Goal: Contribute content: Contribute content

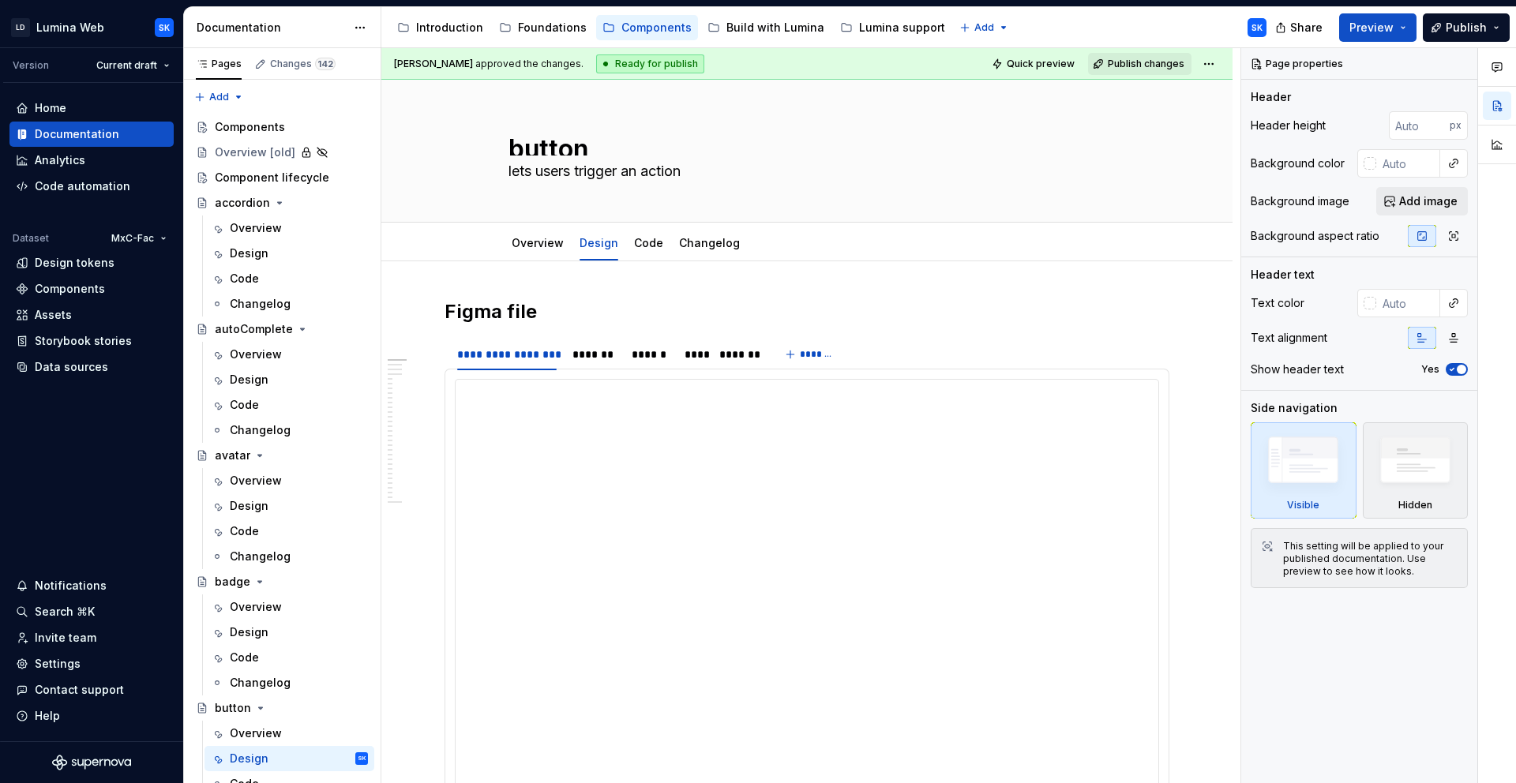
click at [1091, 24] on div "Accessibility guide for tree Page tree. Navigate the tree with the arrow keys. …" at bounding box center [830, 27] width 898 height 41
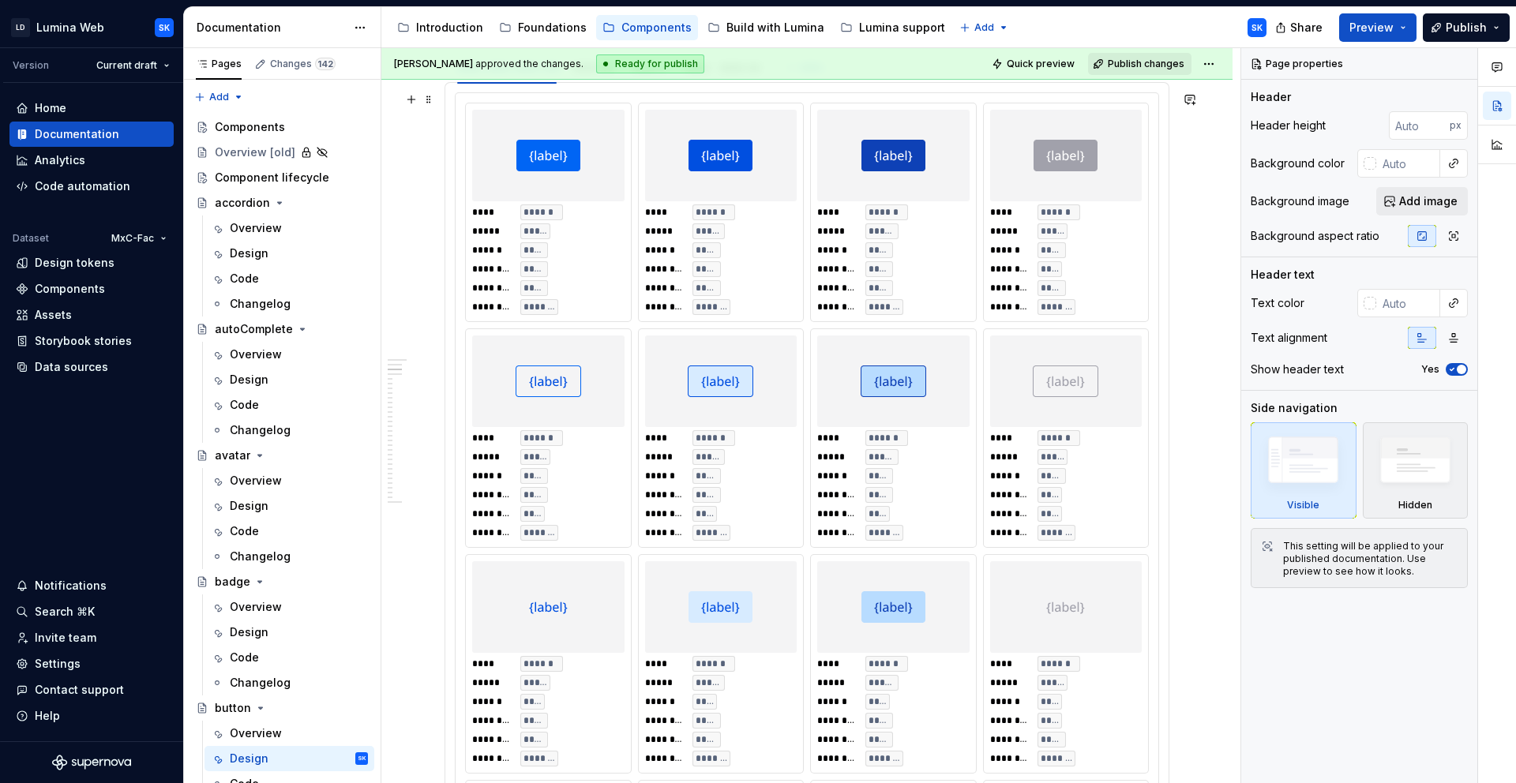
scroll to position [1514, 0]
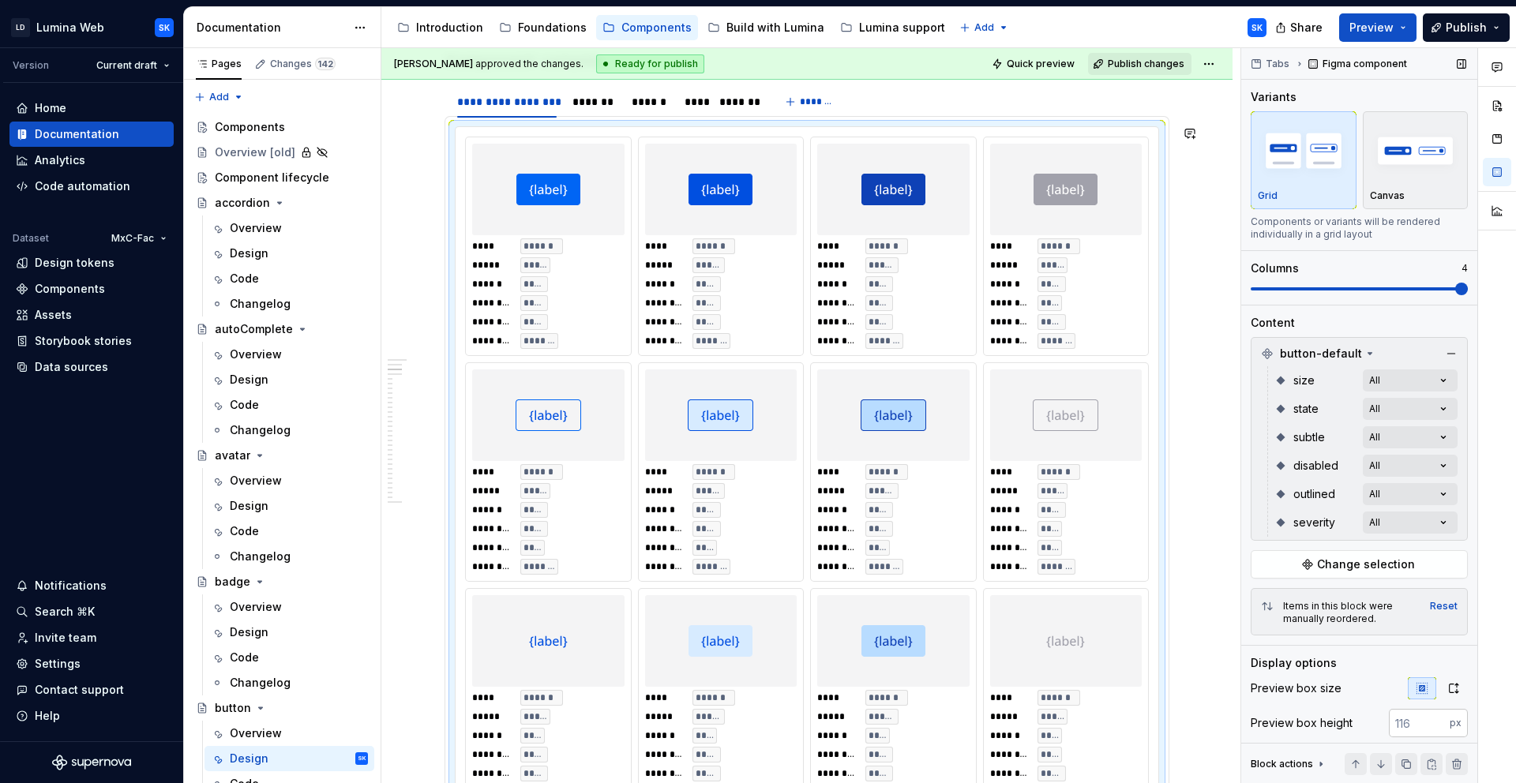
type textarea "*"
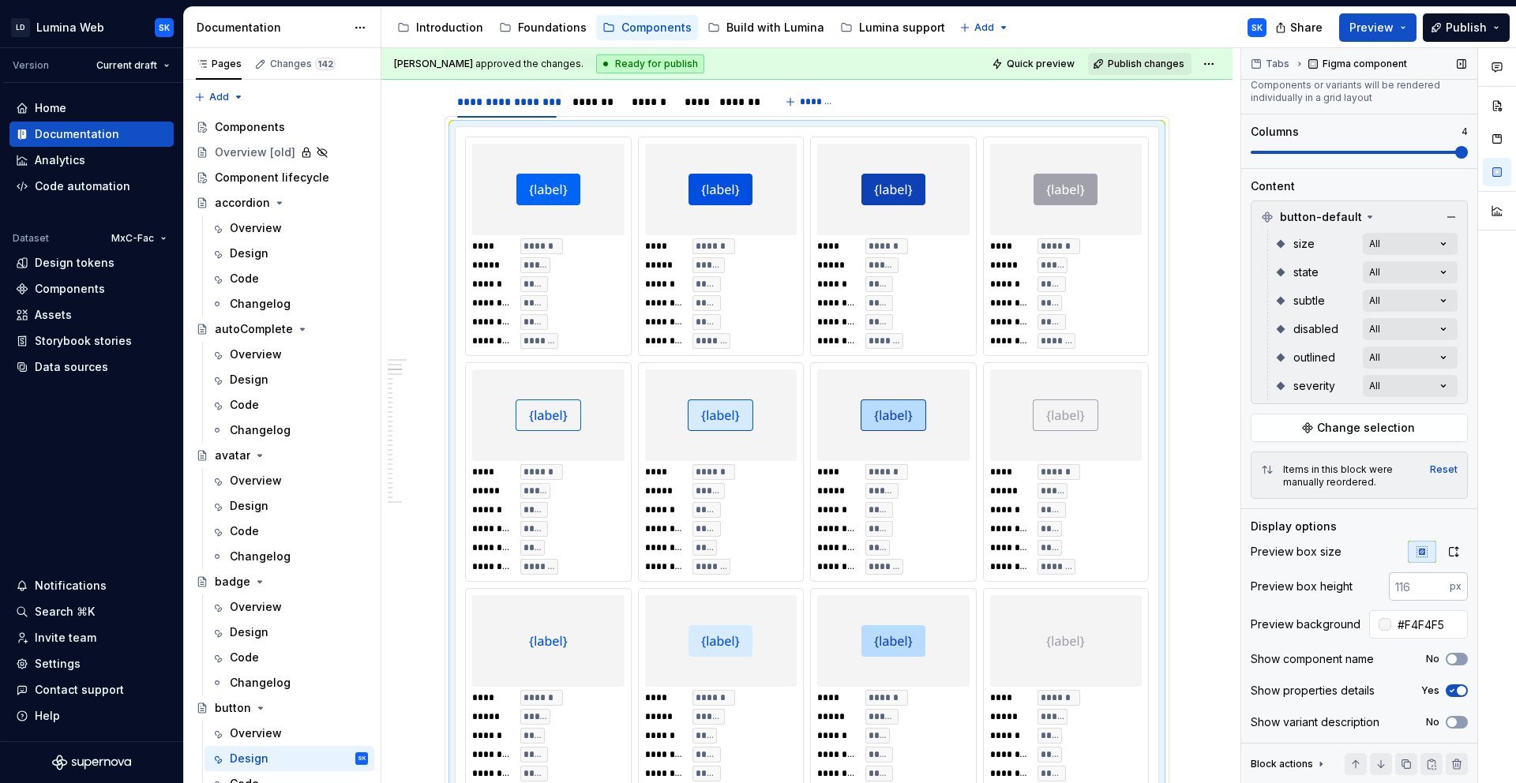
click at [1364, 593] on input "number" at bounding box center [1419, 586] width 61 height 28
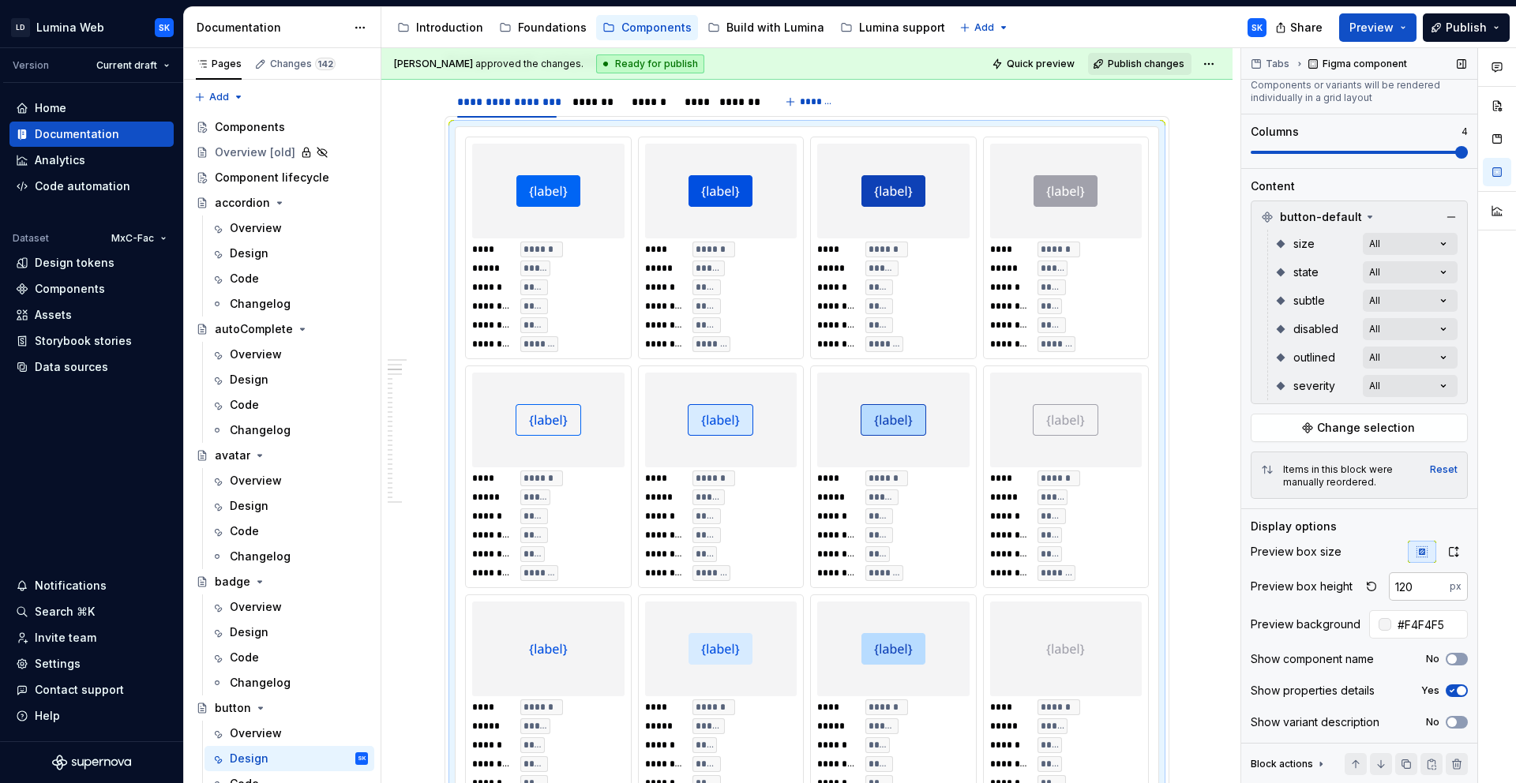
click at [1364, 586] on input "120" at bounding box center [1419, 586] width 61 height 28
type input "132"
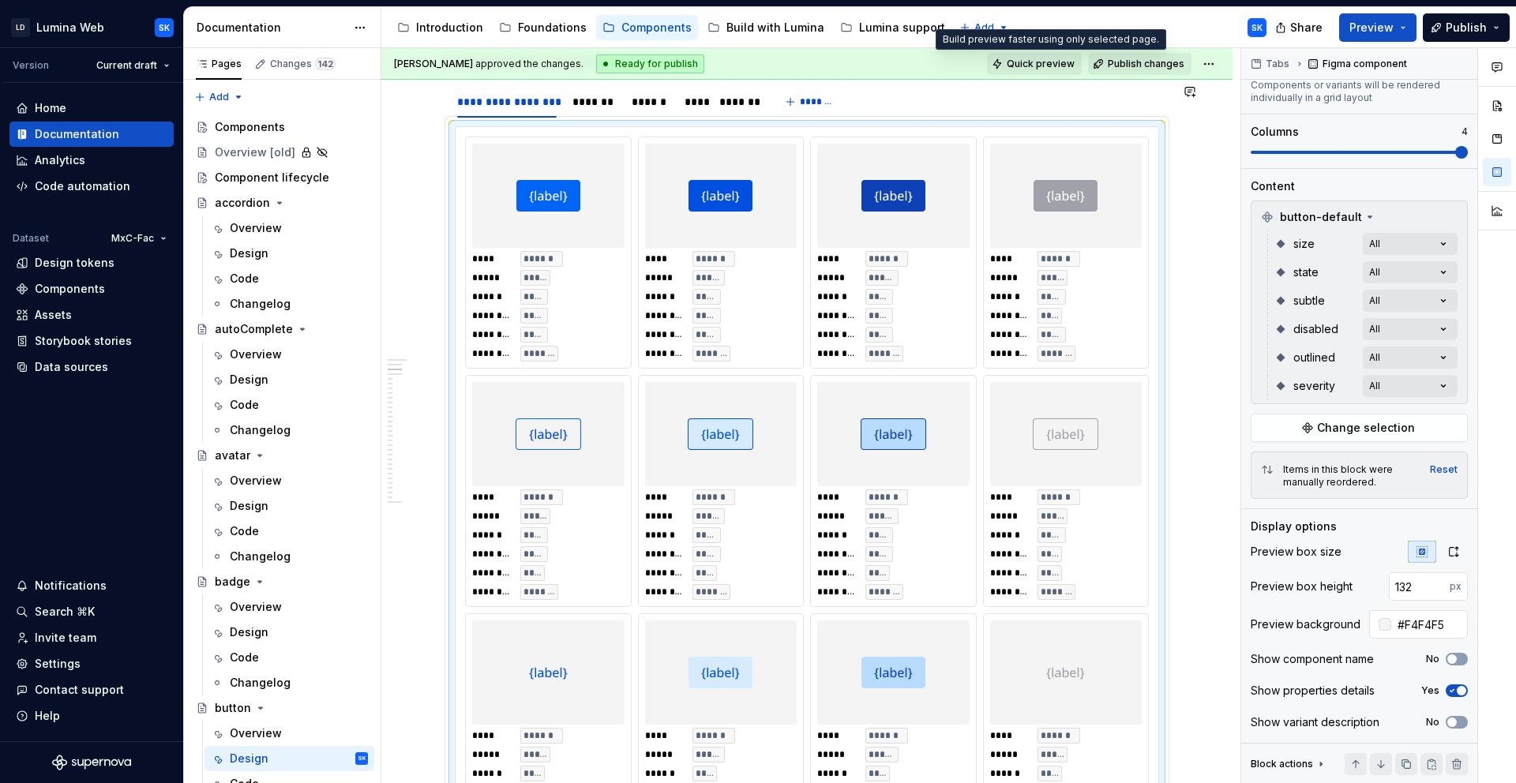
click at [1053, 68] on span "Quick preview" at bounding box center [1041, 64] width 68 height 13
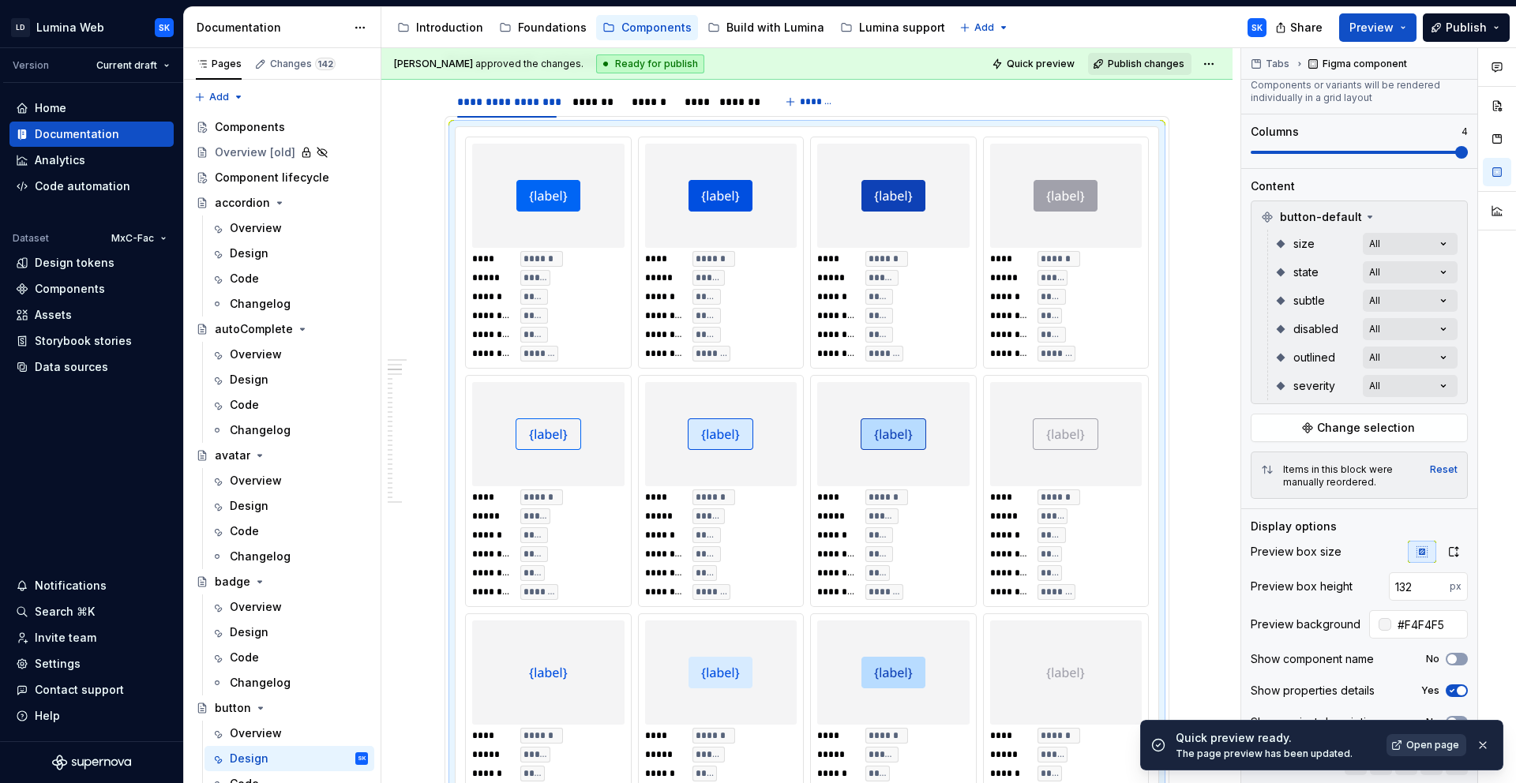
click at [1364, 739] on span "Open page" at bounding box center [1432, 745] width 53 height 13
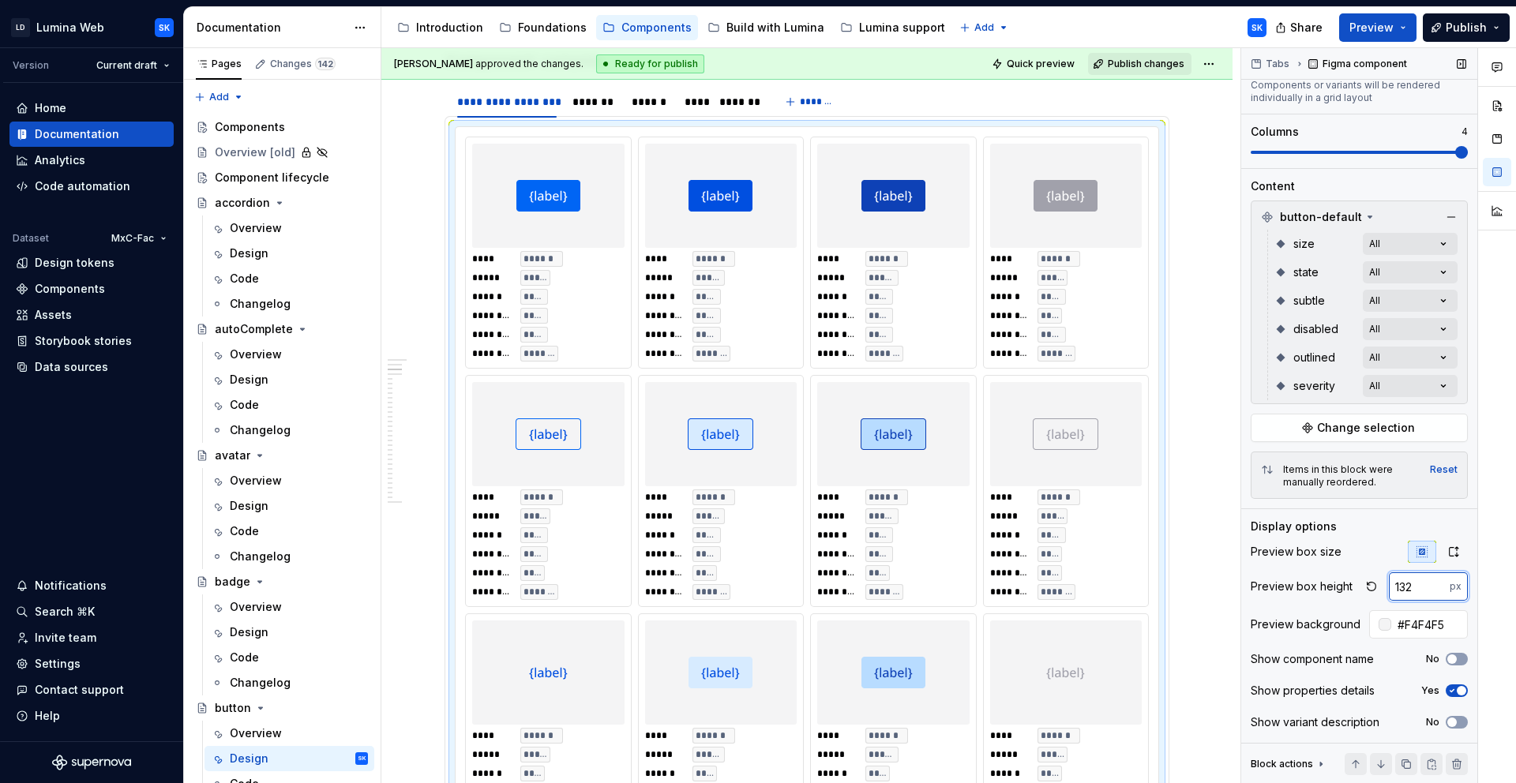
click at [1364, 584] on input "132" at bounding box center [1419, 586] width 61 height 28
type textarea "*"
drag, startPoint x: 1416, startPoint y: 589, endPoint x: 1353, endPoint y: 589, distance: 63.2
click at [1353, 589] on div "Preview box height 132 px" at bounding box center [1359, 586] width 217 height 28
type input "240"
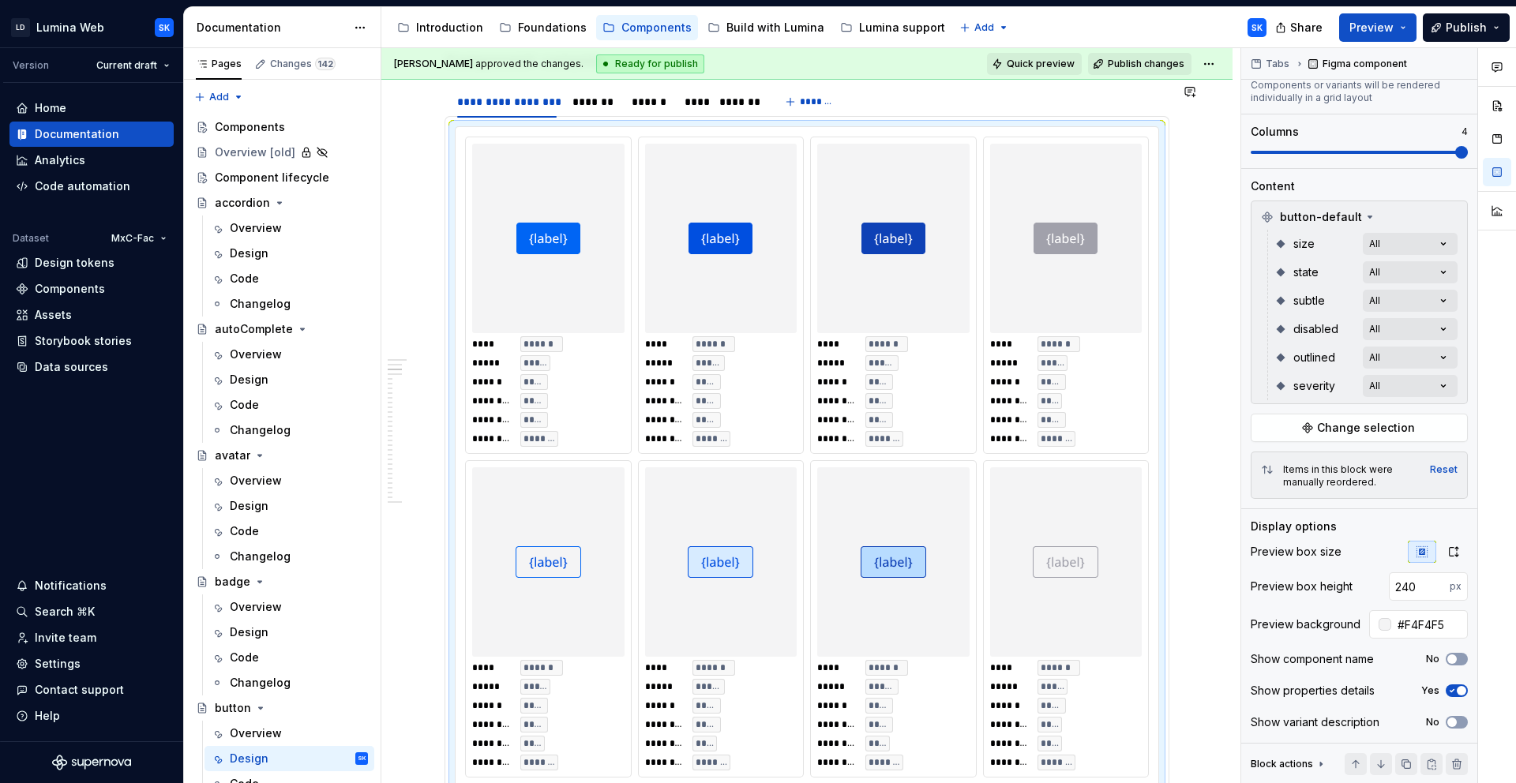
click at [1024, 54] on button "Quick preview" at bounding box center [1034, 64] width 95 height 22
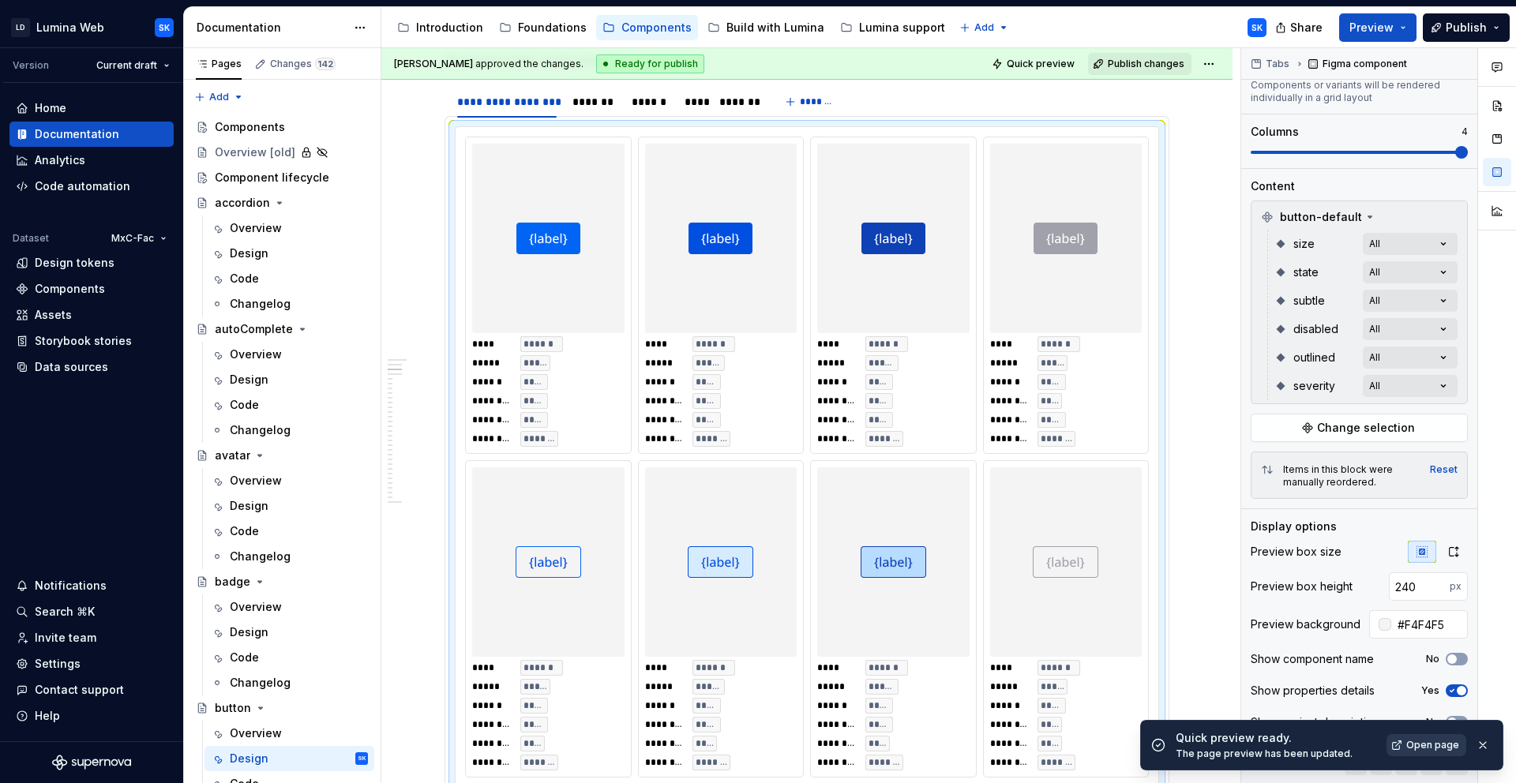
click at [1364, 739] on span "Open page" at bounding box center [1432, 745] width 53 height 13
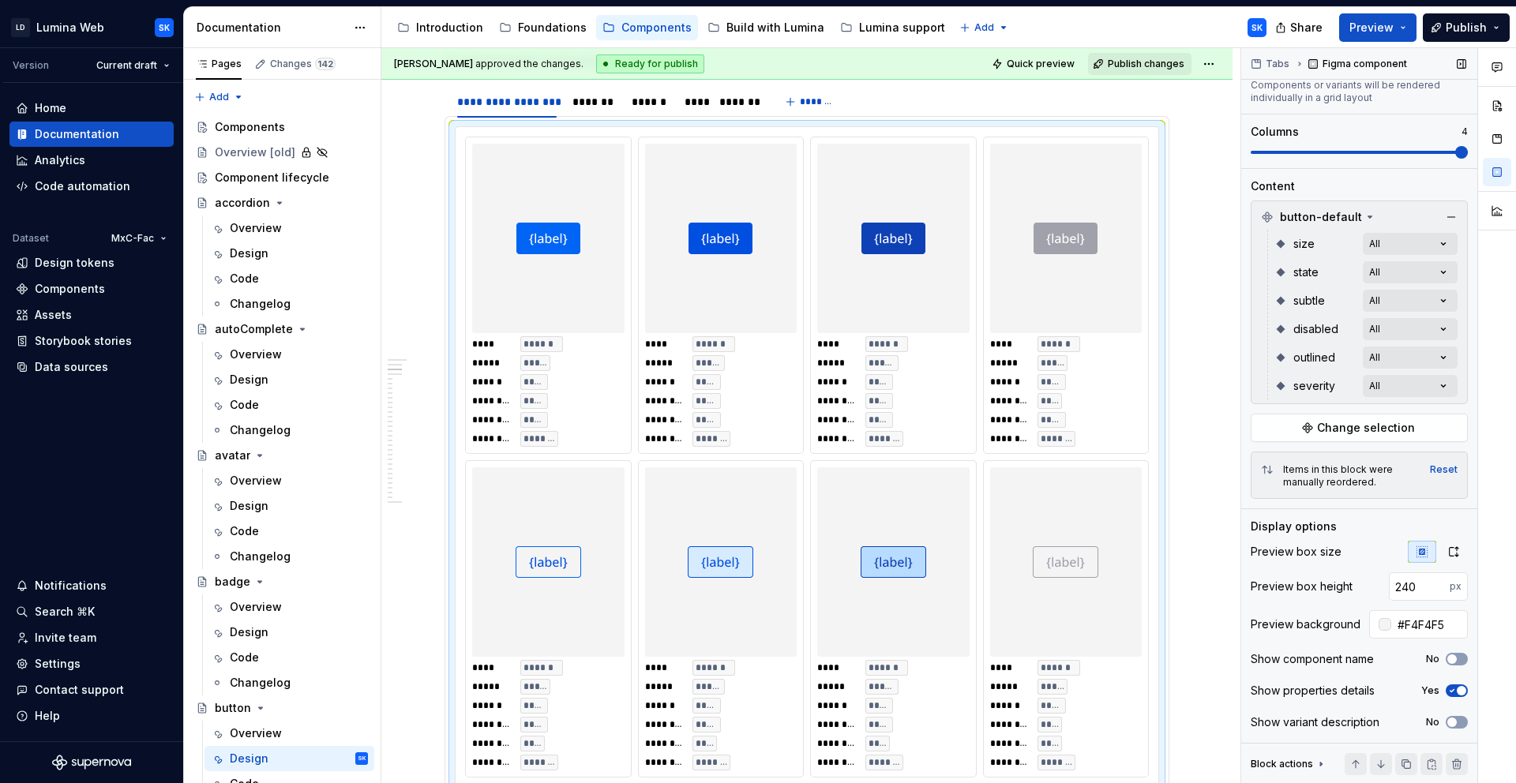
type textarea "*"
click at [1364, 580] on input "240" at bounding box center [1419, 586] width 61 height 28
click at [1364, 591] on button "button" at bounding box center [1371, 587] width 22 height 22
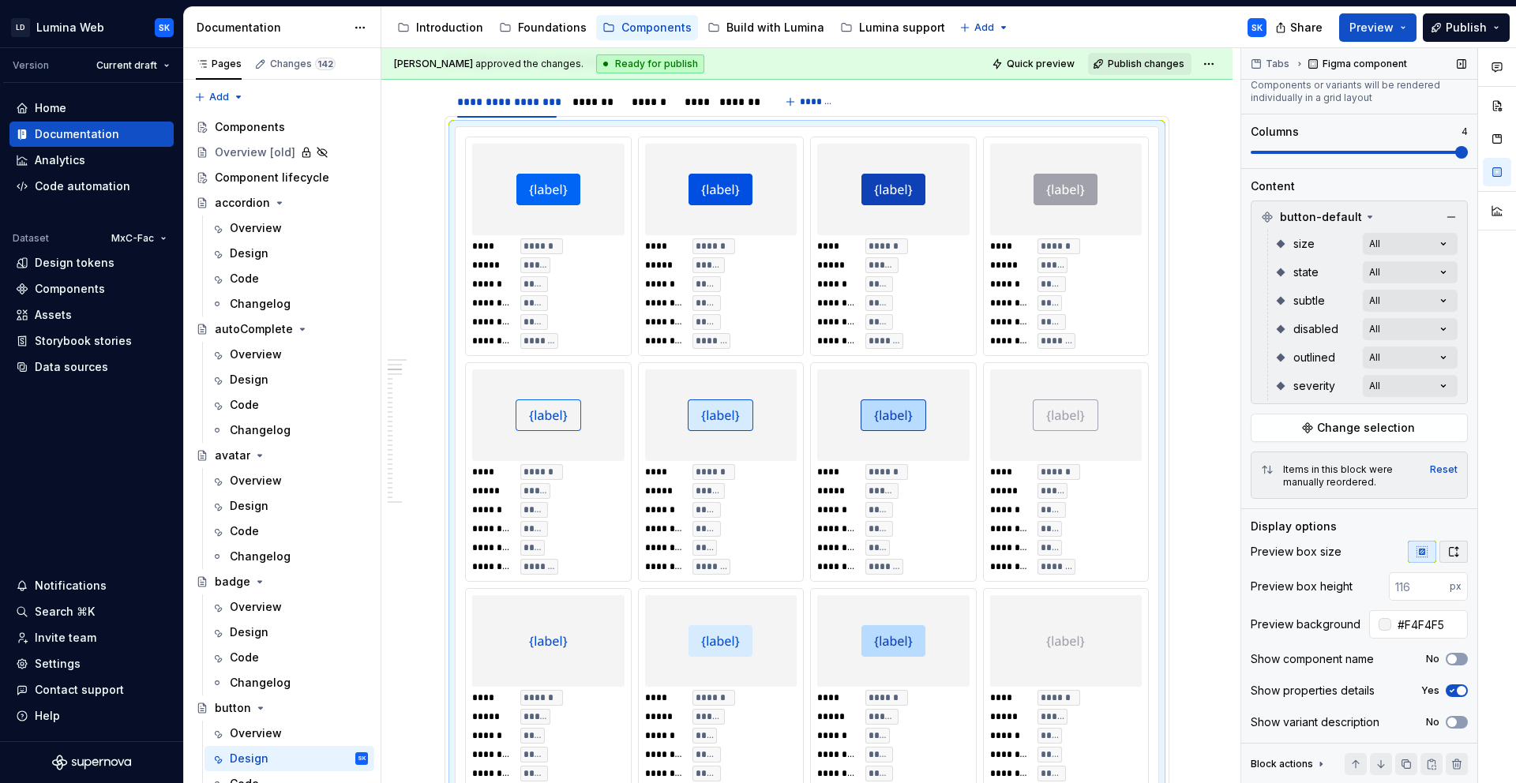
click at [1364, 550] on icon "button" at bounding box center [1453, 552] width 13 height 13
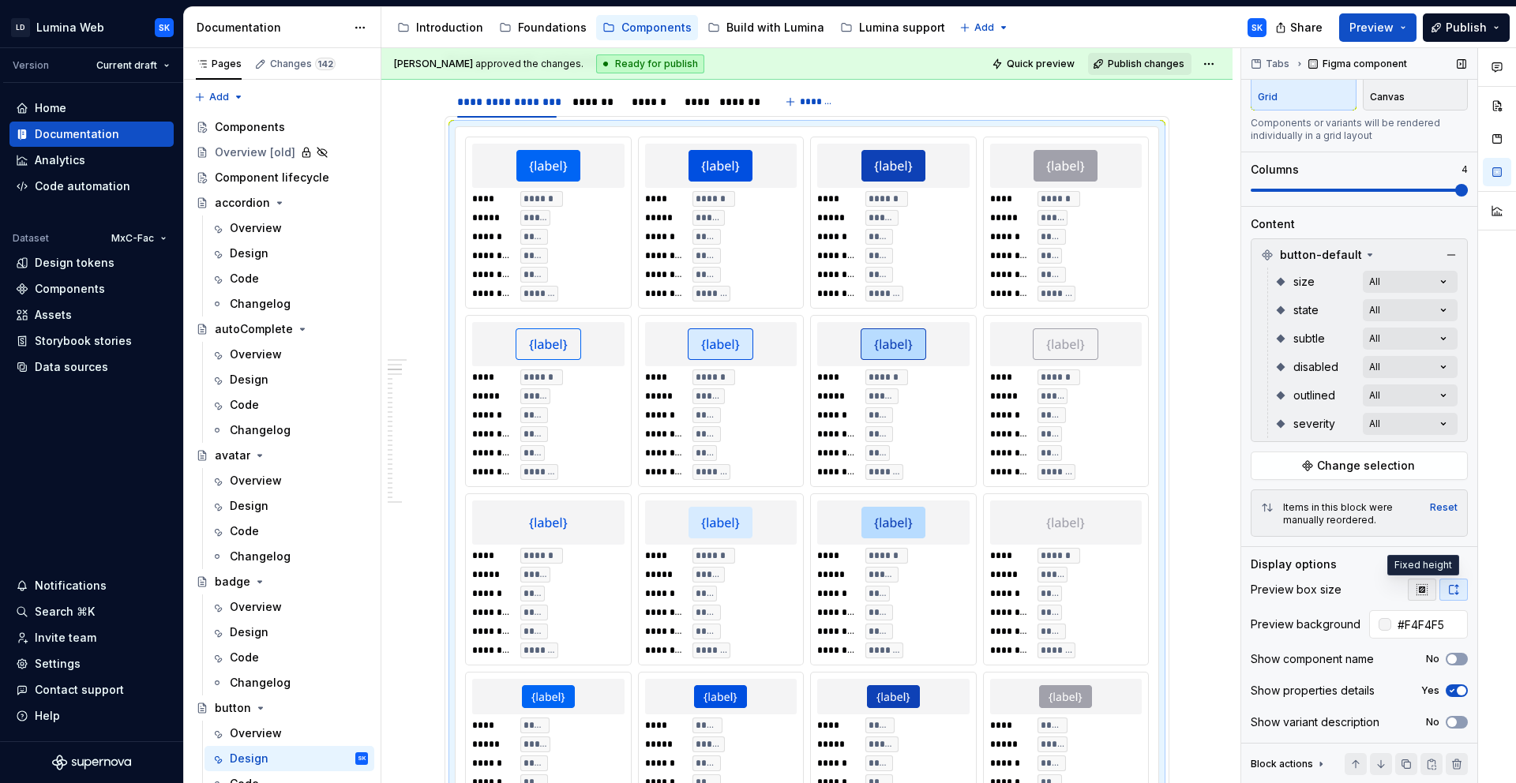
click at [1364, 594] on icon "button" at bounding box center [1422, 590] width 13 height 13
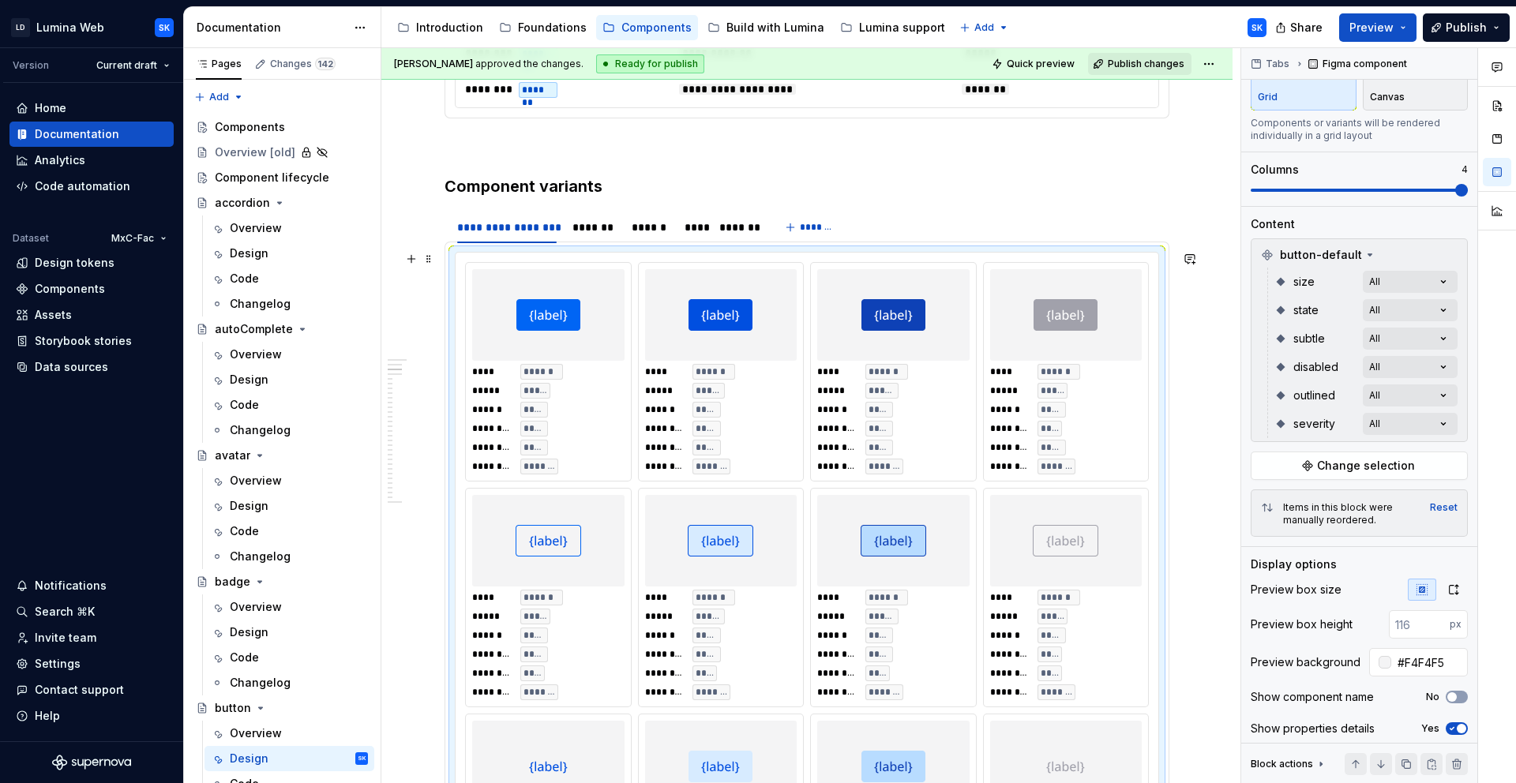
scroll to position [1365, 0]
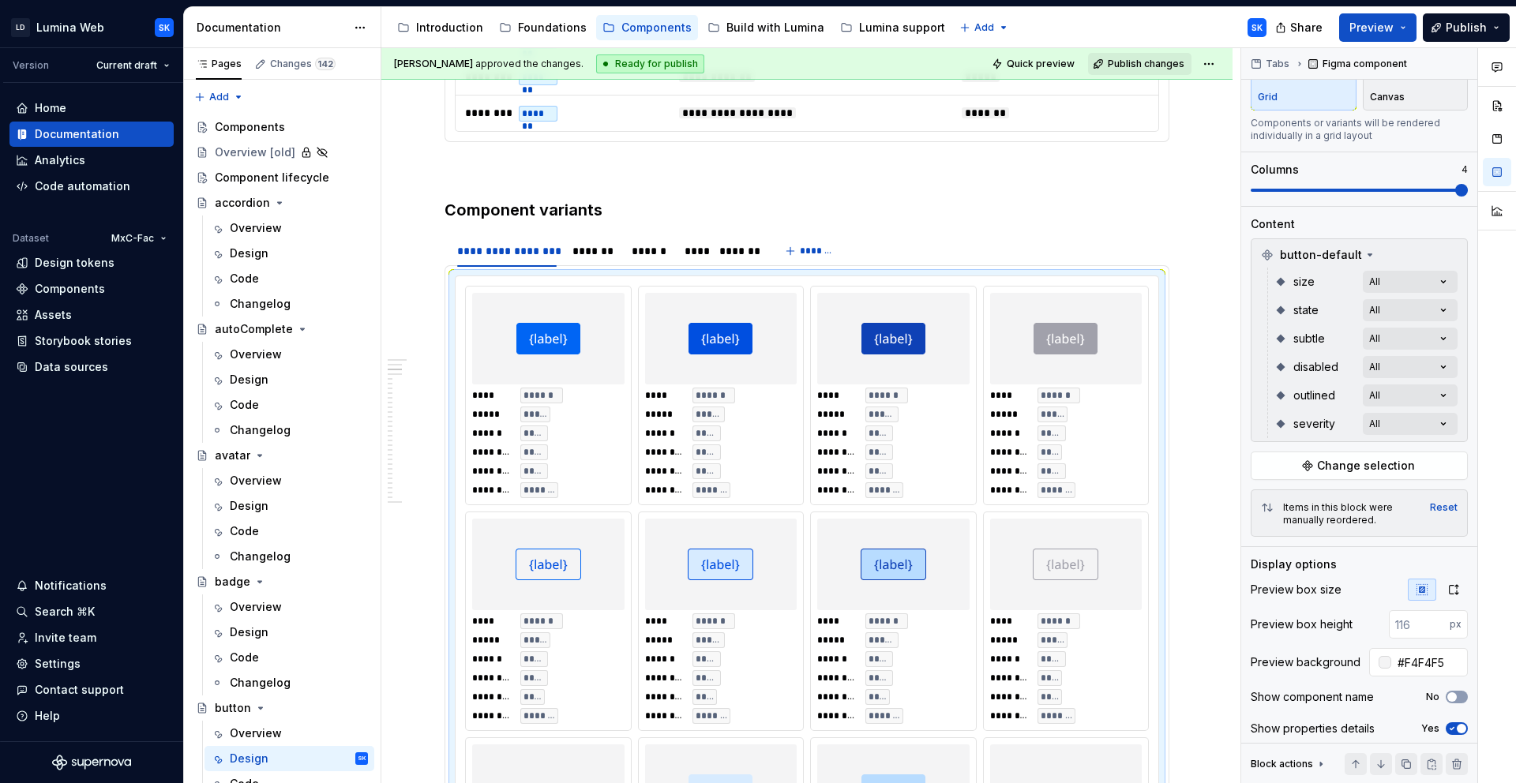
click at [1226, 58] on html "LD Lumina Web SK Version Current draft Home Documentation Analytics Code automa…" at bounding box center [758, 391] width 1516 height 783
click at [1139, 36] on html "LD Lumina Web SK Version Current draft Home Documentation Analytics Code automa…" at bounding box center [758, 391] width 1516 height 783
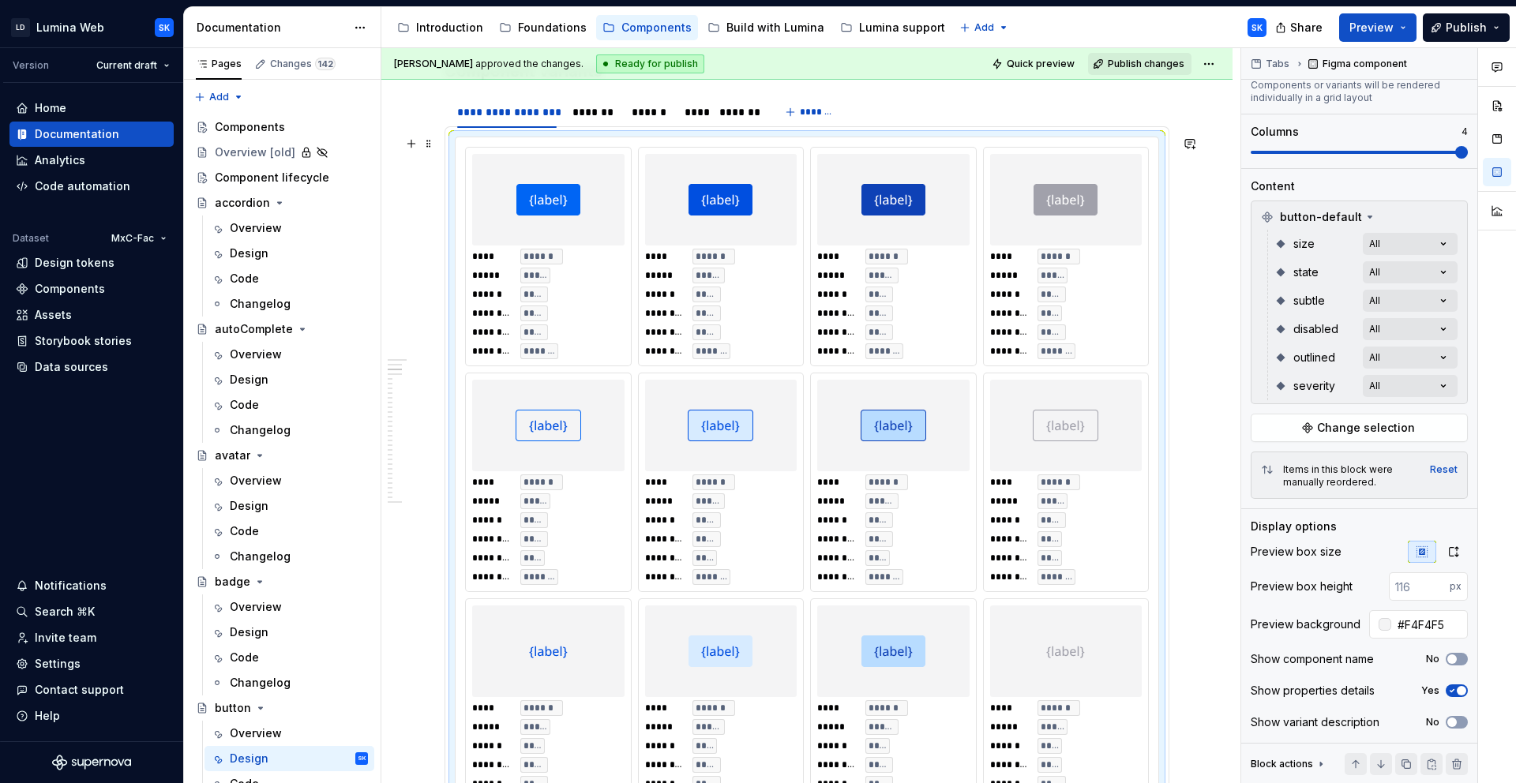
scroll to position [1506, 0]
click at [597, 114] on div "*******" at bounding box center [593, 111] width 43 height 16
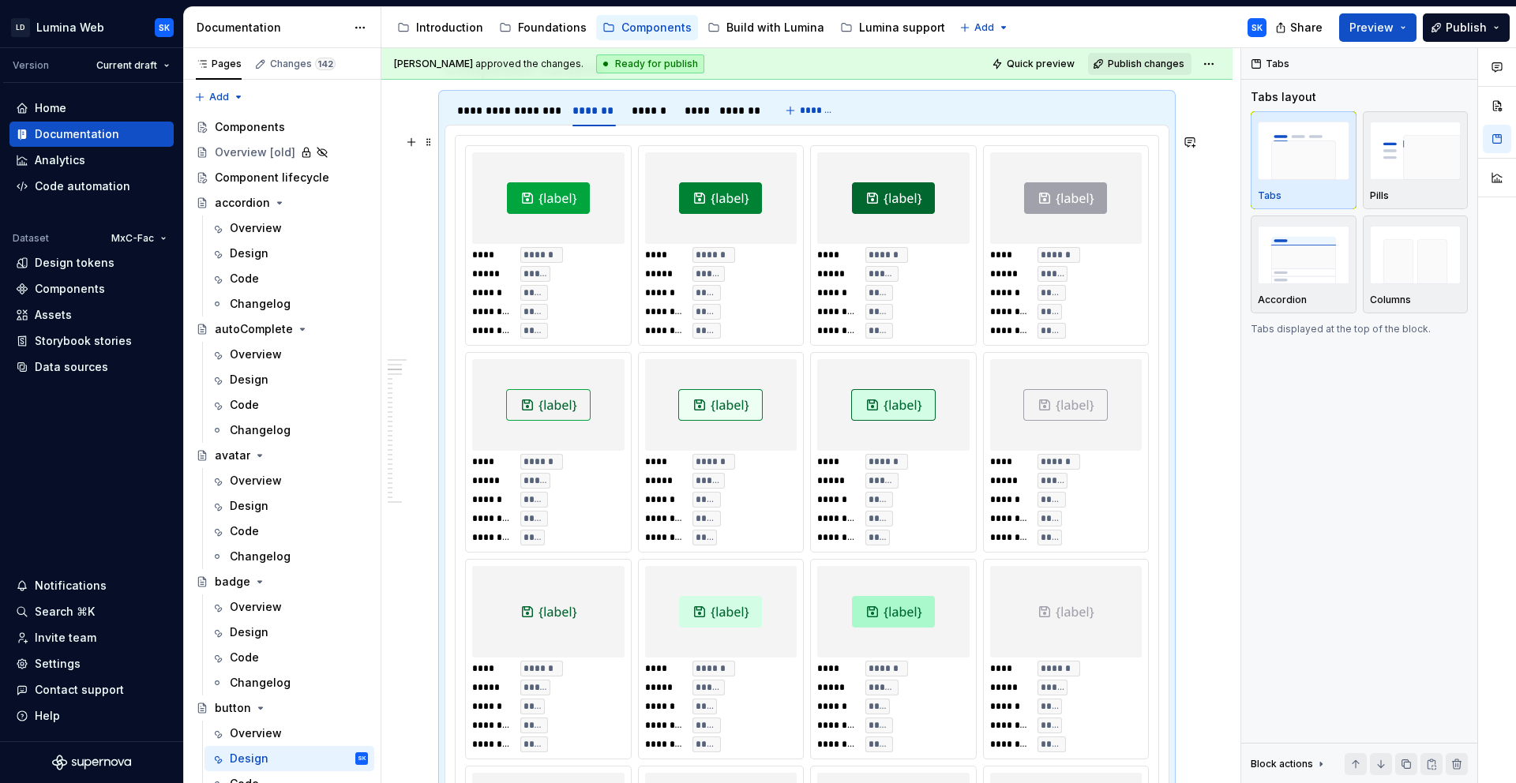
click at [636, 145] on div "**** ****** ***** ******* ****** ***** ******** ***** ******** ***** **** *****…" at bounding box center [807, 762] width 684 height 1235
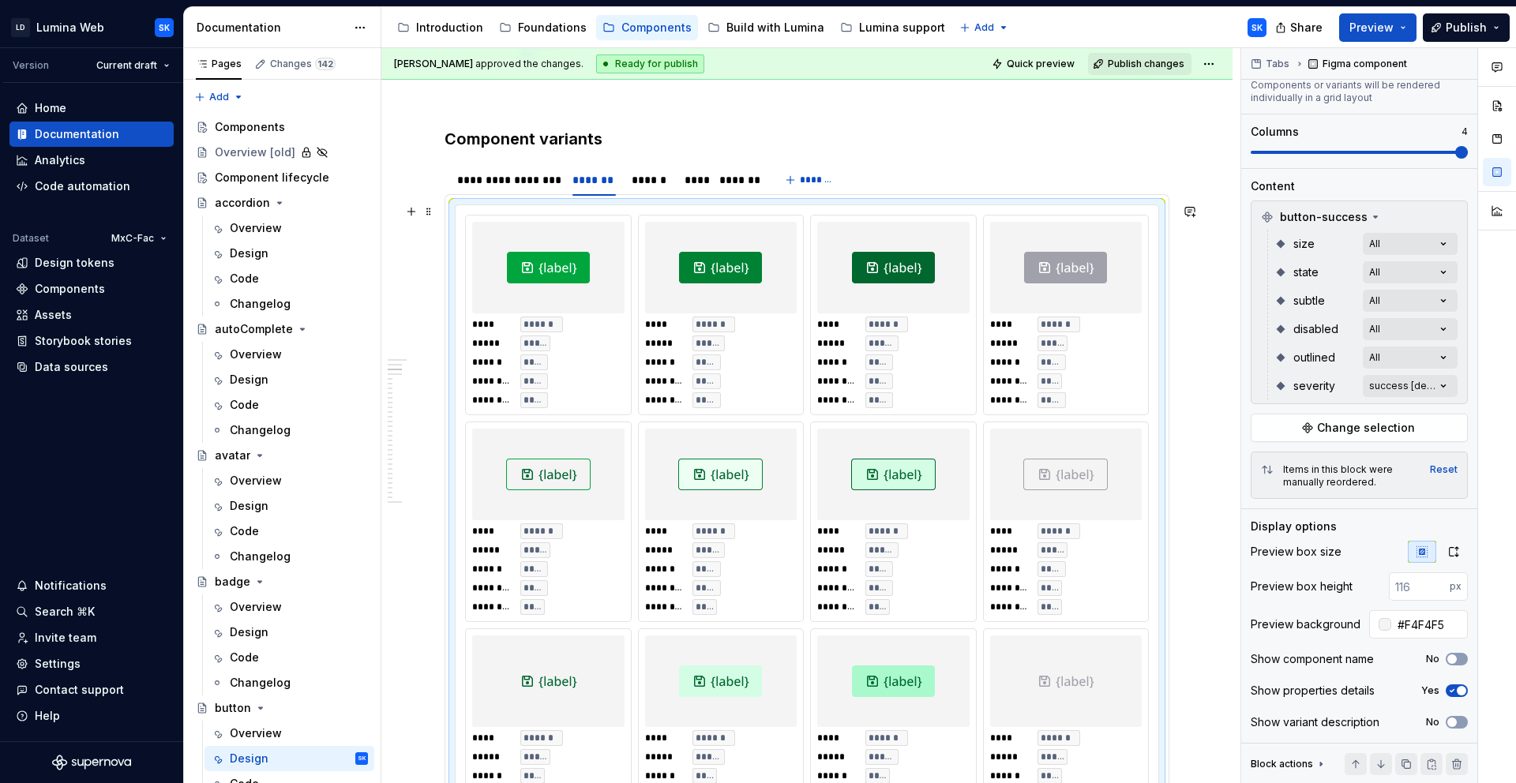
scroll to position [1435, 0]
click at [490, 179] on div "**********" at bounding box center [506, 182] width 99 height 16
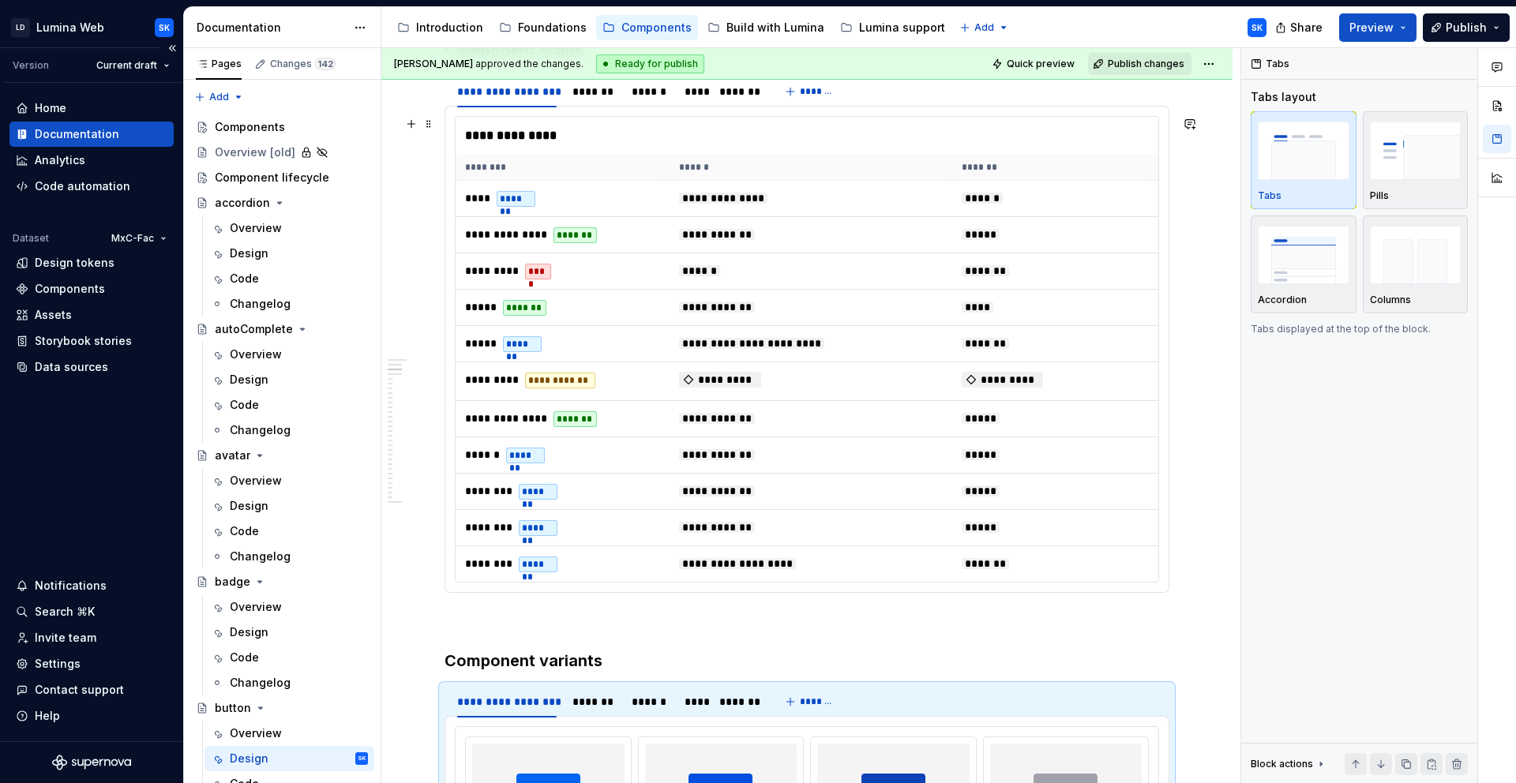
scroll to position [0, 0]
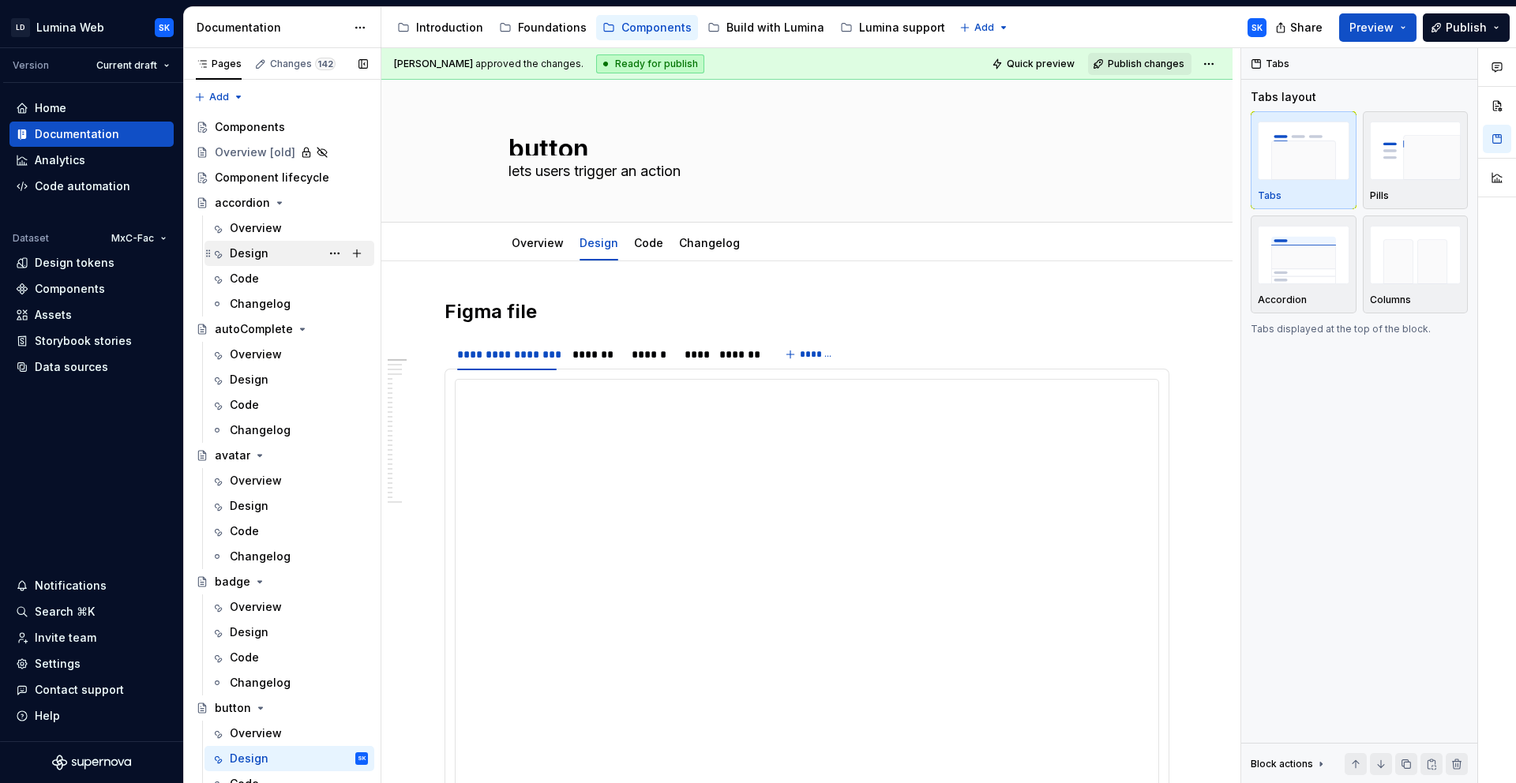
click at [268, 253] on div "Design" at bounding box center [299, 253] width 138 height 22
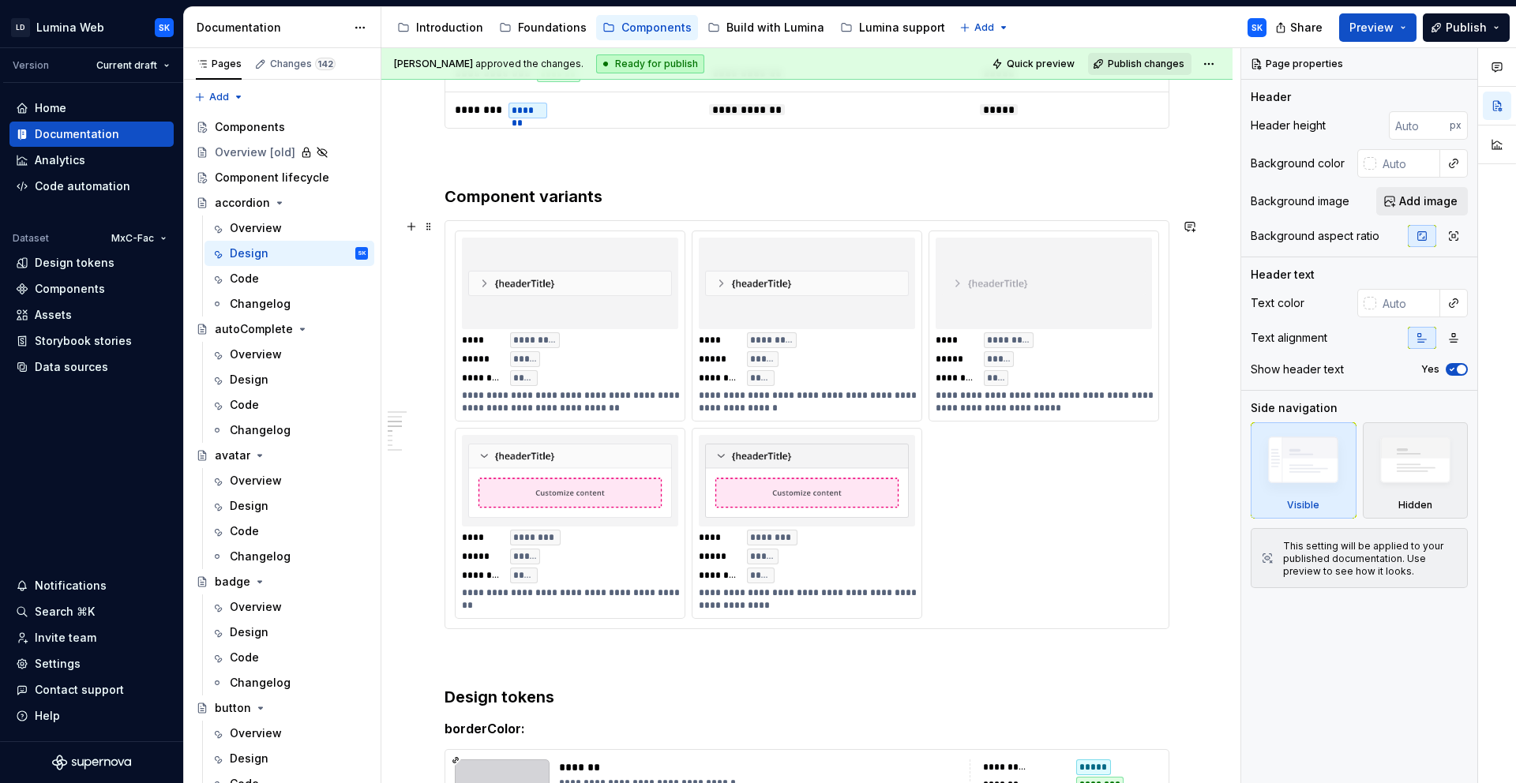
scroll to position [1105, 0]
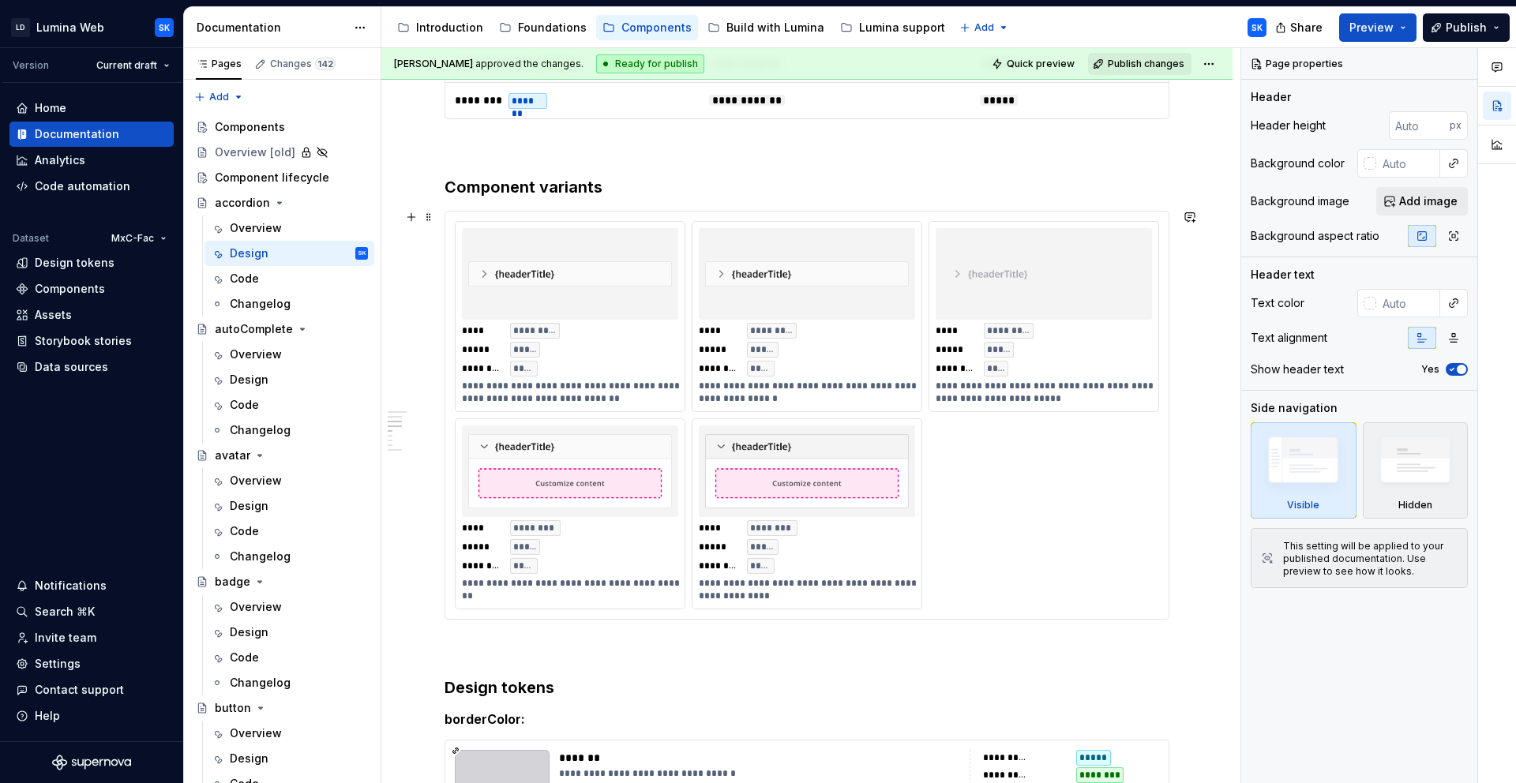
click at [993, 482] on div "**********" at bounding box center [807, 415] width 704 height 388
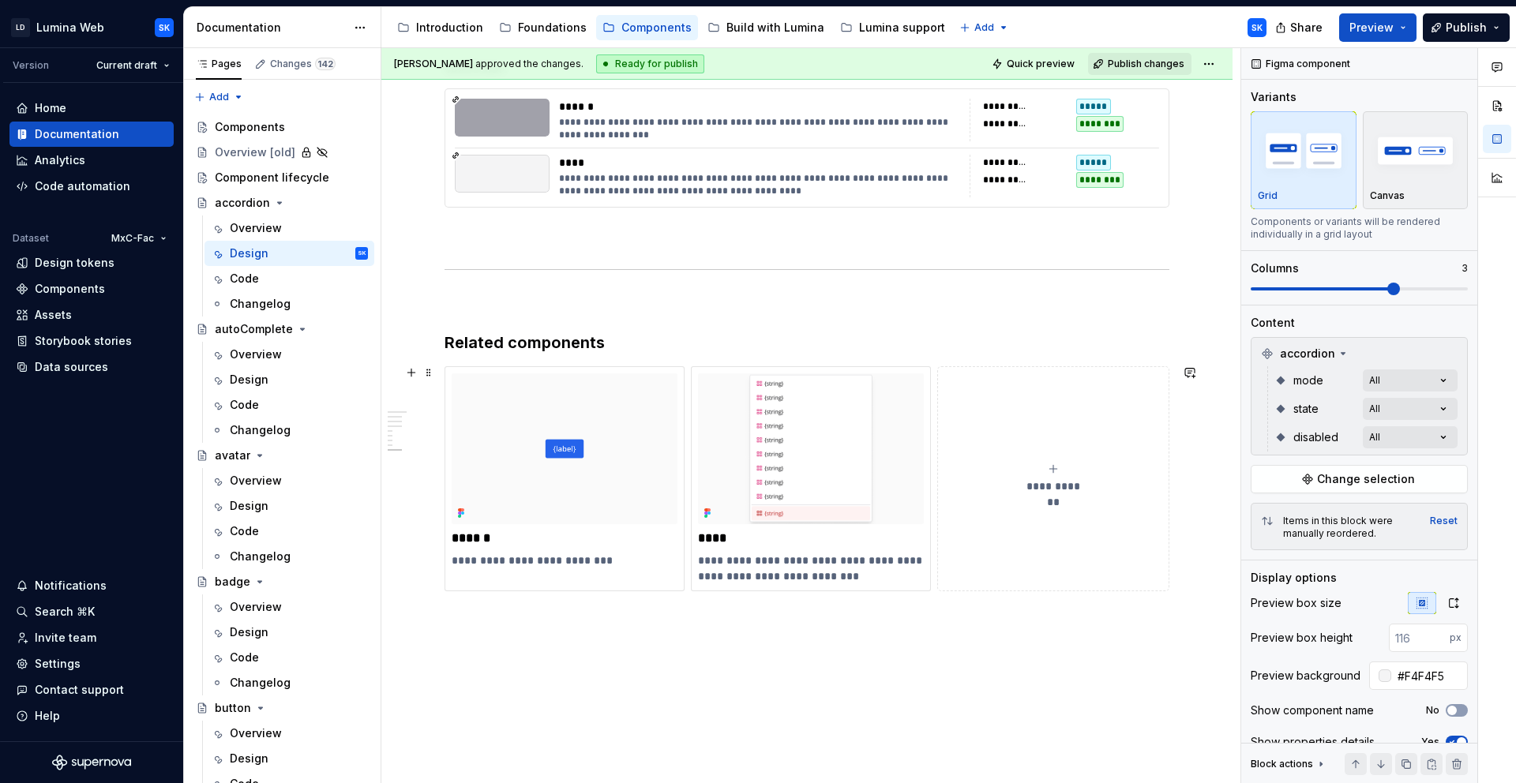
scroll to position [2603, 0]
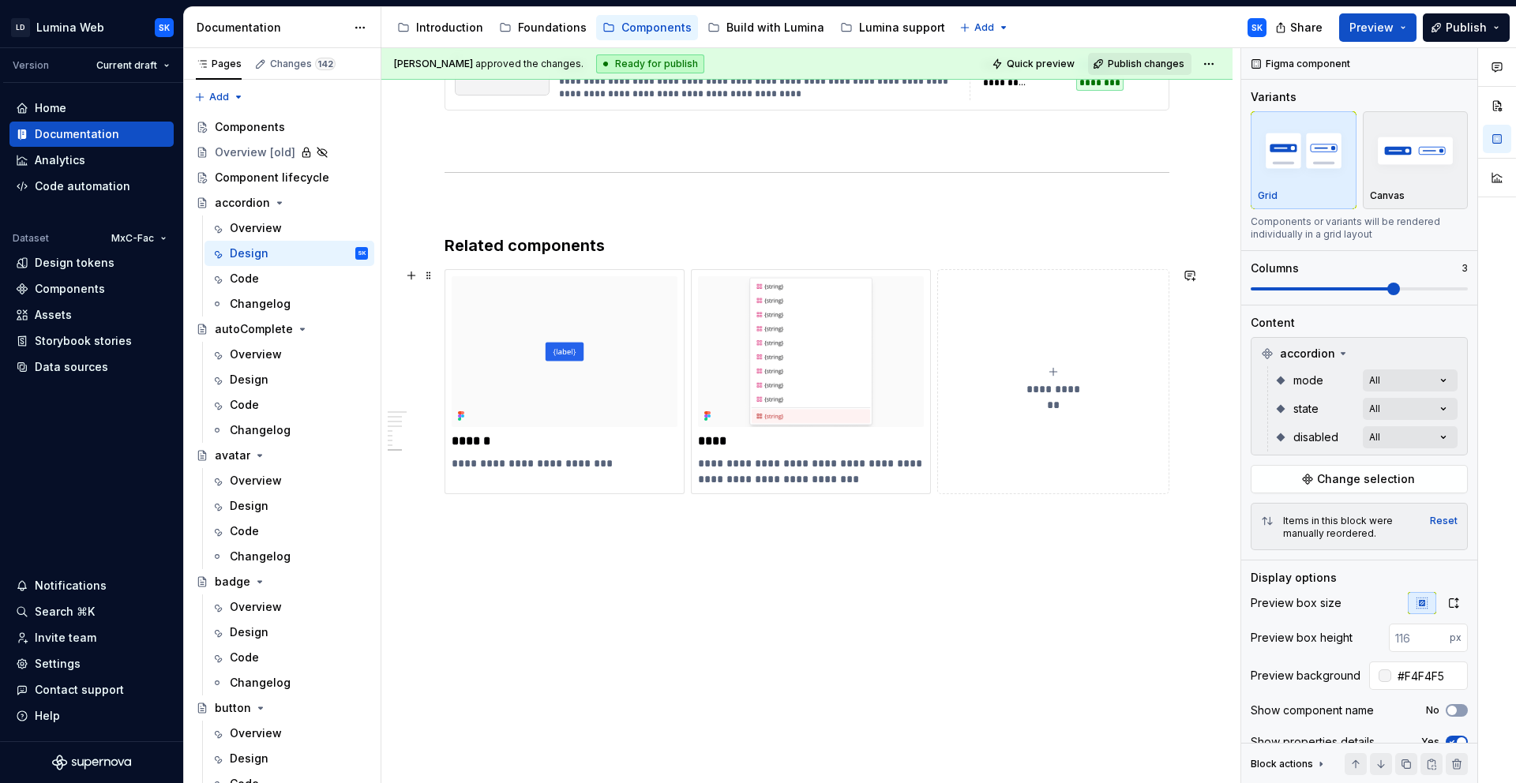
click at [933, 287] on div "**********" at bounding box center [807, 381] width 725 height 225
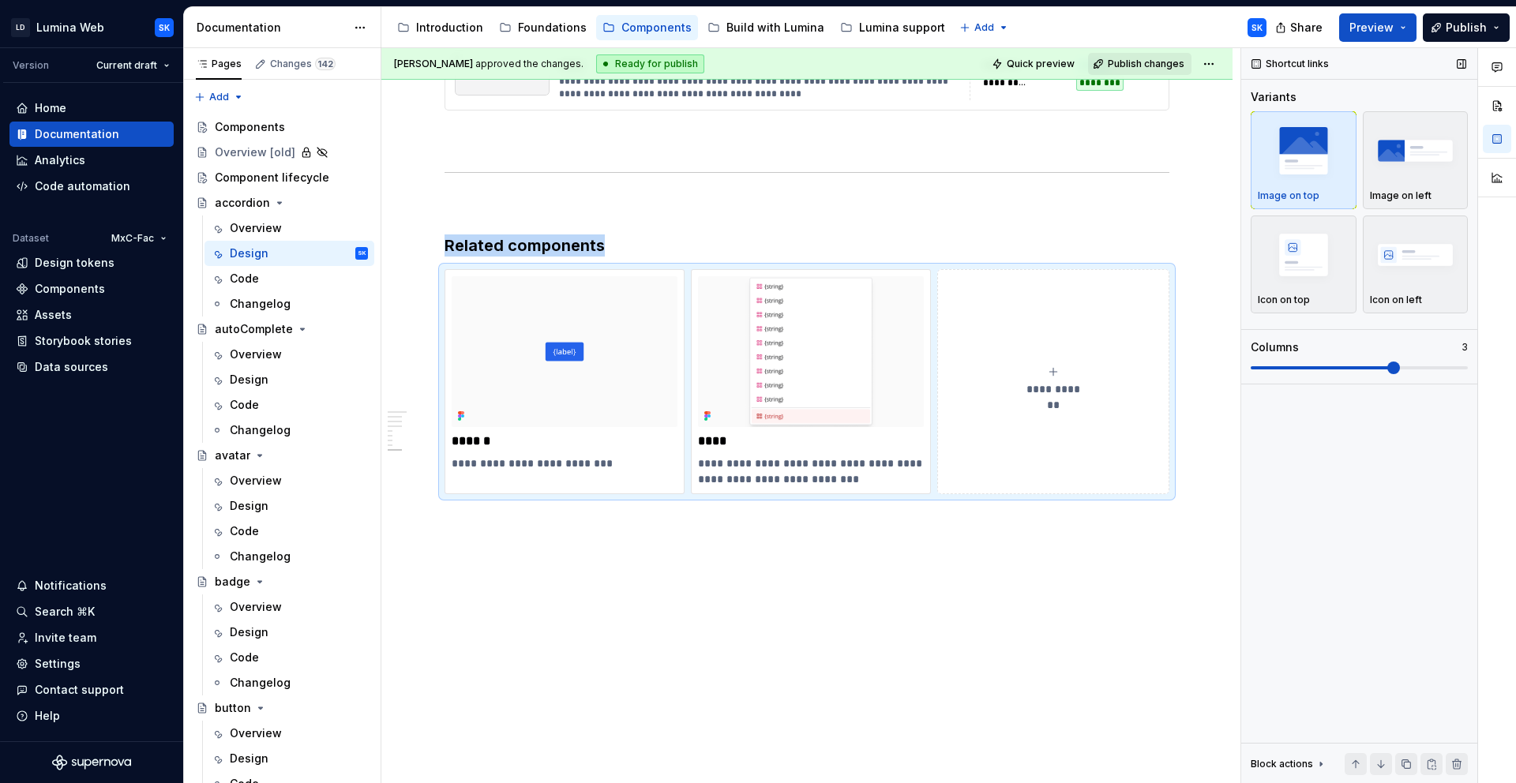
scroll to position [2578, 0]
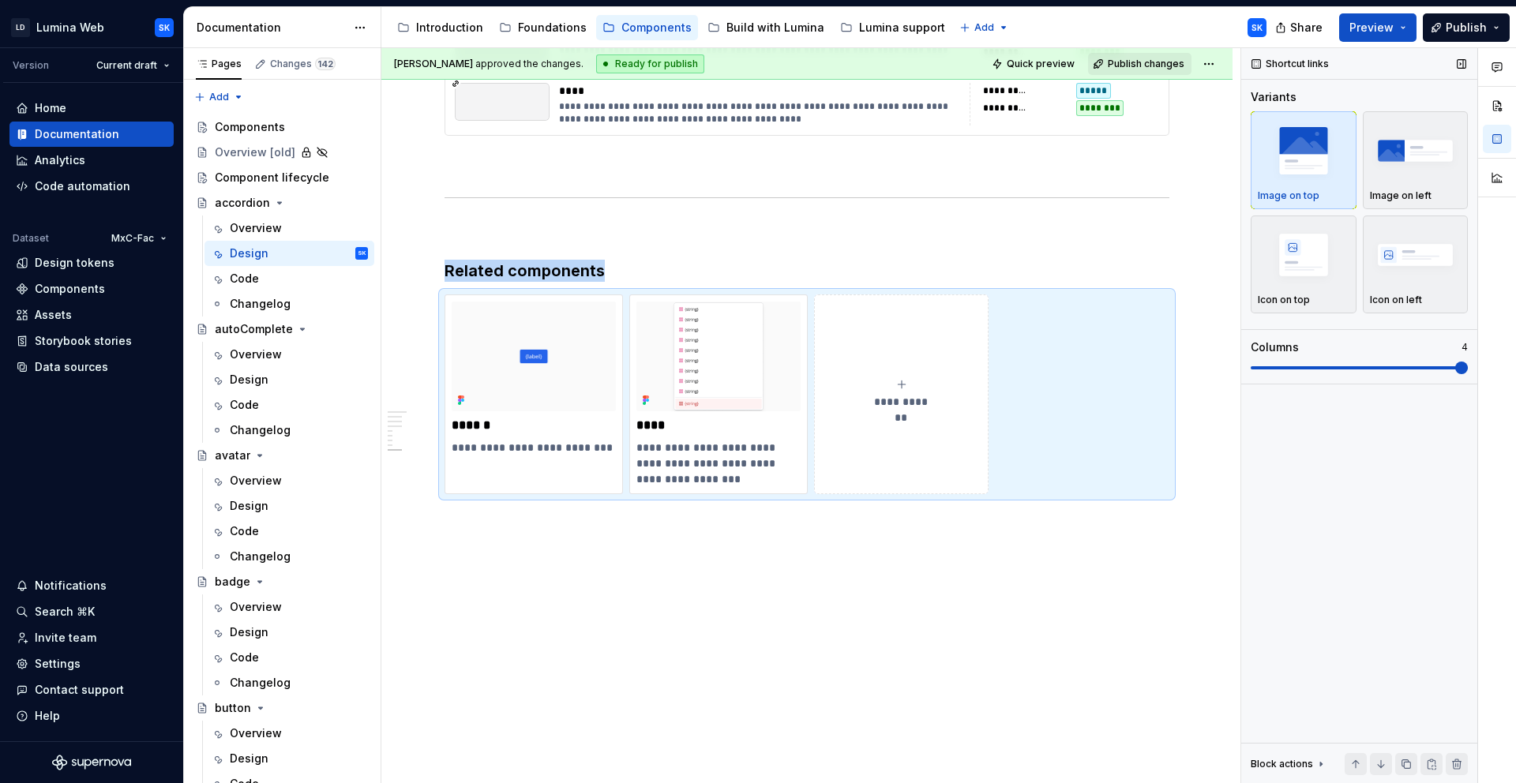
click at [1364, 371] on span at bounding box center [1359, 368] width 217 height 13
click at [276, 374] on div "Design" at bounding box center [299, 380] width 138 height 22
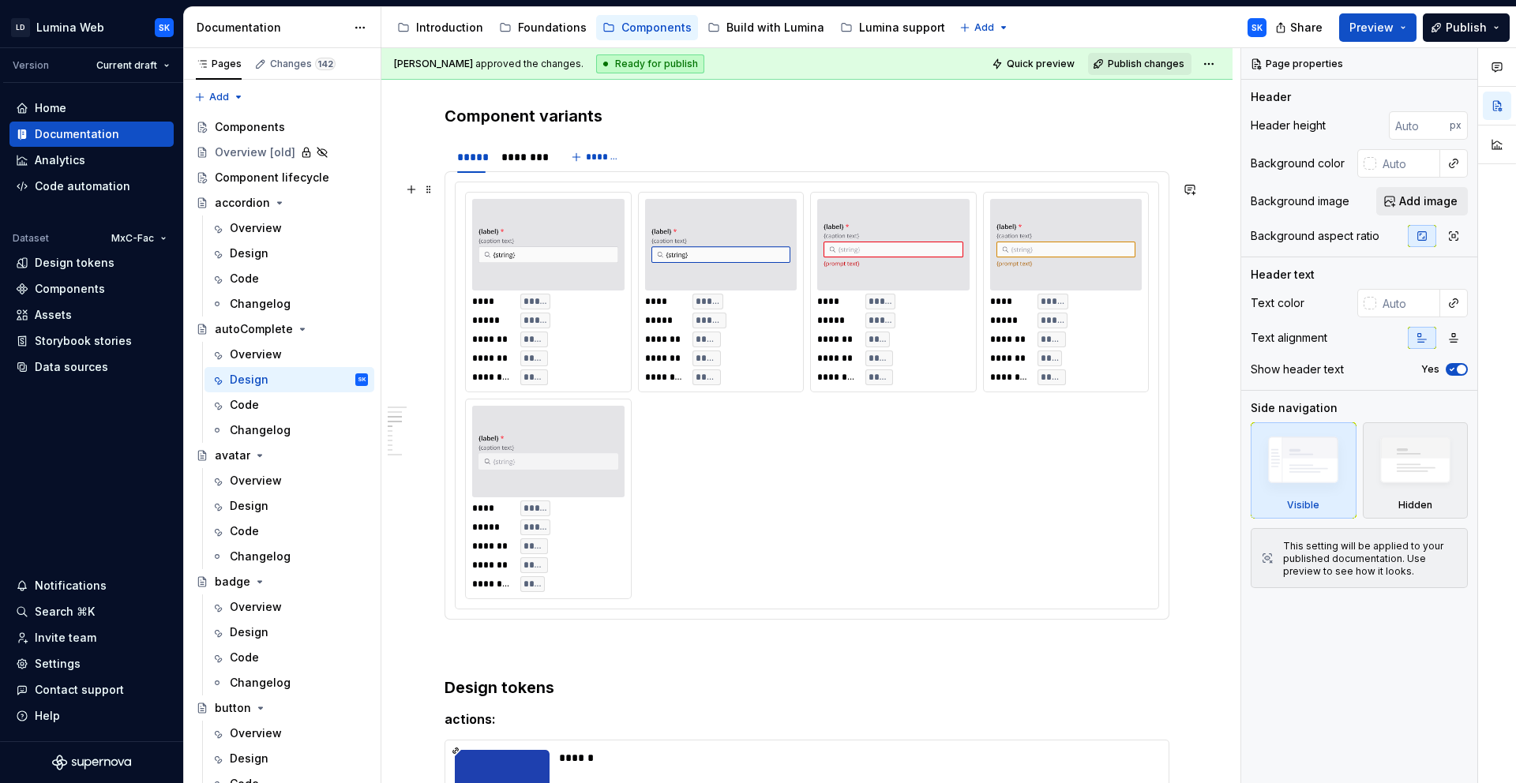
scroll to position [1269, 0]
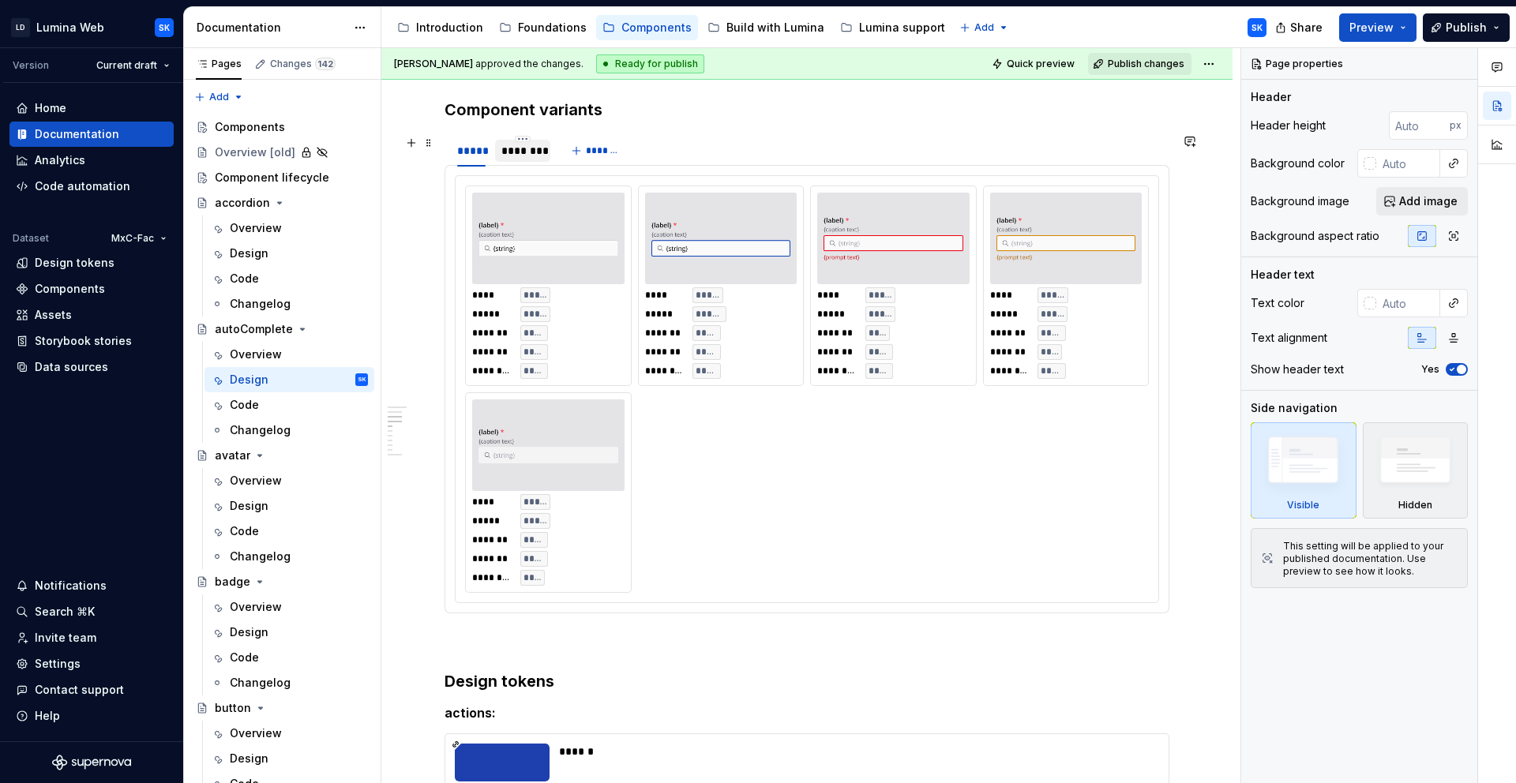
click at [537, 141] on div "********" at bounding box center [522, 151] width 55 height 22
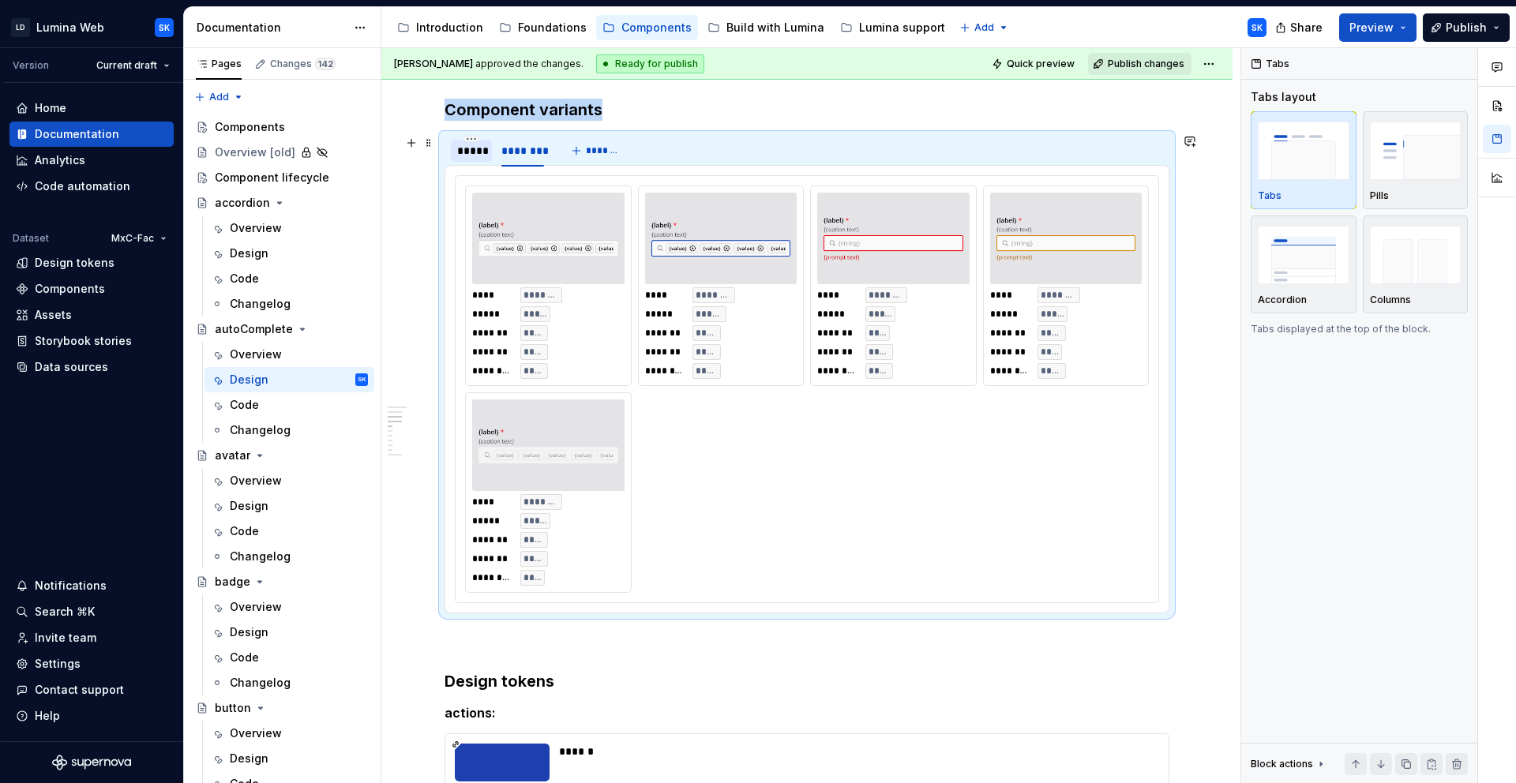
click at [475, 148] on div "*****" at bounding box center [471, 151] width 28 height 16
click at [511, 151] on div "********" at bounding box center [522, 151] width 43 height 16
click at [482, 151] on div "*****" at bounding box center [471, 151] width 28 height 16
click at [512, 151] on div "********" at bounding box center [522, 151] width 43 height 16
click at [473, 151] on div "*****" at bounding box center [471, 151] width 28 height 16
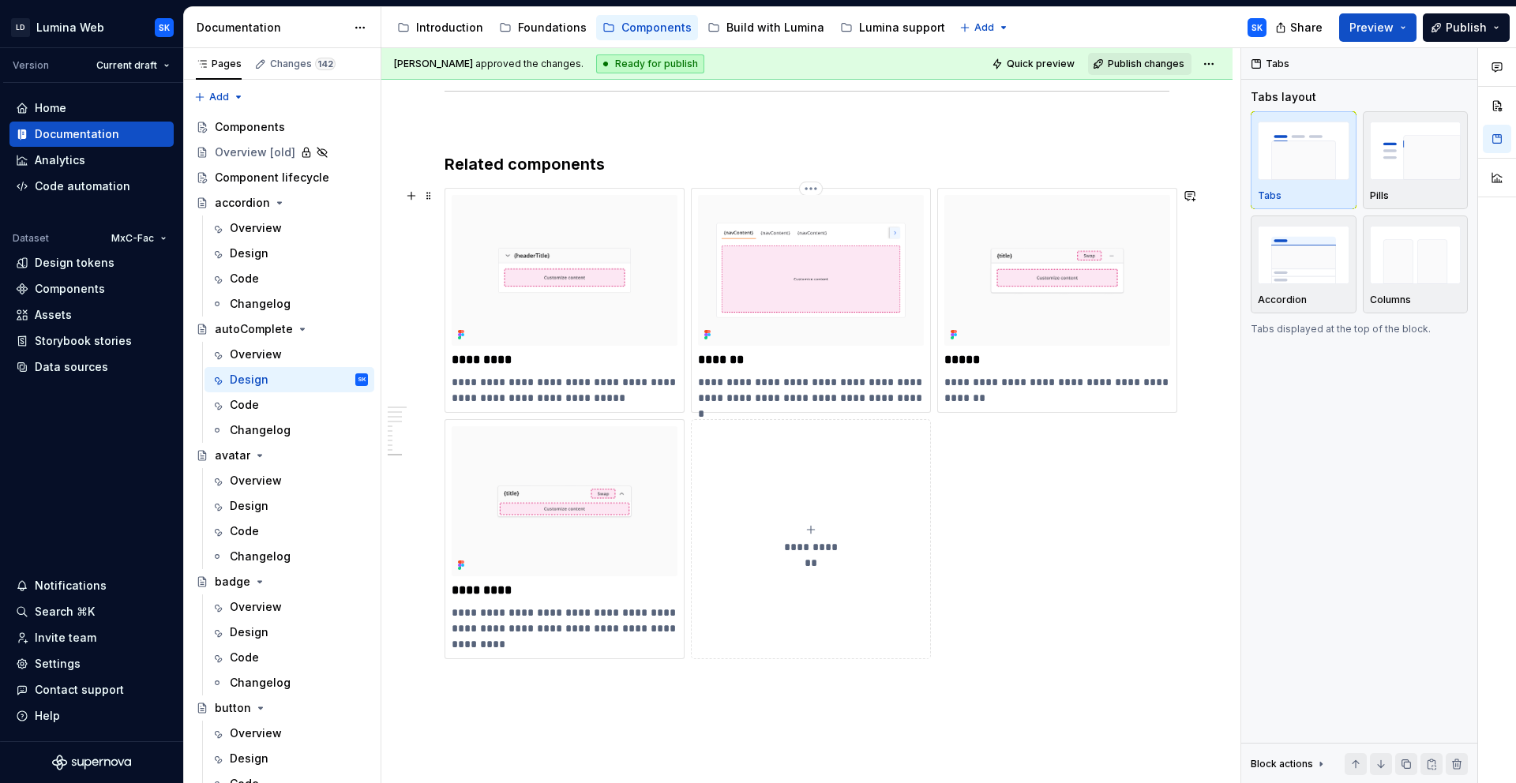
scroll to position [3190, 0]
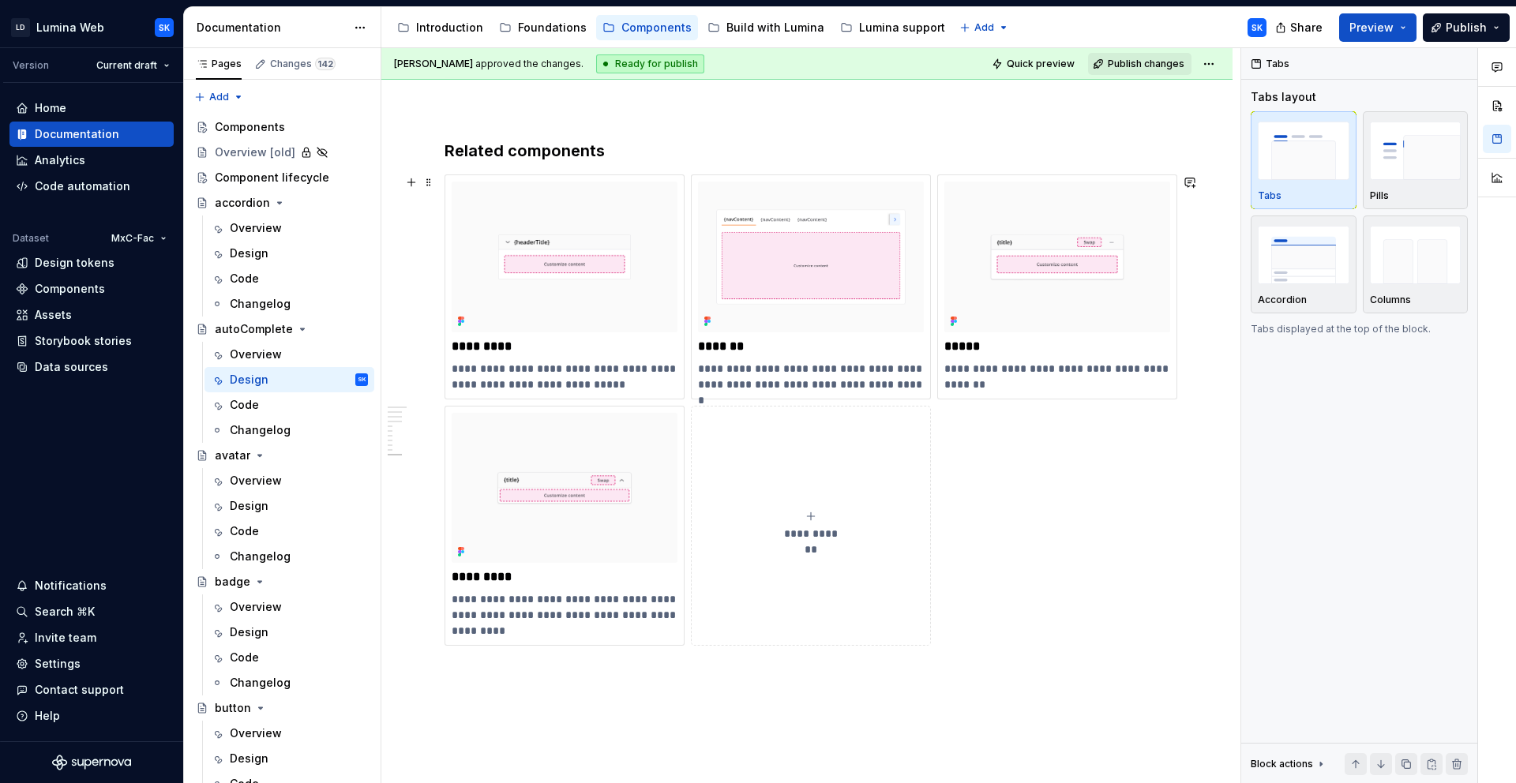
click at [1021, 467] on div "**********" at bounding box center [807, 410] width 725 height 471
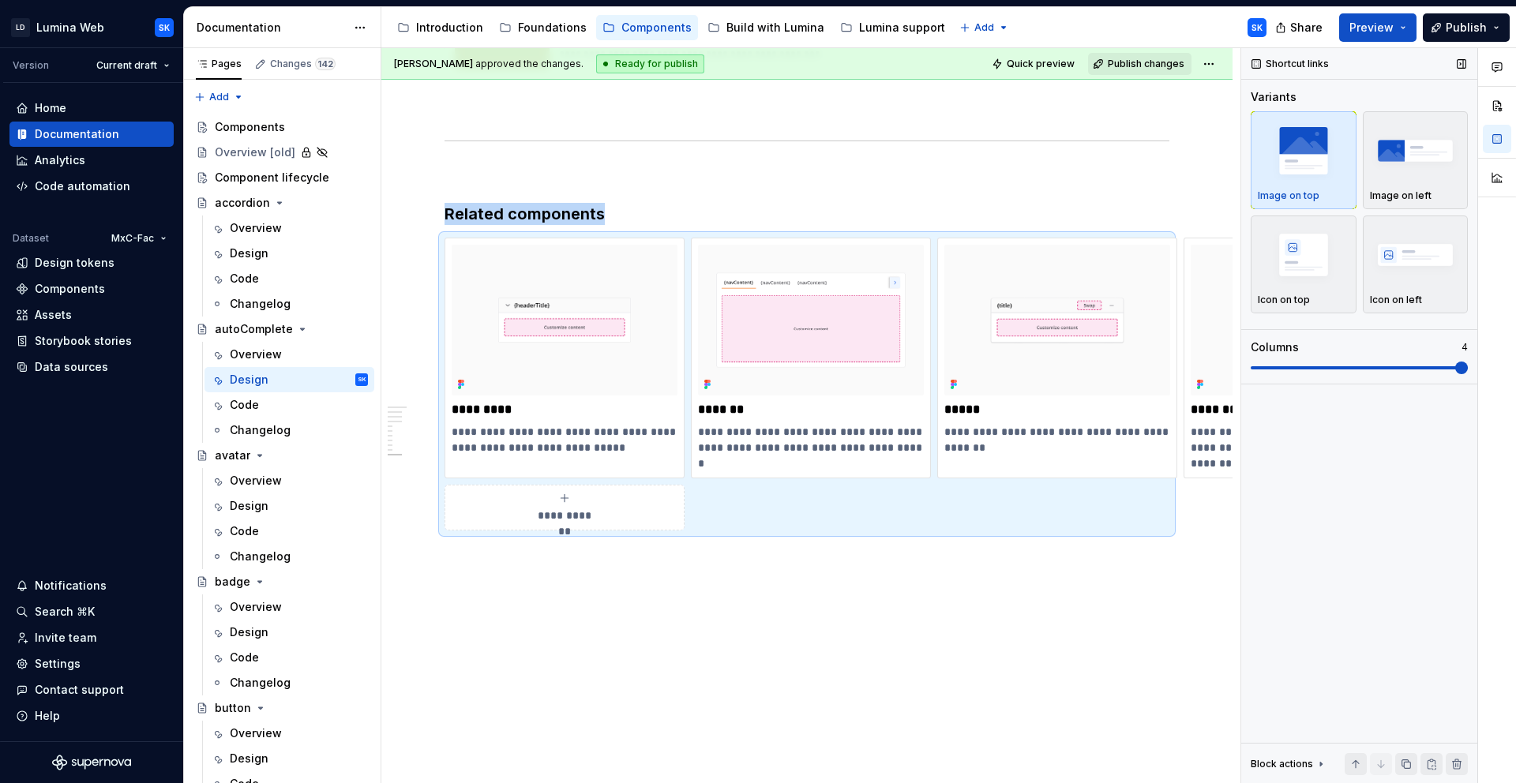
scroll to position [3102, 0]
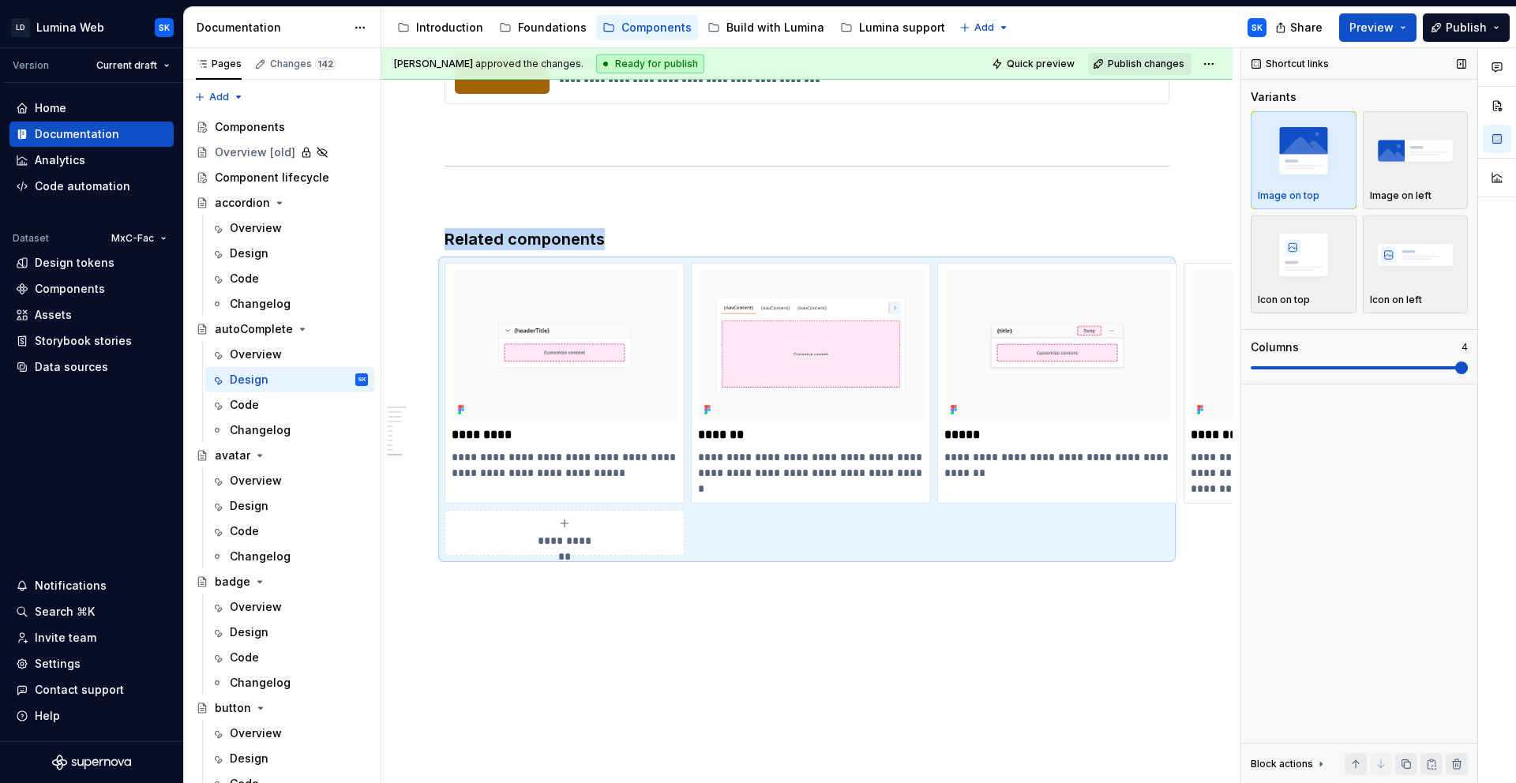
click at [1364, 370] on span at bounding box center [1359, 368] width 217 height 13
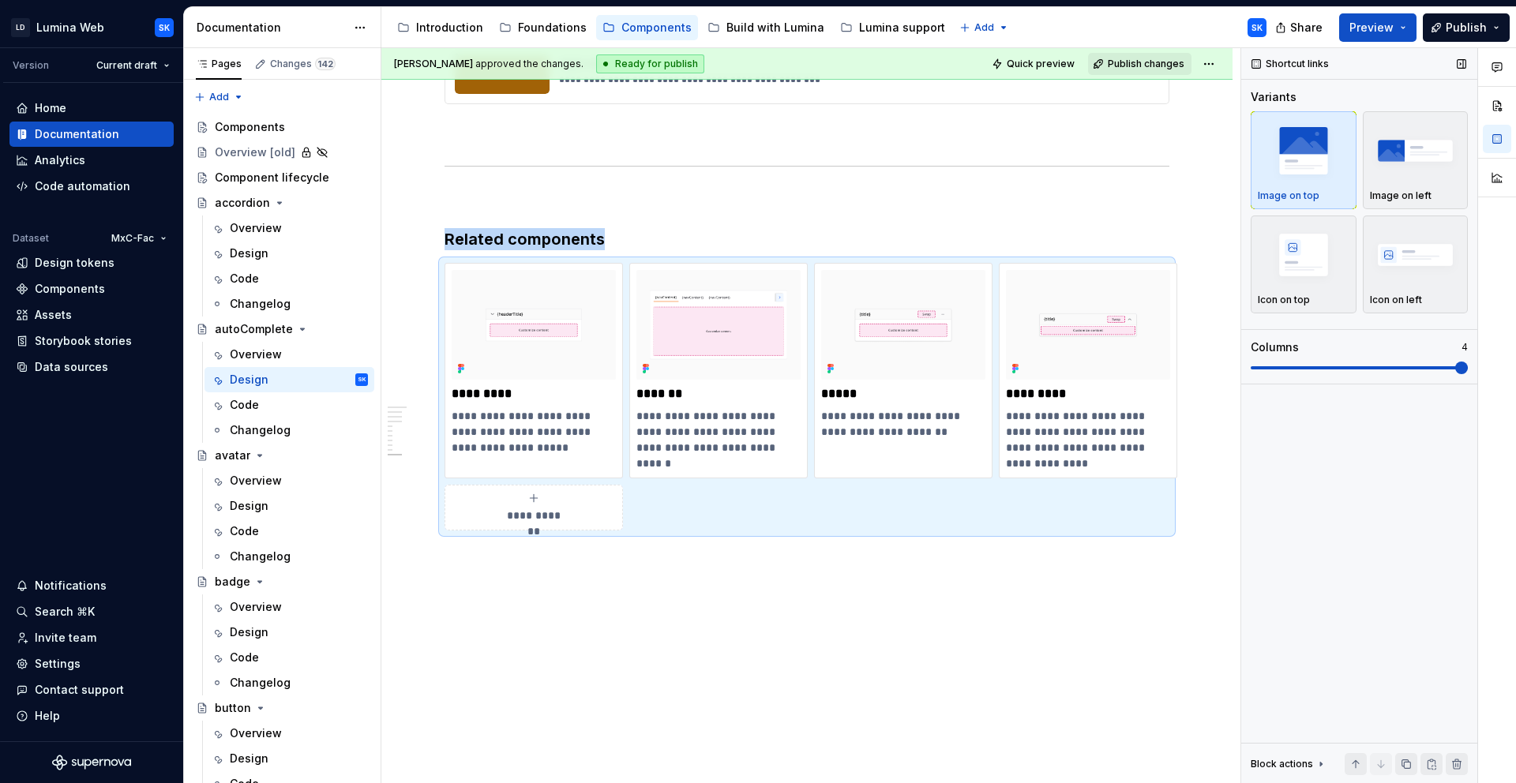
click at [1364, 368] on span at bounding box center [1359, 367] width 217 height 3
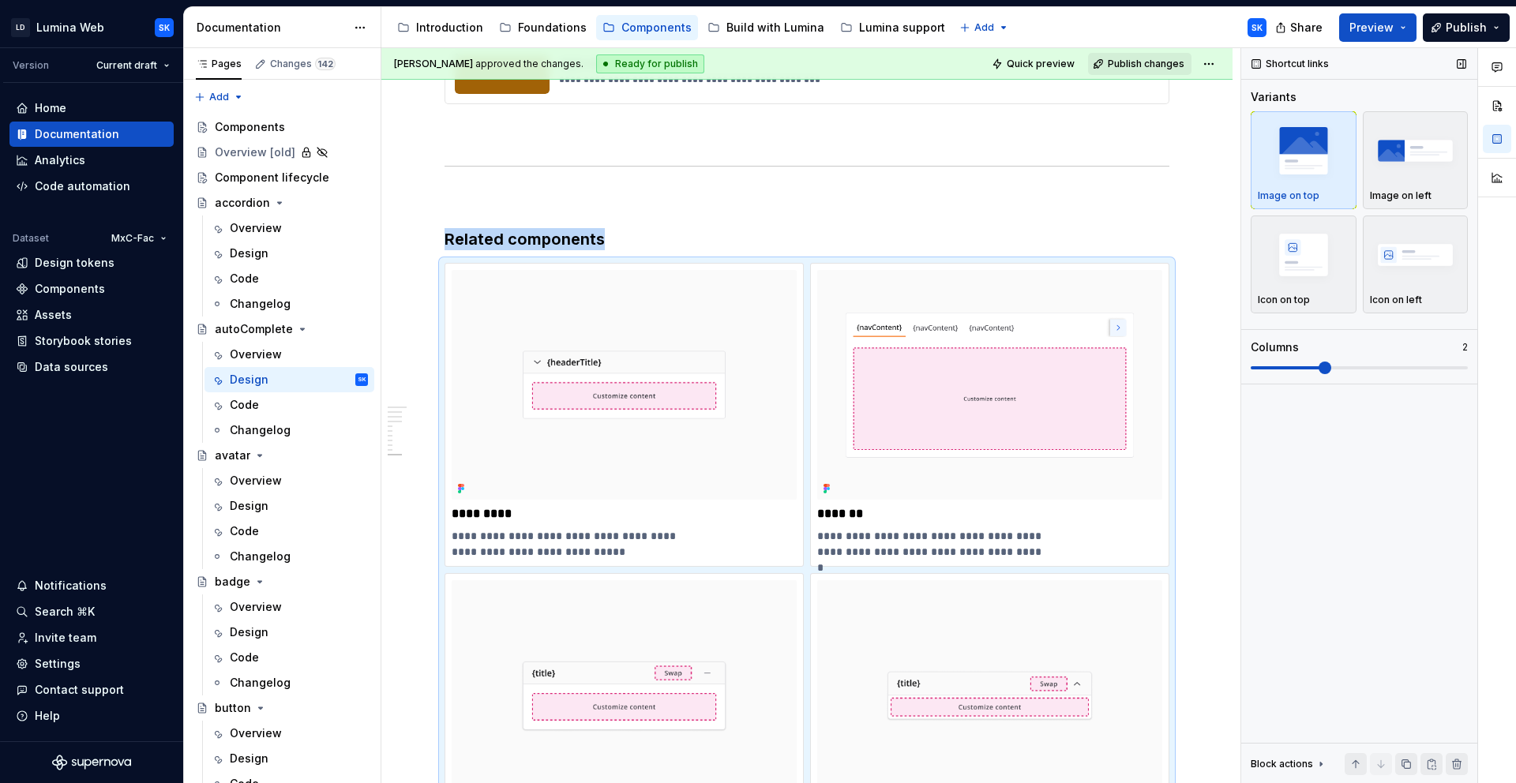
scroll to position [3252, 0]
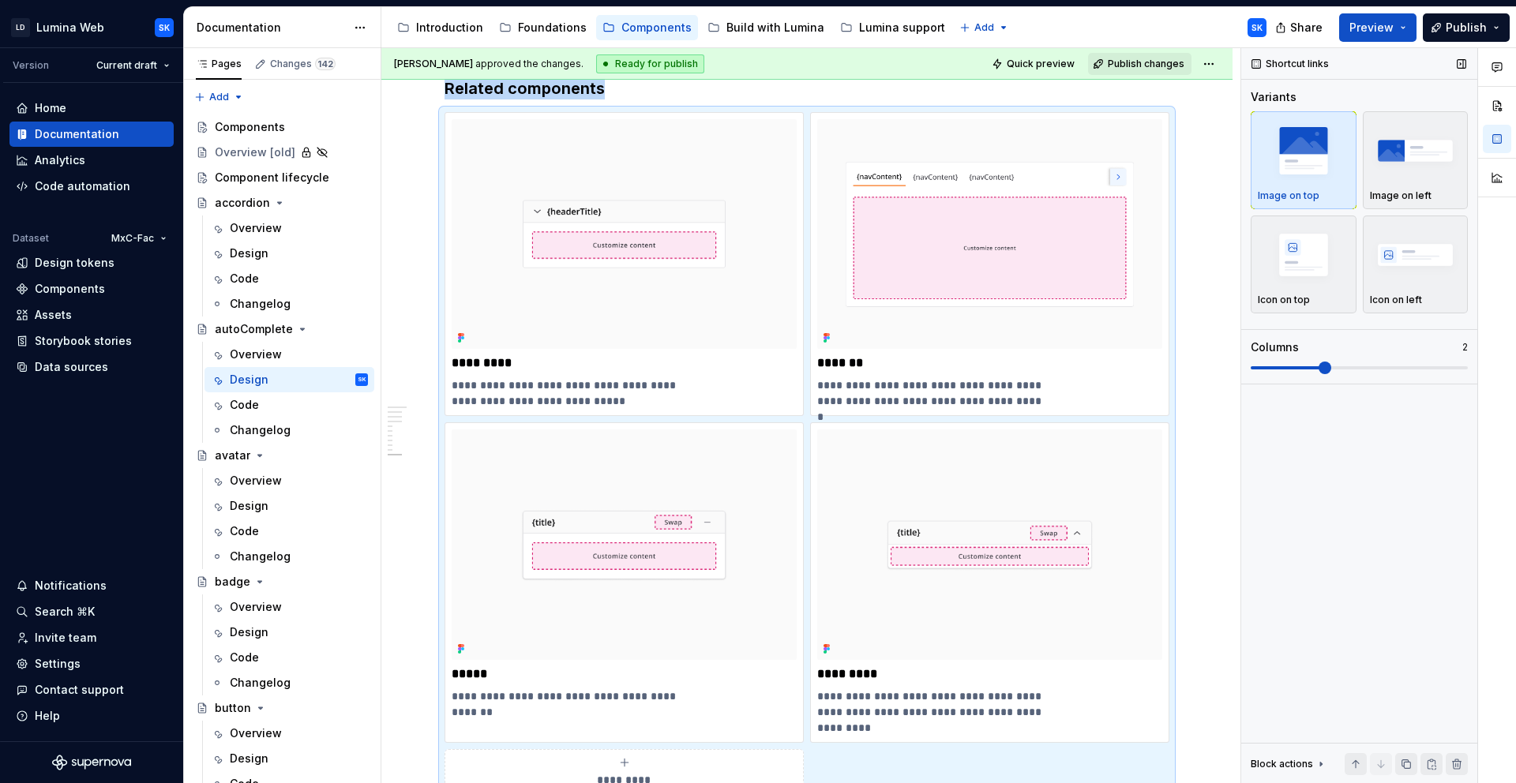
click at [1323, 366] on span at bounding box center [1287, 367] width 73 height 3
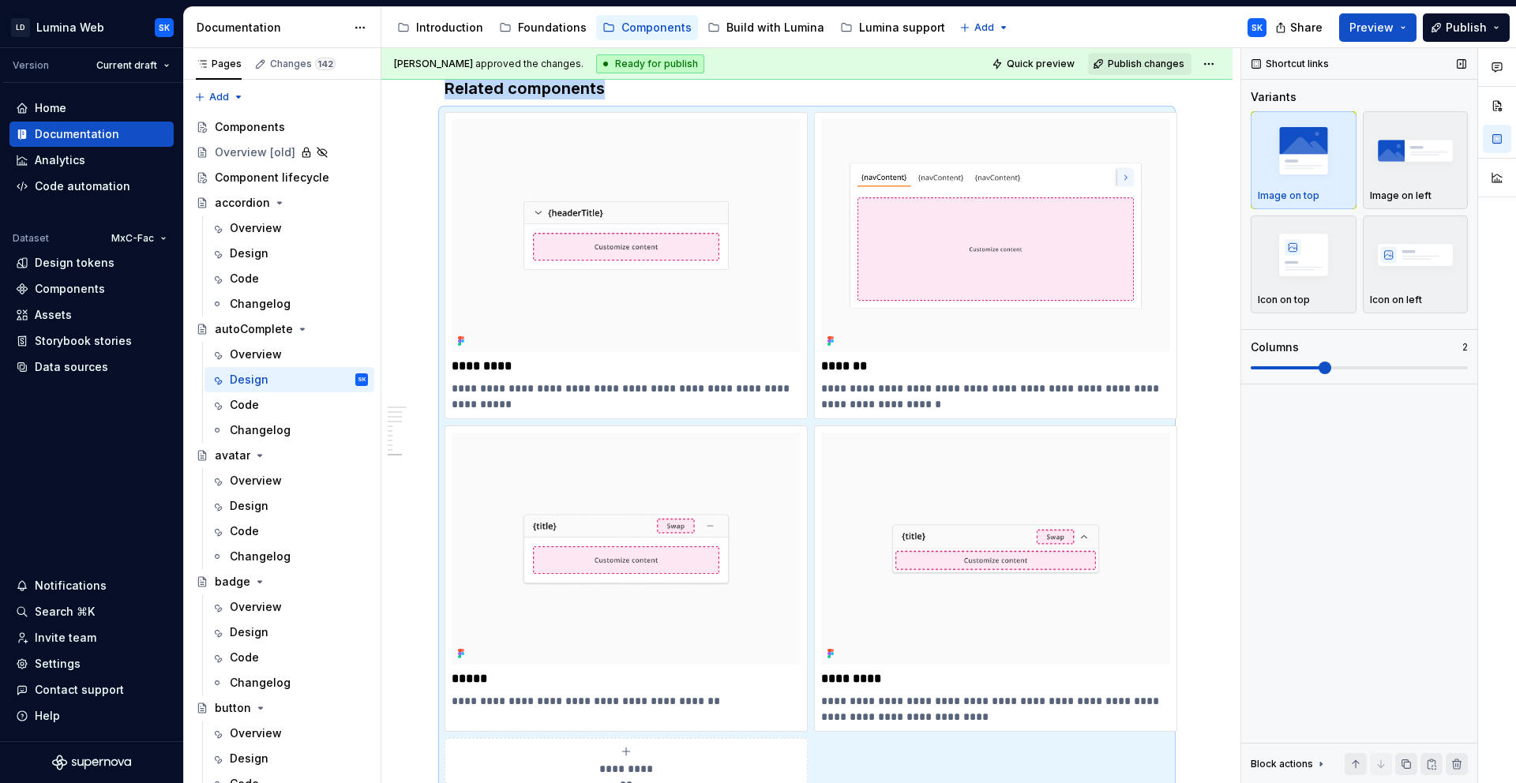
scroll to position [3102, 0]
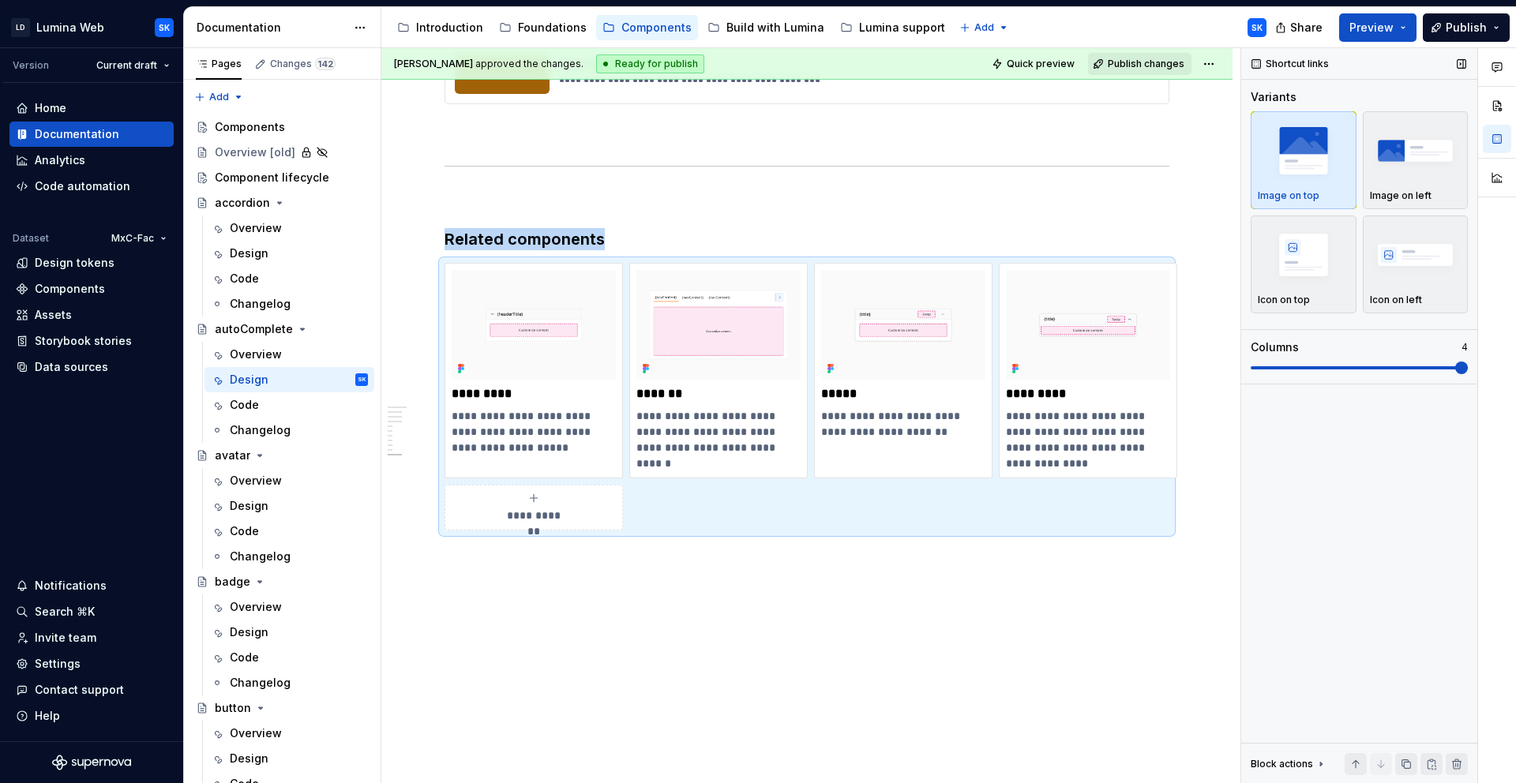
click at [1364, 368] on div "Comments Open comments No comments yet Select ‘Comment’ from the block context …" at bounding box center [1378, 416] width 275 height 736
click at [1064, 60] on span "Quick preview" at bounding box center [1041, 64] width 68 height 13
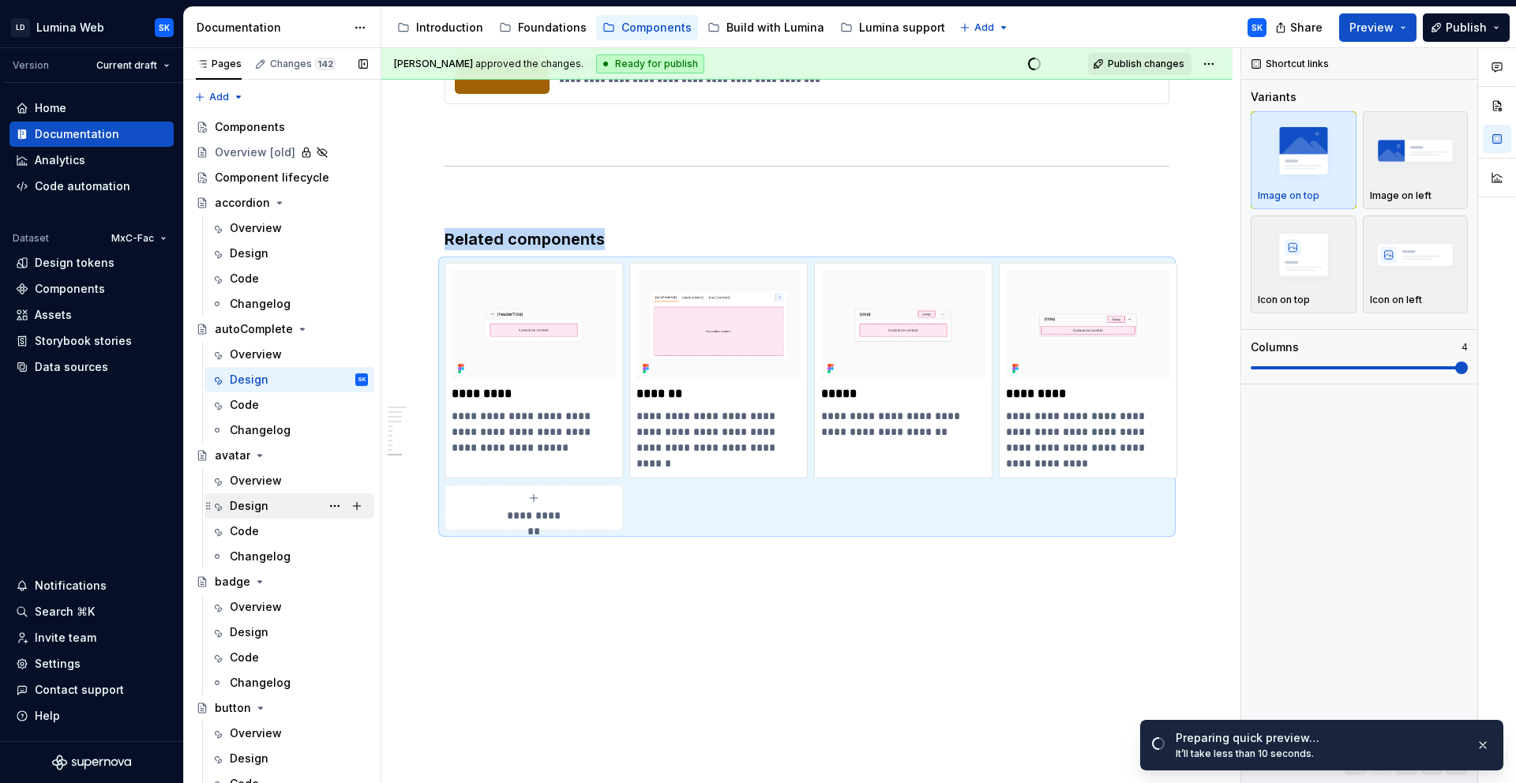
click at [264, 501] on div "Design" at bounding box center [249, 506] width 39 height 16
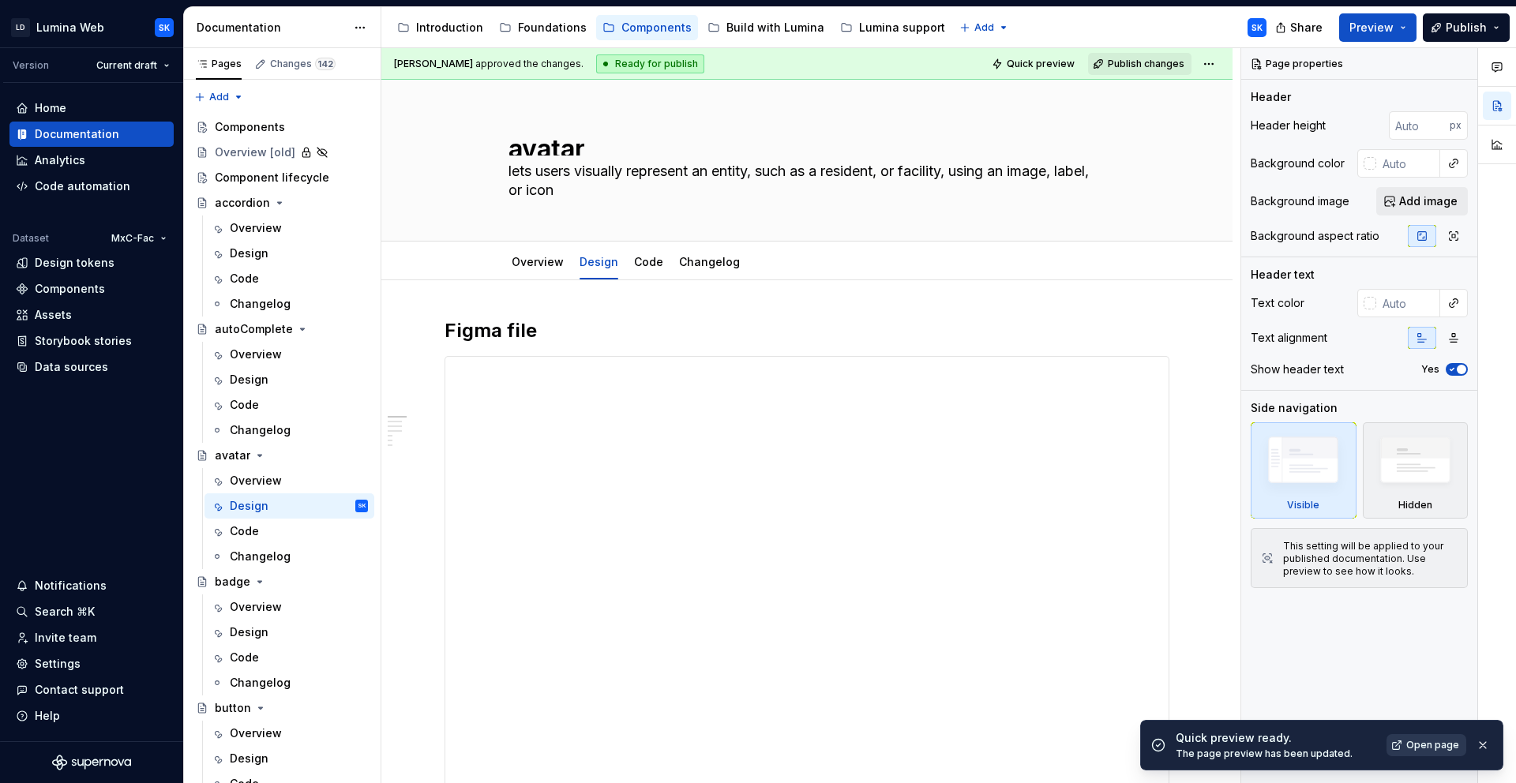
click at [1364, 745] on span "Open page" at bounding box center [1432, 745] width 53 height 13
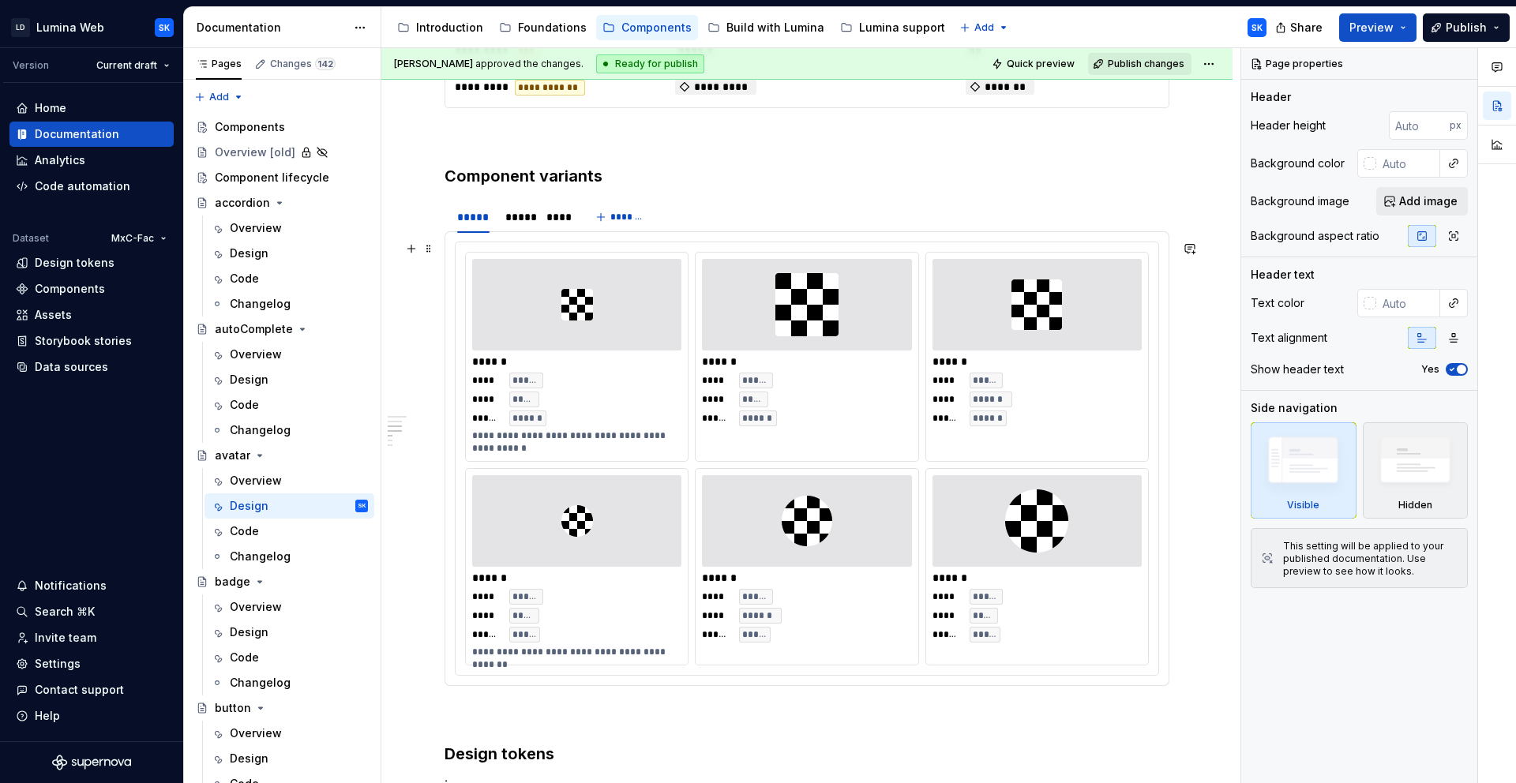
scroll to position [1091, 0]
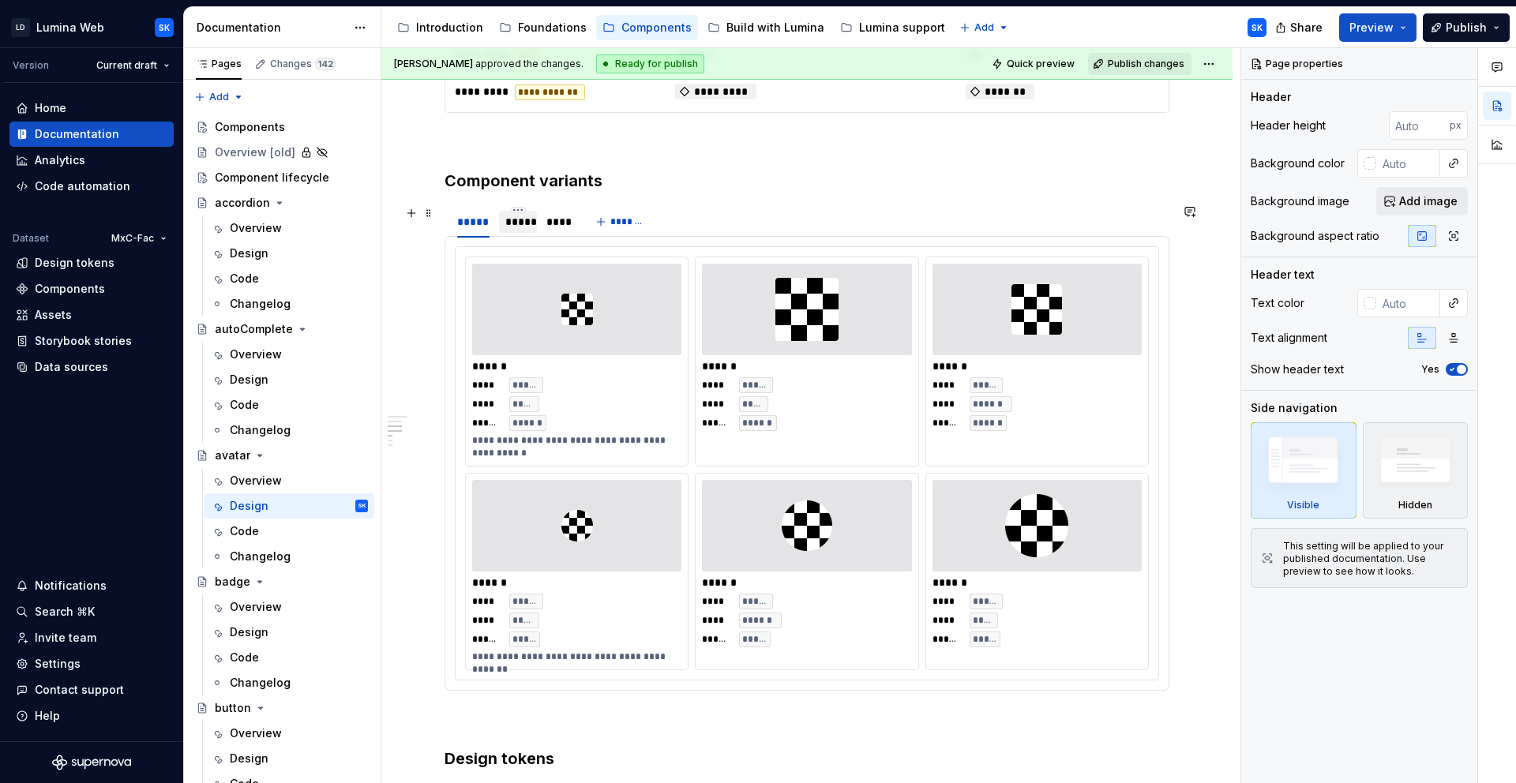
click at [527, 225] on div "*****" at bounding box center [517, 222] width 25 height 16
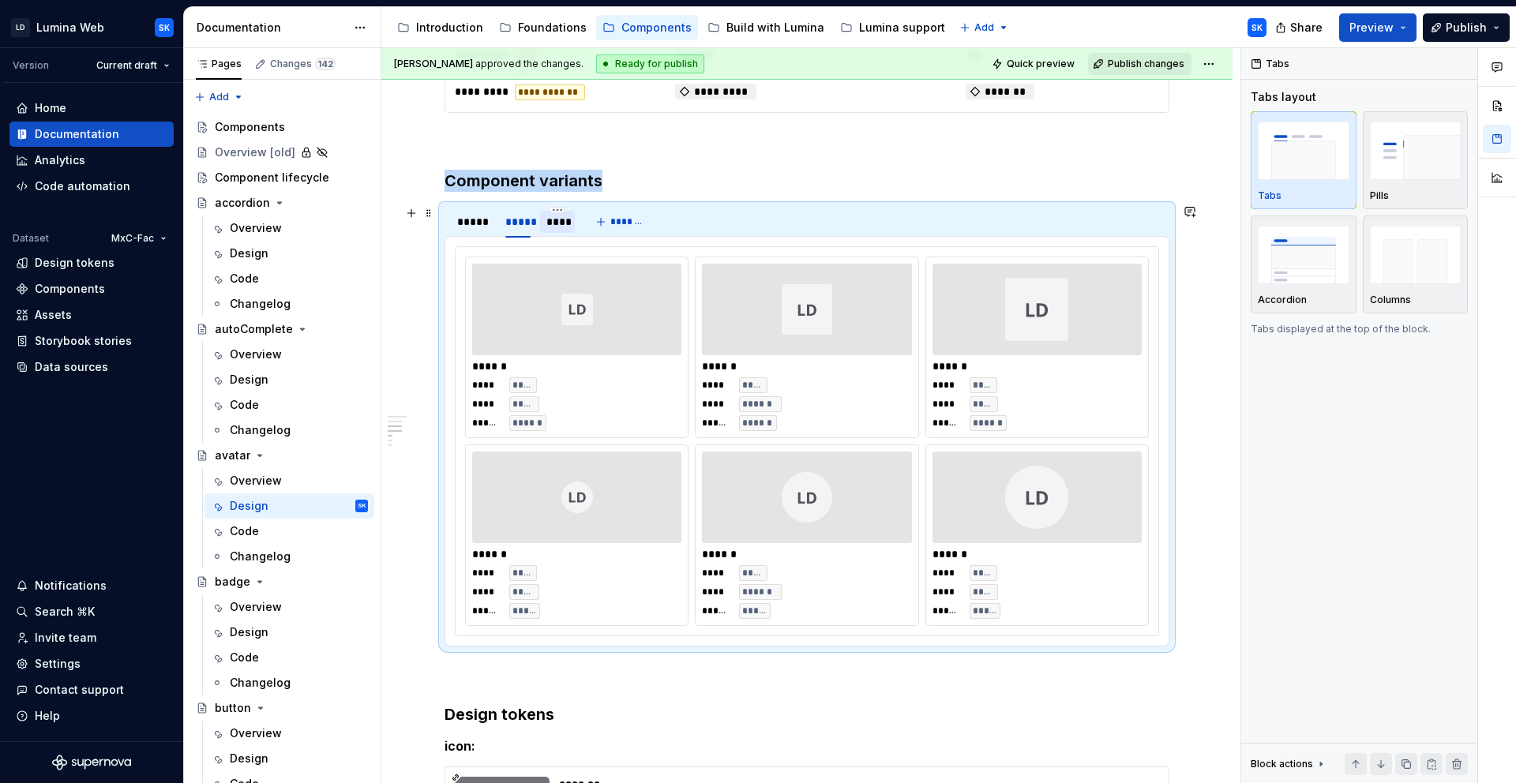
click at [560, 225] on div "****" at bounding box center [557, 222] width 22 height 16
click at [486, 225] on div "*****" at bounding box center [473, 222] width 32 height 16
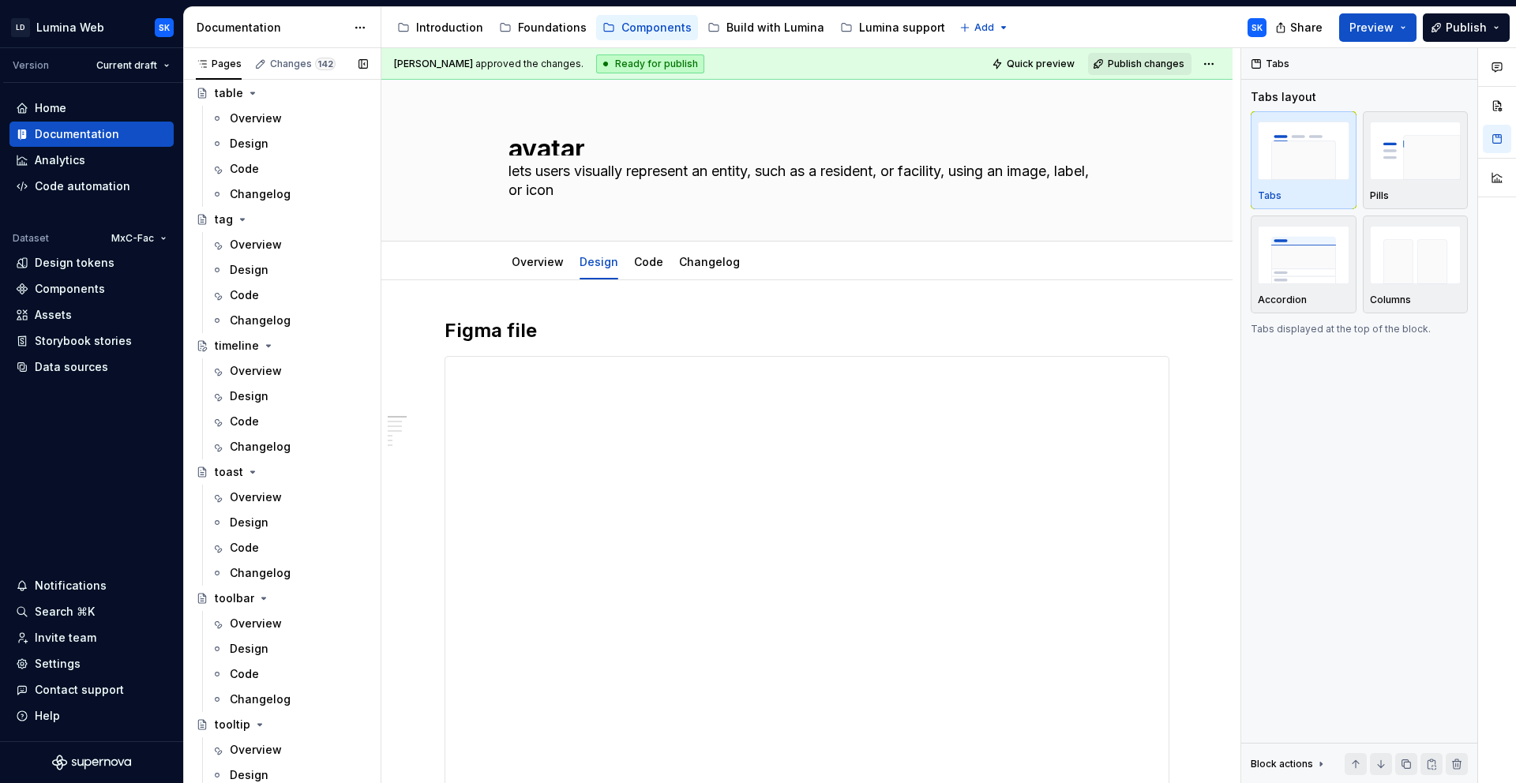
scroll to position [4583, 0]
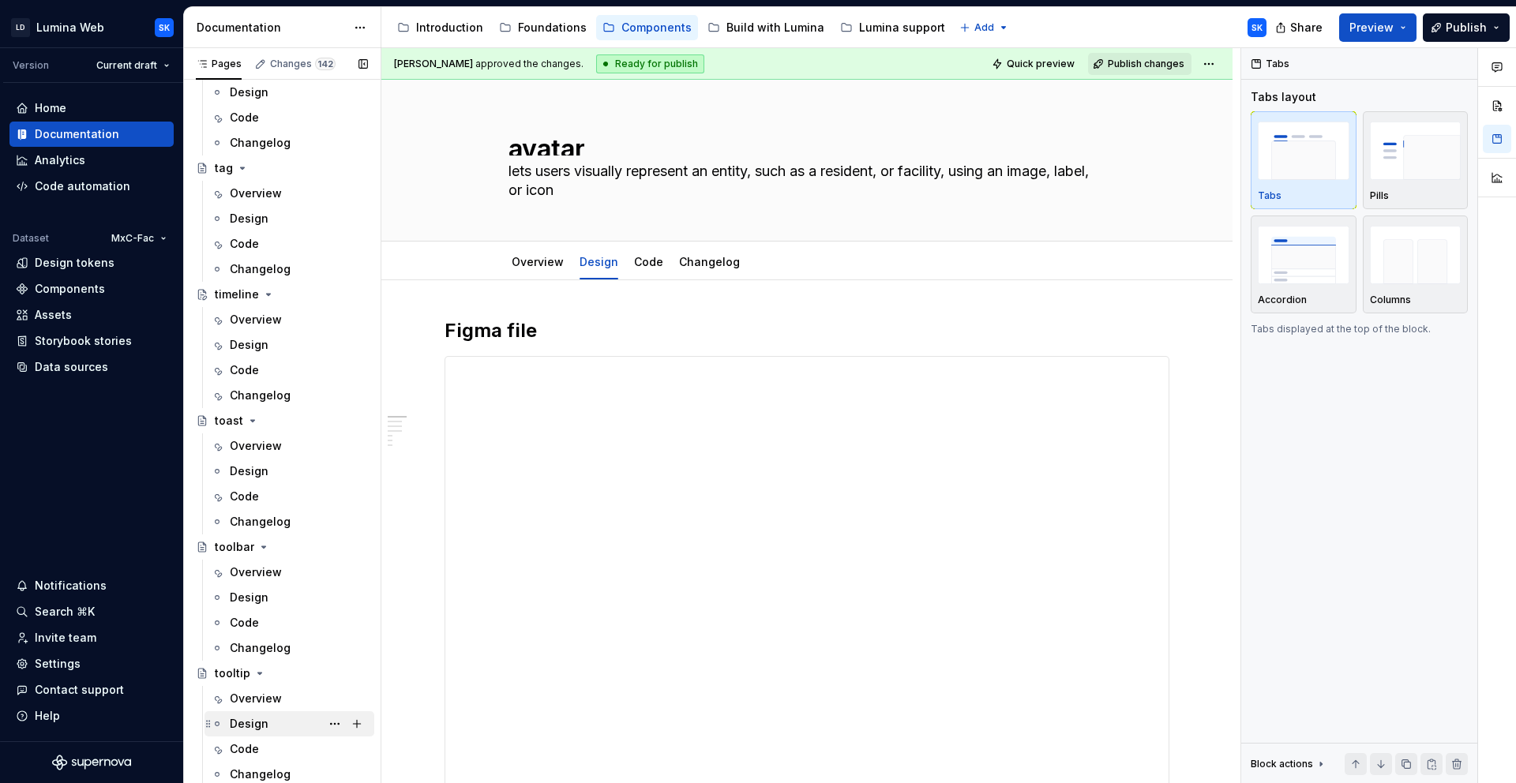
click at [254, 722] on div "Design" at bounding box center [249, 724] width 39 height 16
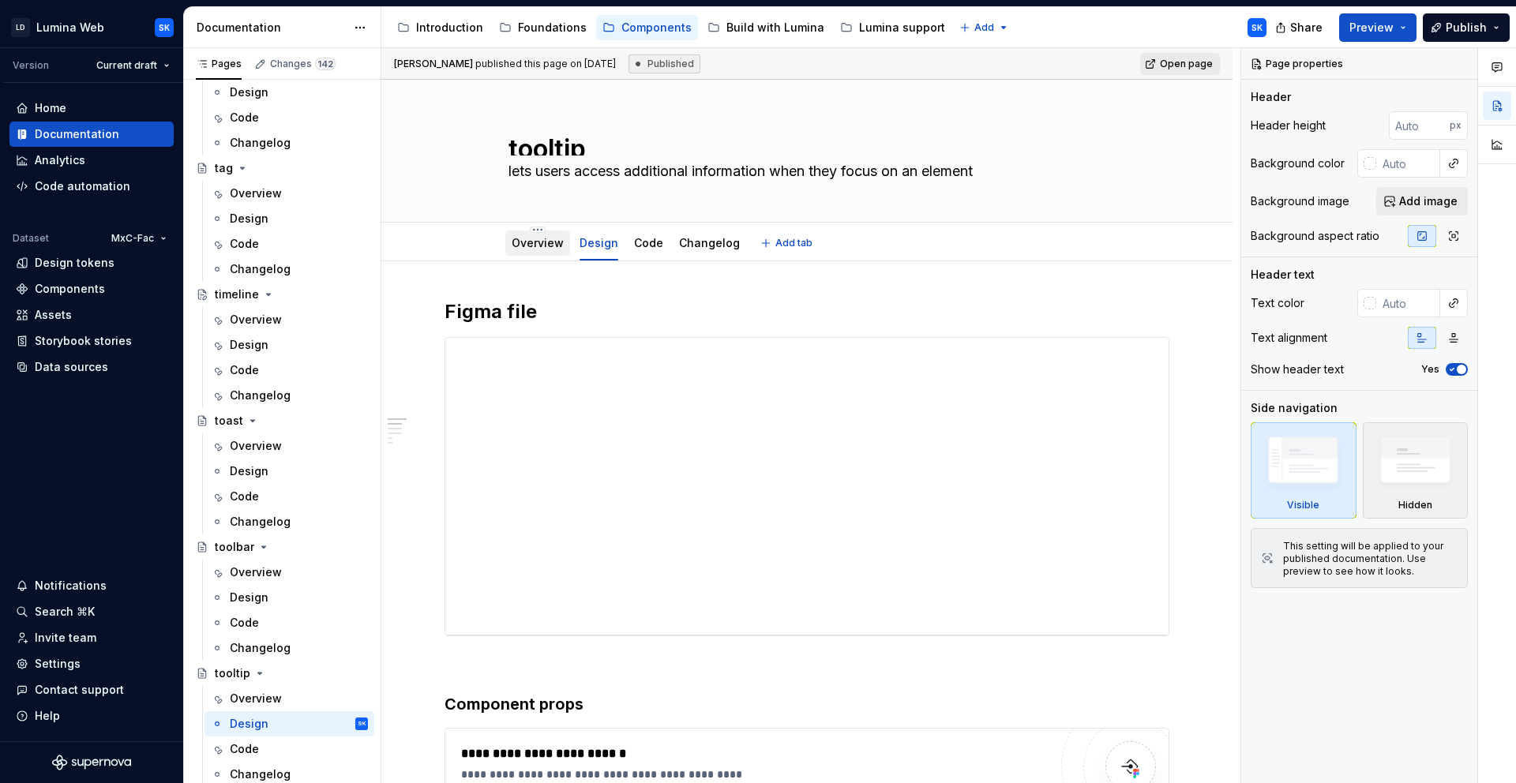
click at [551, 246] on link "Overview" at bounding box center [538, 242] width 52 height 13
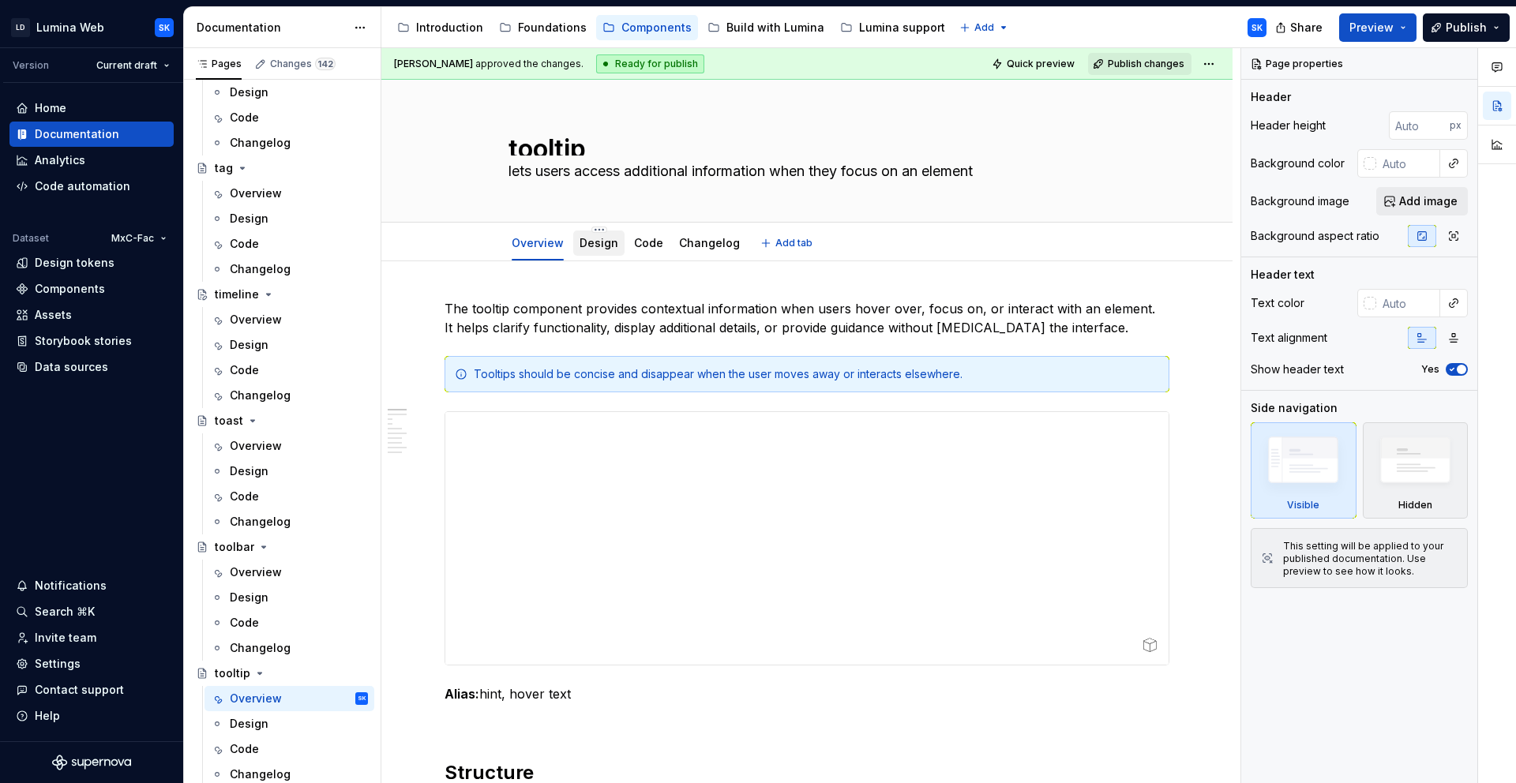
click at [607, 242] on link "Design" at bounding box center [599, 242] width 39 height 13
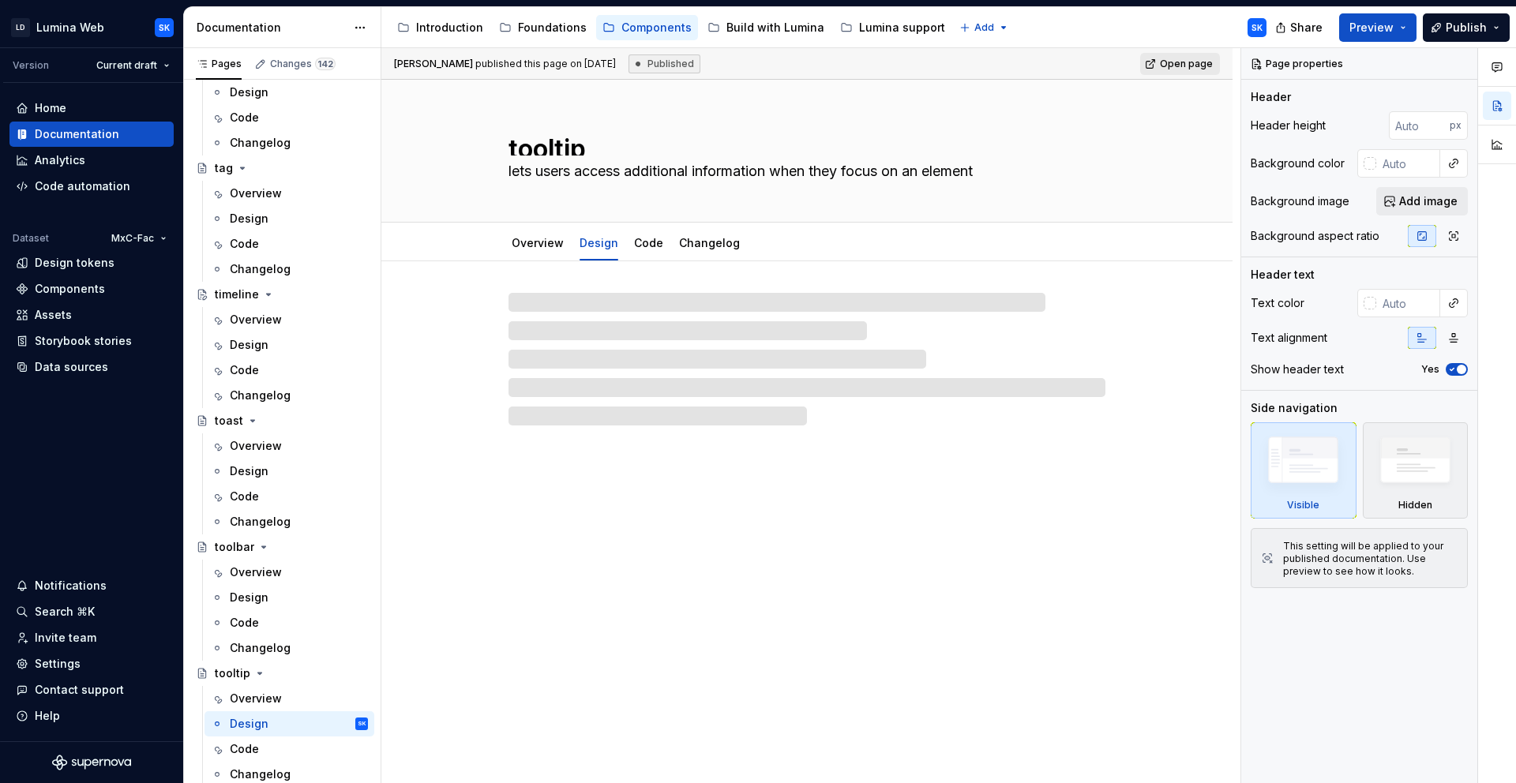
type textarea "*"
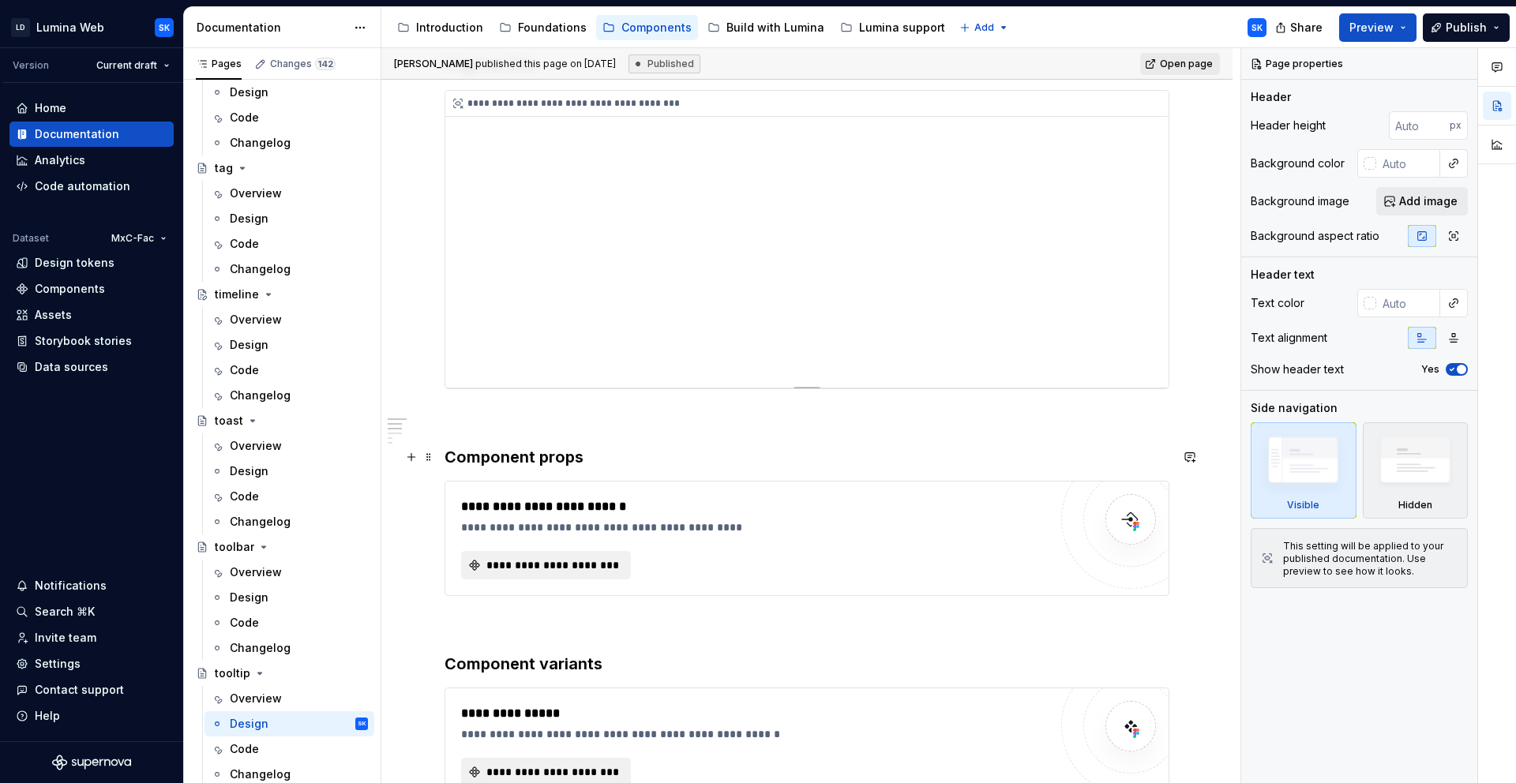
scroll to position [297, 0]
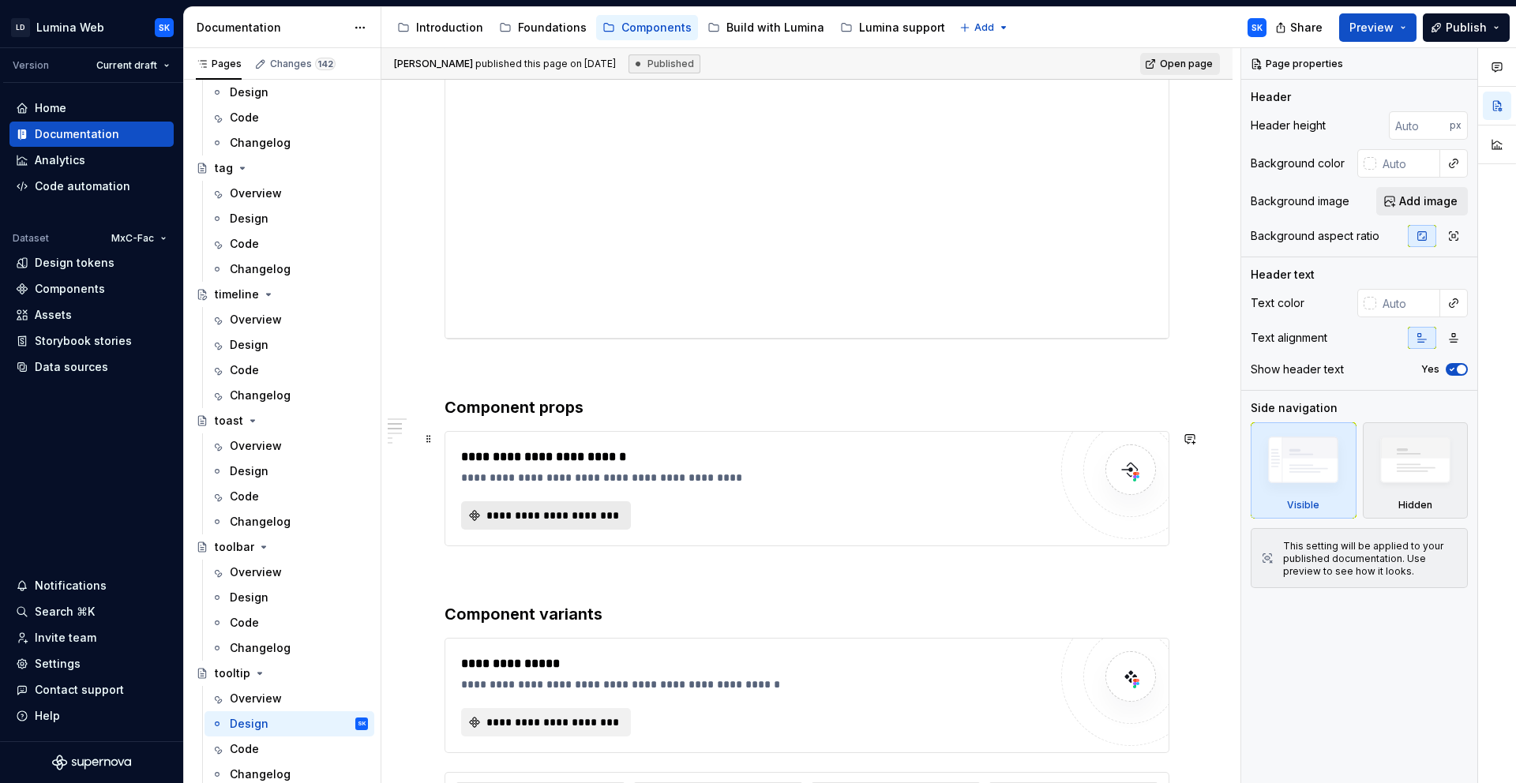
click at [600, 516] on span "**********" at bounding box center [552, 516] width 137 height 16
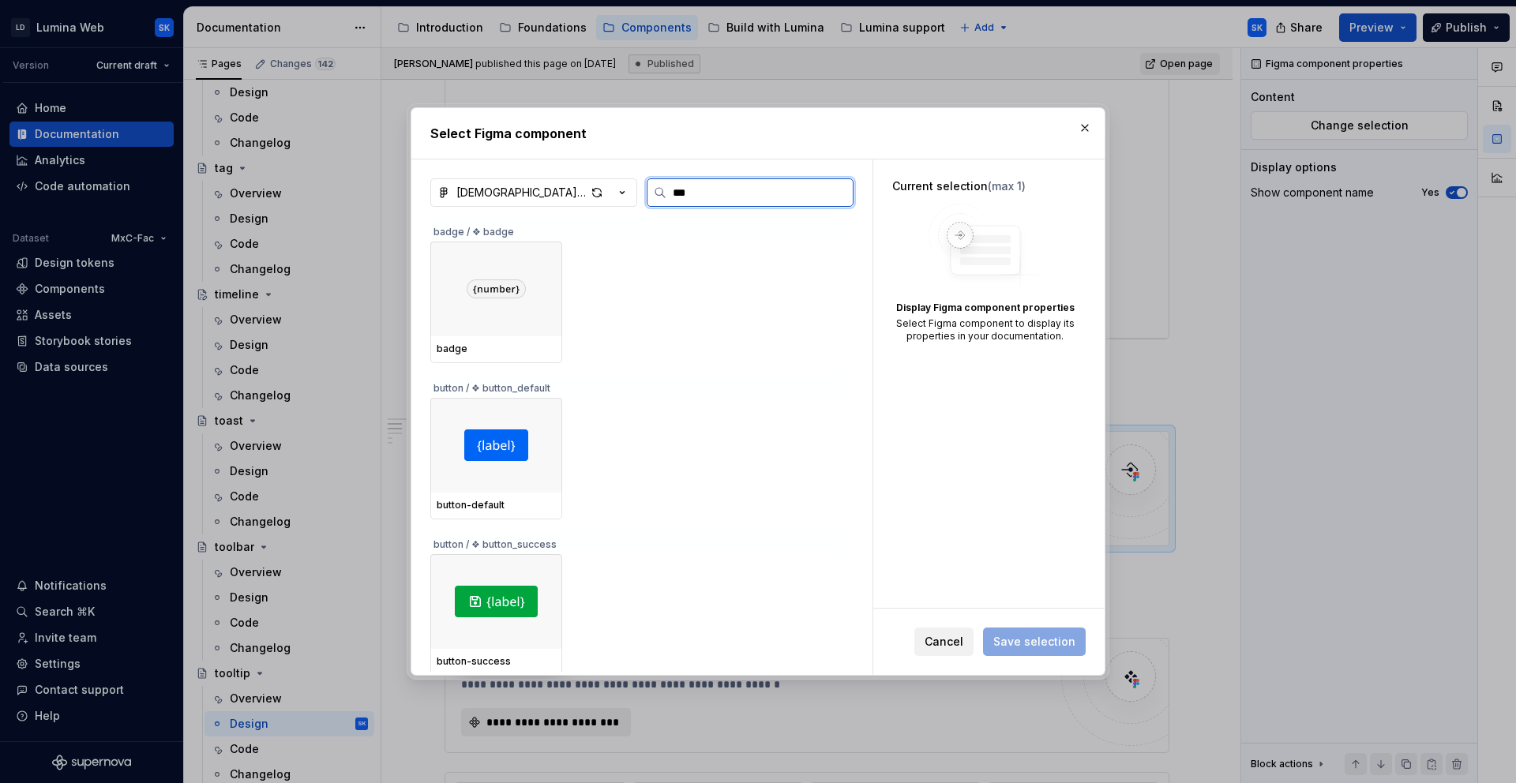
type input "****"
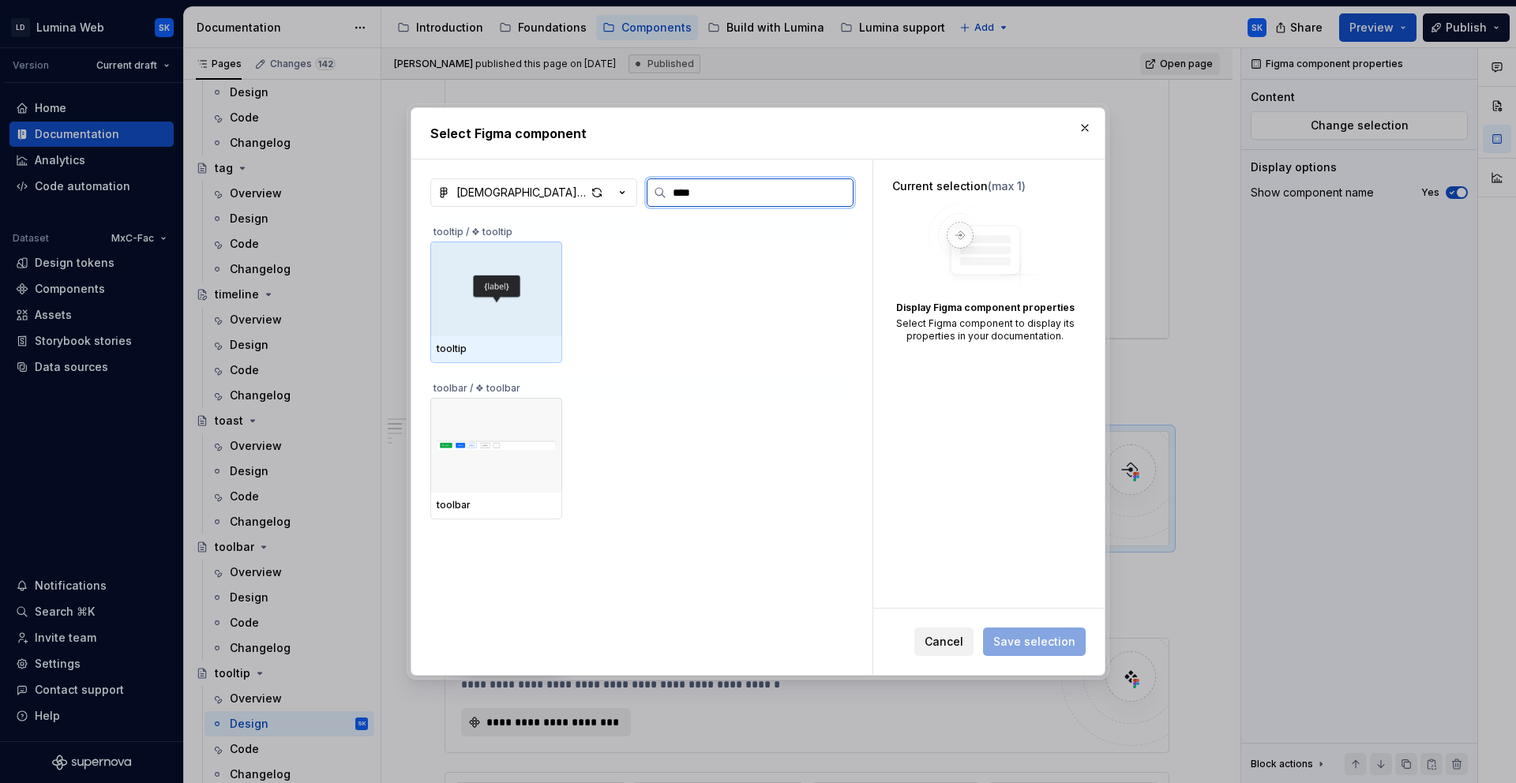
click at [469, 267] on div at bounding box center [496, 289] width 132 height 95
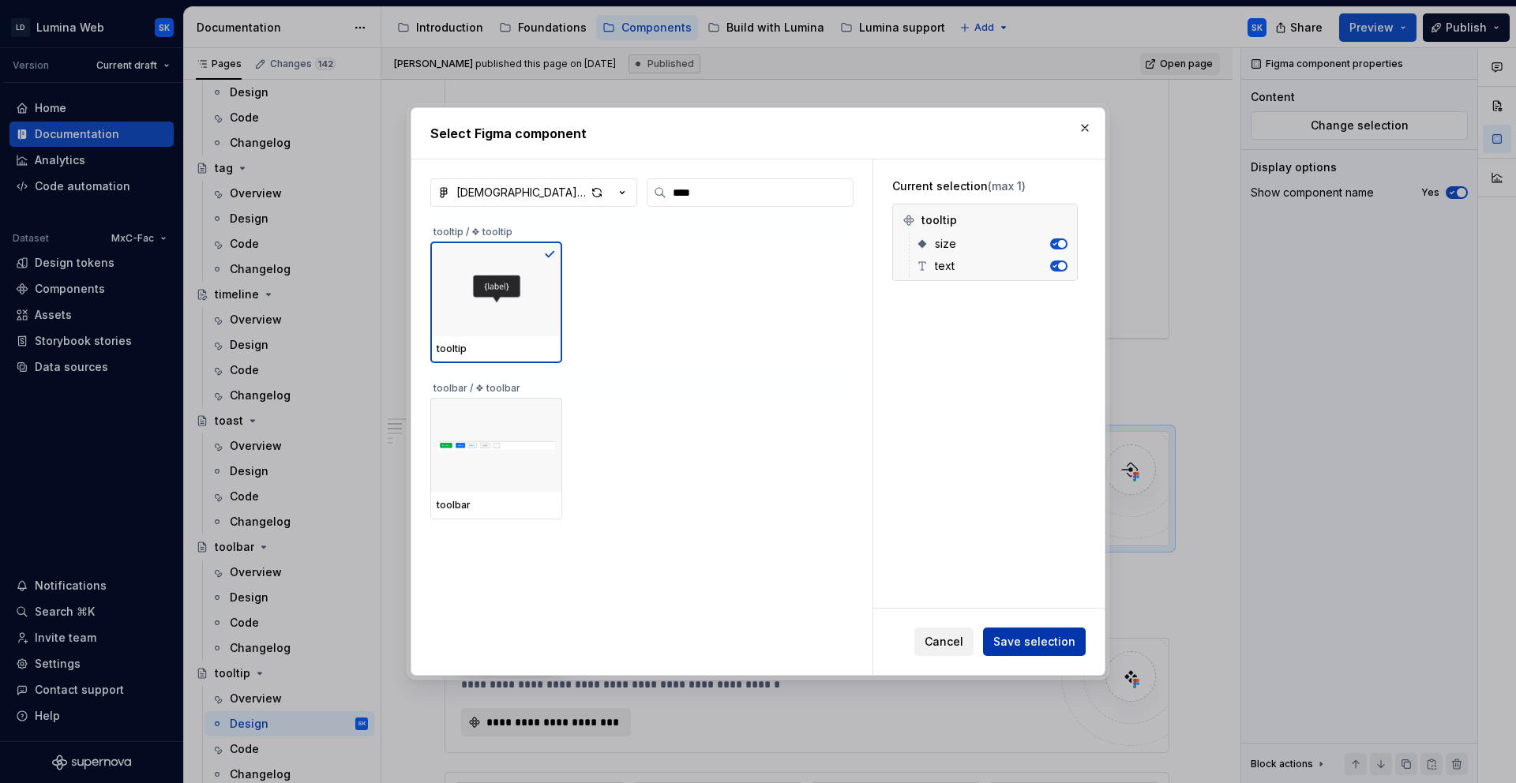
click at [1024, 634] on span "Save selection" at bounding box center [1034, 642] width 82 height 16
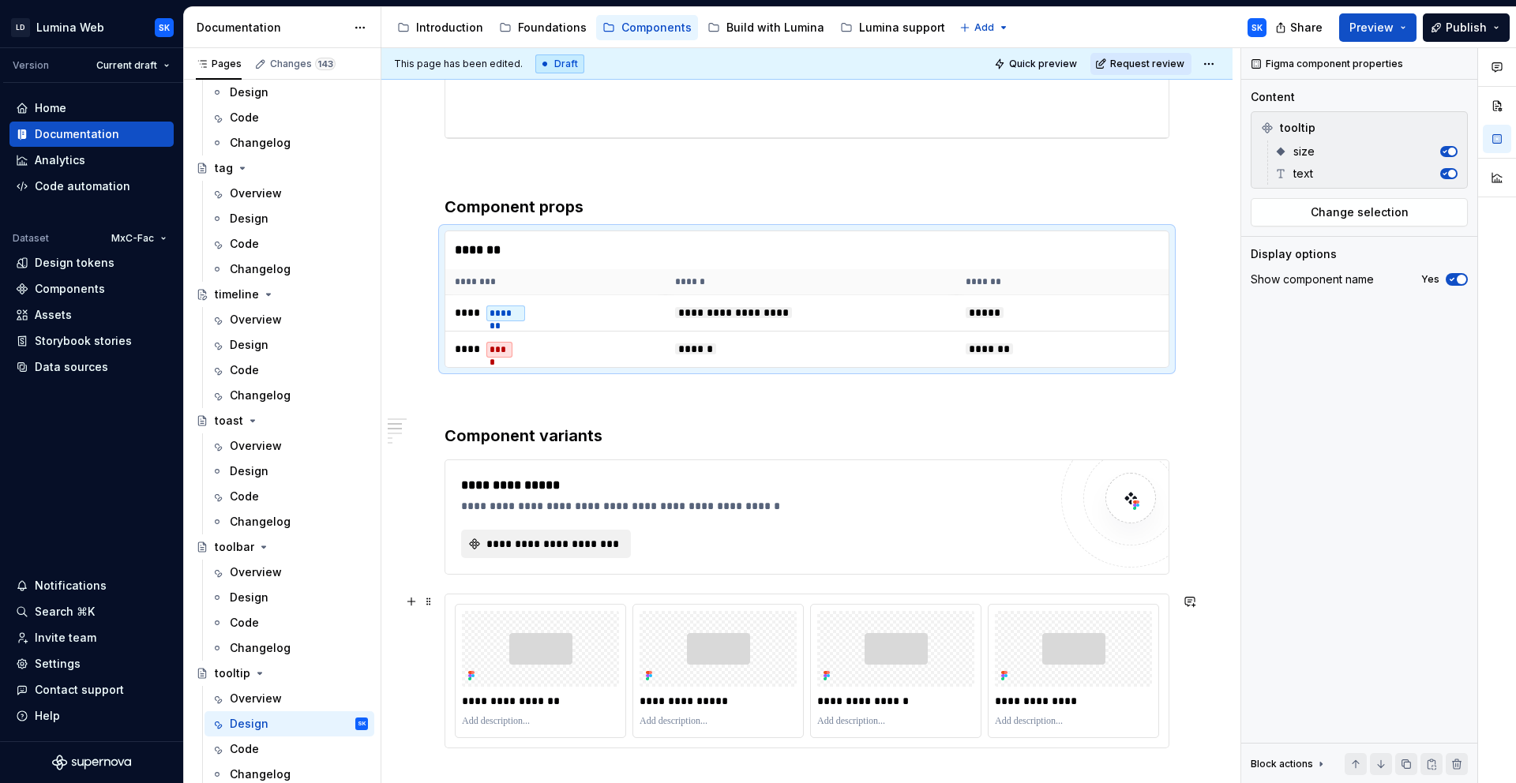
scroll to position [501, 0]
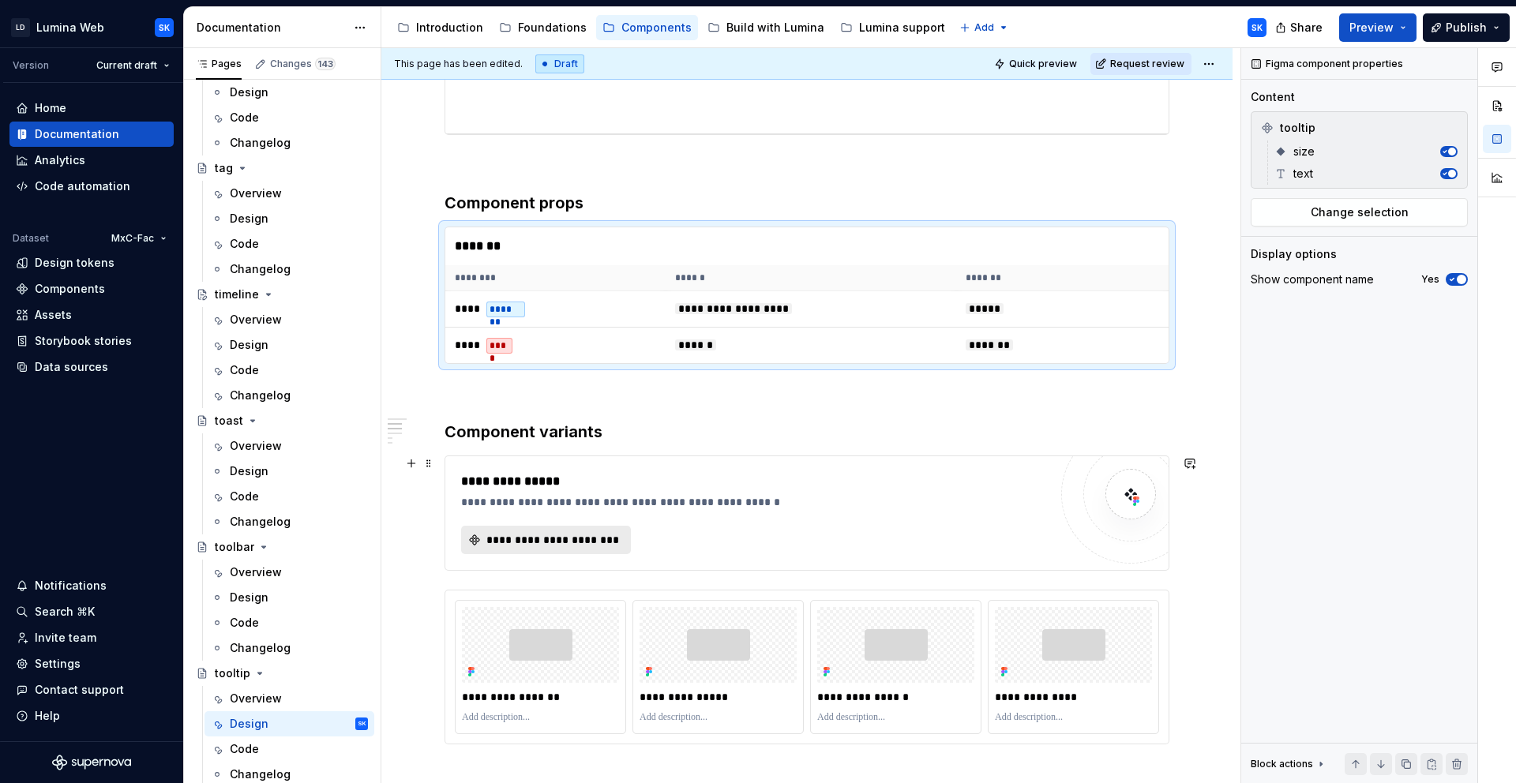
click at [527, 539] on span "**********" at bounding box center [552, 540] width 137 height 16
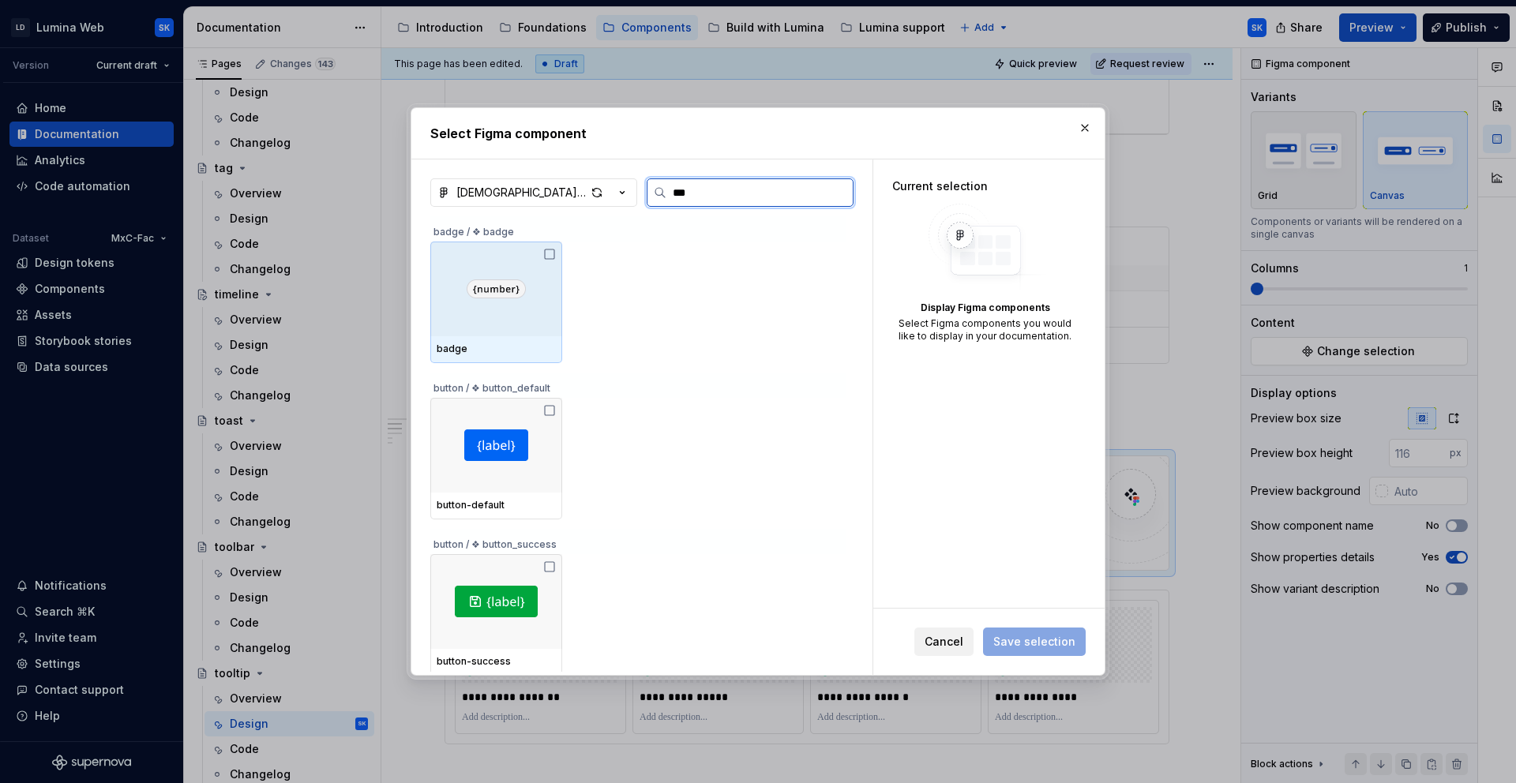
type input "****"
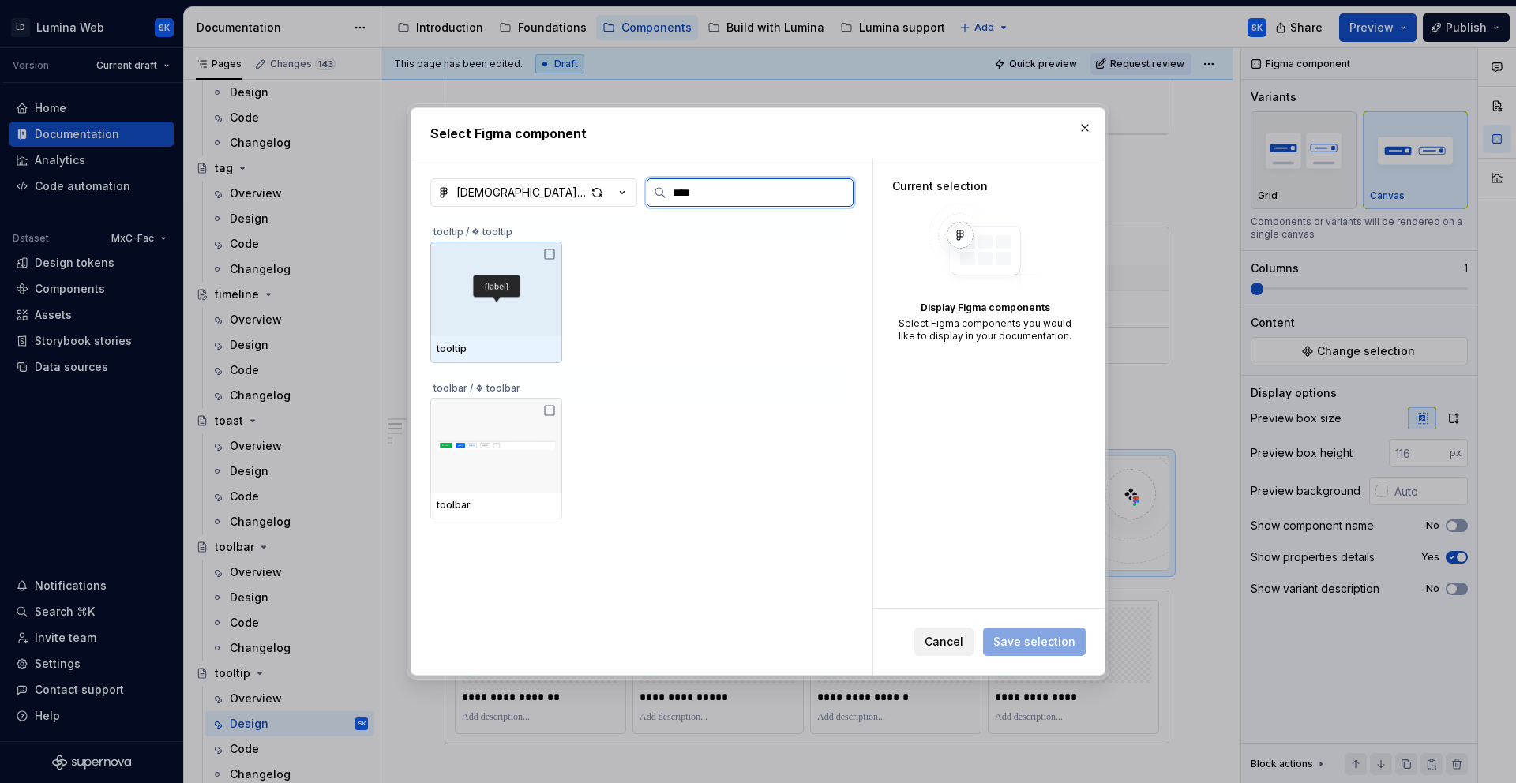
click at [474, 261] on div at bounding box center [496, 289] width 132 height 95
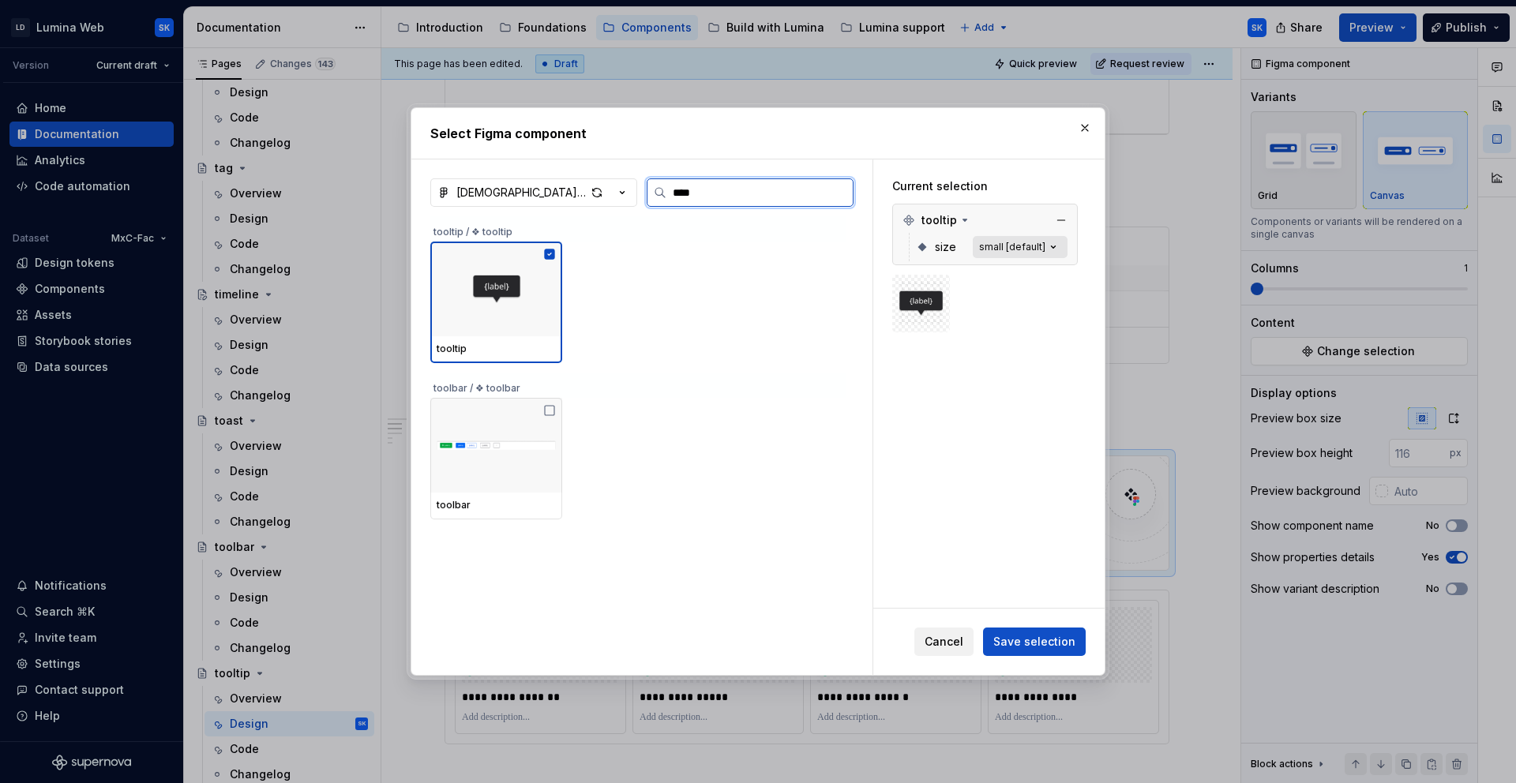
click at [1026, 250] on div "small [default]" at bounding box center [1012, 247] width 66 height 13
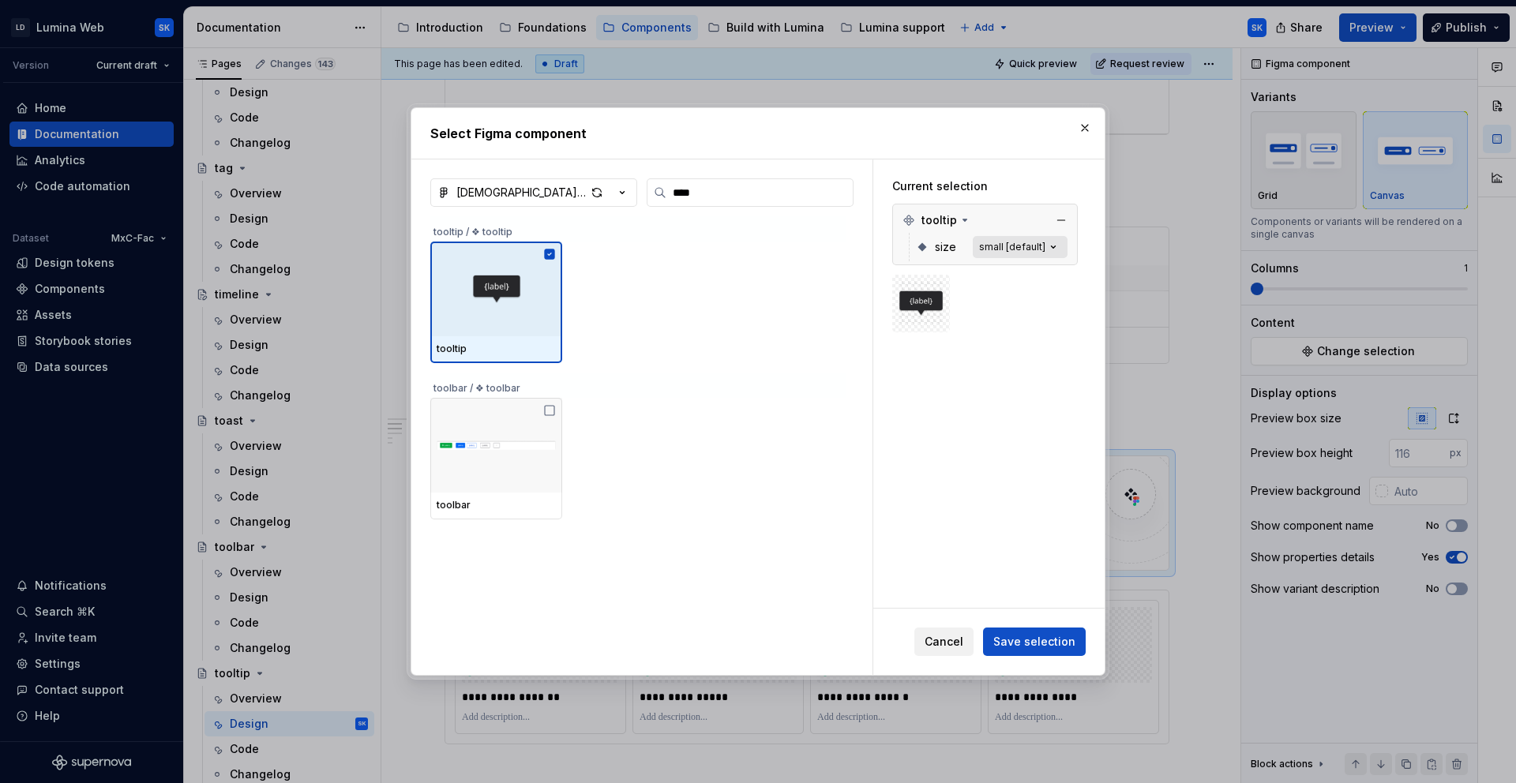
click at [1061, 250] on icon "button" at bounding box center [1053, 247] width 16 height 16
click at [1061, 249] on icon "button" at bounding box center [1053, 247] width 16 height 16
click at [1064, 641] on span "Save selection" at bounding box center [1034, 642] width 82 height 16
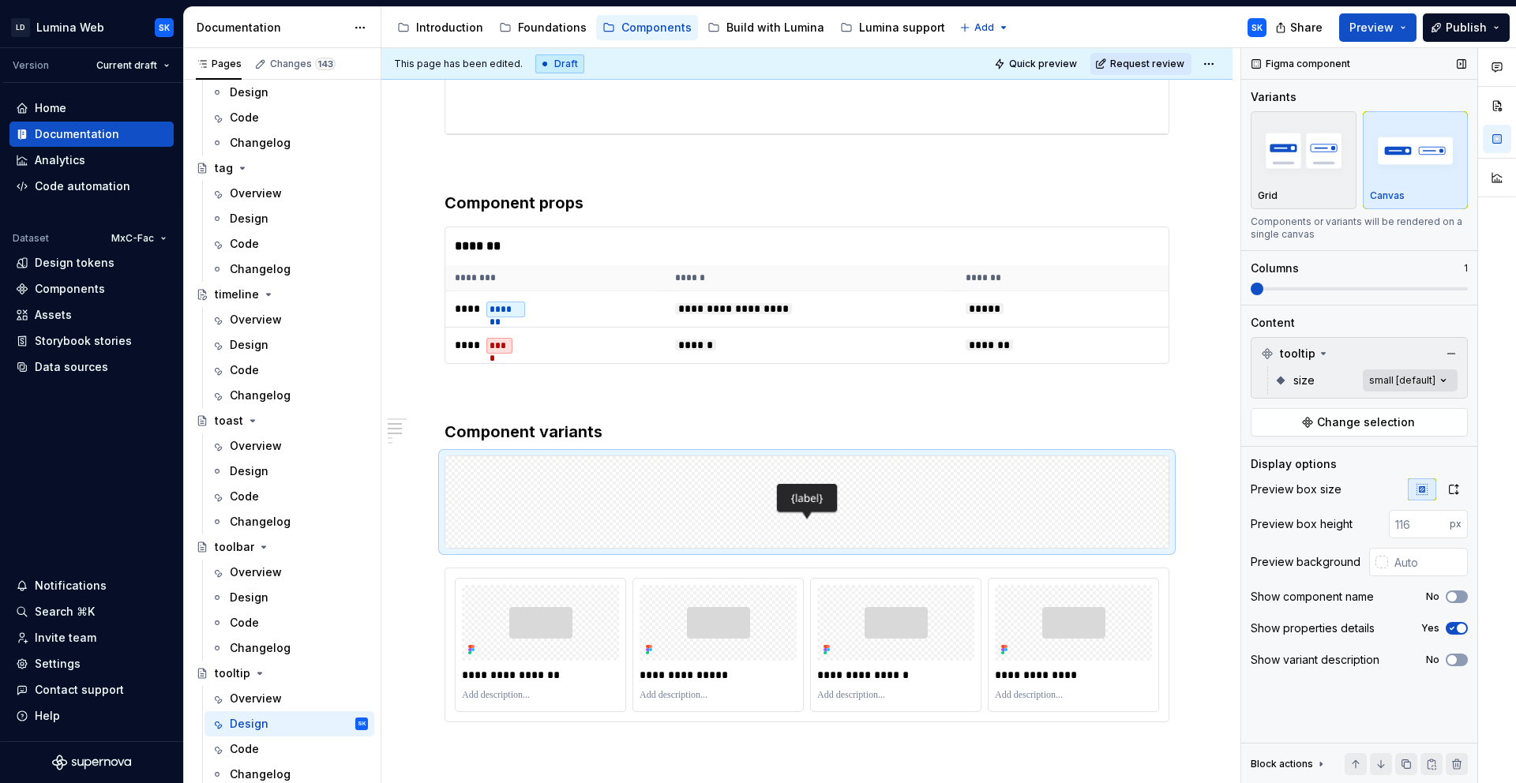
click at [1364, 385] on div "Comments Open comments No comments yet Select ‘Comment’ from the block context …" at bounding box center [1378, 416] width 275 height 736
click at [1364, 400] on div "All" at bounding box center [1351, 408] width 193 height 16
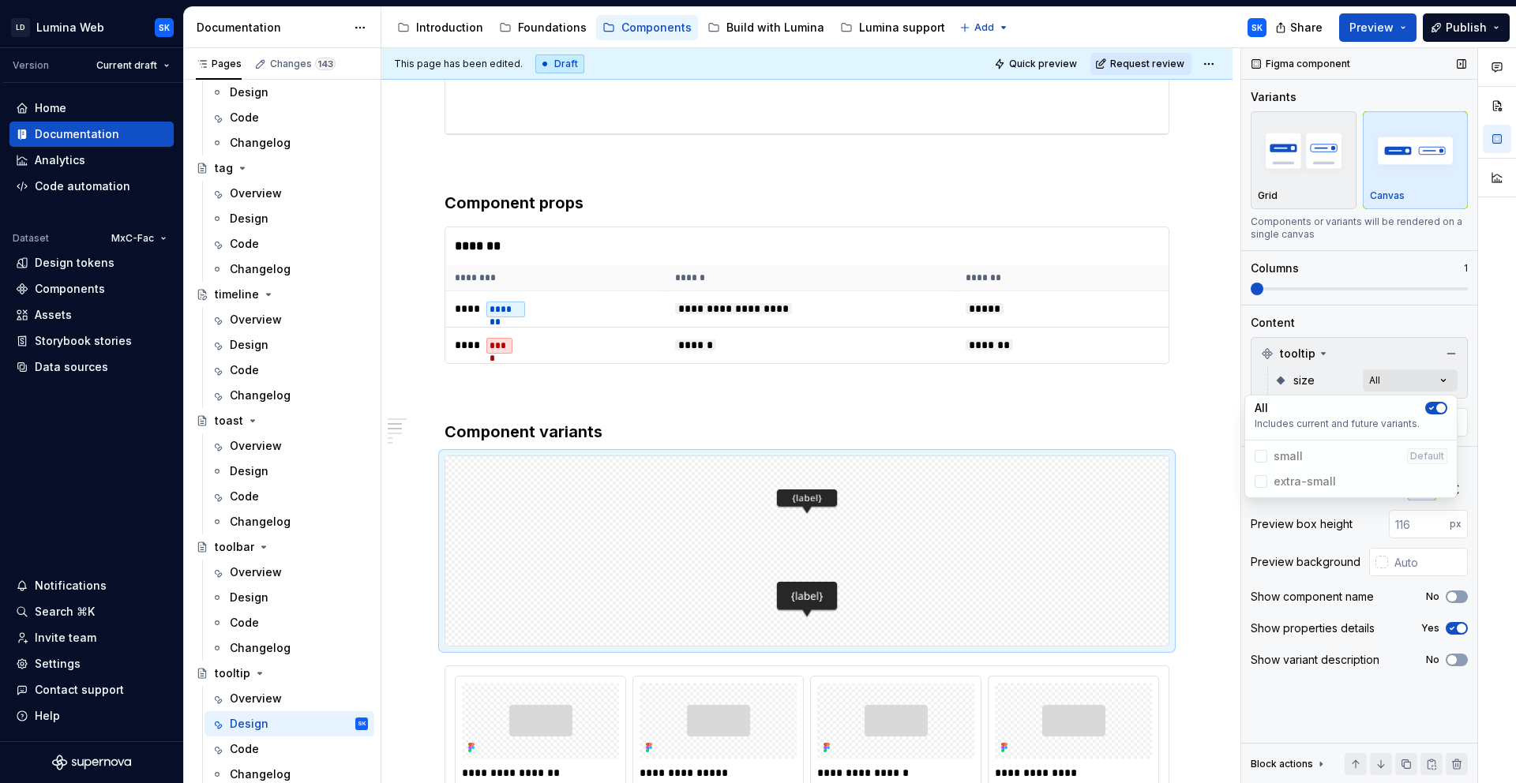
click at [1364, 291] on div "Comments Open comments No comments yet Select ‘Comment’ from the block context …" at bounding box center [1378, 416] width 275 height 736
click at [1364, 290] on span at bounding box center [1359, 288] width 217 height 3
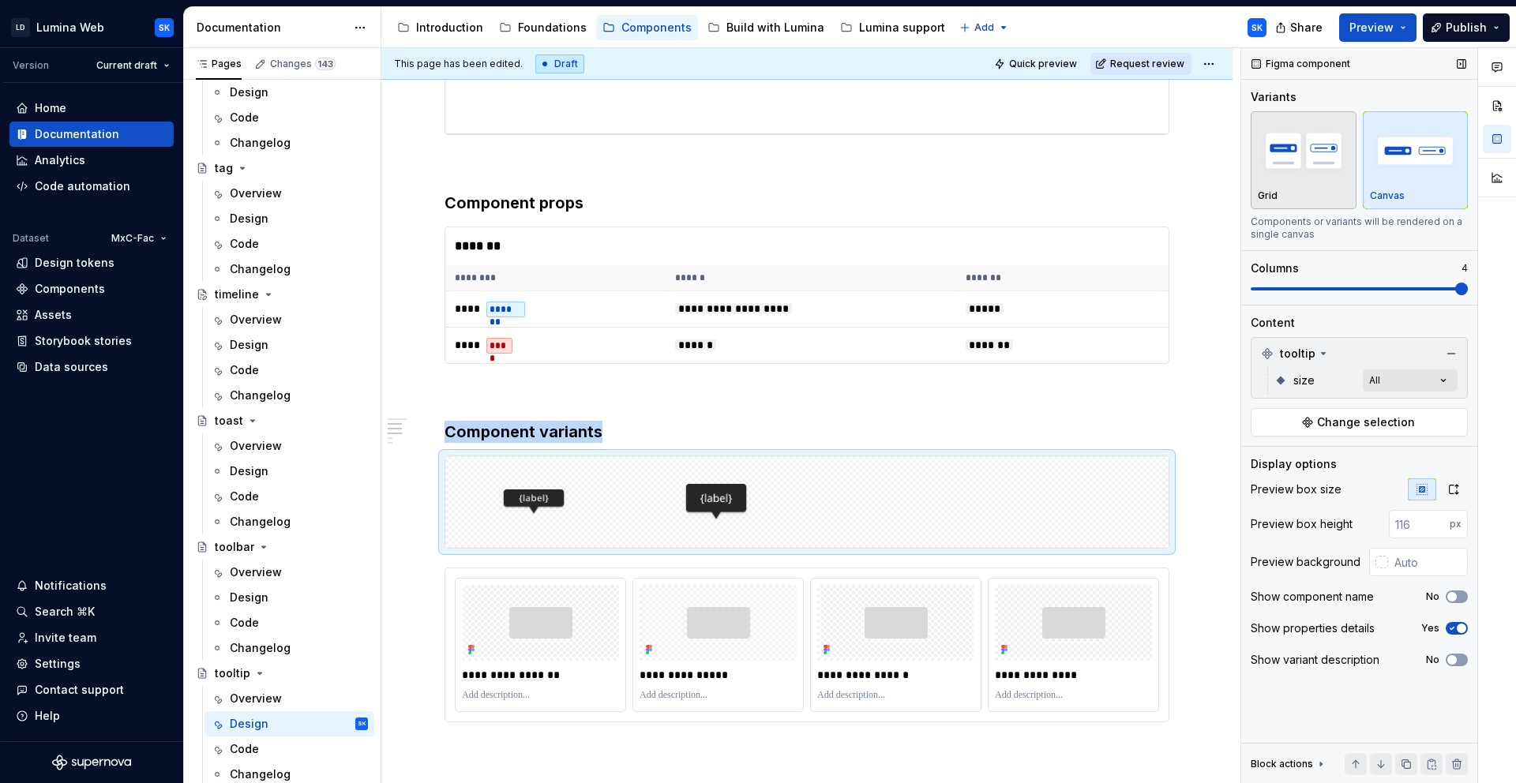
click at [1334, 196] on div "Grid" at bounding box center [1304, 196] width 92 height 13
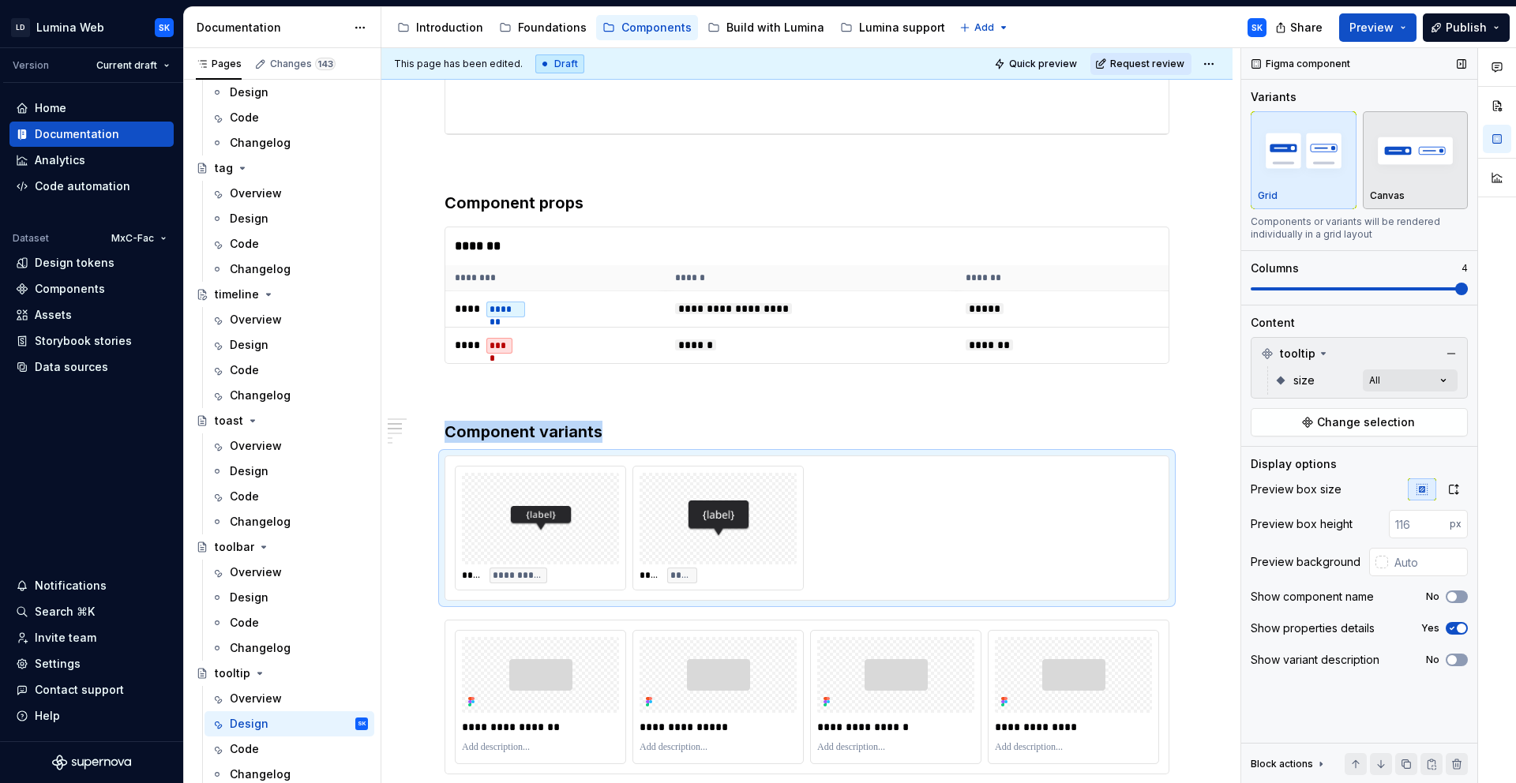
click at [1364, 179] on img "button" at bounding box center [1416, 151] width 92 height 58
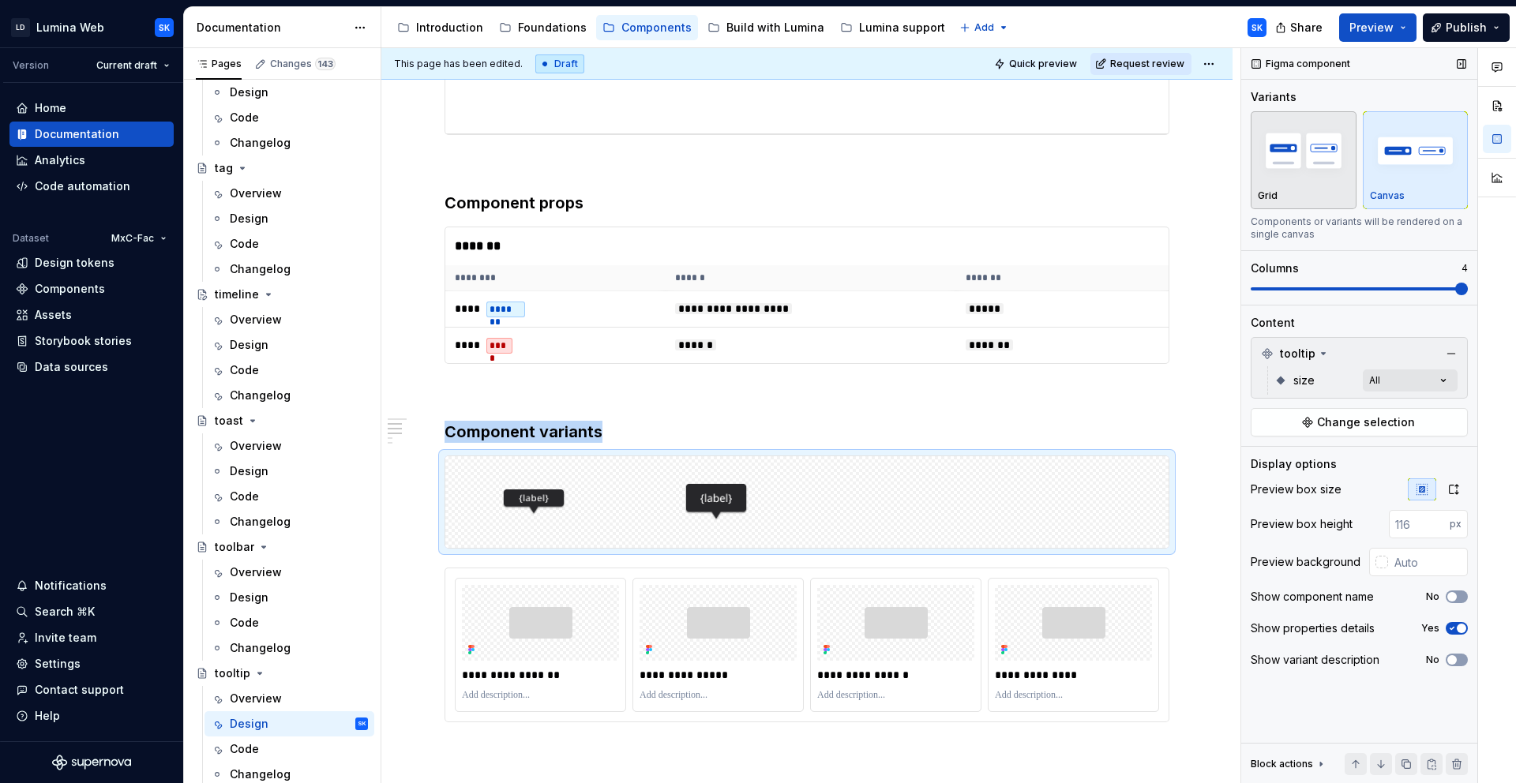
click at [1301, 190] on div "Grid" at bounding box center [1304, 196] width 92 height 13
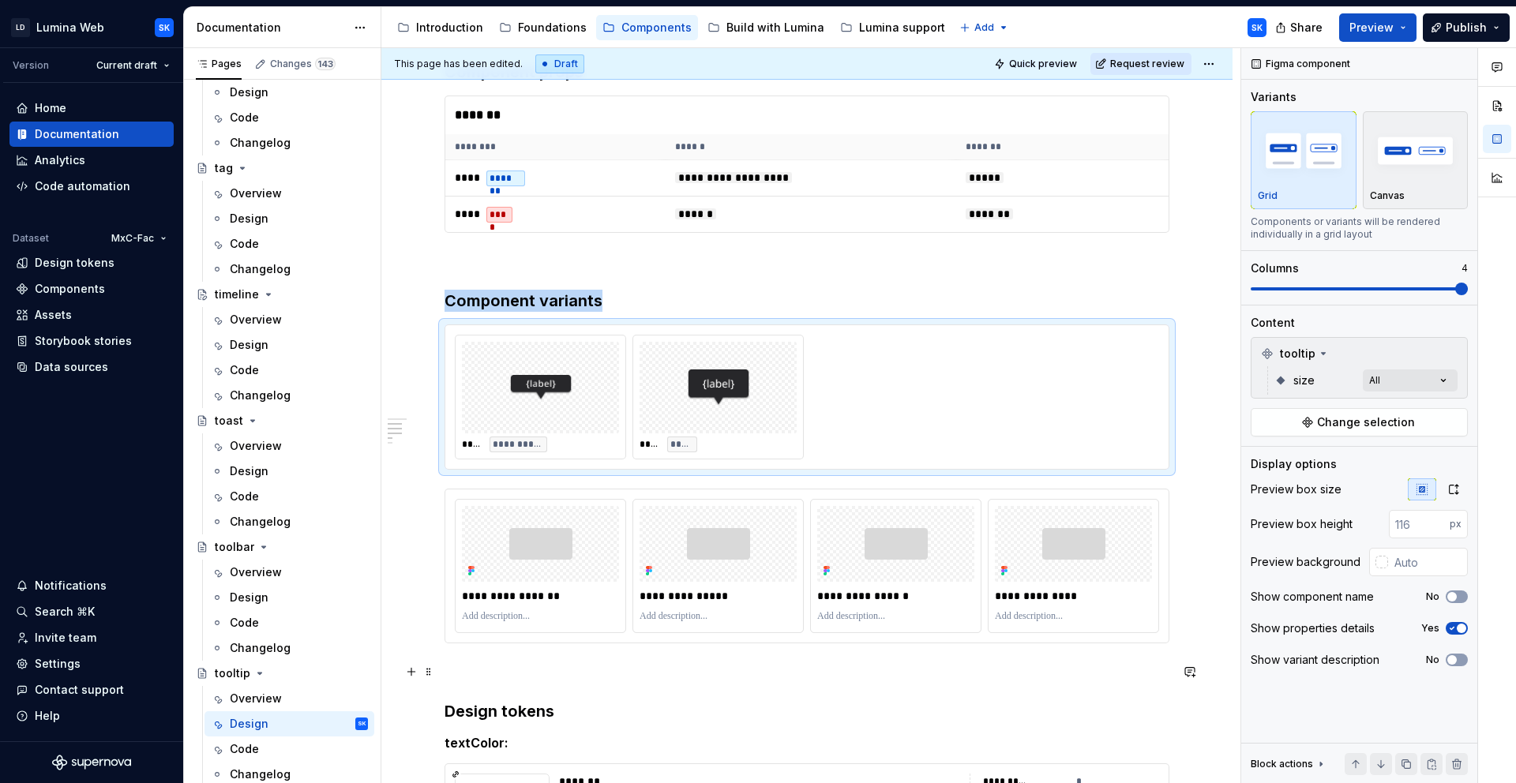
scroll to position [636, 0]
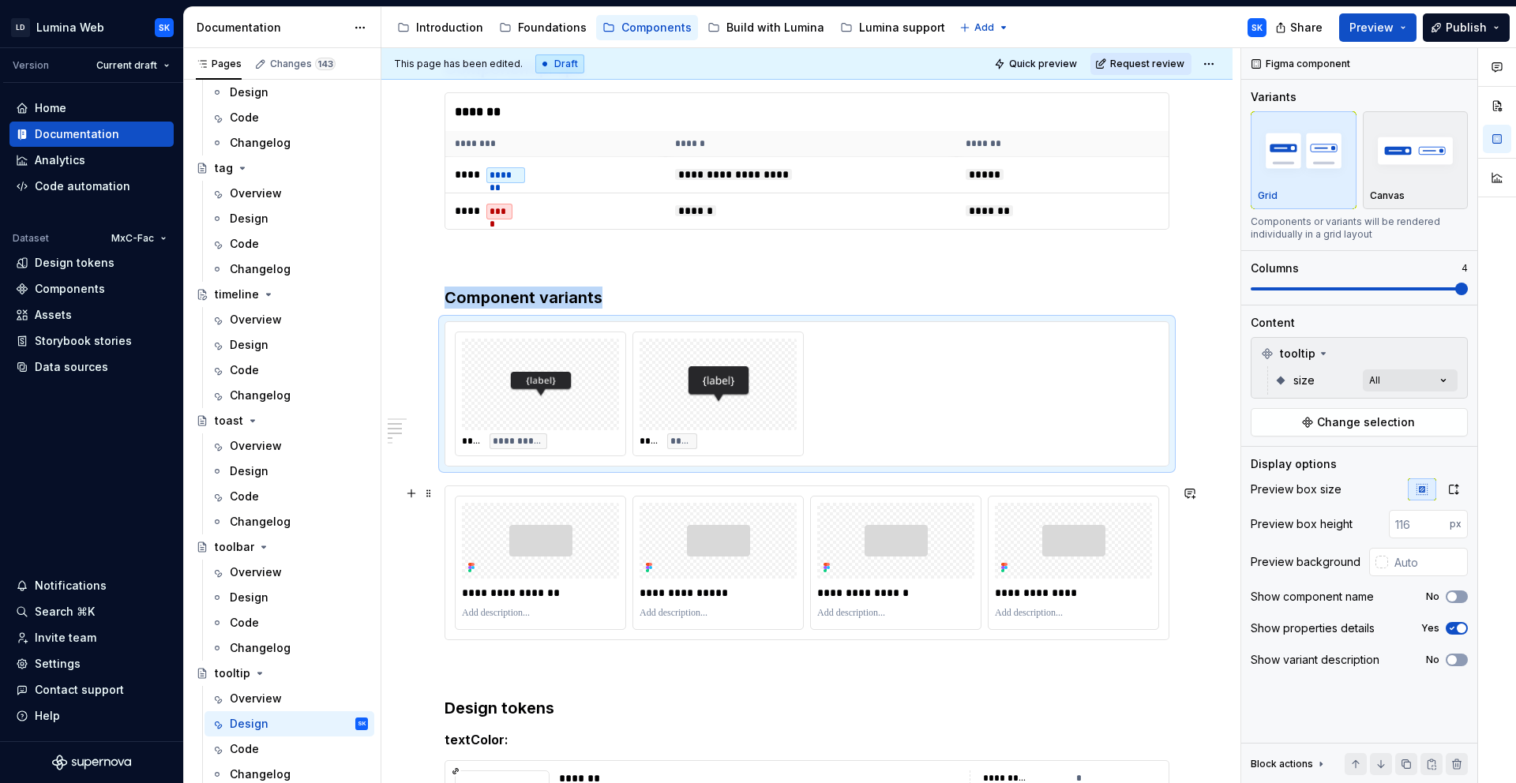
click at [674, 488] on div "**********" at bounding box center [806, 562] width 723 height 153
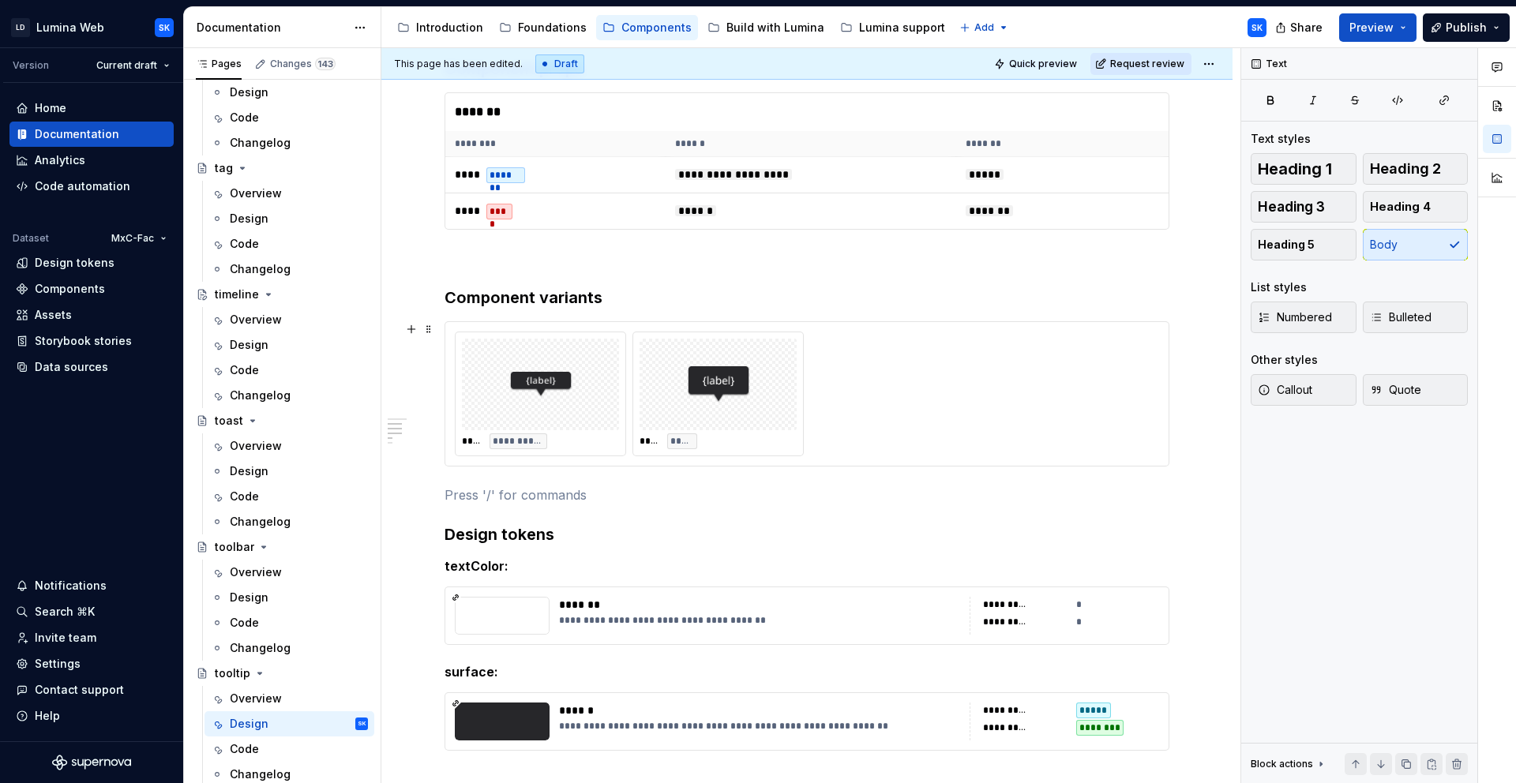
click at [854, 432] on div "**********" at bounding box center [807, 394] width 704 height 125
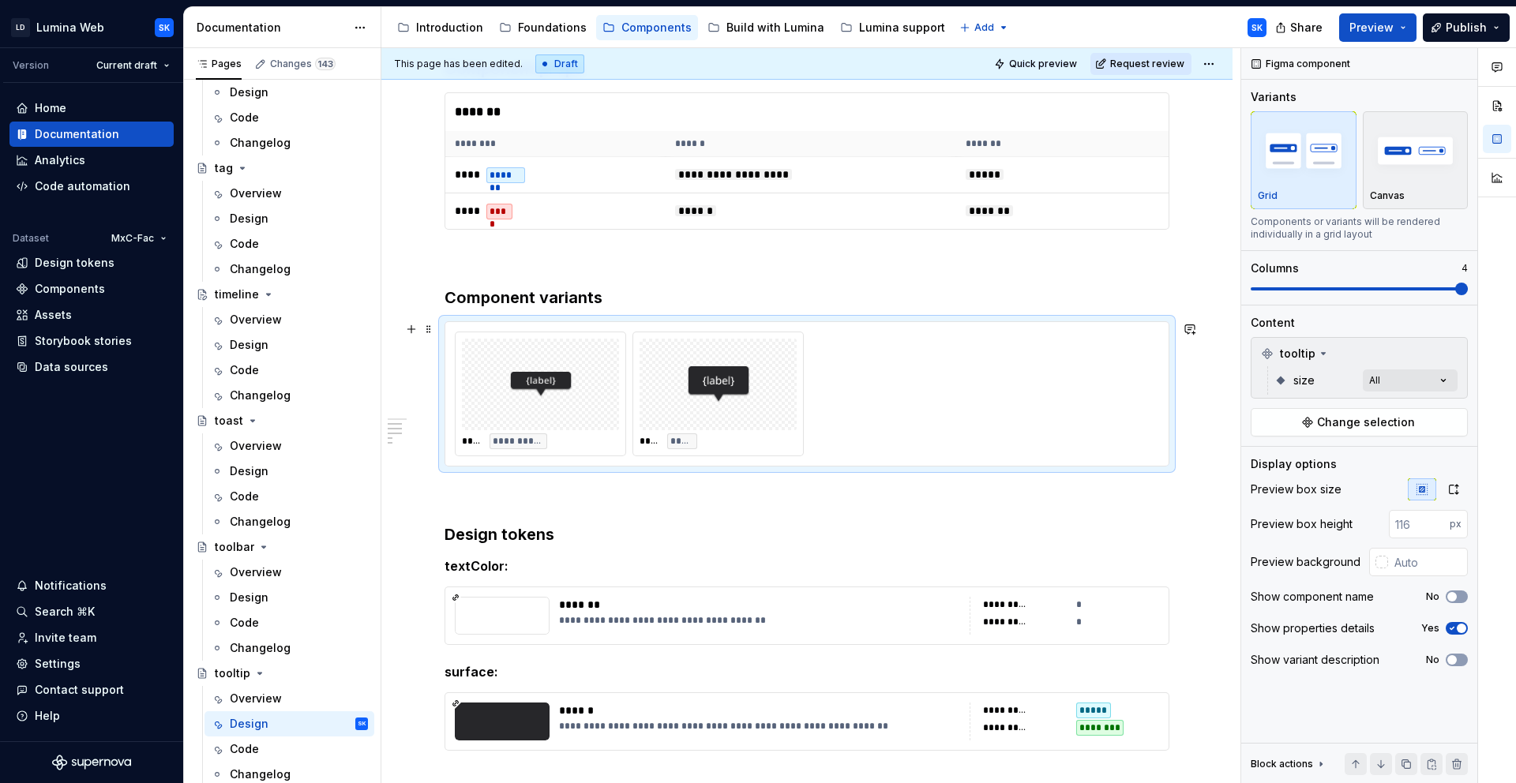
type textarea "*"
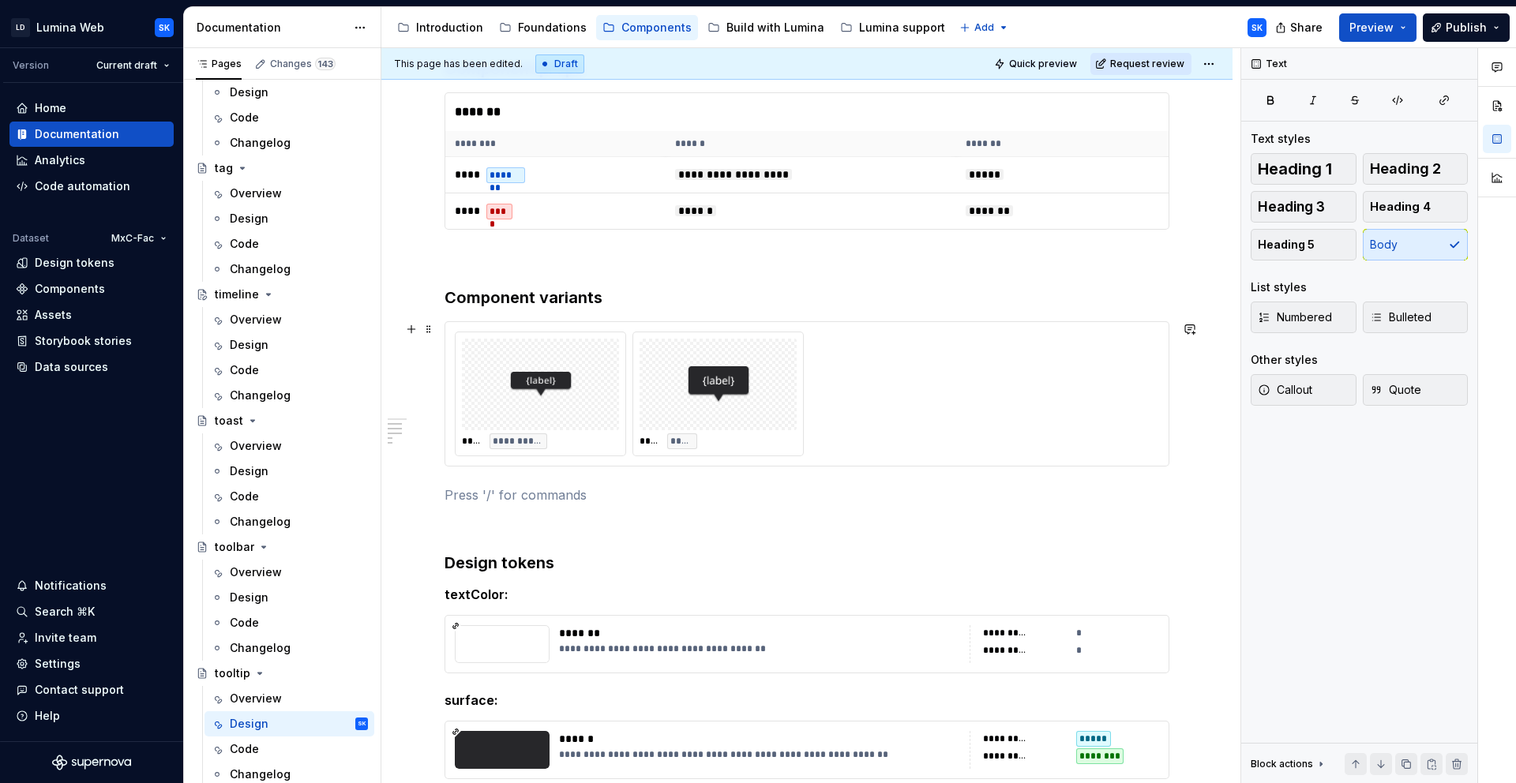
click at [837, 424] on div "**********" at bounding box center [807, 394] width 704 height 125
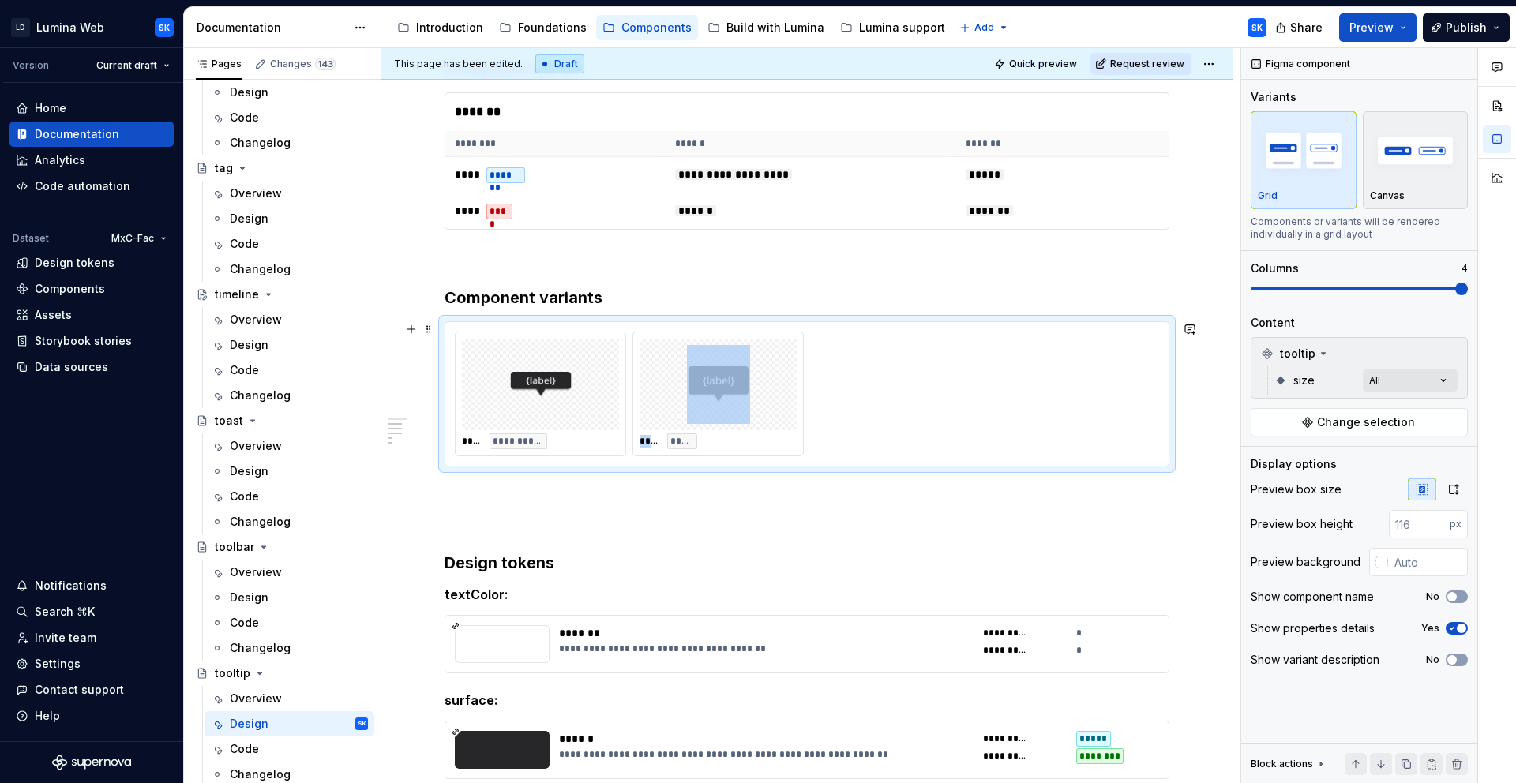
click at [837, 424] on div "**********" at bounding box center [807, 394] width 704 height 125
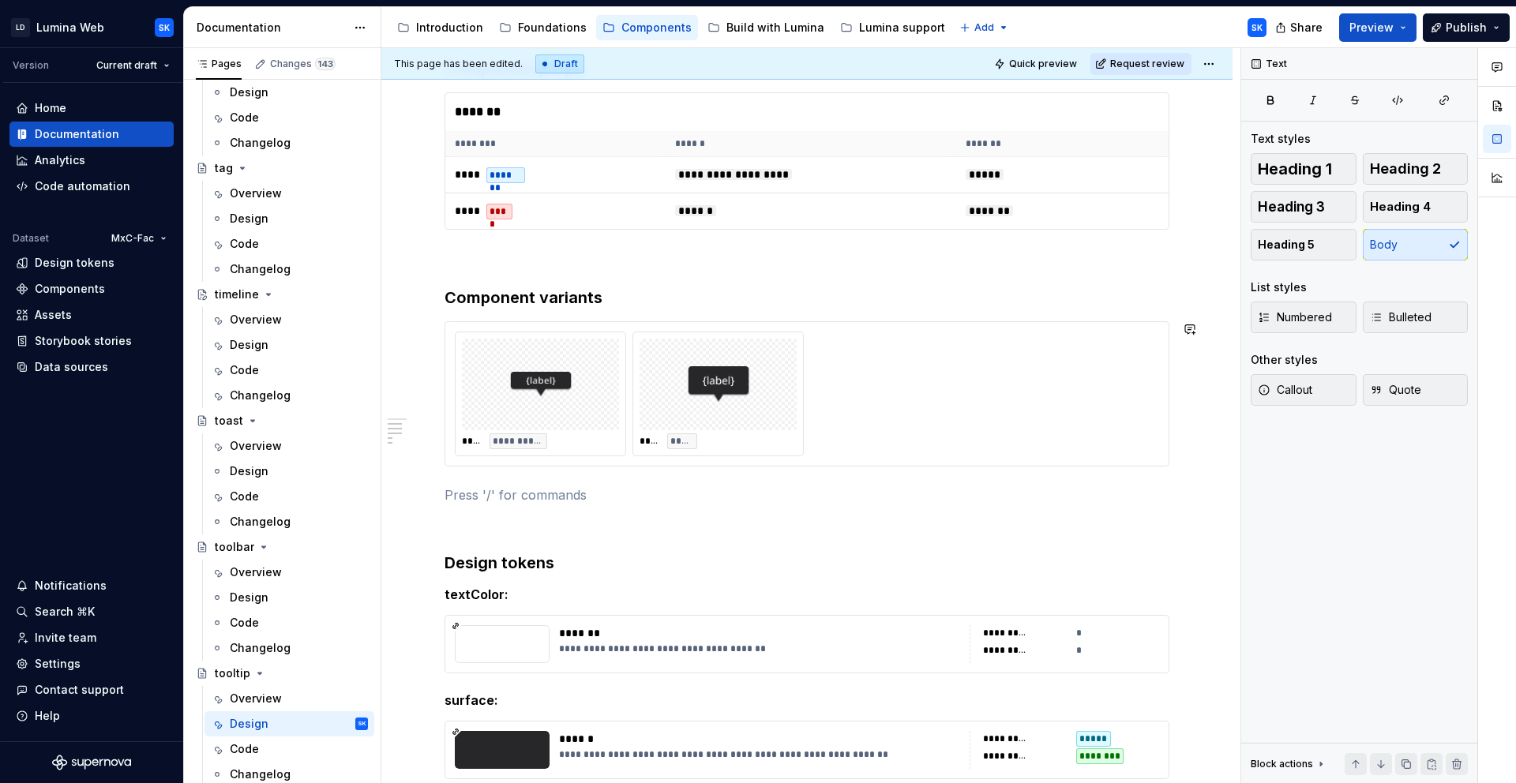
click at [573, 480] on div "**********" at bounding box center [807, 241] width 725 height 1154
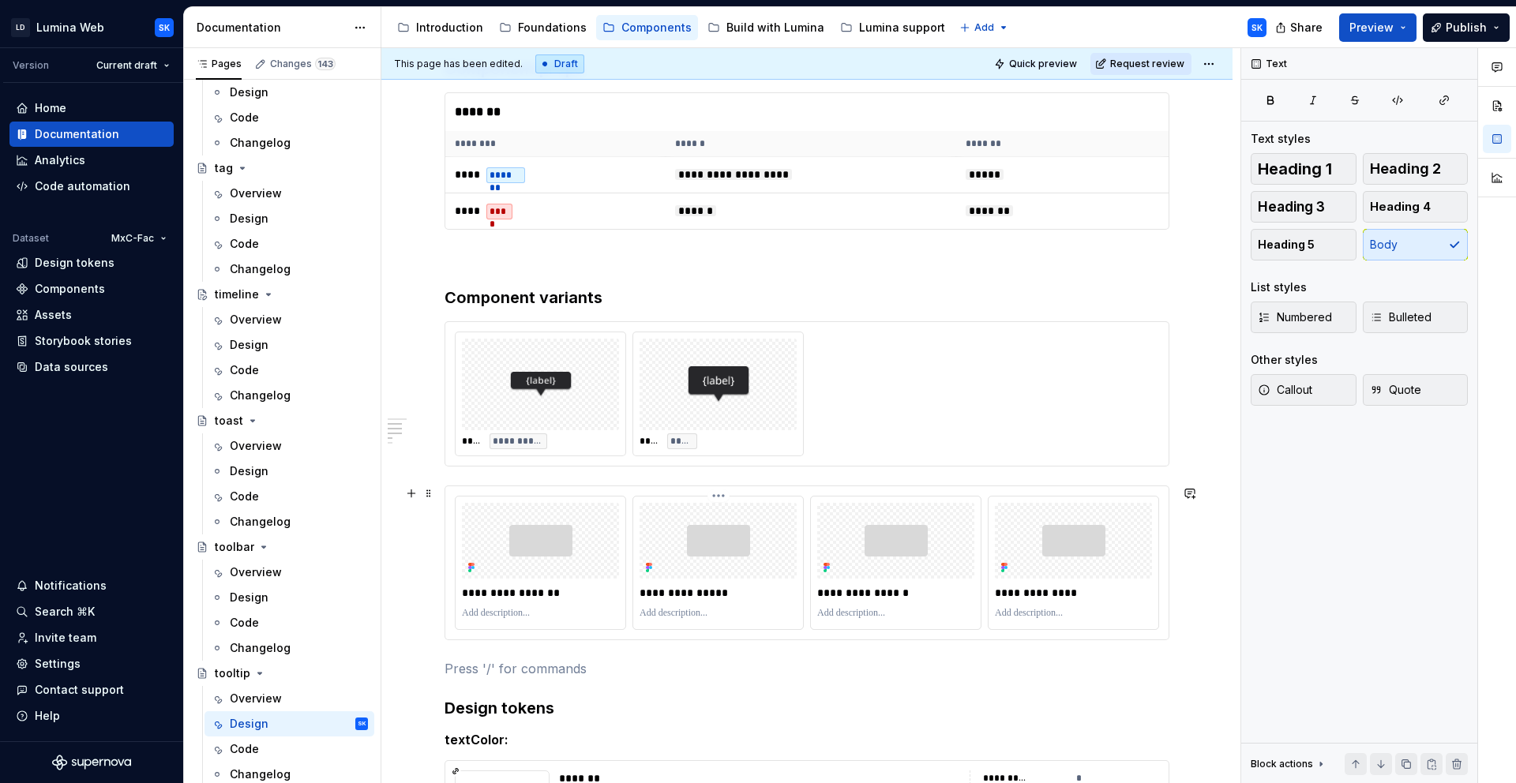
click at [740, 497] on div "**********" at bounding box center [718, 563] width 170 height 133
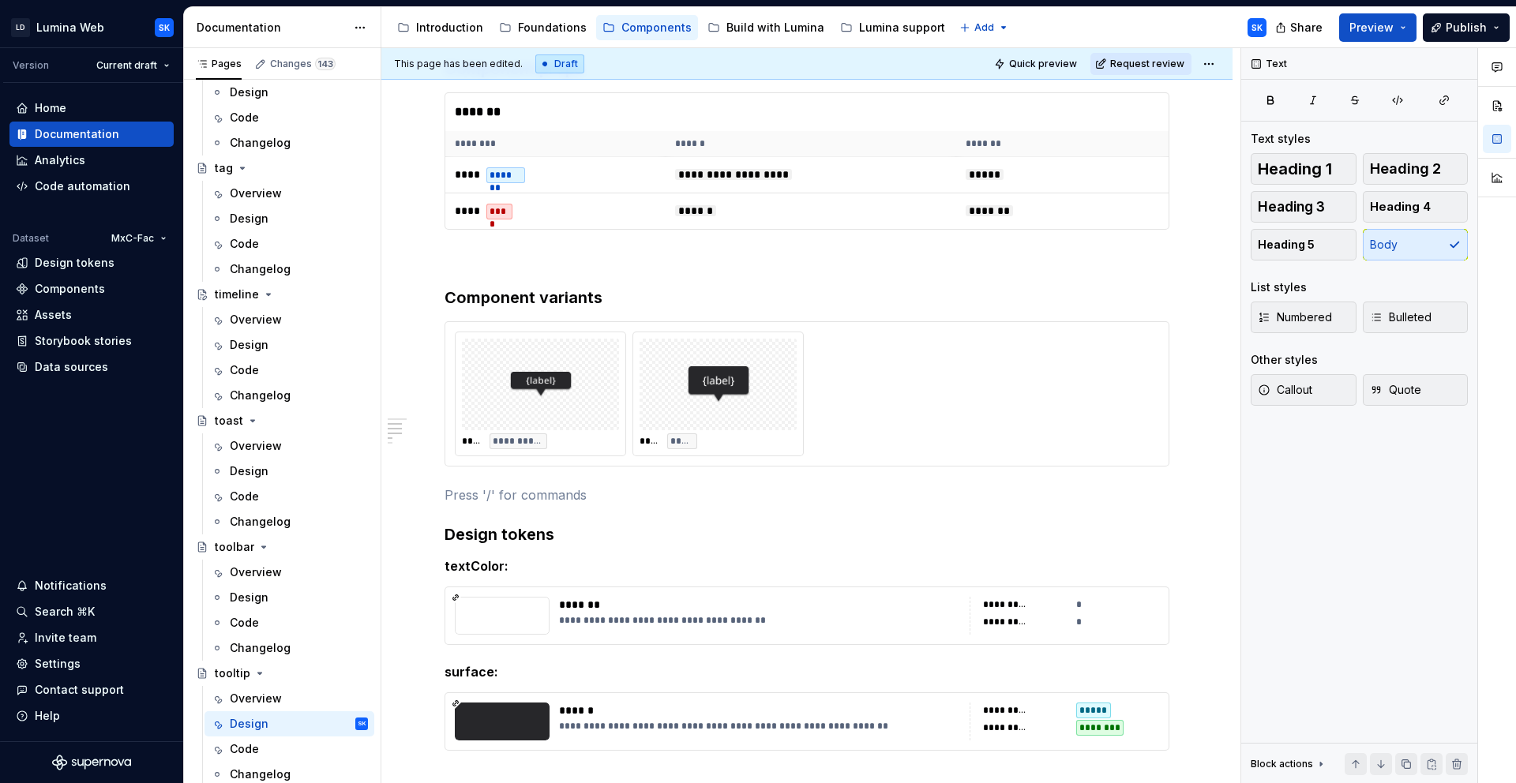
click at [850, 363] on div "**********" at bounding box center [807, 394] width 704 height 125
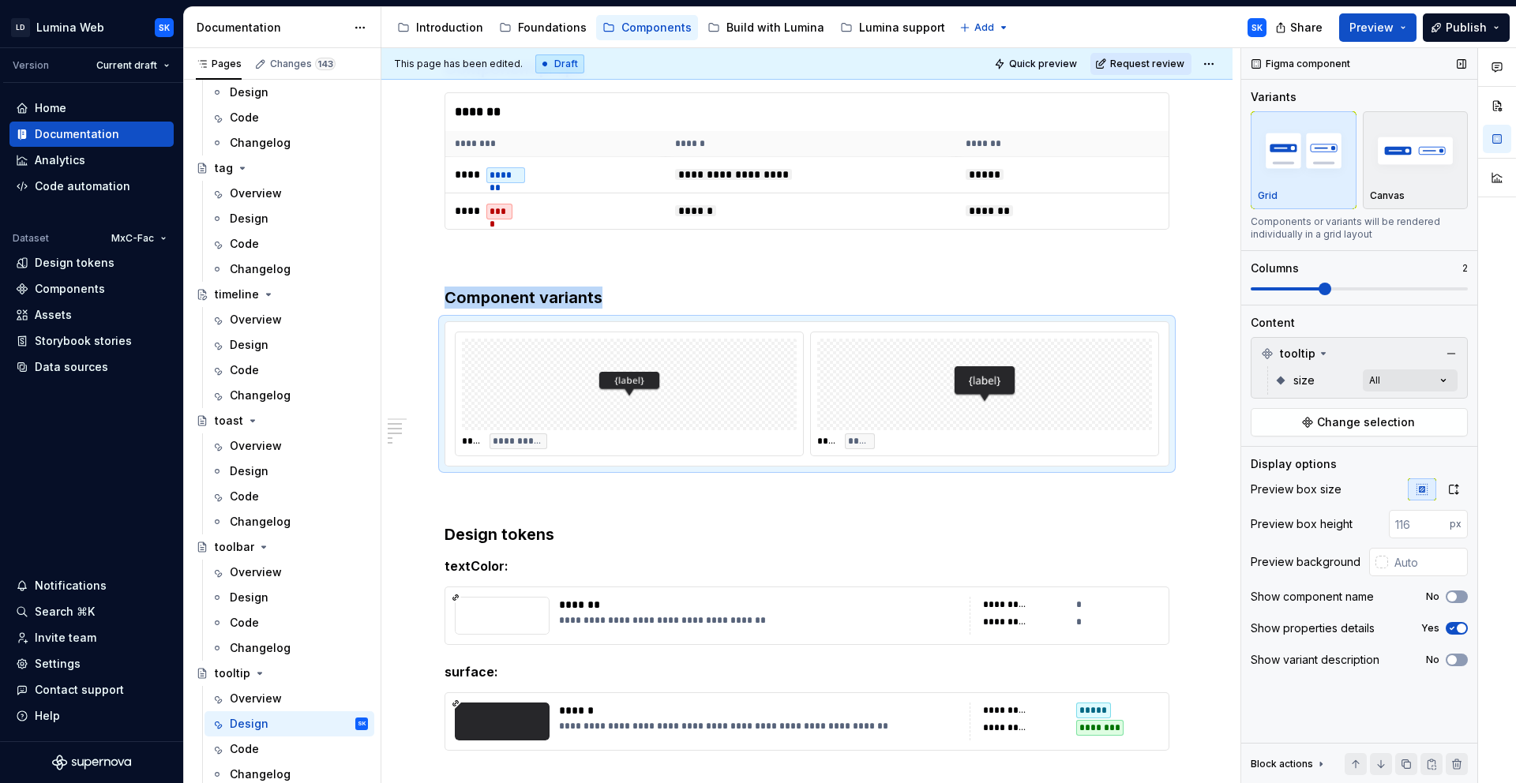
click at [1347, 291] on span at bounding box center [1359, 289] width 217 height 13
click at [1364, 557] on input "text" at bounding box center [1428, 562] width 80 height 28
type input "#F4F4F5"
click at [1364, 658] on button "No" at bounding box center [1457, 660] width 22 height 13
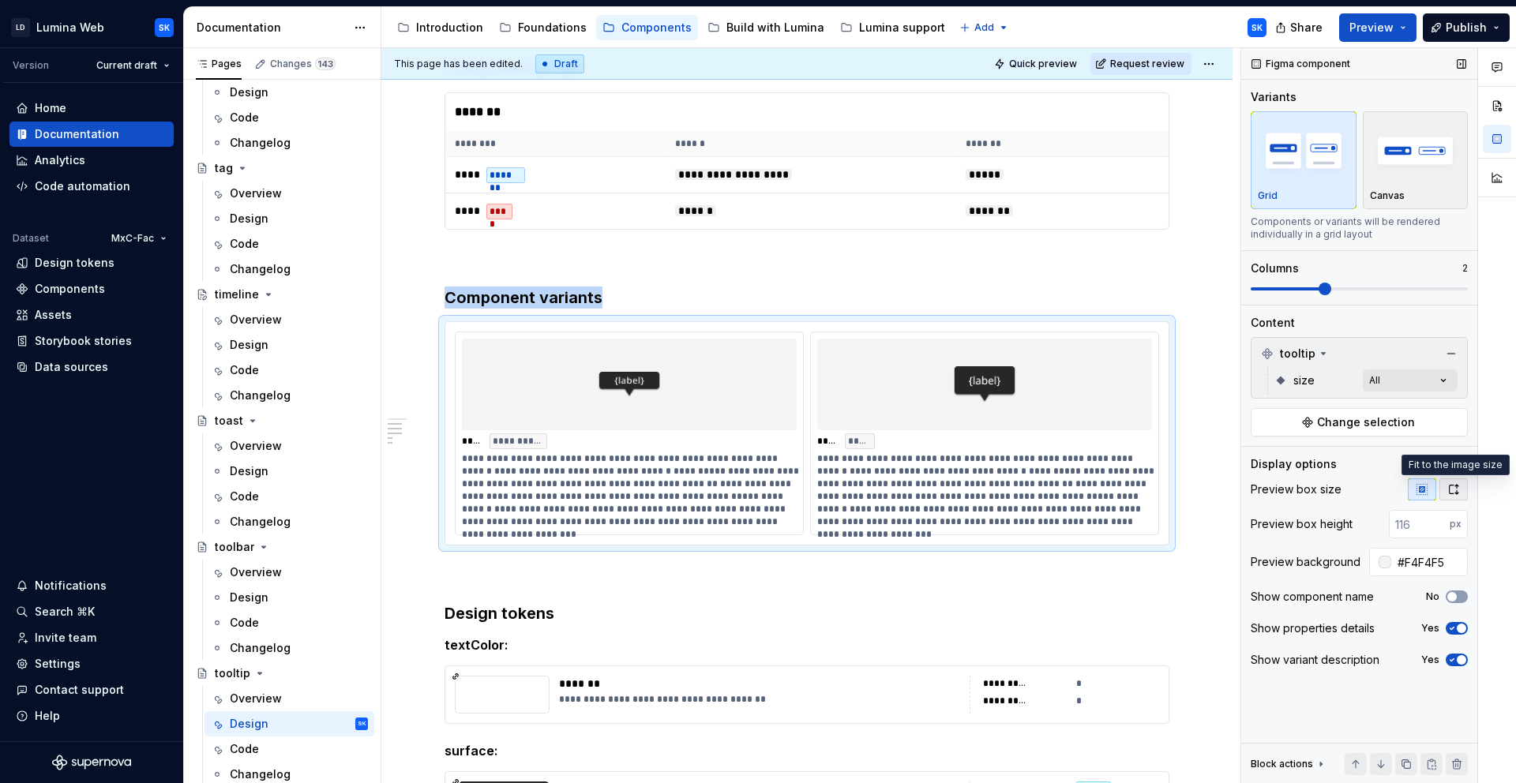
click at [1364, 489] on icon "button" at bounding box center [1453, 489] width 13 height 13
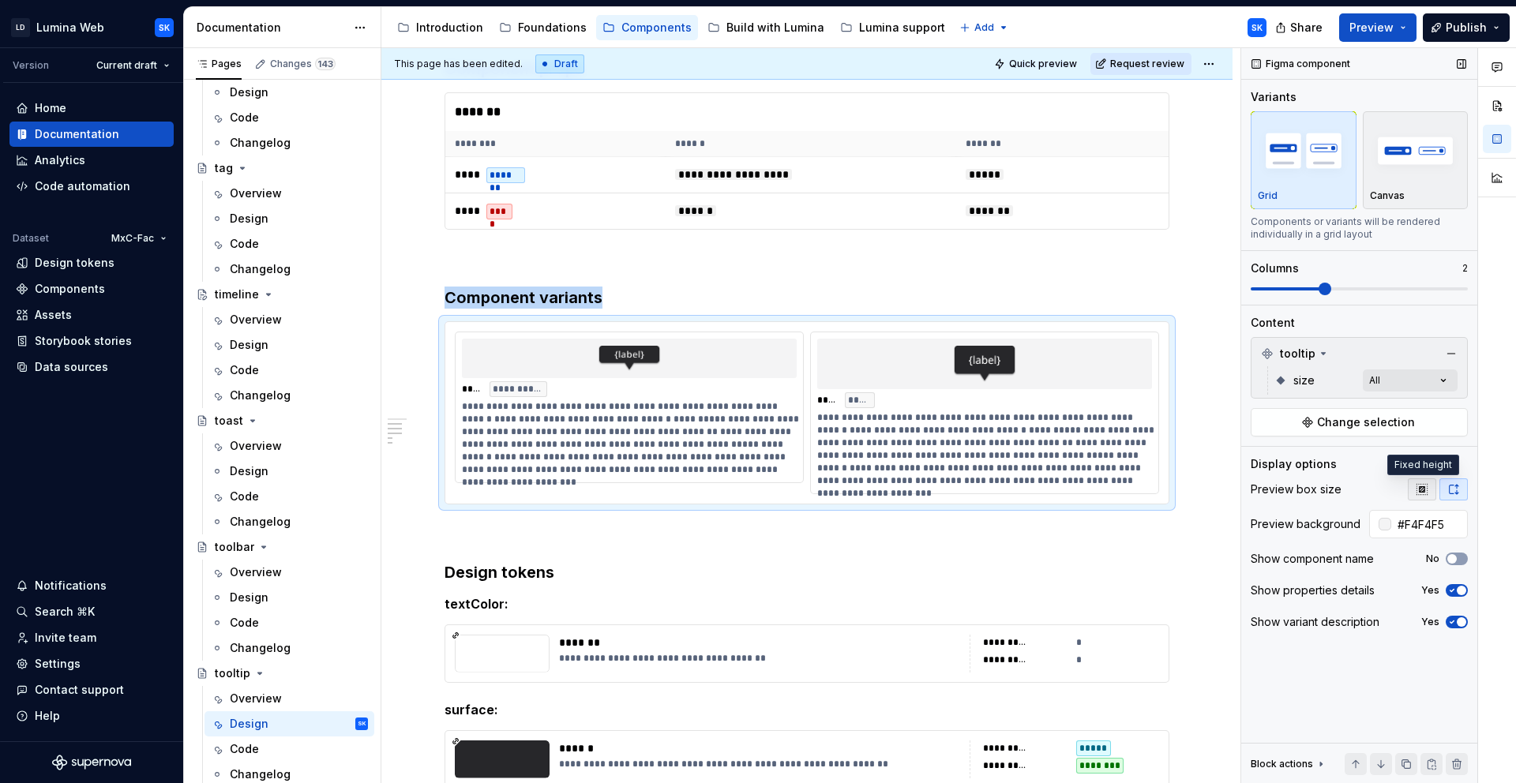
click at [1364, 489] on icon "button" at bounding box center [1422, 489] width 10 height 10
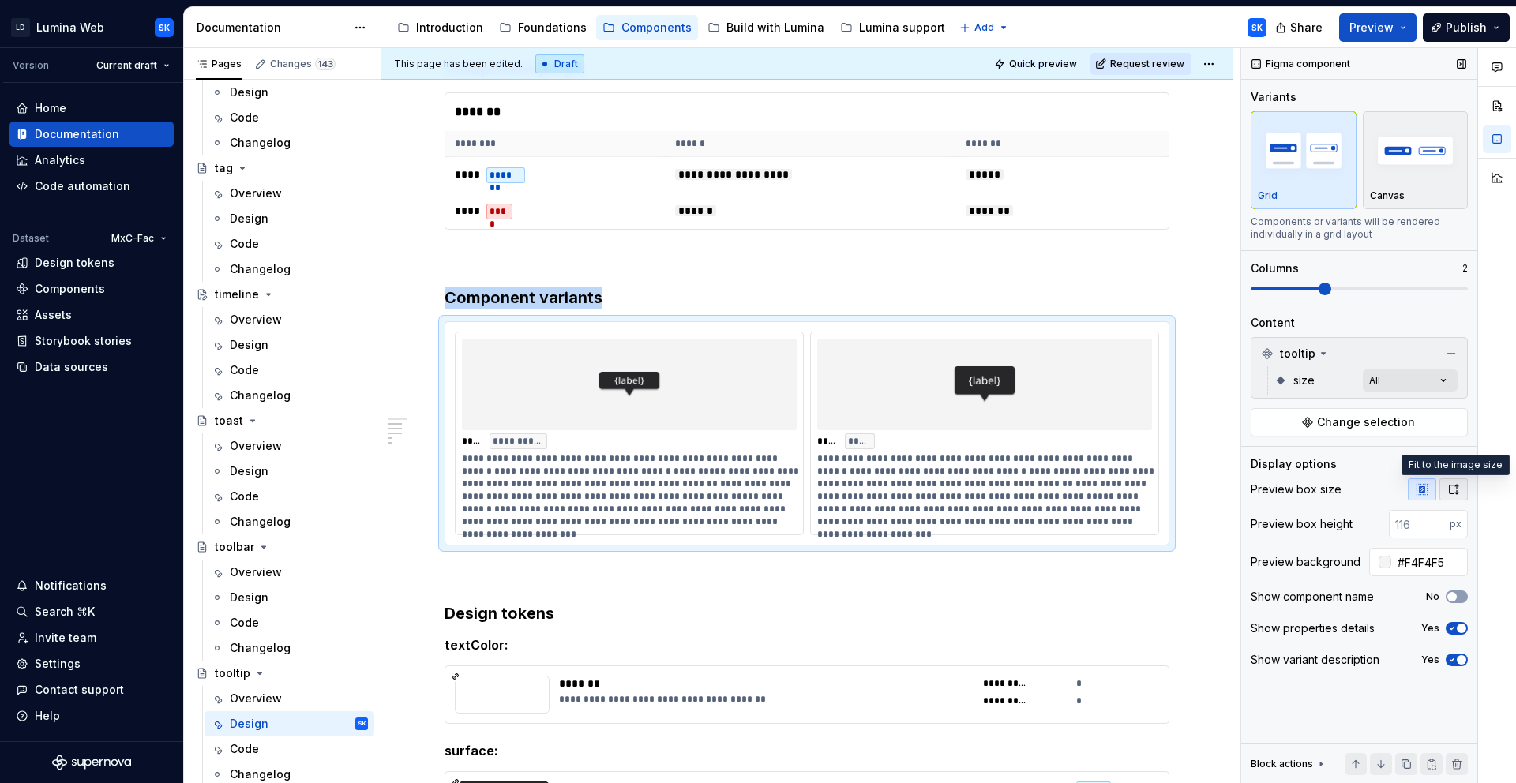
click at [1364, 483] on icon "button" at bounding box center [1453, 489] width 13 height 13
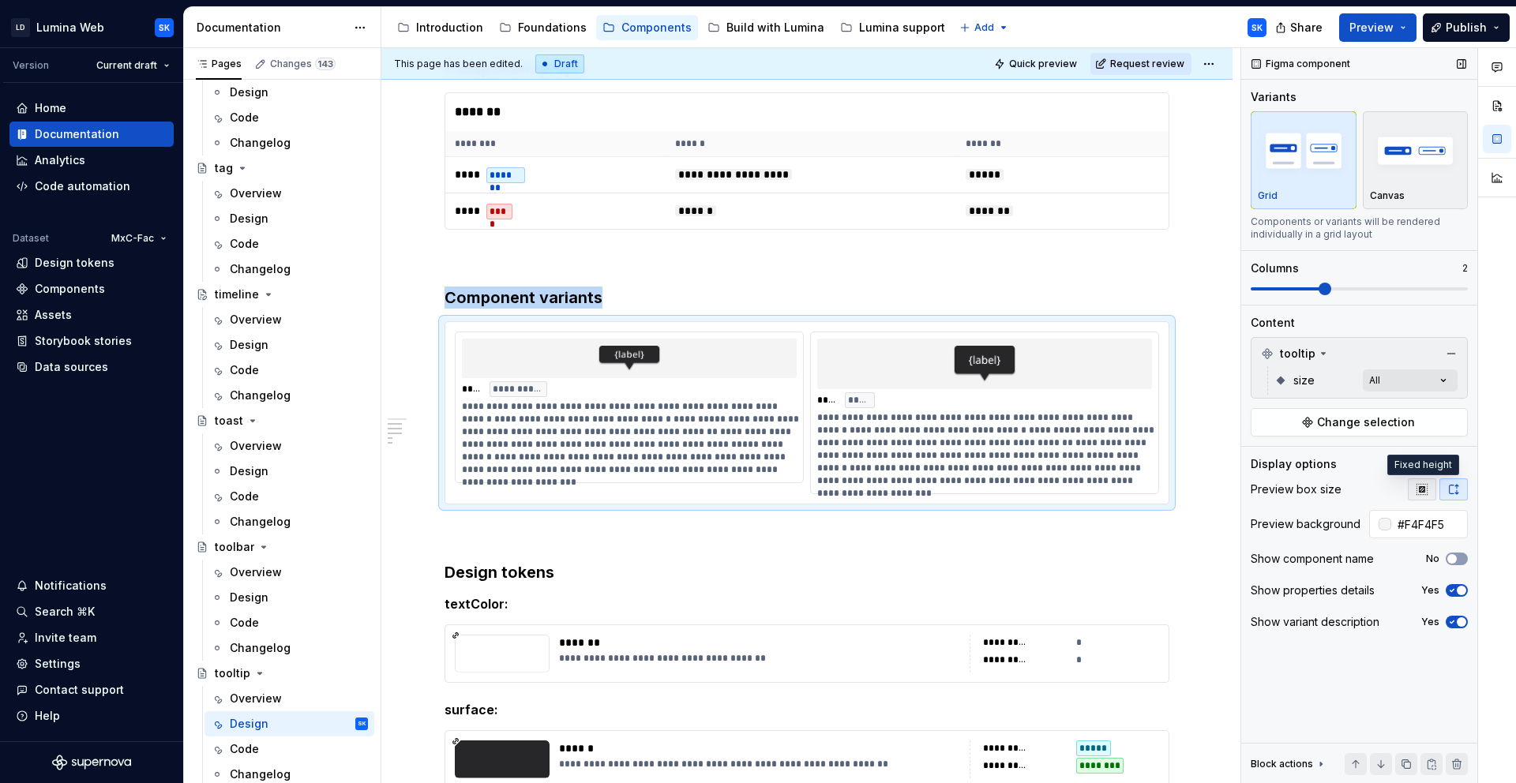
click at [1364, 492] on icon "button" at bounding box center [1422, 489] width 10 height 10
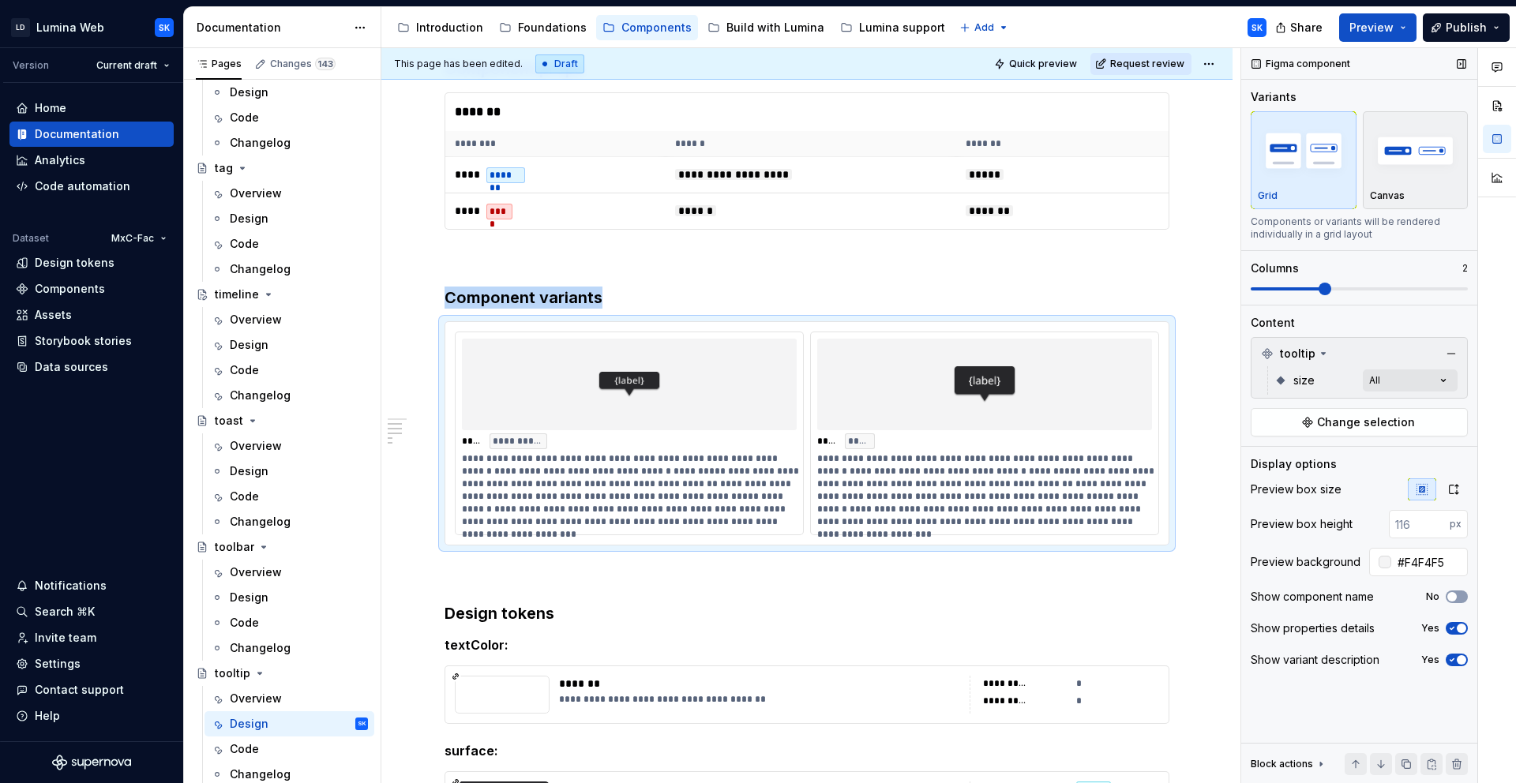
click at [1364, 656] on icon "button" at bounding box center [1452, 659] width 13 height 9
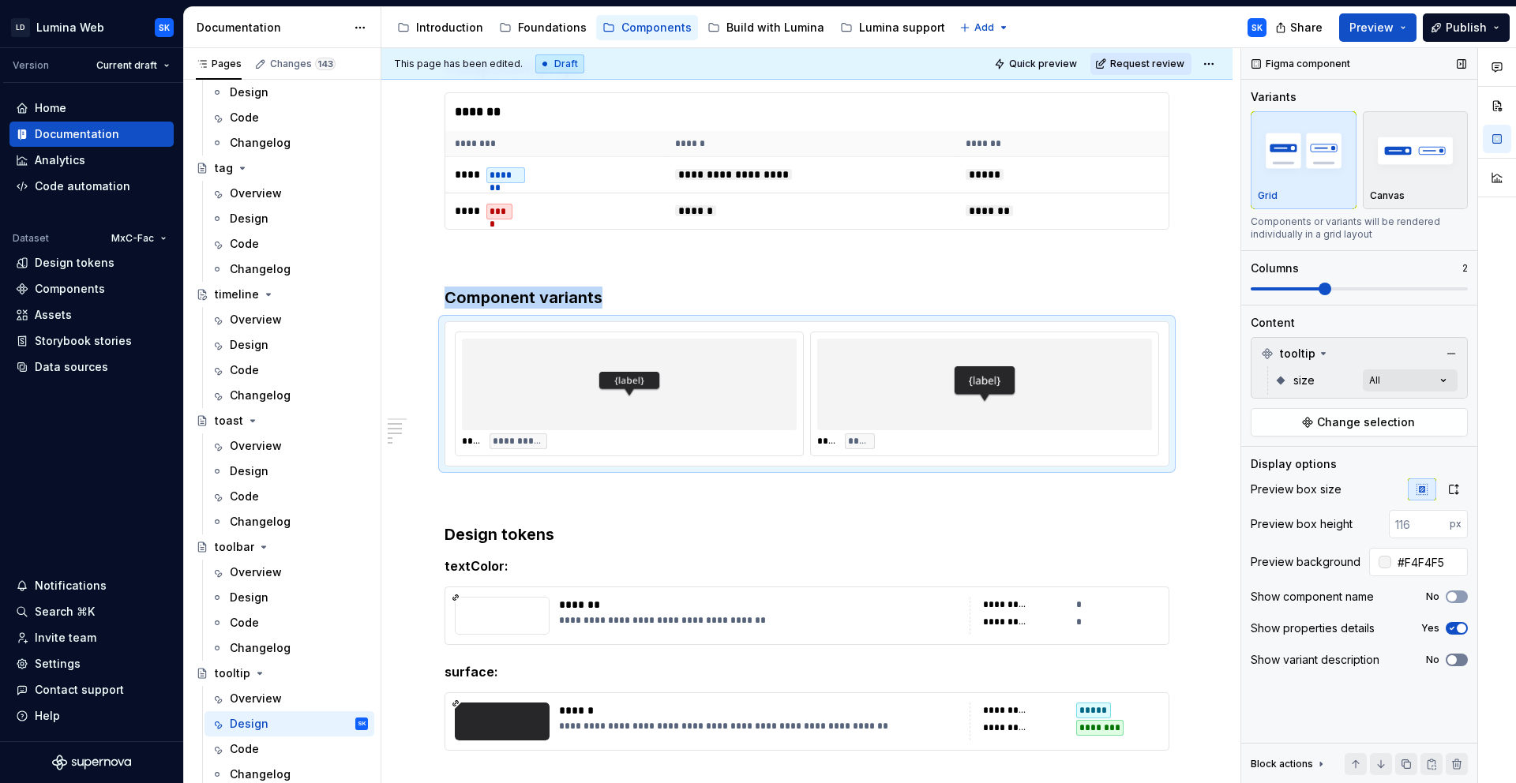
click at [1364, 656] on span "button" at bounding box center [1451, 659] width 9 height 9
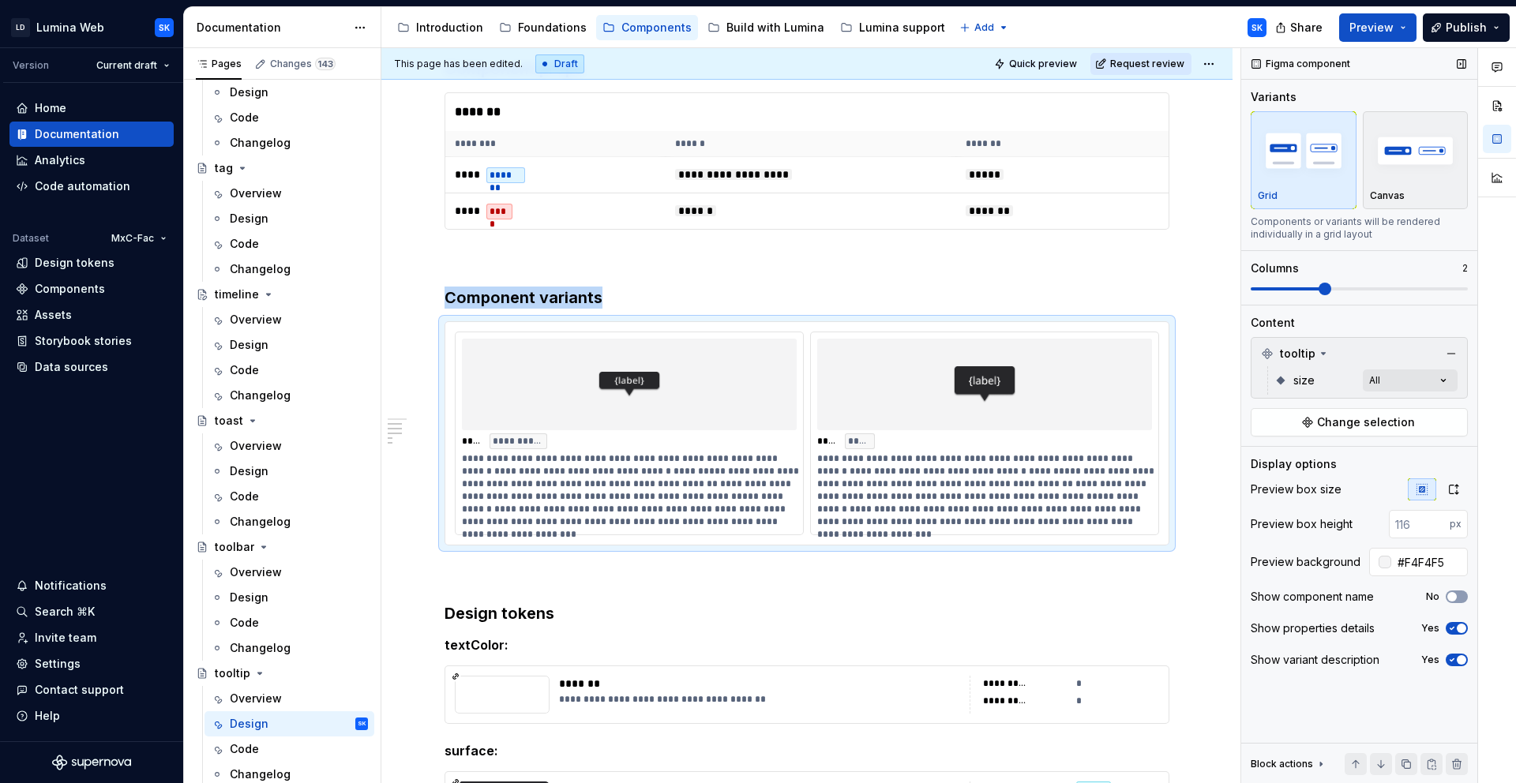
click at [1364, 656] on span "button" at bounding box center [1461, 659] width 9 height 9
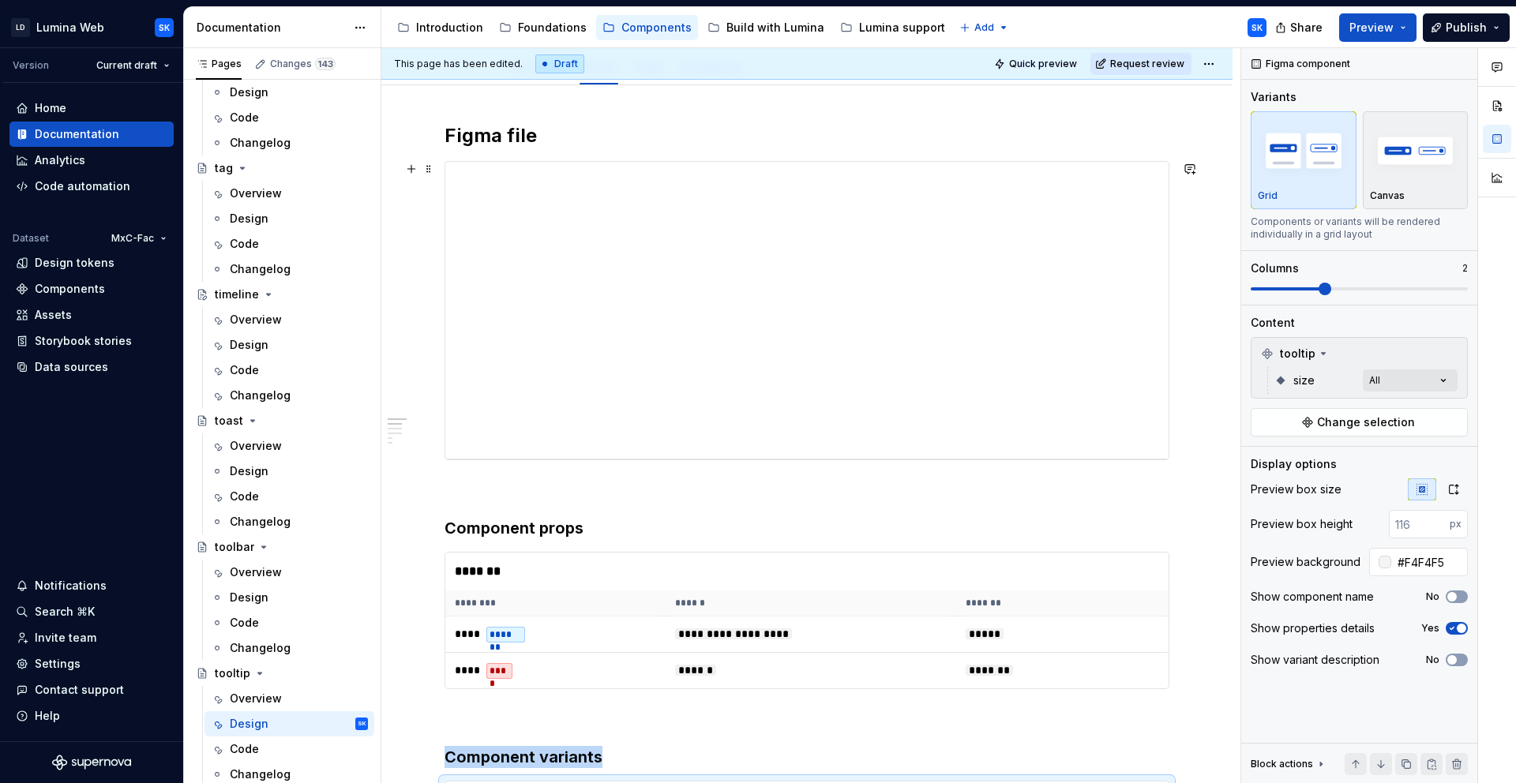
scroll to position [0, 0]
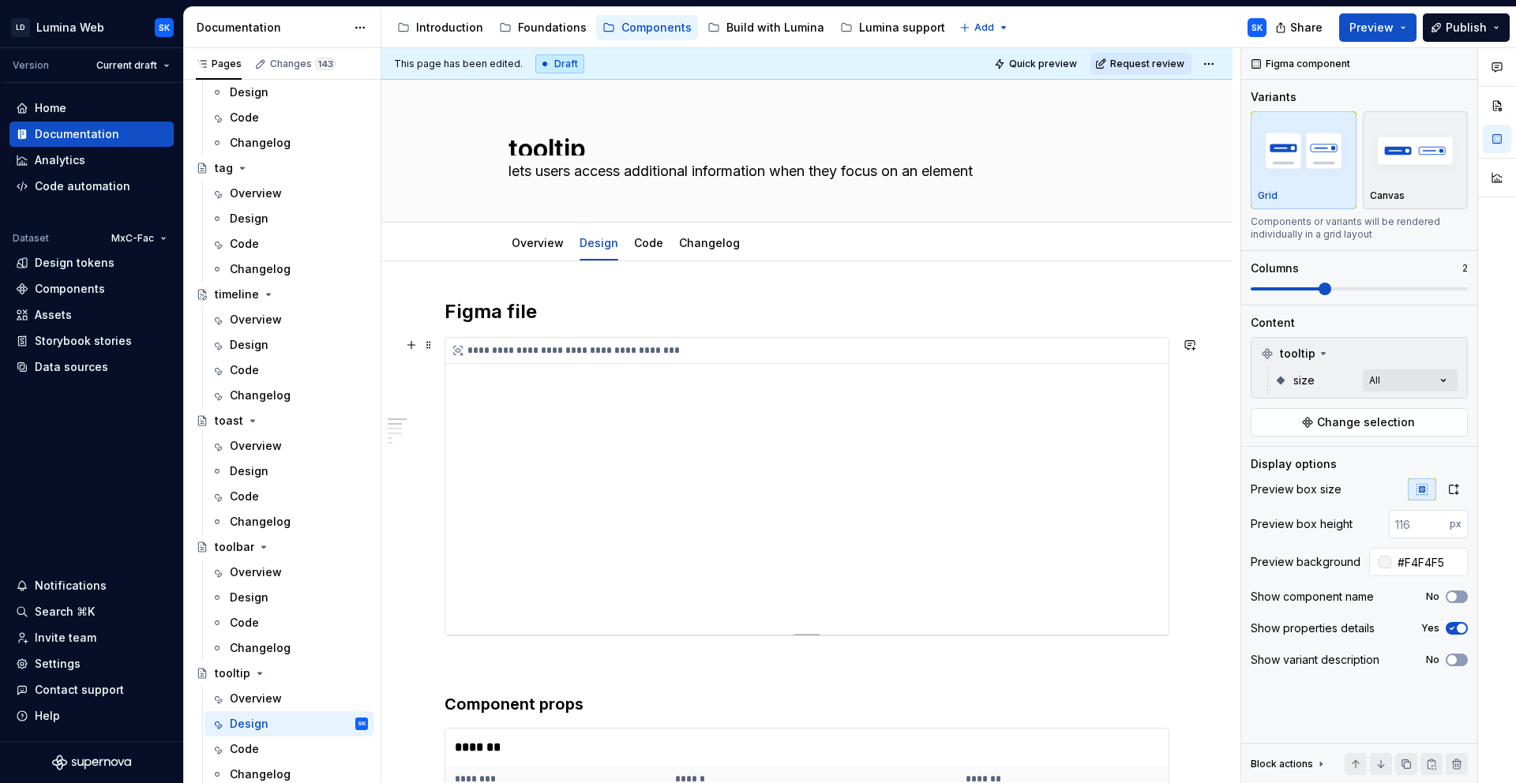
click at [910, 340] on div "**********" at bounding box center [810, 351] width 731 height 26
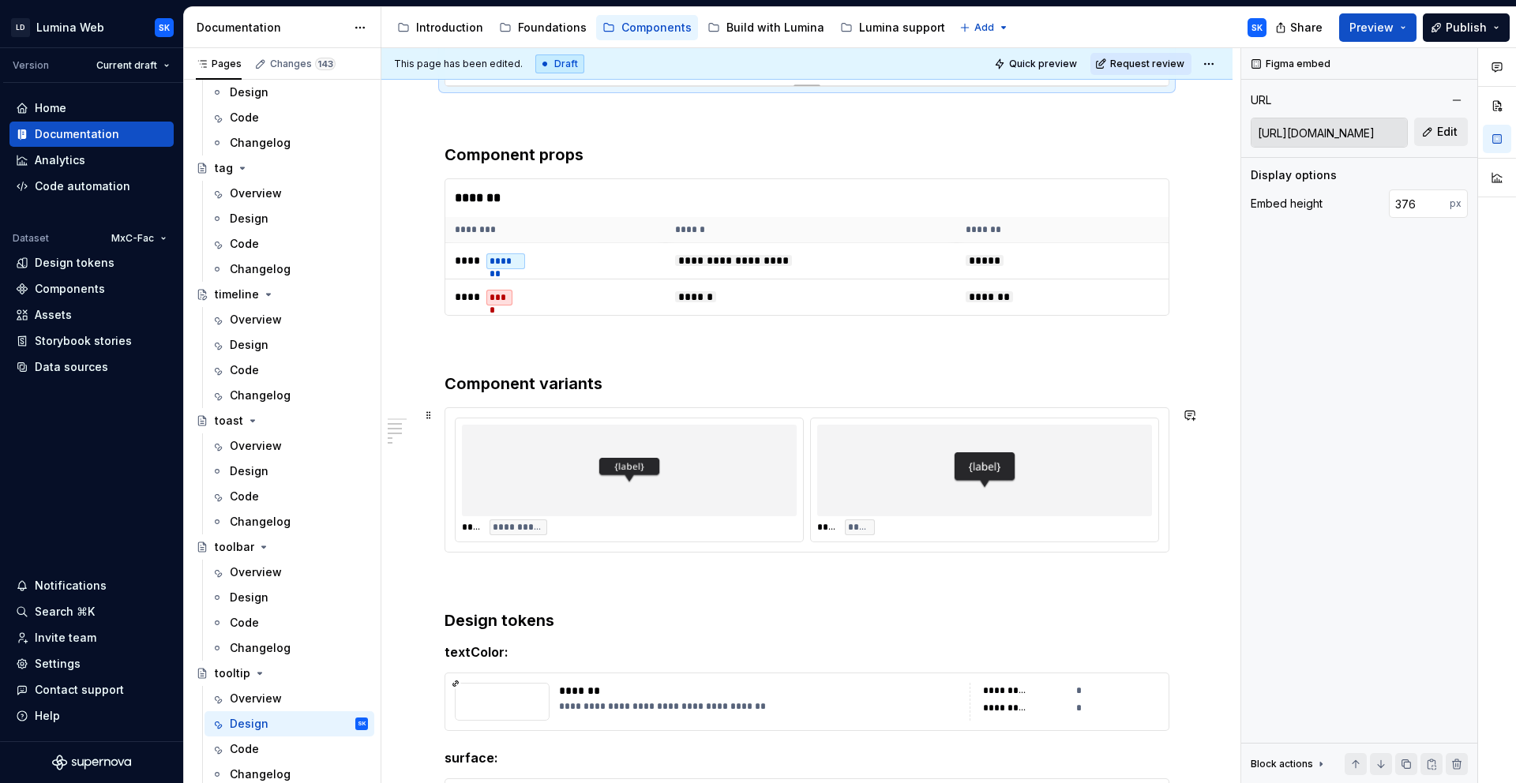
scroll to position [523, 0]
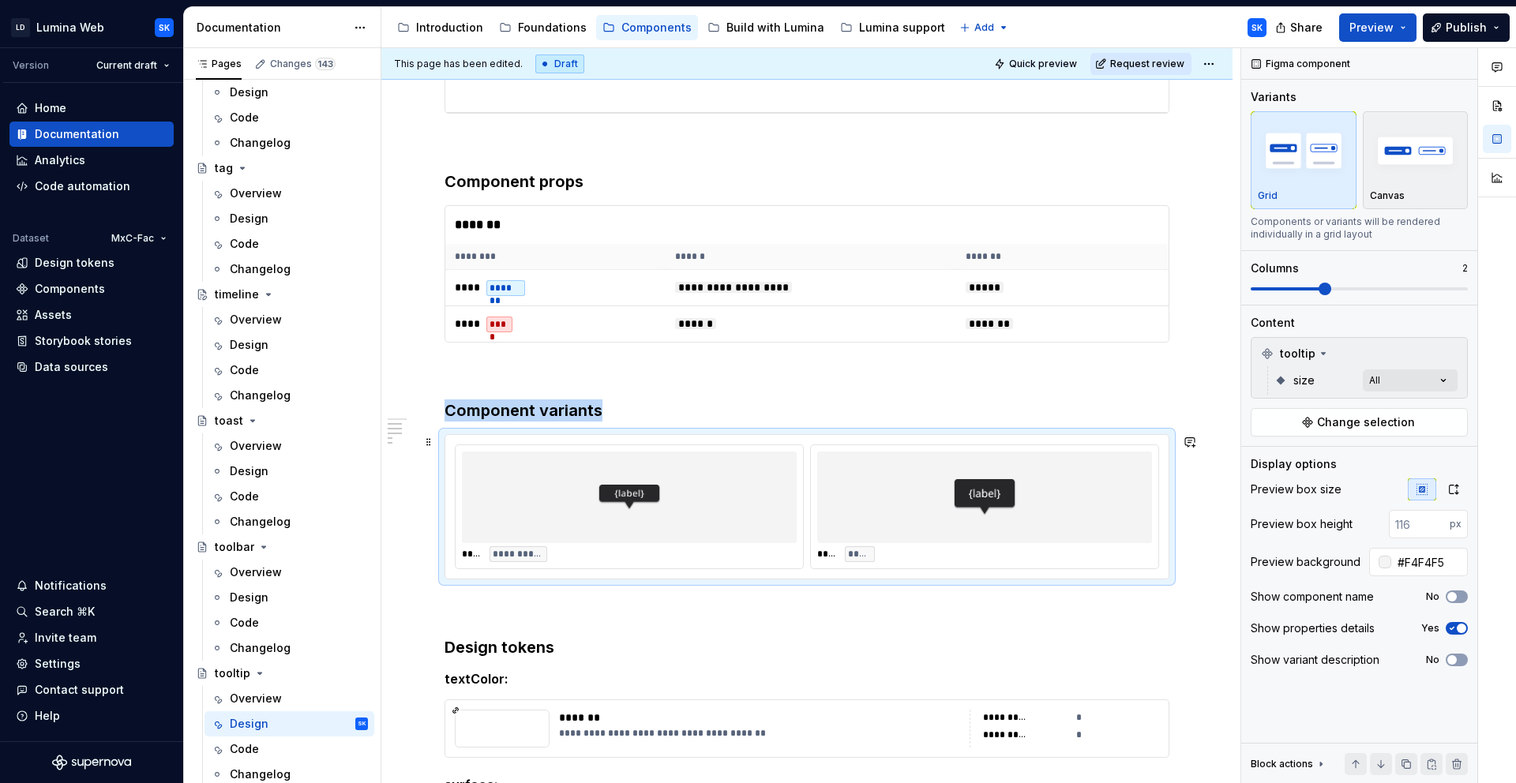
click at [947, 439] on div "**********" at bounding box center [806, 507] width 723 height 144
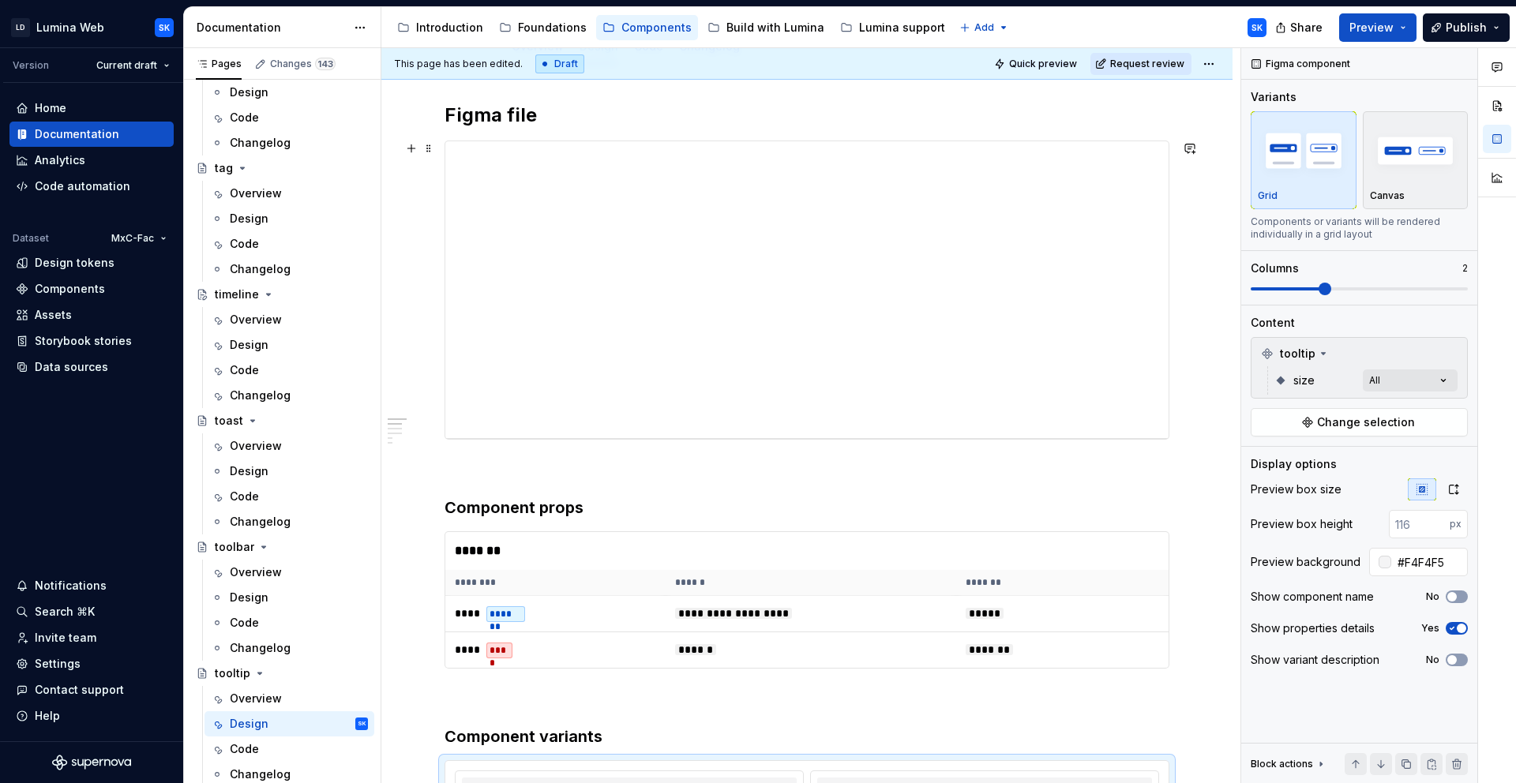
scroll to position [0, 0]
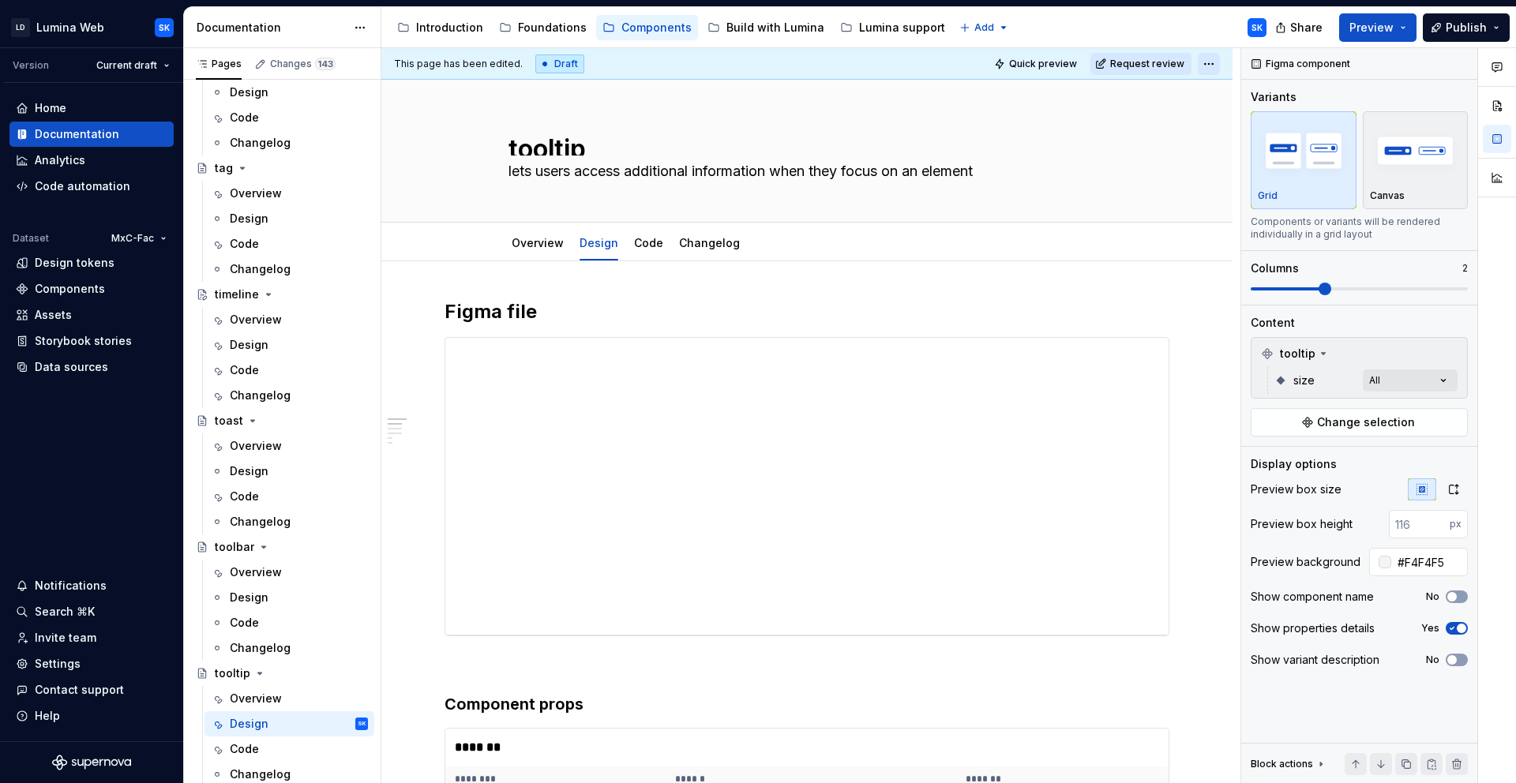
click at [1215, 62] on html "LD Lumina Web SK Version Current draft Home Documentation Analytics Code automa…" at bounding box center [758, 391] width 1516 height 783
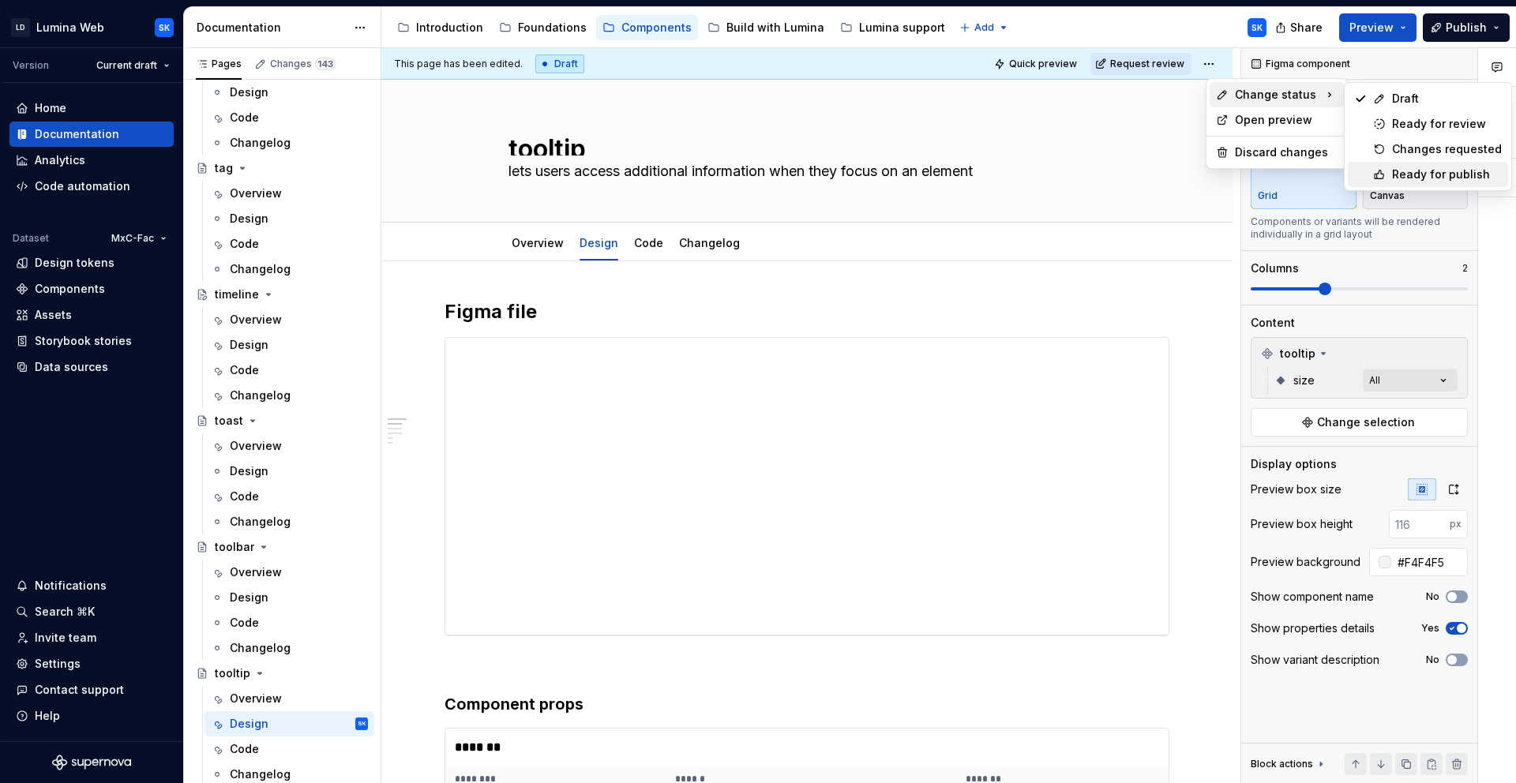
click at [1364, 167] on div "Ready for publish" at bounding box center [1447, 175] width 110 height 16
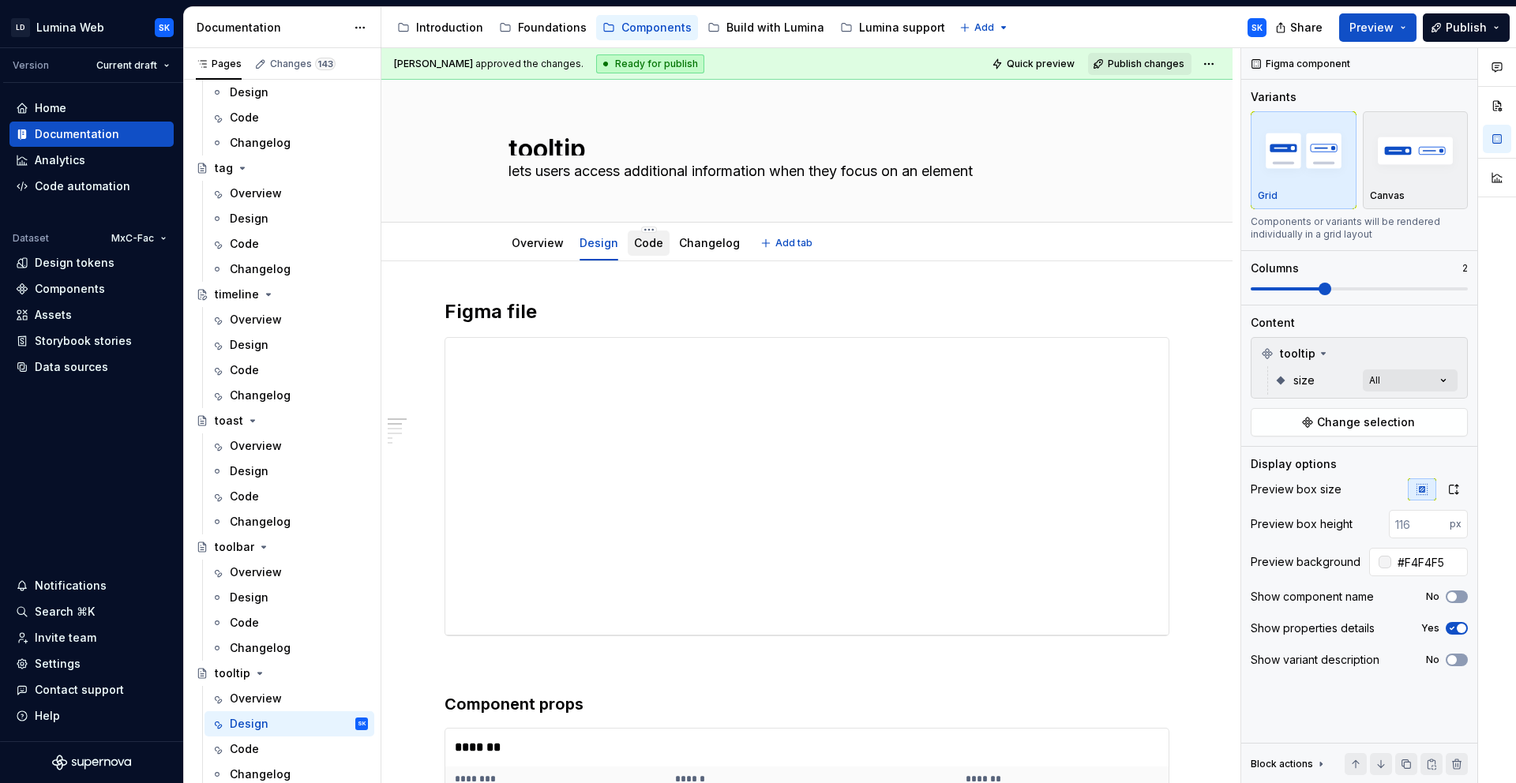
click at [646, 244] on link "Code" at bounding box center [648, 242] width 29 height 13
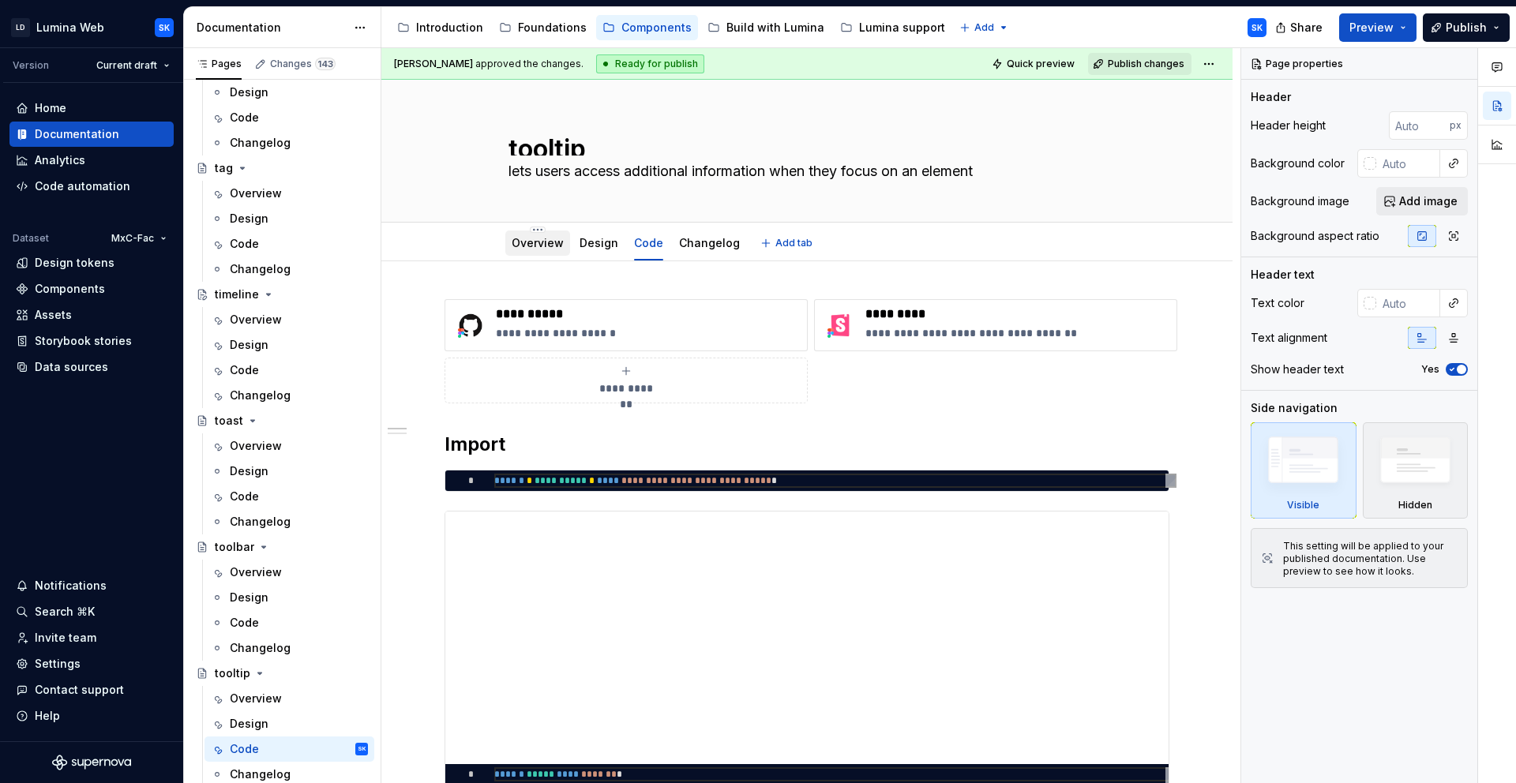
click at [539, 238] on link "Overview" at bounding box center [538, 242] width 52 height 13
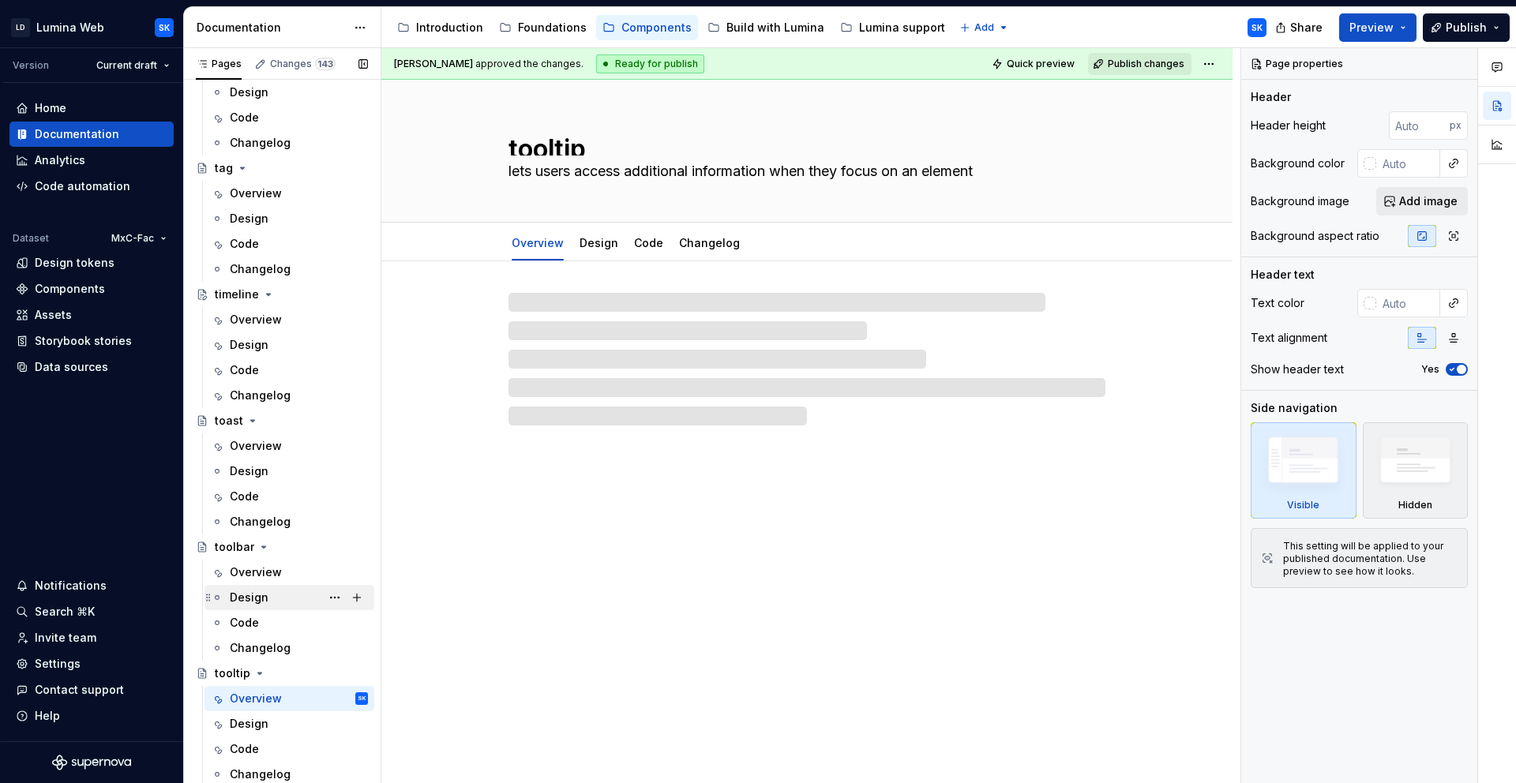
click at [256, 599] on div "Design" at bounding box center [249, 598] width 39 height 16
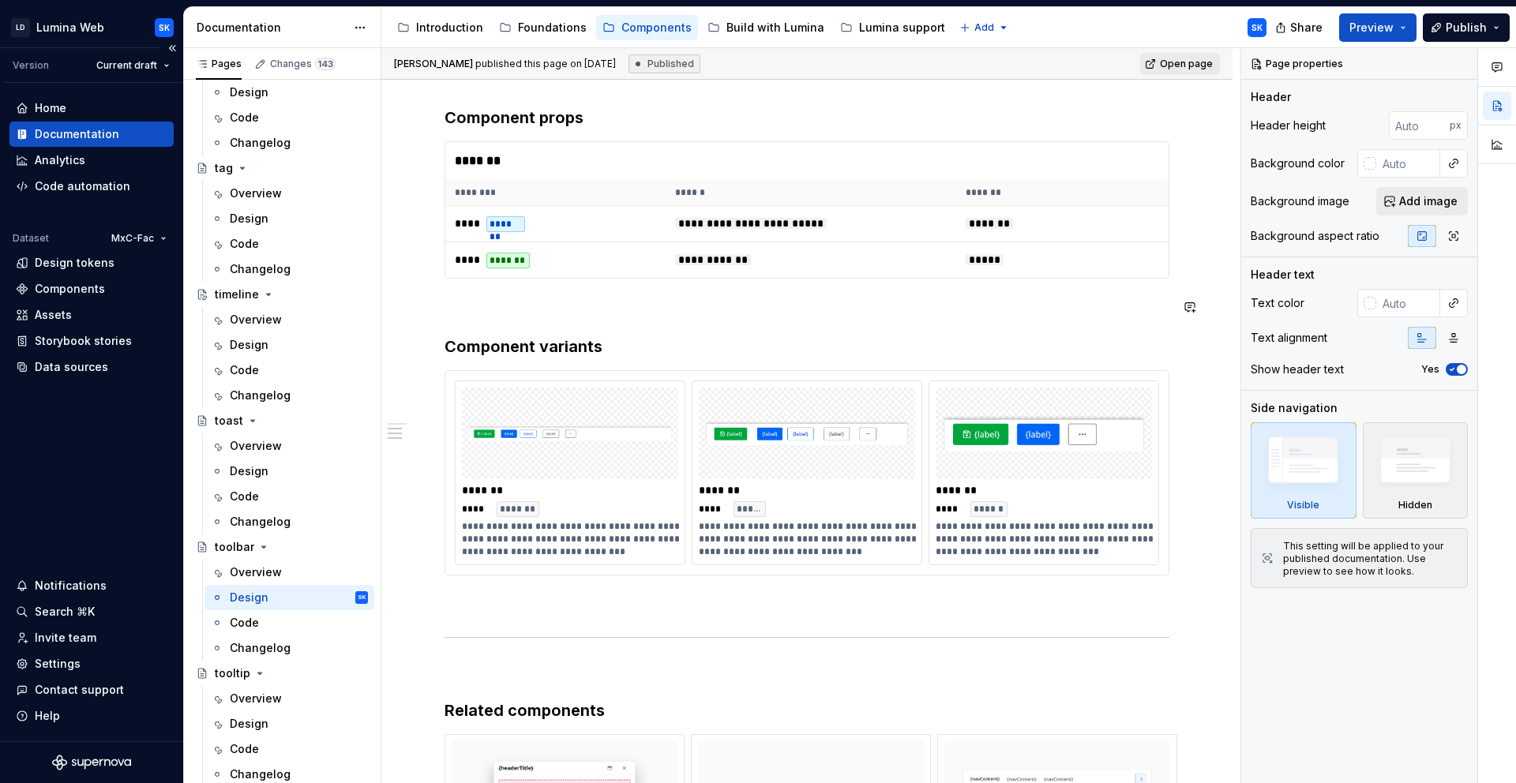
scroll to position [621, 0]
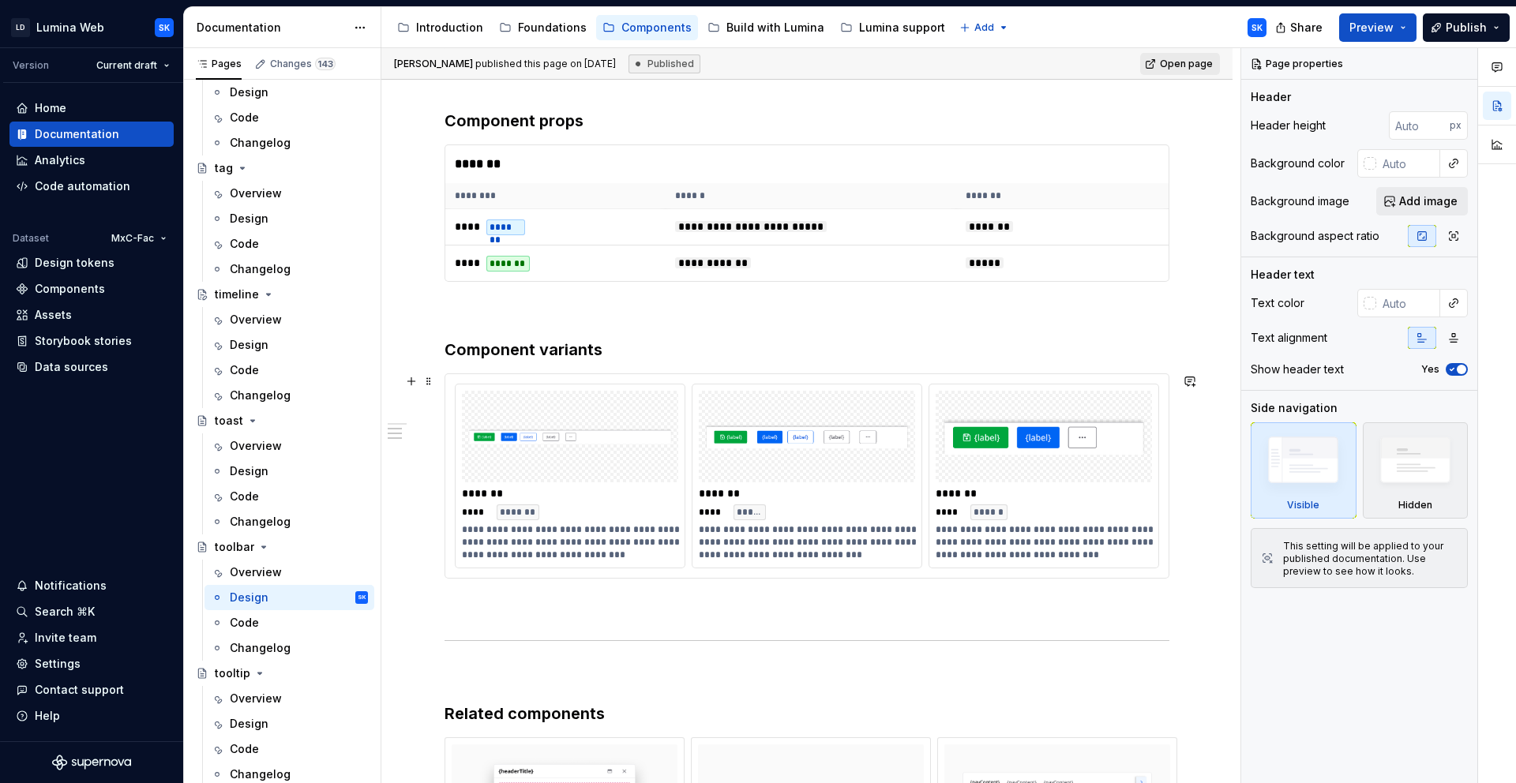
click at [689, 376] on div "**********" at bounding box center [806, 476] width 723 height 204
type textarea "*"
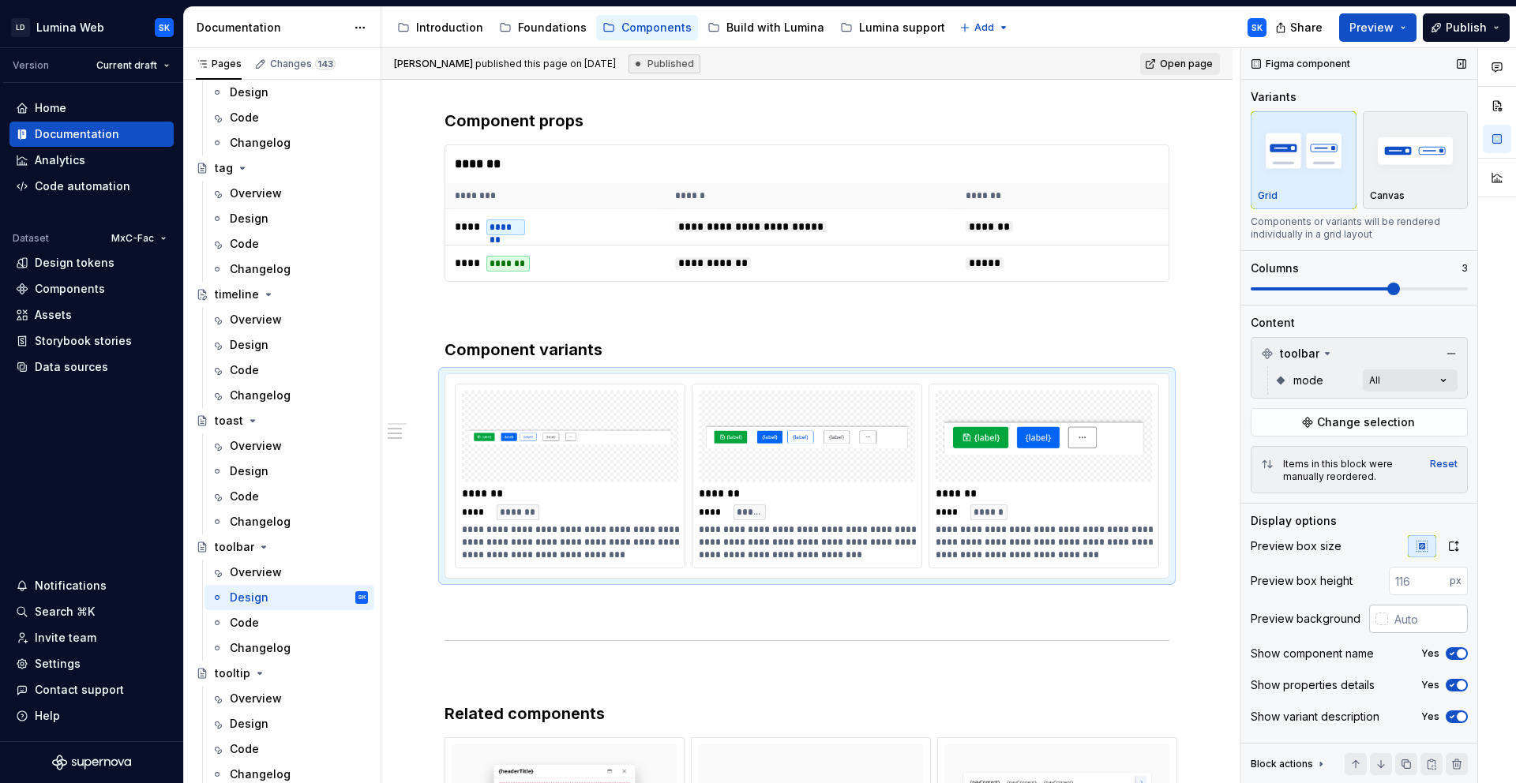
click at [1364, 613] on input "text" at bounding box center [1428, 619] width 80 height 28
type input "#F4F4F5"
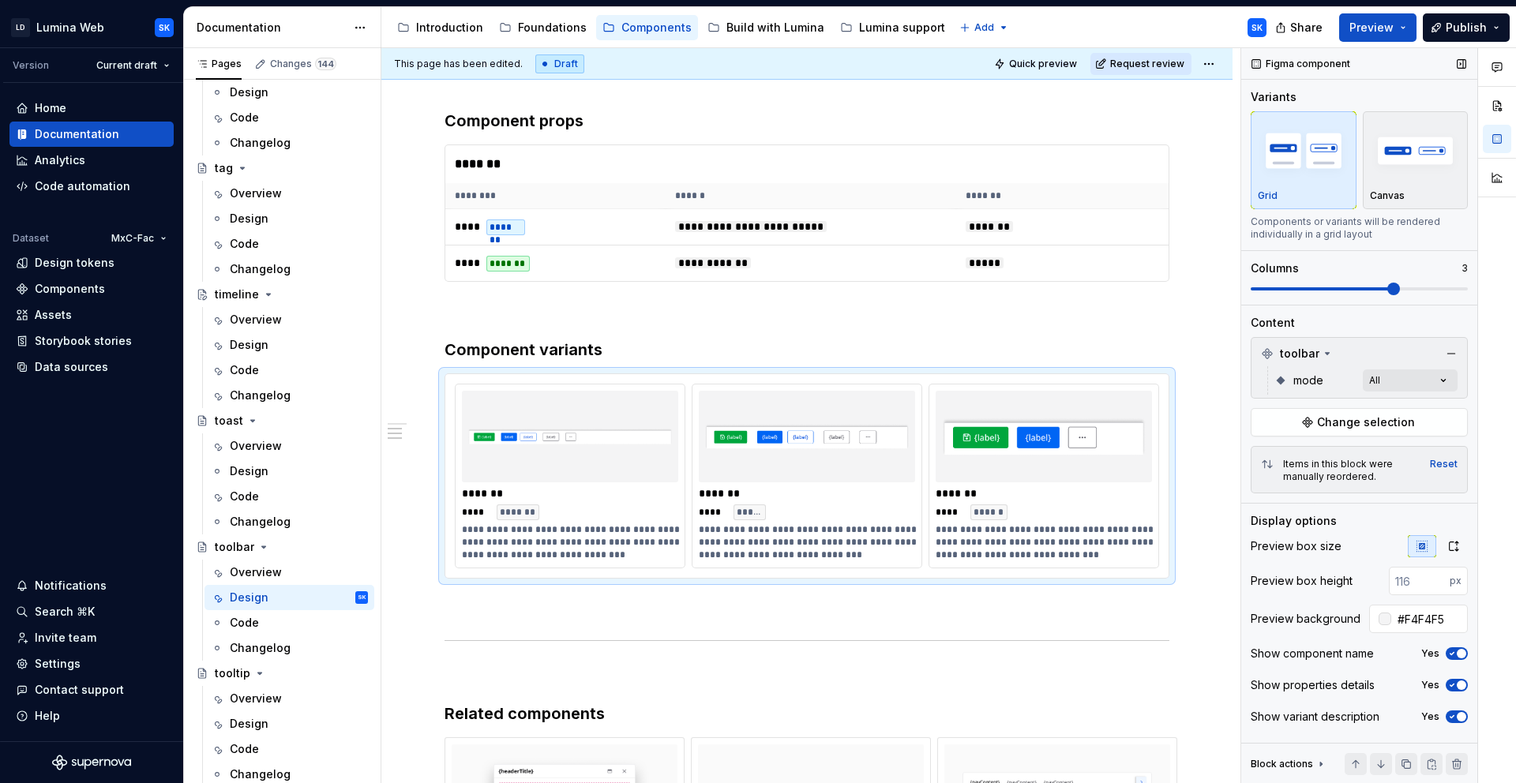
click at [1364, 655] on icon "button" at bounding box center [1452, 653] width 13 height 9
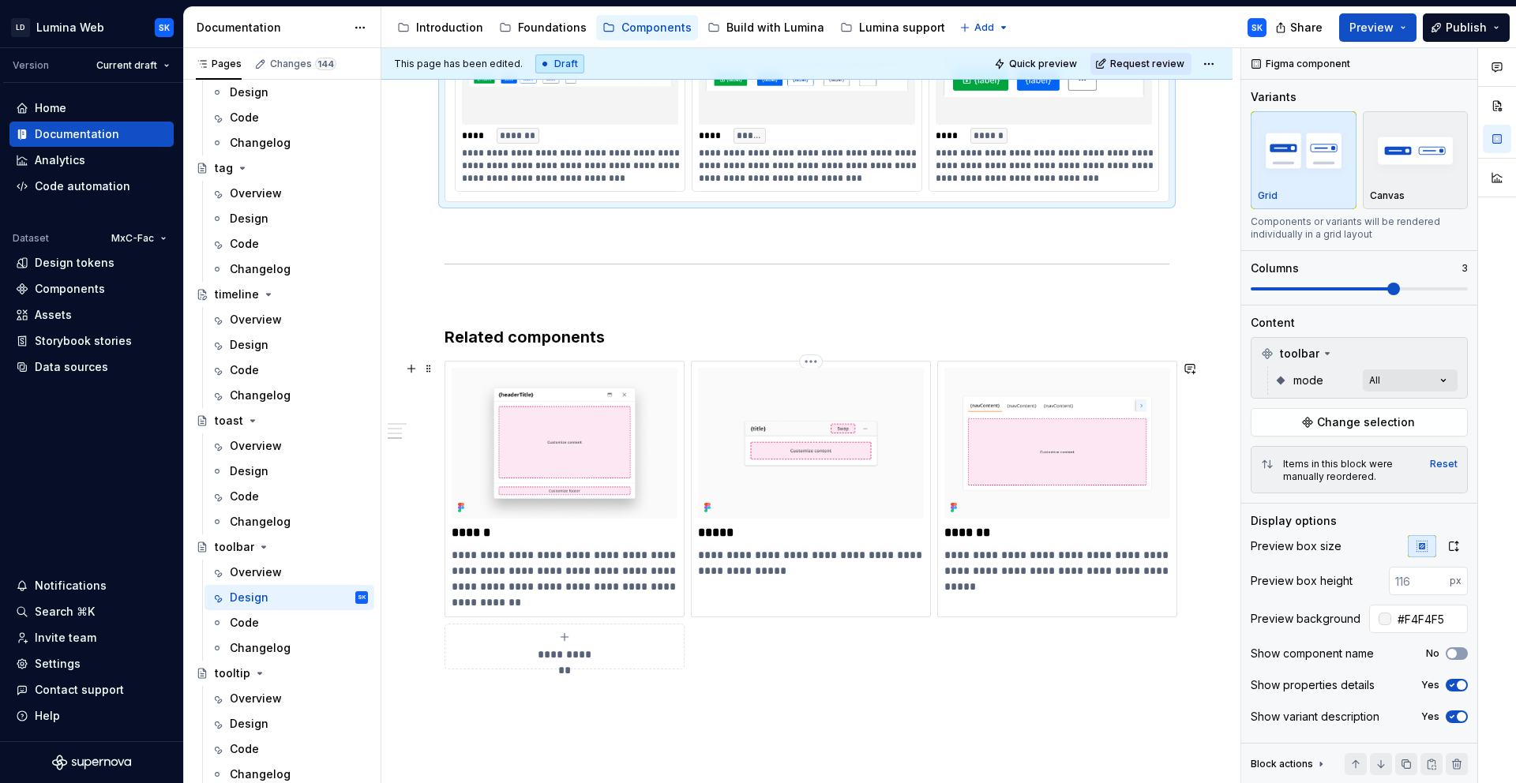
scroll to position [1008, 0]
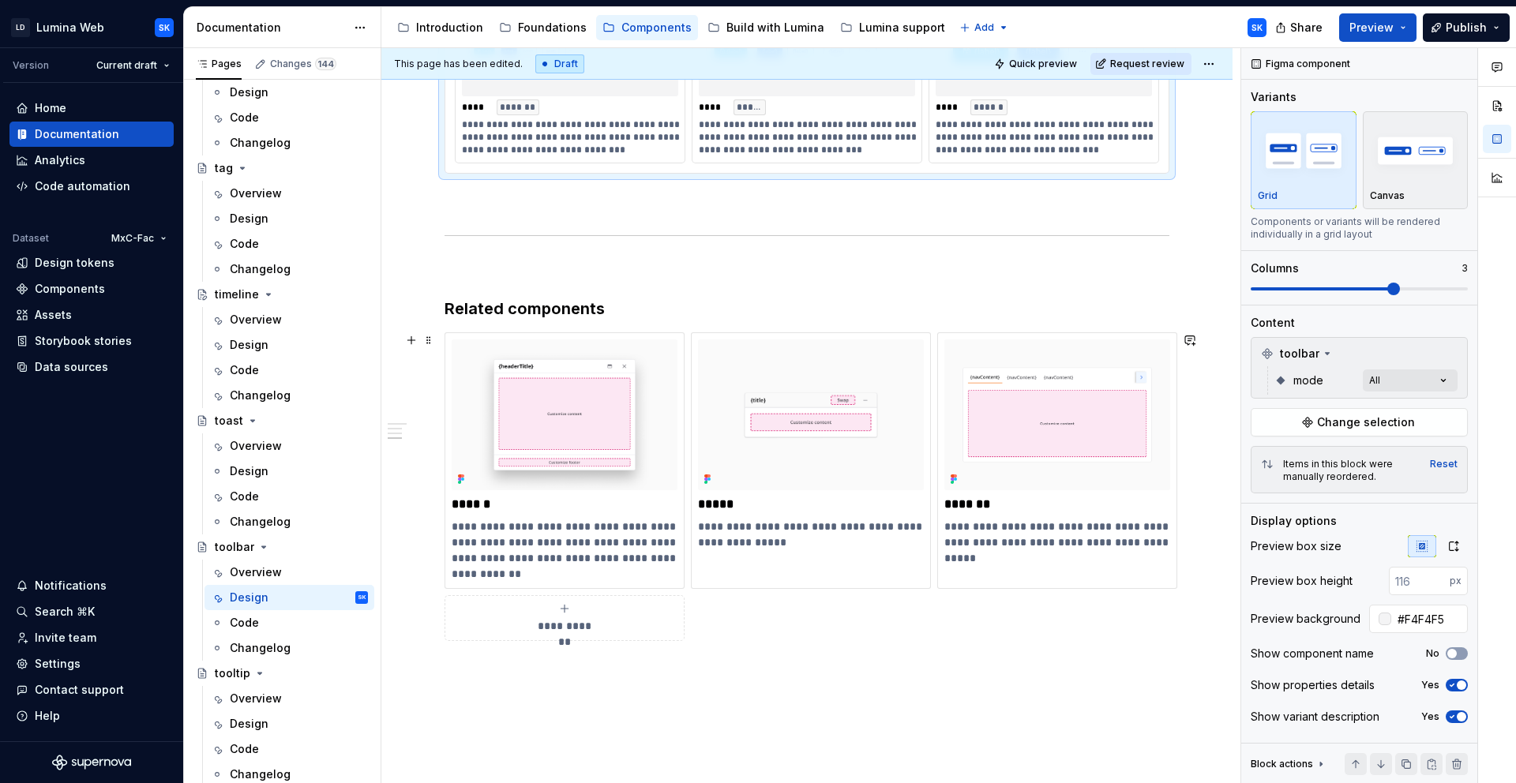
click at [930, 597] on div "**********" at bounding box center [807, 486] width 725 height 309
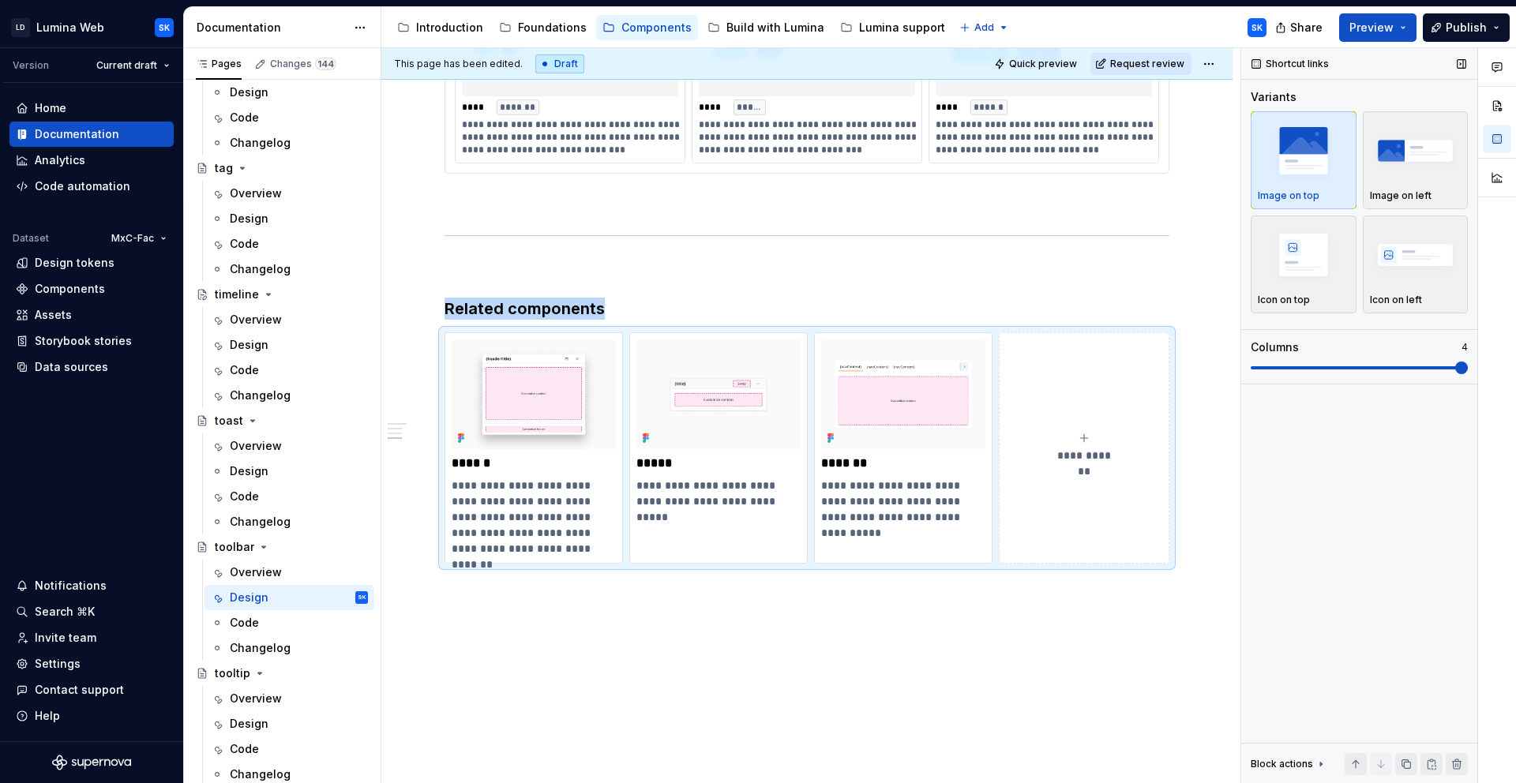
click at [1364, 369] on span at bounding box center [1359, 367] width 217 height 3
click at [1364, 366] on span at bounding box center [1359, 367] width 217 height 3
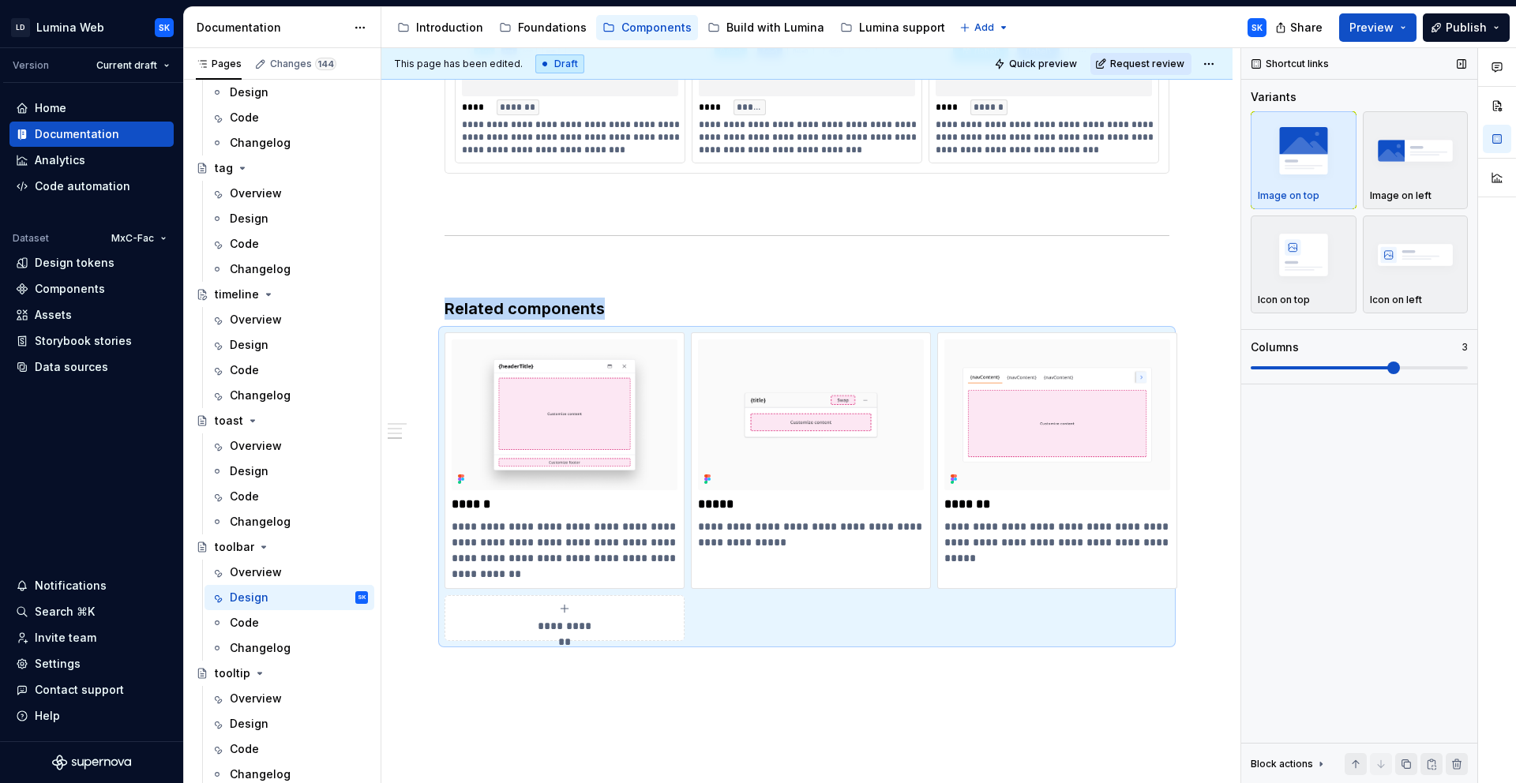
scroll to position [1192, 0]
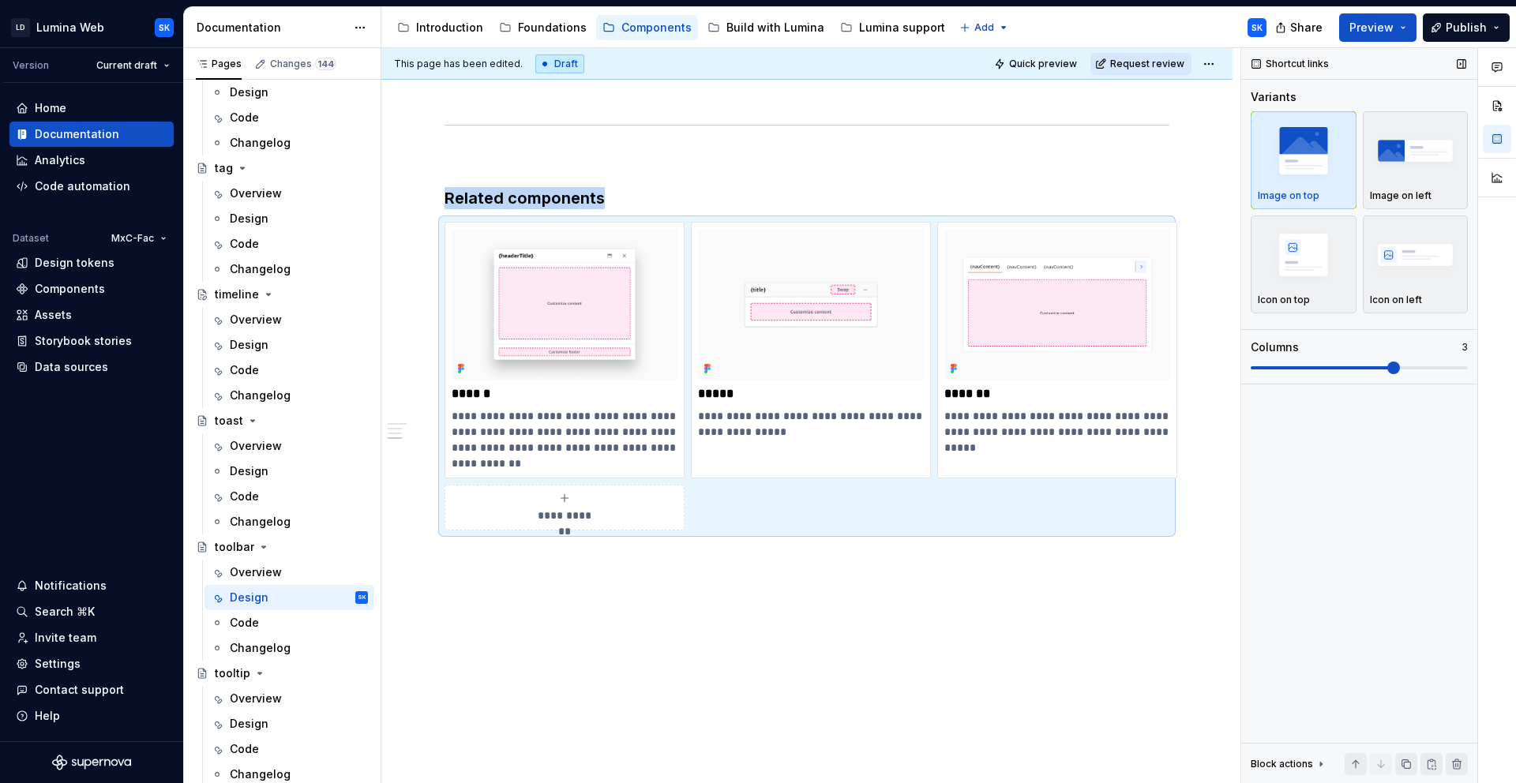
click at [1350, 370] on span at bounding box center [1359, 368] width 217 height 13
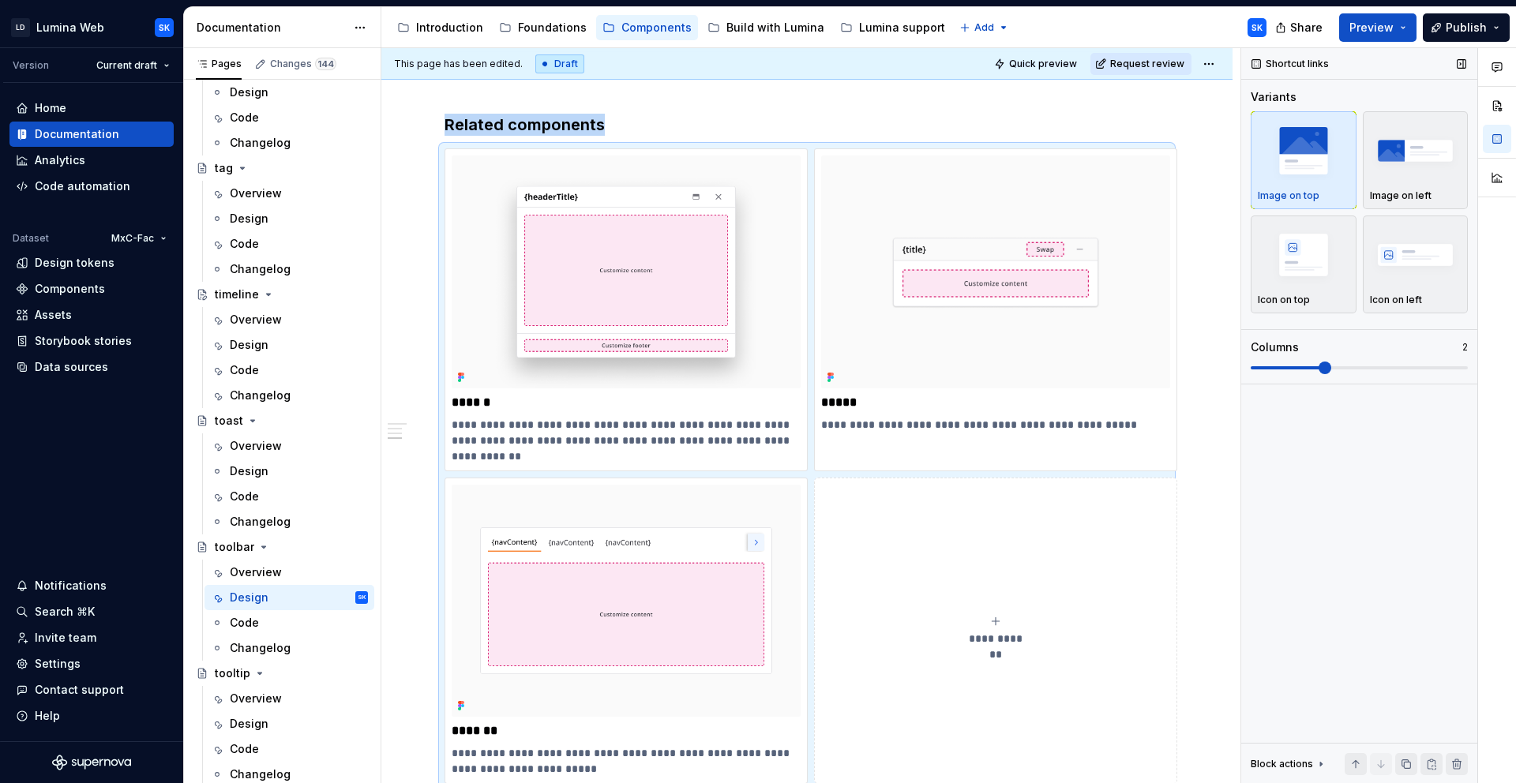
click at [1297, 370] on span at bounding box center [1359, 368] width 217 height 13
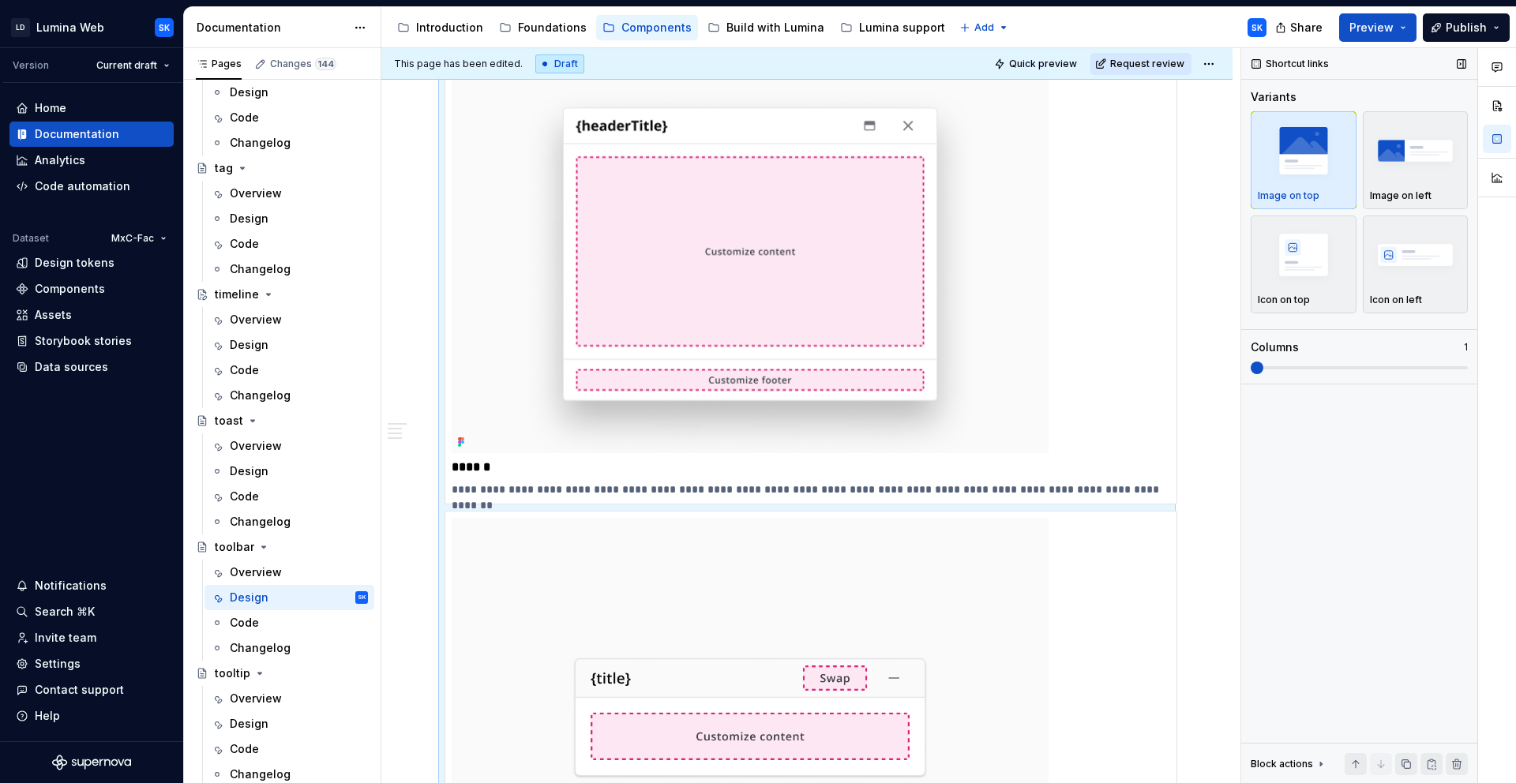
click at [1281, 371] on span at bounding box center [1359, 368] width 217 height 13
click at [1353, 362] on span at bounding box center [1359, 368] width 217 height 13
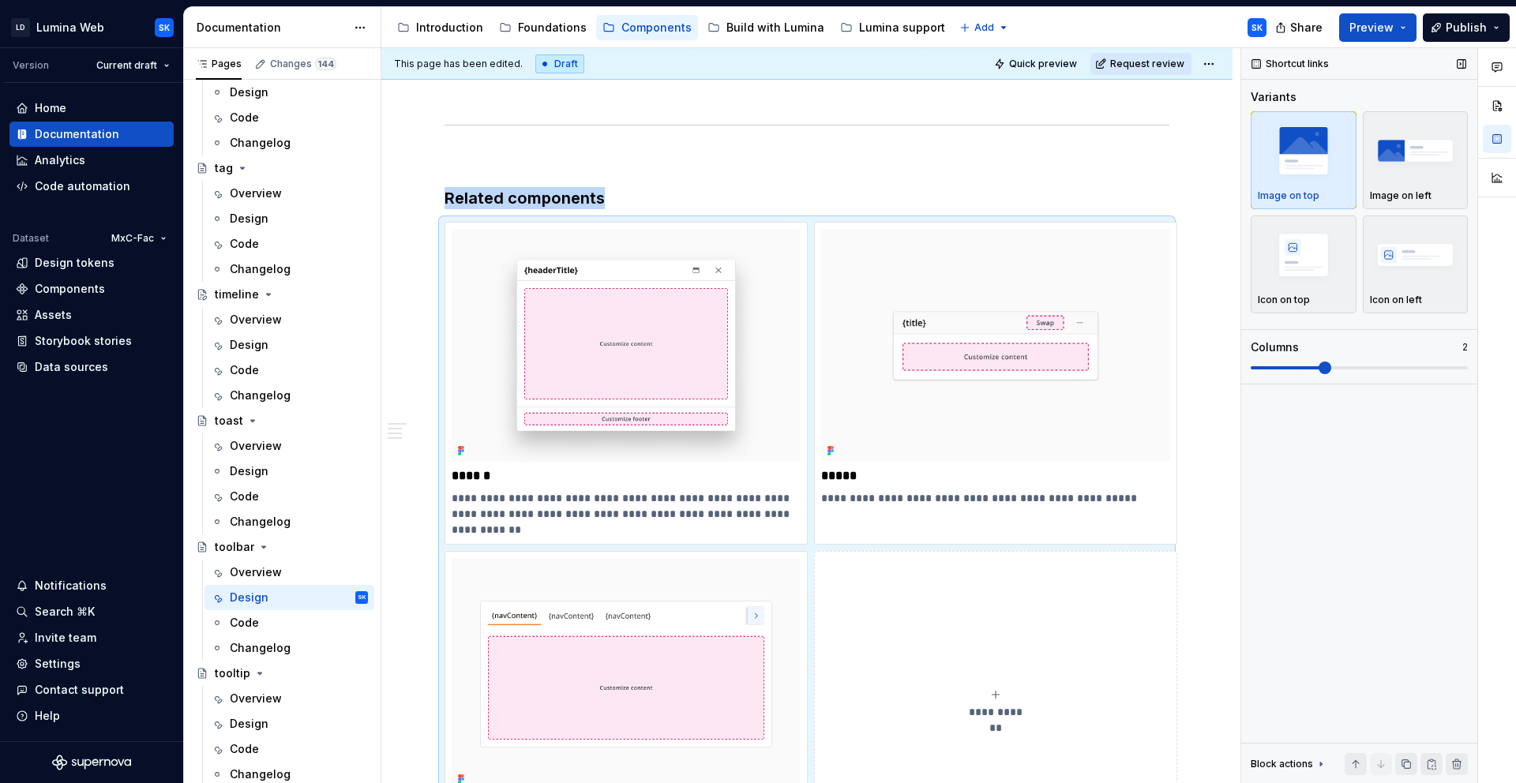
click at [1364, 363] on span at bounding box center [1359, 368] width 217 height 13
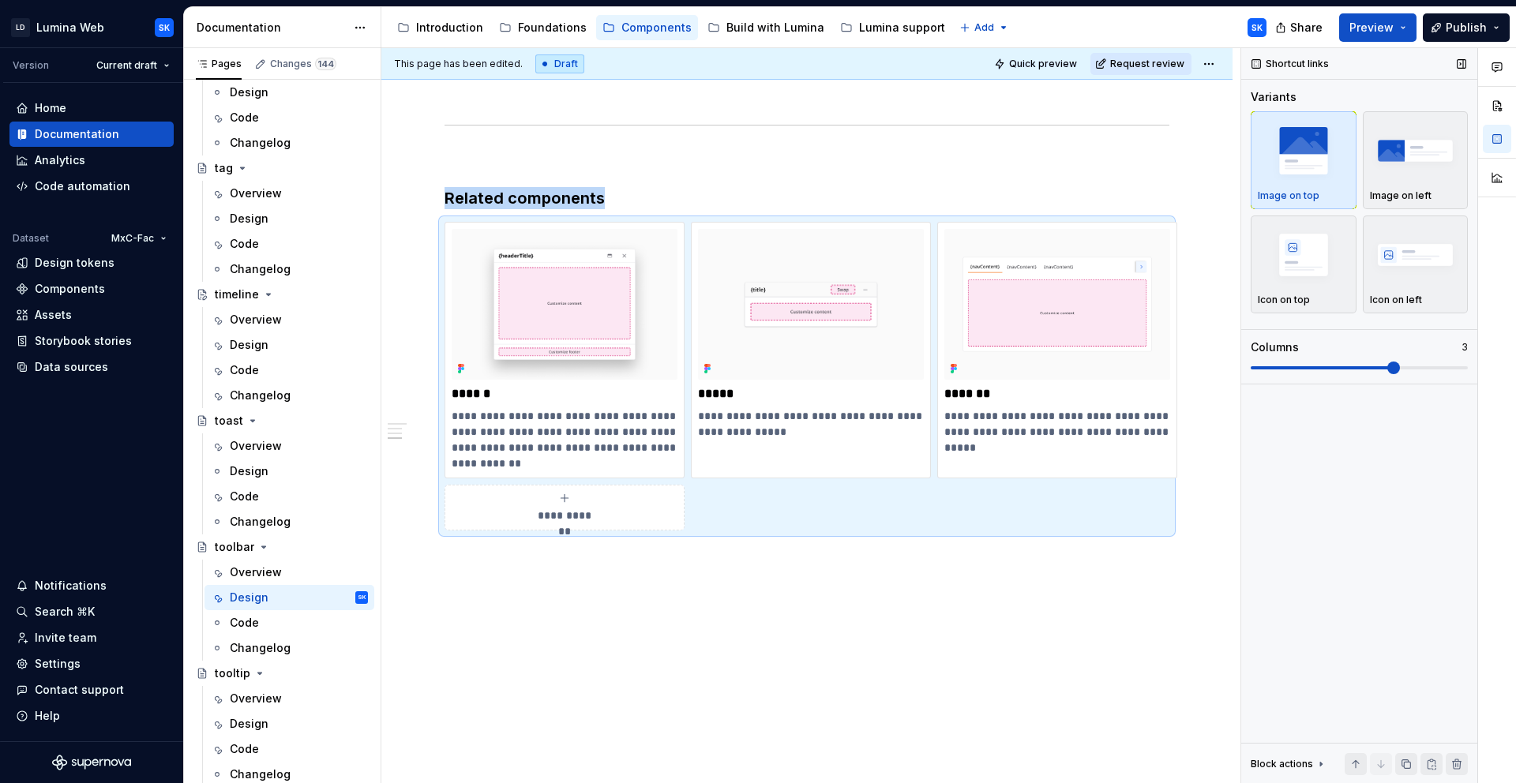
scroll to position [1041, 0]
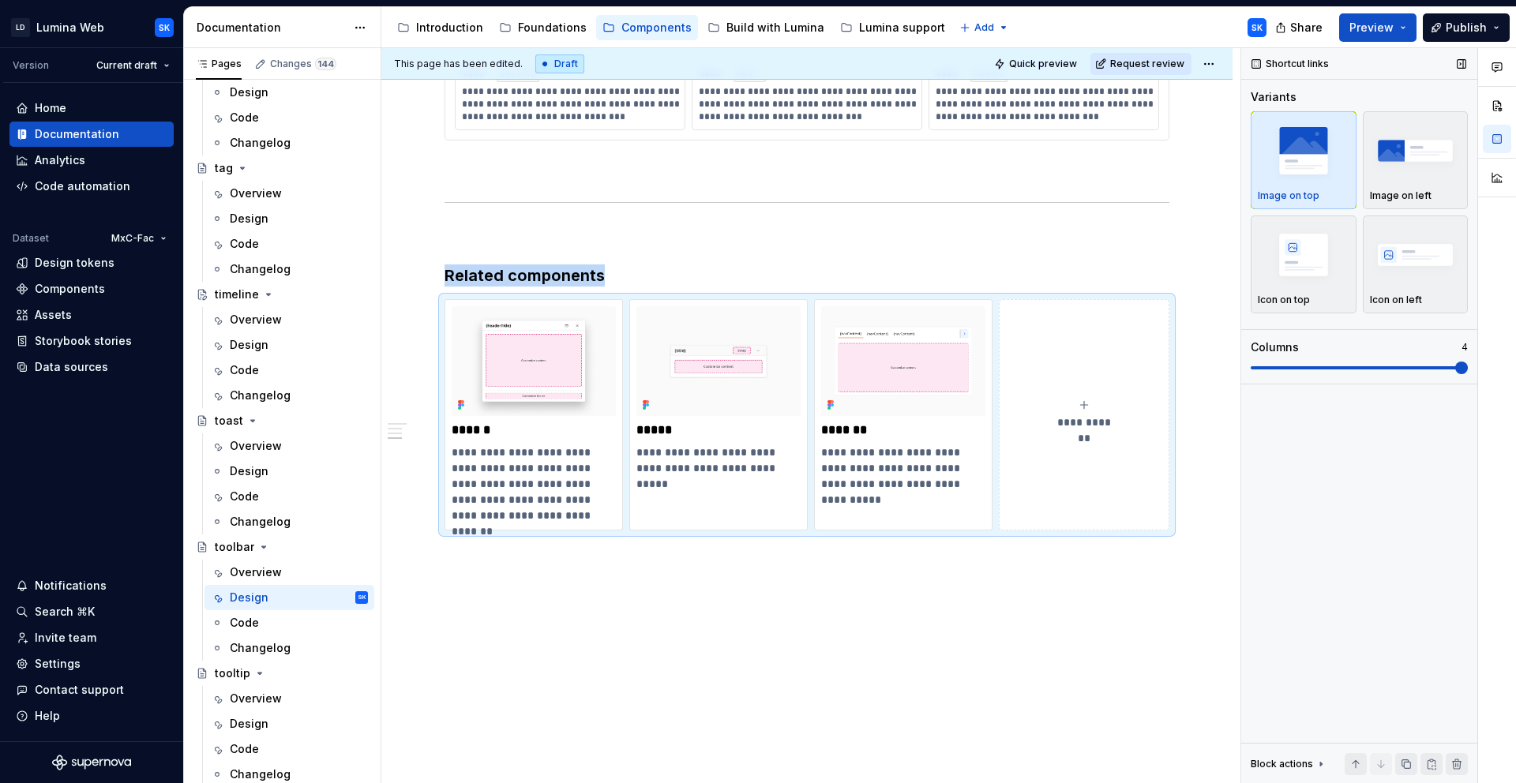
click at [1364, 363] on span at bounding box center [1359, 368] width 217 height 13
click at [1364, 370] on span at bounding box center [1359, 368] width 217 height 13
click at [1364, 371] on span at bounding box center [1359, 368] width 217 height 13
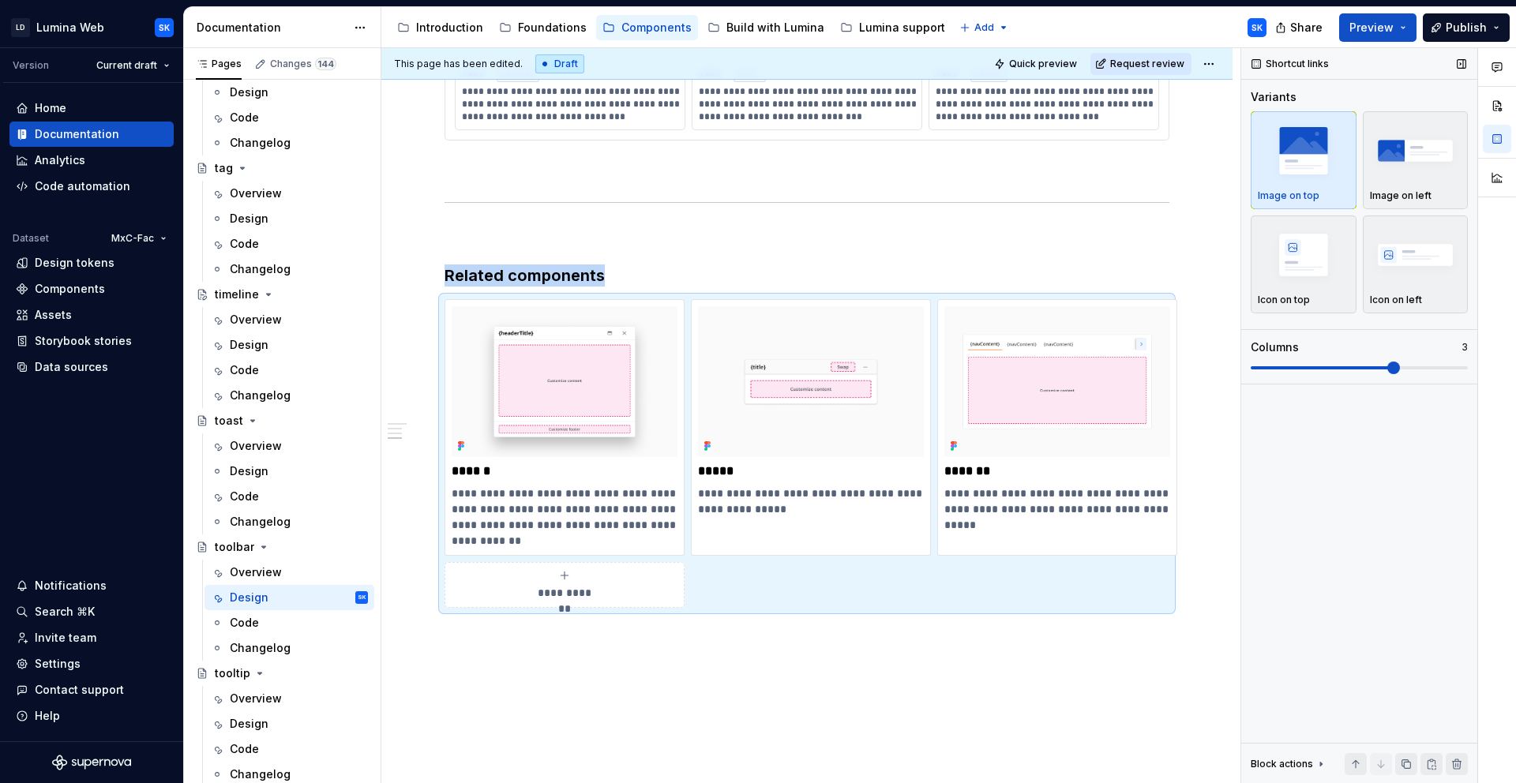
click at [1364, 370] on span at bounding box center [1359, 368] width 217 height 13
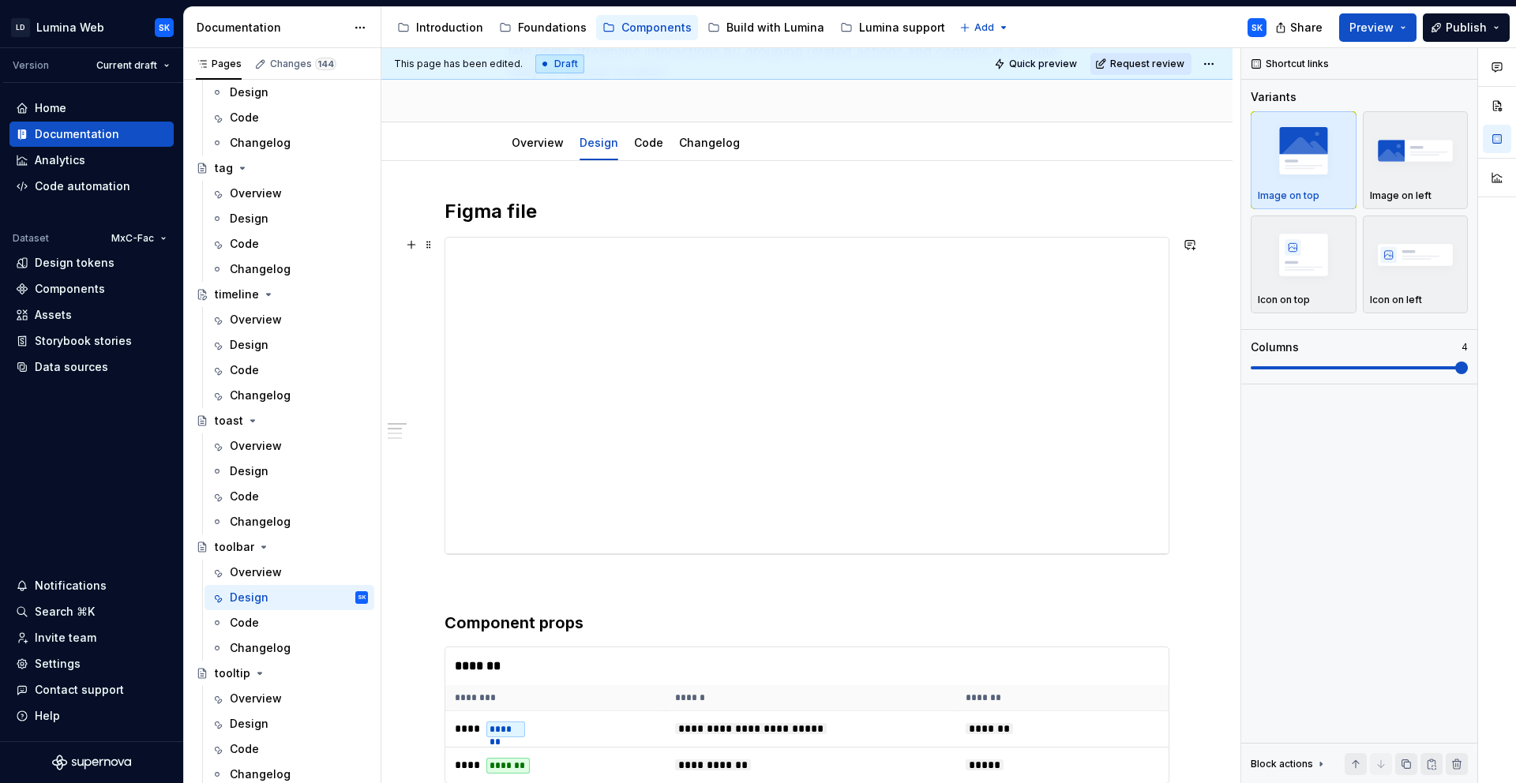
scroll to position [0, 0]
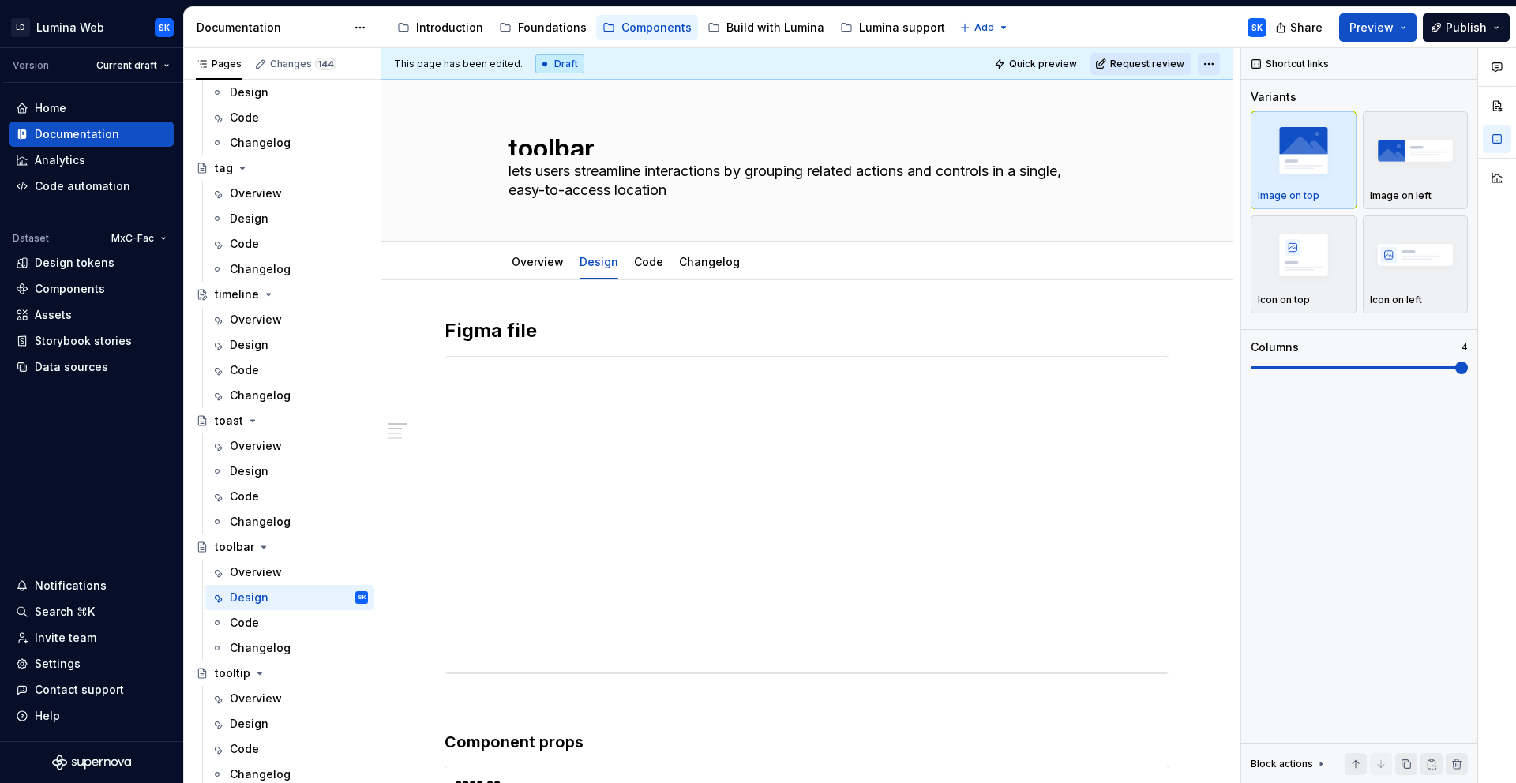
click at [1222, 62] on html "LD Lumina Web SK Version Current draft Home Documentation Analytics Code automa…" at bounding box center [758, 391] width 1516 height 783
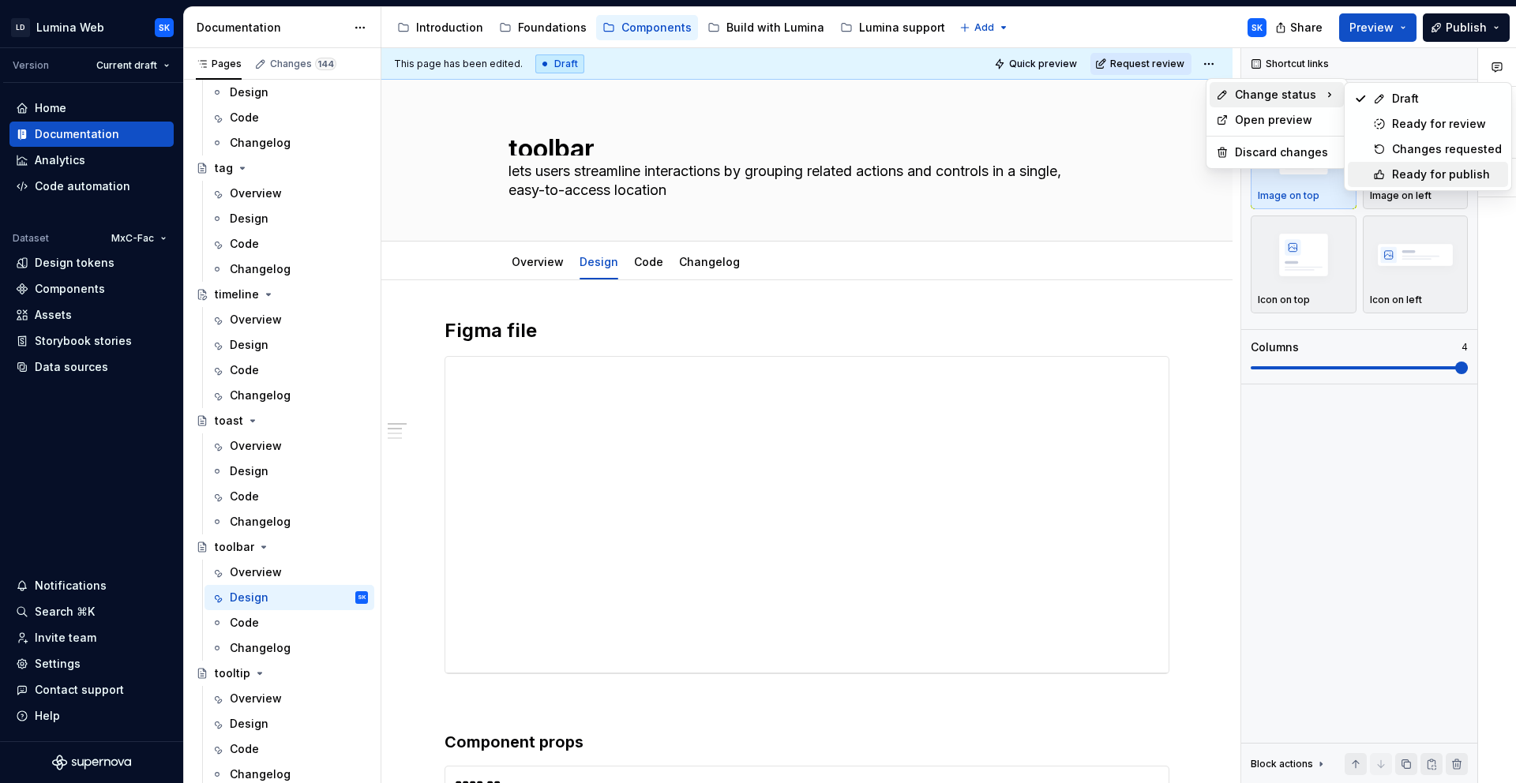
click at [1364, 167] on div "Ready for publish" at bounding box center [1447, 175] width 110 height 16
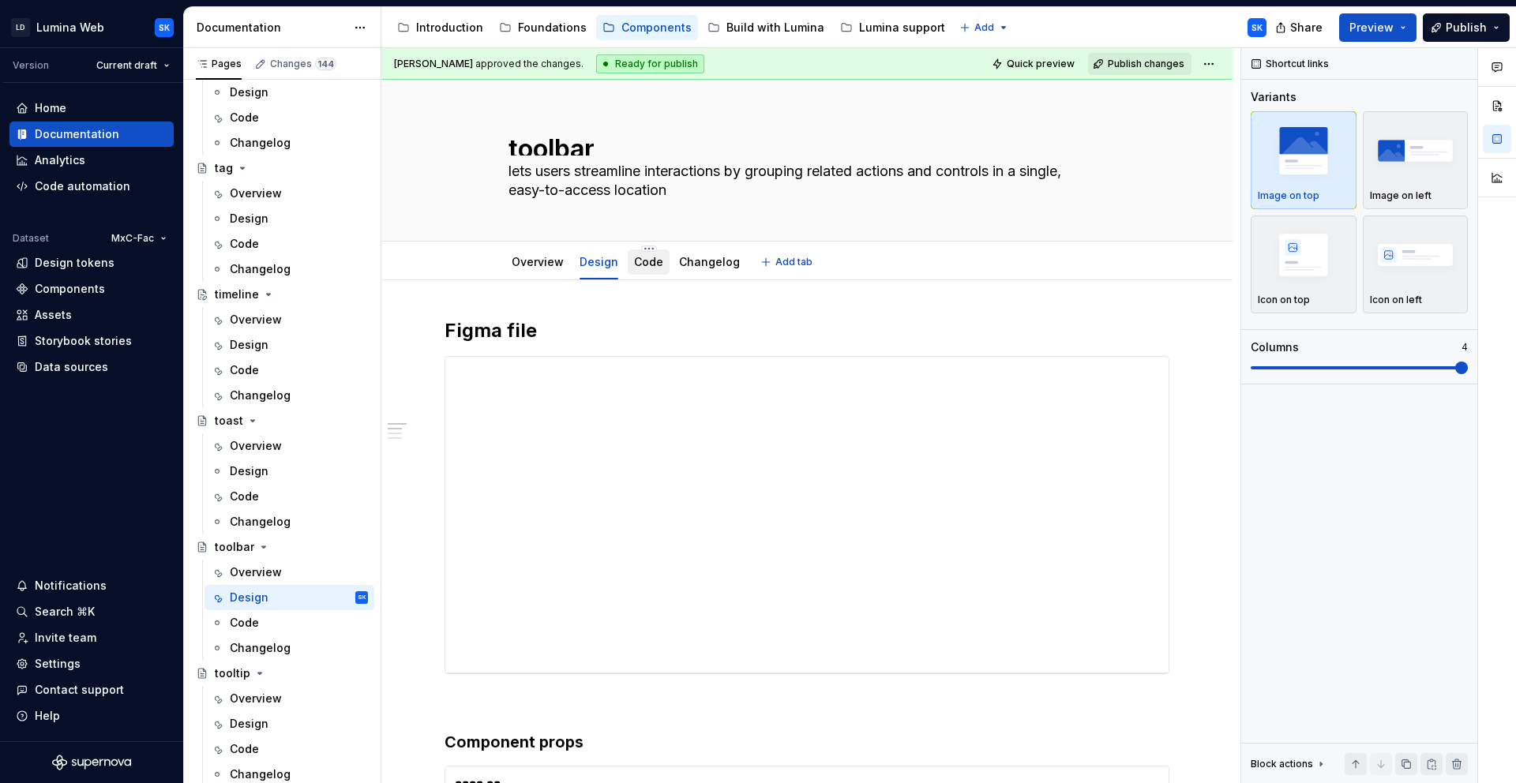
click at [660, 264] on link "Code" at bounding box center [648, 261] width 29 height 13
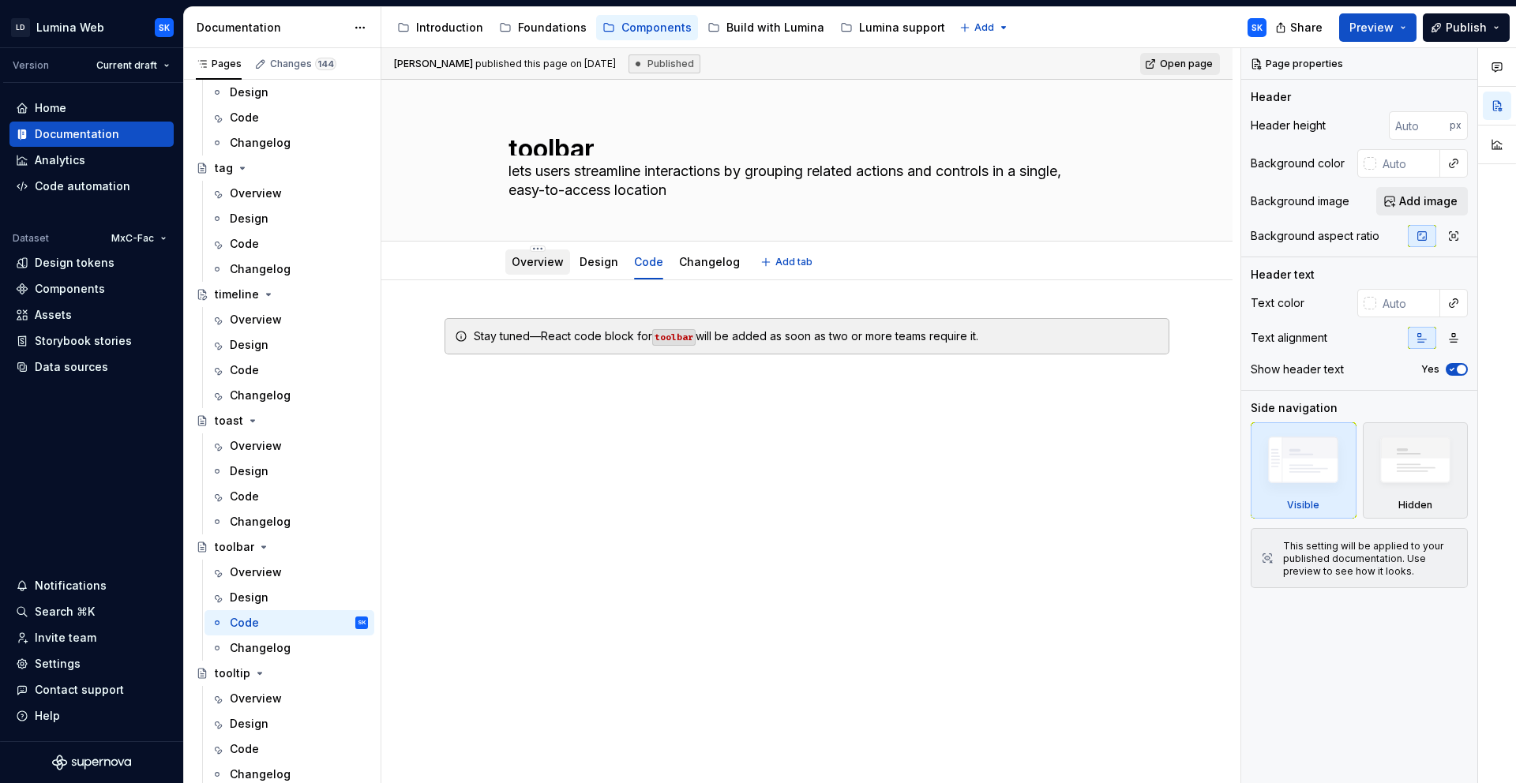
click at [550, 268] on link "Overview" at bounding box center [538, 261] width 52 height 13
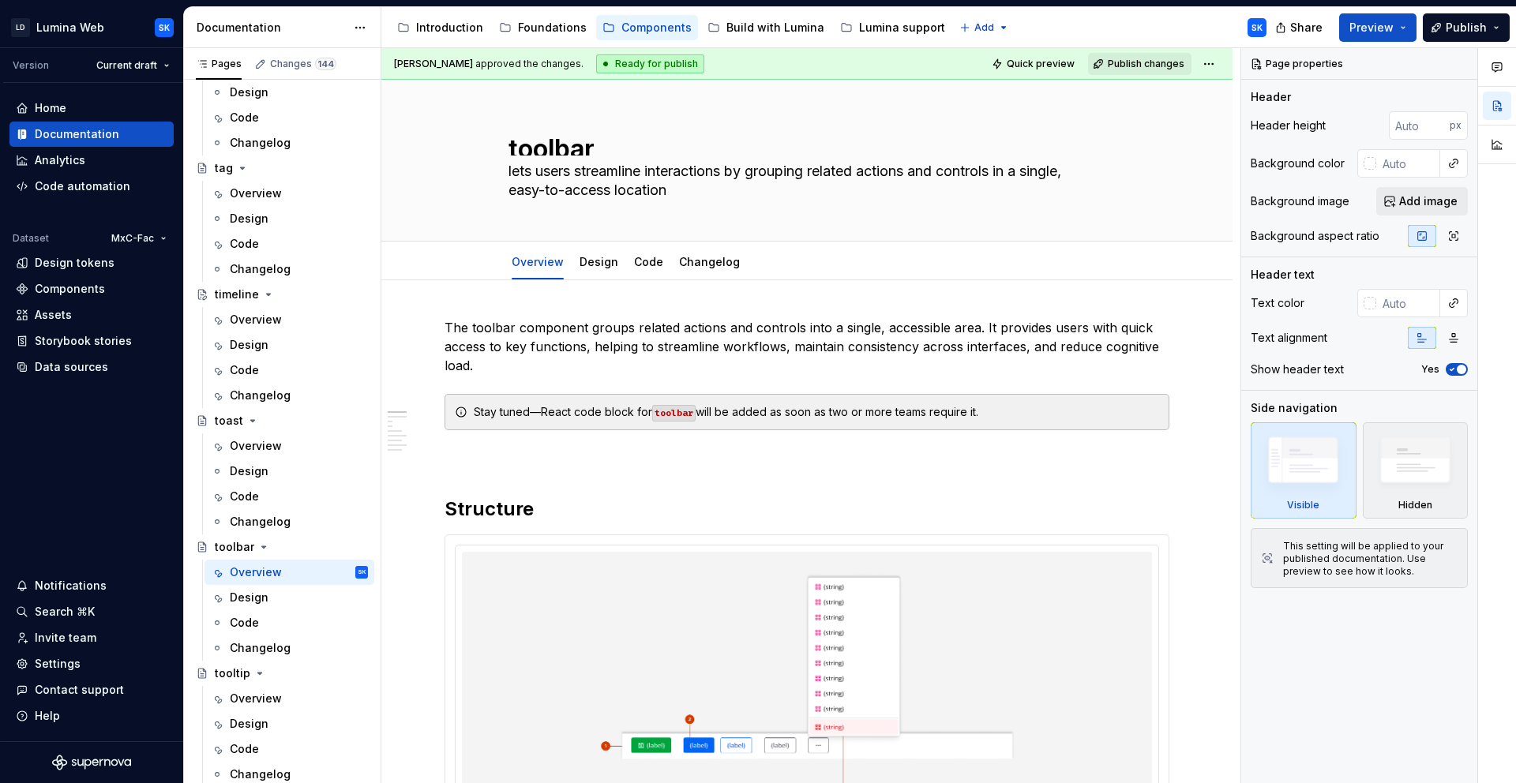
type textarea "*"
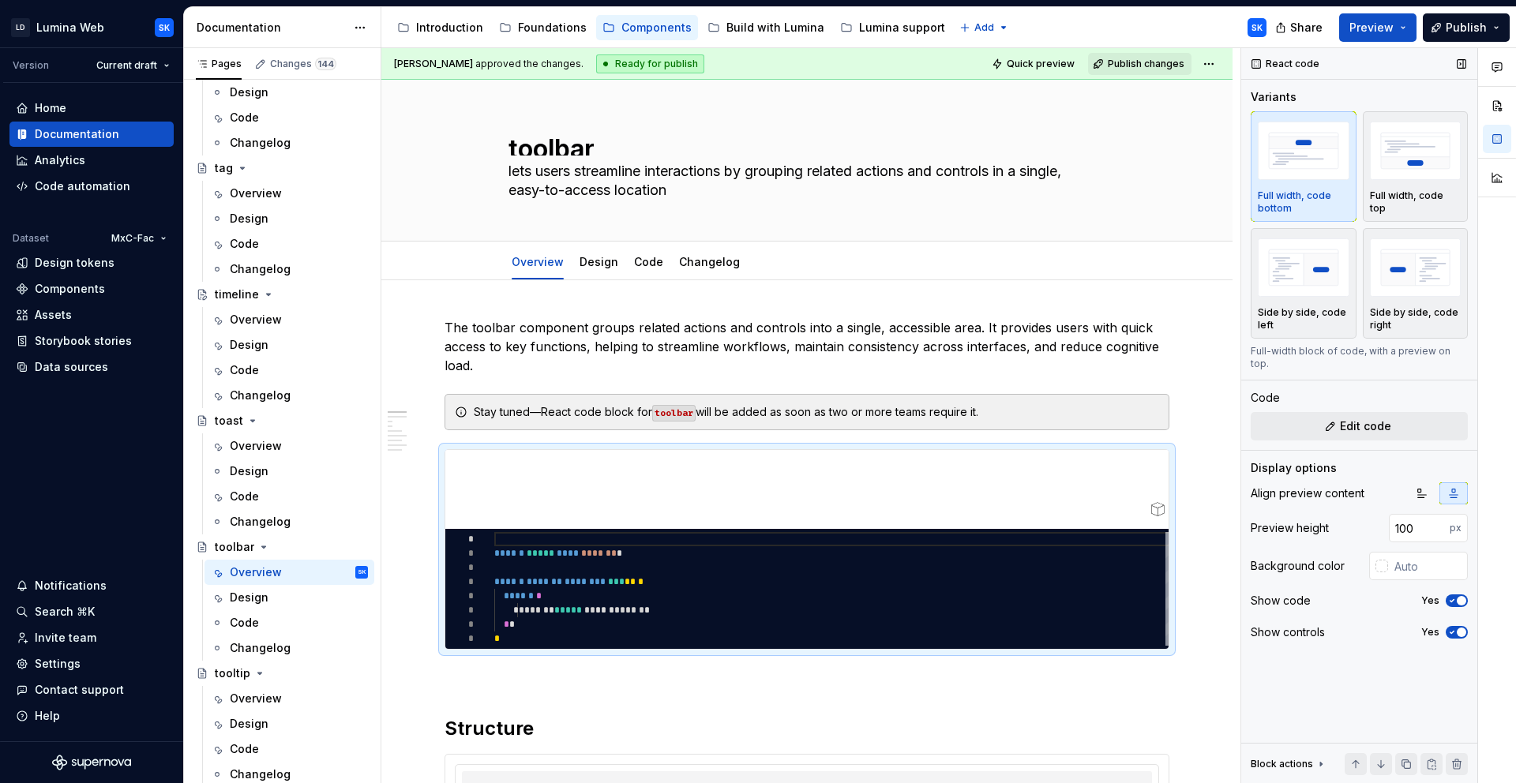
click at [1364, 596] on icon "button" at bounding box center [1452, 600] width 13 height 9
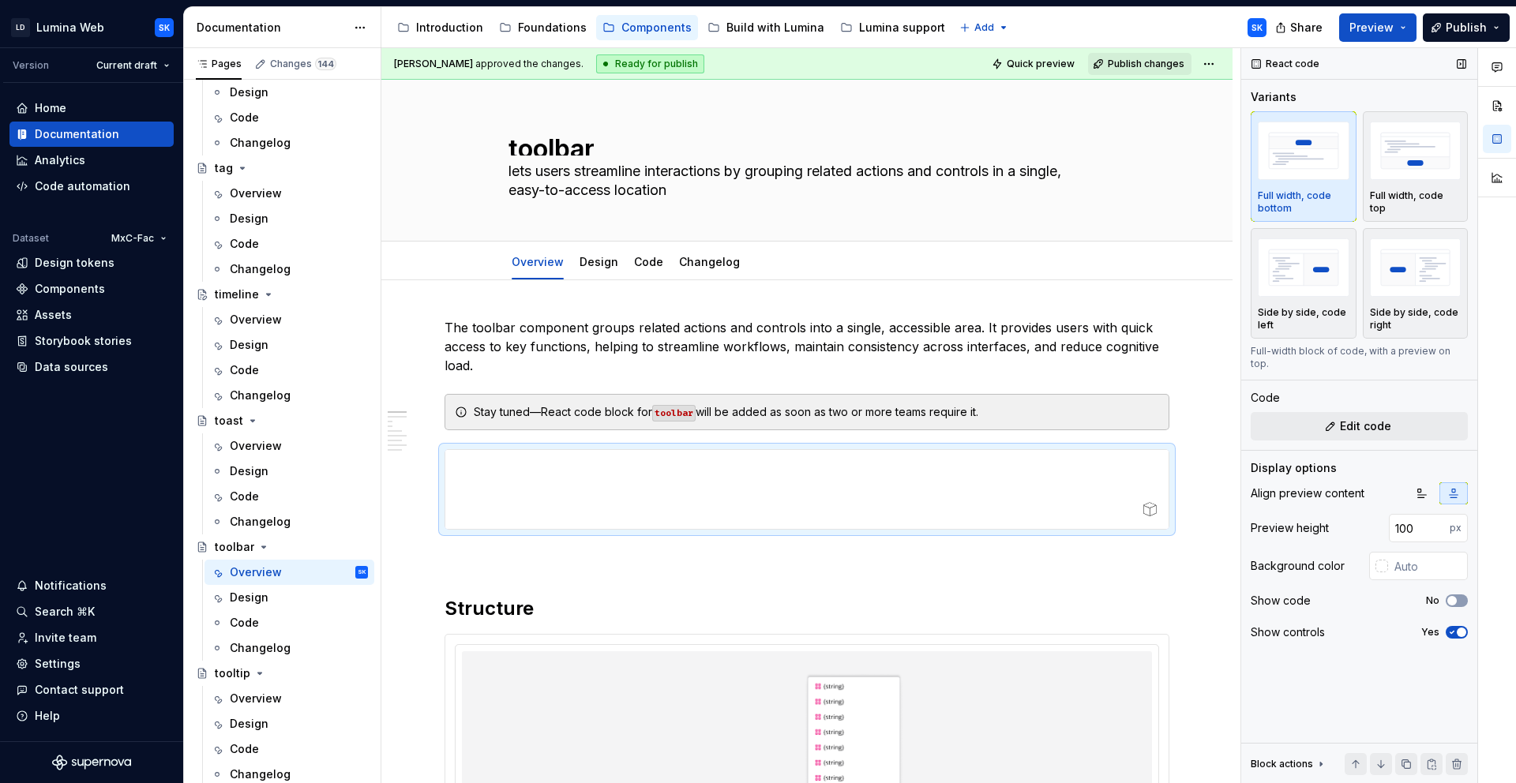
click at [1364, 628] on span "button" at bounding box center [1461, 632] width 9 height 9
click at [1364, 430] on div "React code Variants Full width, code bottom Full width, code top Side by side, …" at bounding box center [1359, 416] width 236 height 736
click at [1342, 412] on button "Edit code" at bounding box center [1359, 426] width 217 height 28
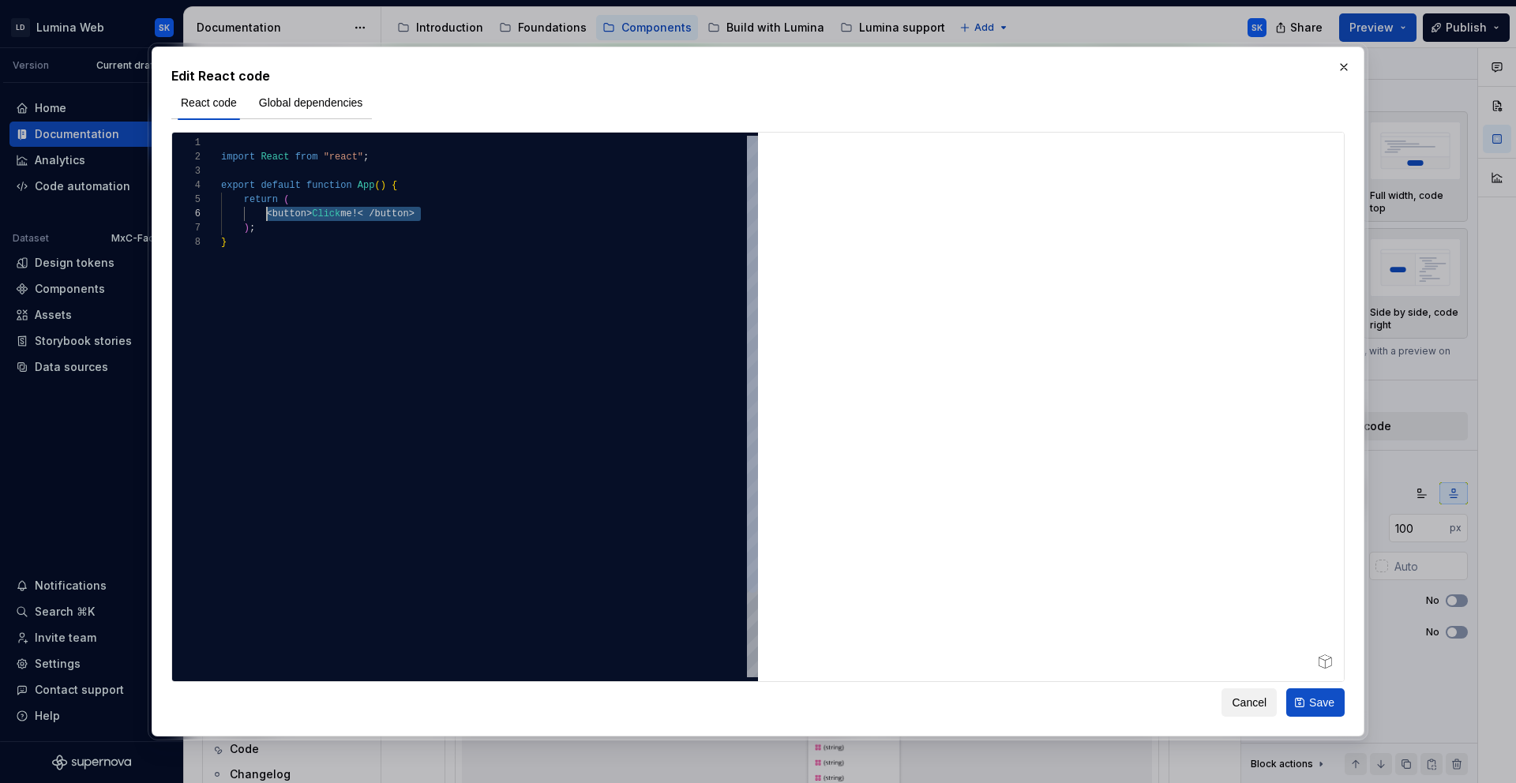
drag, startPoint x: 428, startPoint y: 210, endPoint x: 268, endPoint y: 211, distance: 160.3
click at [268, 211] on div "import React from "react" ; export default function App ( ) { return ( < button…" at bounding box center [489, 456] width 537 height 641
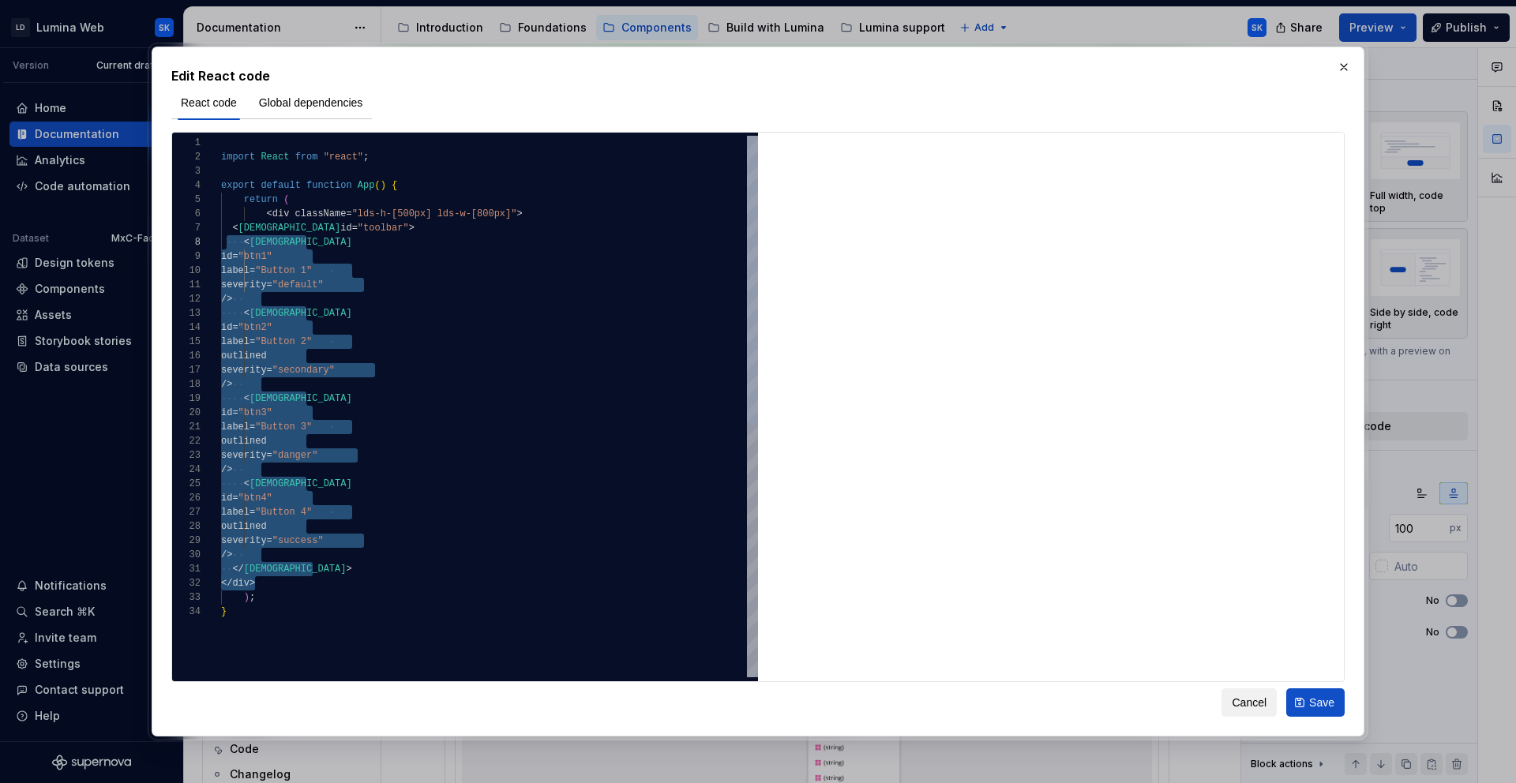
scroll to position [85, 6]
drag, startPoint x: 257, startPoint y: 580, endPoint x: 229, endPoint y: 234, distance: 347.7
click at [229, 234] on div "import React from "react" ; export default function App ( ) { return ( < div cl…" at bounding box center [489, 641] width 537 height 1011
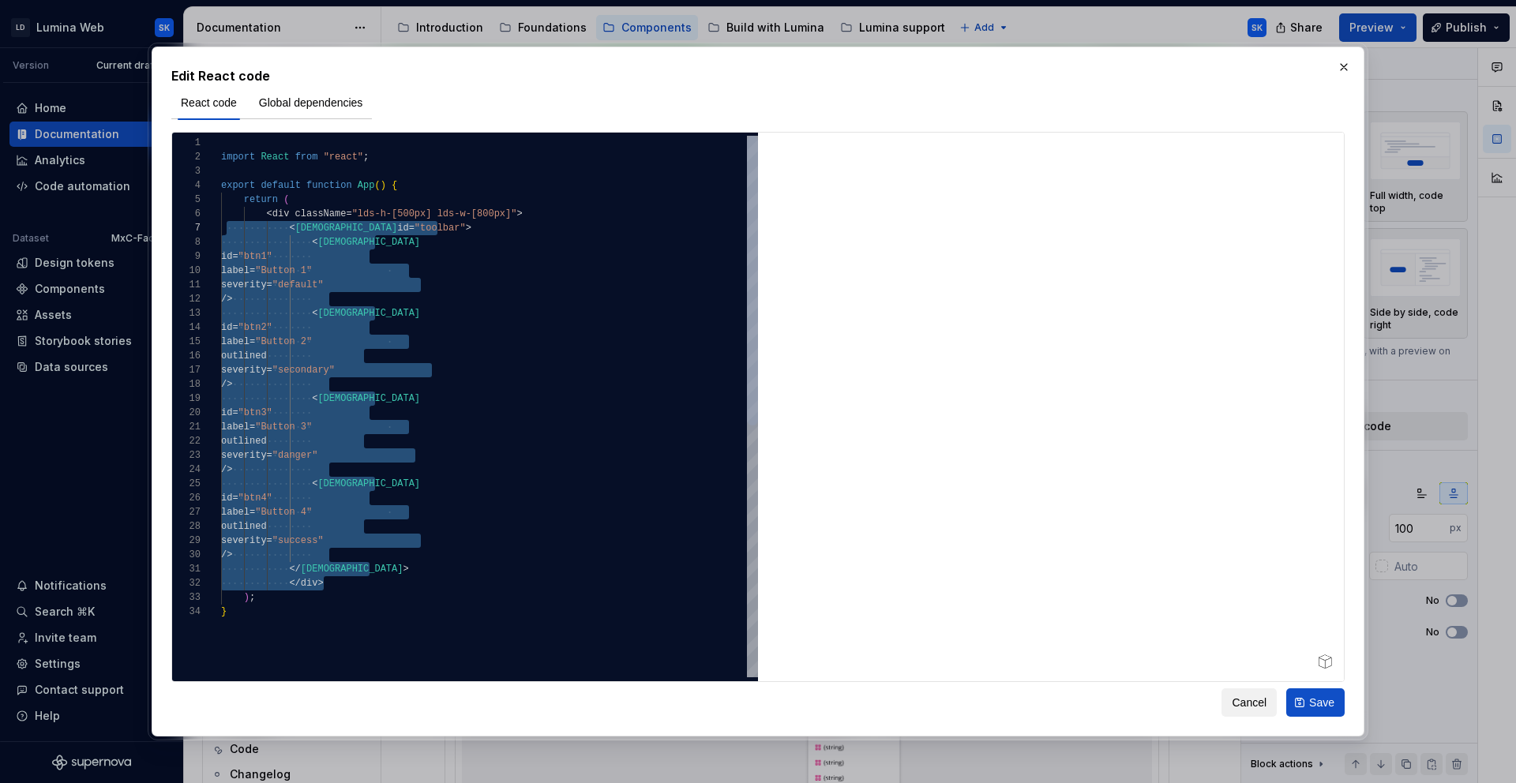
click at [287, 584] on div "import React from "react" ; export default function App ( ) { return ( < div cl…" at bounding box center [489, 641] width 537 height 1011
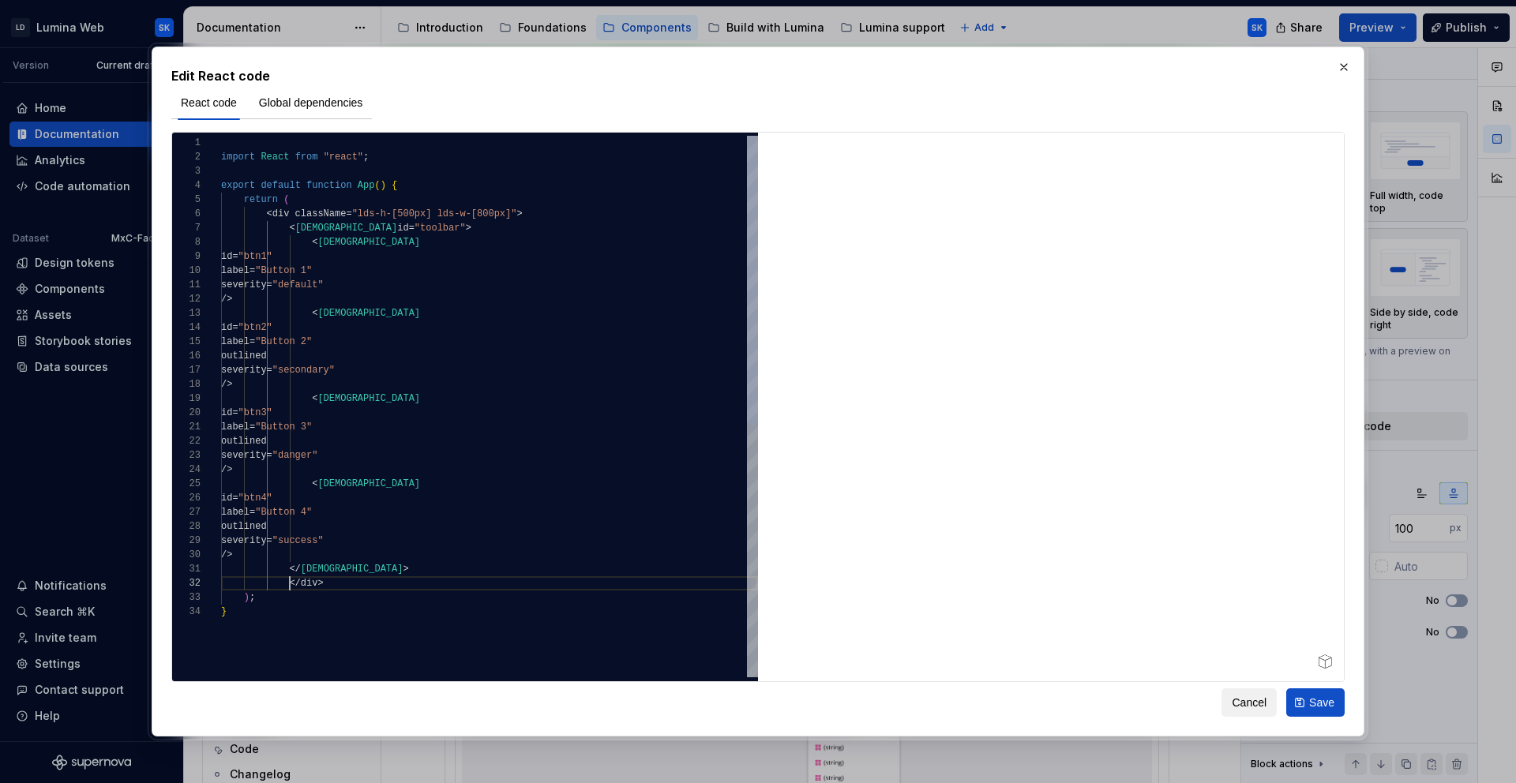
scroll to position [14, 69]
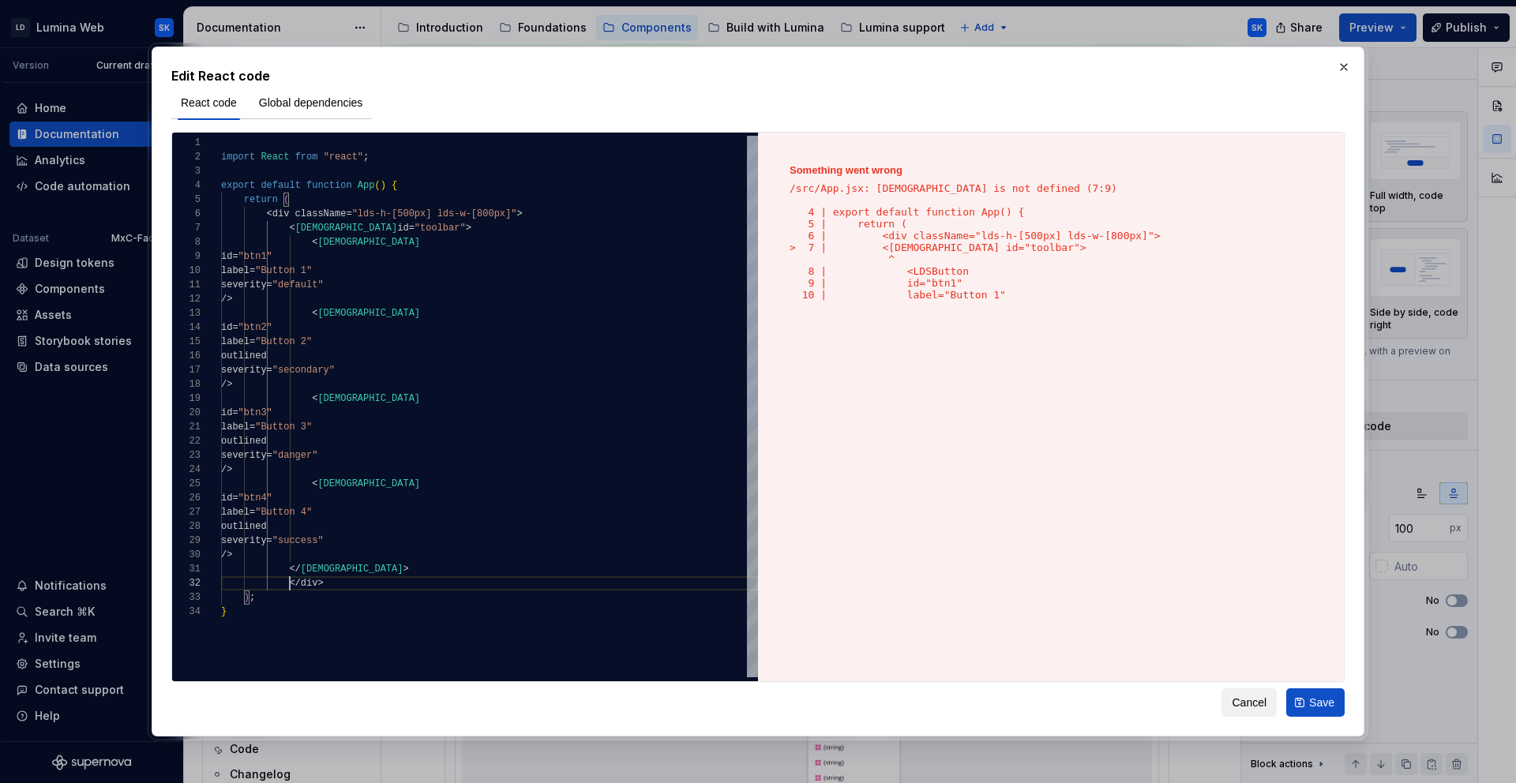
type textarea "**********"
type textarea "*"
click at [243, 147] on div "import React from "react" ; export default function App ( ) { return ( < div cl…" at bounding box center [489, 641] width 537 height 1011
click at [231, 163] on div "import React from "react" ; export default function App ( ) { return ( < div cl…" at bounding box center [489, 641] width 537 height 1011
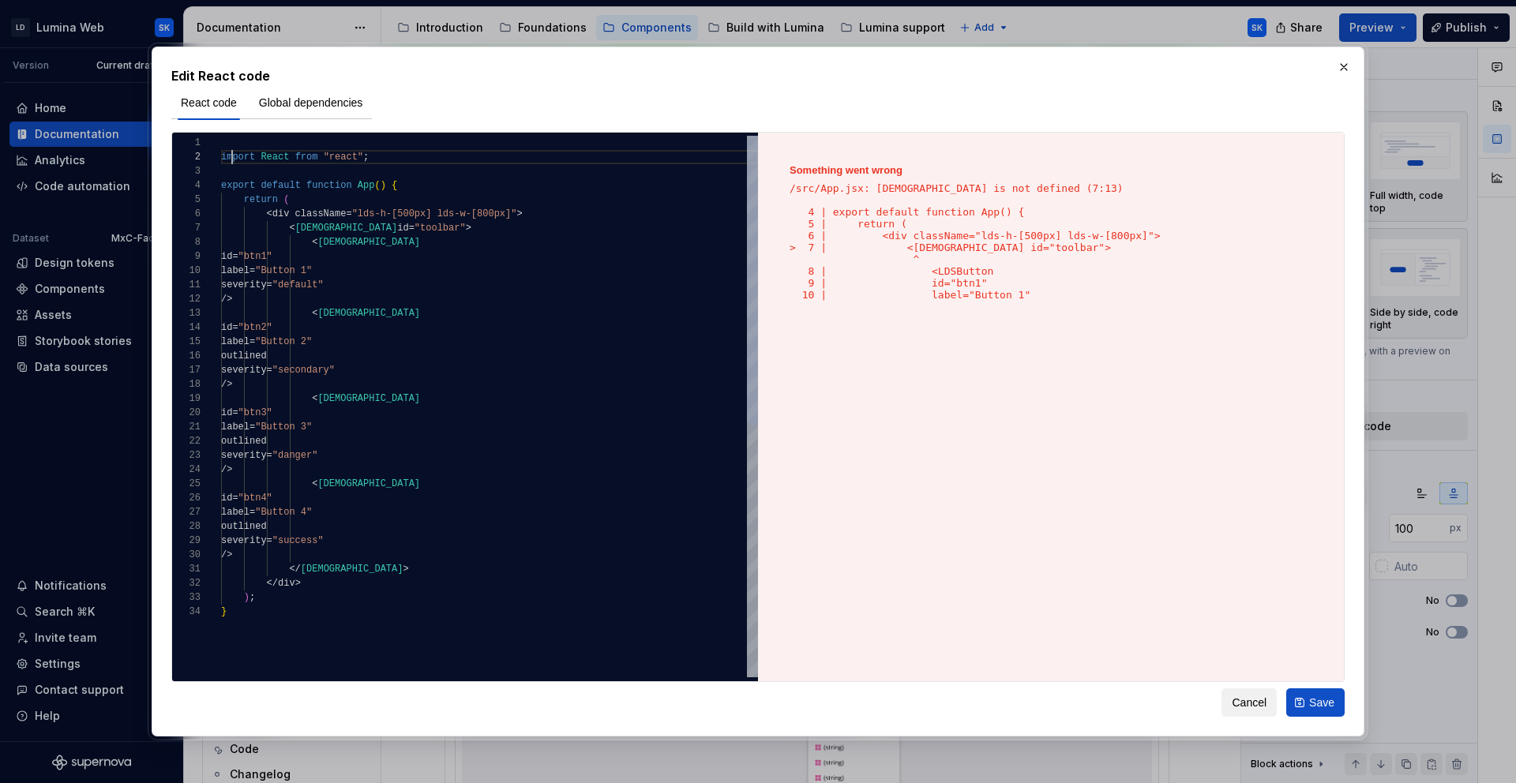
scroll to position [14, 0]
click at [221, 156] on div "import React from "react" ; export default function App ( ) { return ( < div cl…" at bounding box center [489, 641] width 537 height 1011
type textarea "**********"
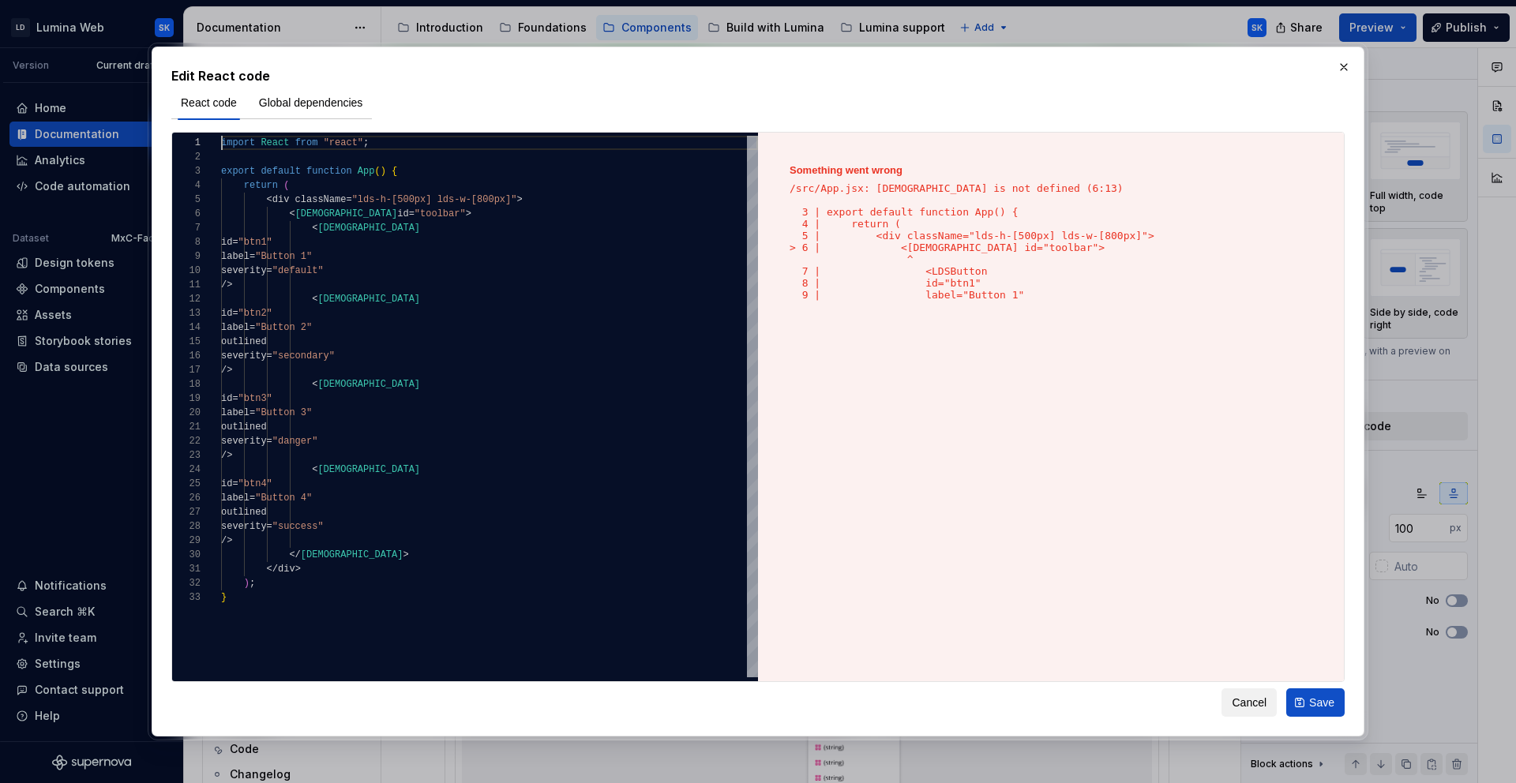
scroll to position [4583, 0]
type textarea "*"
click at [384, 144] on div "import React from "react" ; export default function App ( ) { return ( < div cl…" at bounding box center [489, 634] width 537 height 996
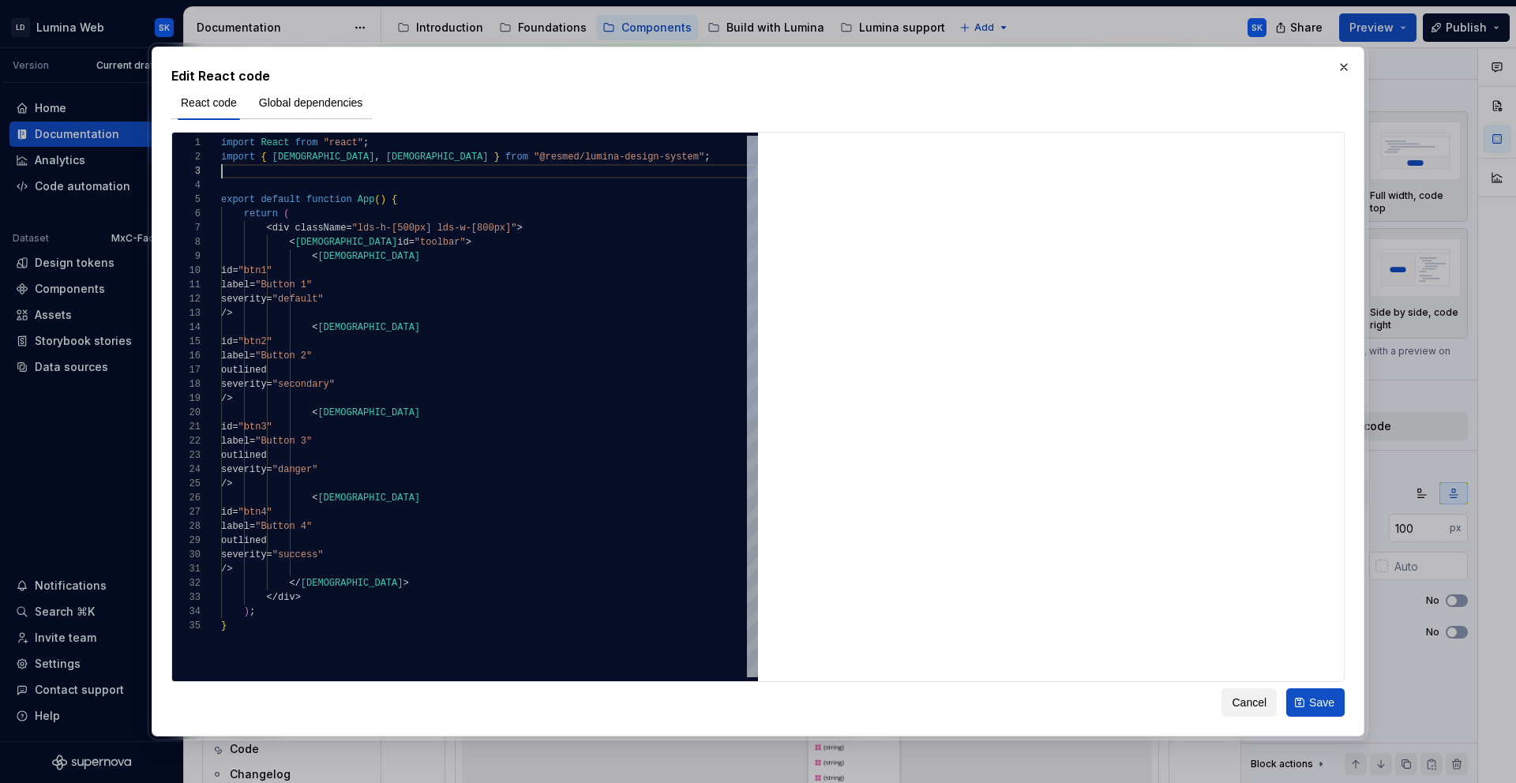
scroll to position [28, 308]
click at [374, 266] on div "import React from "react" ; export default function App ( ) { return ( < div cl…" at bounding box center [489, 648] width 537 height 1025
click at [451, 287] on div "import React from "react" ; export default function App ( ) { return ( < div cl…" at bounding box center [489, 648] width 537 height 1025
click at [397, 287] on div "import React from "react" ; export default function App ( ) { return ( < div cl…" at bounding box center [489, 648] width 537 height 1025
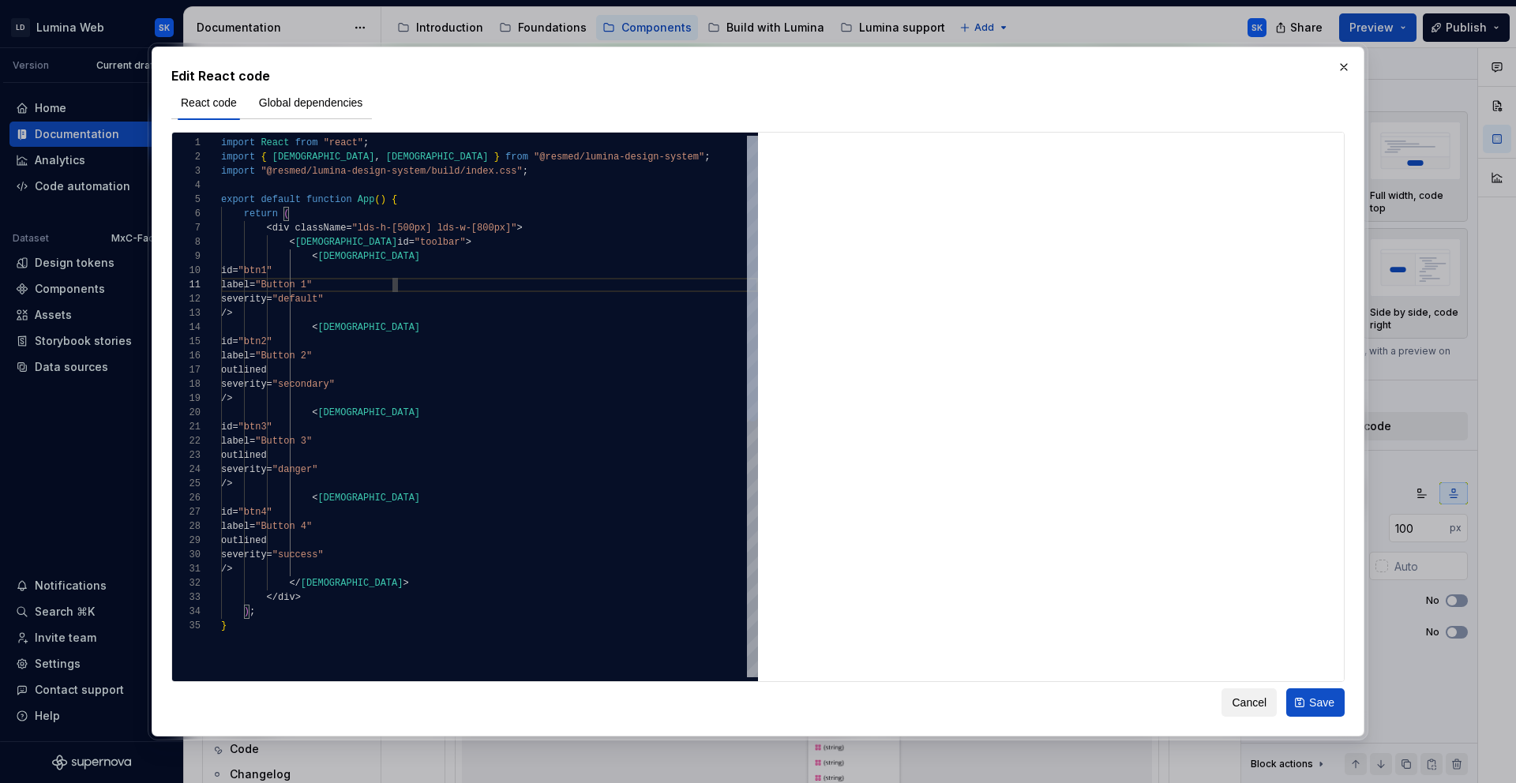
click at [392, 301] on div "import React from "react" ; export default function App ( ) { return ( < div cl…" at bounding box center [489, 648] width 537 height 1025
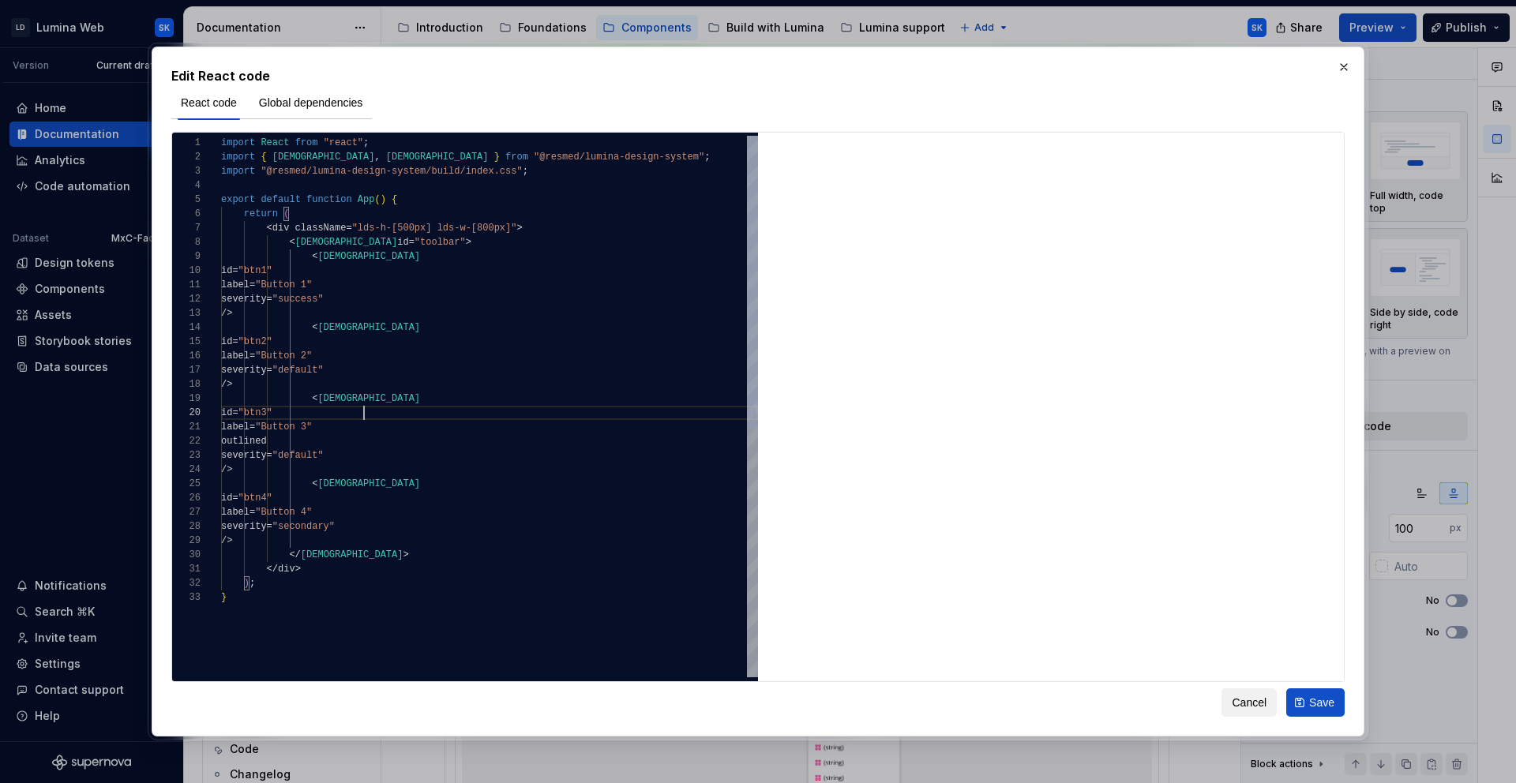
scroll to position [128, 143]
click at [409, 226] on div "import React from "react" ; export default function App ( ) { return ( < div cl…" at bounding box center [489, 634] width 537 height 996
drag, startPoint x: 475, startPoint y: 229, endPoint x: 511, endPoint y: 229, distance: 36.3
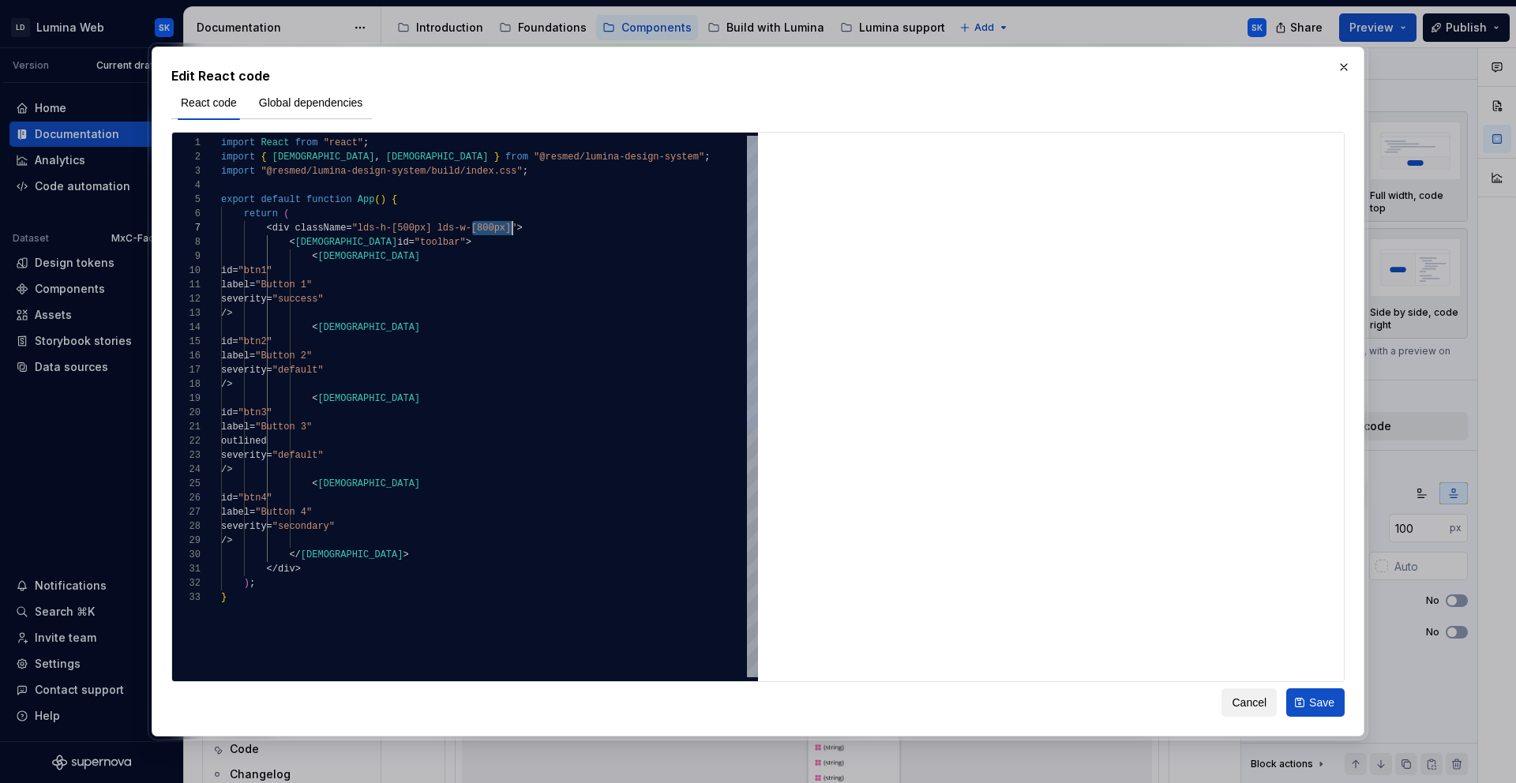
click at [490, 261] on div "< LDSButton" at bounding box center [489, 257] width 537 height 14
click at [412, 252] on div "import React from "react" ; export default function App ( ) { return ( < div cl…" at bounding box center [489, 634] width 537 height 996
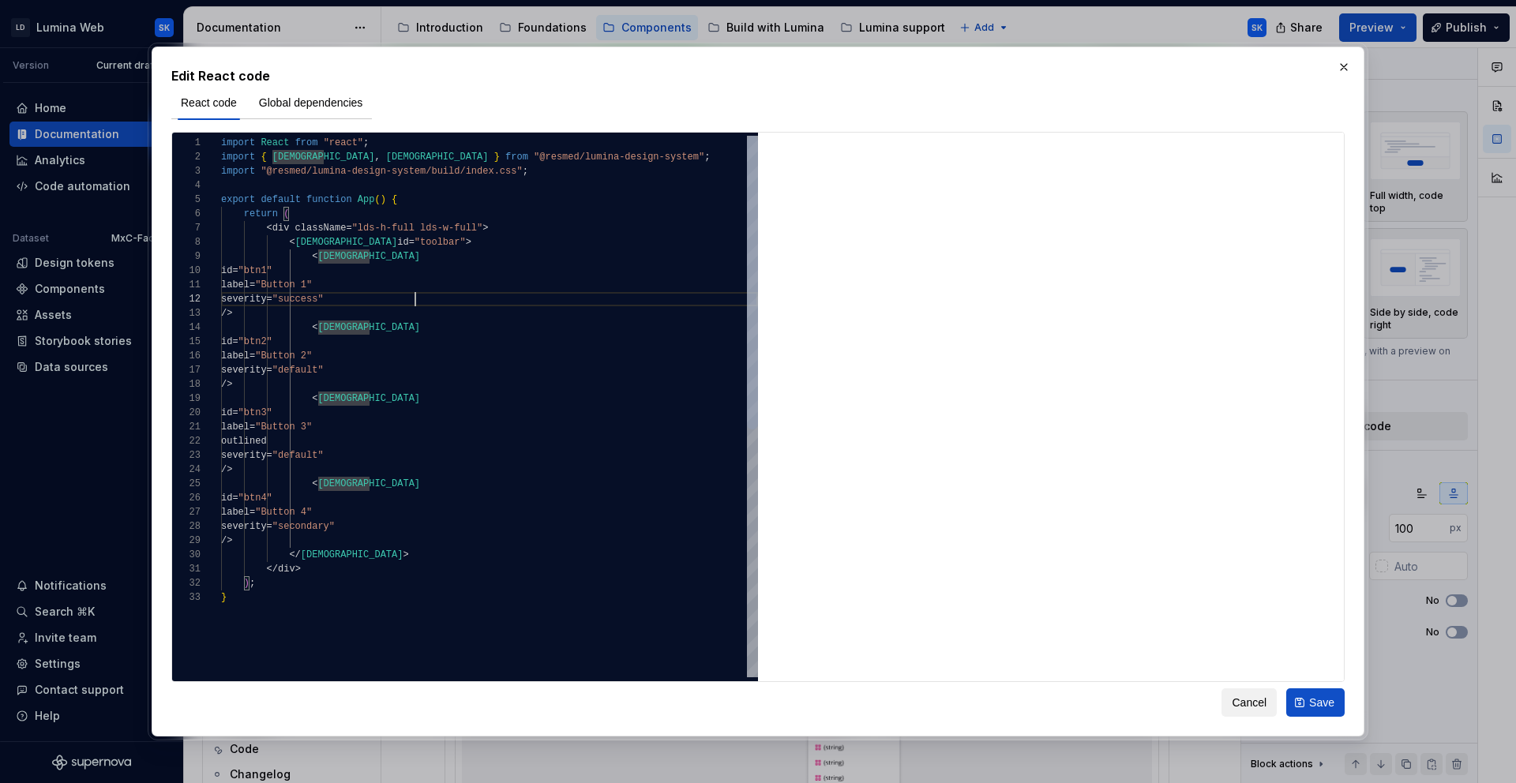
click at [428, 301] on div "import React from "react" ; export default function App ( ) { return ( < div cl…" at bounding box center [489, 634] width 537 height 996
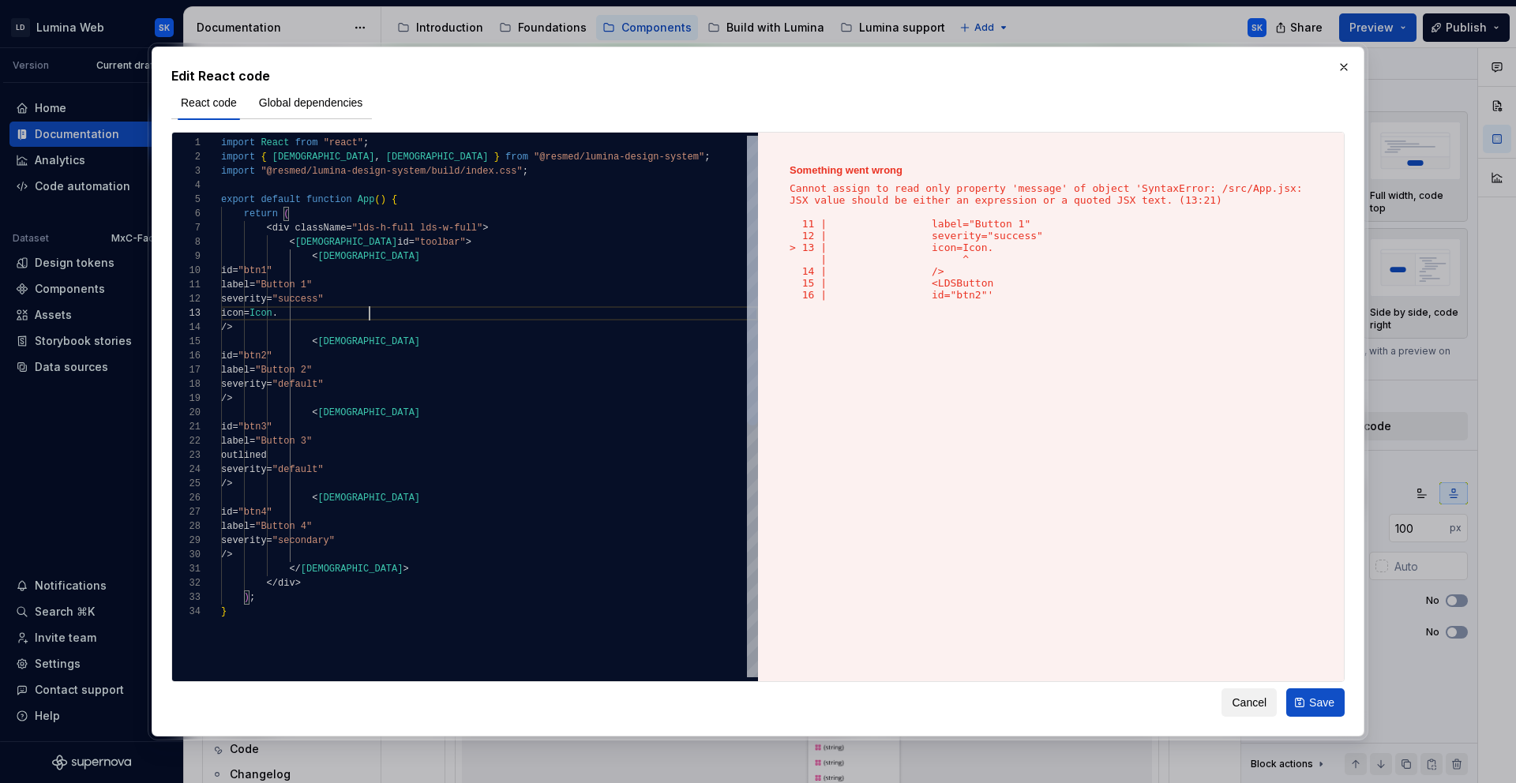
scroll to position [28, 159]
click at [640, 160] on div "import React from "react" ; export default function App ( ) { return ( < div cl…" at bounding box center [489, 641] width 537 height 1011
click at [617, 157] on div "import React from "react" ; export default function App ( ) { return ( < div cl…" at bounding box center [489, 641] width 537 height 1011
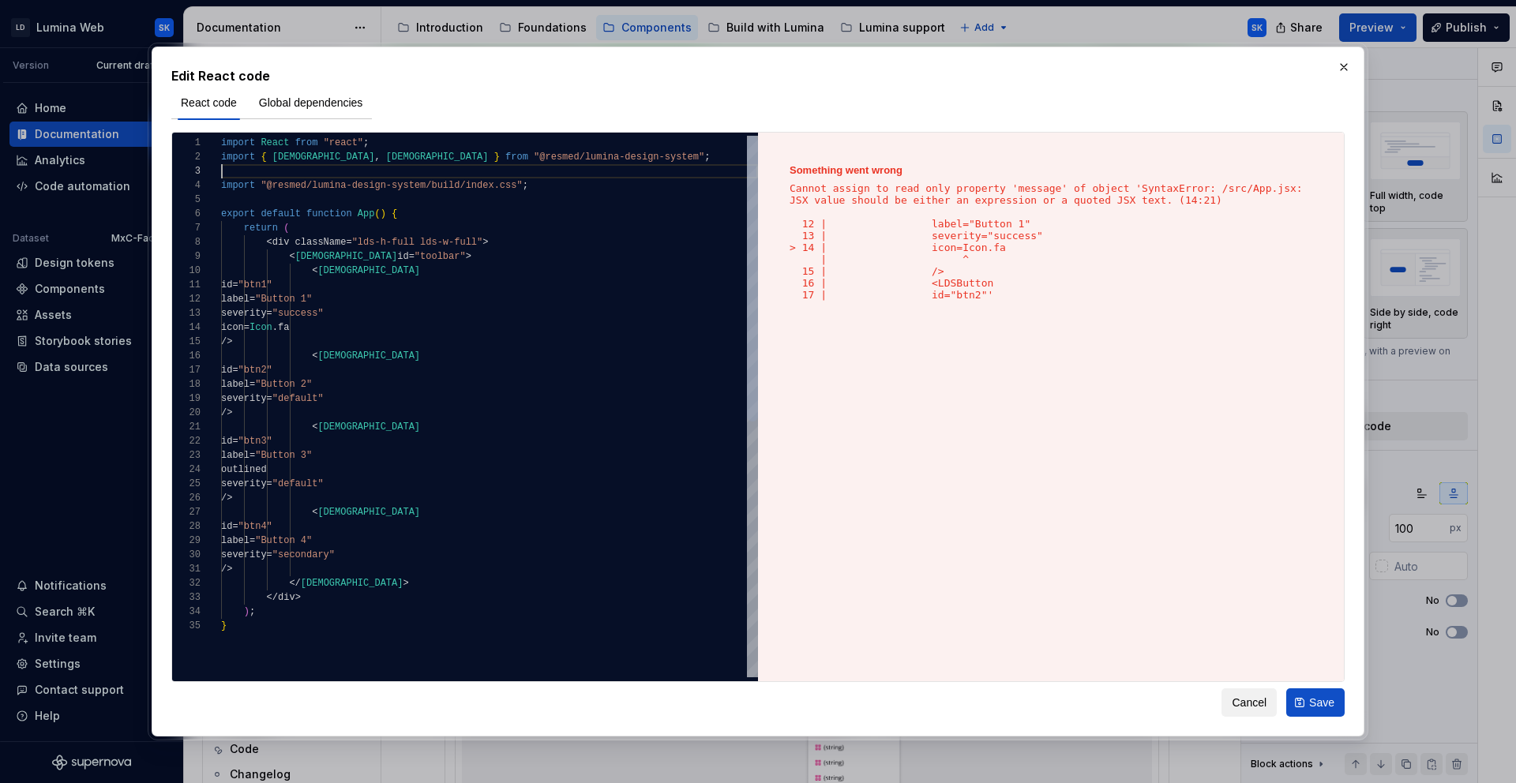
scroll to position [28, 377]
click at [386, 329] on div "import React from "react" ; export default function App ( ) { return ( < div cl…" at bounding box center [489, 648] width 537 height 1025
type textarea "**********"
type textarea "*"
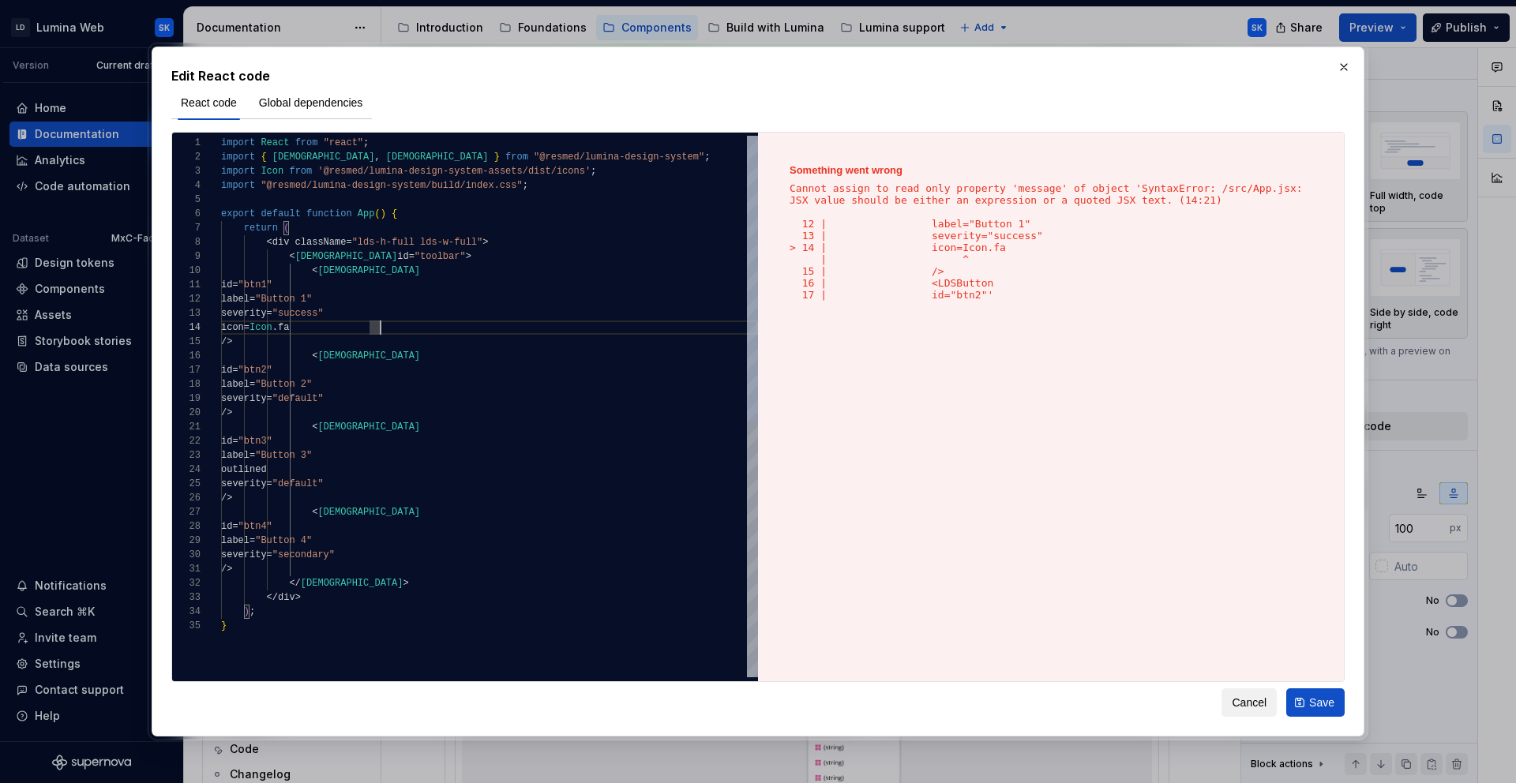
scroll to position [43, 92]
type textarea "**********"
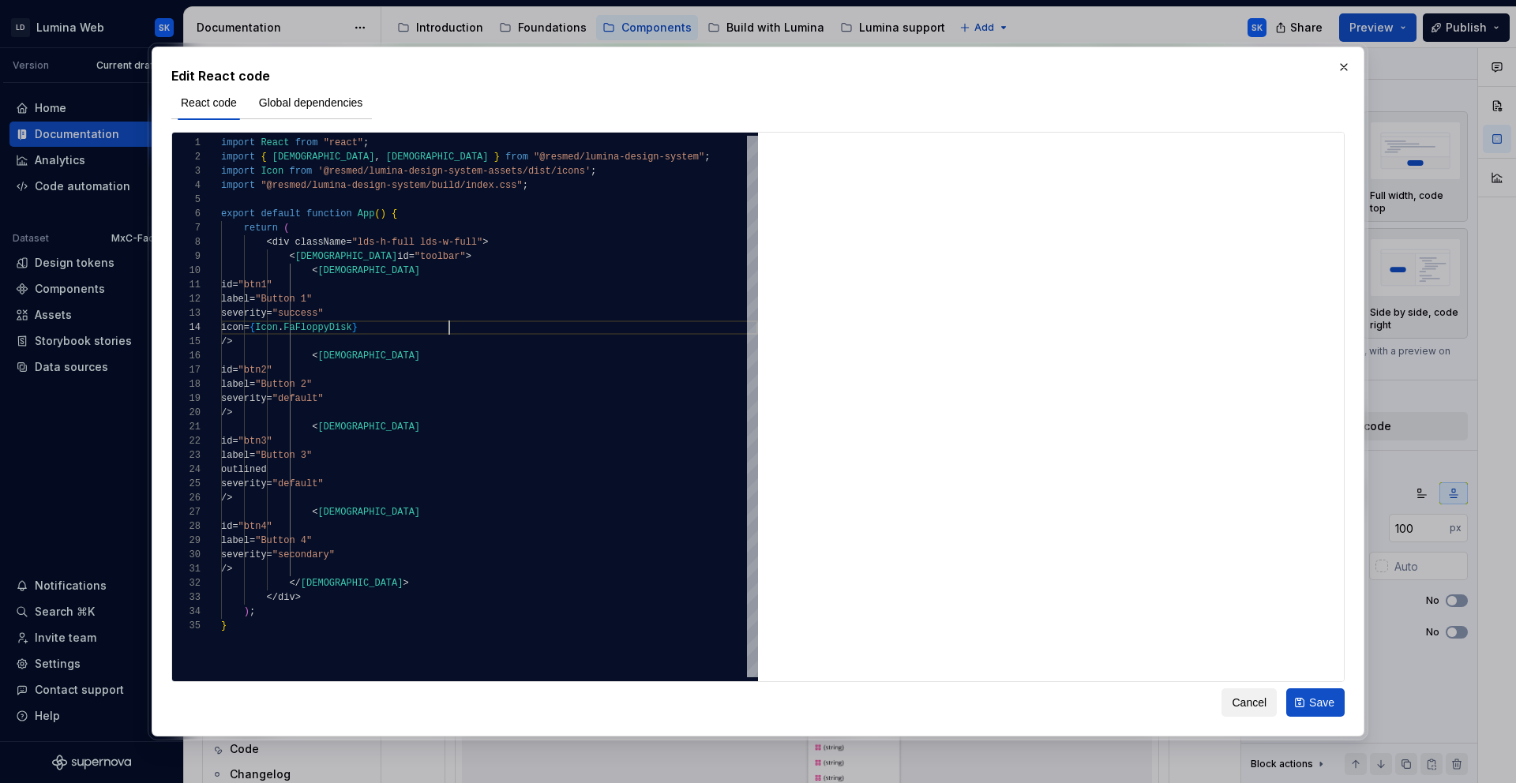
type textarea "*"
click at [392, 314] on div "import React from "react" ; export default function App ( ) { return ( < div cl…" at bounding box center [489, 648] width 537 height 1025
click at [368, 293] on div "import React from "react" ; export default function App ( ) { return ( < div cl…" at bounding box center [489, 648] width 537 height 1025
click at [368, 295] on div "import React from "react" ; export default function App ( ) { return ( < div cl…" at bounding box center [489, 648] width 537 height 1025
click at [354, 301] on div "import React from "react" ; export default function App ( ) { return ( < div cl…" at bounding box center [489, 648] width 537 height 1025
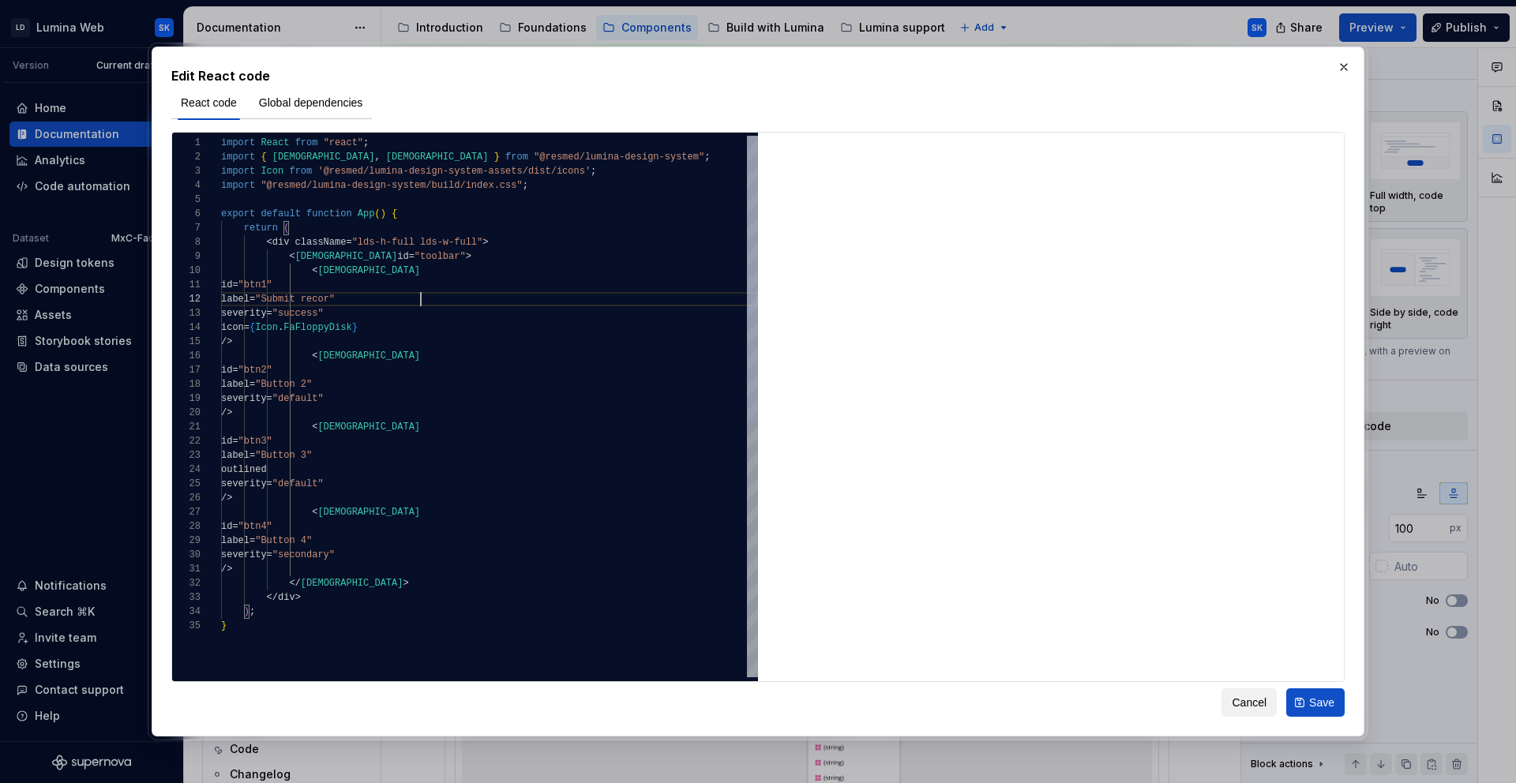
scroll to position [14, 205]
drag, startPoint x: 353, startPoint y: 386, endPoint x: 392, endPoint y: 386, distance: 38.7
click at [396, 386] on div "import React from "react" ; export default function App ( ) { return ( < div cl…" at bounding box center [489, 648] width 537 height 1025
type textarea "**********"
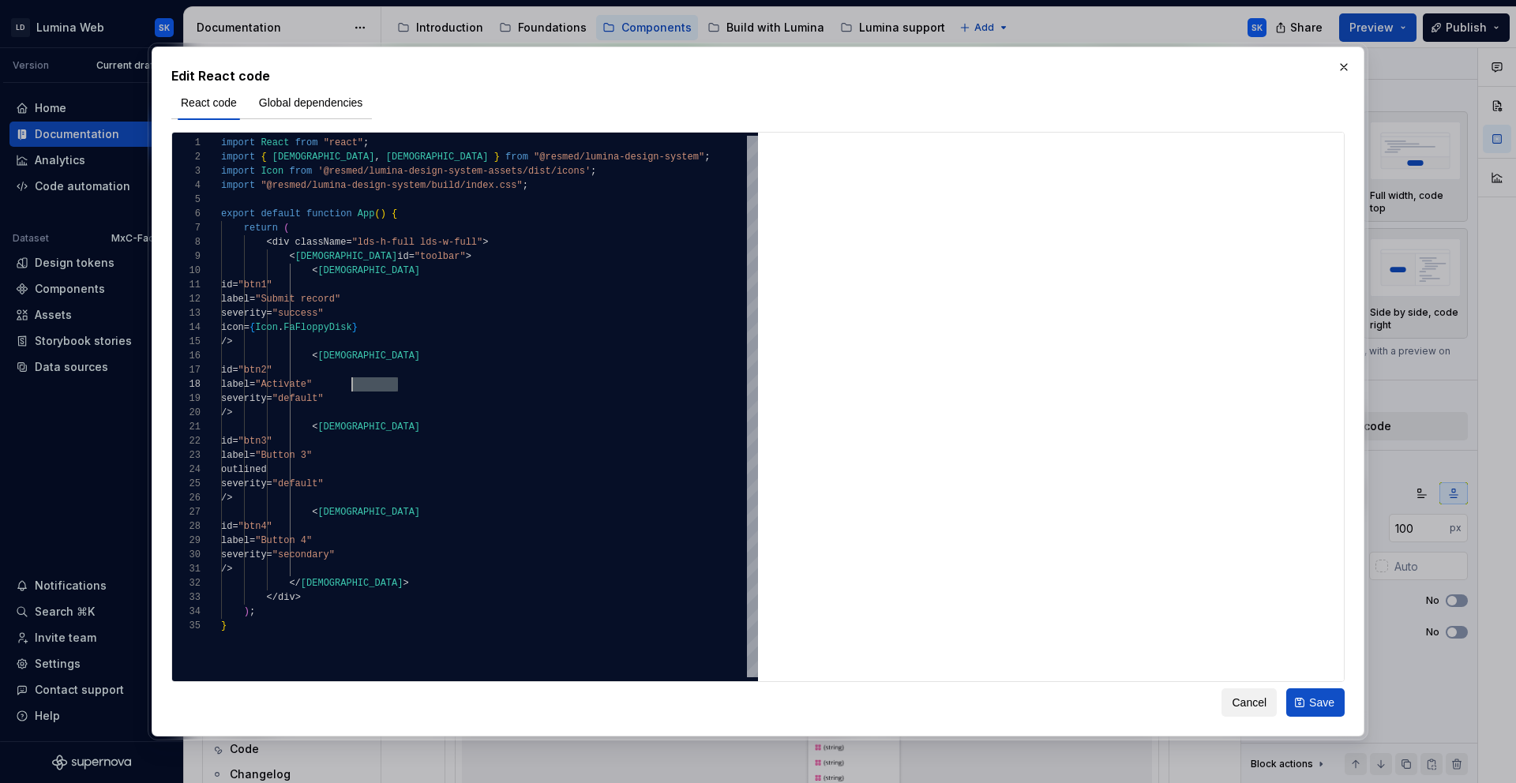
type textarea "*"
click at [410, 460] on div "import React from "react" ; export default function App ( ) { return ( < div cl…" at bounding box center [489, 648] width 537 height 1025
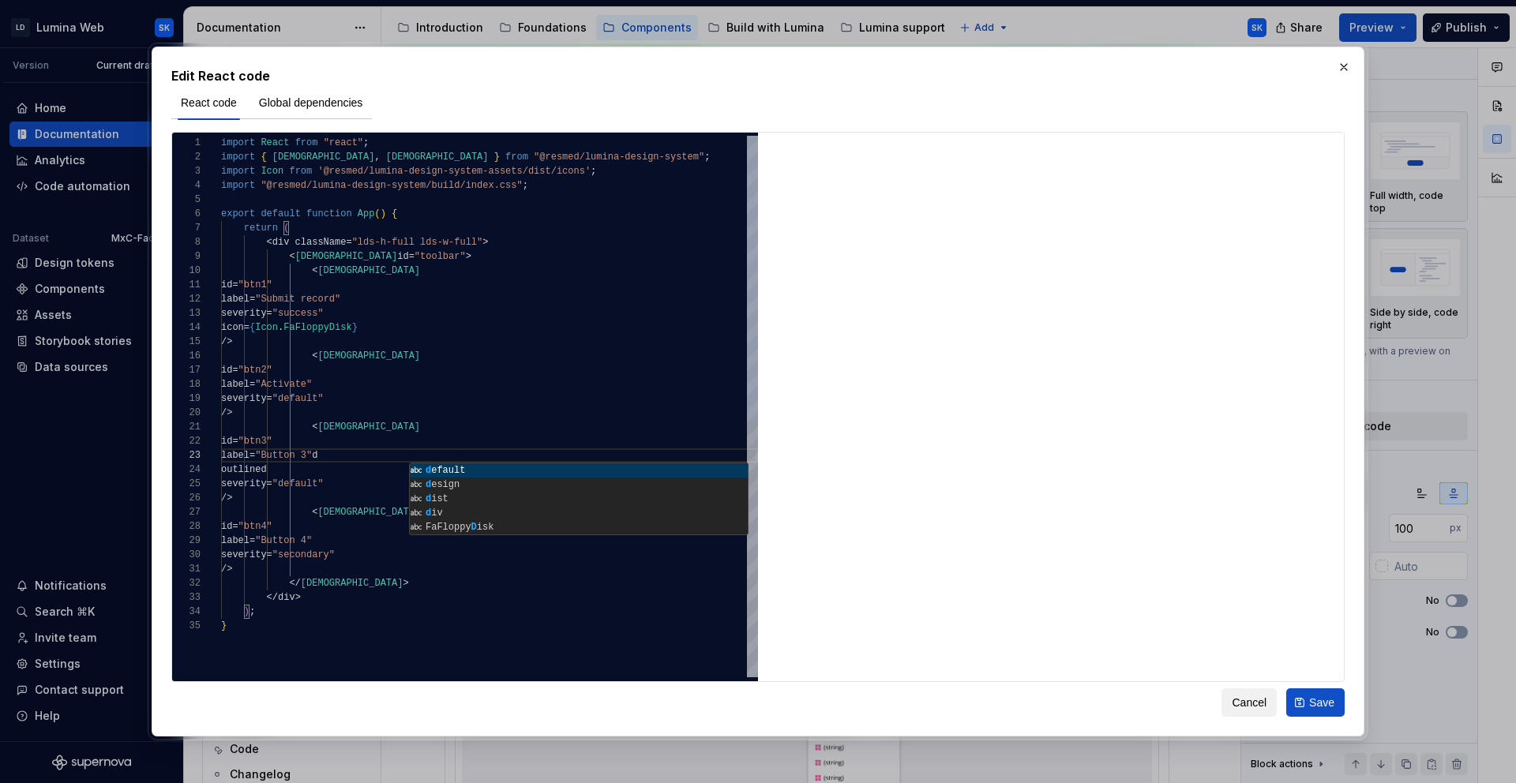
scroll to position [28, 182]
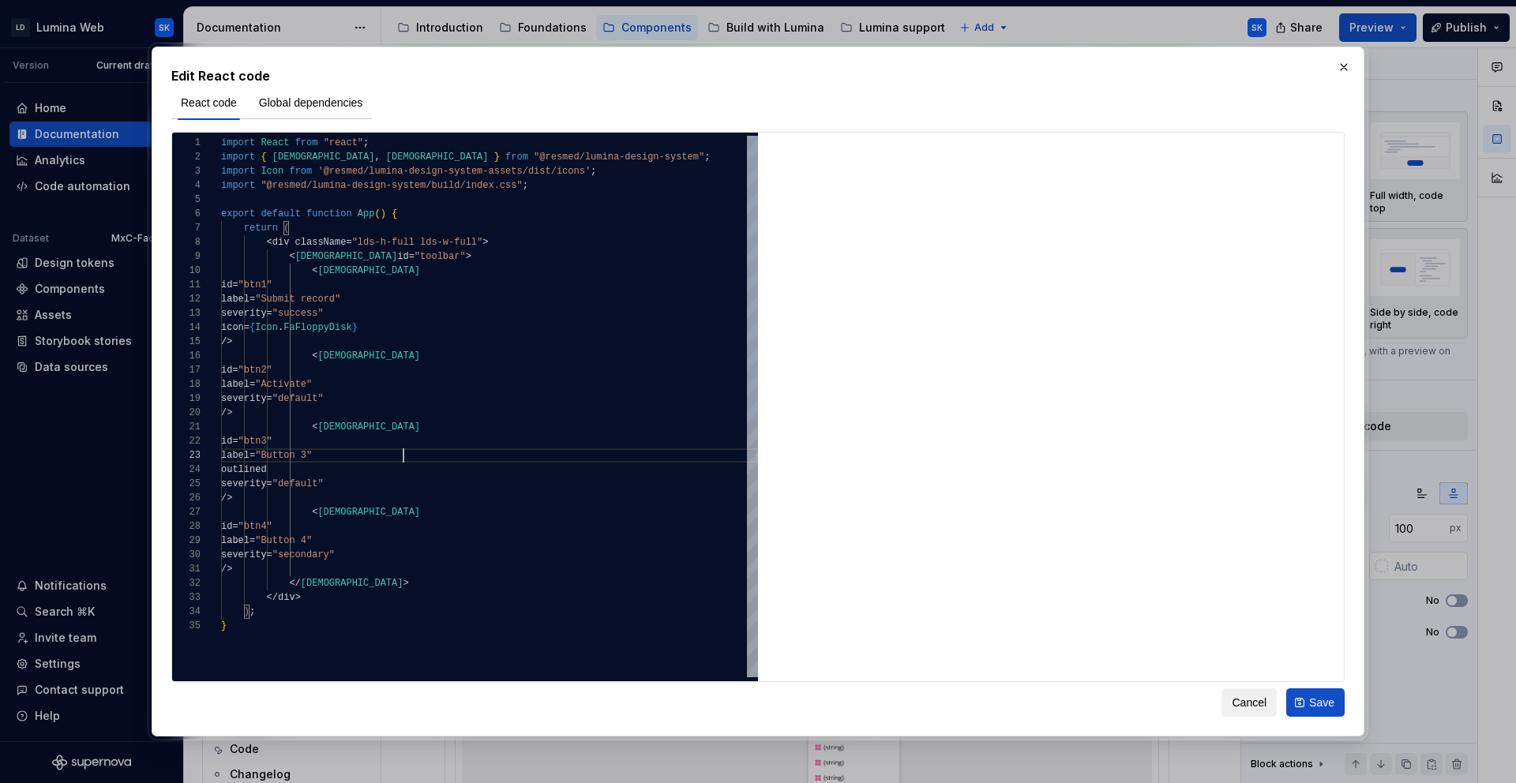
click at [396, 457] on div "import React from "react" ; export default function App ( ) { return ( < div cl…" at bounding box center [489, 648] width 537 height 1025
click at [312, 539] on span ""Button 4"" at bounding box center [283, 540] width 57 height 11
click at [397, 538] on div "import React from "react" ; export default function App ( ) { return ( < div cl…" at bounding box center [489, 648] width 537 height 1025
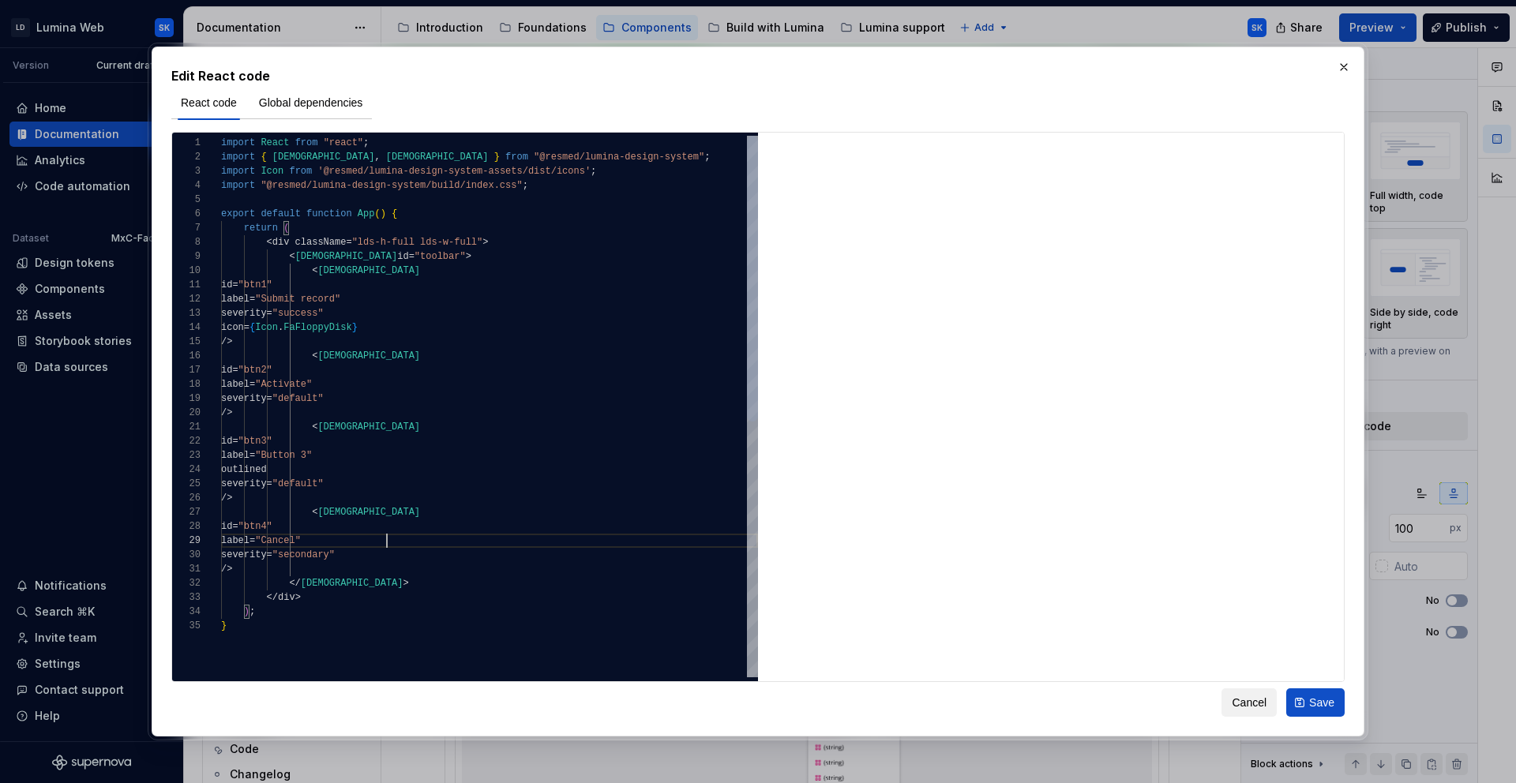
click at [388, 273] on div "import React from "react" ; export default function App ( ) { return ( < div cl…" at bounding box center [489, 648] width 537 height 1025
click at [423, 309] on div "import React from "react" ; export default function App ( ) { return ( < div cl…" at bounding box center [489, 648] width 537 height 1025
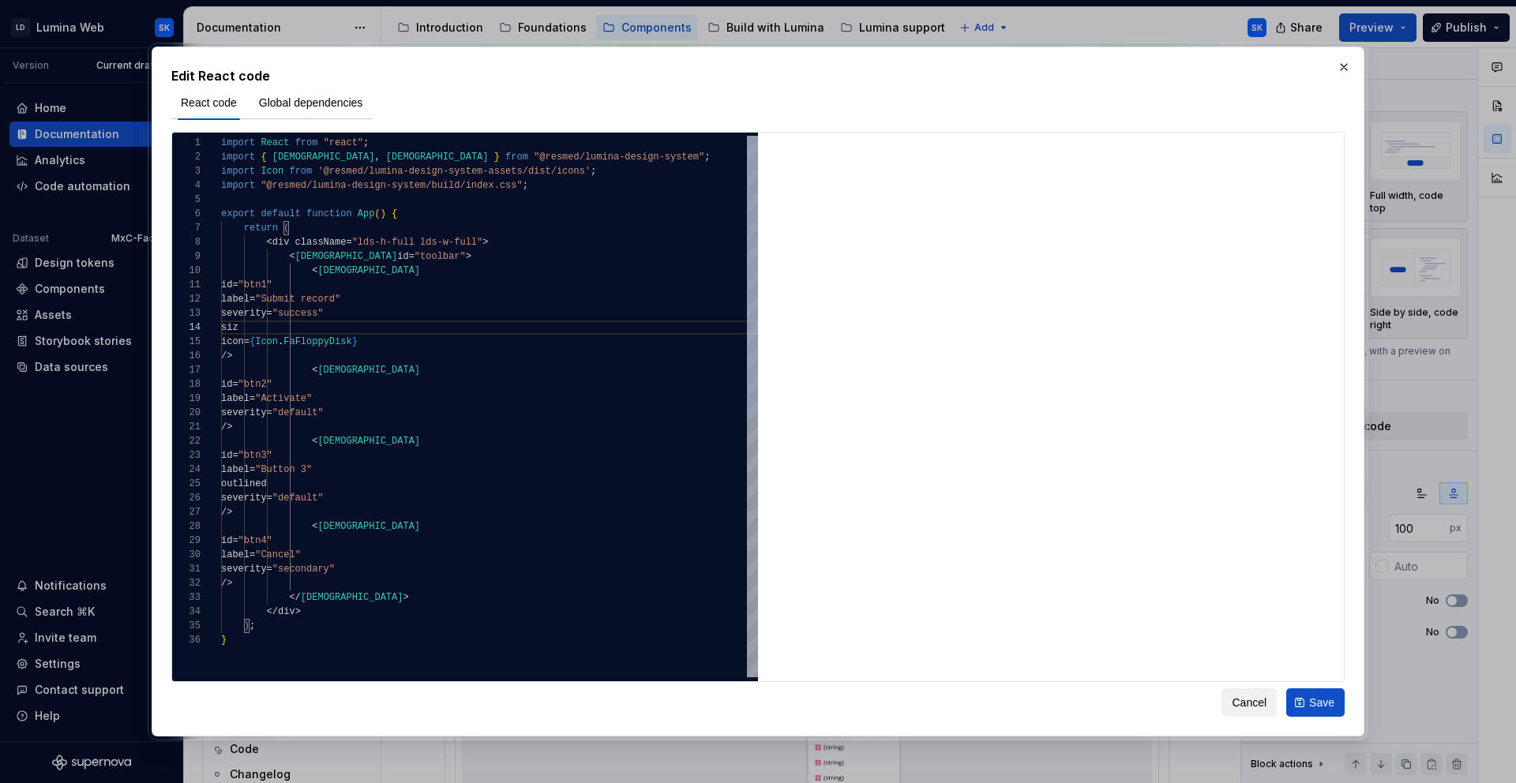
type textarea "**********"
type textarea "*"
click at [415, 399] on div "import React from "react" ; export default function App ( ) { return ( < div cl…" at bounding box center [489, 655] width 537 height 1039
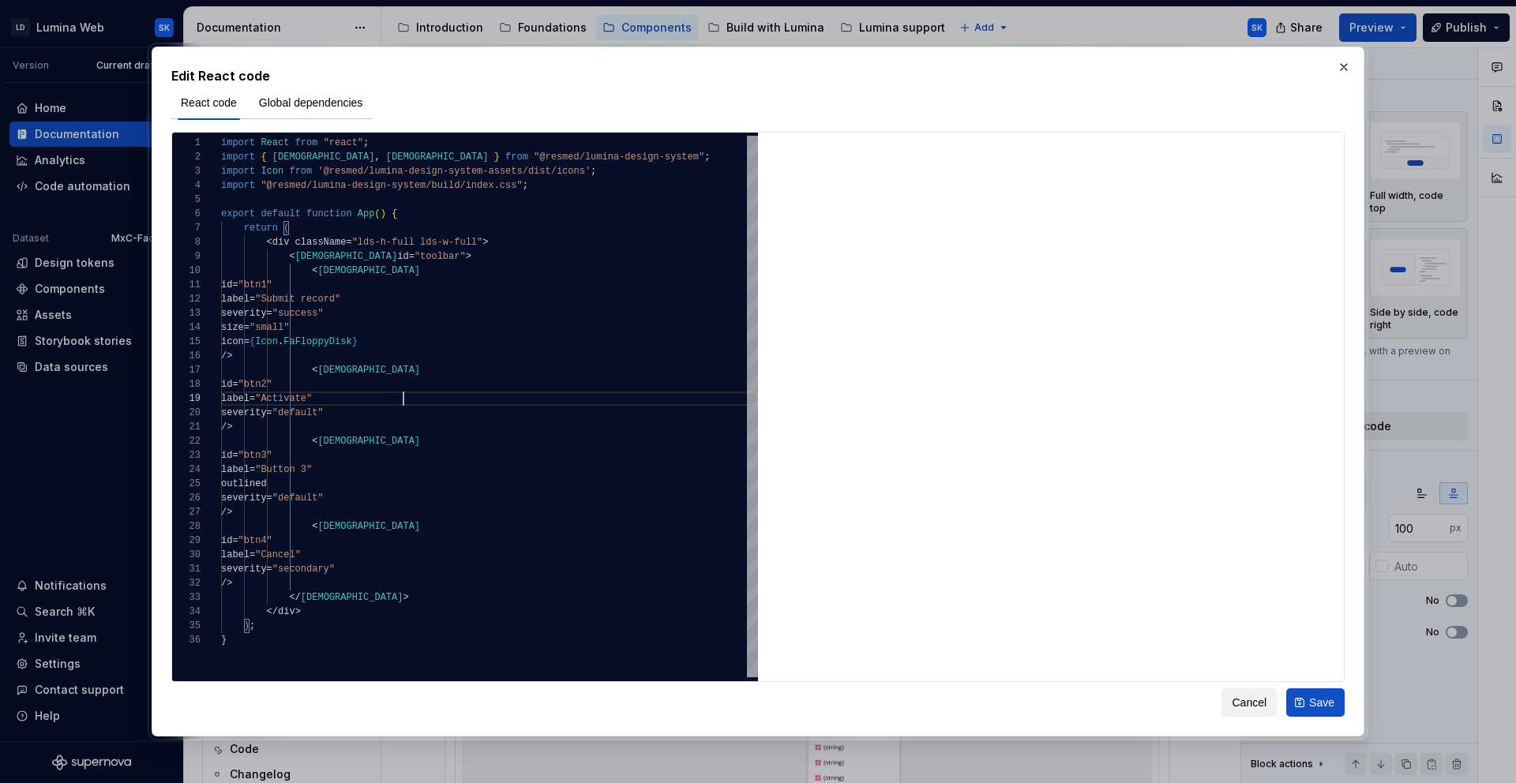
type textarea "**********"
type textarea "*"
click at [414, 241] on div "import React from "react" ; export default function App ( ) { return ( < div cl…" at bounding box center [489, 655] width 537 height 1039
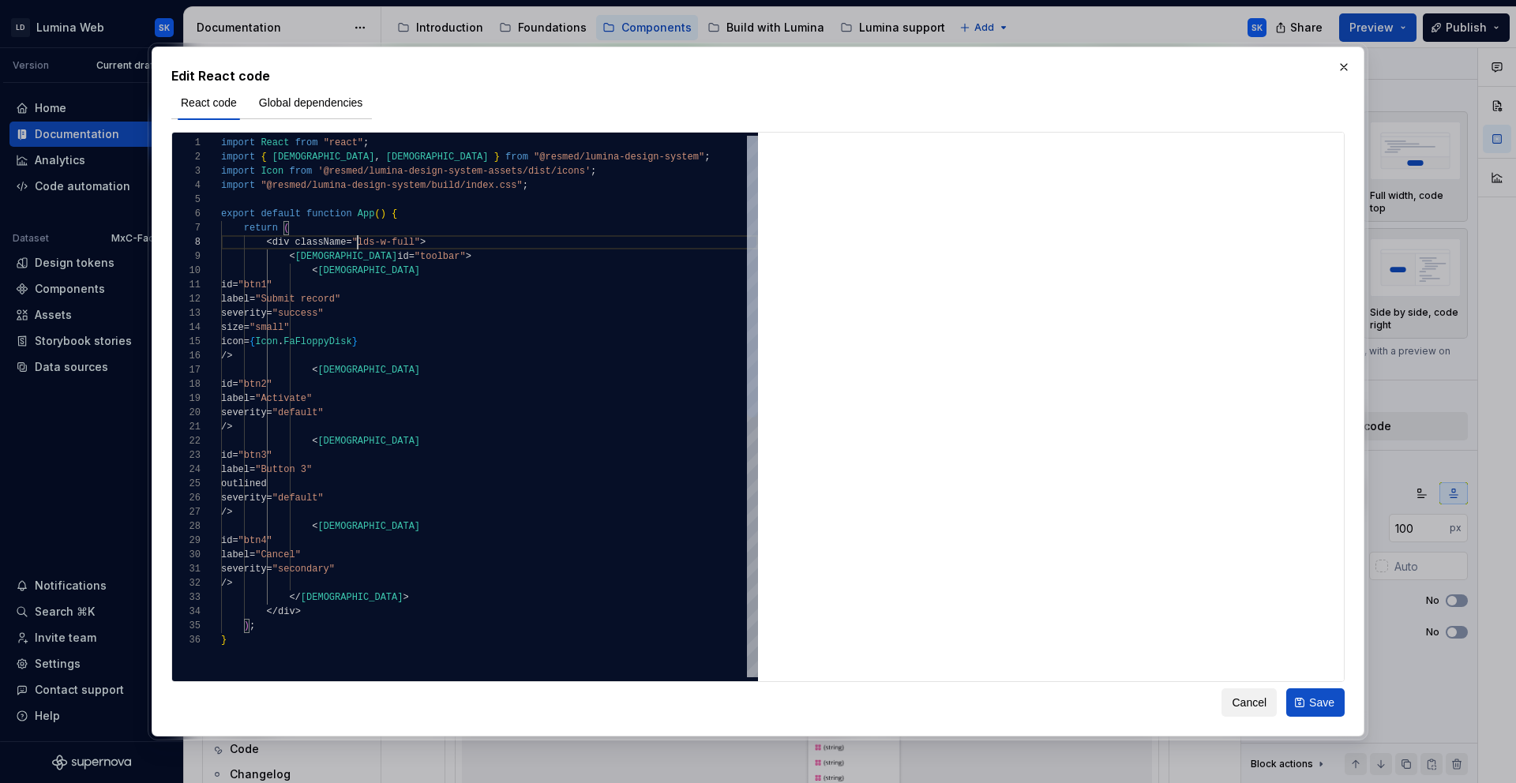
click at [411, 394] on div "label = "Activate"" at bounding box center [489, 399] width 537 height 14
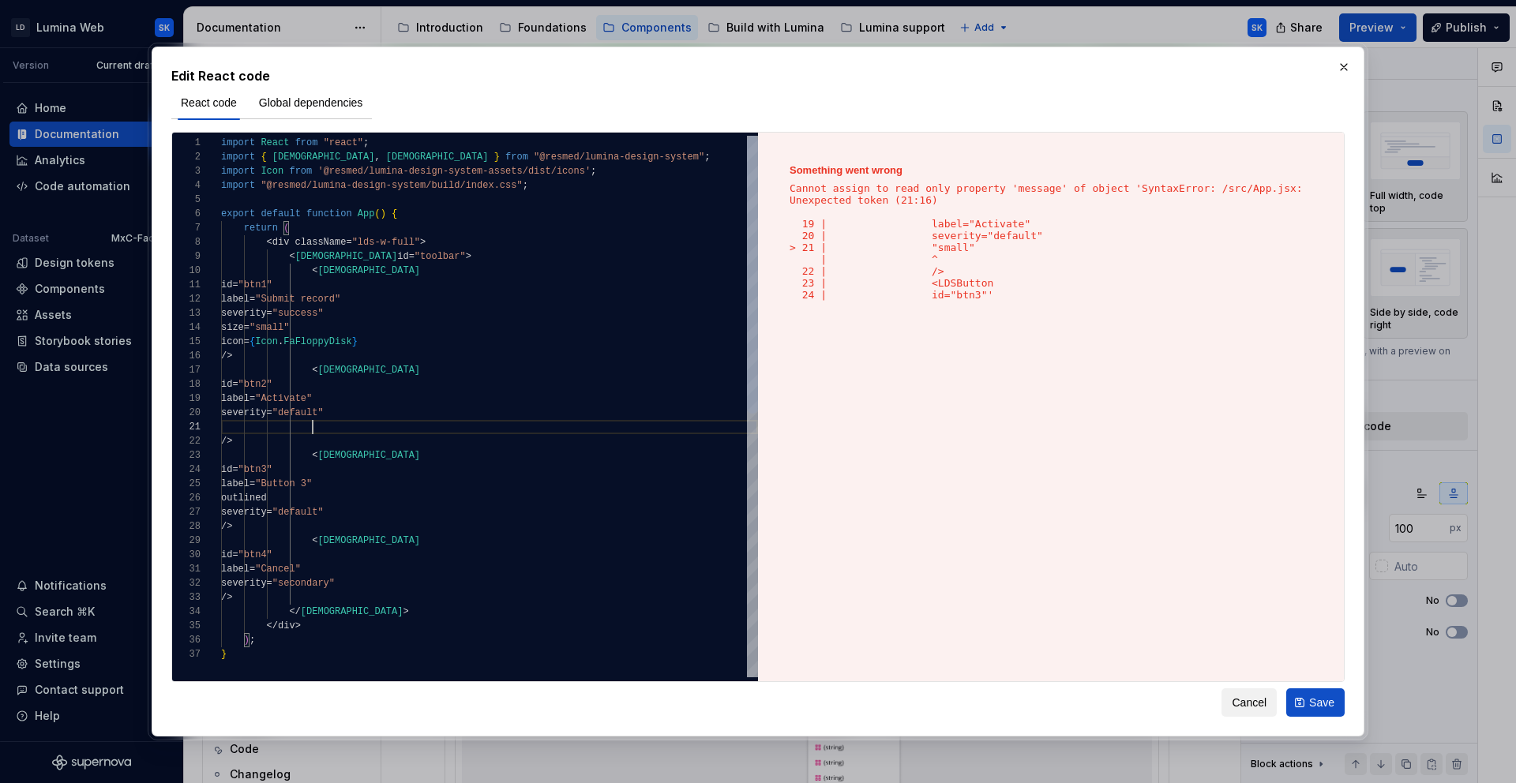
scroll to position [0, 92]
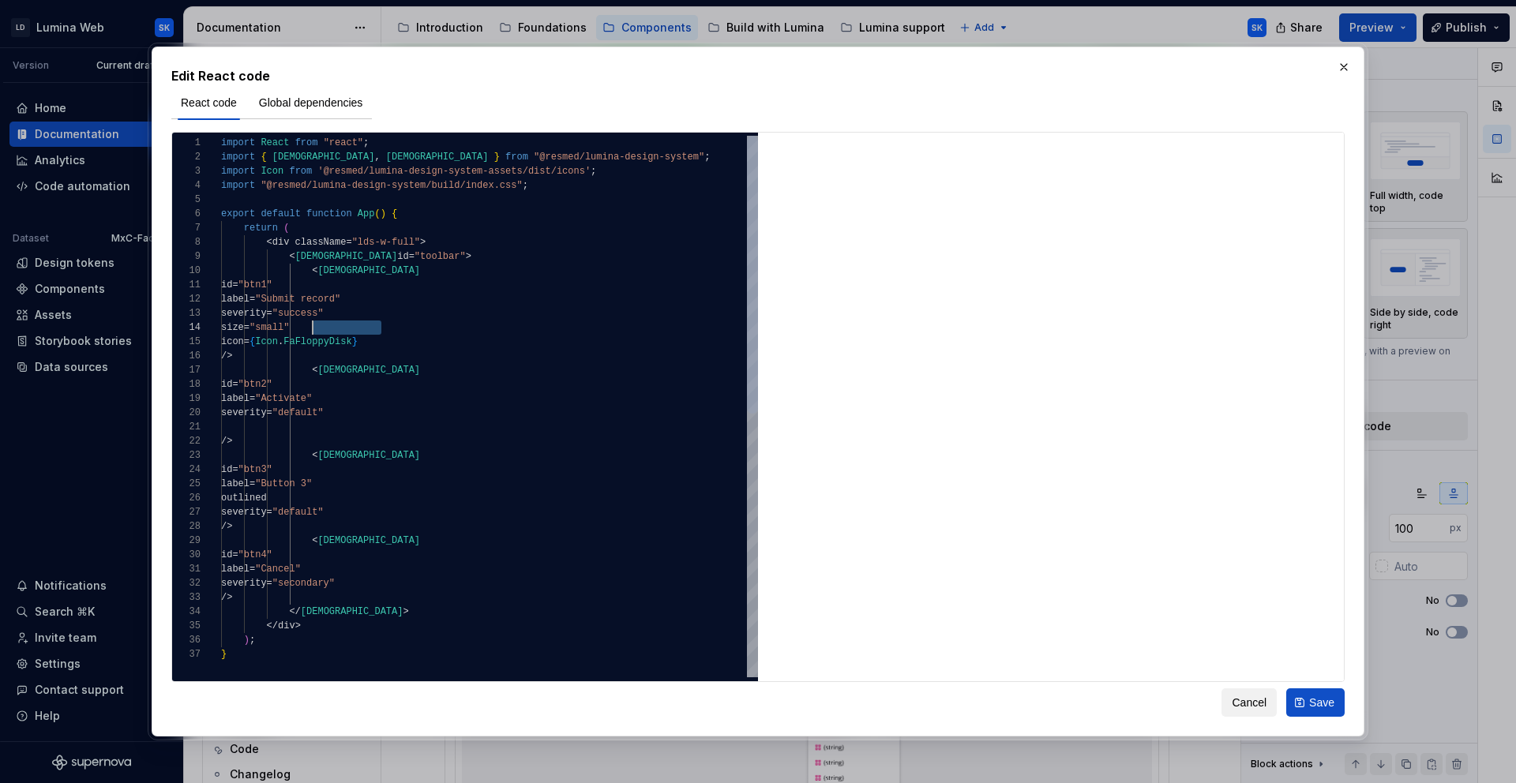
click at [315, 328] on div "import React from "react" ; export default function App ( ) { return ( < div cl…" at bounding box center [489, 662] width 537 height 1053
click at [359, 421] on div "import React from "react" ; export default function App ( ) { return ( < div cl…" at bounding box center [489, 662] width 537 height 1053
click at [397, 498] on div "import React from "react" ; export default function App ( ) { return ( < div cl…" at bounding box center [489, 662] width 537 height 1053
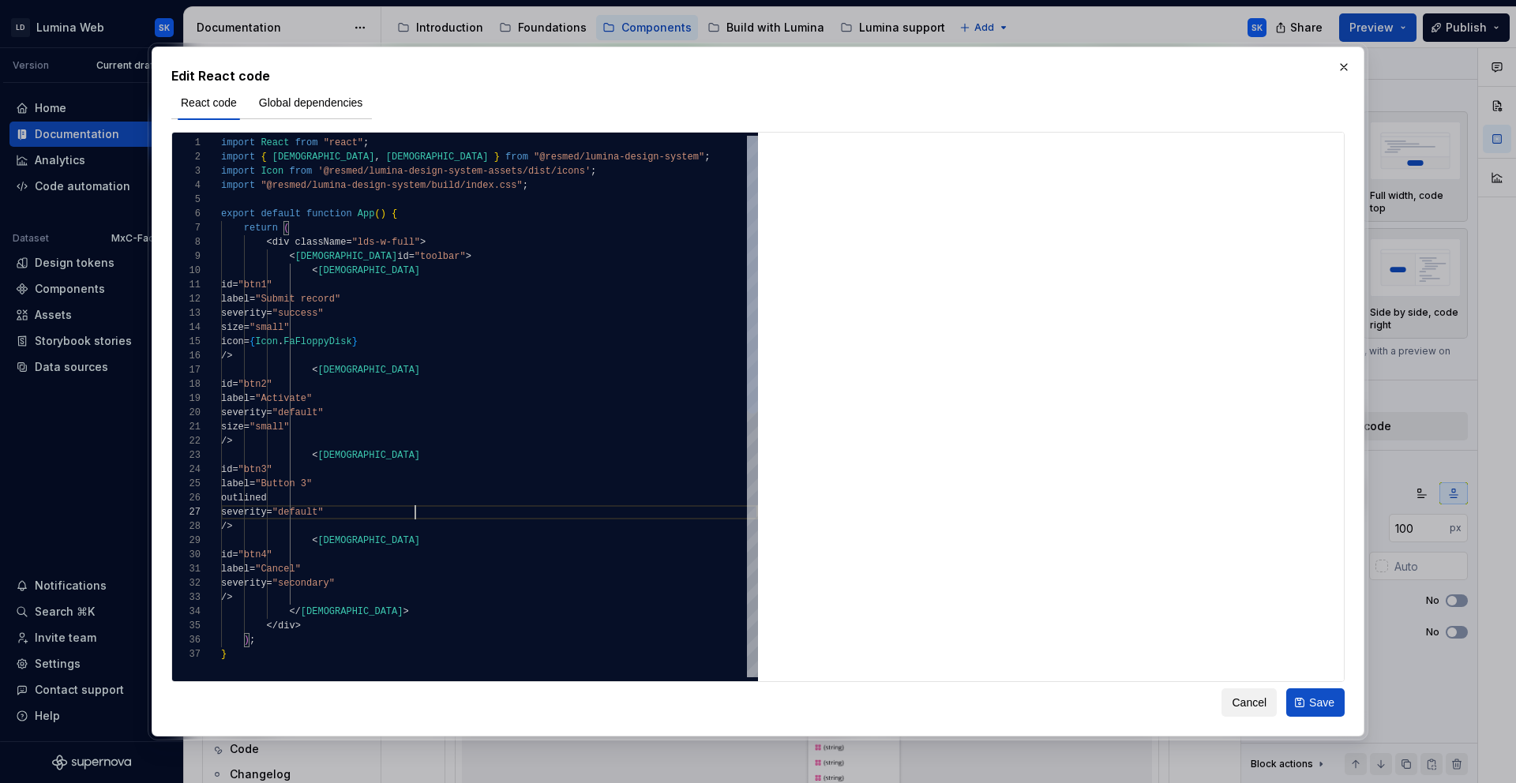
scroll to position [85, 193]
click at [461, 507] on div "severity = "default"" at bounding box center [489, 512] width 537 height 14
click at [435, 595] on div "import React from "react" ; export default function App ( ) { return ( < div cl…" at bounding box center [489, 670] width 537 height 1068
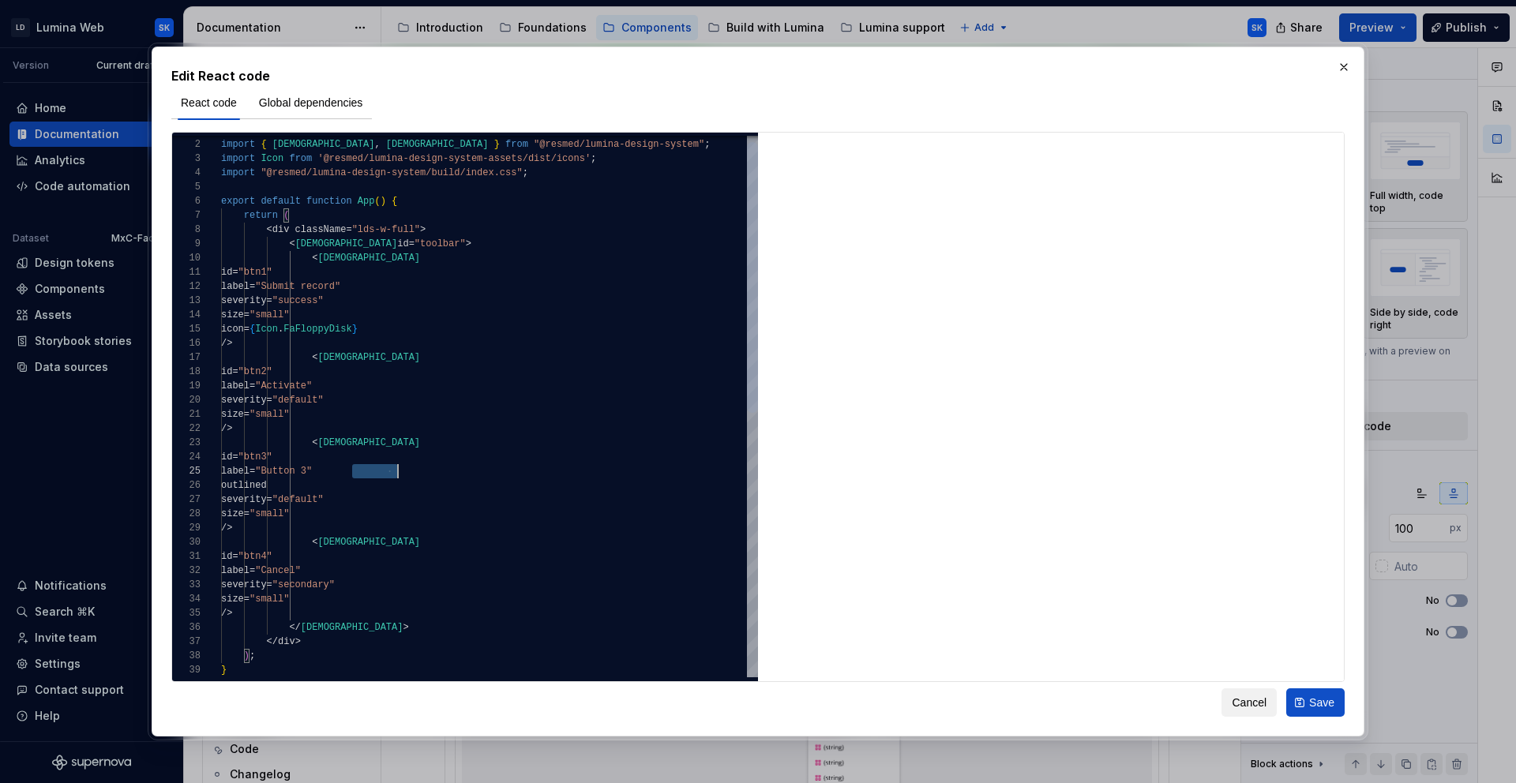
scroll to position [57, 177]
drag, startPoint x: 352, startPoint y: 471, endPoint x: 397, endPoint y: 470, distance: 45.0
click at [397, 470] on div "import React from "react" ; export default function App ( ) { return ( < div cl…" at bounding box center [489, 664] width 537 height 1082
click at [381, 388] on div "import React from "react" ; export default function App ( ) { return ( < div cl…" at bounding box center [489, 664] width 537 height 1082
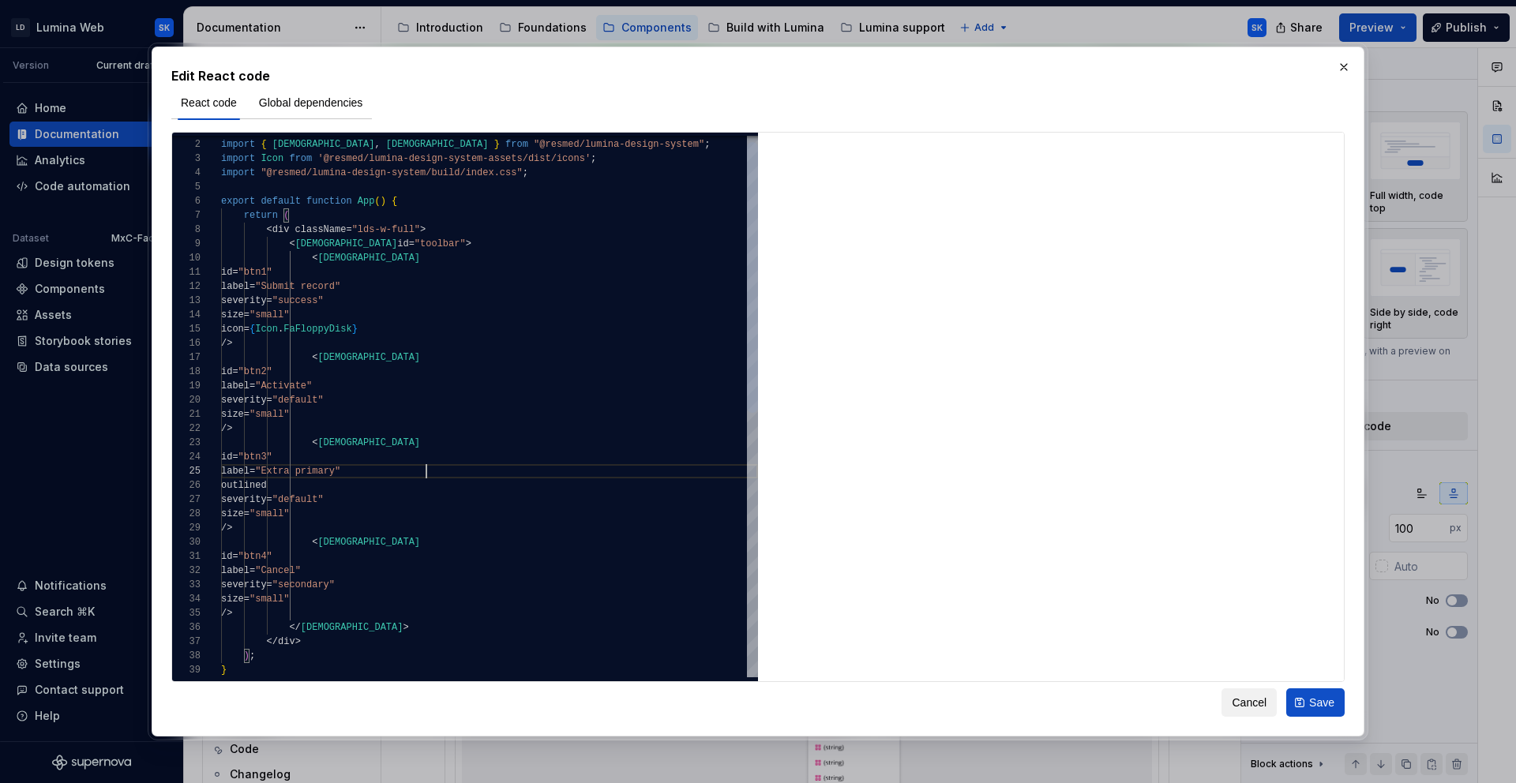
click at [381, 388] on div "import React from "react" ; export default function App ( ) { return ( < div cl…" at bounding box center [489, 664] width 537 height 1082
click at [385, 388] on div "import React from "react" ; export default function App ( ) { return ( < div cl…" at bounding box center [489, 664] width 537 height 1082
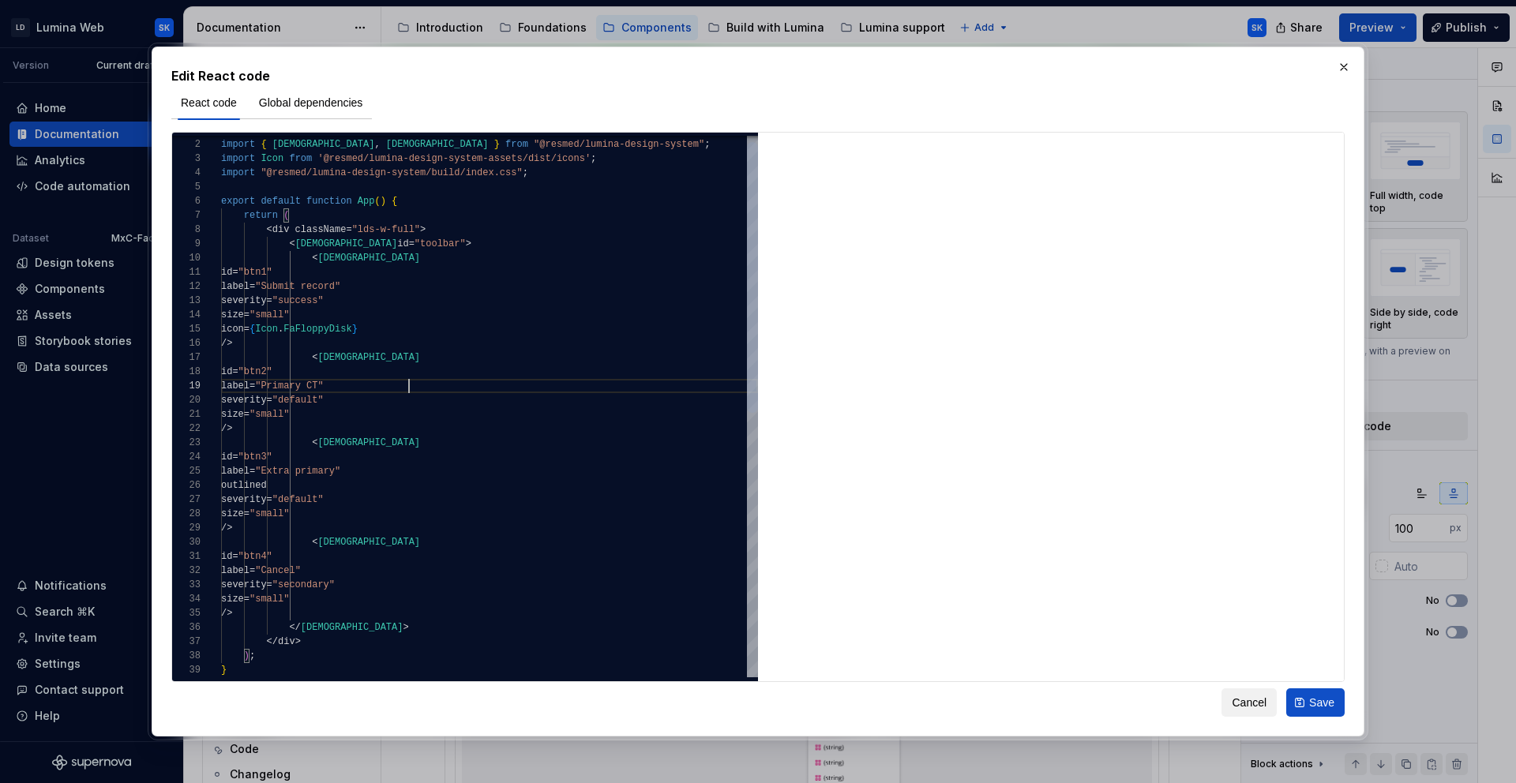
scroll to position [114, 194]
click at [407, 471] on div "import React from "react" ; export default function App ( ) { return ( < div cl…" at bounding box center [489, 664] width 537 height 1082
click at [405, 473] on div "import React from "react" ; export default function App ( ) { return ( < div cl…" at bounding box center [489, 664] width 537 height 1082
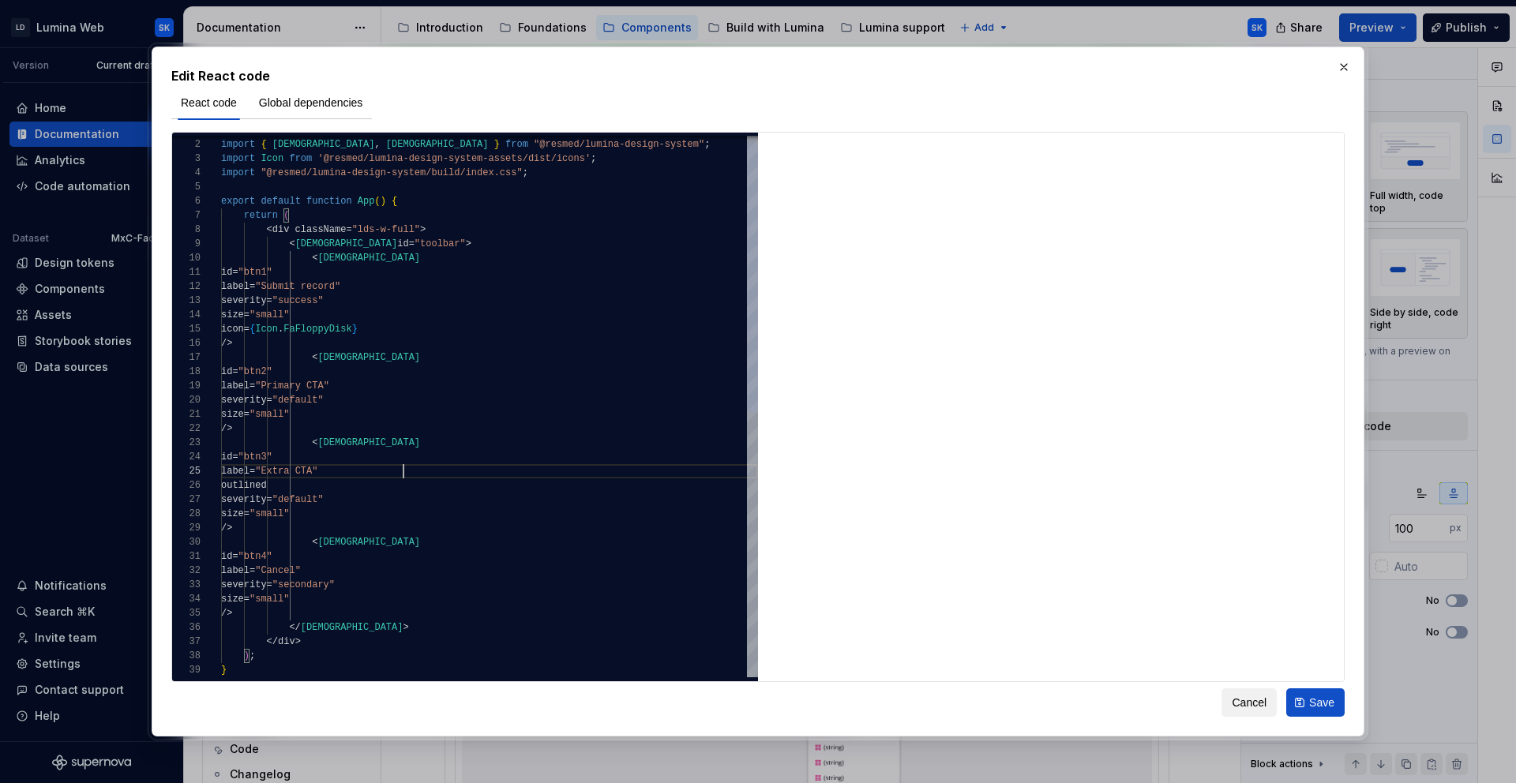
scroll to position [57, 182]
click at [411, 291] on div "import React from "react" ; export default function App ( ) { return ( < div cl…" at bounding box center [489, 664] width 537 height 1082
click at [409, 291] on div "import React from "react" ; export default function App ( ) { return ( < div cl…" at bounding box center [489, 664] width 537 height 1082
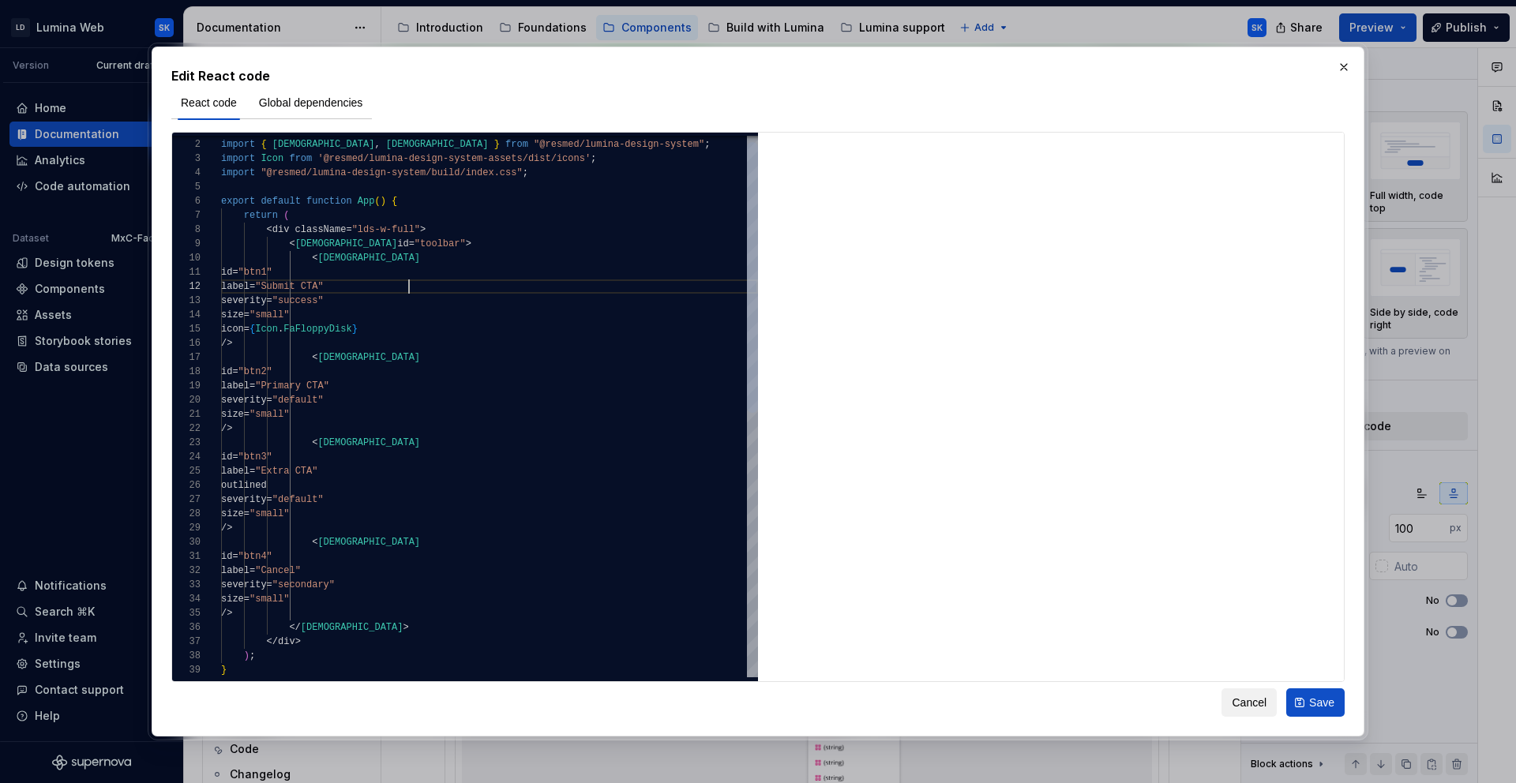
scroll to position [14, 188]
type textarea "**********"
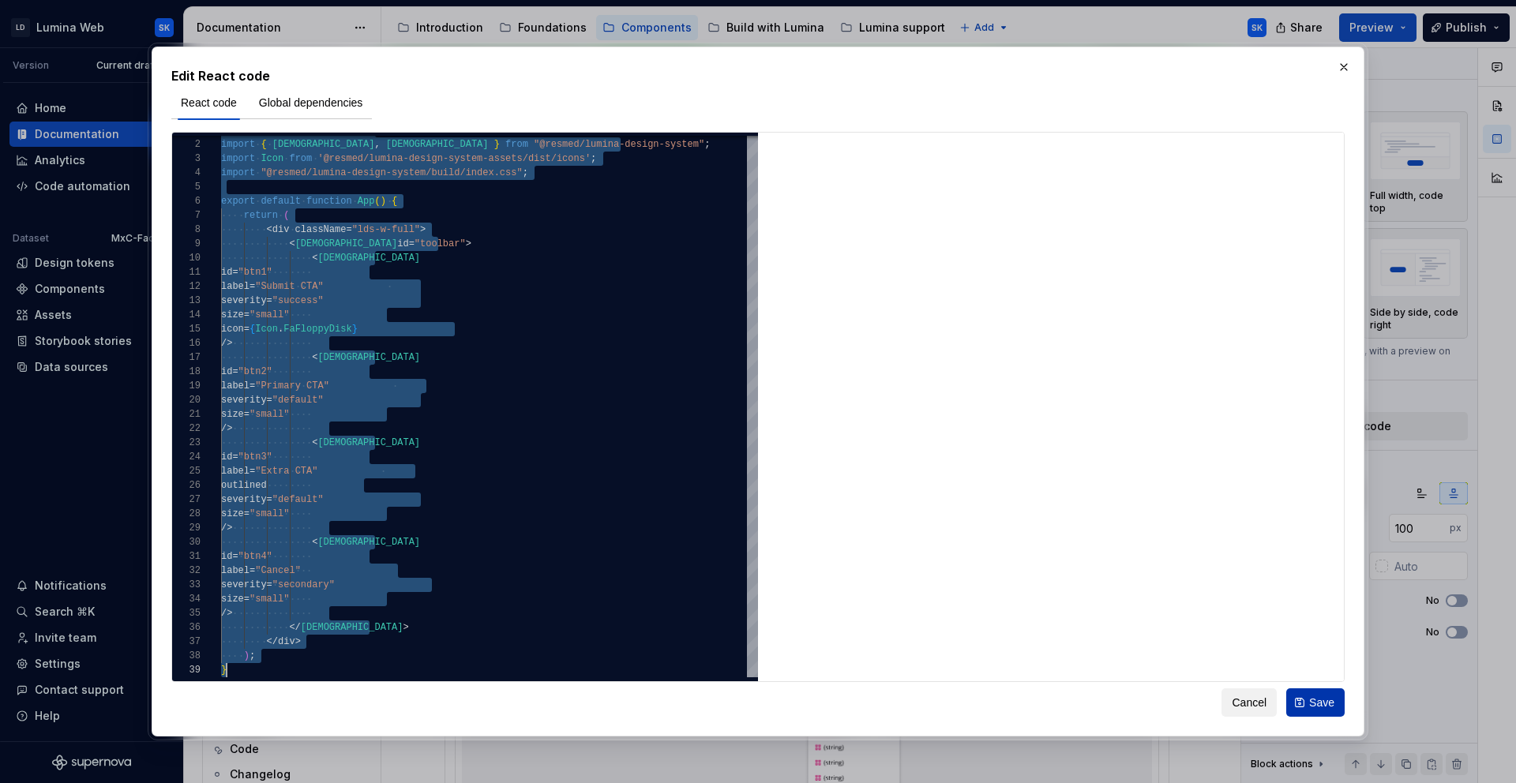
scroll to position [0, 6]
click at [1302, 705] on button "Save" at bounding box center [1315, 703] width 58 height 28
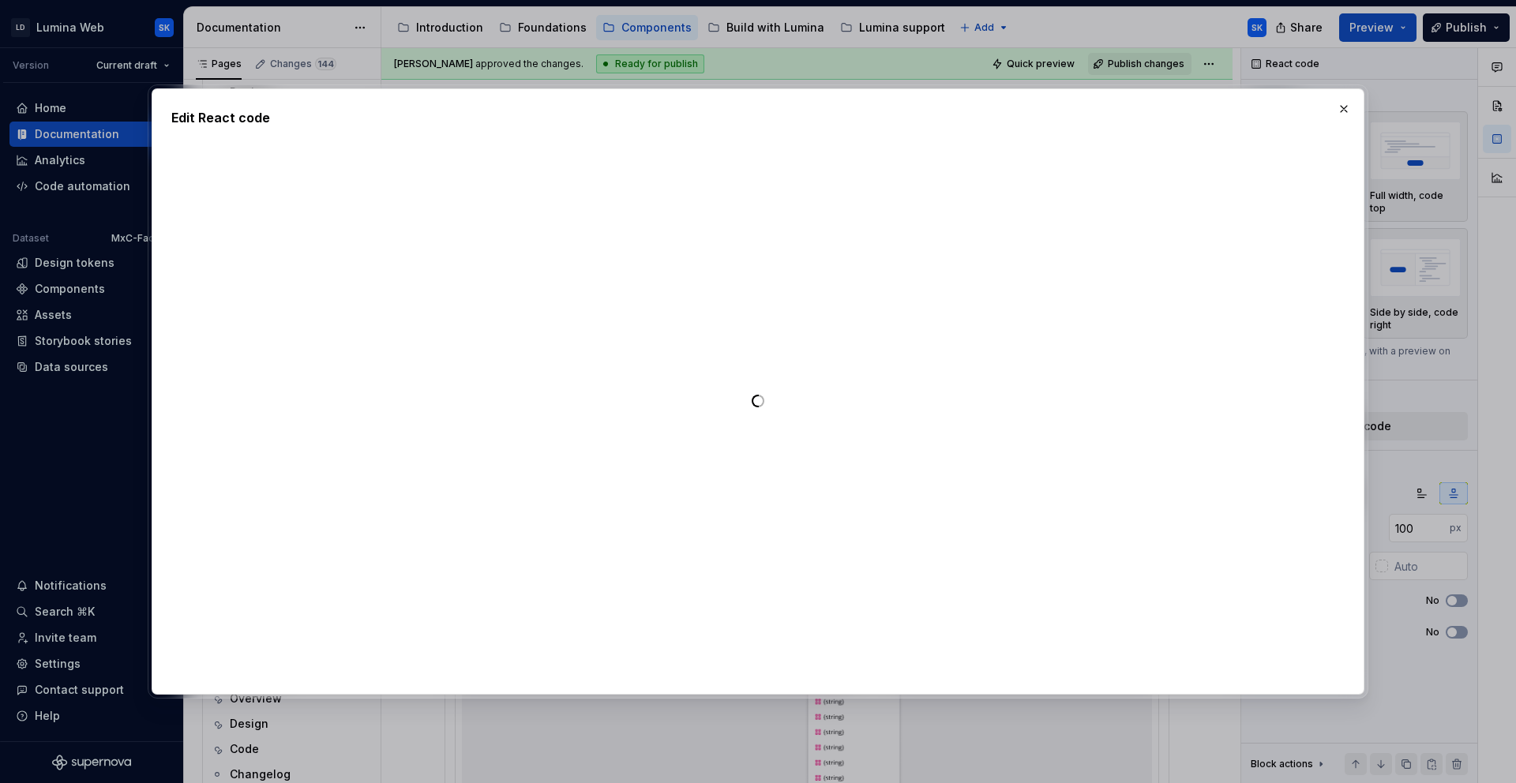
type textarea "*"
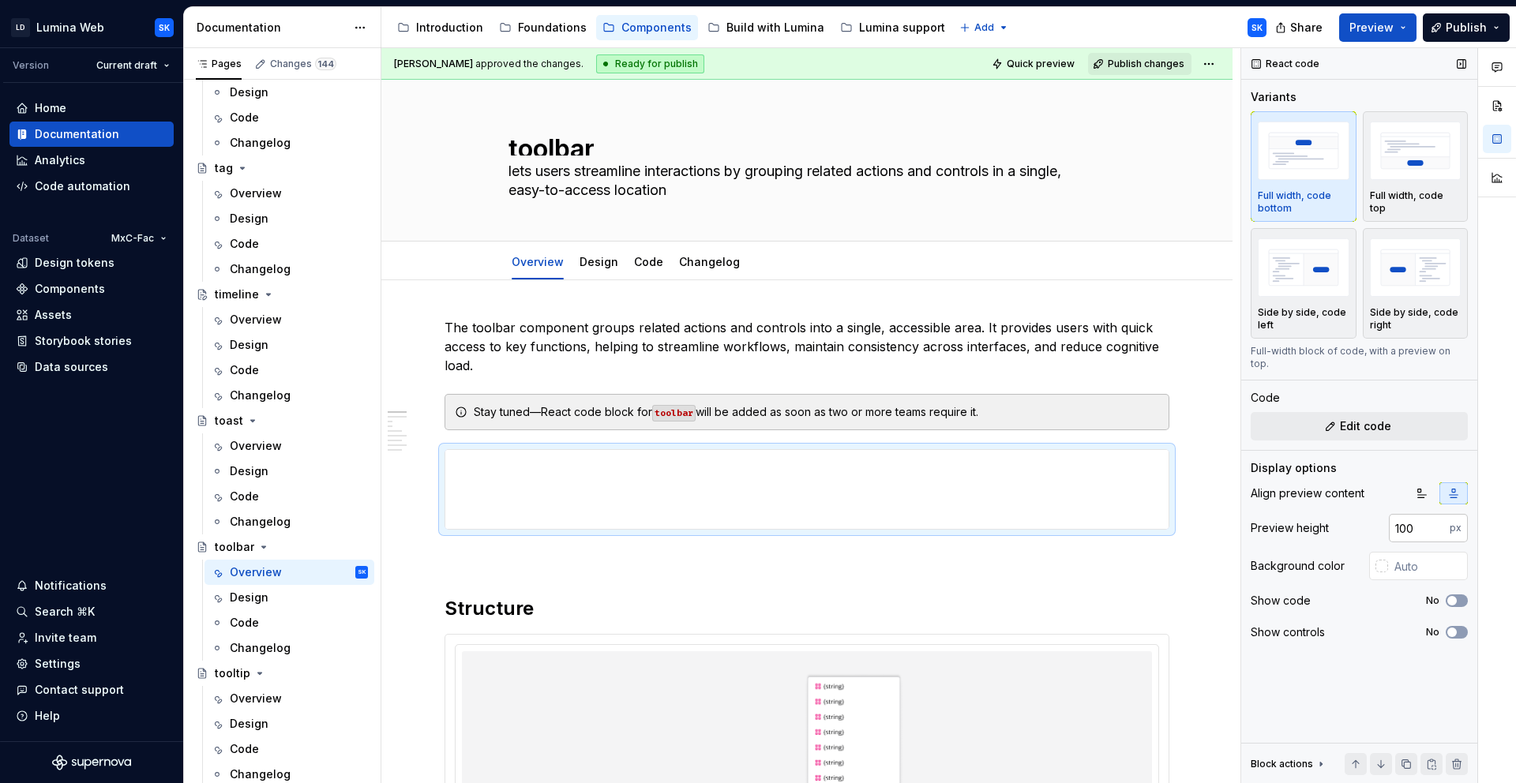
click at [1364, 520] on input "100" at bounding box center [1419, 528] width 61 height 28
type input "320"
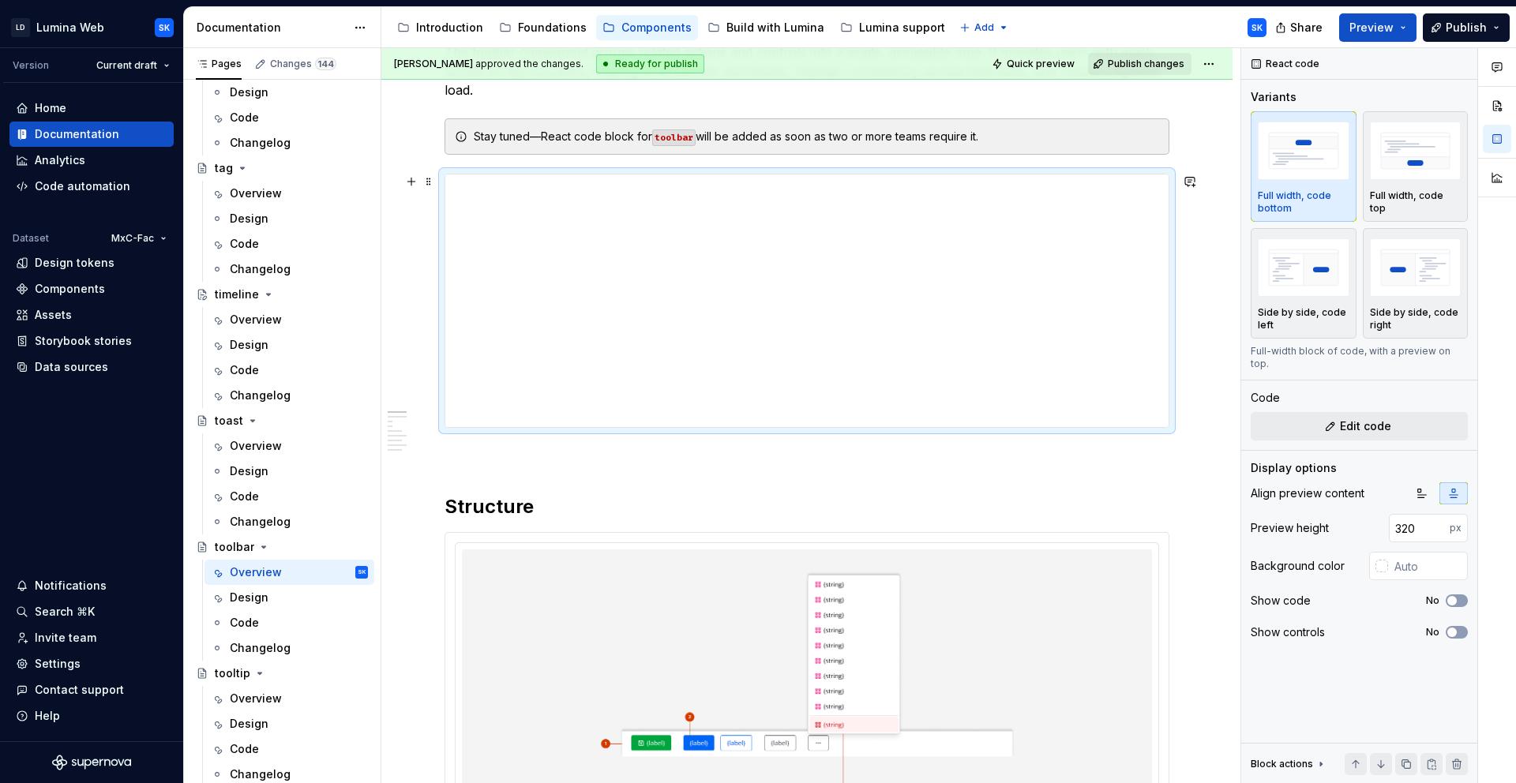
scroll to position [270, 0]
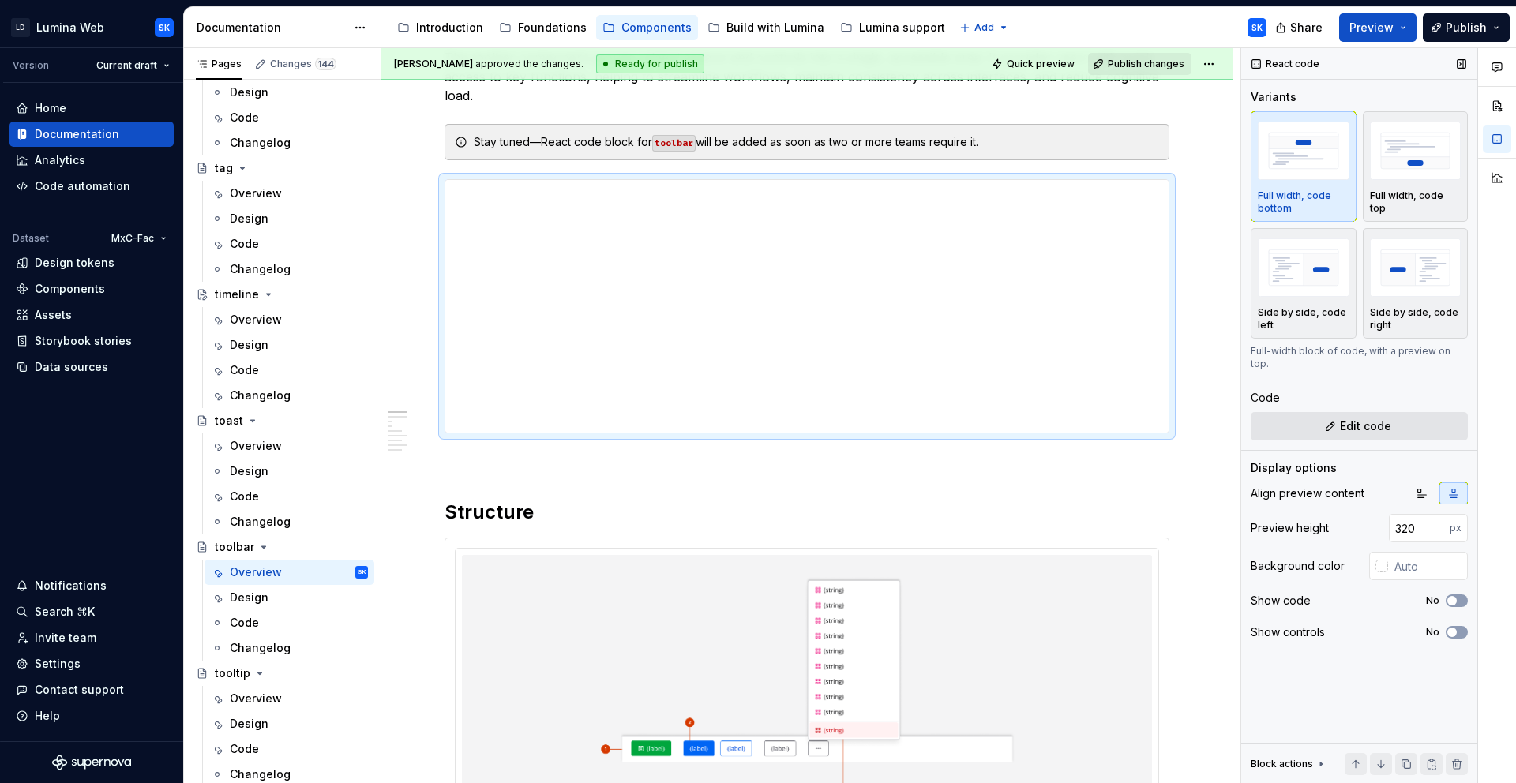
click at [1364, 418] on span "Edit code" at bounding box center [1365, 426] width 51 height 16
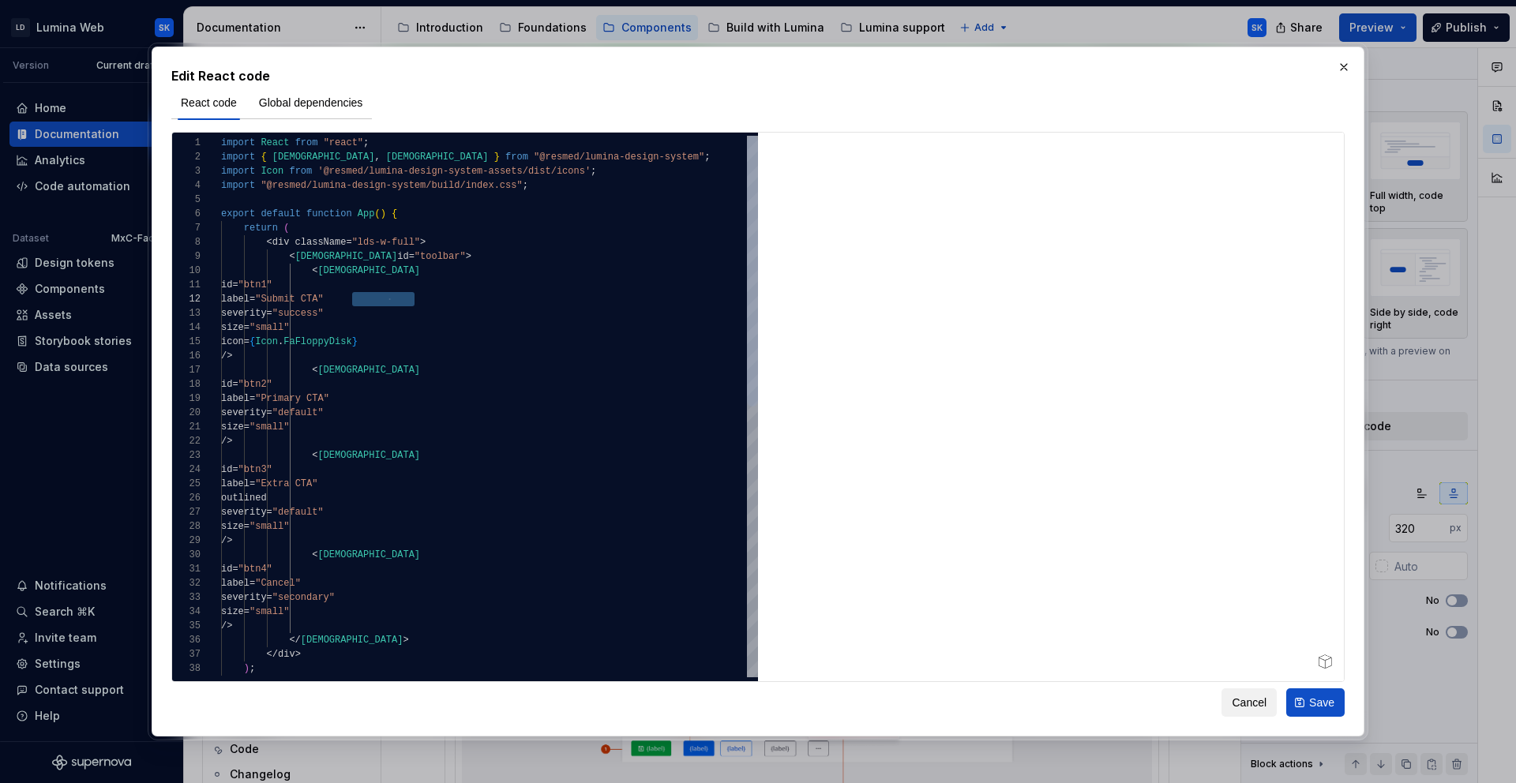
scroll to position [14, 188]
drag, startPoint x: 354, startPoint y: 296, endPoint x: 409, endPoint y: 295, distance: 55.3
click at [409, 295] on div "import React from "react" ; import { [DEMOGRAPHIC_DATA] , LDSToolbar } from "@r…" at bounding box center [489, 677] width 537 height 1082
drag, startPoint x: 354, startPoint y: 399, endPoint x: 413, endPoint y: 399, distance: 59.2
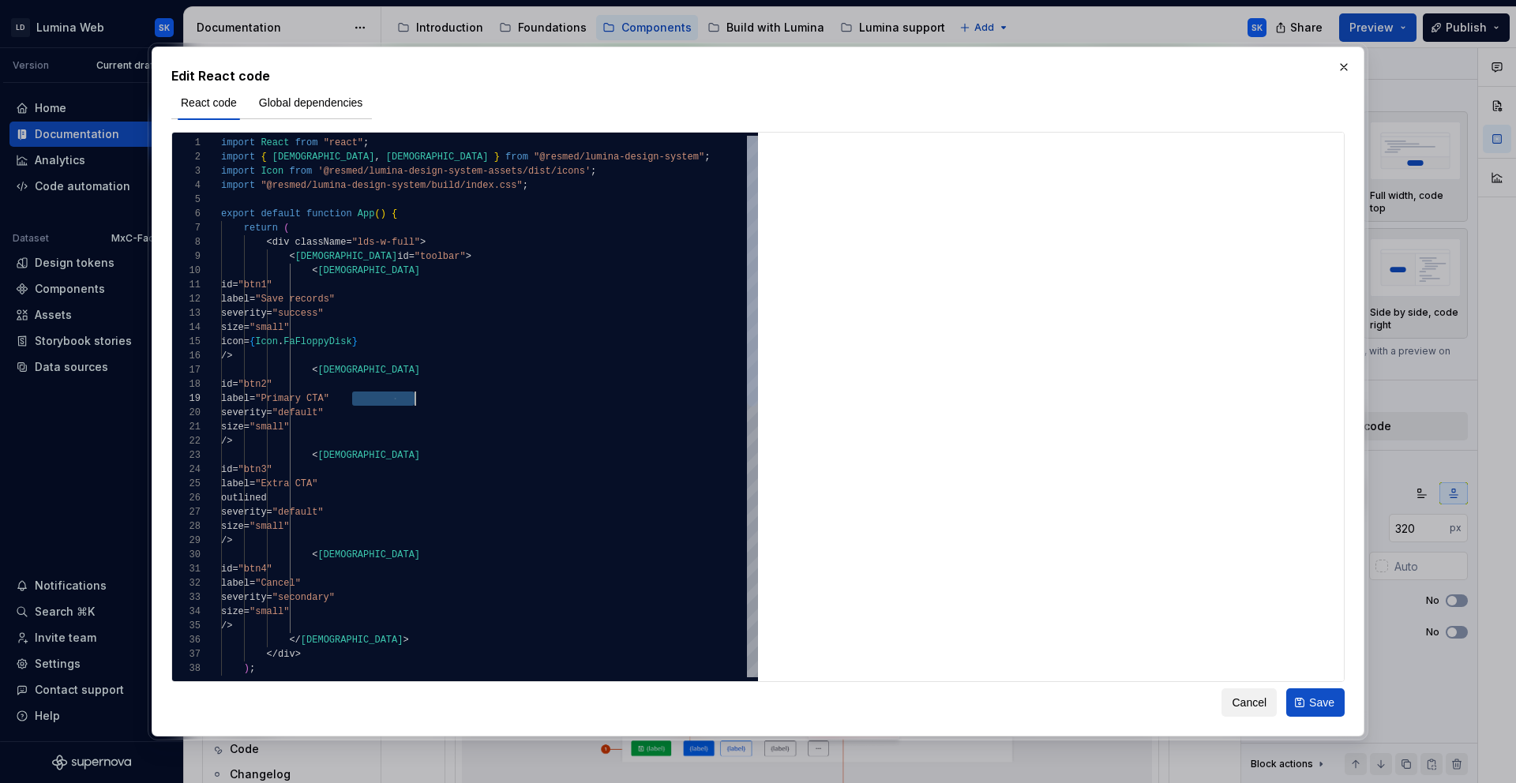
click at [413, 399] on div "import React from "react" ; import { [DEMOGRAPHIC_DATA] , LDSToolbar } from "@r…" at bounding box center [489, 677] width 537 height 1082
type textarea "**********"
type textarea "*"
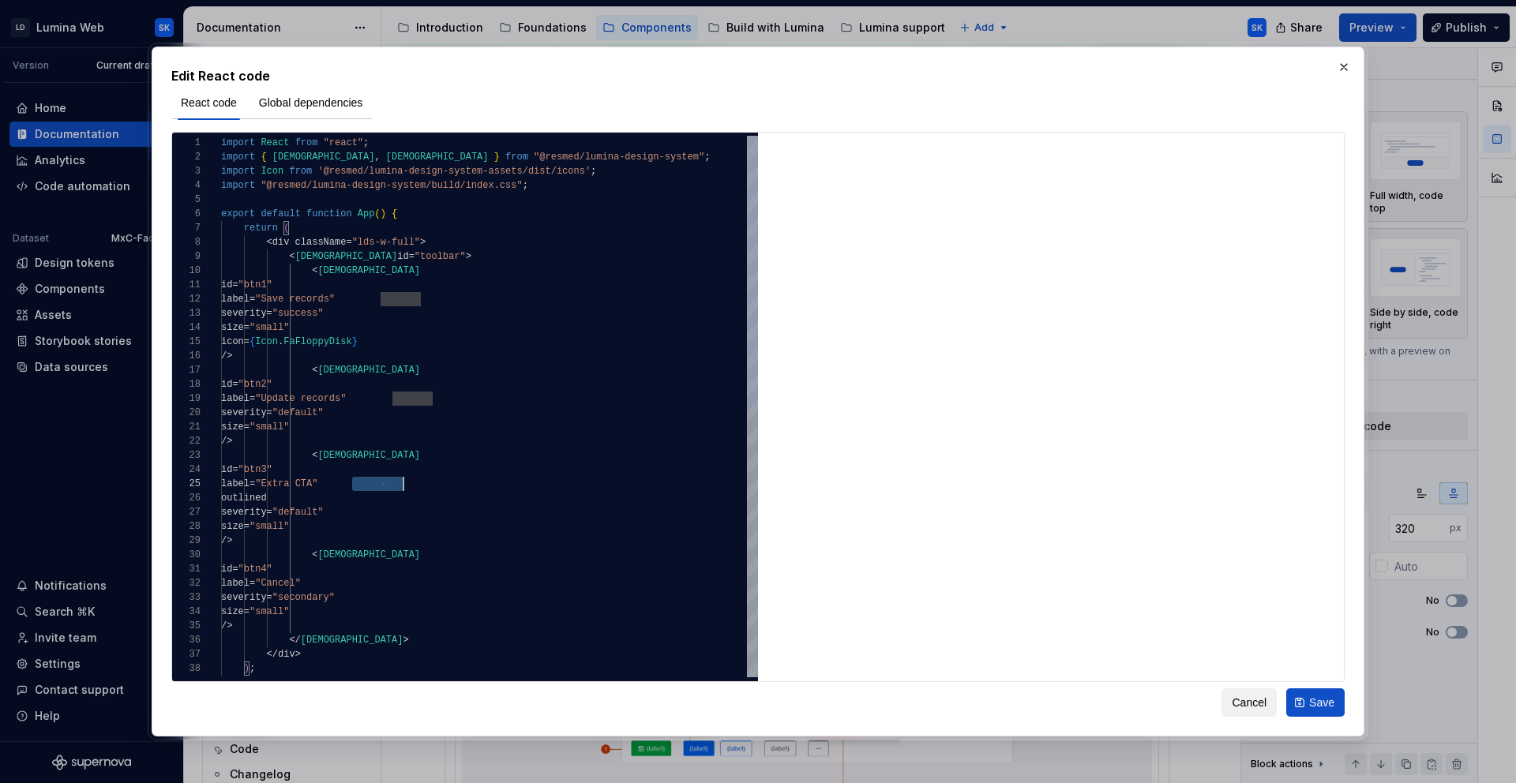
drag, startPoint x: 351, startPoint y: 486, endPoint x: 401, endPoint y: 484, distance: 49.8
click at [317, 484] on span ""Extra CTA"" at bounding box center [286, 483] width 62 height 11
type textarea "**********"
click at [1315, 699] on span "Save" at bounding box center [1321, 703] width 25 height 16
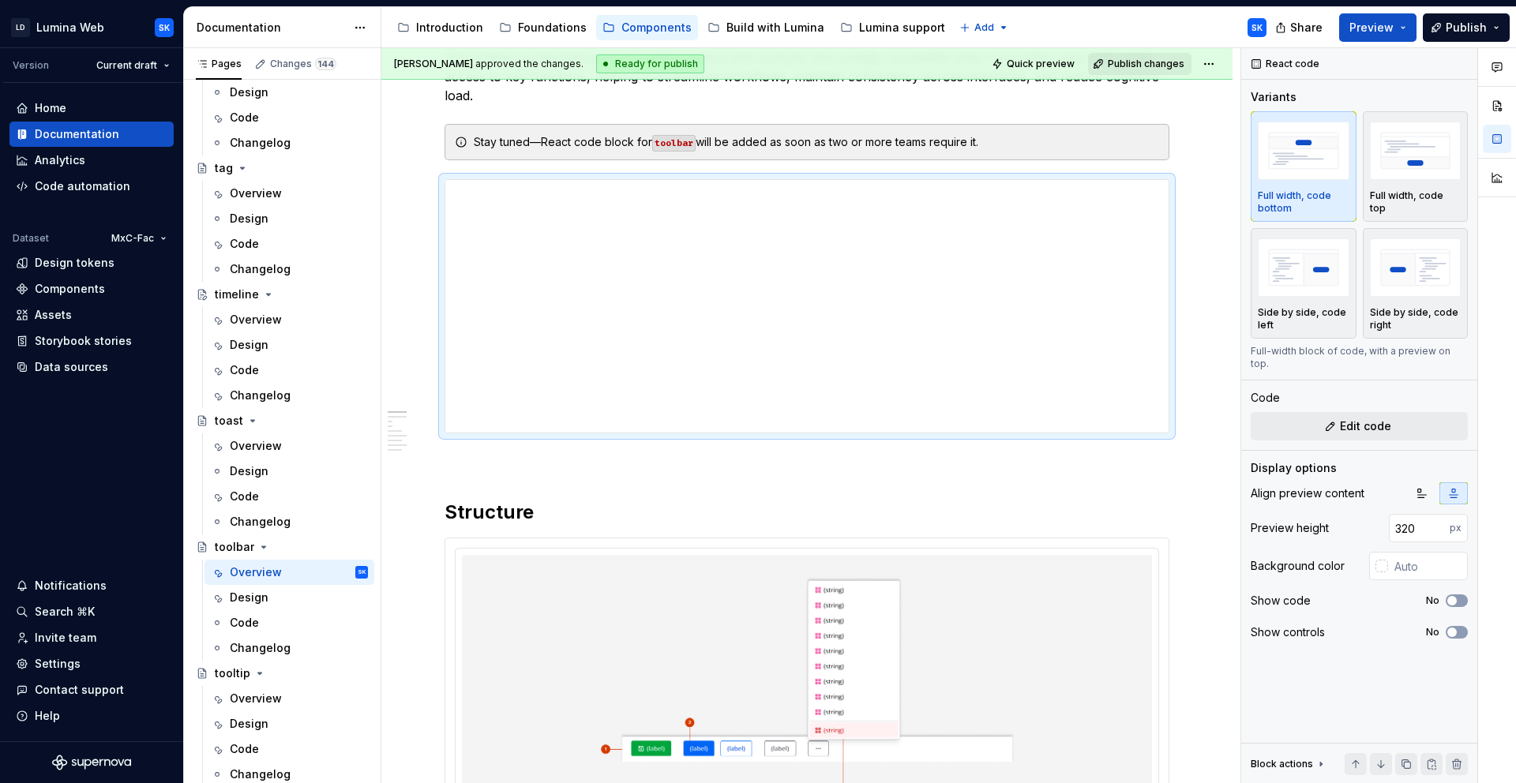
type textarea "*"
click at [1360, 420] on span "Edit code" at bounding box center [1365, 426] width 51 height 16
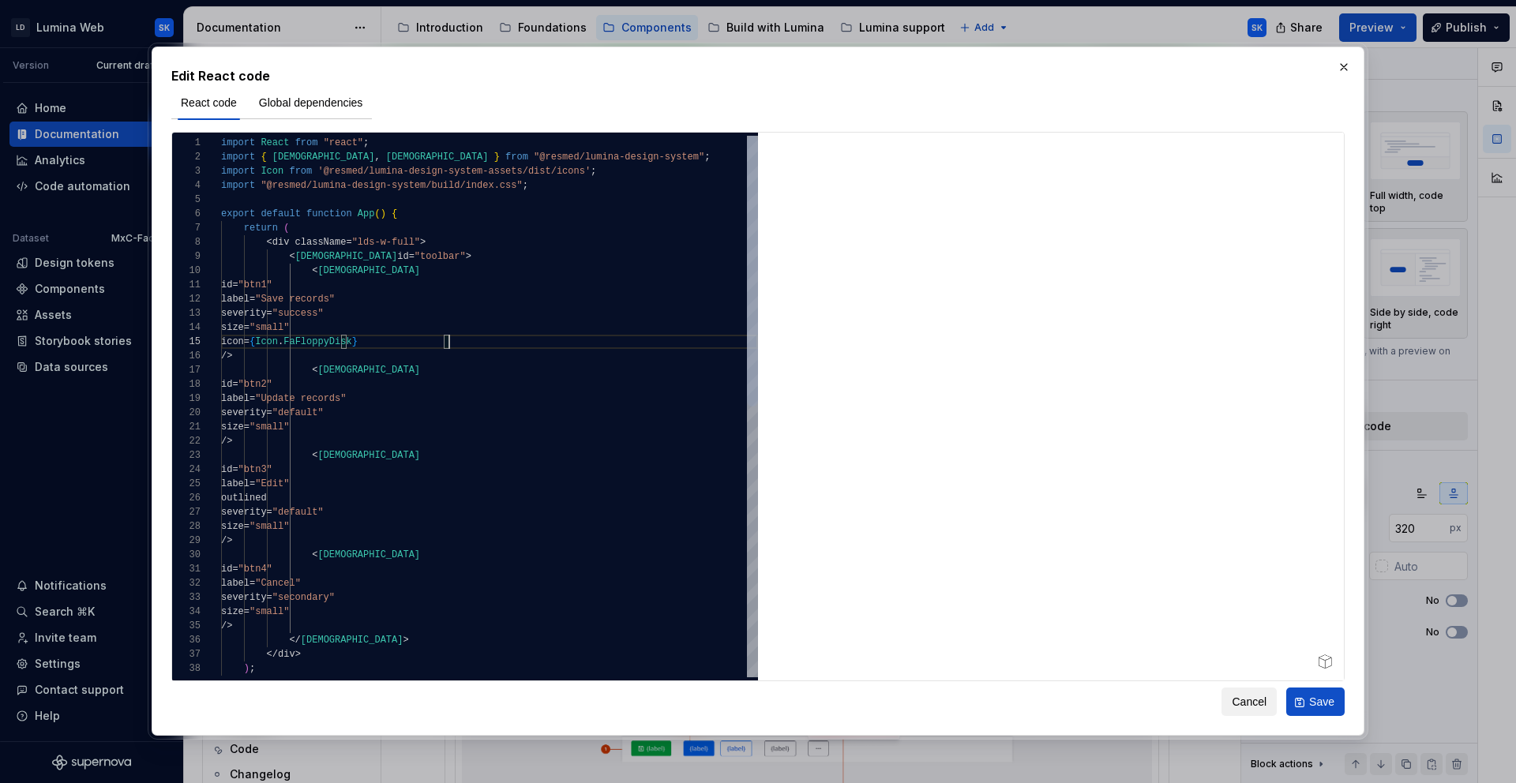
click at [455, 341] on div "import React from "react" ; import { [DEMOGRAPHIC_DATA] , LDSToolbar } from "@r…" at bounding box center [489, 677] width 537 height 1082
click at [398, 519] on div "import React from "react" ; import { [DEMOGRAPHIC_DATA] , LDSToolbar } from "@r…" at bounding box center [489, 677] width 537 height 1082
click at [398, 527] on div "import React from "react" ; import { [DEMOGRAPHIC_DATA] , LDSToolbar } from "@r…" at bounding box center [489, 677] width 537 height 1082
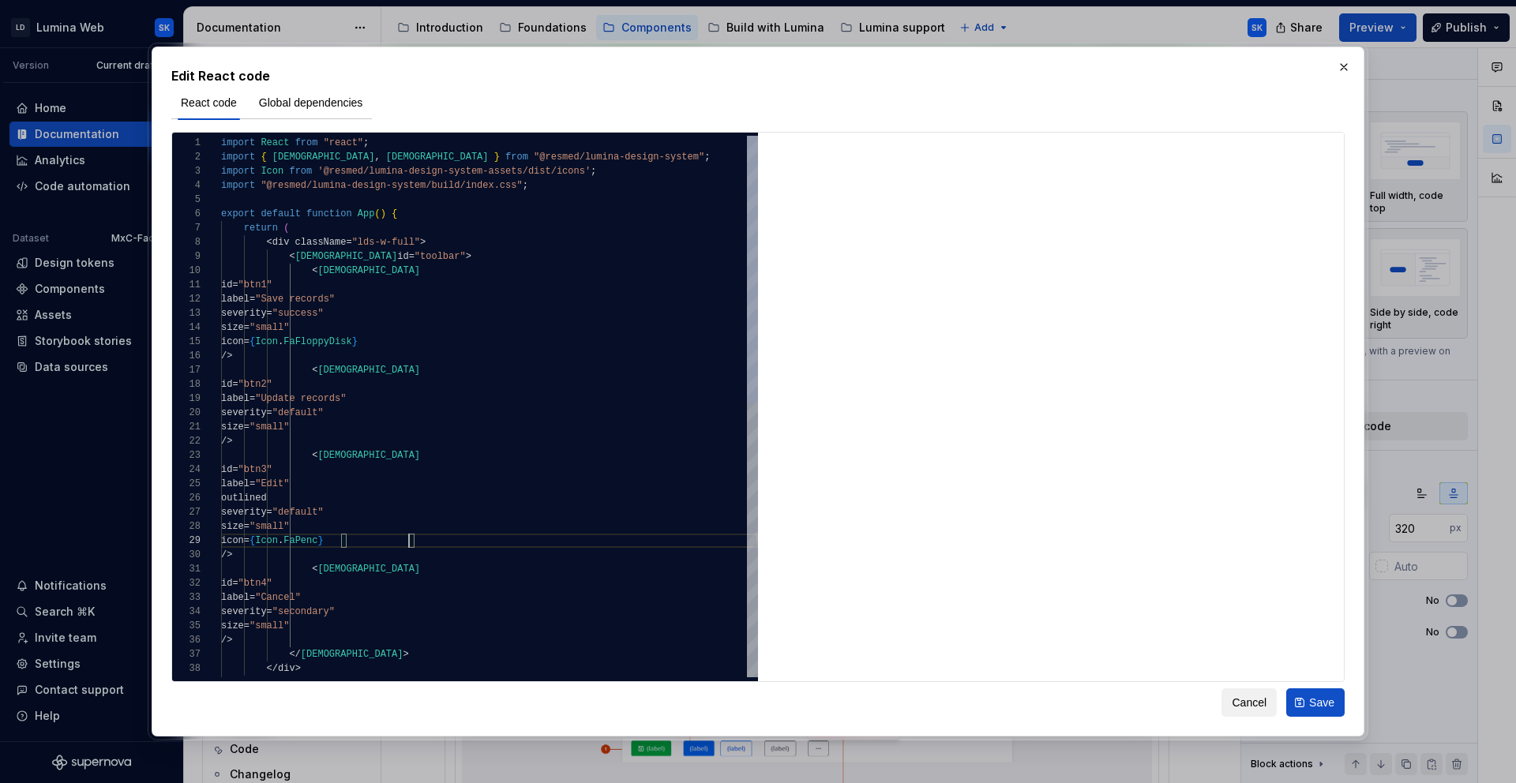
type textarea "**********"
click at [1307, 699] on button "Save" at bounding box center [1315, 703] width 58 height 28
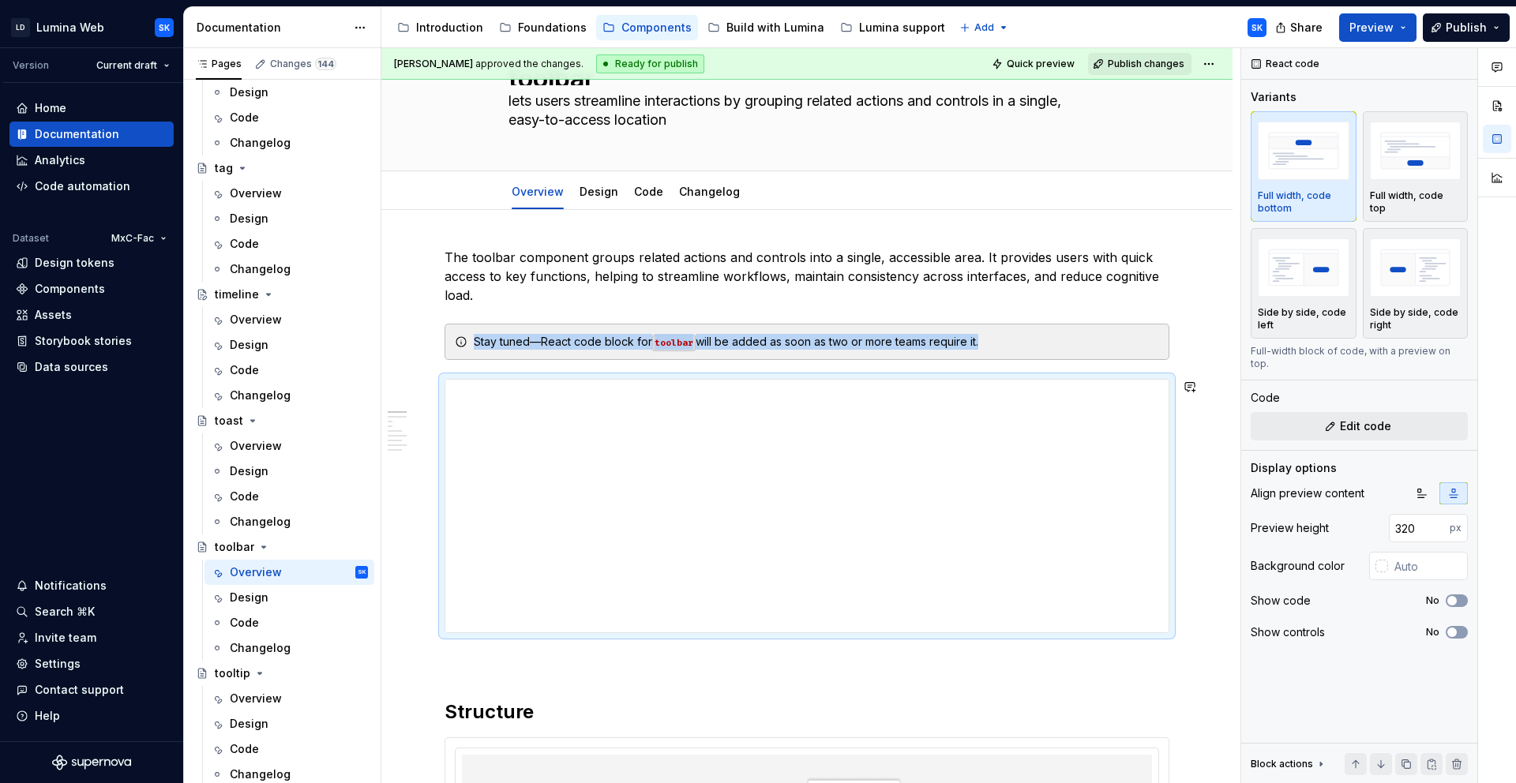
scroll to position [0, 0]
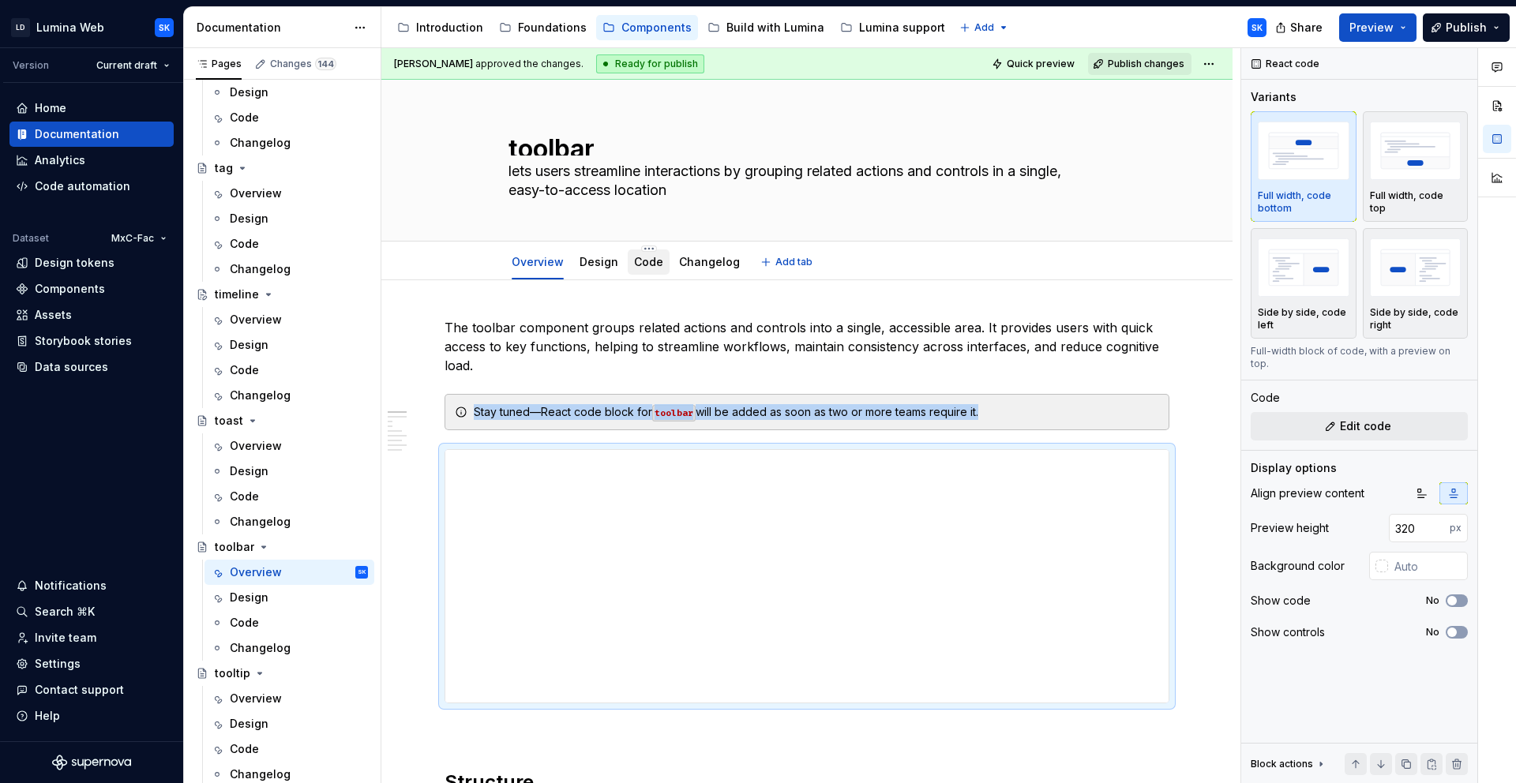
click at [657, 267] on link "Code" at bounding box center [648, 261] width 29 height 13
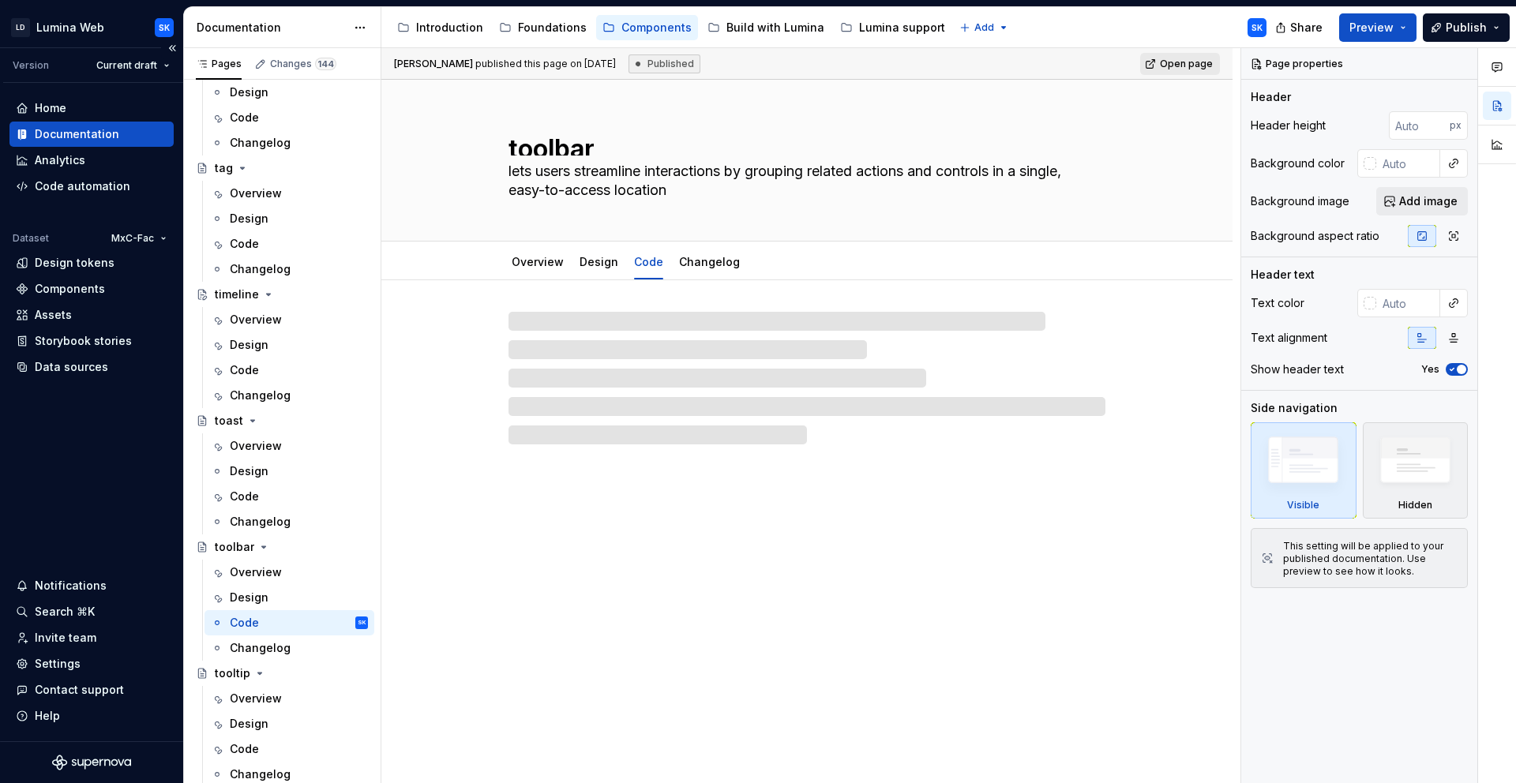
type textarea "*"
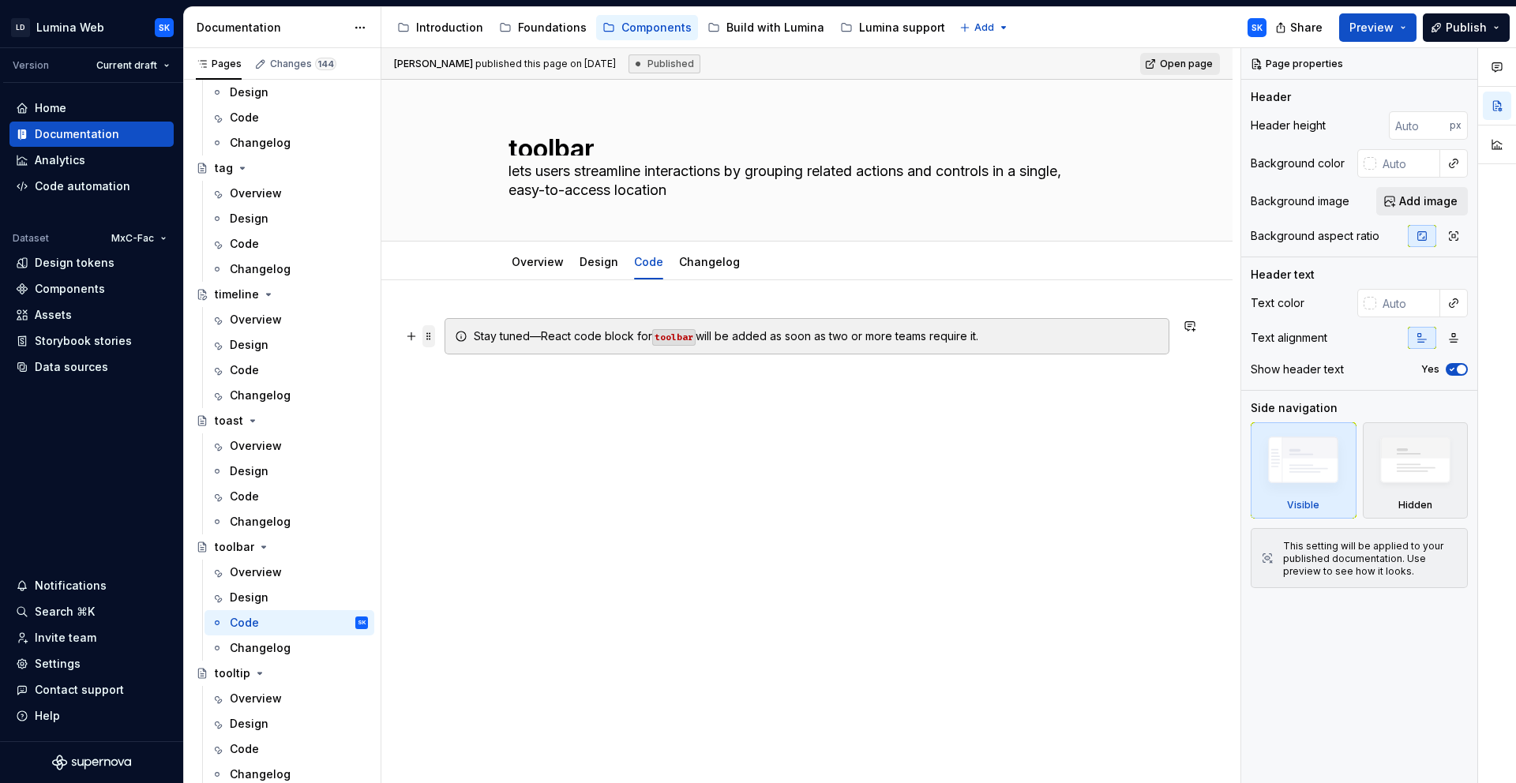
click at [430, 335] on span at bounding box center [428, 336] width 13 height 22
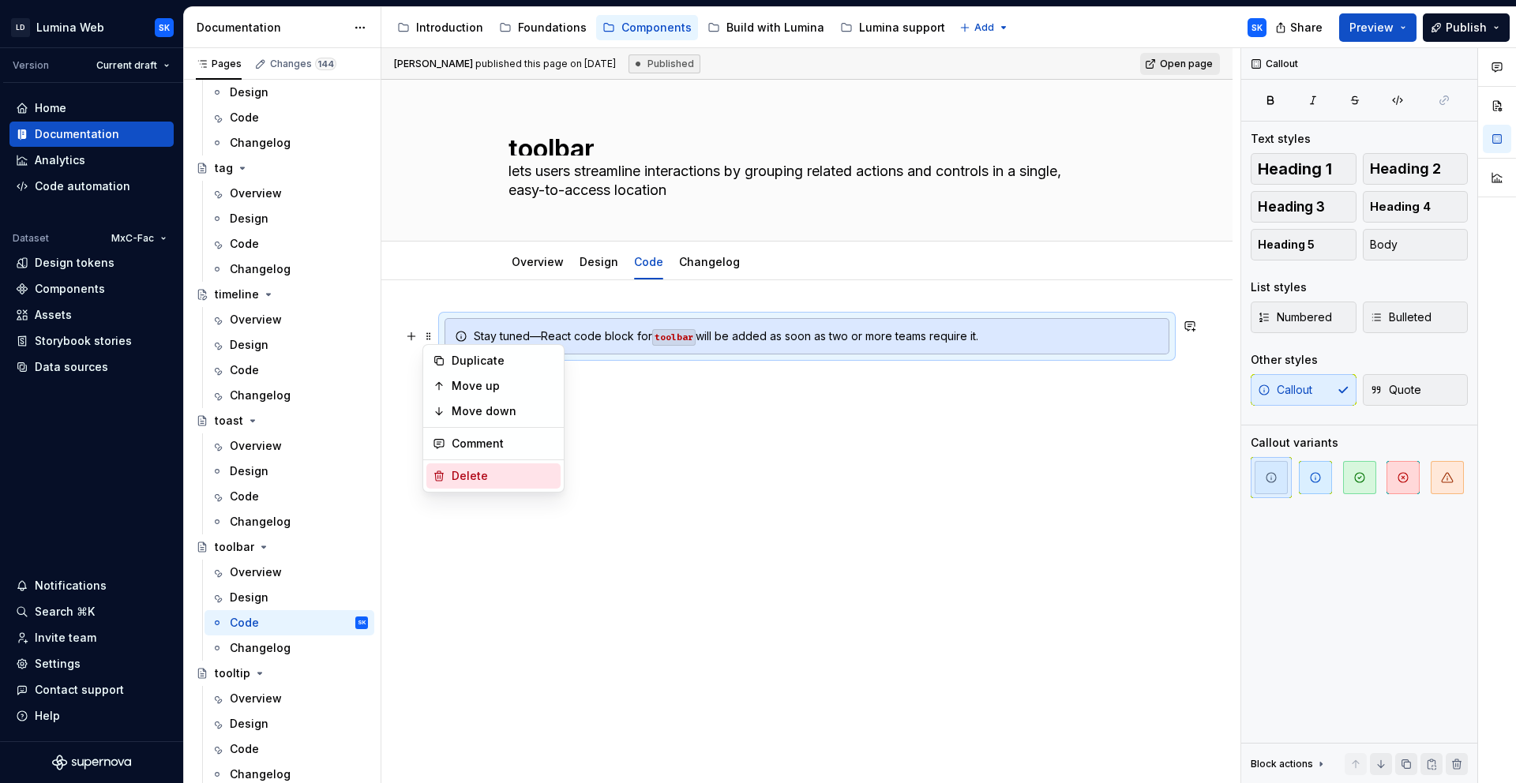
click at [490, 478] on div "Delete" at bounding box center [503, 476] width 103 height 16
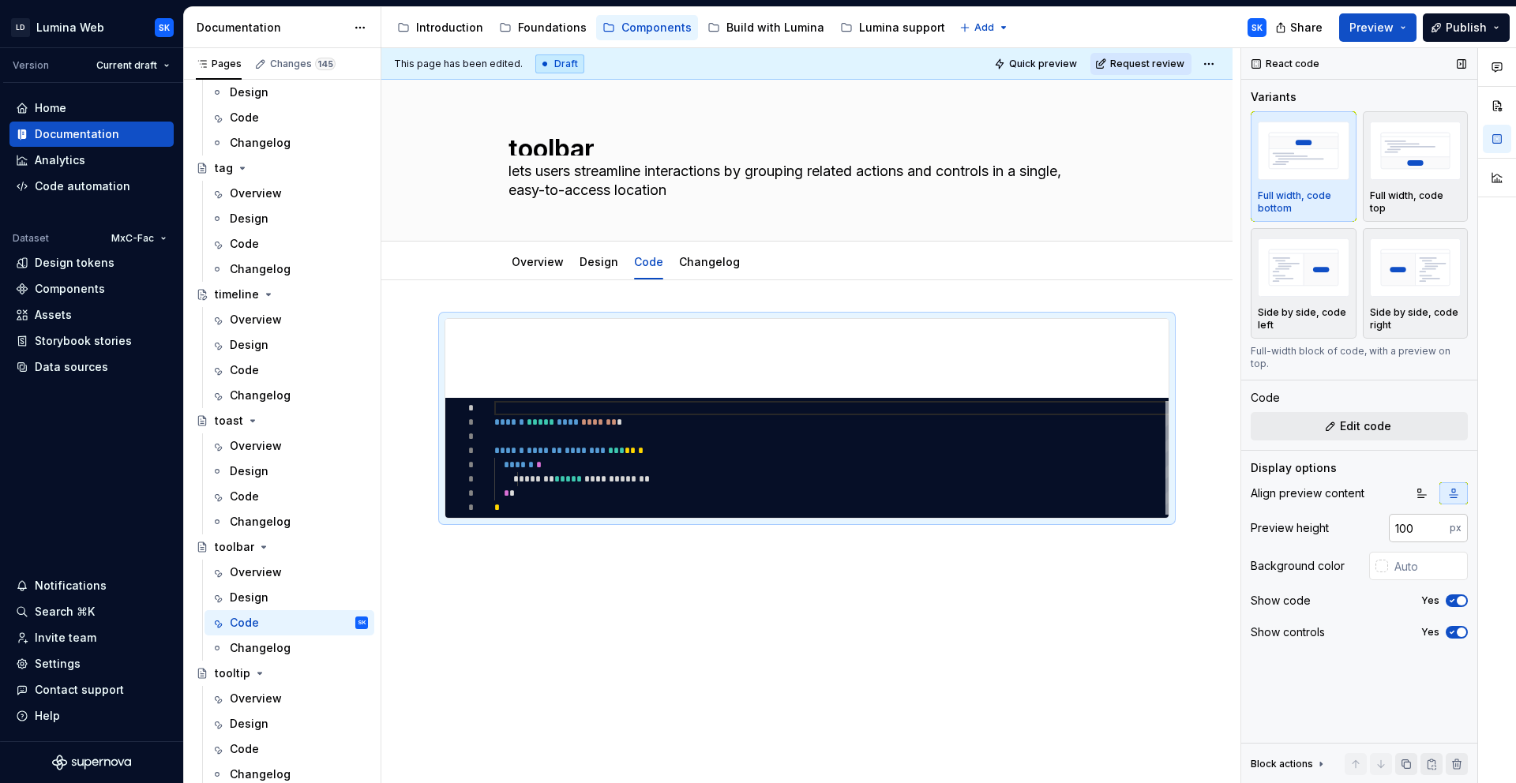
click at [1364, 517] on input "100" at bounding box center [1419, 528] width 61 height 28
type input "320"
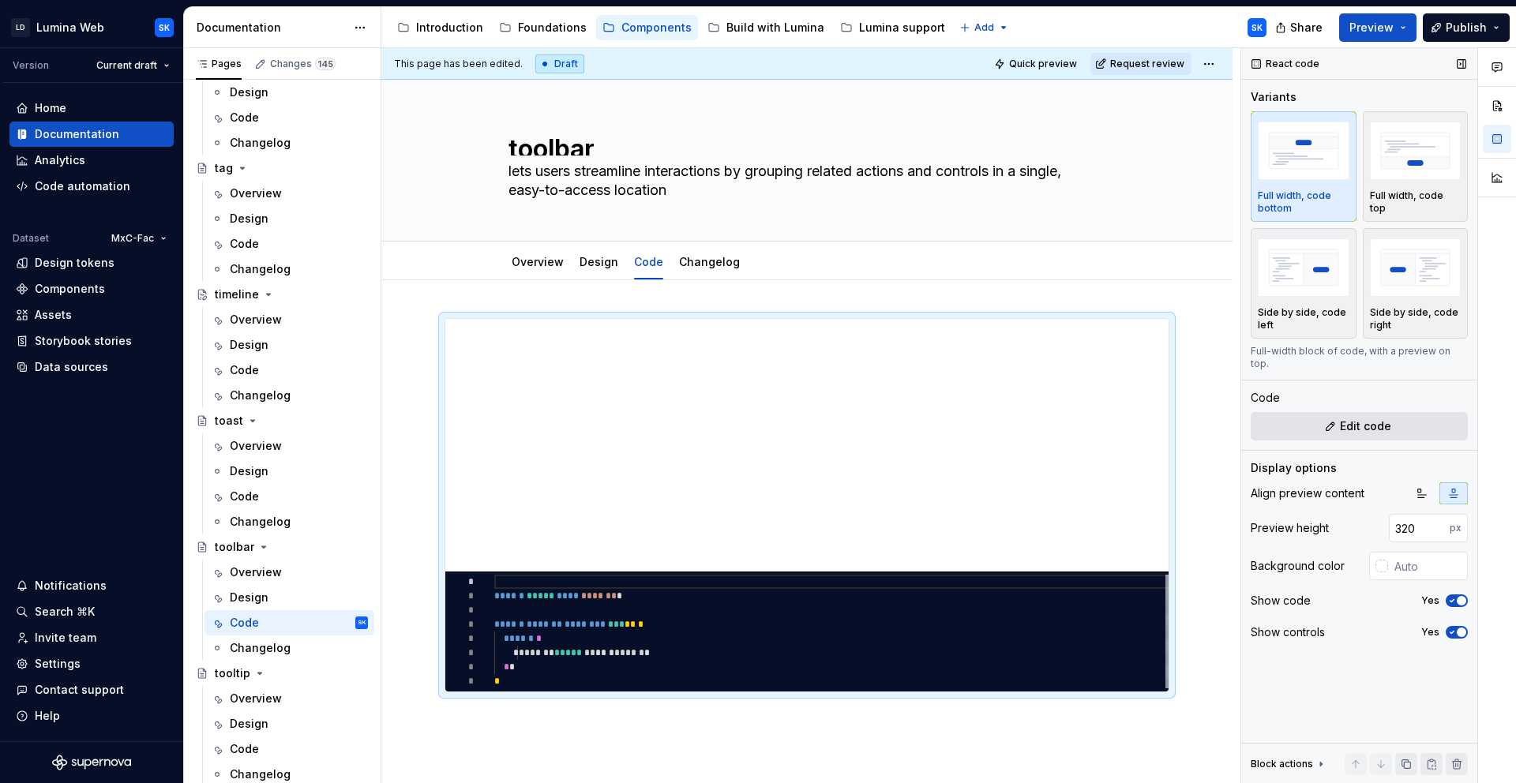
click at [1361, 418] on span "Edit code" at bounding box center [1365, 426] width 51 height 16
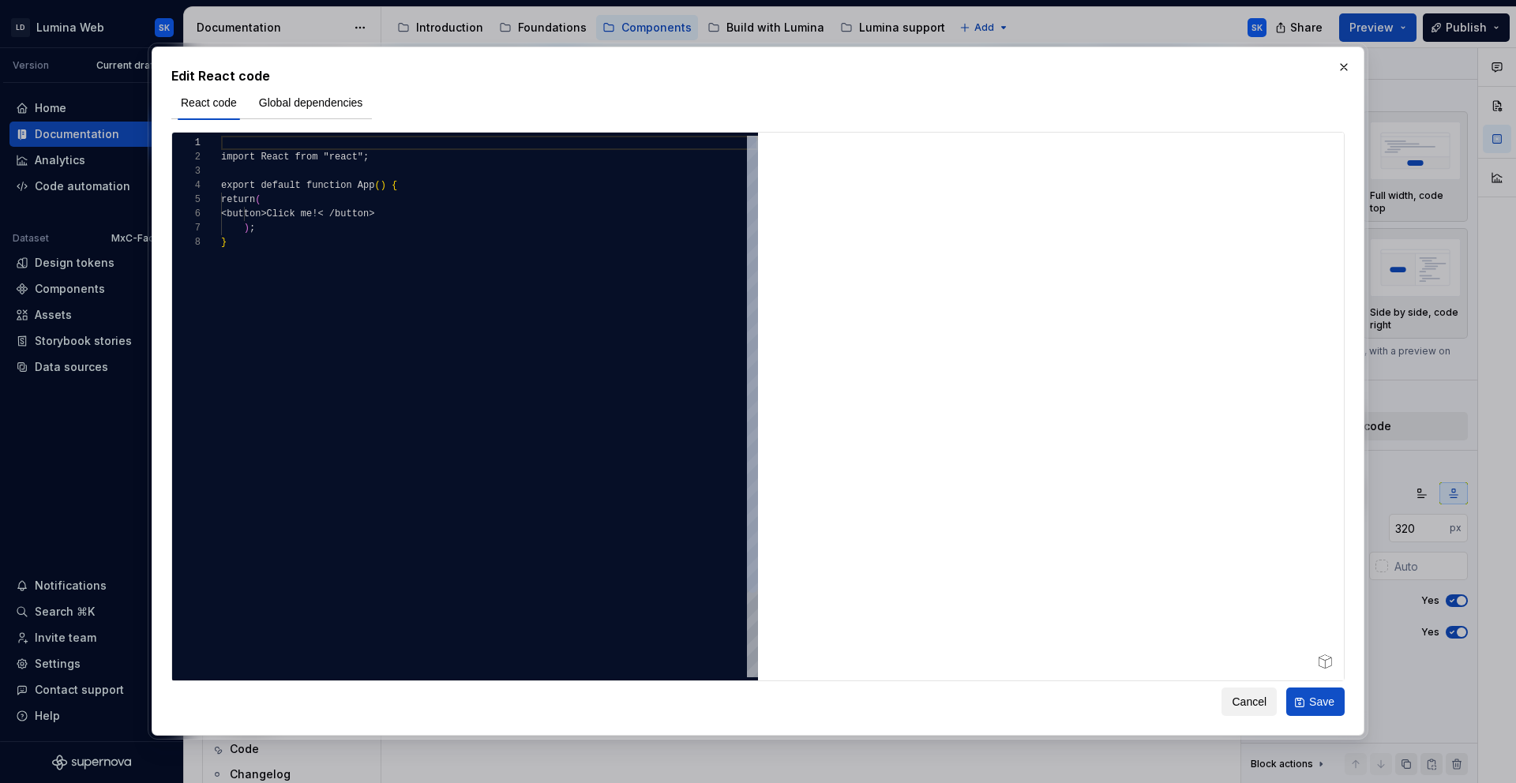
click at [332, 220] on div "import React from "react"; export default function App ( ) { return ( <button>C…" at bounding box center [489, 456] width 537 height 641
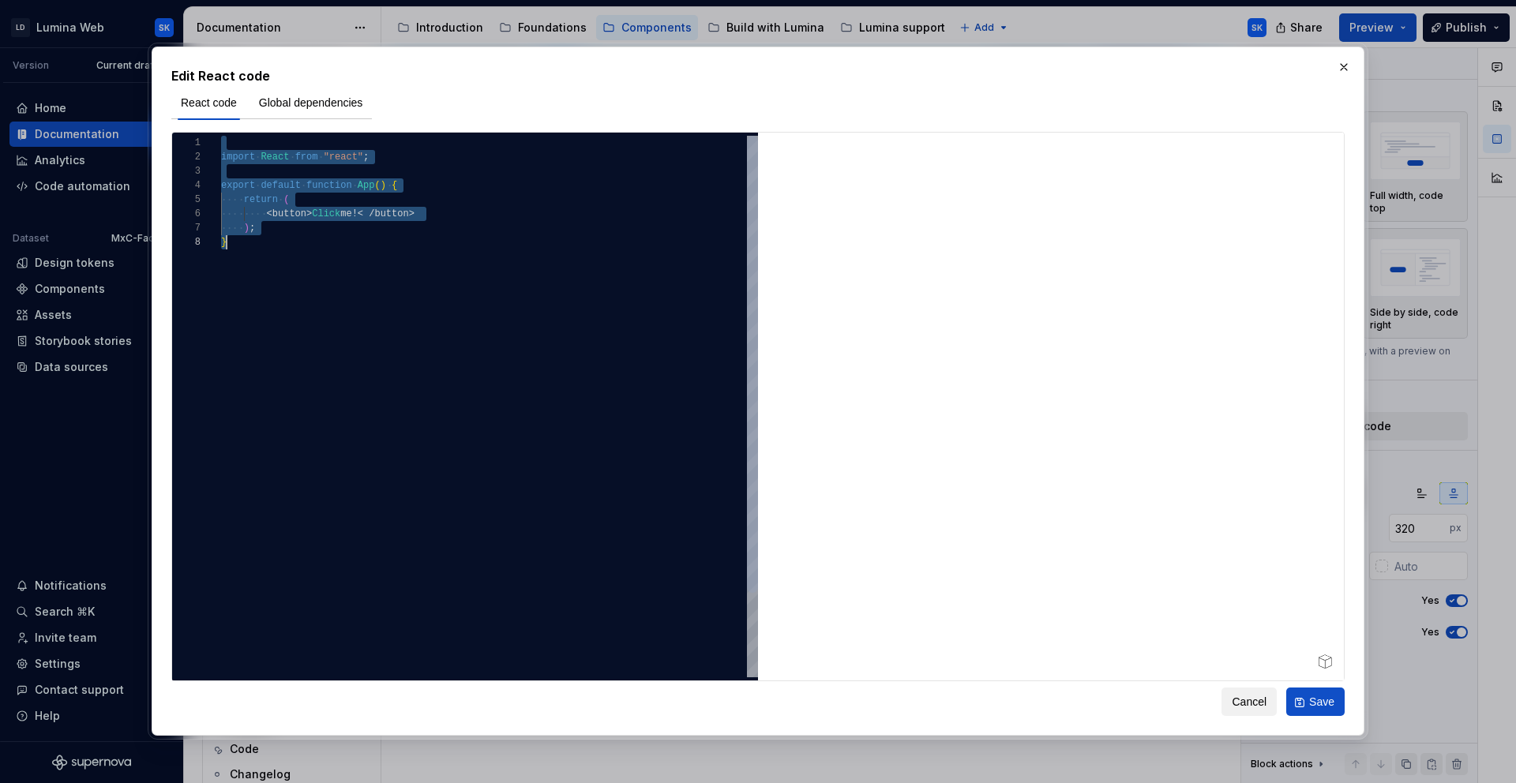
type textarea "**********"
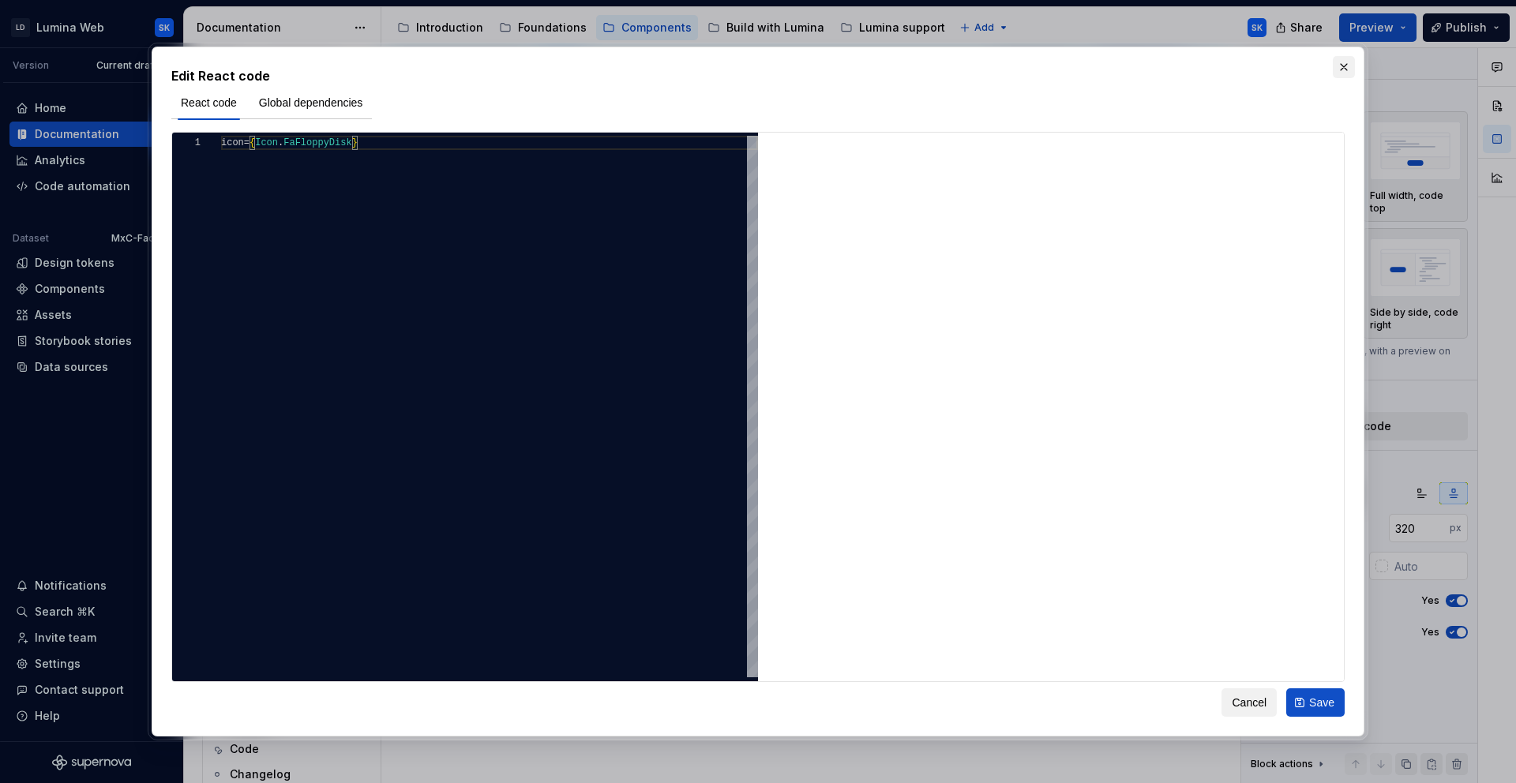
click at [1345, 66] on button "button" at bounding box center [1344, 67] width 22 height 22
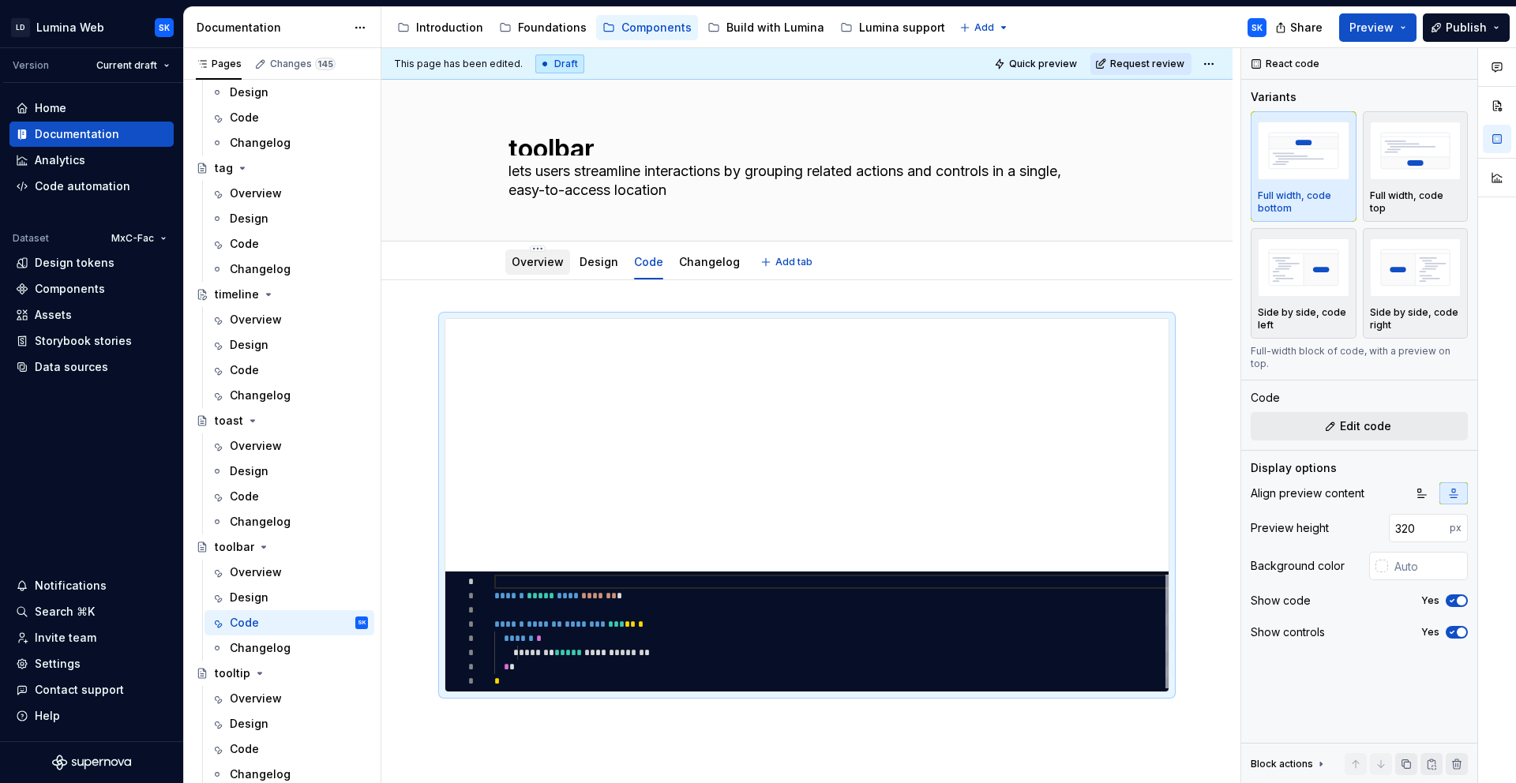
click at [545, 257] on link "Overview" at bounding box center [538, 261] width 52 height 13
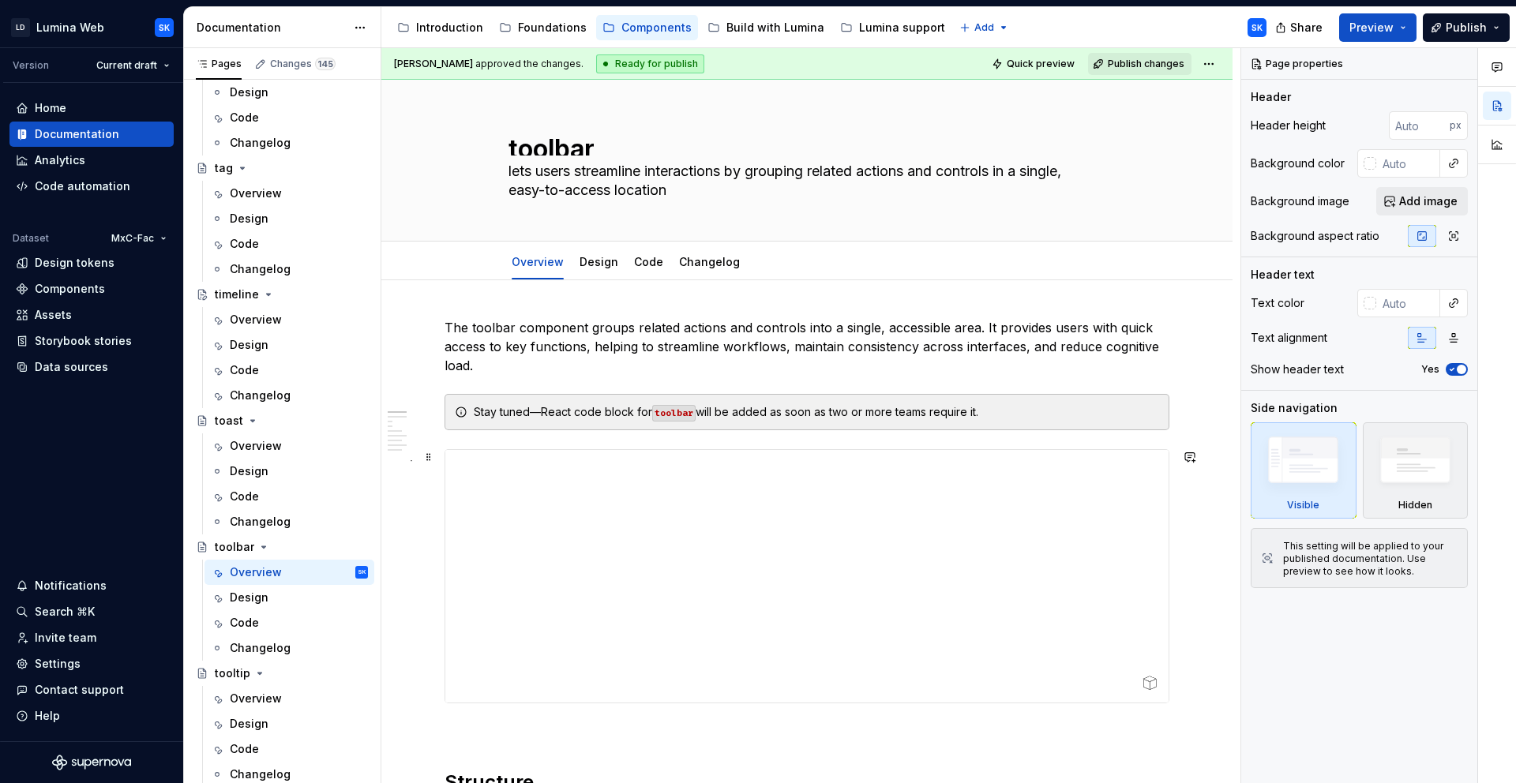
click at [501, 453] on div at bounding box center [806, 576] width 723 height 253
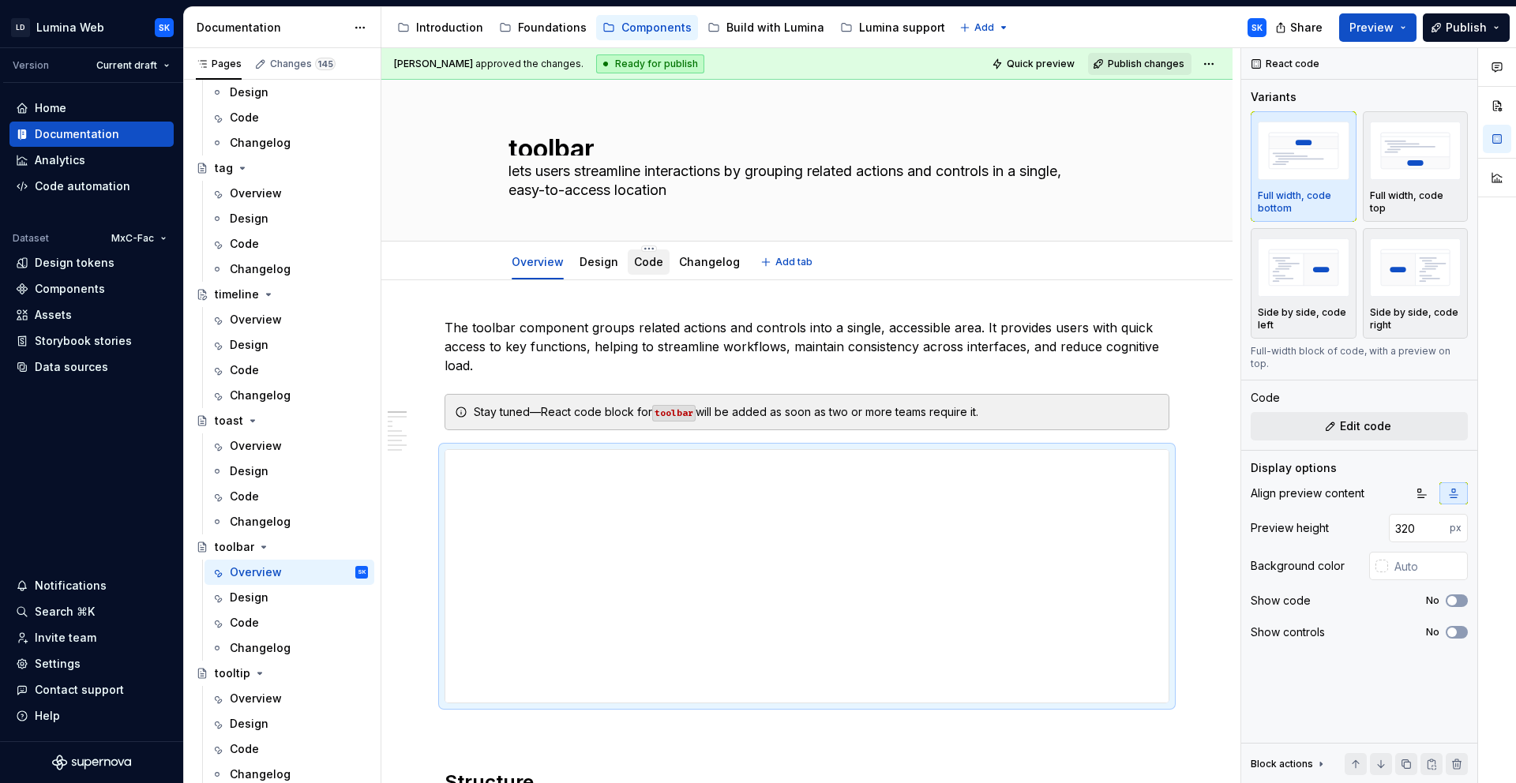
click at [648, 270] on div "Code" at bounding box center [648, 262] width 29 height 19
click at [651, 268] on div "Code" at bounding box center [648, 262] width 29 height 16
click at [643, 264] on link "Code" at bounding box center [648, 261] width 29 height 13
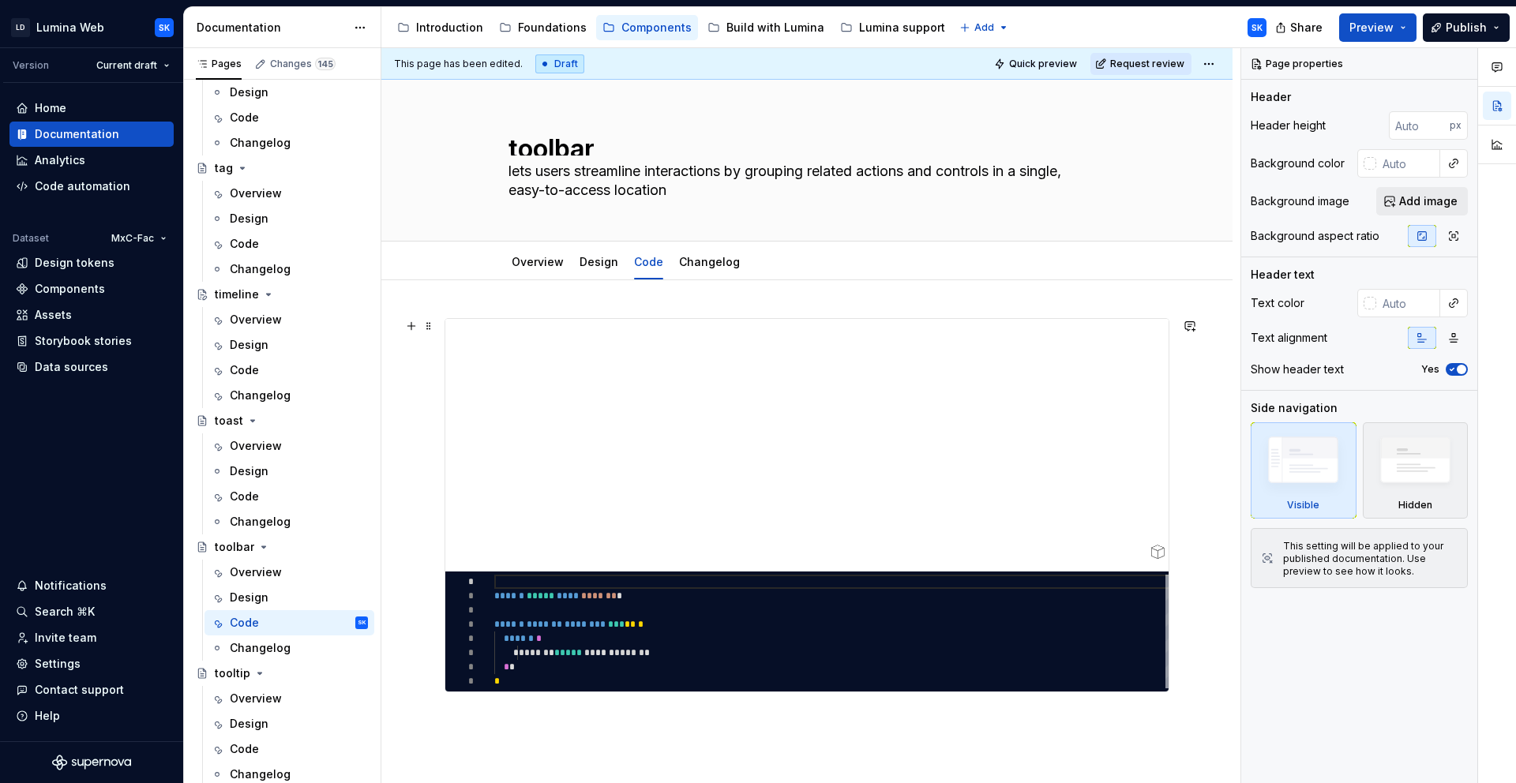
click at [527, 321] on div at bounding box center [810, 445] width 731 height 253
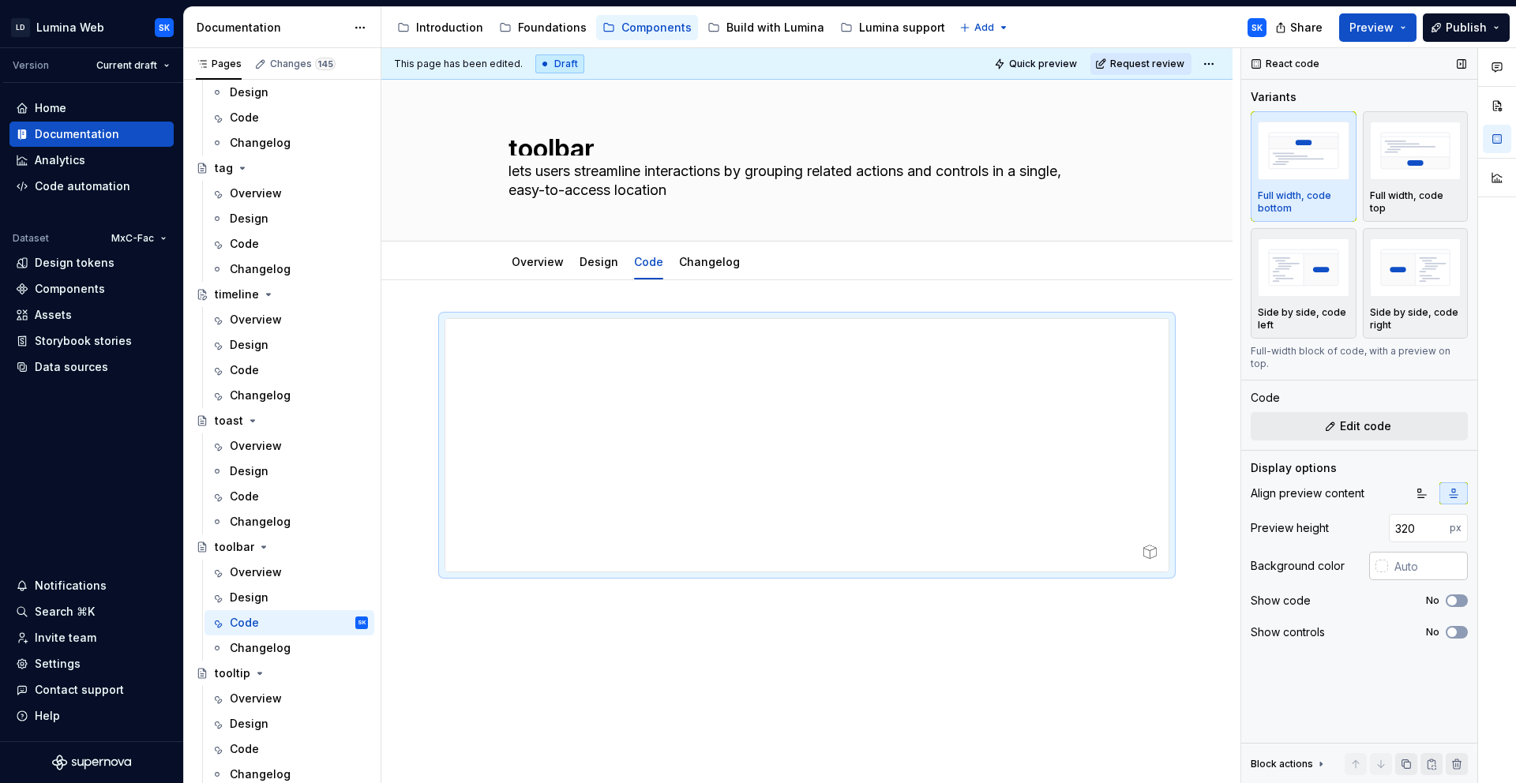
type textarea "*"
click at [1364, 596] on icon "button" at bounding box center [1452, 600] width 13 height 9
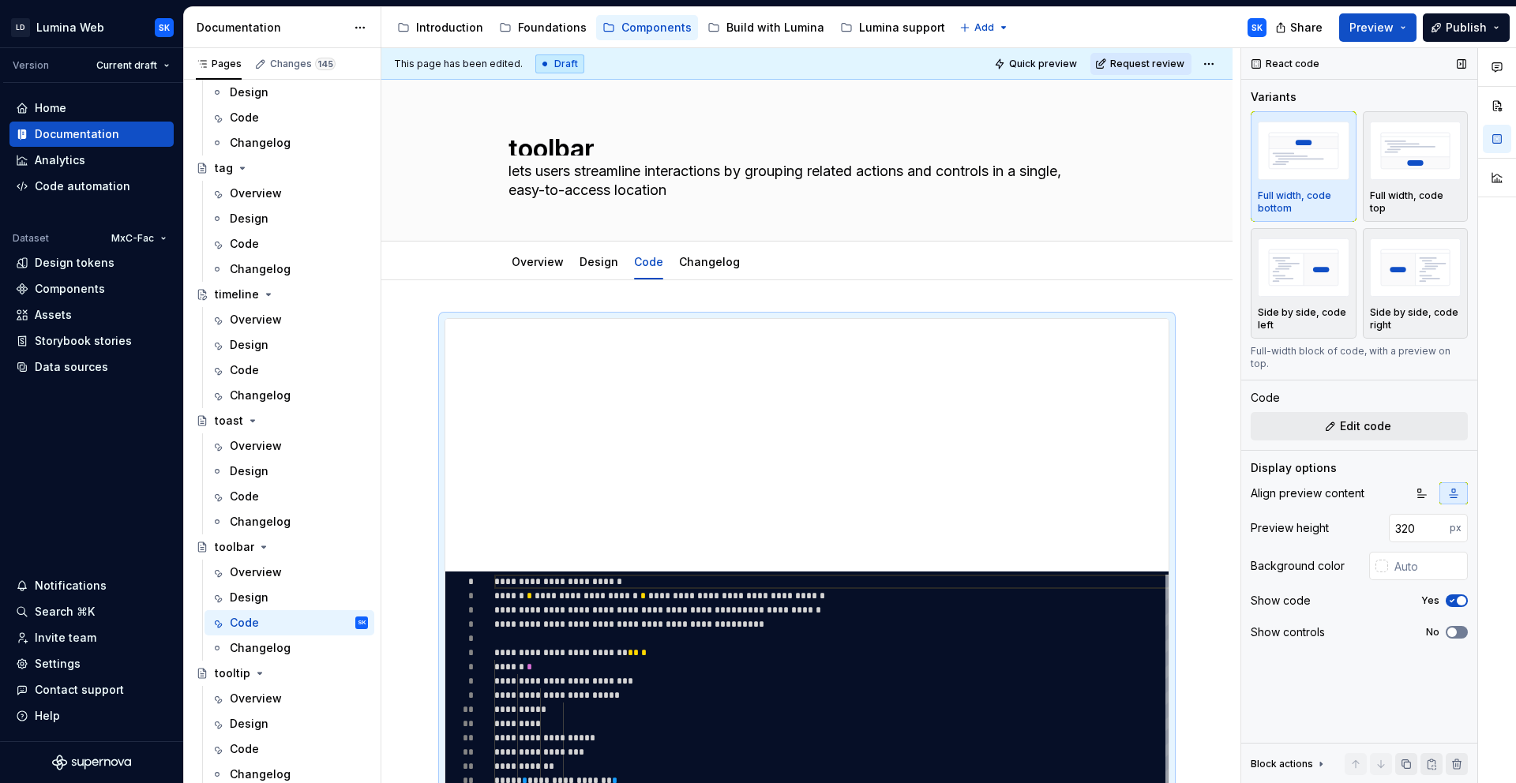
click at [1364, 628] on icon "button" at bounding box center [1452, 632] width 13 height 9
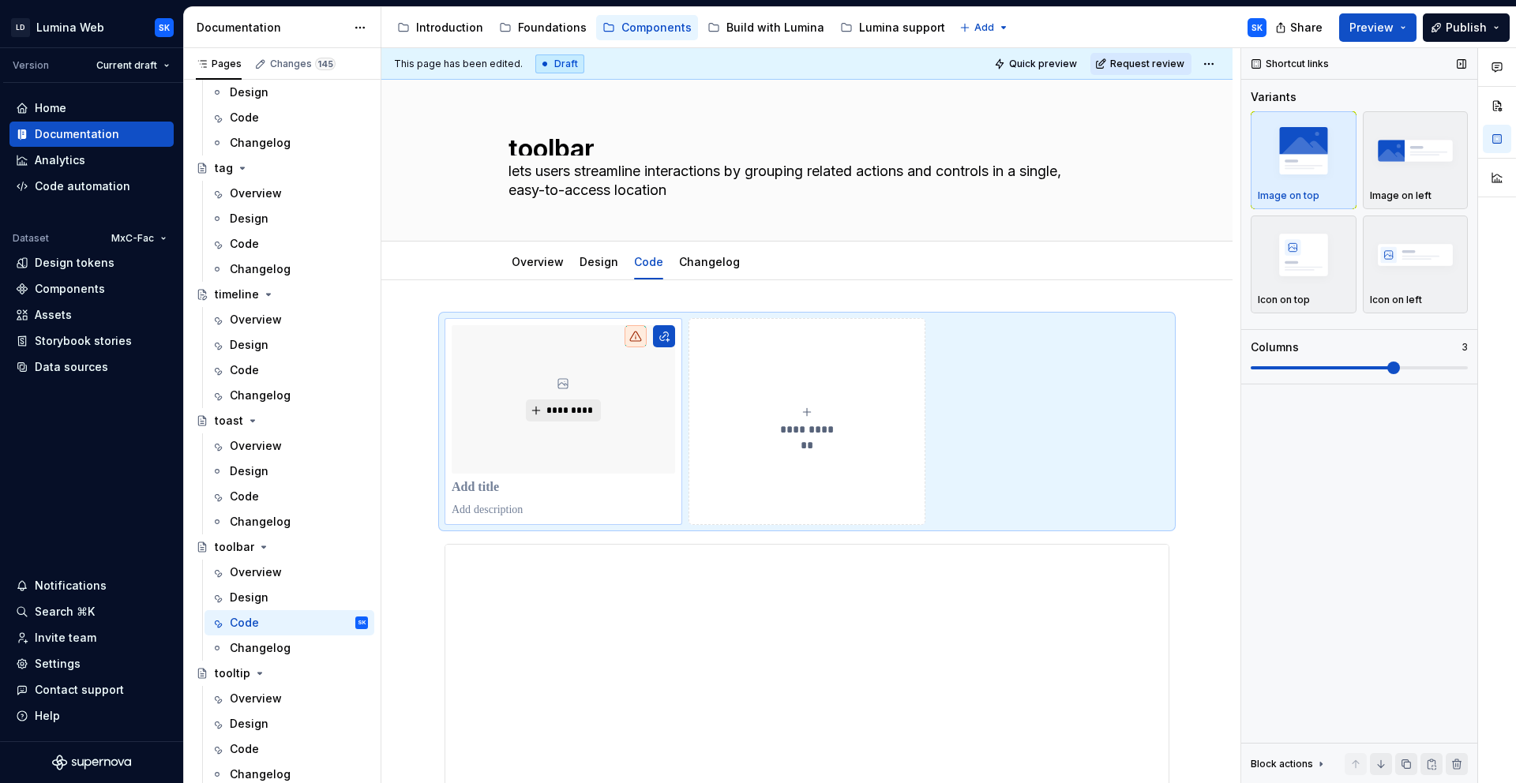
click at [1364, 295] on p "Icon on left" at bounding box center [1396, 300] width 52 height 13
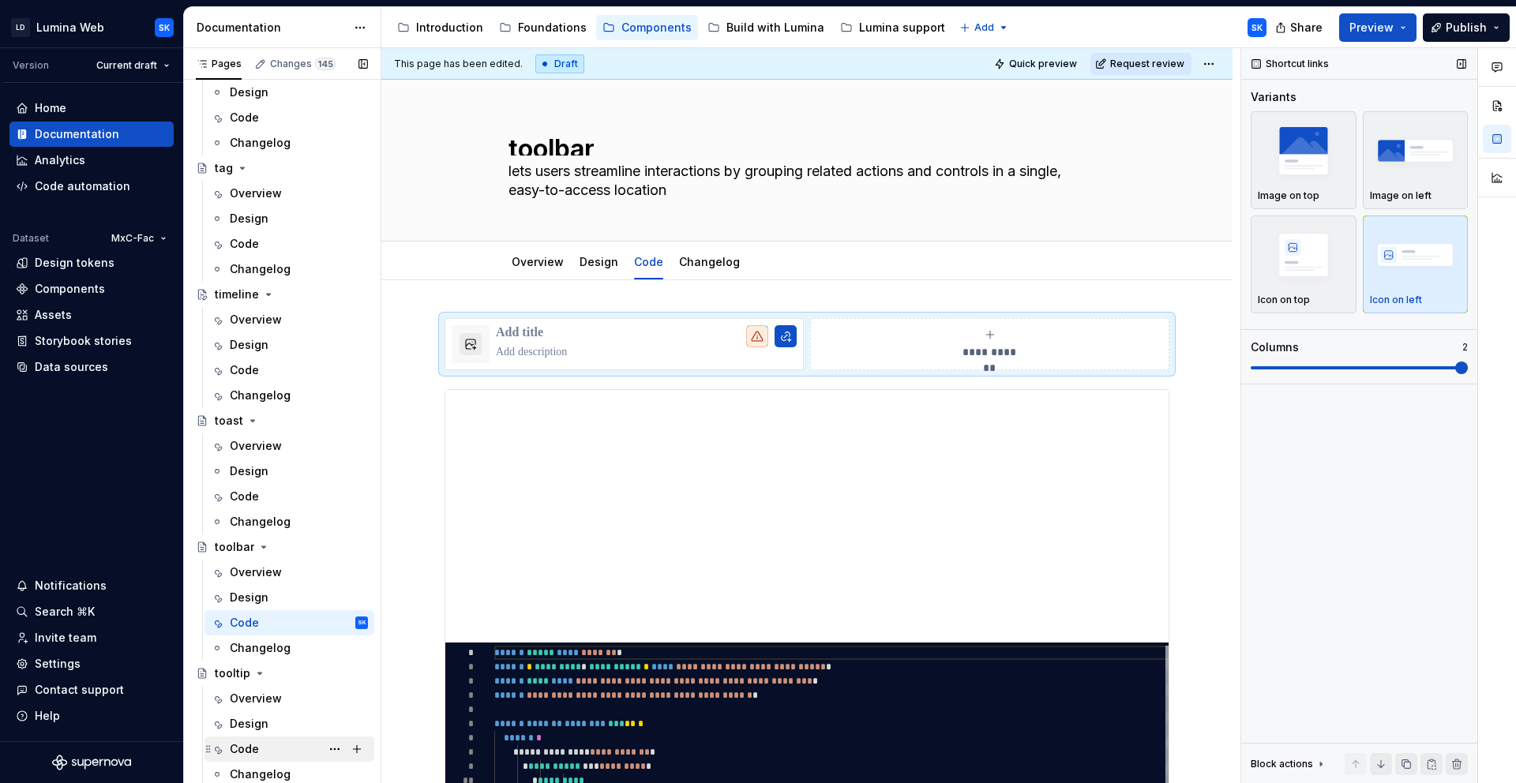
click at [277, 747] on div "Code" at bounding box center [299, 749] width 138 height 22
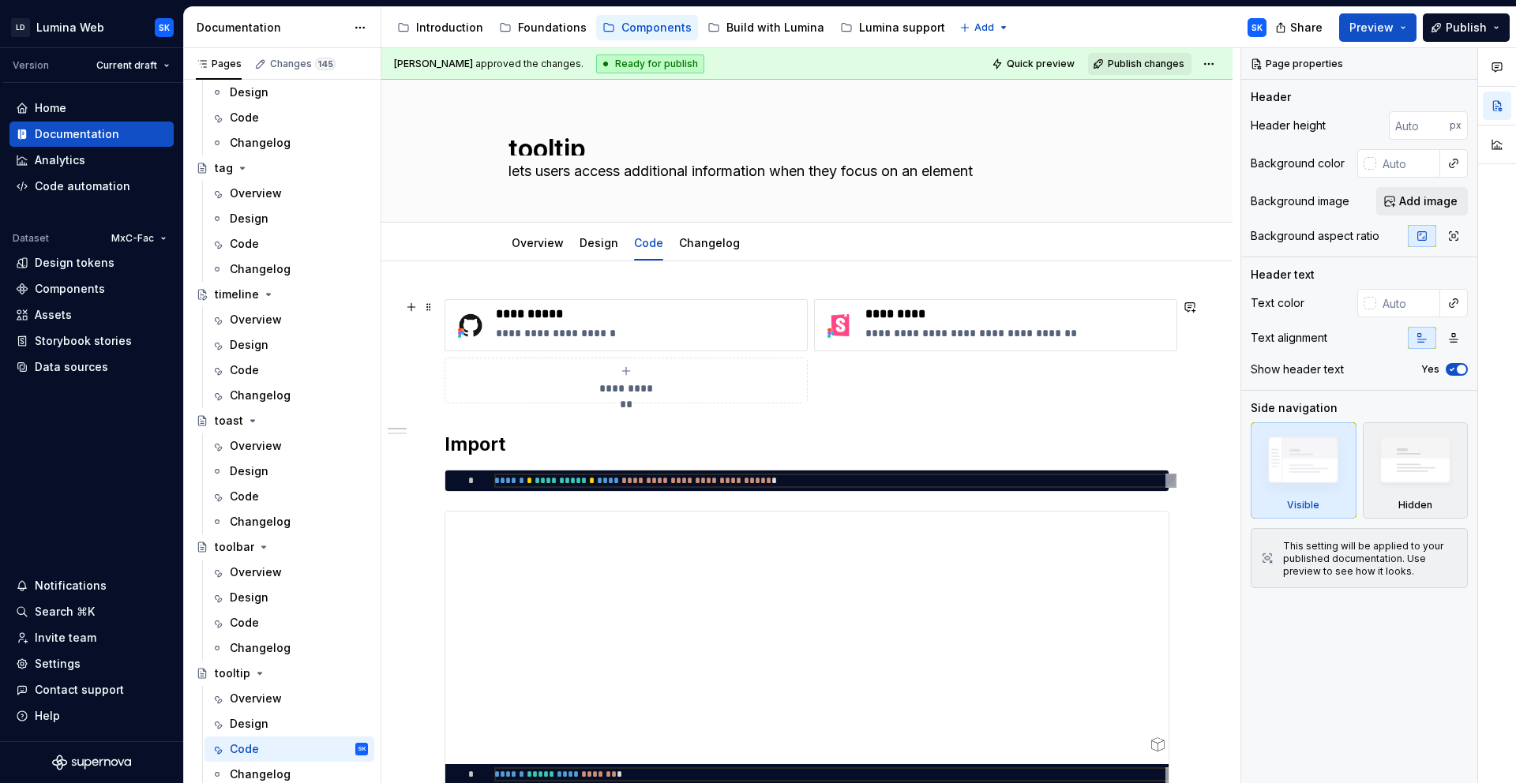
click at [831, 373] on div "**********" at bounding box center [807, 351] width 725 height 104
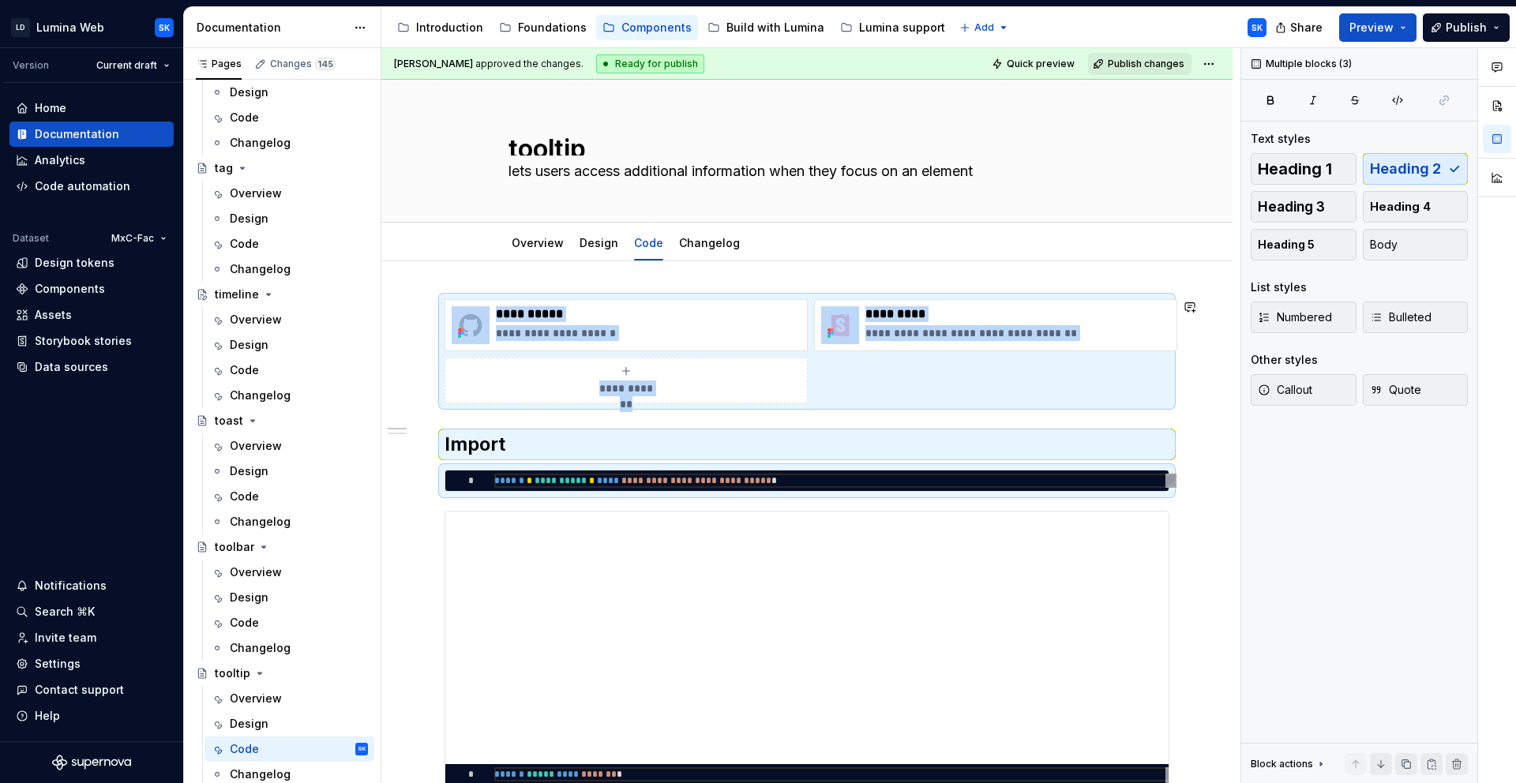
copy div "**********"
click at [270, 618] on div "Code" at bounding box center [299, 623] width 138 height 16
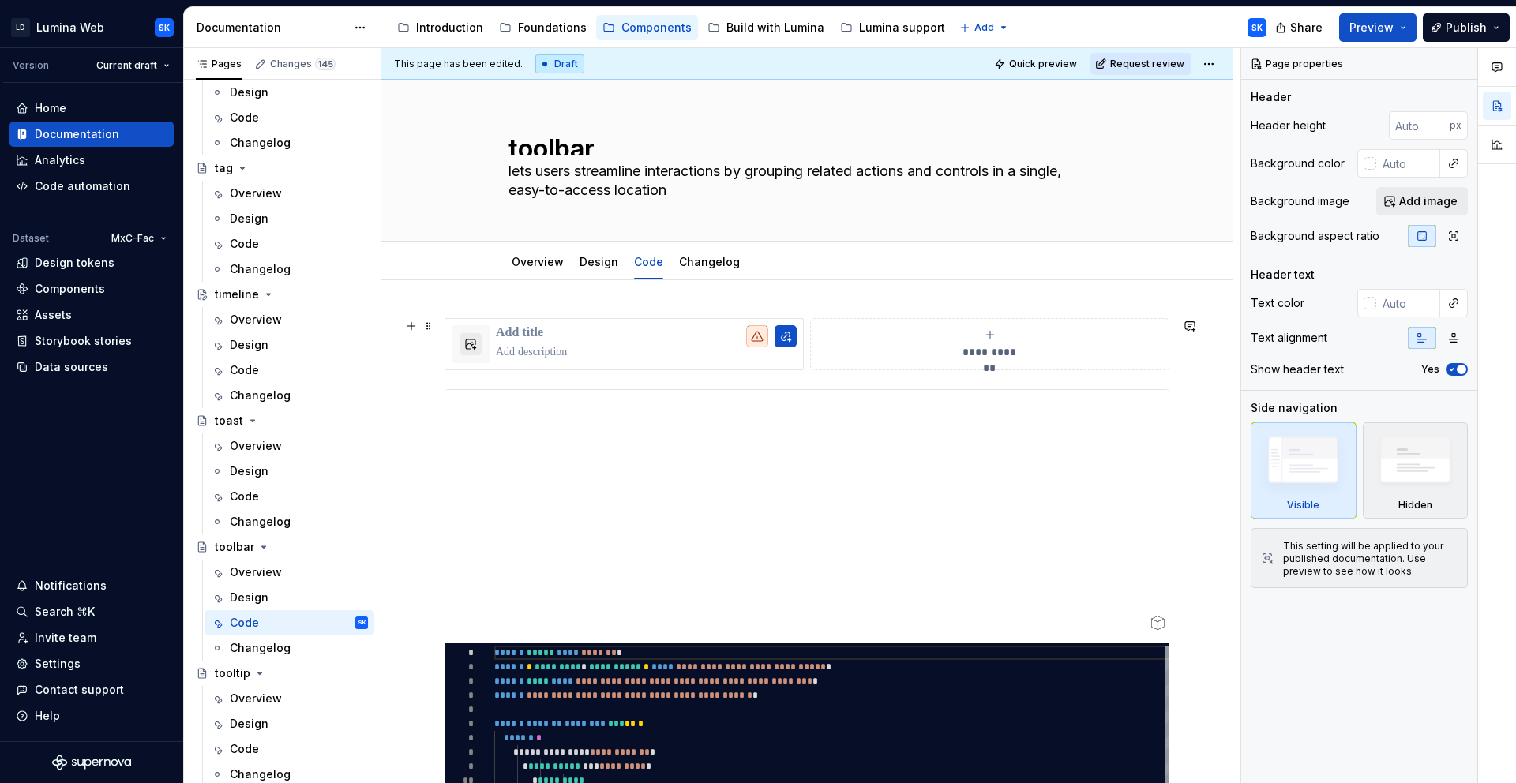
click at [811, 365] on div "**********" at bounding box center [807, 344] width 725 height 52
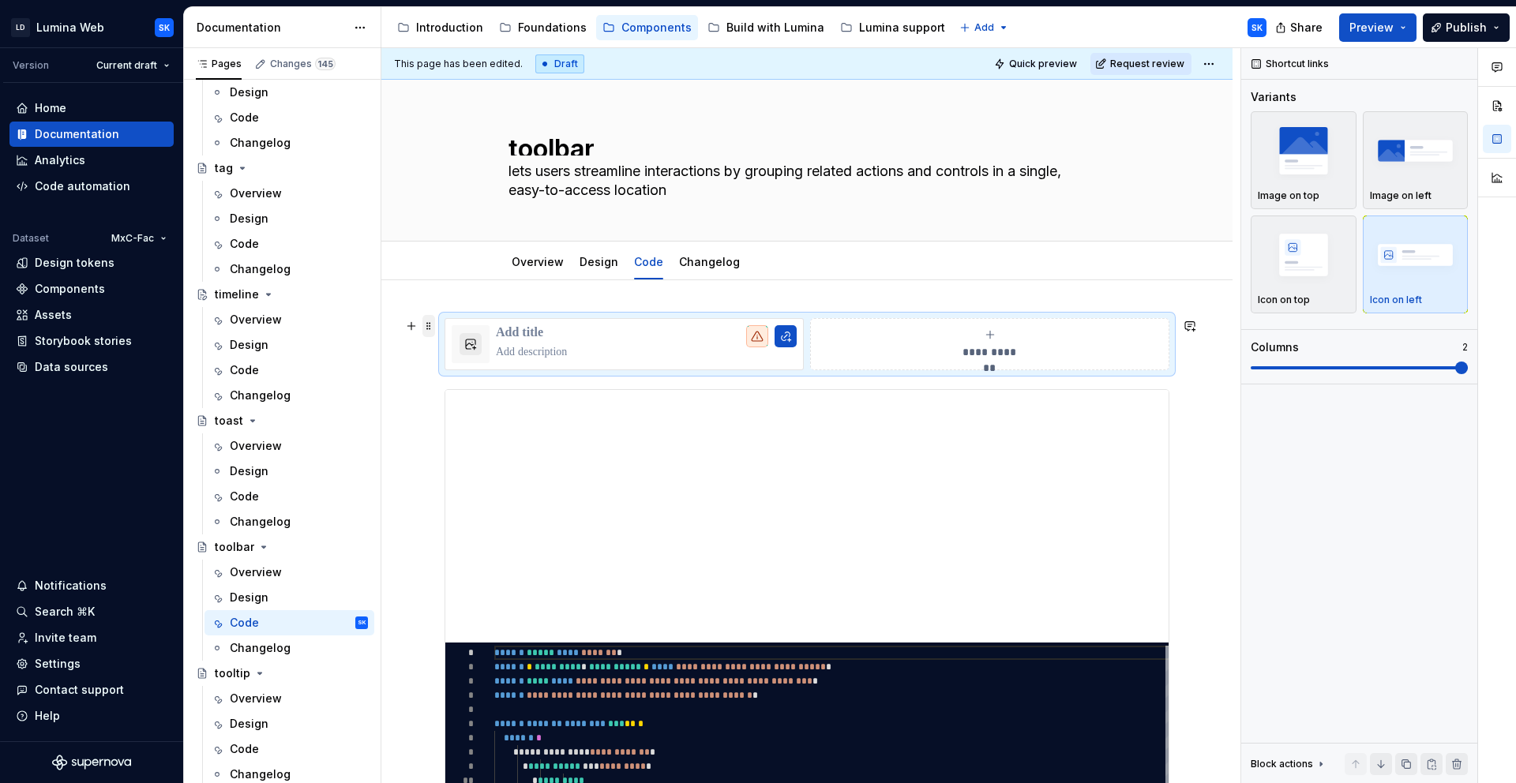
click at [432, 325] on span at bounding box center [428, 326] width 13 height 22
click at [471, 464] on div "Delete" at bounding box center [503, 466] width 103 height 16
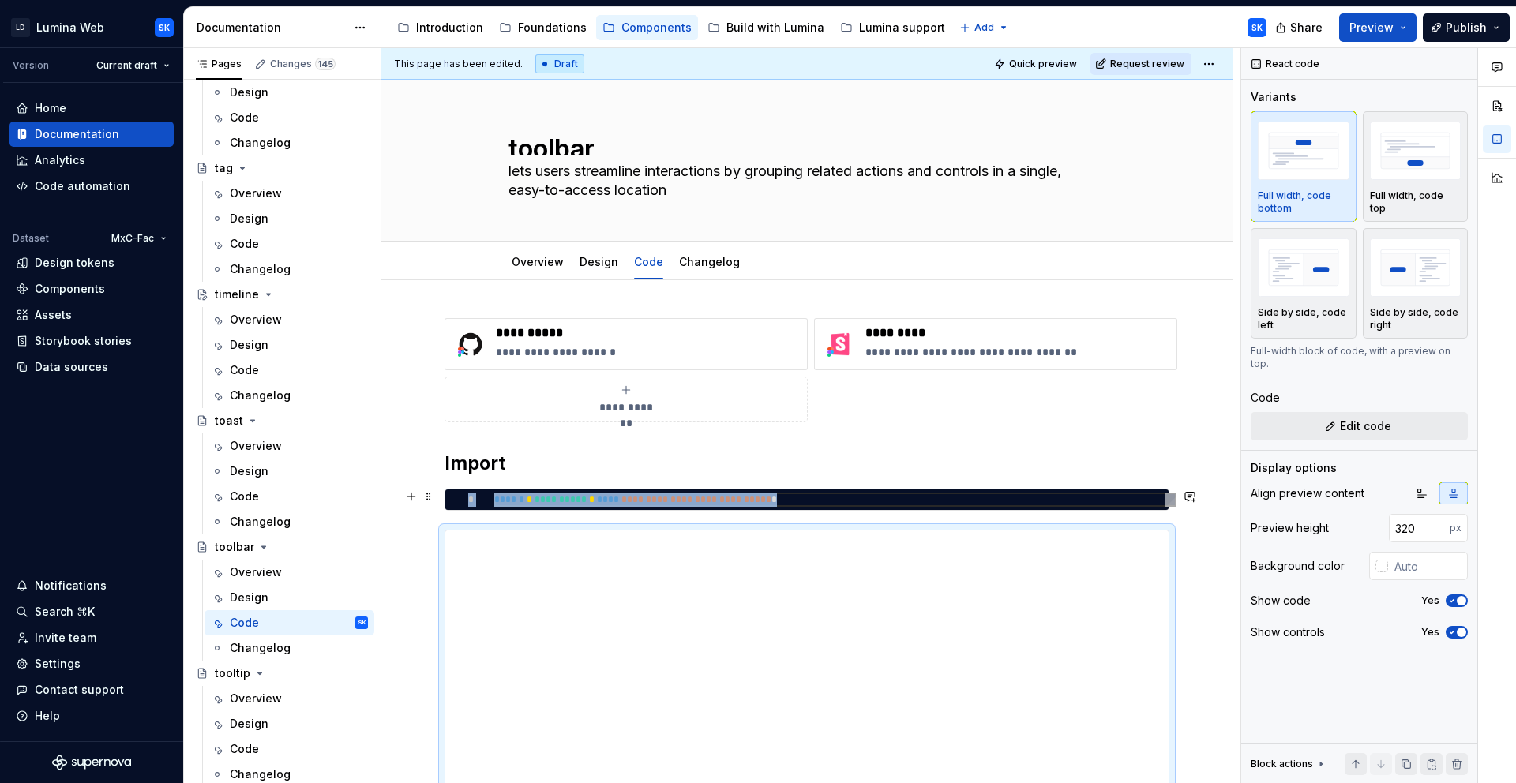
click at [547, 500] on div "**********" at bounding box center [835, 500] width 682 height 14
type textarea "*"
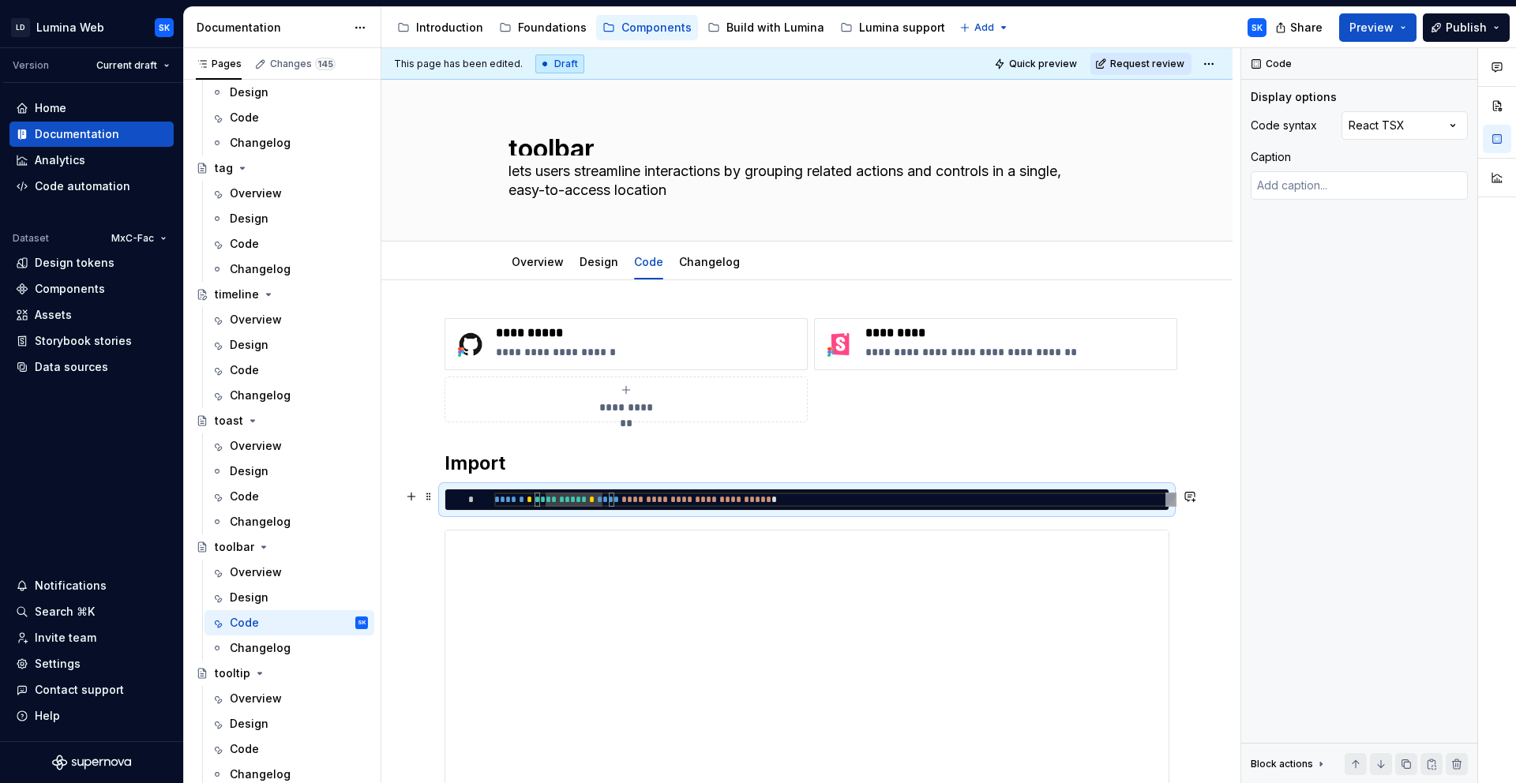
click at [574, 501] on div "**********" at bounding box center [835, 500] width 682 height 14
type textarea "**********"
type textarea "*"
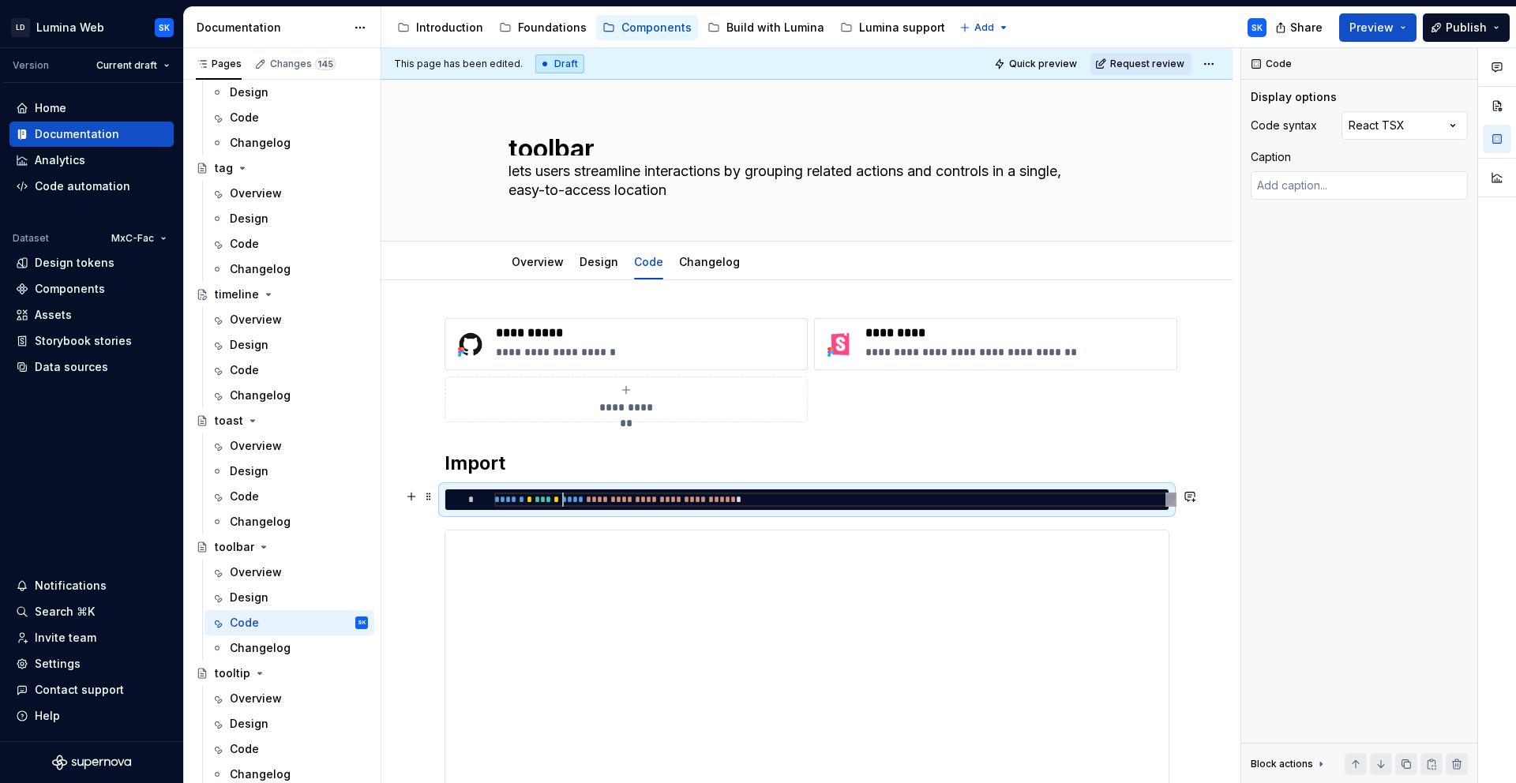
scroll to position [0, 69]
type textarea "**********"
type textarea "*"
type textarea "**********"
type textarea "*"
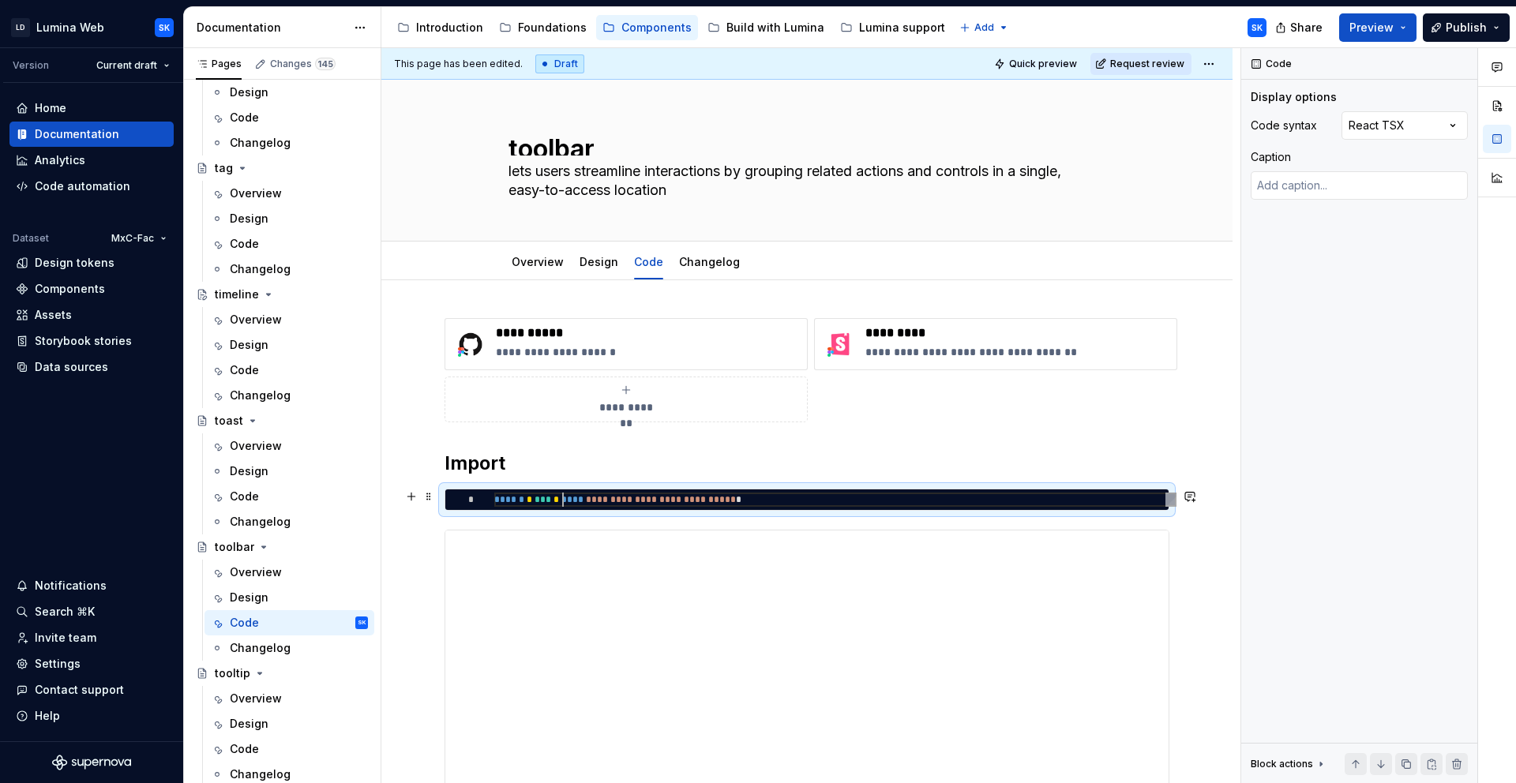
type textarea "**********"
type textarea "*"
type textarea "**********"
type textarea "*"
type textarea "**********"
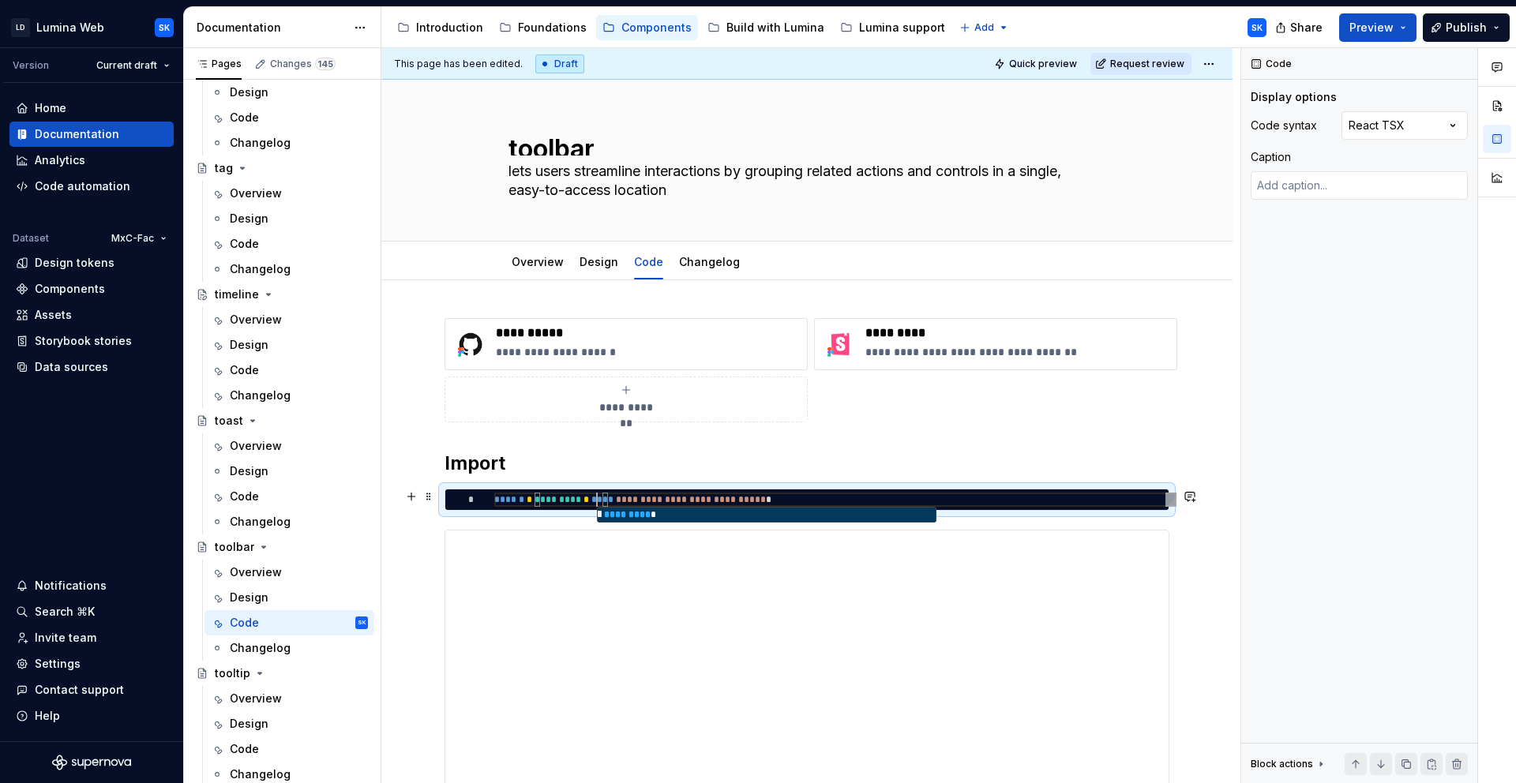
type textarea "*"
type textarea "**********"
click at [846, 396] on div "**********" at bounding box center [807, 370] width 725 height 104
click at [547, 329] on p "**********" at bounding box center [648, 333] width 305 height 16
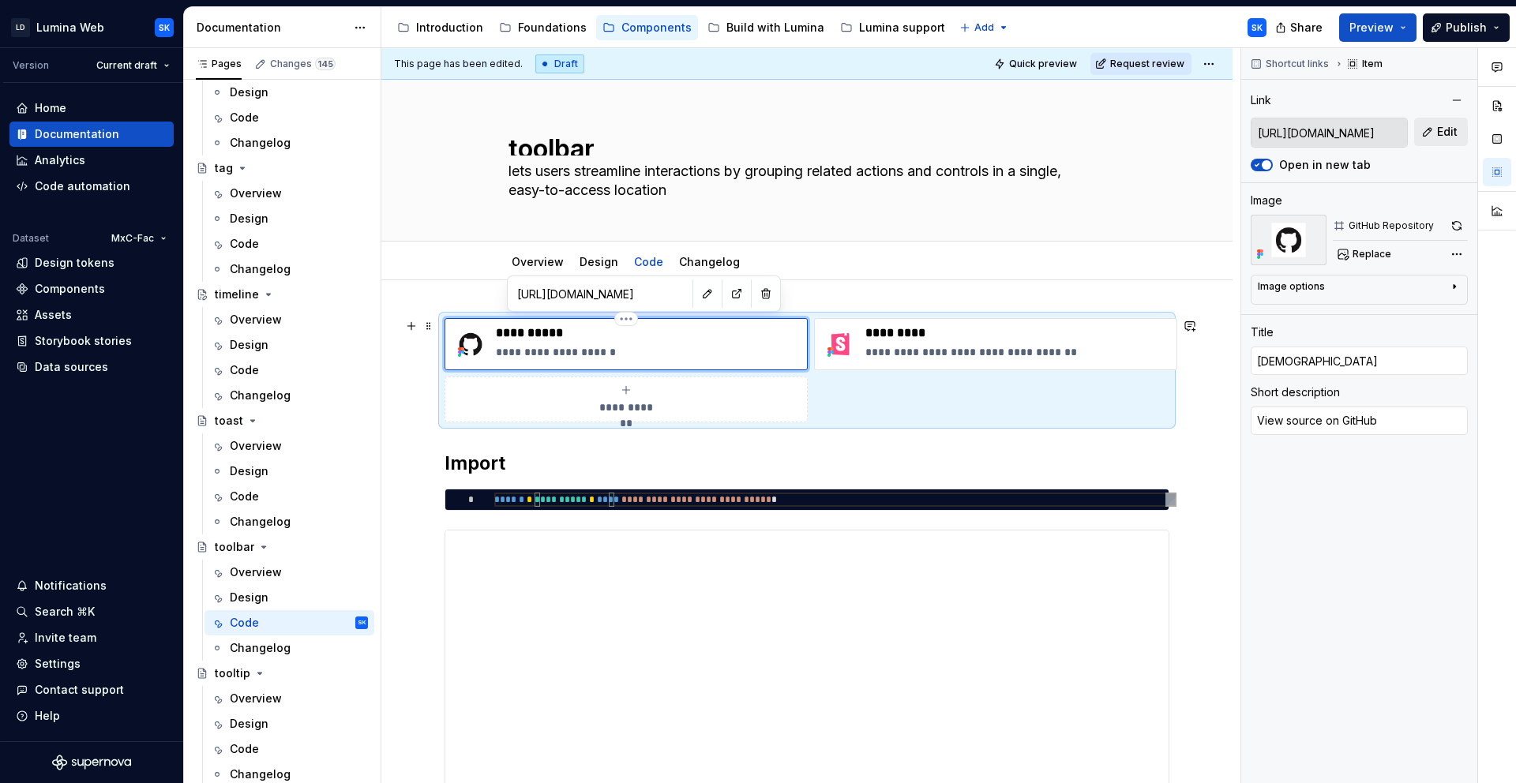
click at [547, 329] on p "**********" at bounding box center [648, 333] width 305 height 16
type textarea "*"
type input "[DEMOGRAPHIC_DATA]"
type textarea "*"
type input "[DEMOGRAPHIC_DATA]"
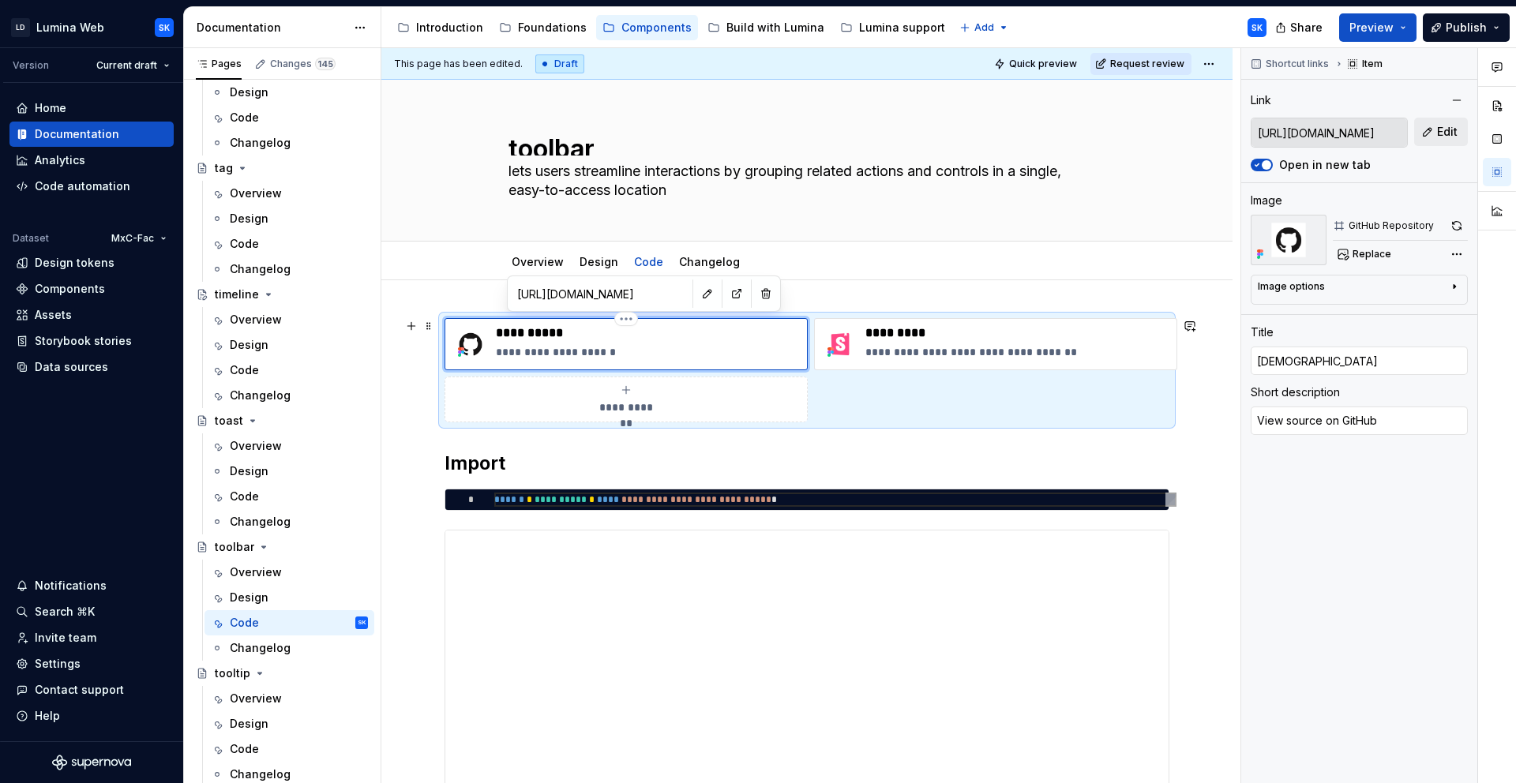
type textarea "*"
type input "[DEMOGRAPHIC_DATA]"
click at [903, 394] on div "**********" at bounding box center [807, 370] width 725 height 104
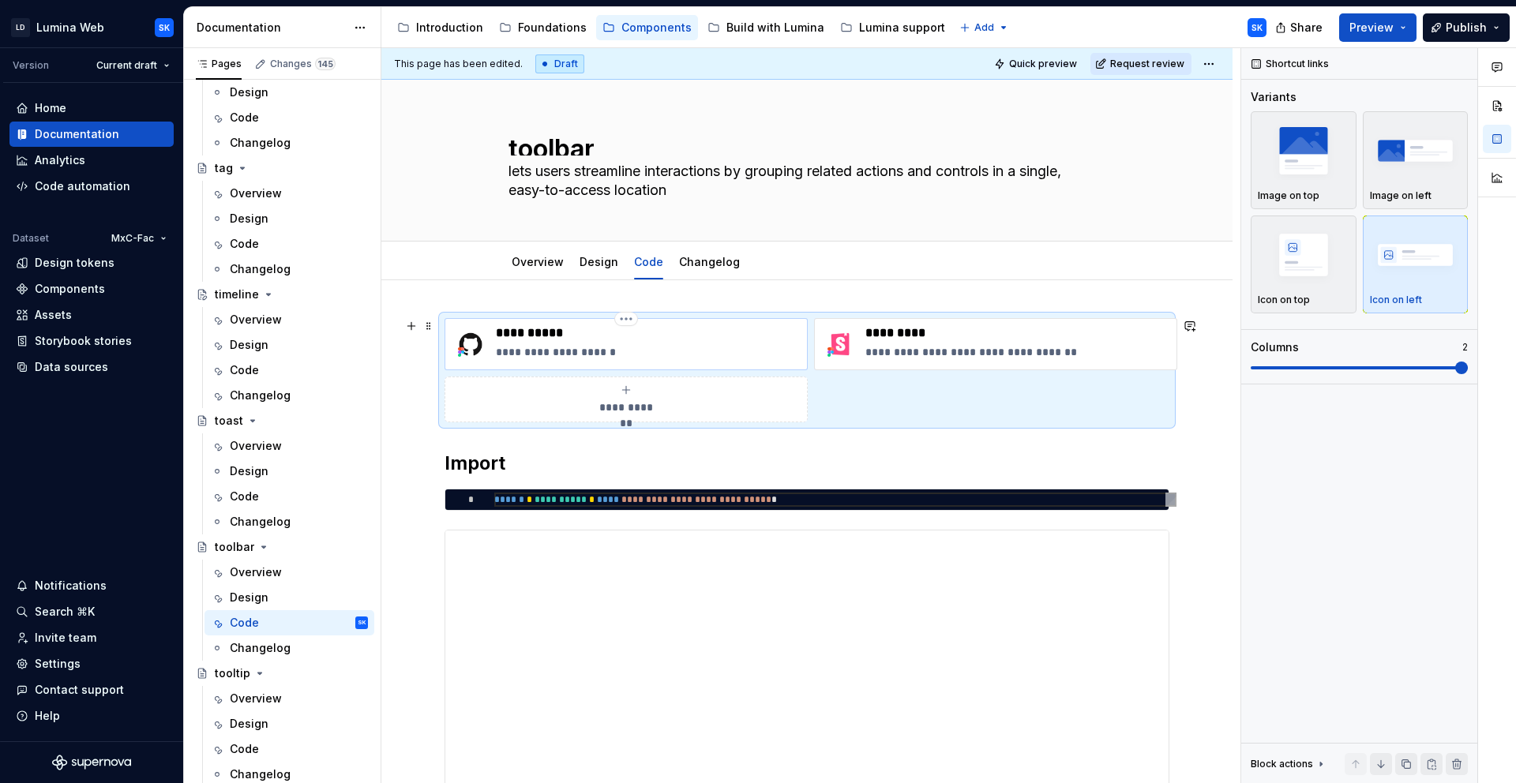
click at [749, 351] on p "**********" at bounding box center [648, 352] width 305 height 16
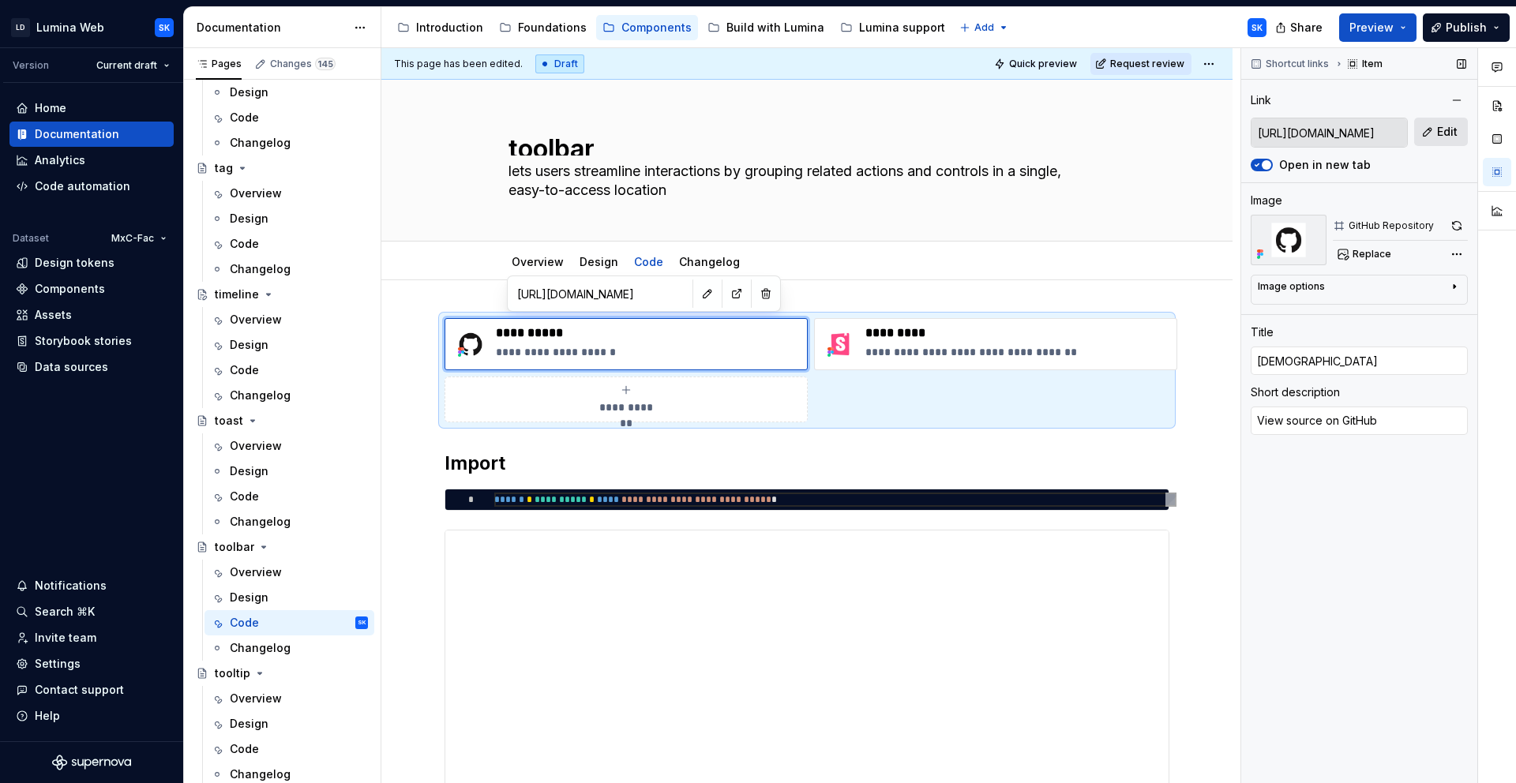
click at [1364, 130] on span "Edit" at bounding box center [1447, 132] width 21 height 16
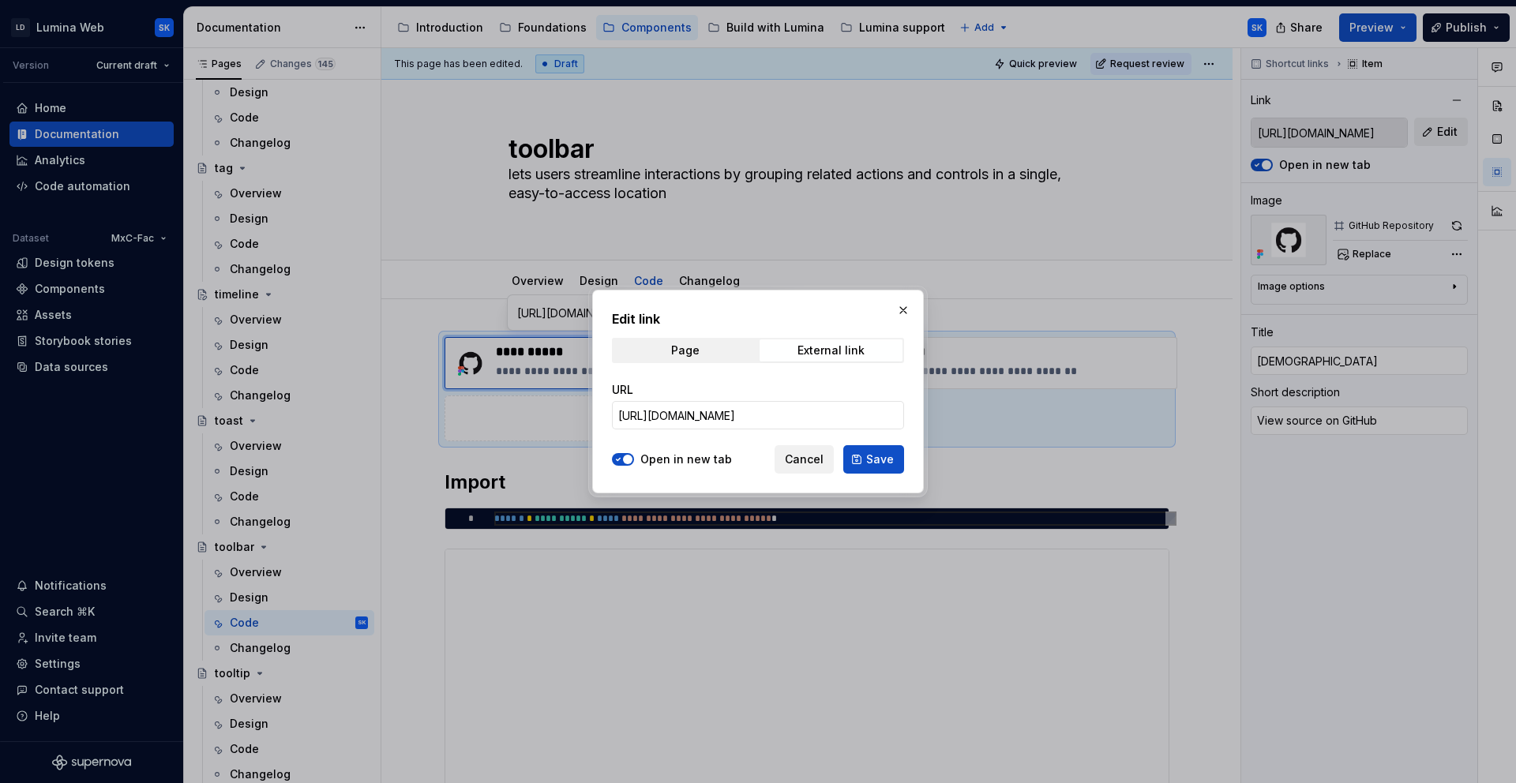
type textarea "*"
click at [706, 409] on input "[URL][DOMAIN_NAME]" at bounding box center [758, 415] width 292 height 28
paste input "bar"
type input "[URL][DOMAIN_NAME]"
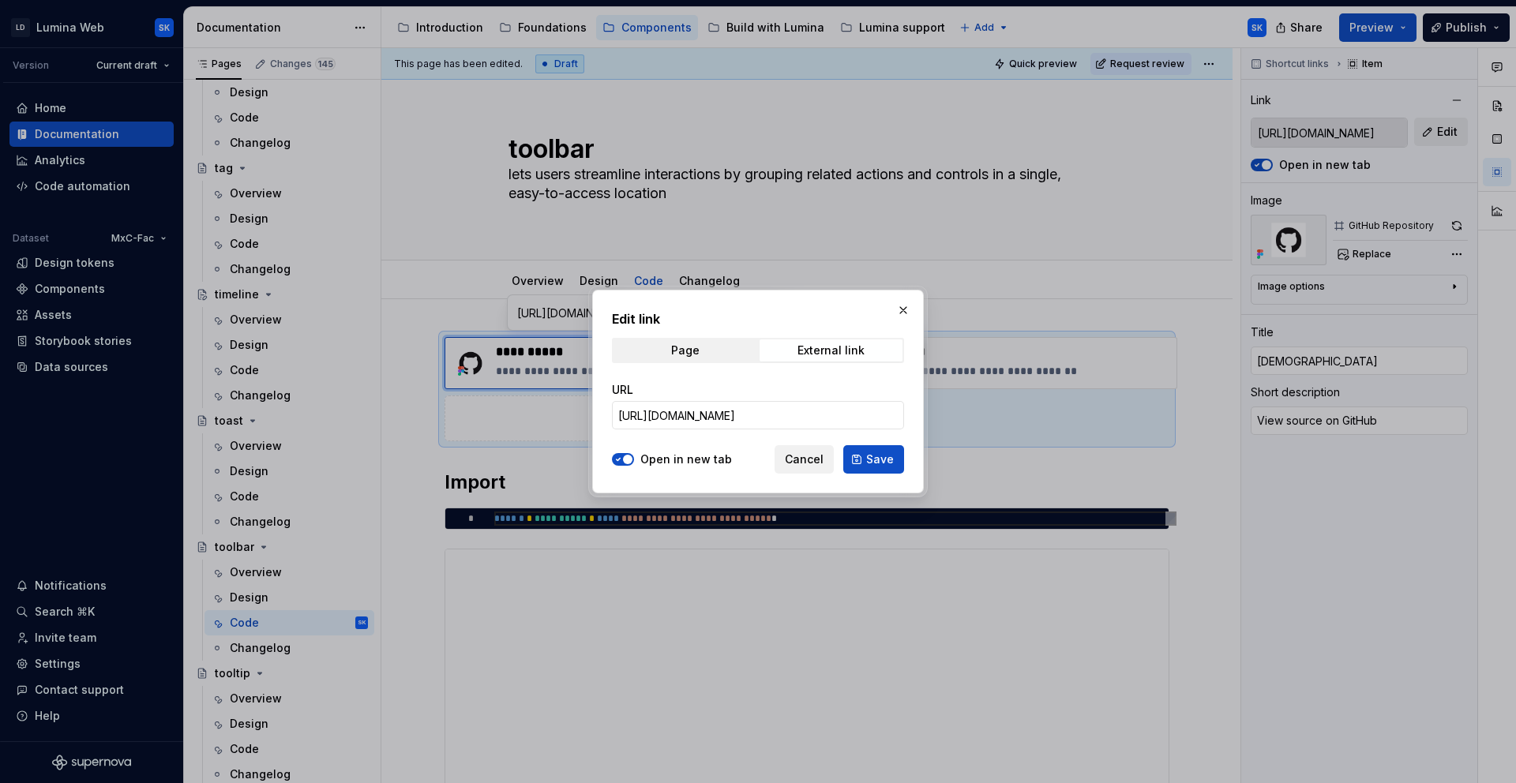
scroll to position [0, 0]
drag, startPoint x: 881, startPoint y: 456, endPoint x: 1140, endPoint y: 36, distance: 492.8
click at [881, 456] on span "Save" at bounding box center [880, 460] width 28 height 16
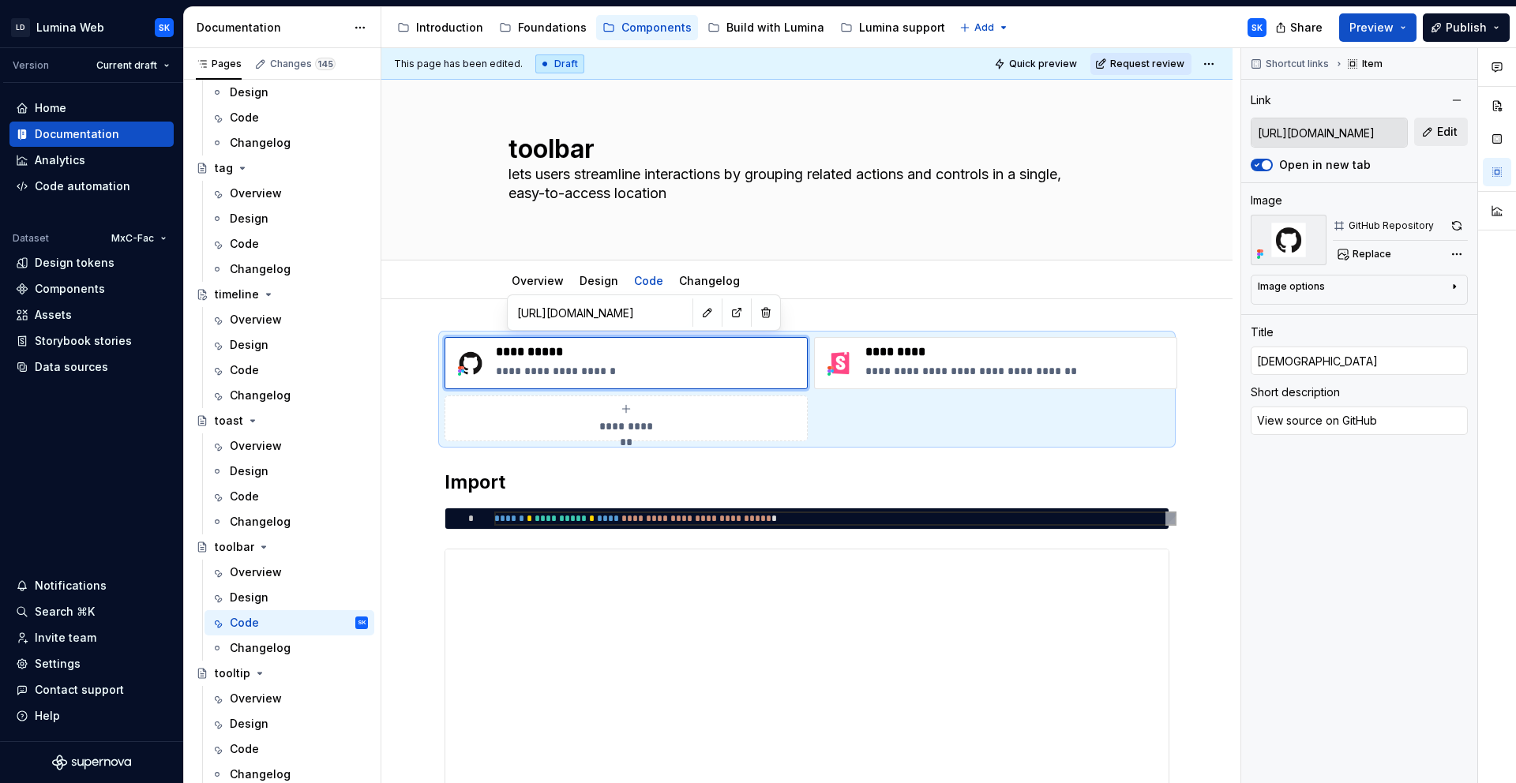
type textarea "*"
type input "[URL][DOMAIN_NAME]"
type textarea "*"
type input "[URL][DOMAIN_NAME]"
click at [973, 369] on p "**********" at bounding box center [1017, 371] width 305 height 16
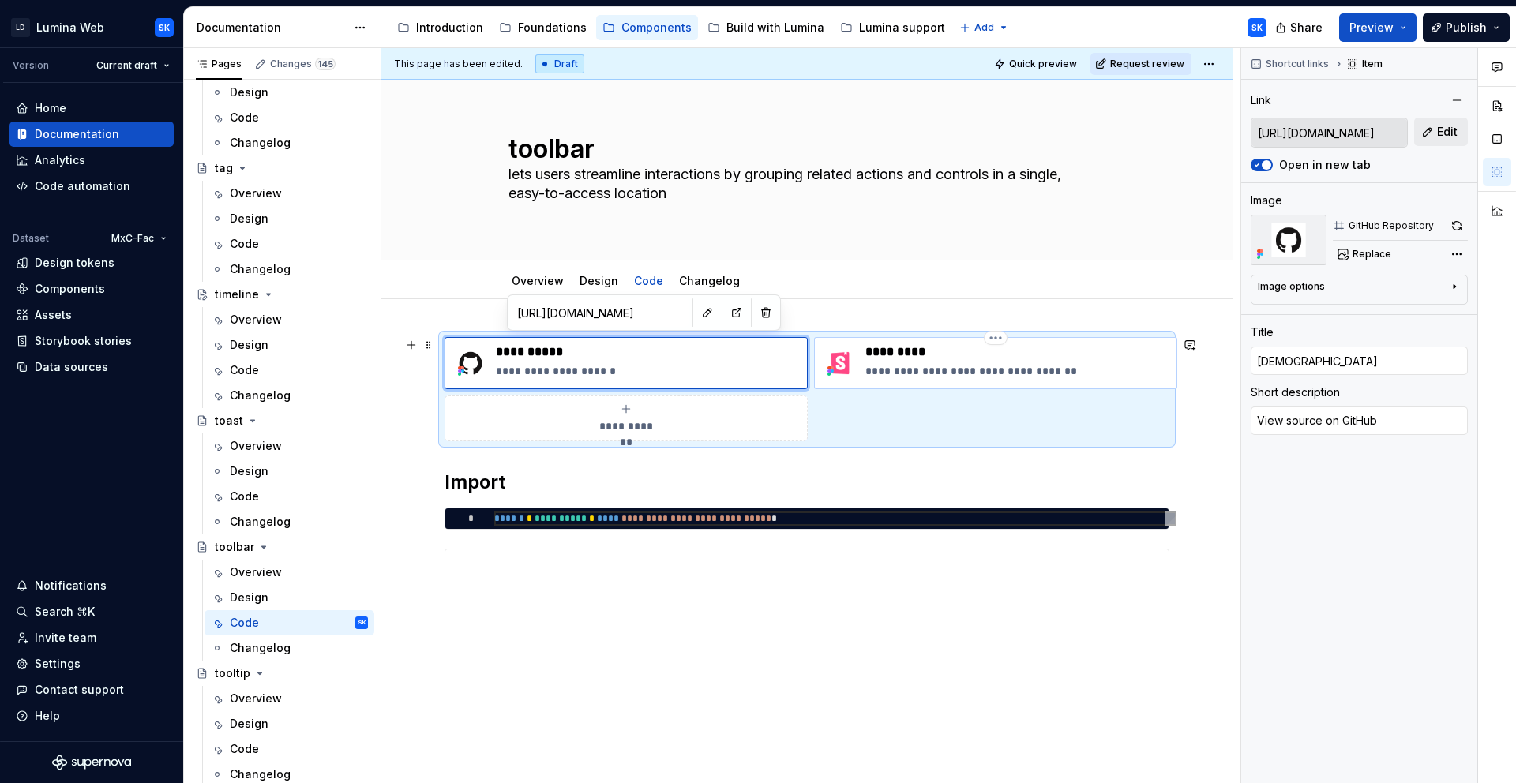
type textarea "*"
type input "[URL][DOMAIN_NAME]"
type input "Storybook"
type textarea "Explore component props in playground"
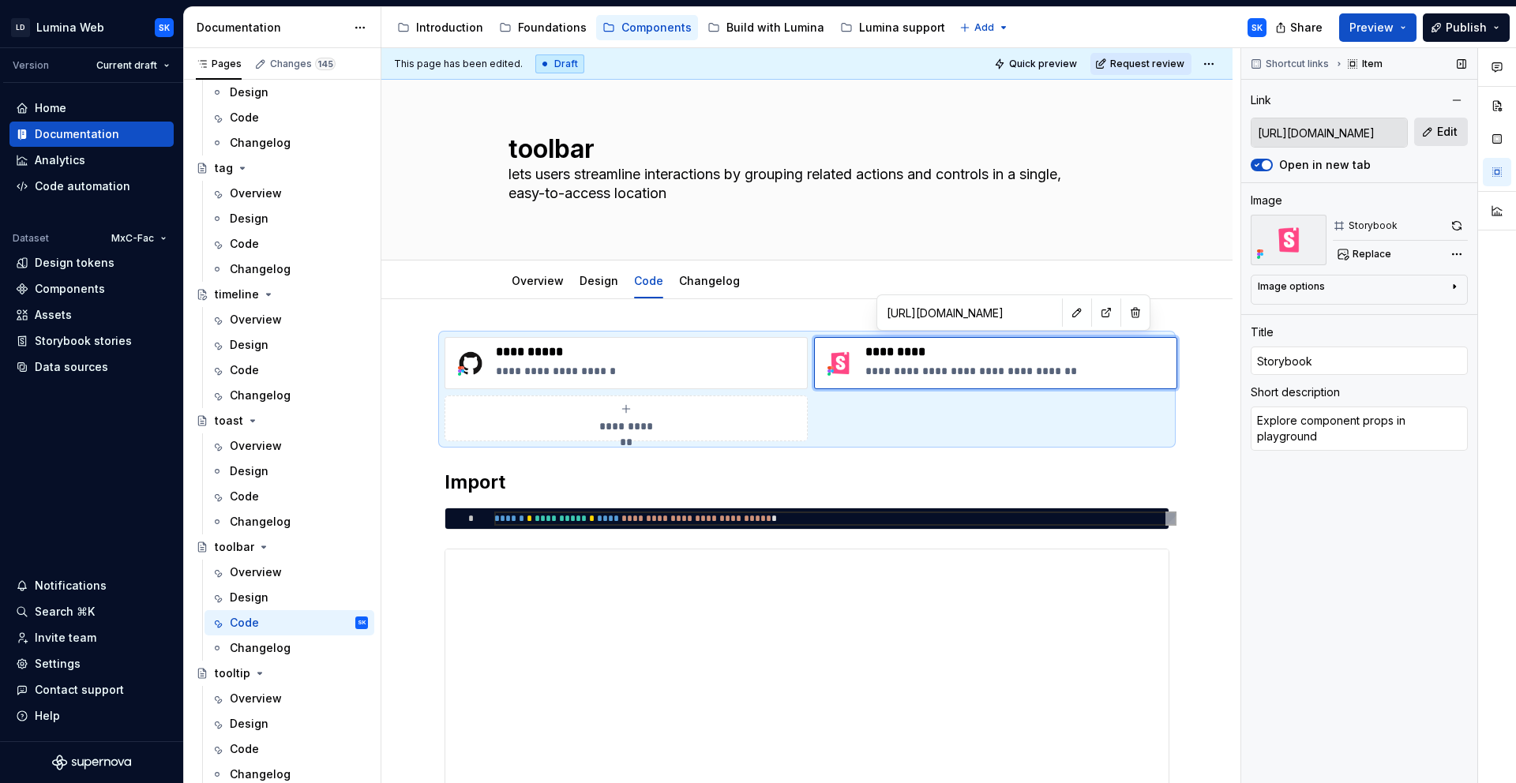
click at [1364, 140] on button "Edit" at bounding box center [1441, 132] width 54 height 28
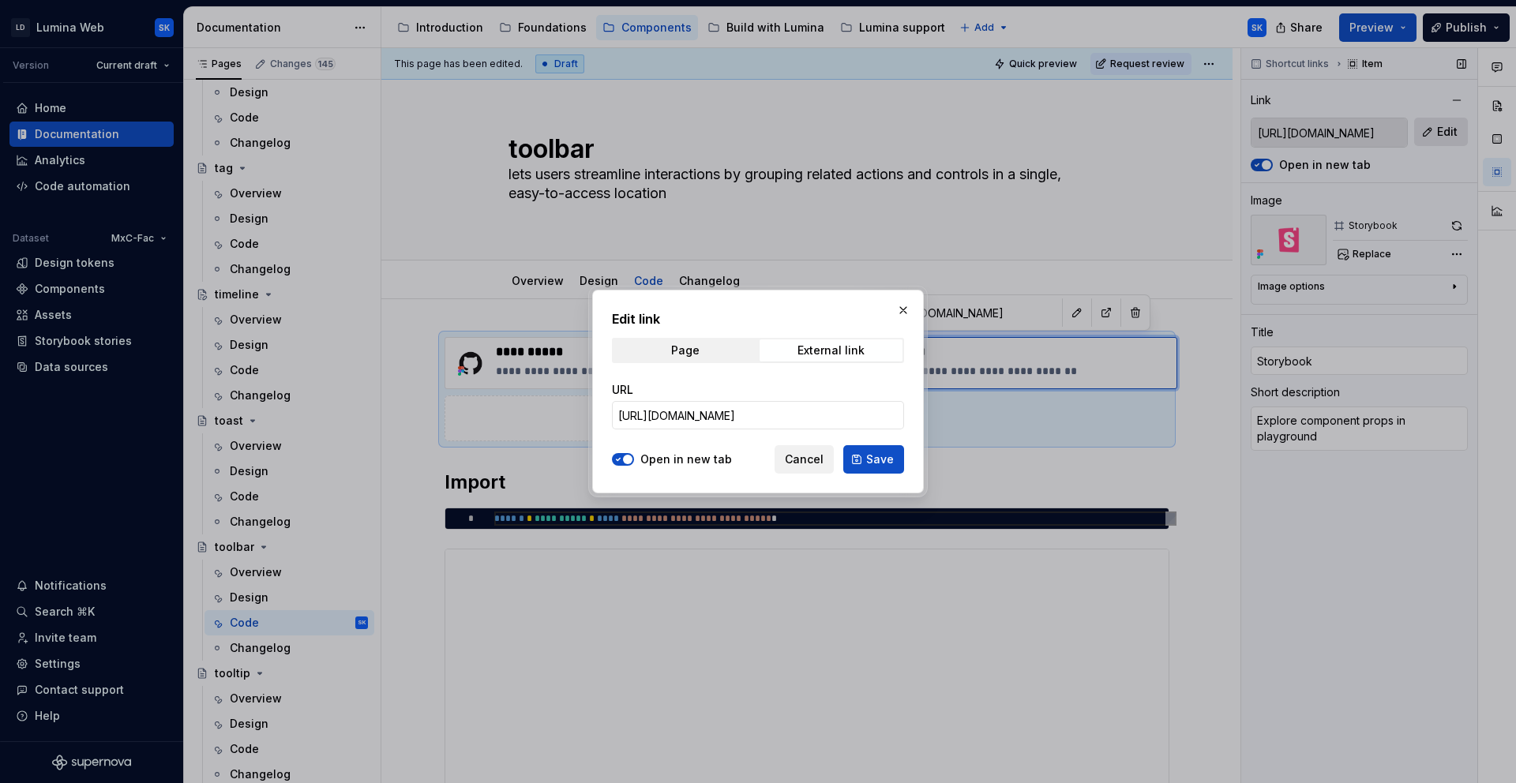
type textarea "*"
click at [809, 420] on input "[URL][DOMAIN_NAME]" at bounding box center [758, 415] width 292 height 28
paste input "bar"
type input "[URL][DOMAIN_NAME]"
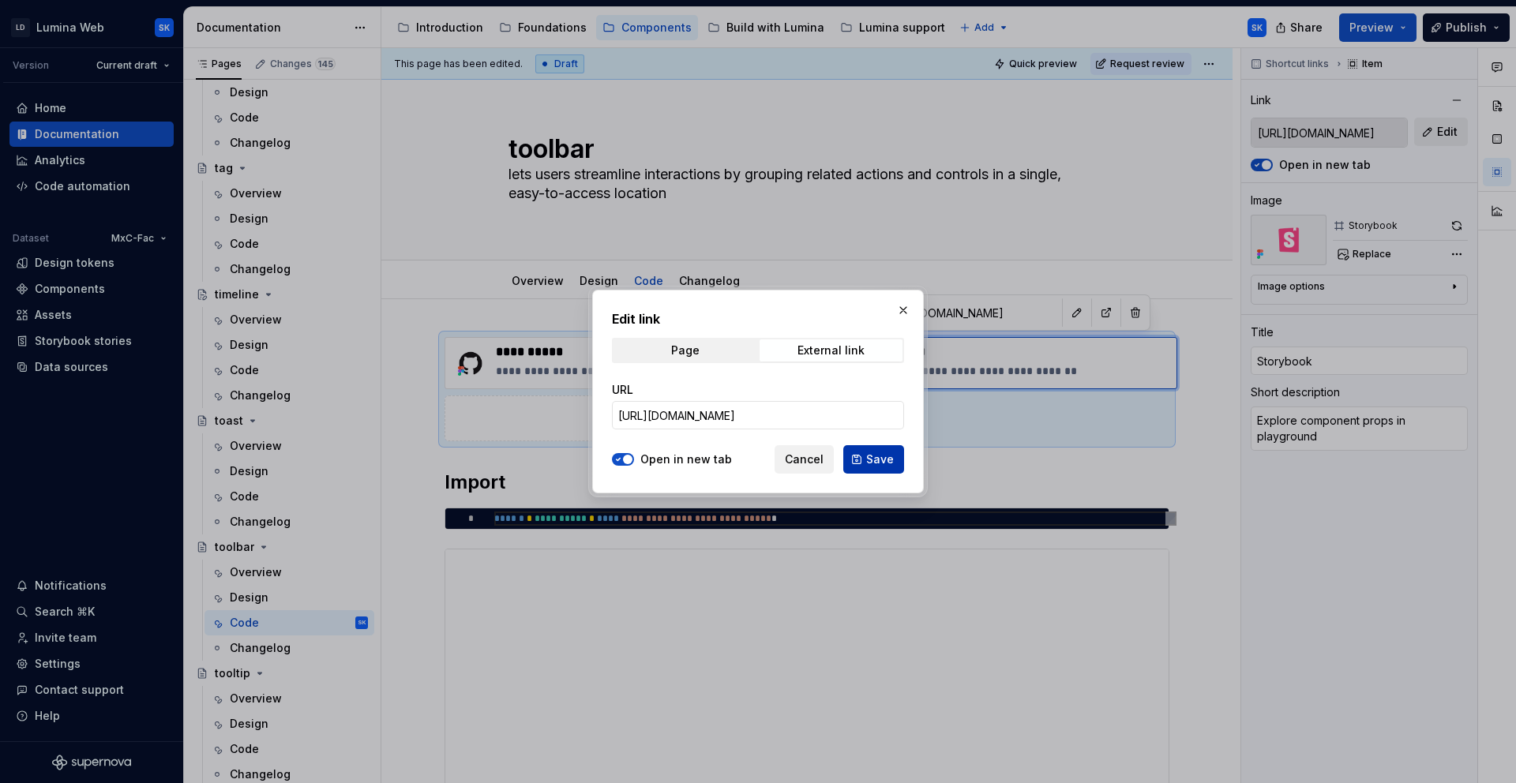
scroll to position [0, 0]
click at [876, 462] on span "Save" at bounding box center [880, 460] width 28 height 16
type textarea "*"
type input "[URL][DOMAIN_NAME]"
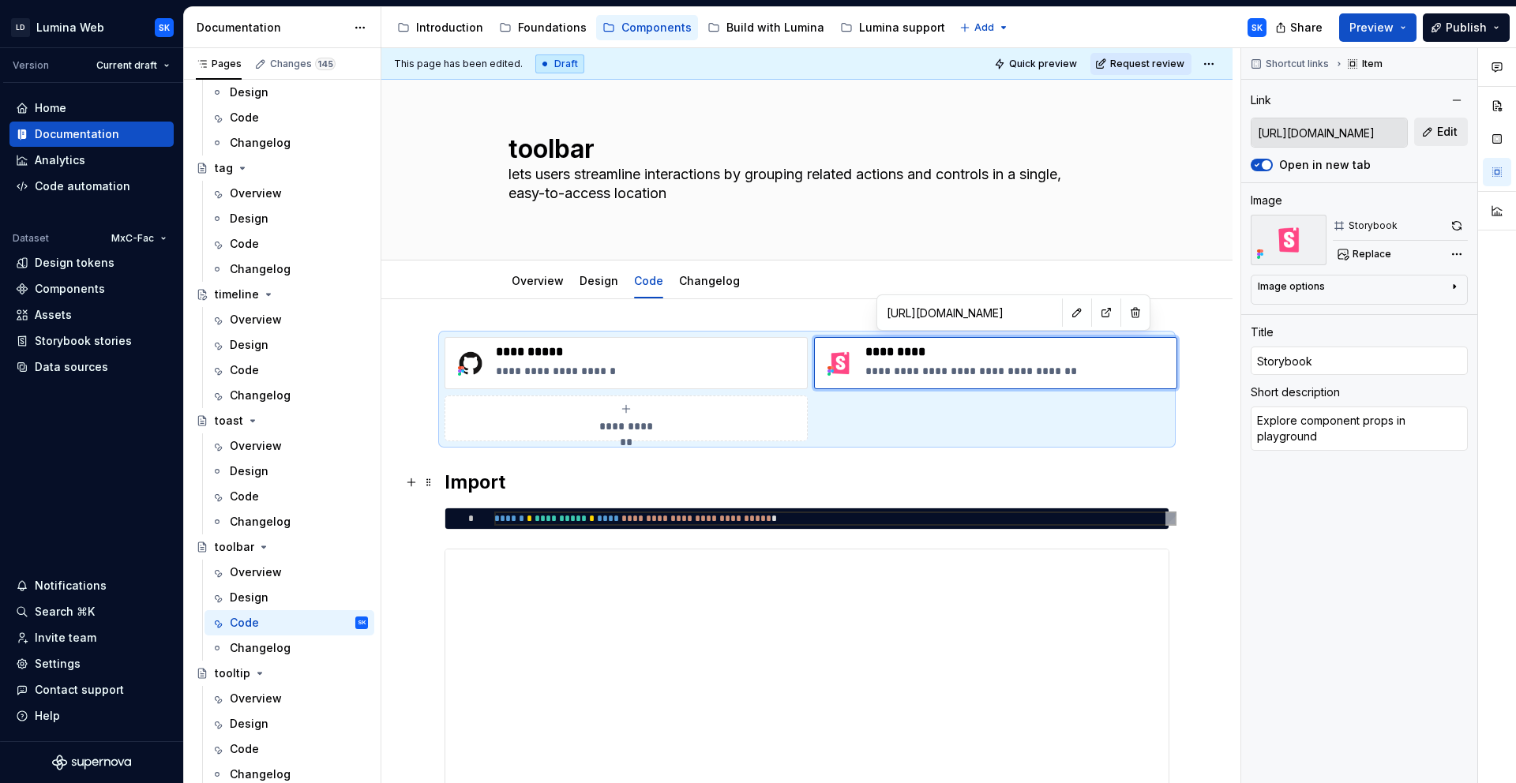
type input "[URL][DOMAIN_NAME]"
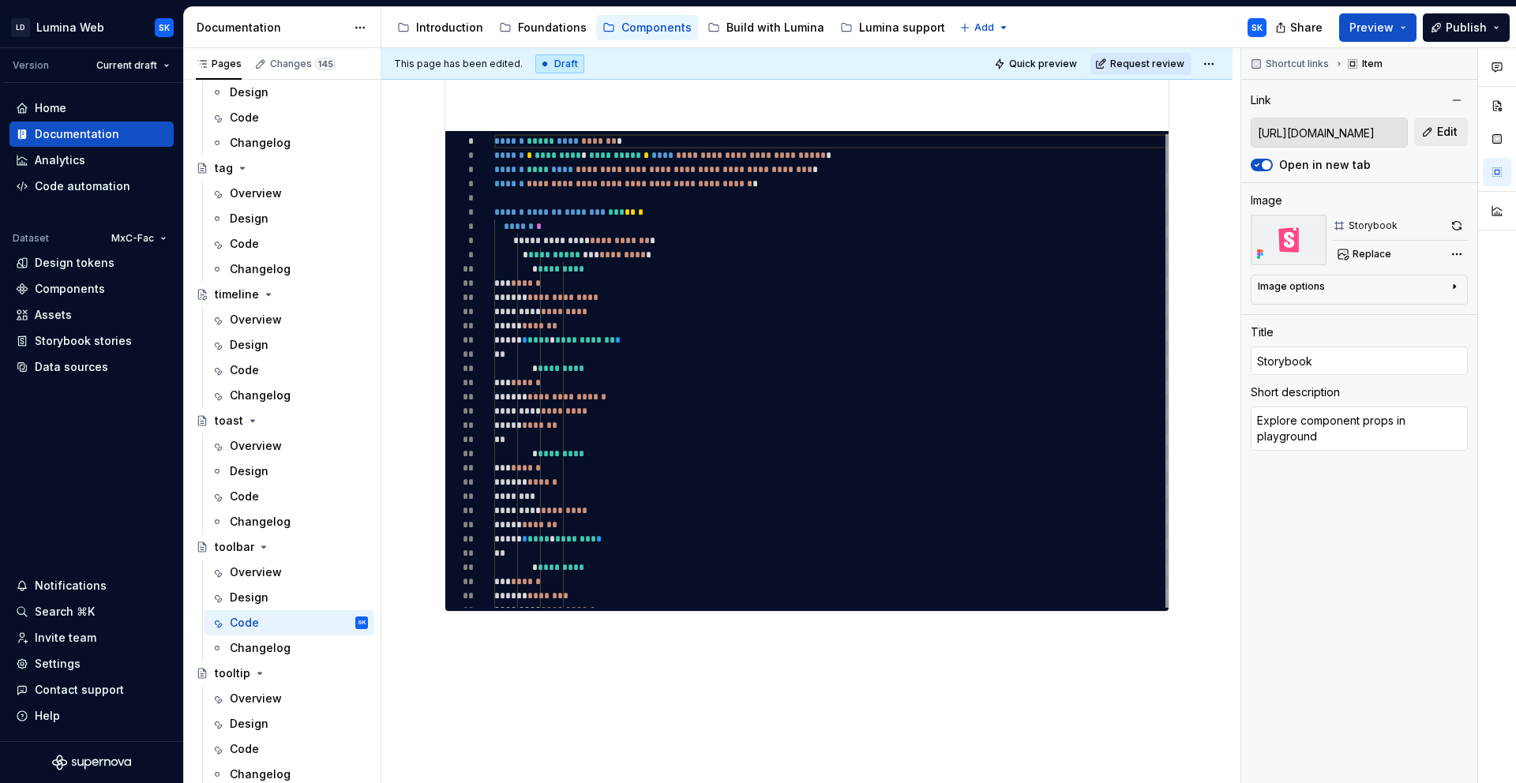
scroll to position [672, 0]
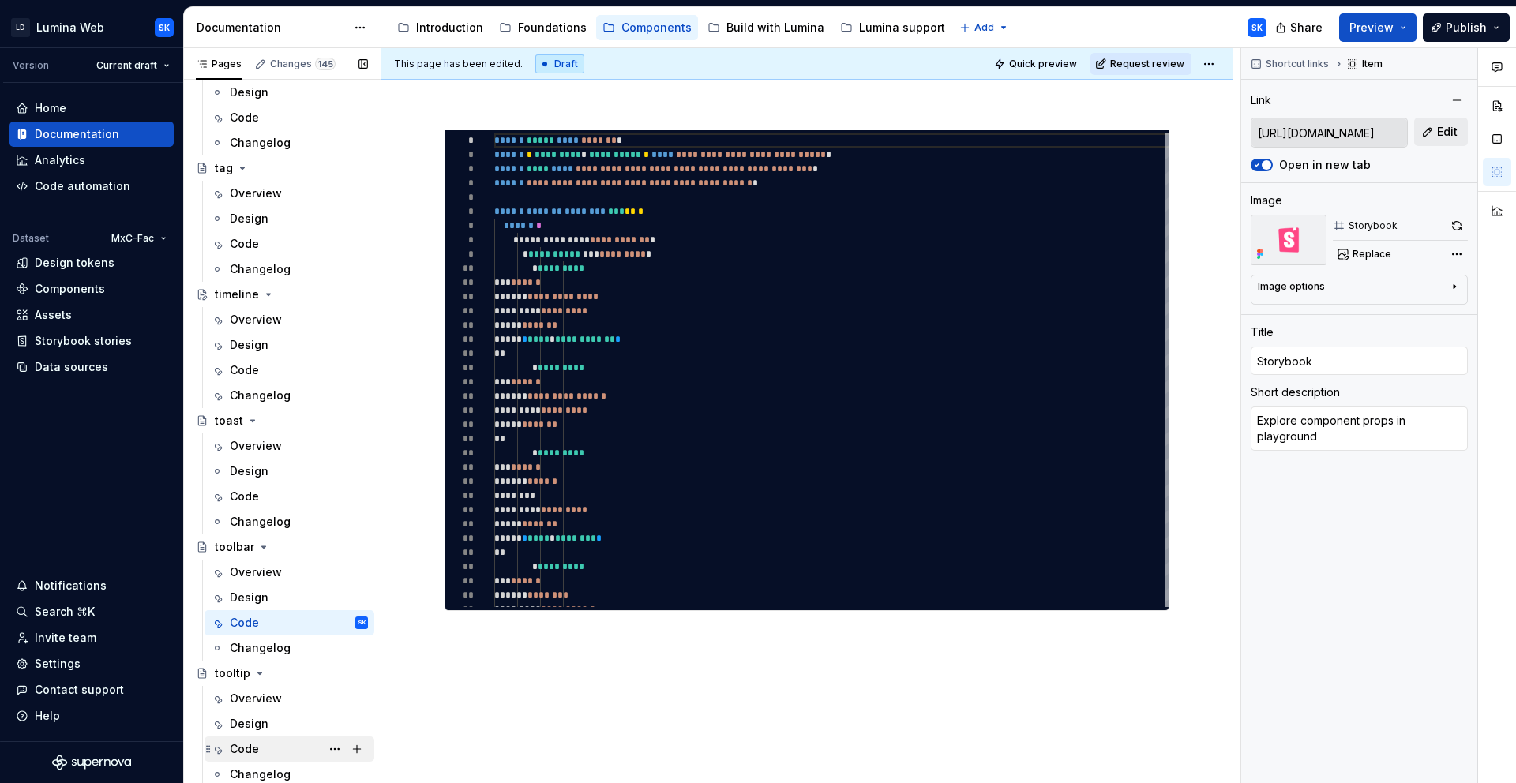
click at [279, 752] on div "Code" at bounding box center [299, 749] width 138 height 22
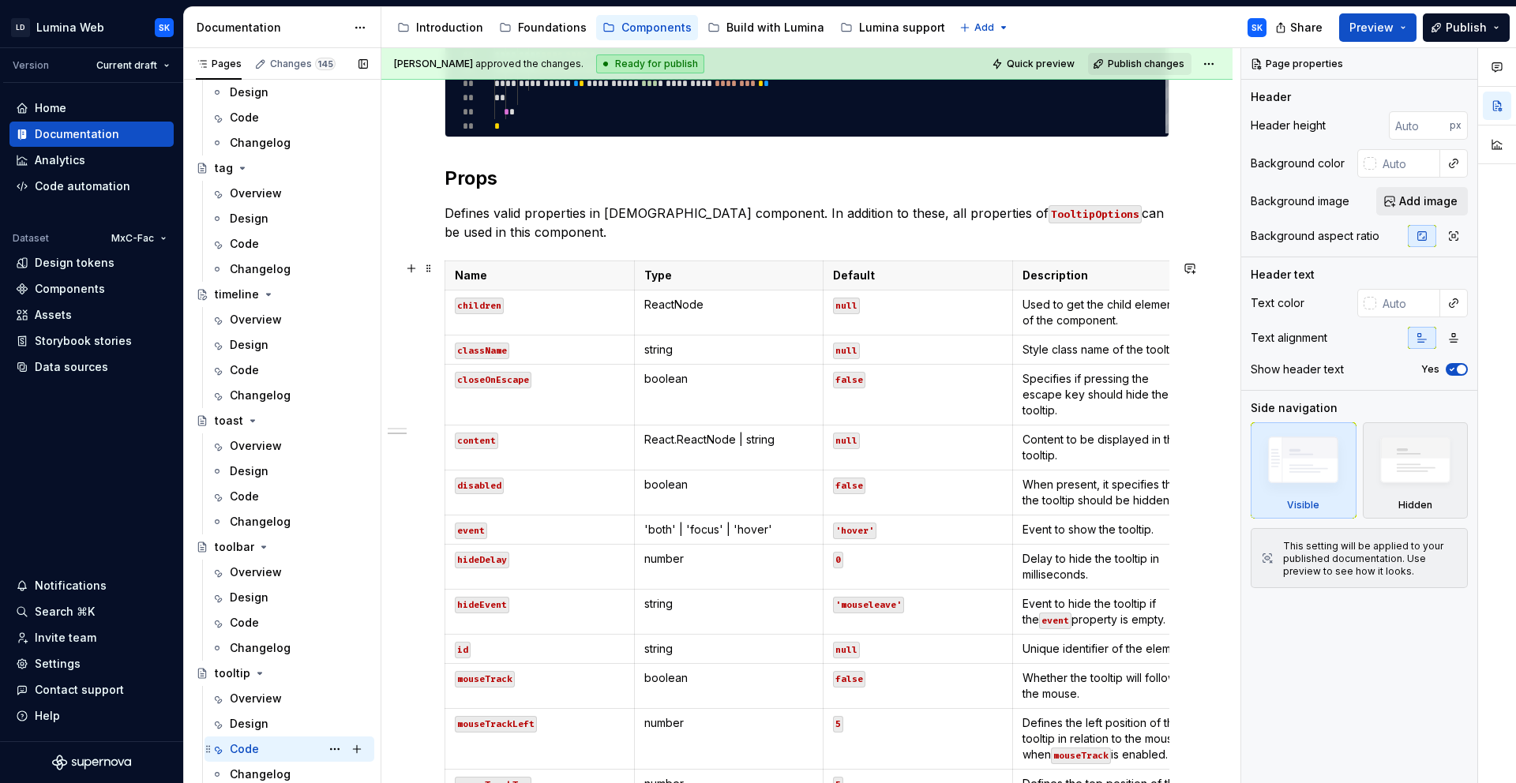
scroll to position [779, 0]
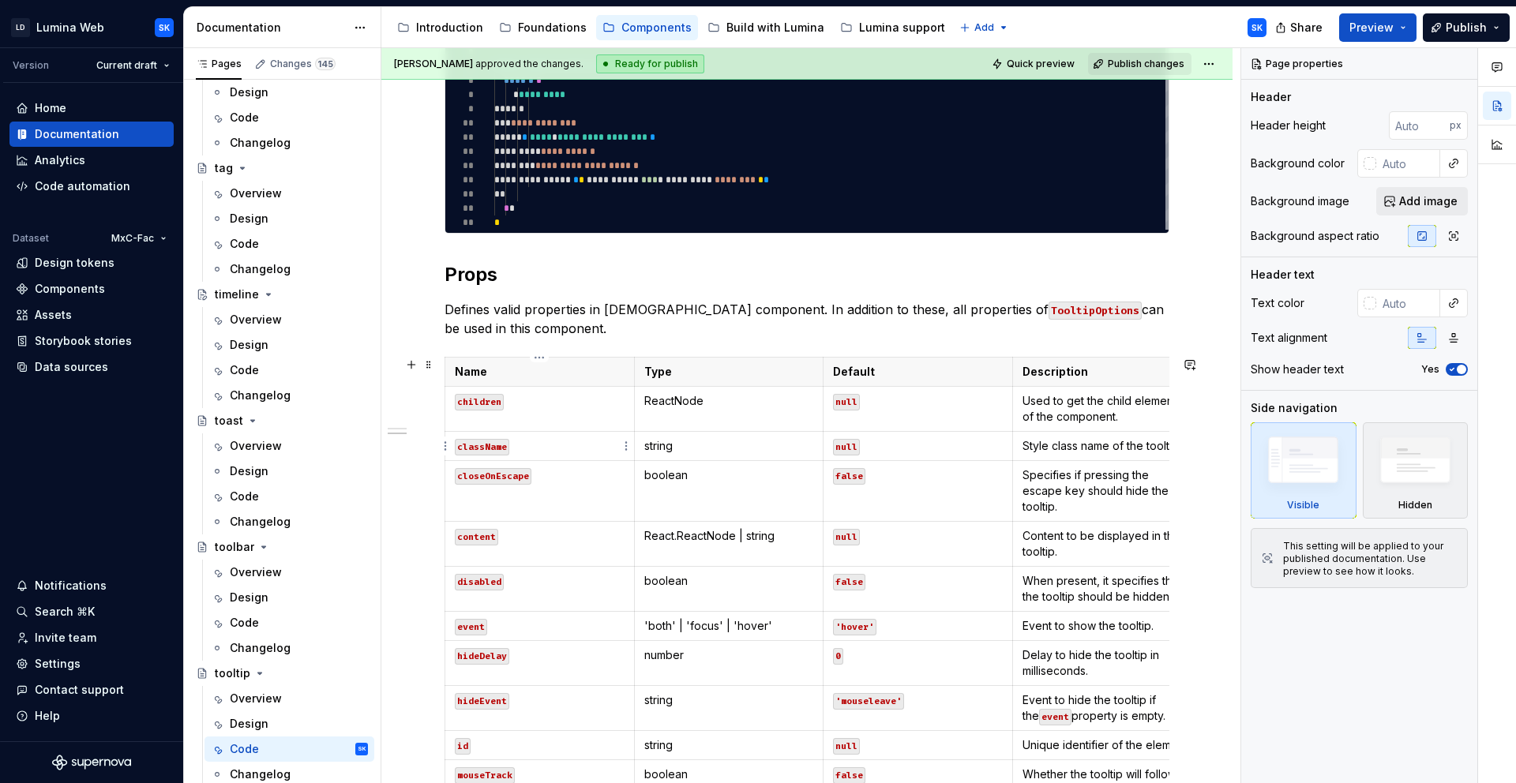
click at [492, 273] on h2 "Props" at bounding box center [807, 274] width 725 height 25
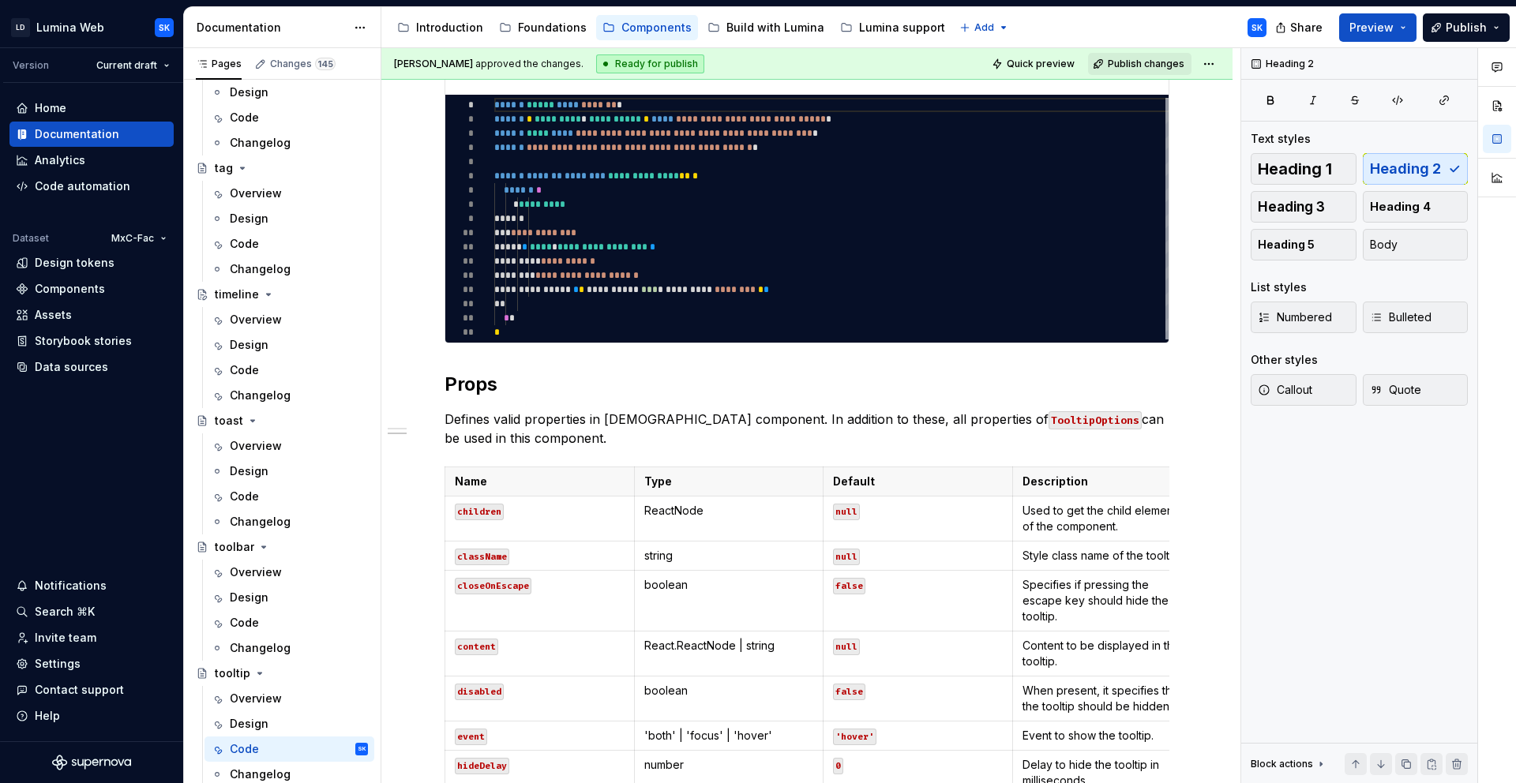
scroll to position [721, 0]
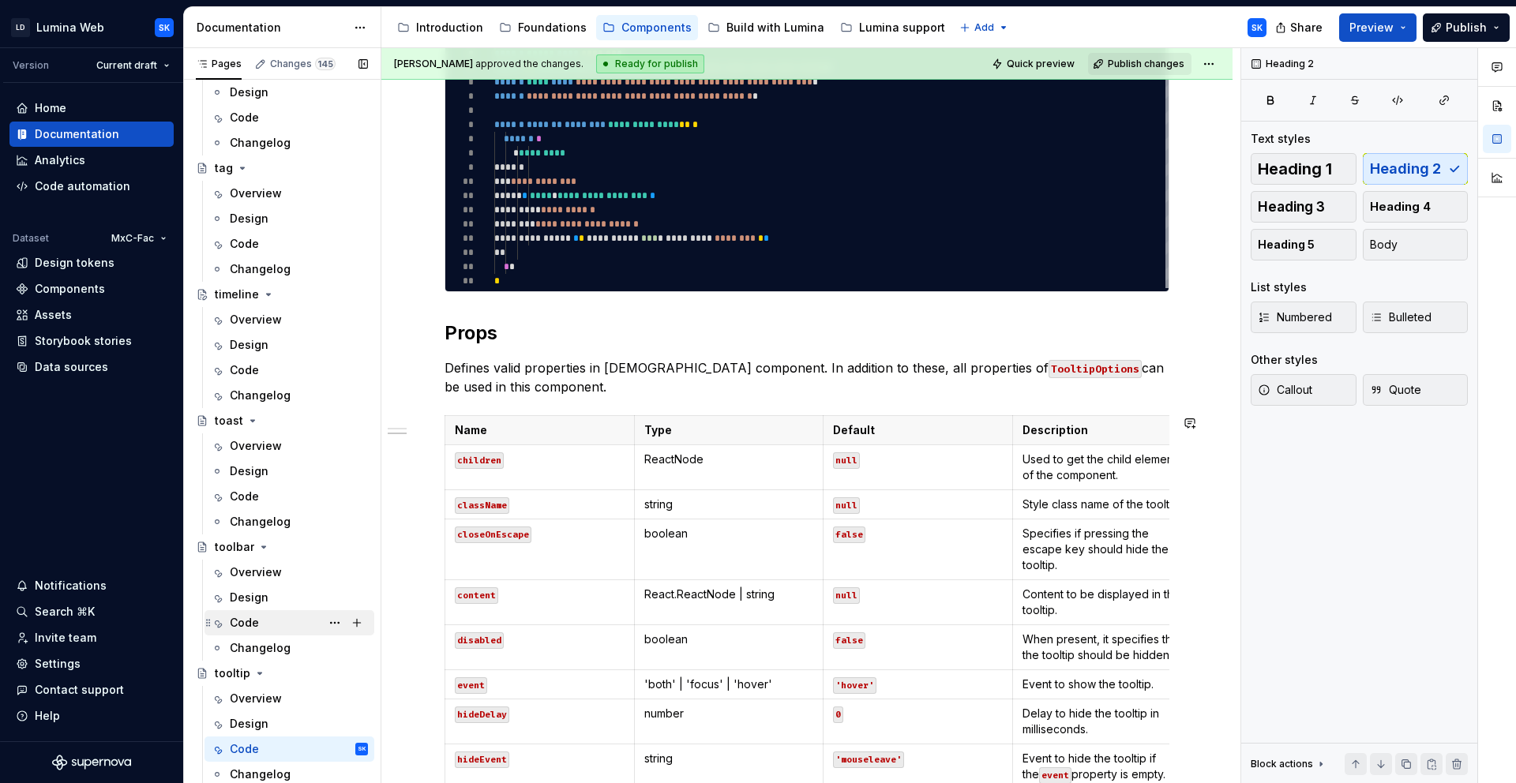
click at [270, 613] on div "Code" at bounding box center [299, 623] width 138 height 22
click at [257, 624] on div "Code" at bounding box center [299, 623] width 138 height 22
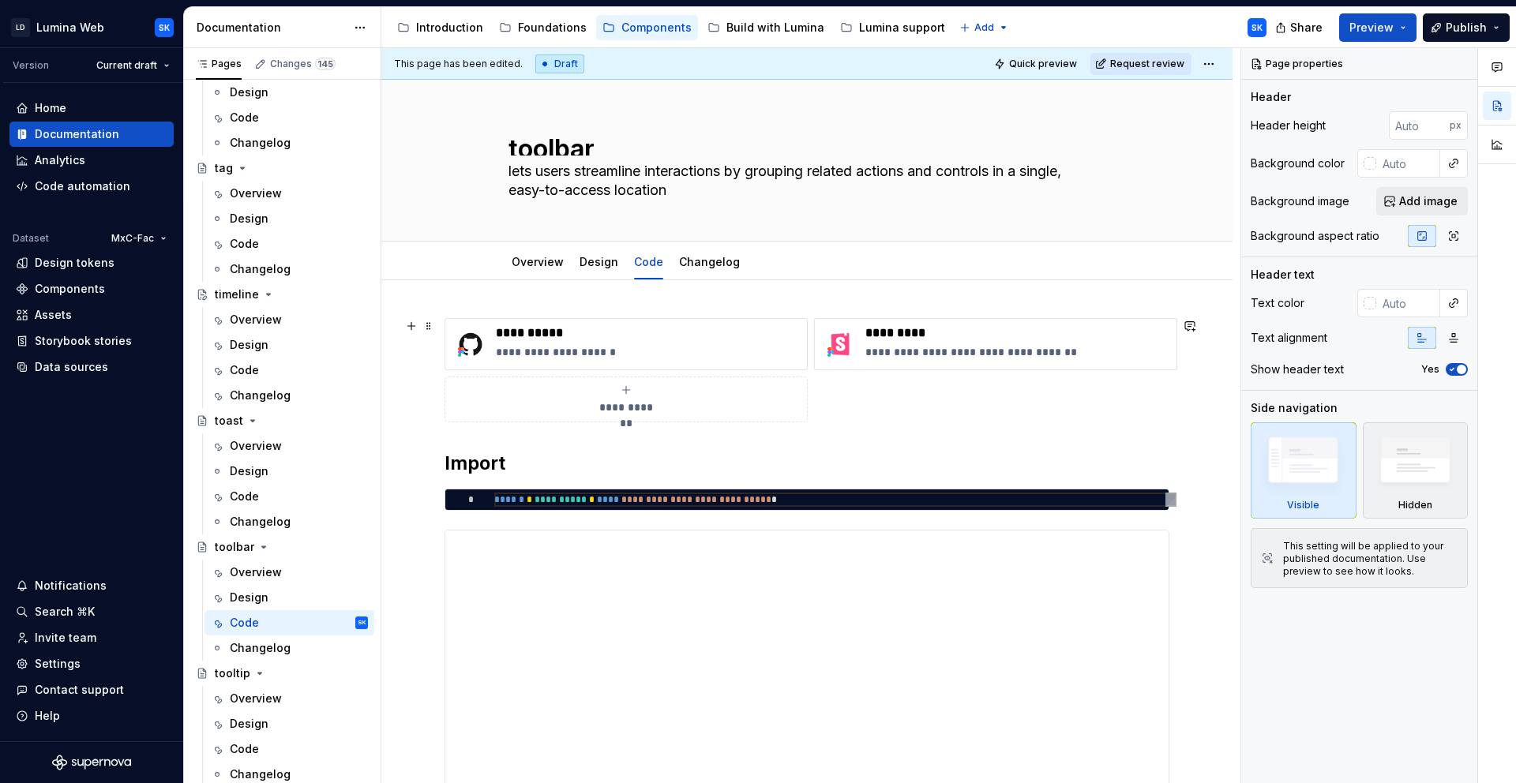
click at [859, 382] on div "**********" at bounding box center [807, 370] width 725 height 104
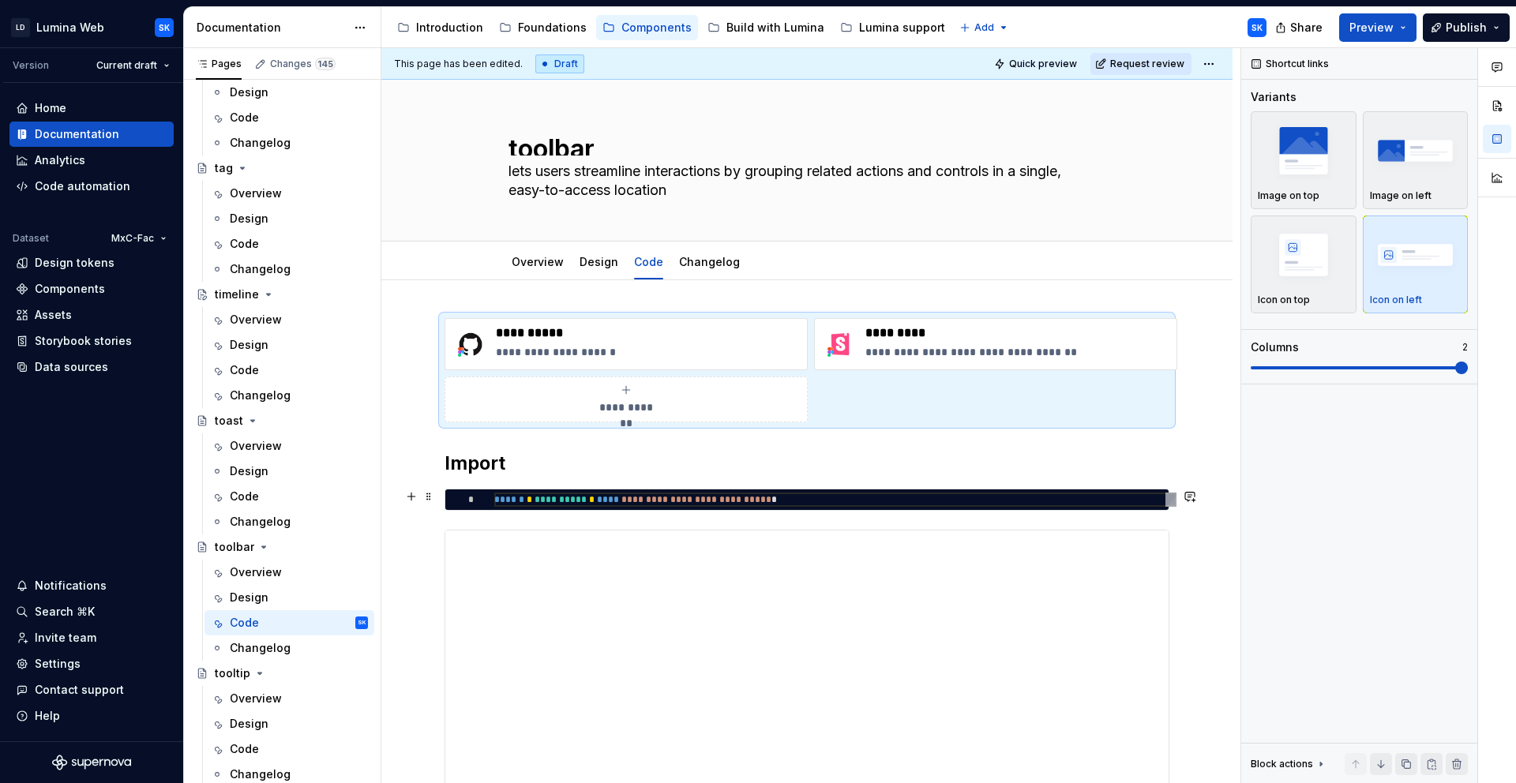
type textarea "*"
type textarea "**********"
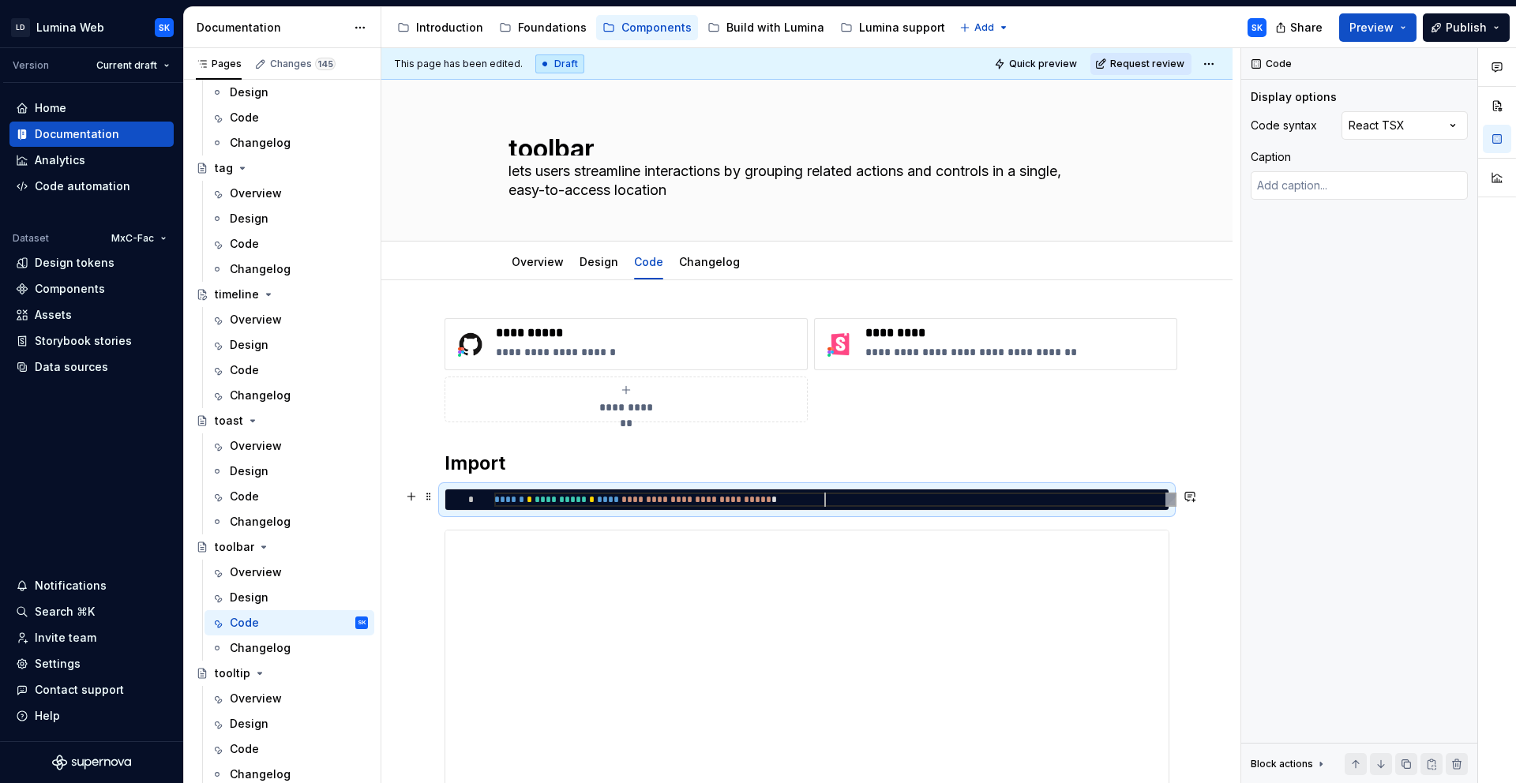
scroll to position [0, 330]
click at [837, 493] on div "**********" at bounding box center [835, 500] width 682 height 14
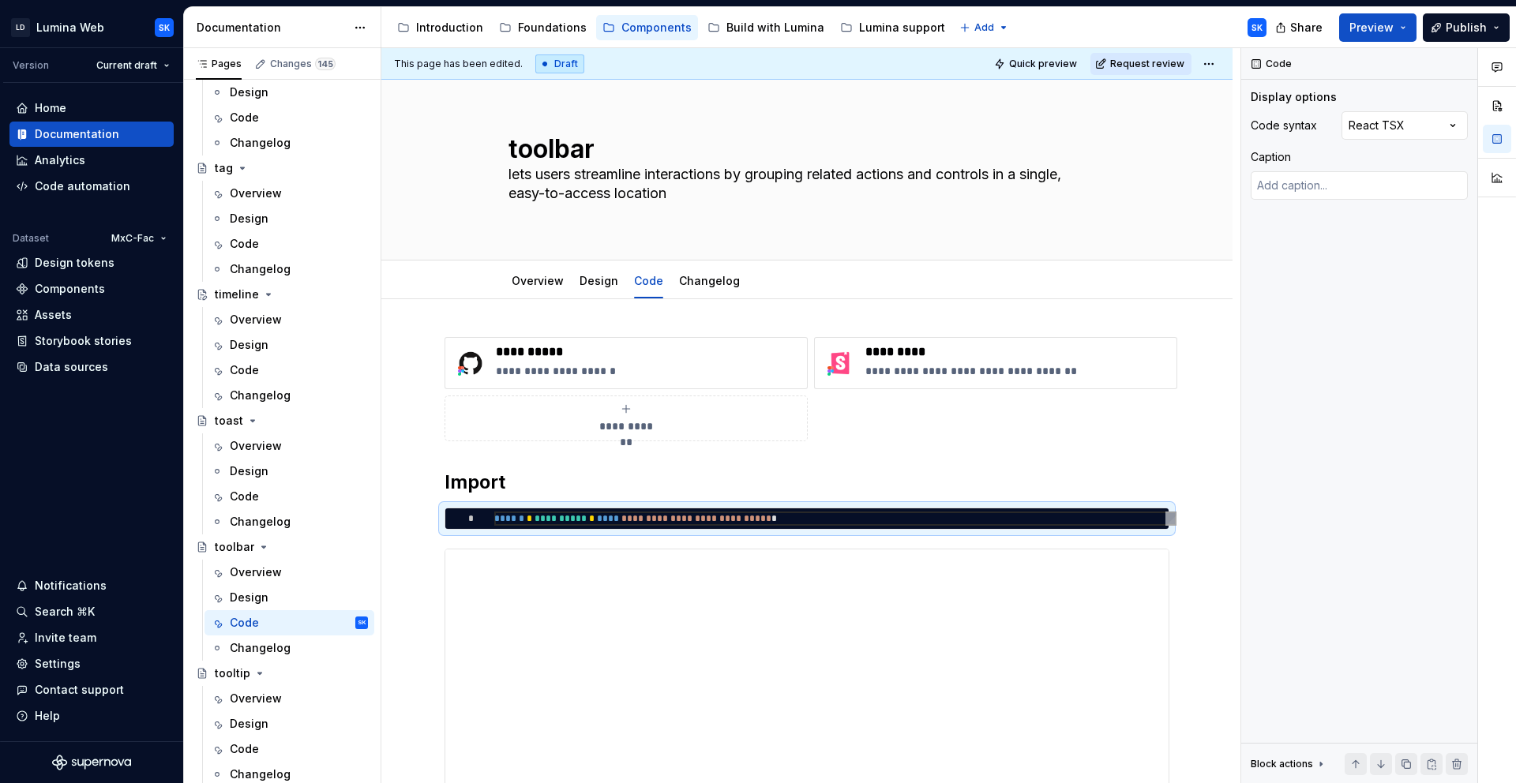
click at [1222, 69] on html "LD Lumina Web SK Version Current draft Home Documentation Analytics Code automa…" at bounding box center [758, 391] width 1516 height 783
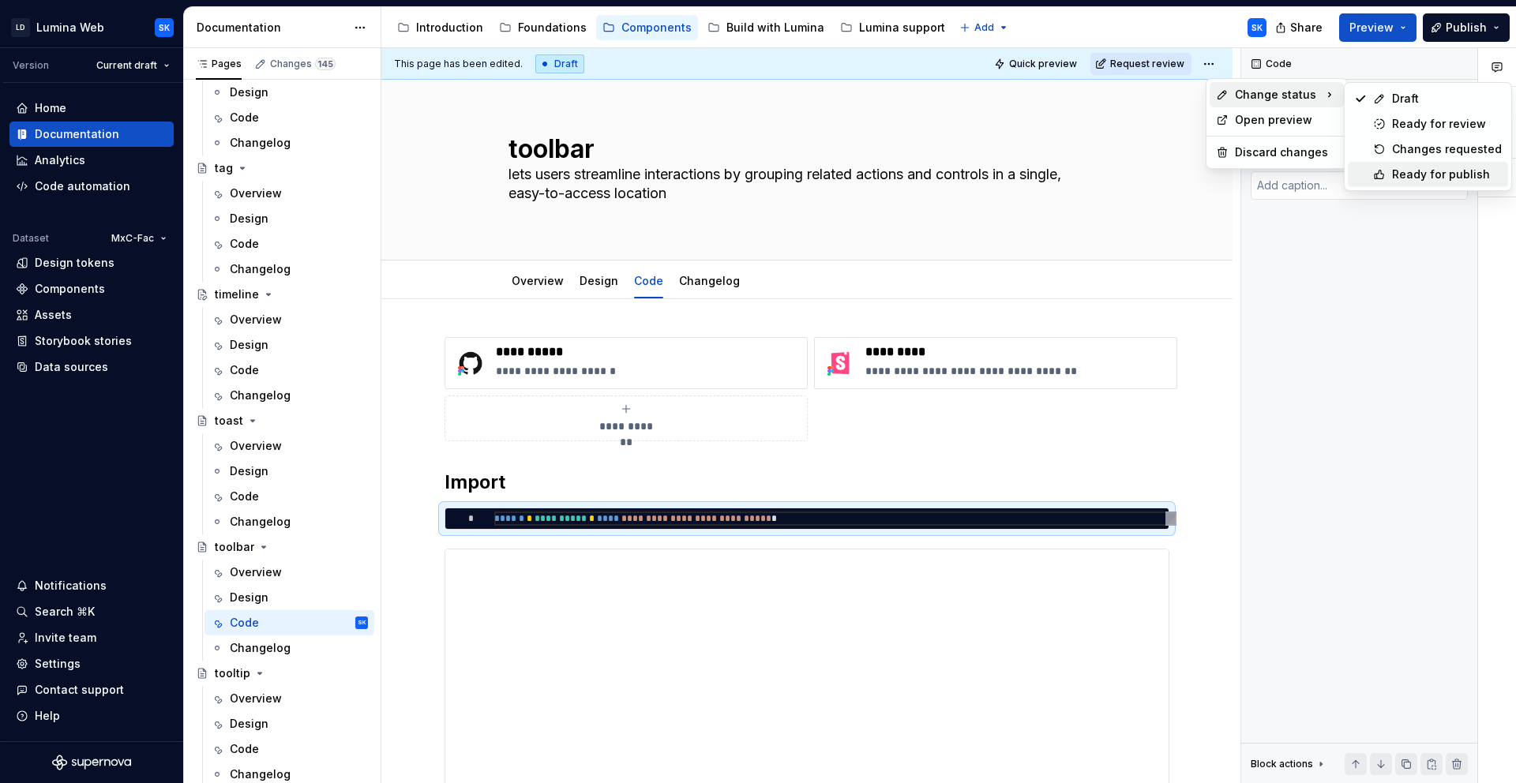
click at [1364, 167] on div "Ready for publish" at bounding box center [1447, 175] width 110 height 16
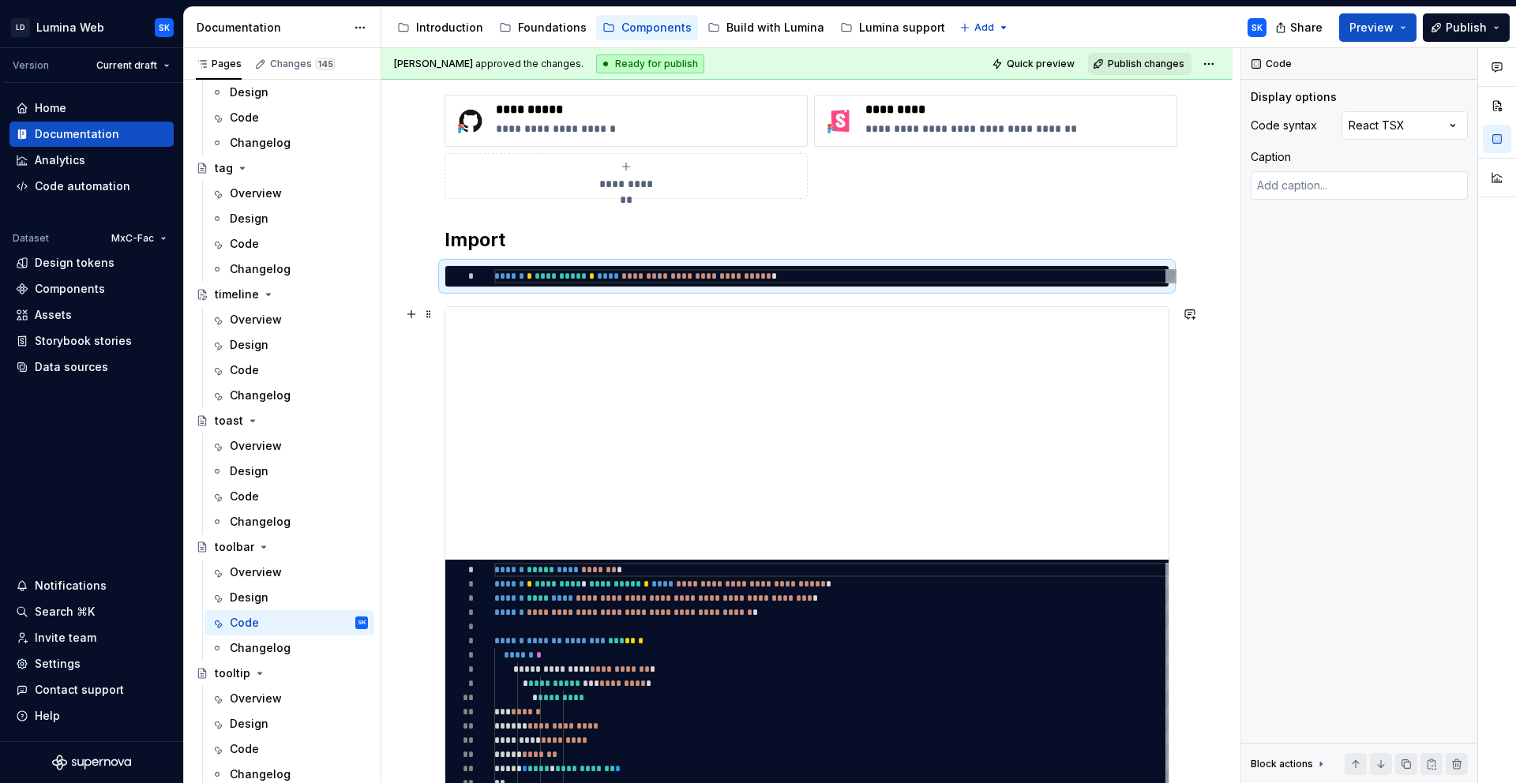
scroll to position [0, 0]
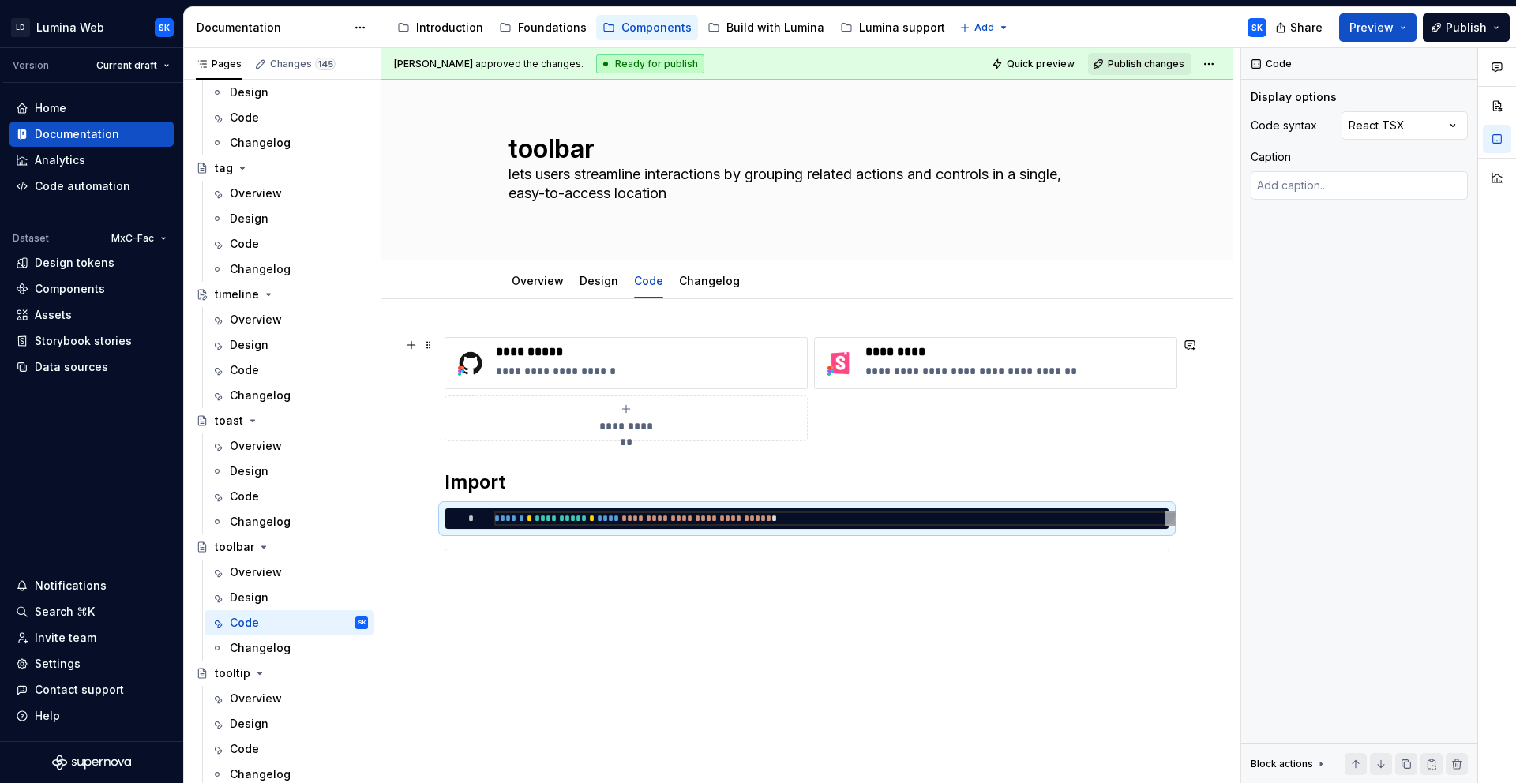
click at [877, 403] on div "**********" at bounding box center [807, 389] width 725 height 104
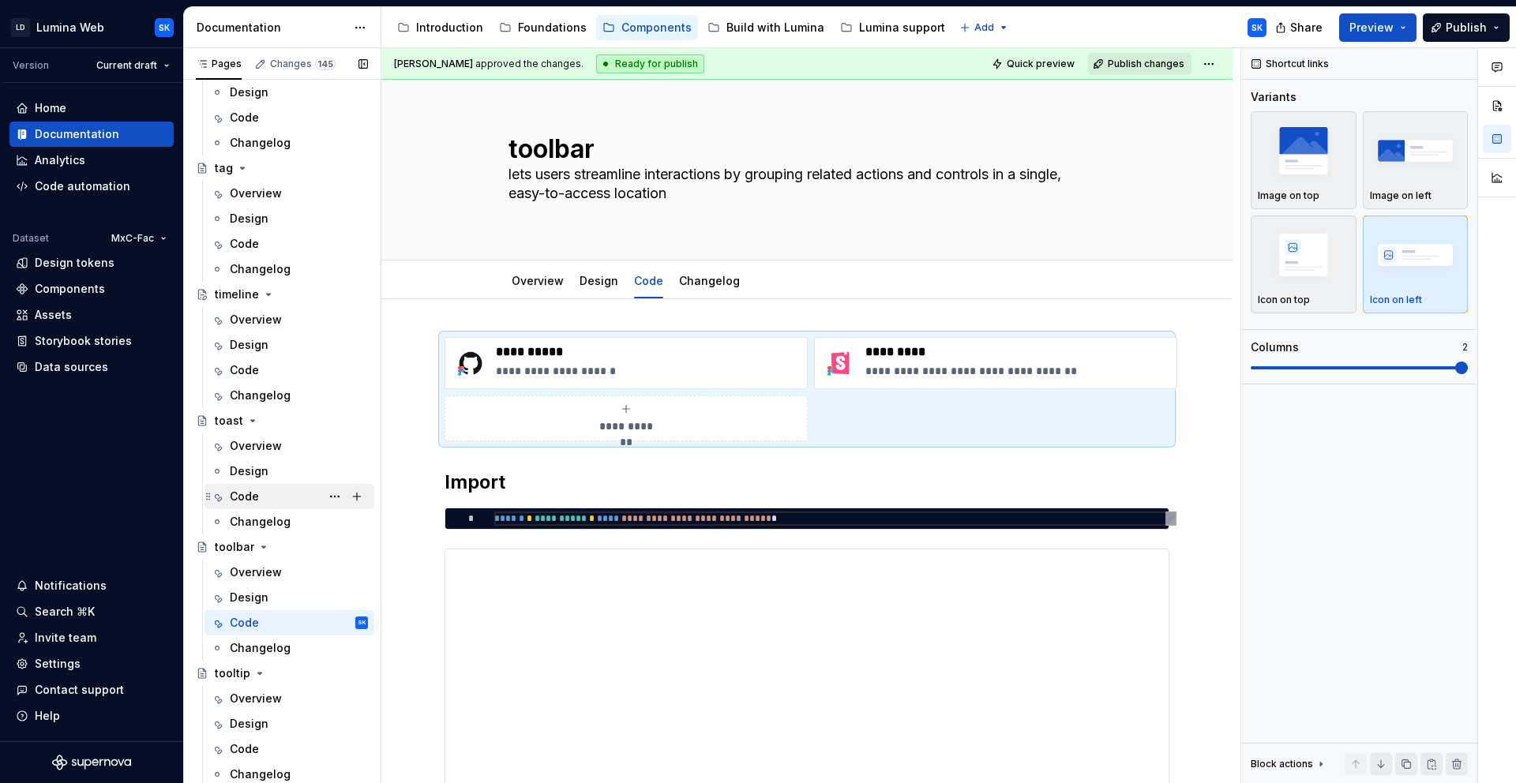
click at [278, 497] on div "Code" at bounding box center [299, 497] width 138 height 22
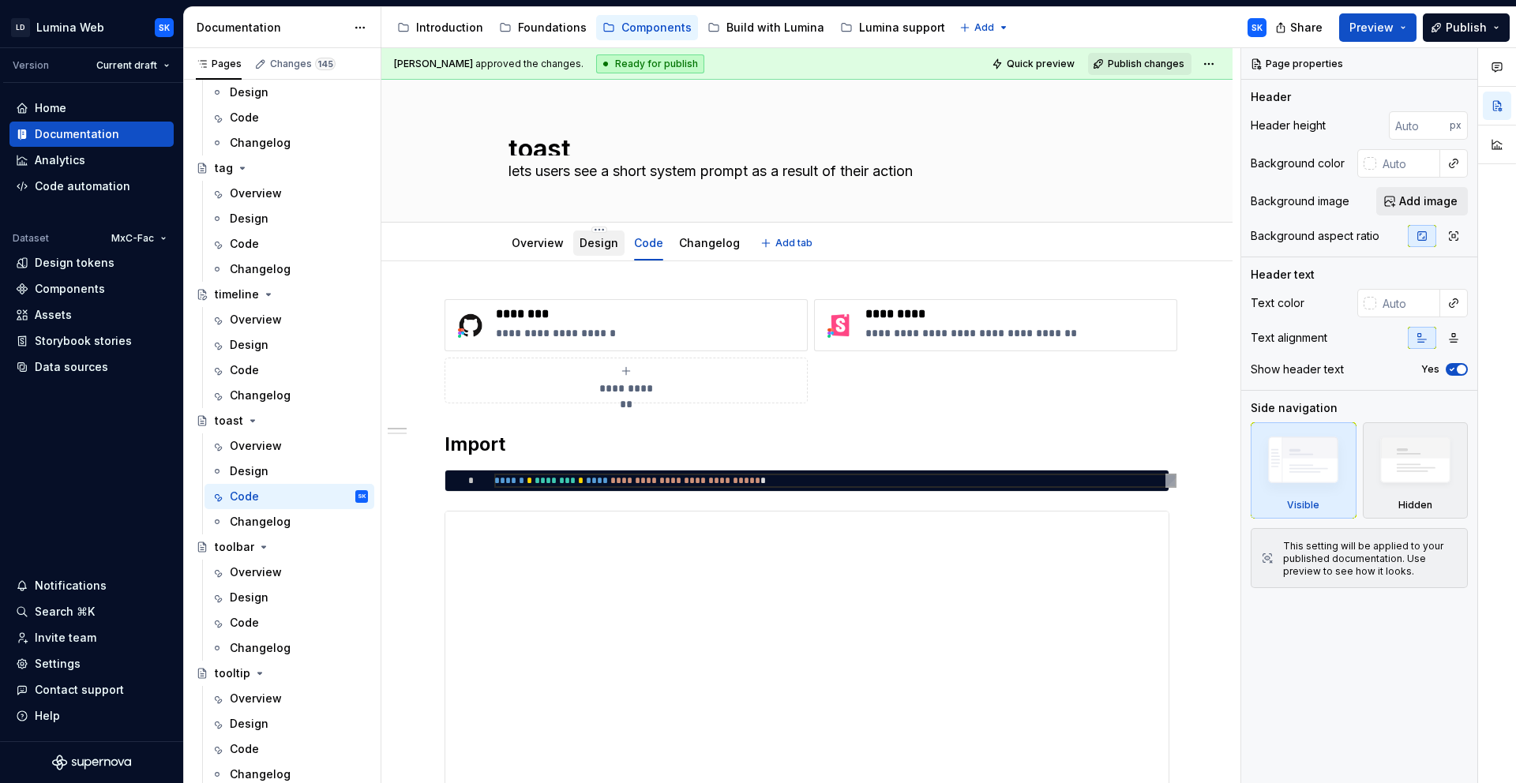
click at [600, 254] on div "Design" at bounding box center [598, 243] width 51 height 25
click at [607, 253] on div "Design" at bounding box center [598, 243] width 51 height 25
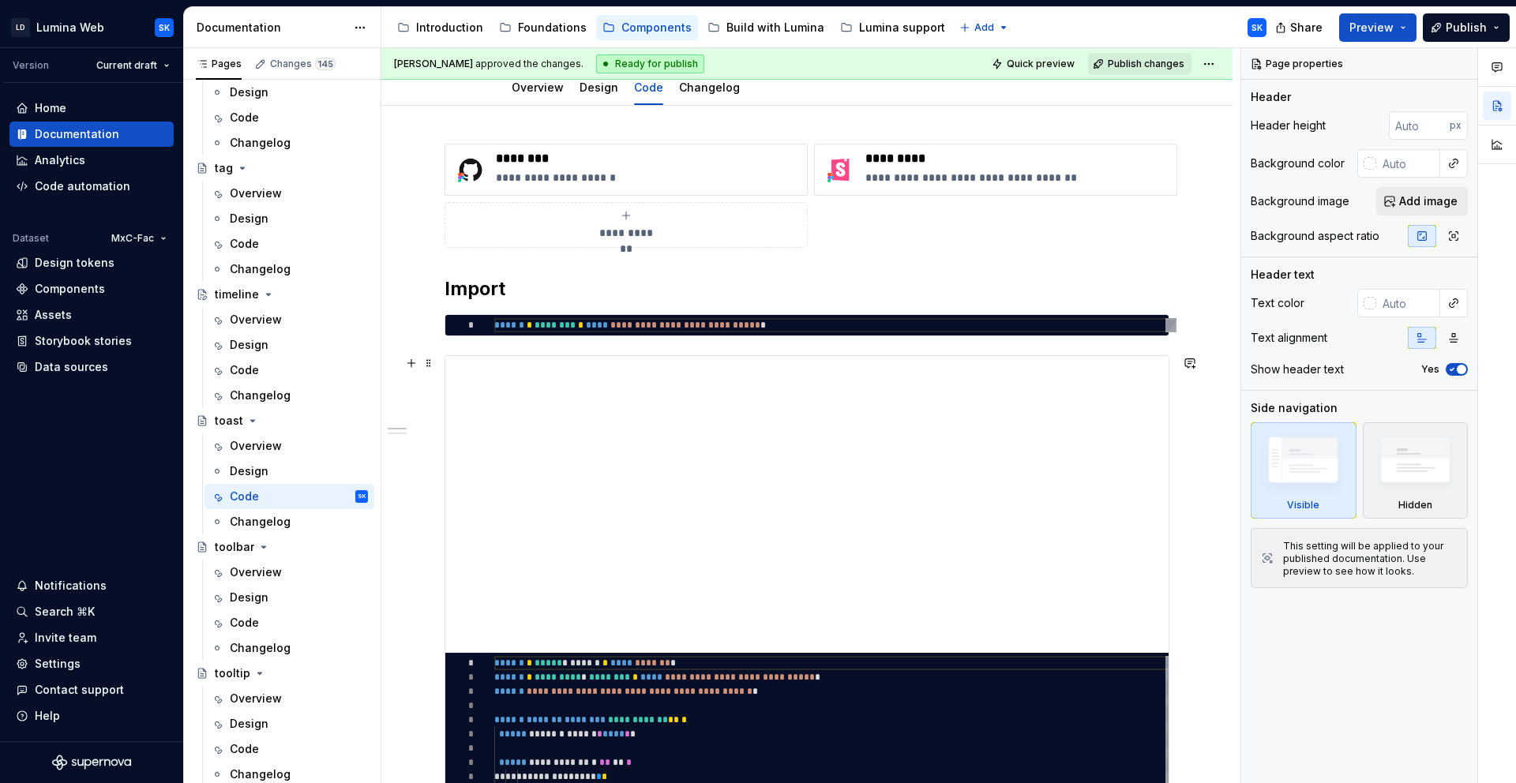
scroll to position [105, 0]
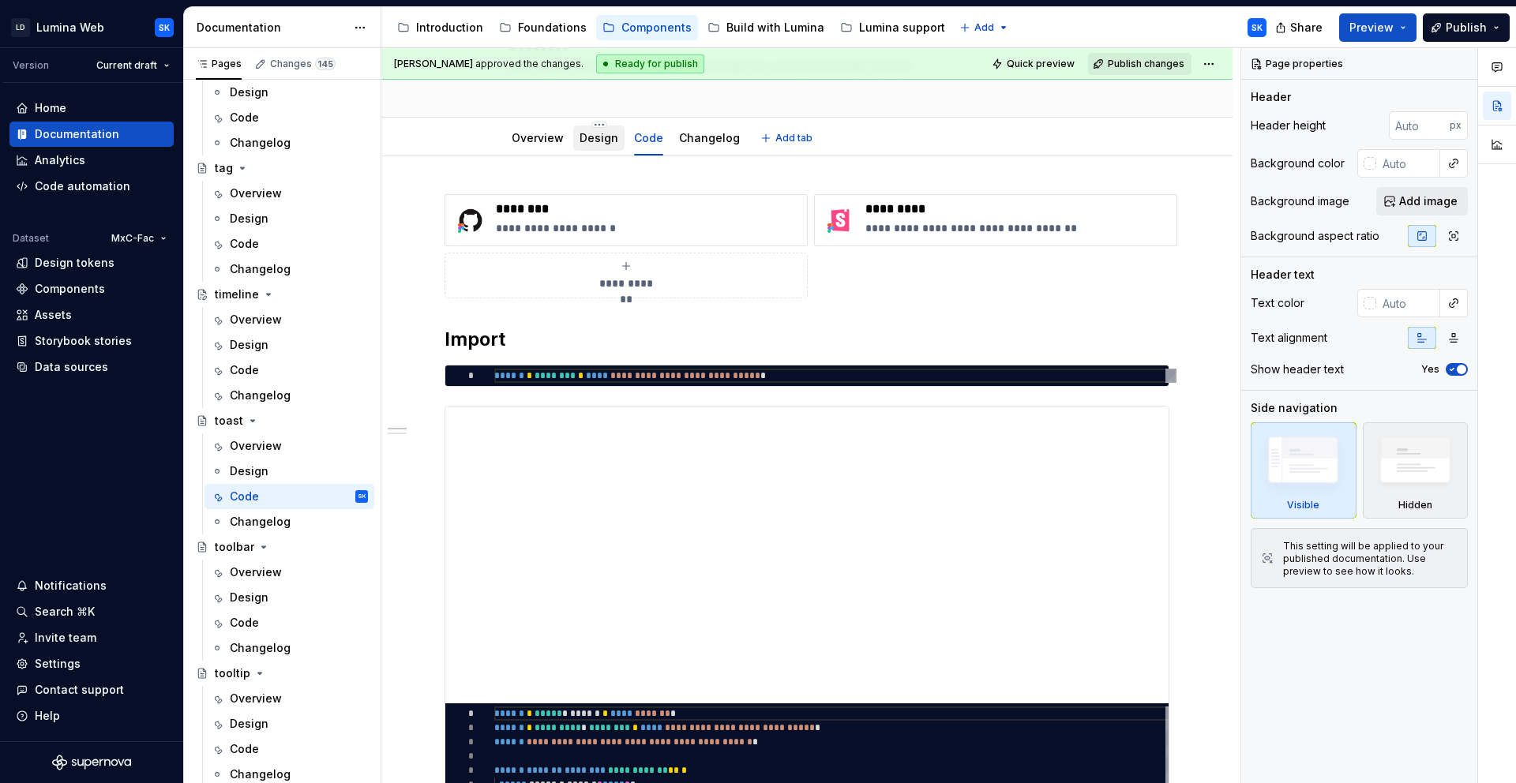
click at [597, 143] on link "Design" at bounding box center [599, 137] width 39 height 13
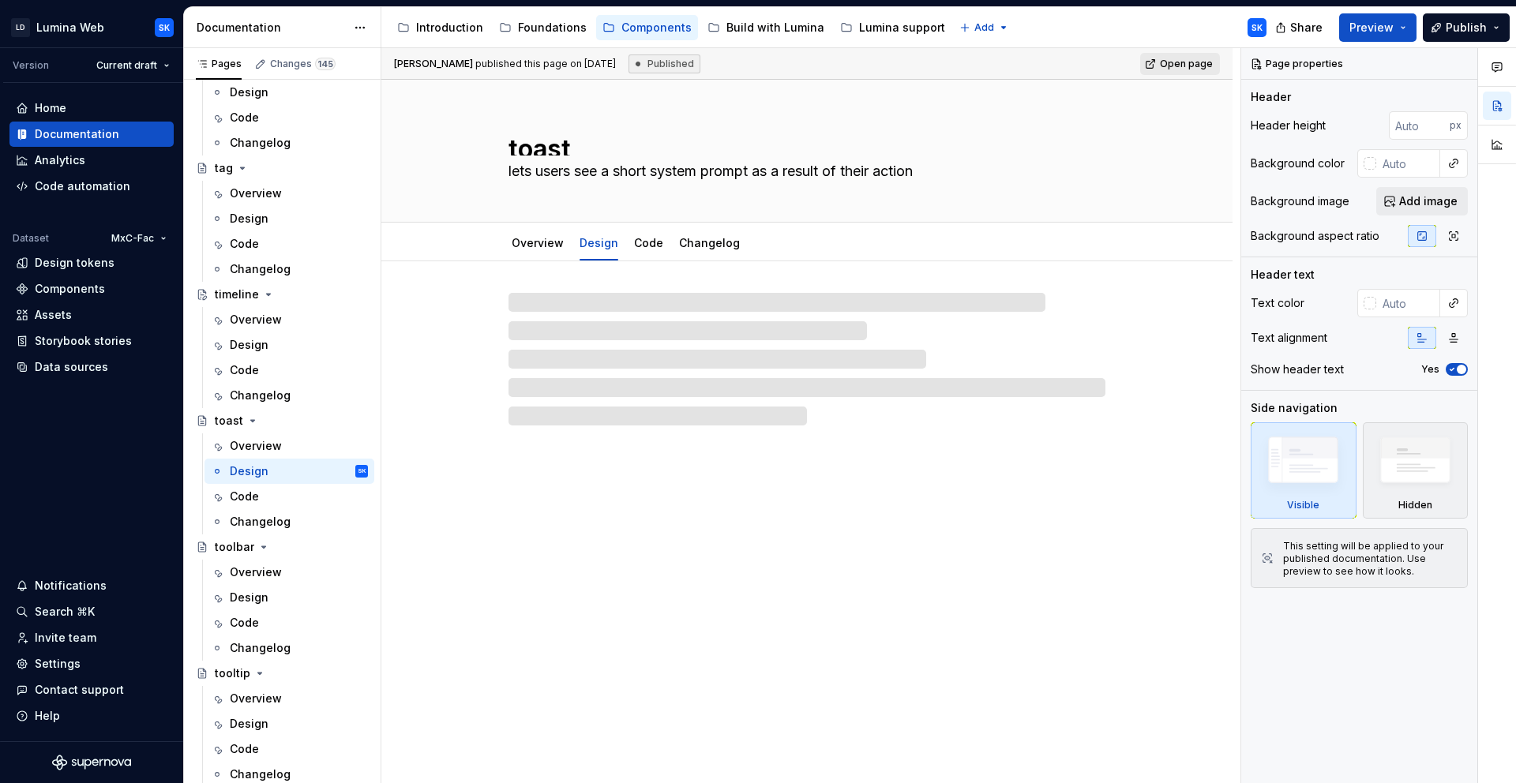
type textarea "*"
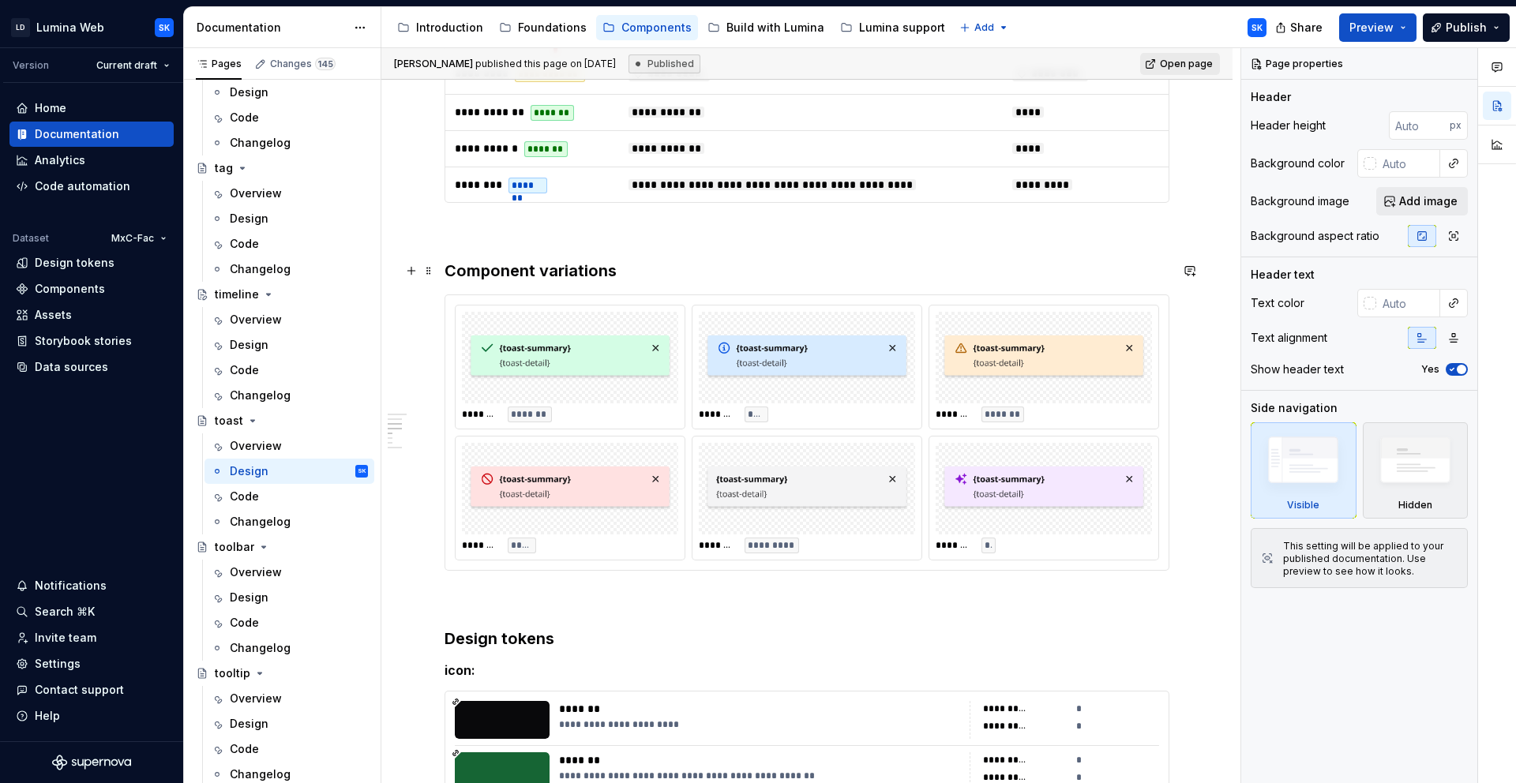
scroll to position [938, 0]
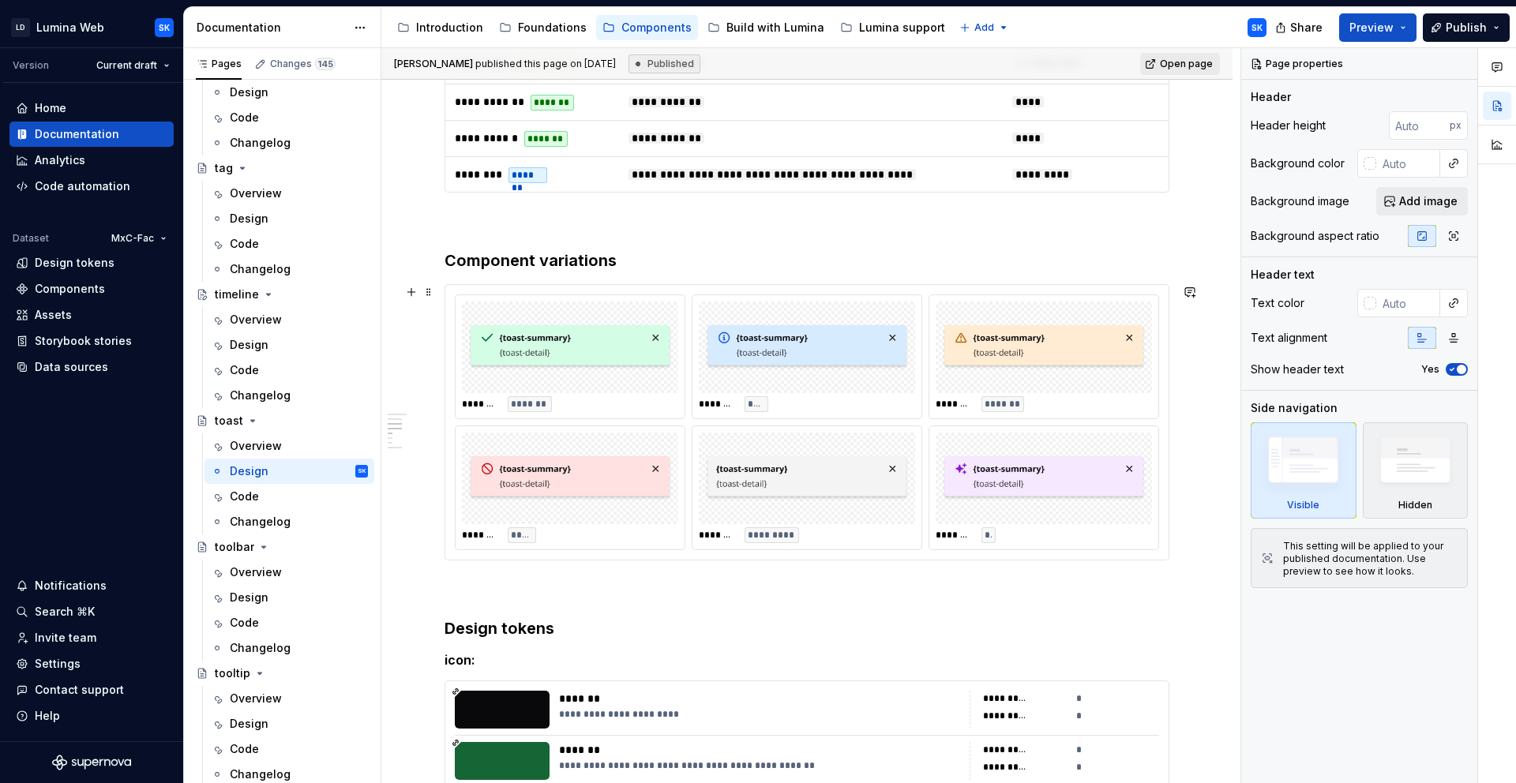
click at [690, 293] on div "******** ******* ******** **** ******** ******* ******** ***** ******** *******…" at bounding box center [806, 422] width 723 height 275
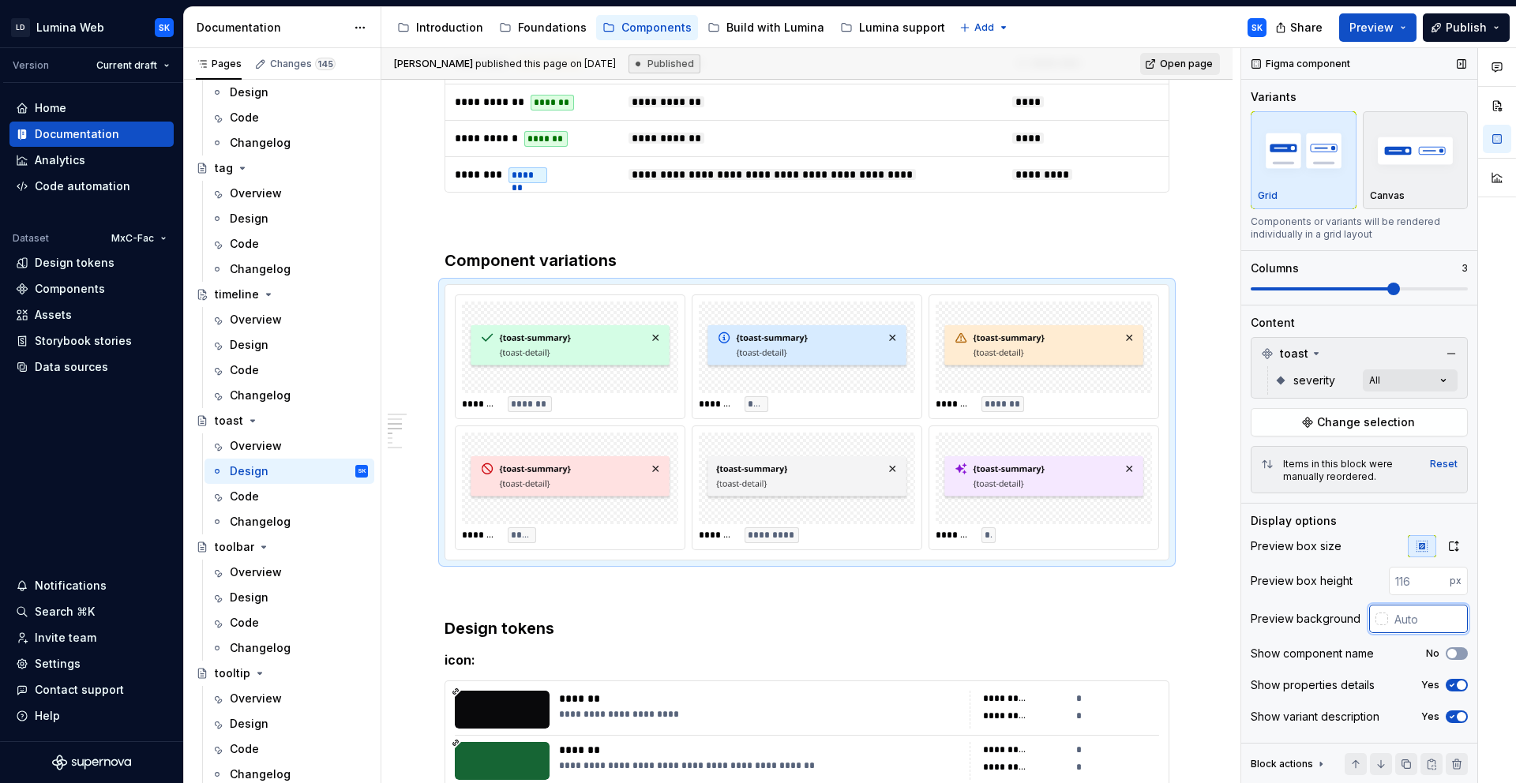
click at [1364, 625] on input "text" at bounding box center [1428, 619] width 80 height 28
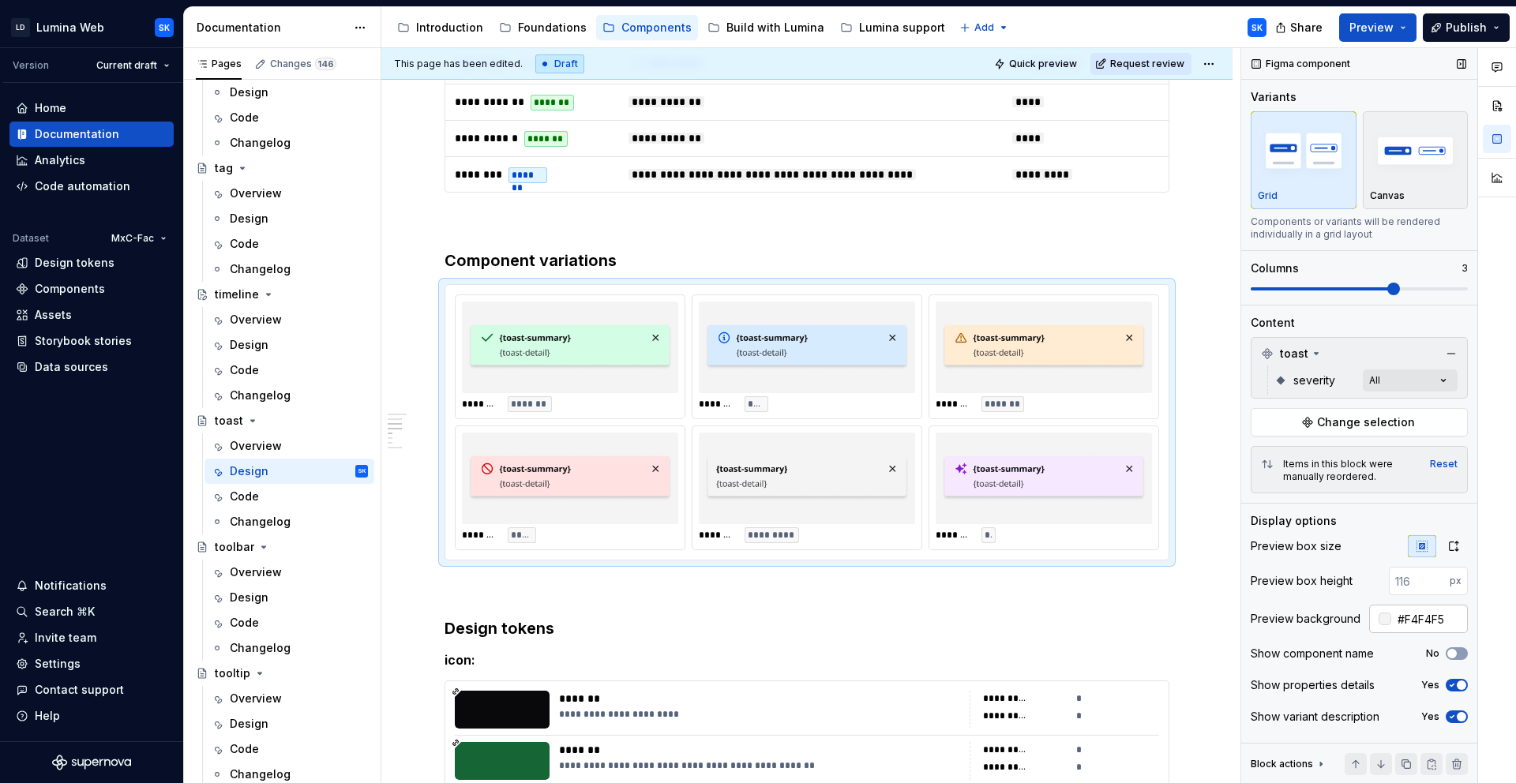
click at [1364, 623] on input "#F4F4F5" at bounding box center [1429, 619] width 77 height 28
type input "#E4E4E7"
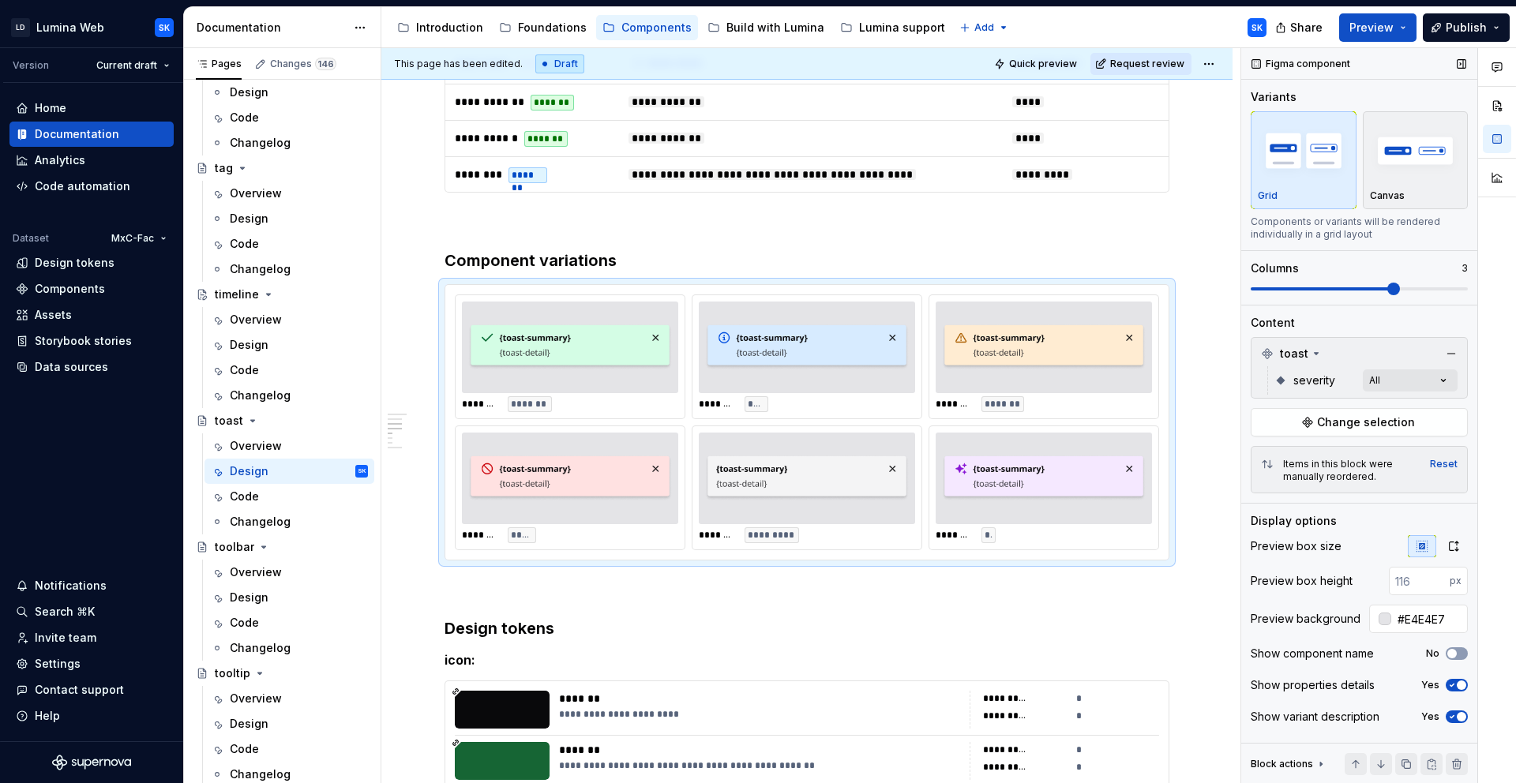
click at [1364, 719] on icon "button" at bounding box center [1452, 716] width 13 height 9
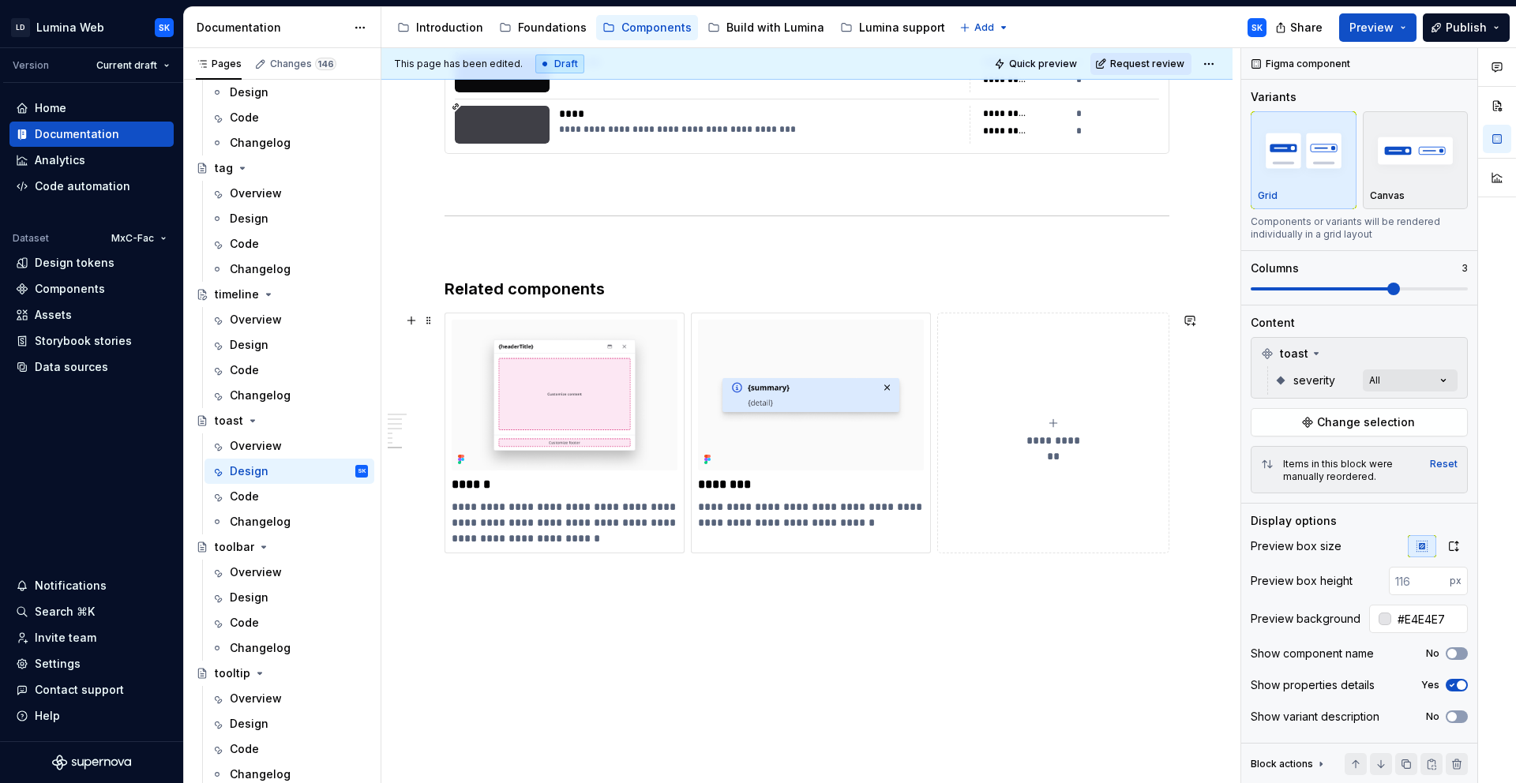
scroll to position [2308, 0]
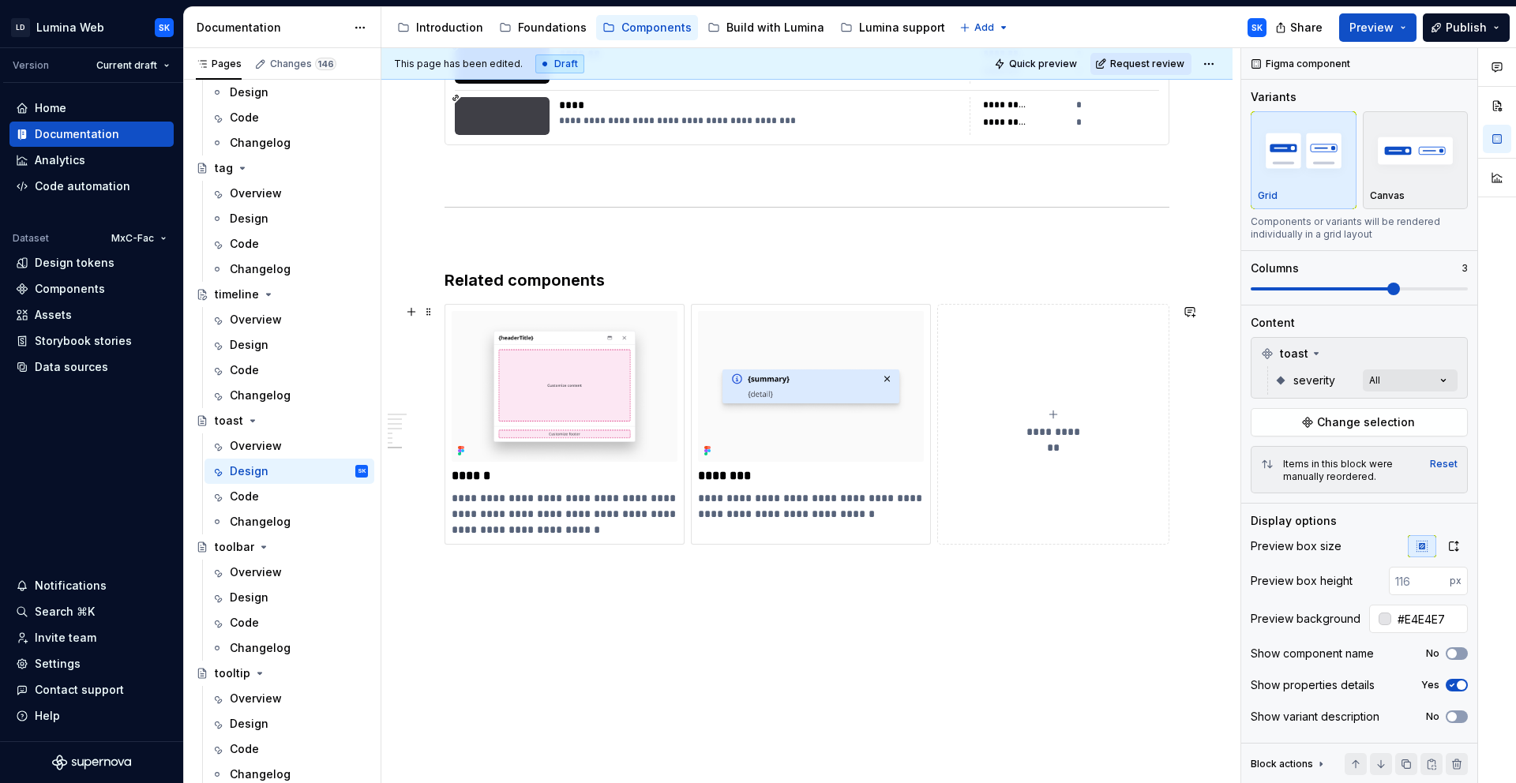
click at [938, 306] on button "**********" at bounding box center [1053, 424] width 232 height 241
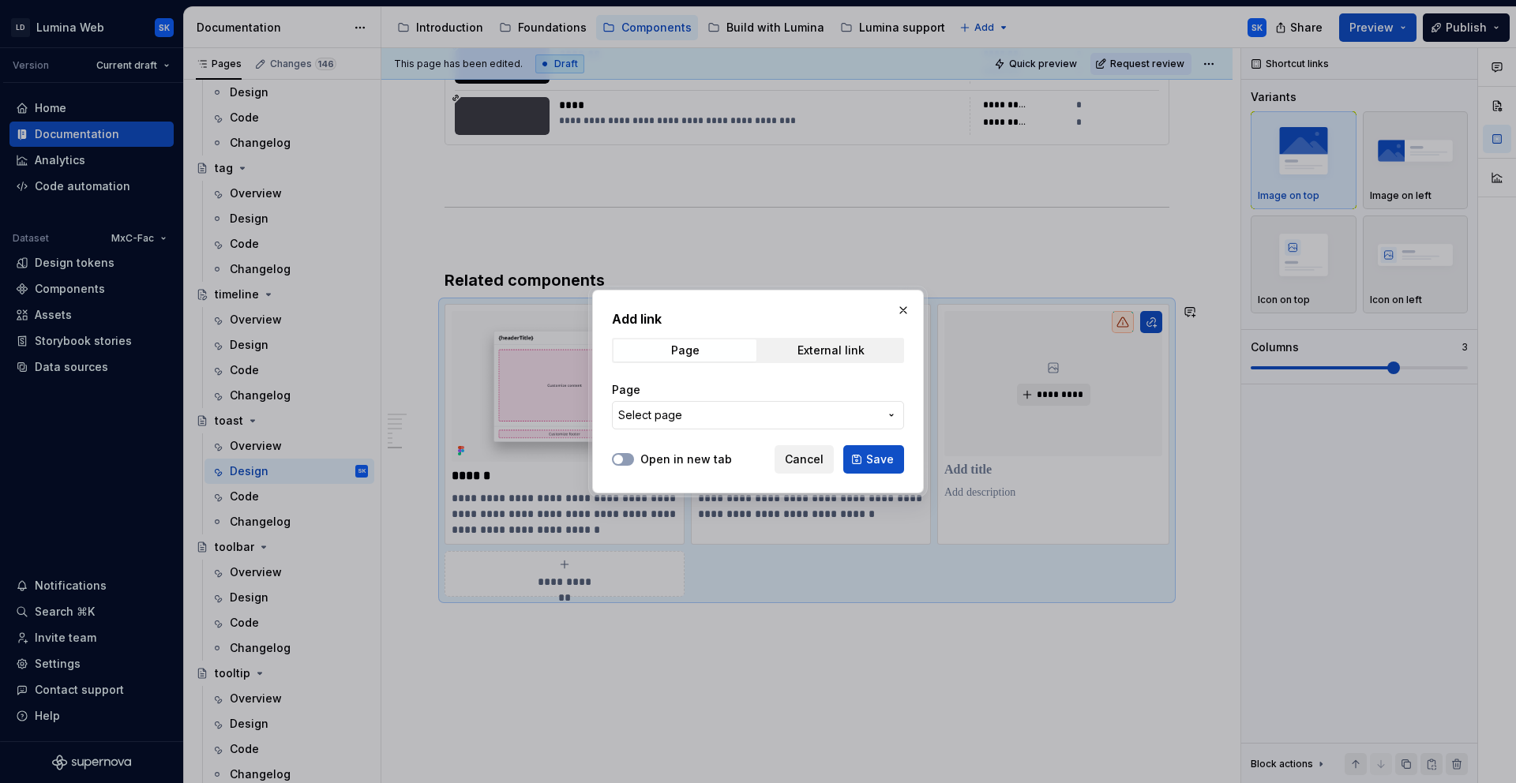
type textarea "*"
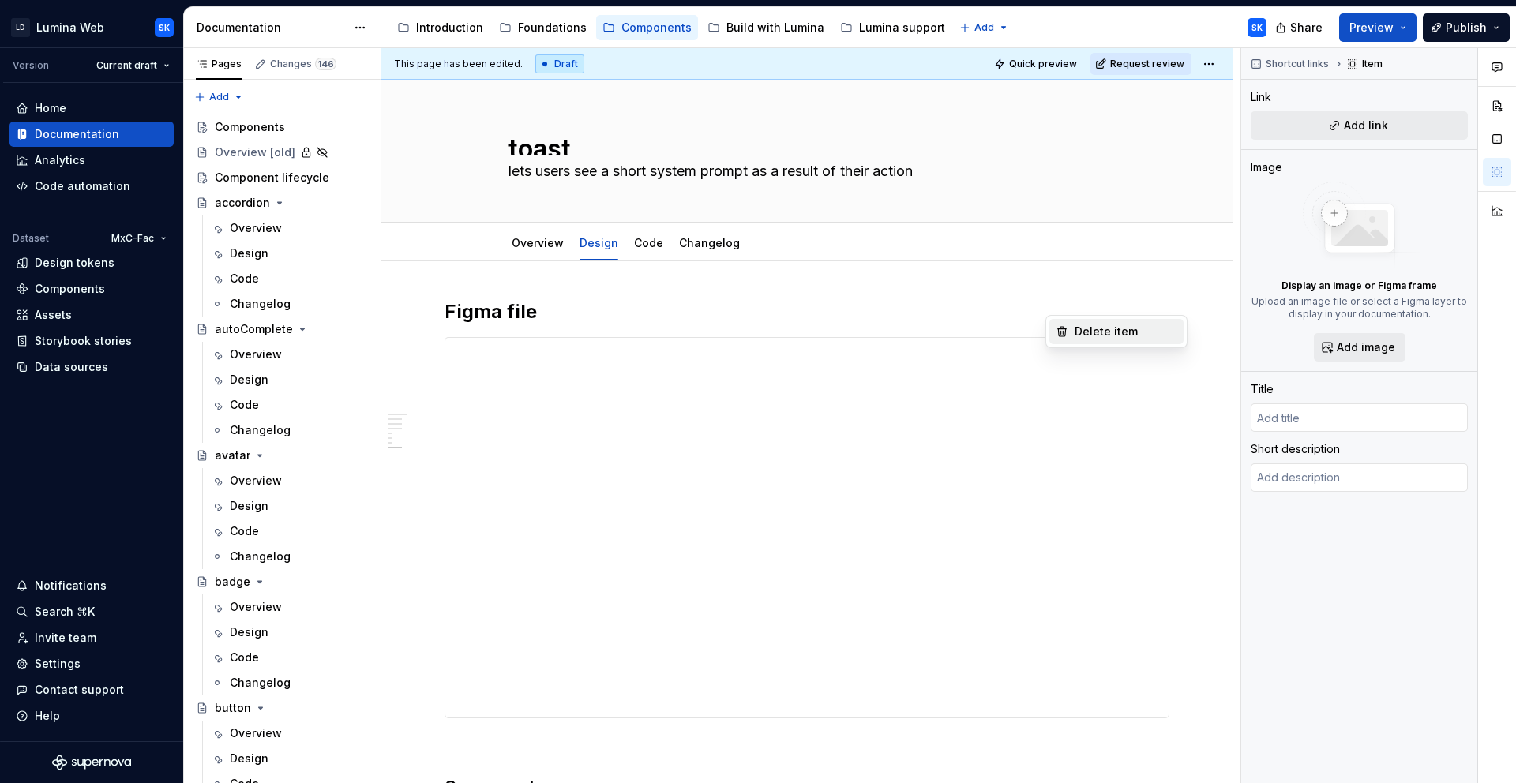
drag, startPoint x: 1116, startPoint y: 336, endPoint x: 1034, endPoint y: 569, distance: 247.0
click at [1116, 336] on div "Delete item" at bounding box center [1126, 332] width 103 height 16
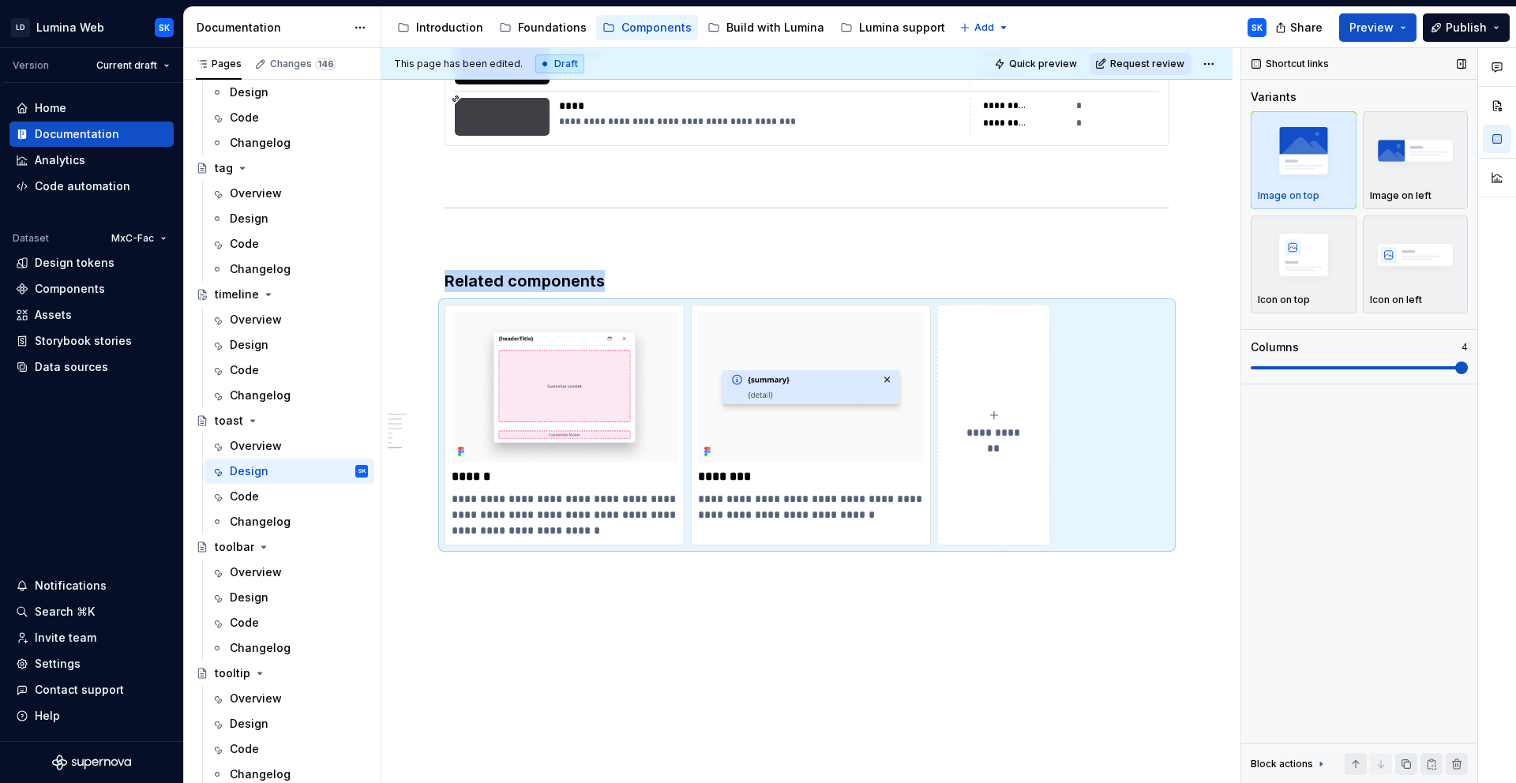
scroll to position [2297, 0]
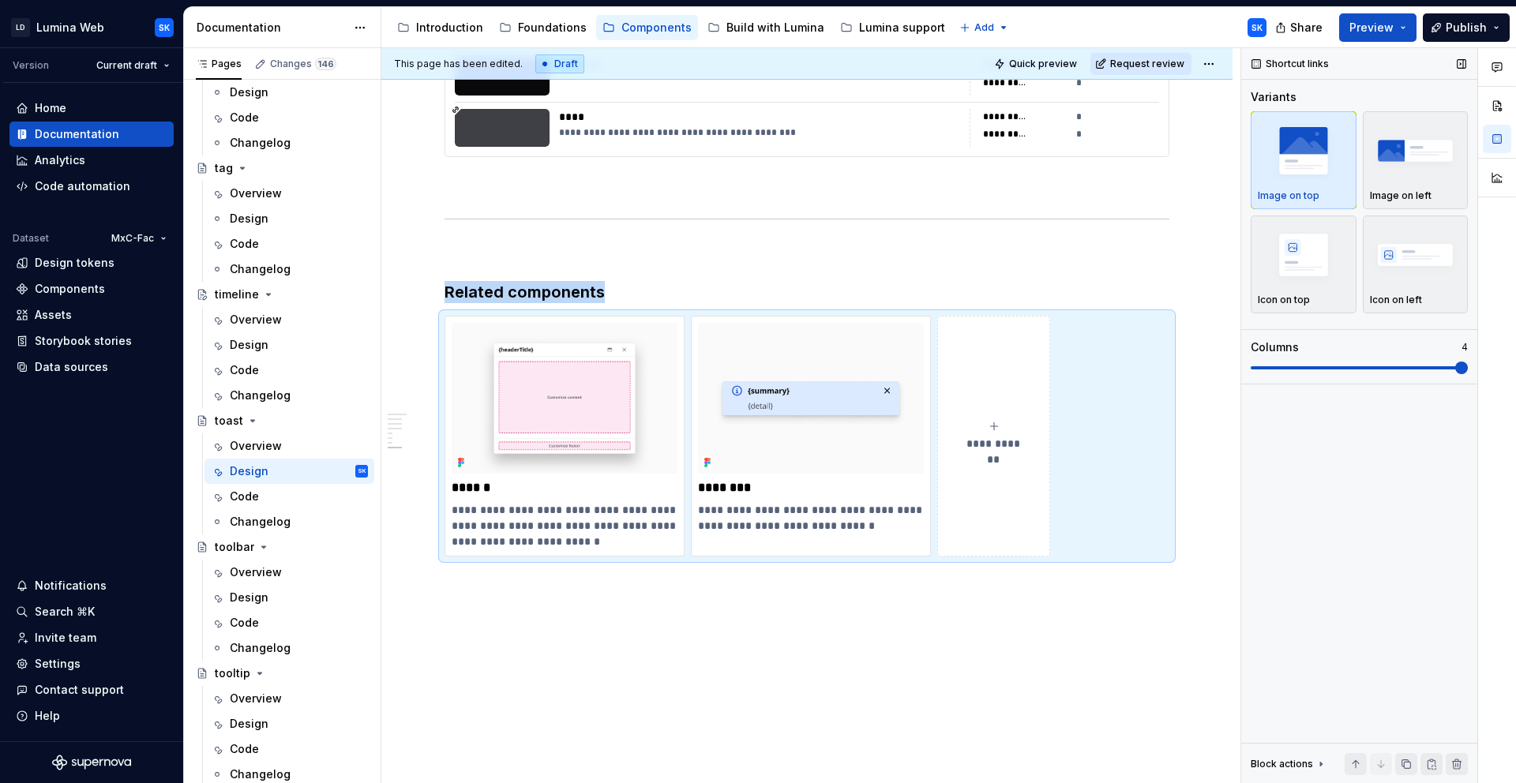
click at [1447, 366] on span at bounding box center [1359, 367] width 217 height 3
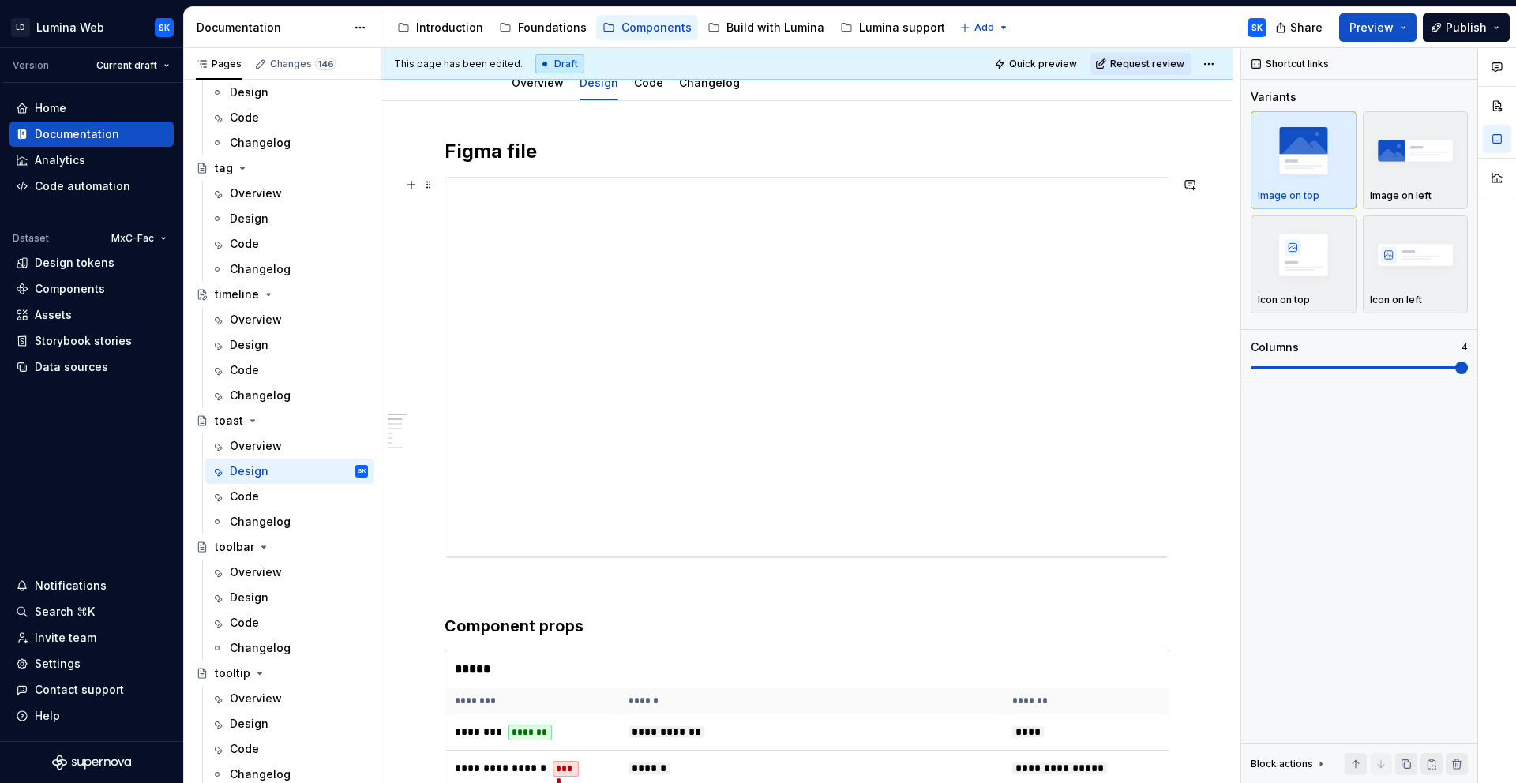
scroll to position [0, 0]
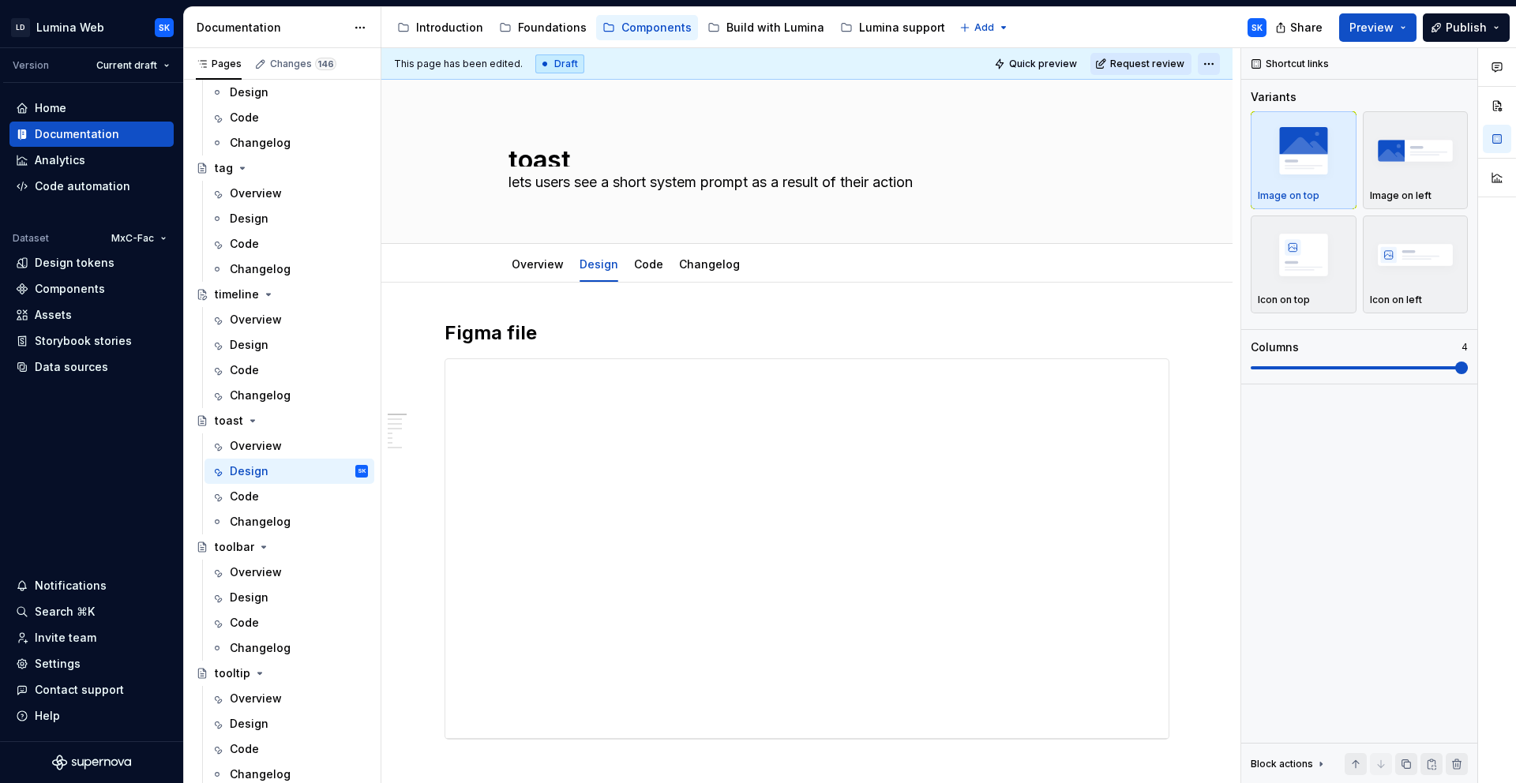
click at [1213, 69] on html "LD Lumina Web SK Version Current draft Home Documentation Analytics Code automa…" at bounding box center [758, 391] width 1516 height 783
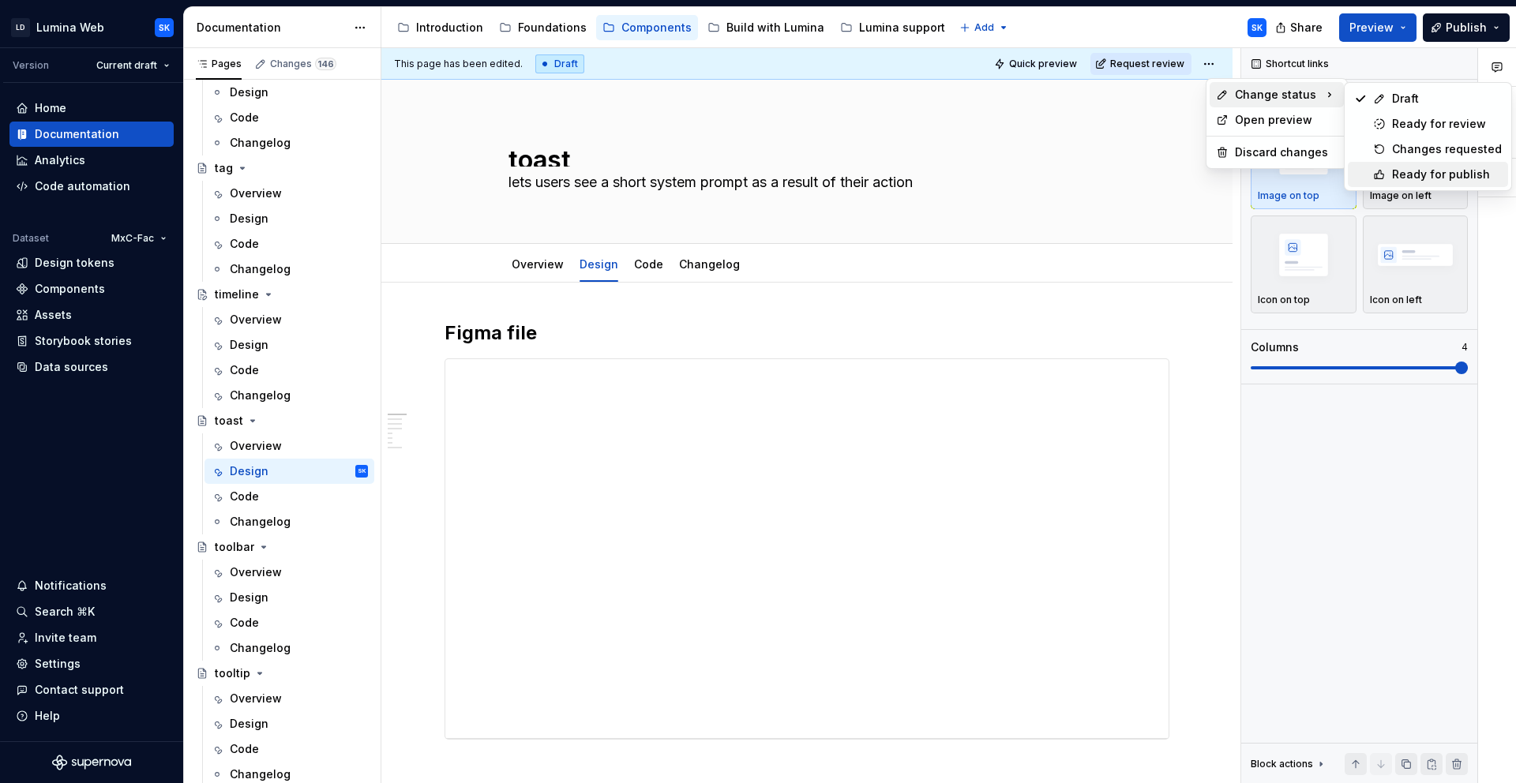
click at [1407, 164] on div "Ready for publish" at bounding box center [1428, 174] width 160 height 25
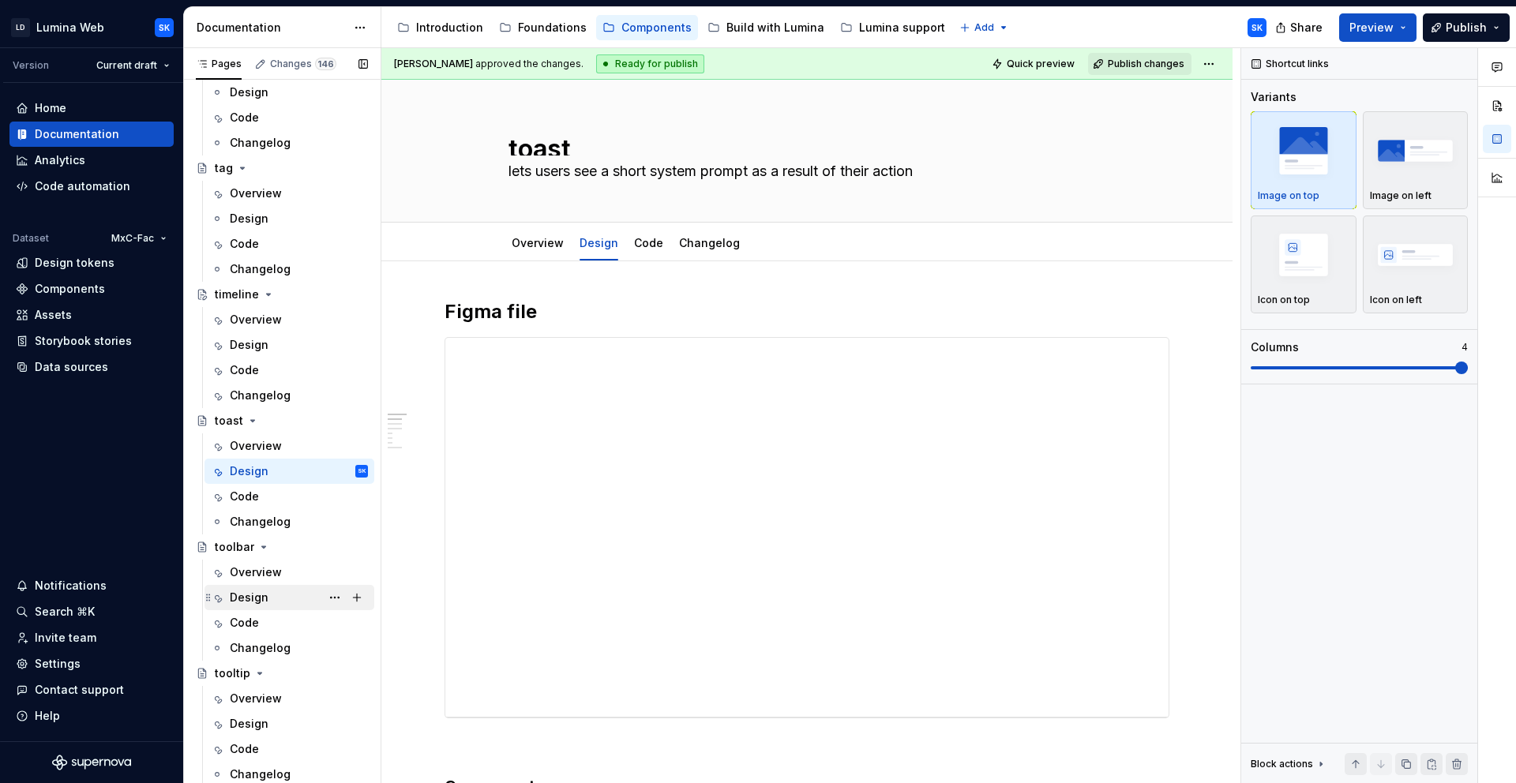
click at [282, 593] on div "Design" at bounding box center [299, 598] width 138 height 22
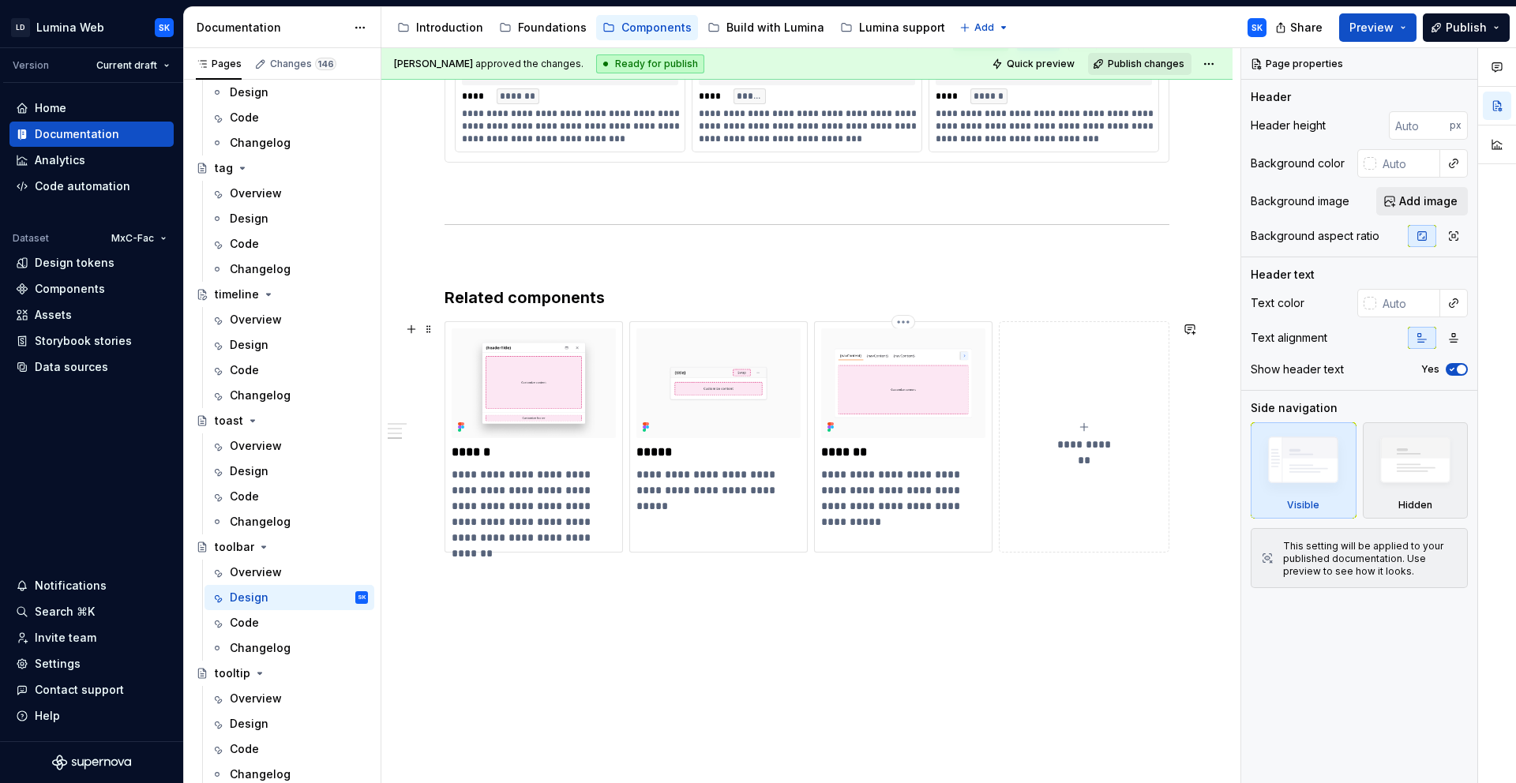
scroll to position [1041, 0]
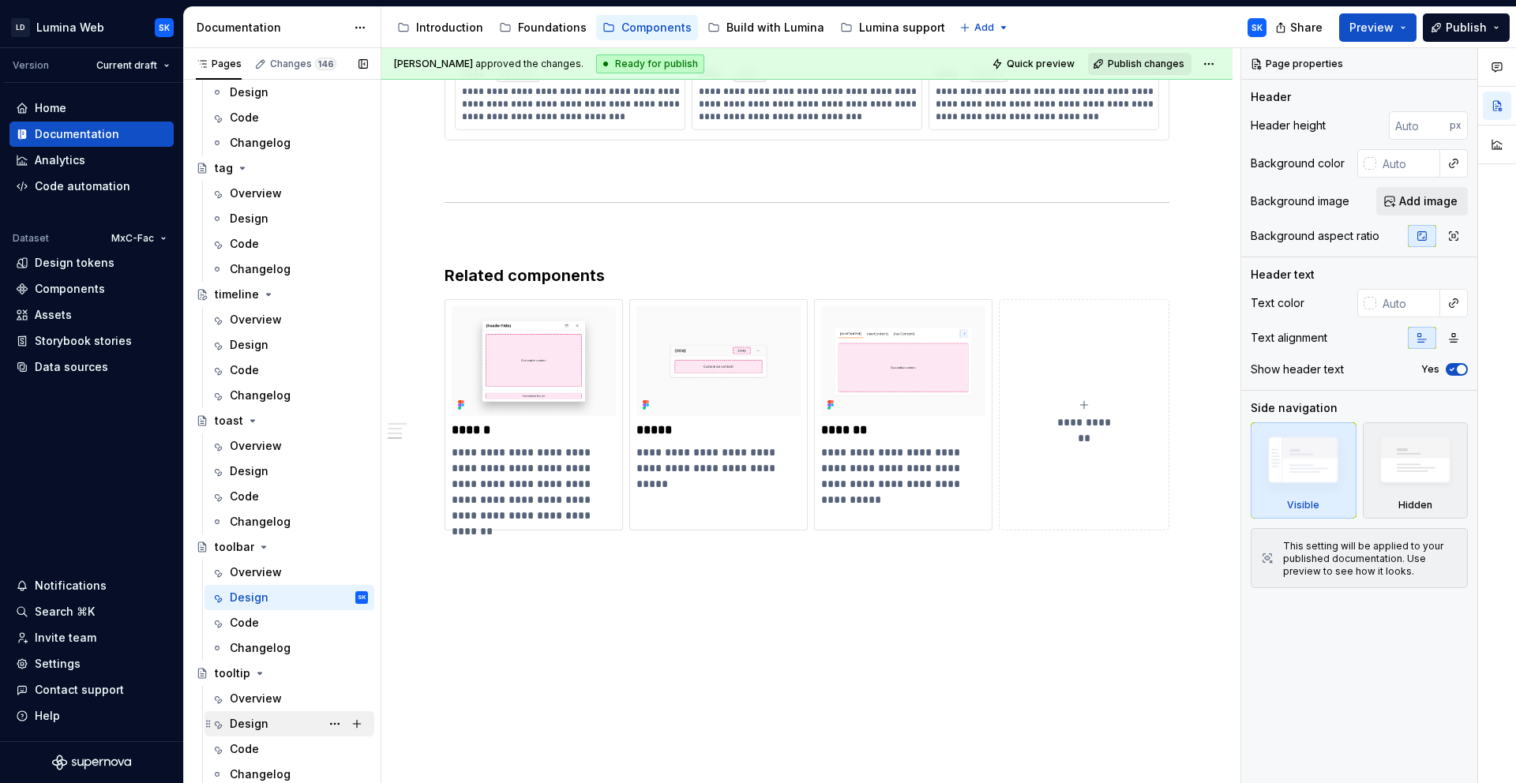
click at [280, 730] on div "Design" at bounding box center [299, 724] width 138 height 22
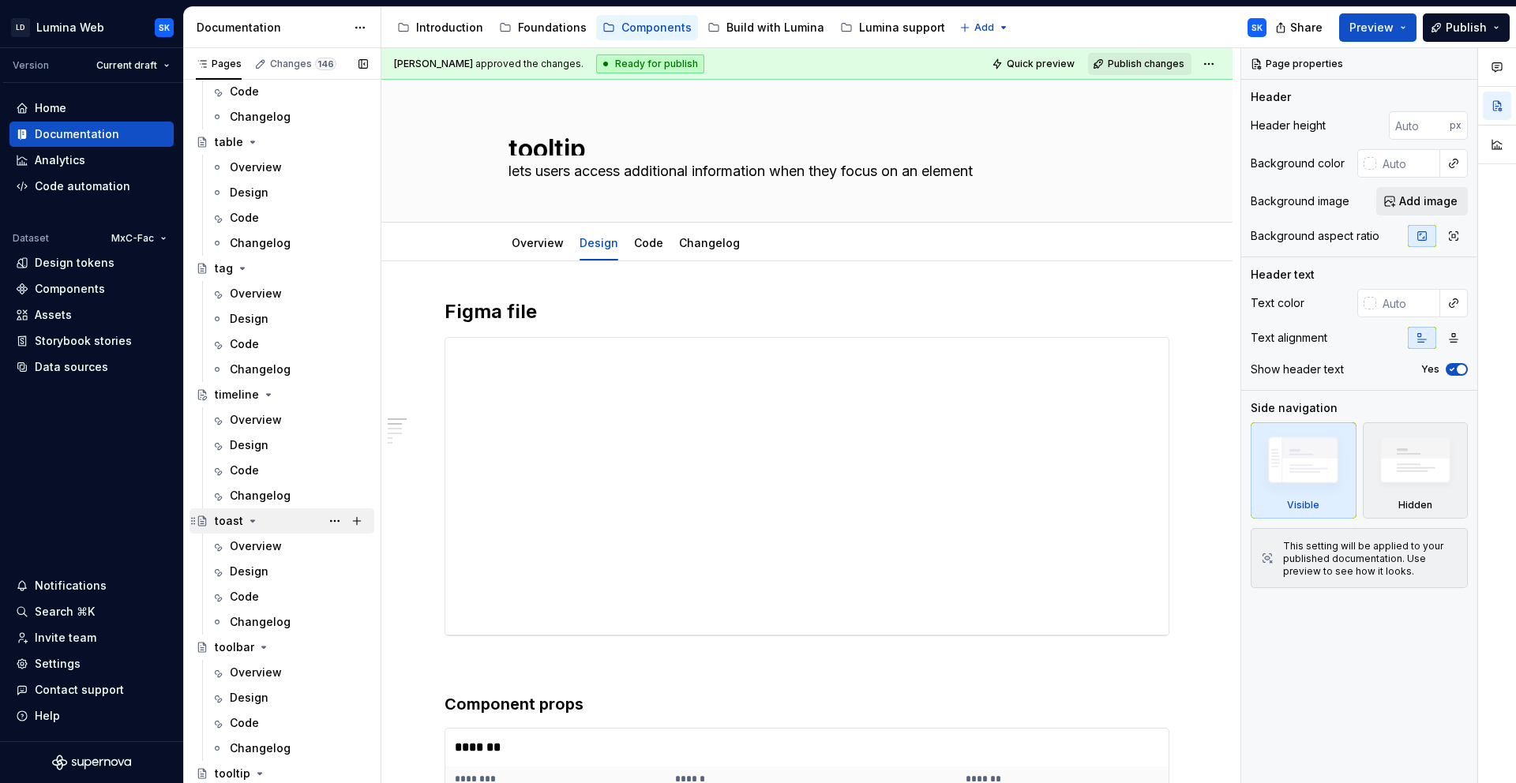
scroll to position [4477, 0]
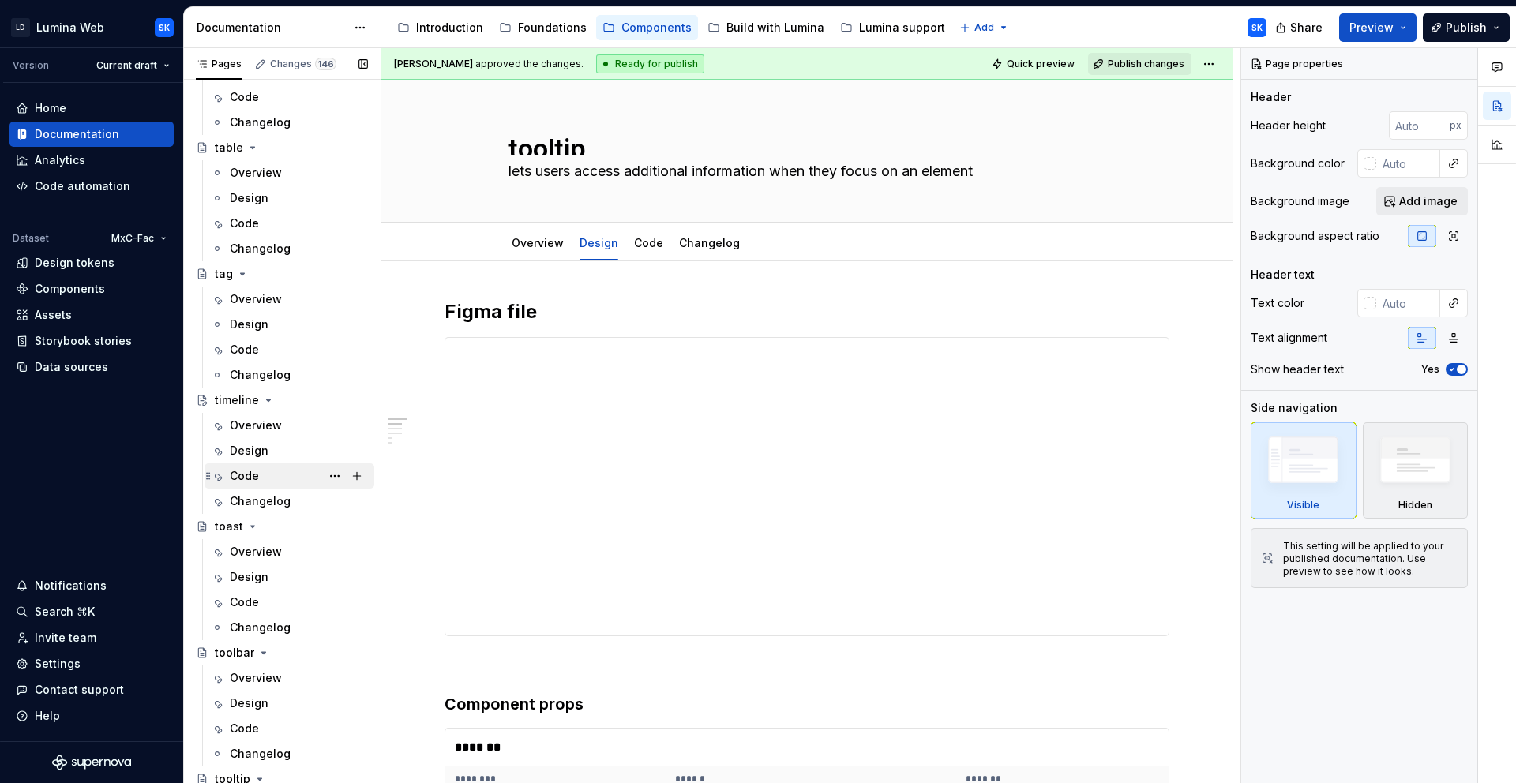
click at [277, 481] on div "Code" at bounding box center [299, 476] width 138 height 22
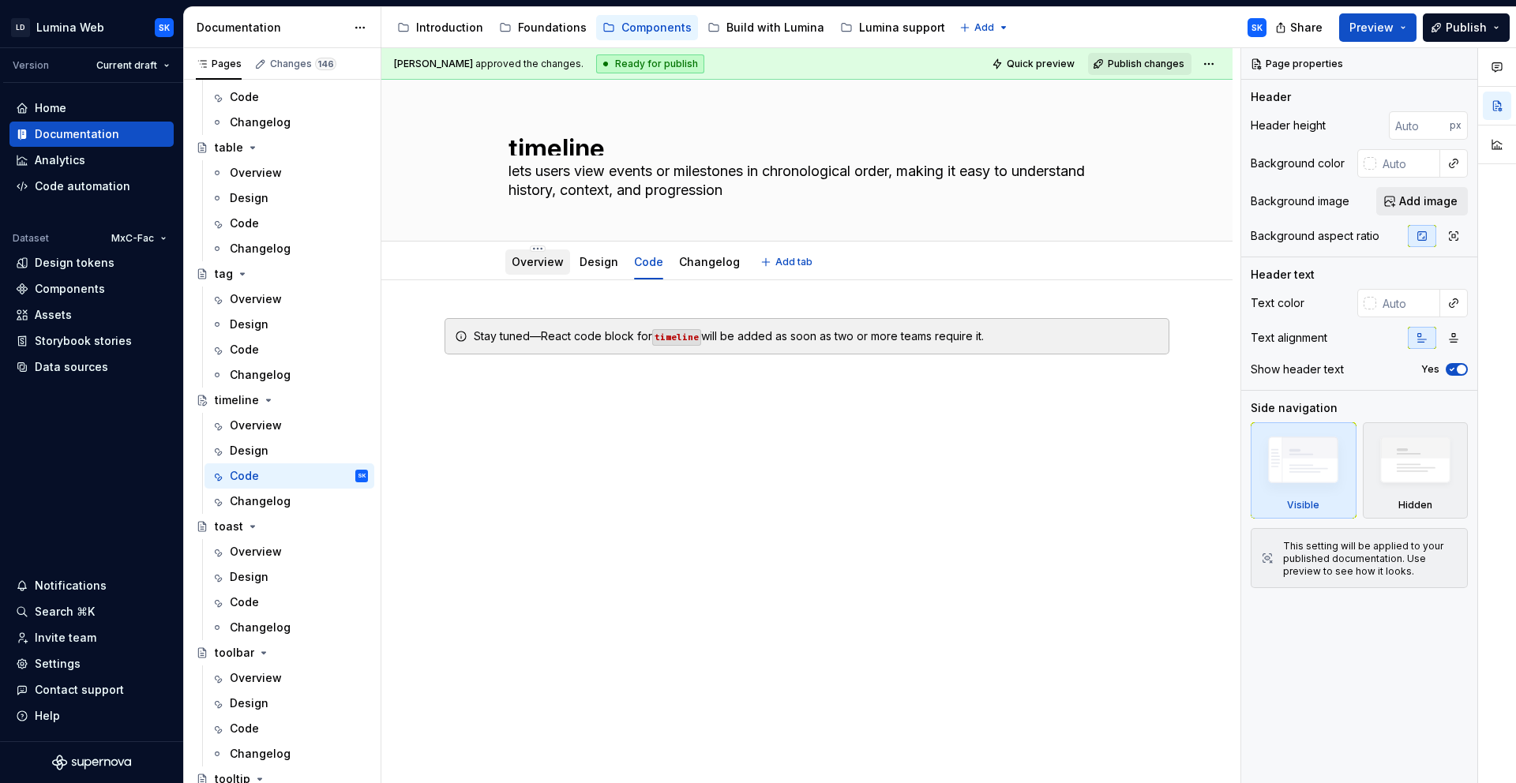
click at [559, 268] on link "Overview" at bounding box center [538, 261] width 52 height 13
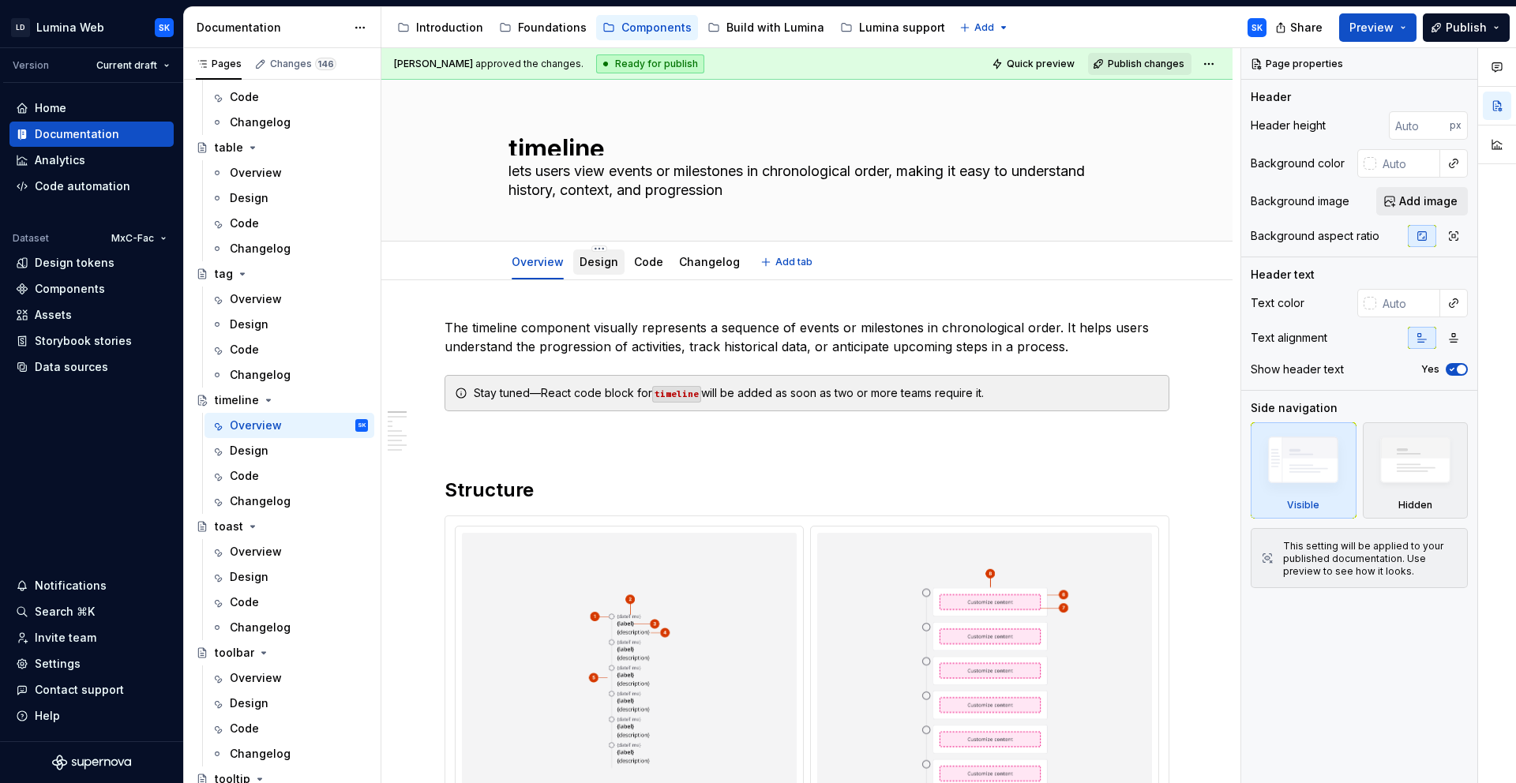
click at [599, 267] on link "Design" at bounding box center [599, 261] width 39 height 13
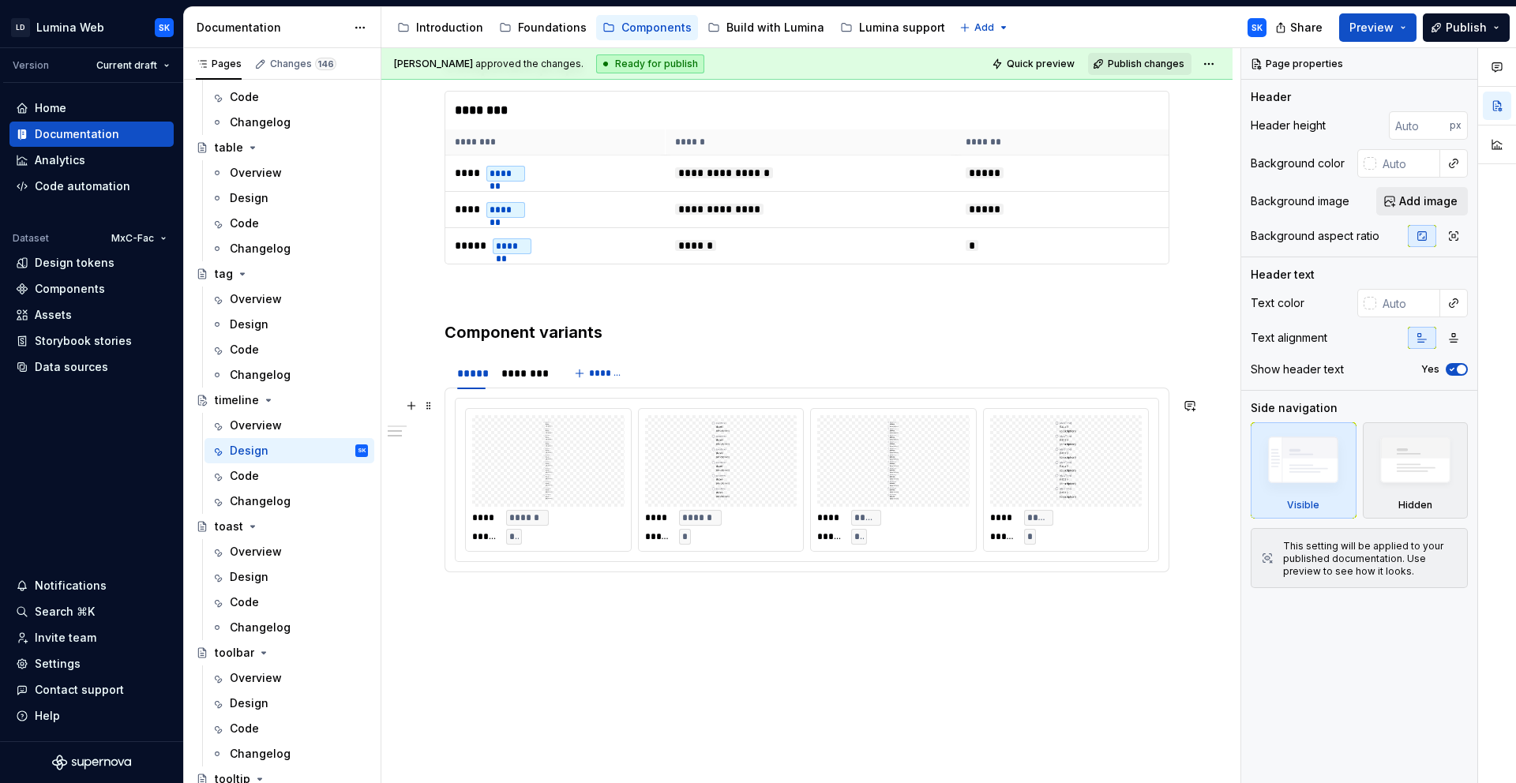
scroll to position [660, 0]
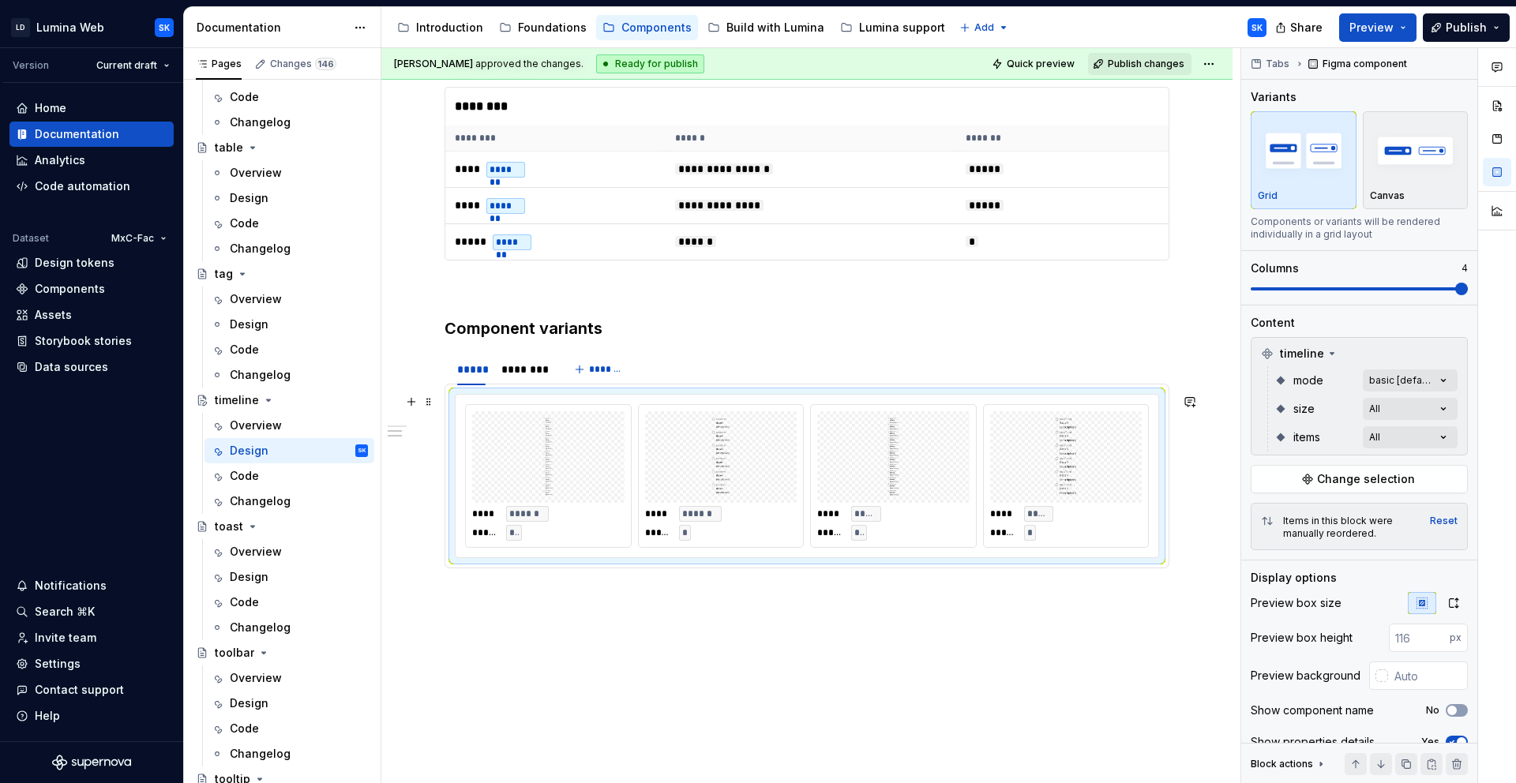
click at [724, 396] on div "**** ****** ***** ** **** ****** ***** * **** ***** ***** ** **** ***** ***** *" at bounding box center [807, 476] width 703 height 163
type textarea "*"
click at [1451, 597] on icon "button" at bounding box center [1453, 603] width 13 height 13
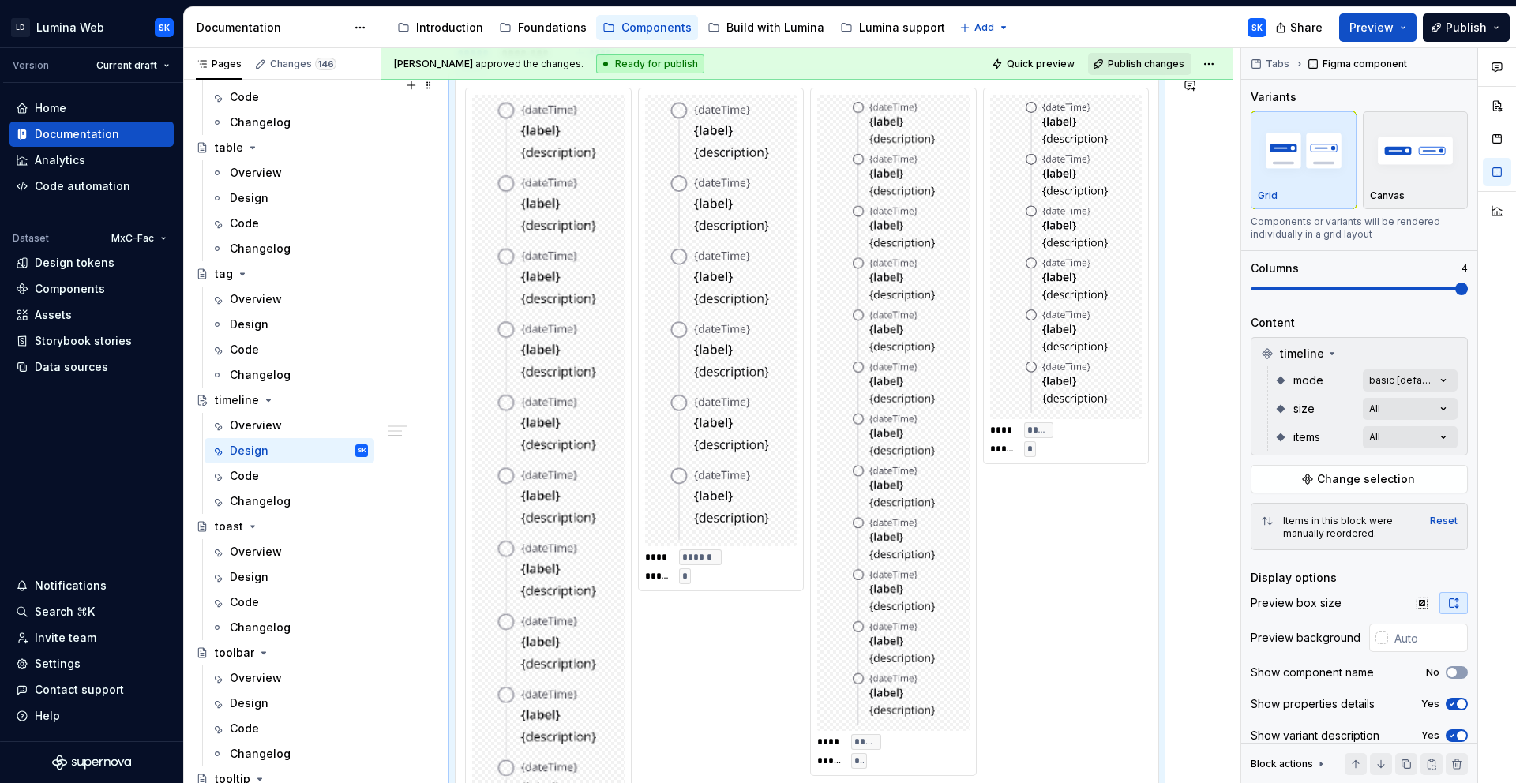
scroll to position [981, 0]
click at [1423, 632] on input "text" at bounding box center [1428, 638] width 80 height 28
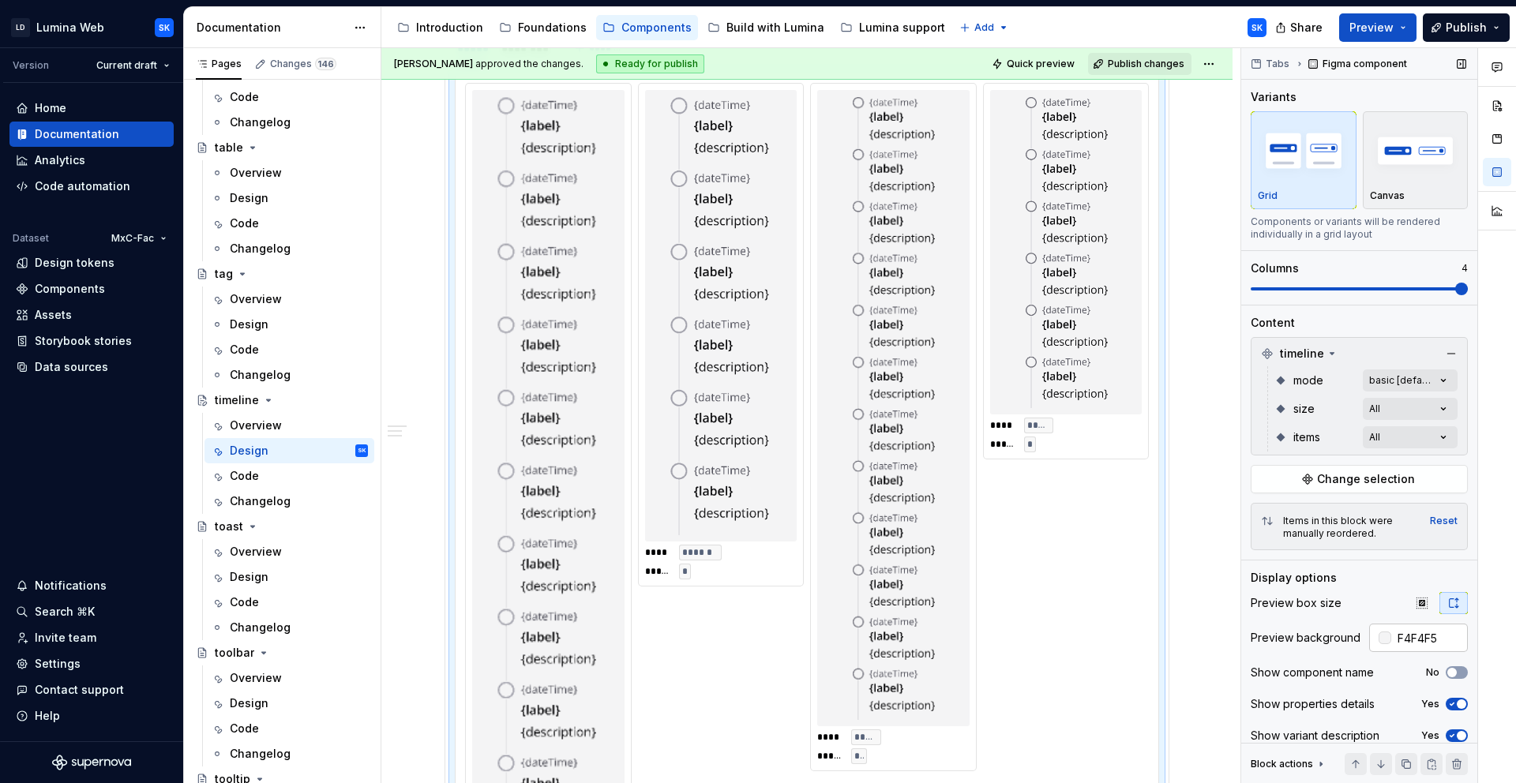
type input "#F4F4F5"
click at [1462, 735] on span "button" at bounding box center [1461, 735] width 9 height 9
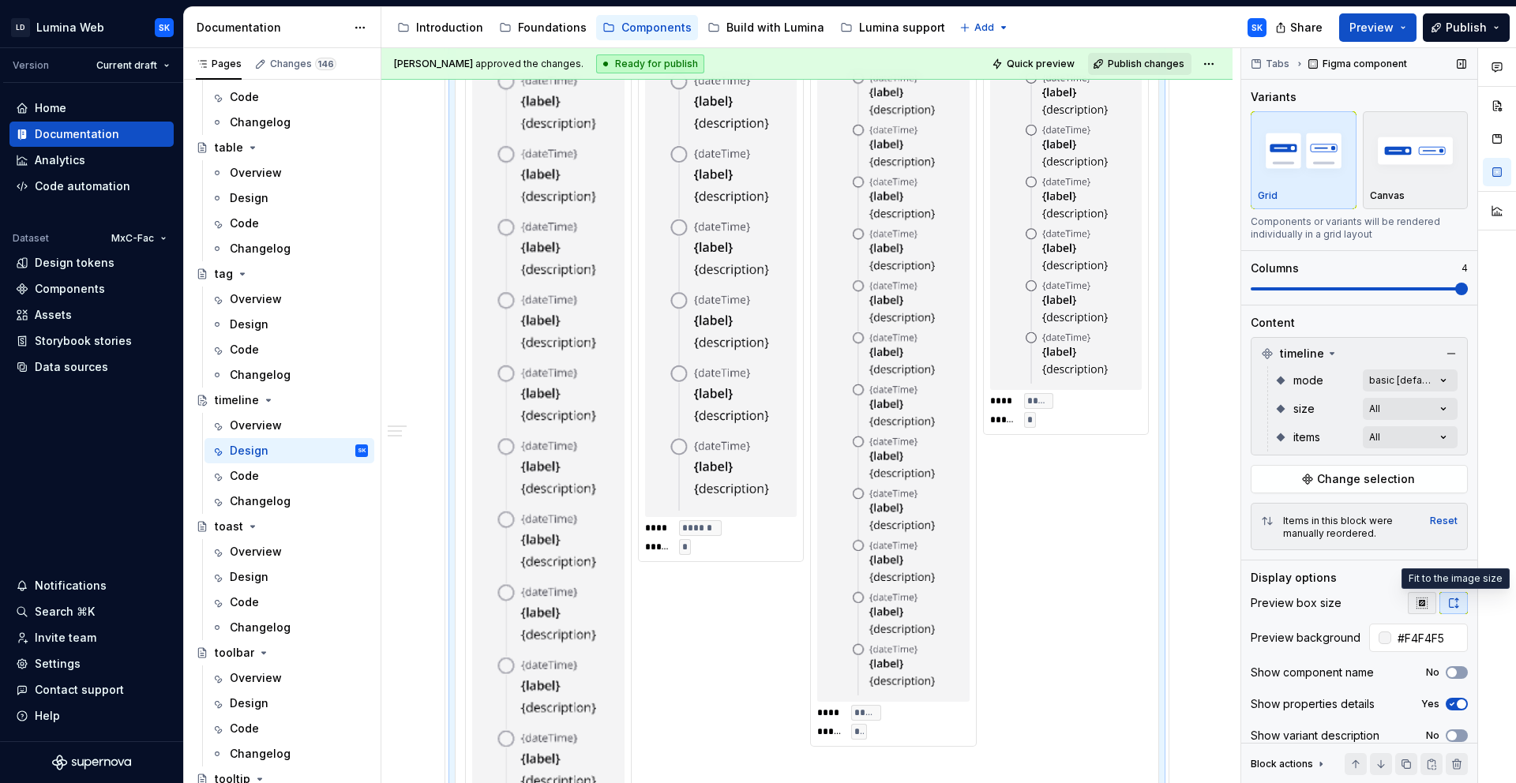
click at [1426, 605] on icon "button" at bounding box center [1422, 603] width 13 height 13
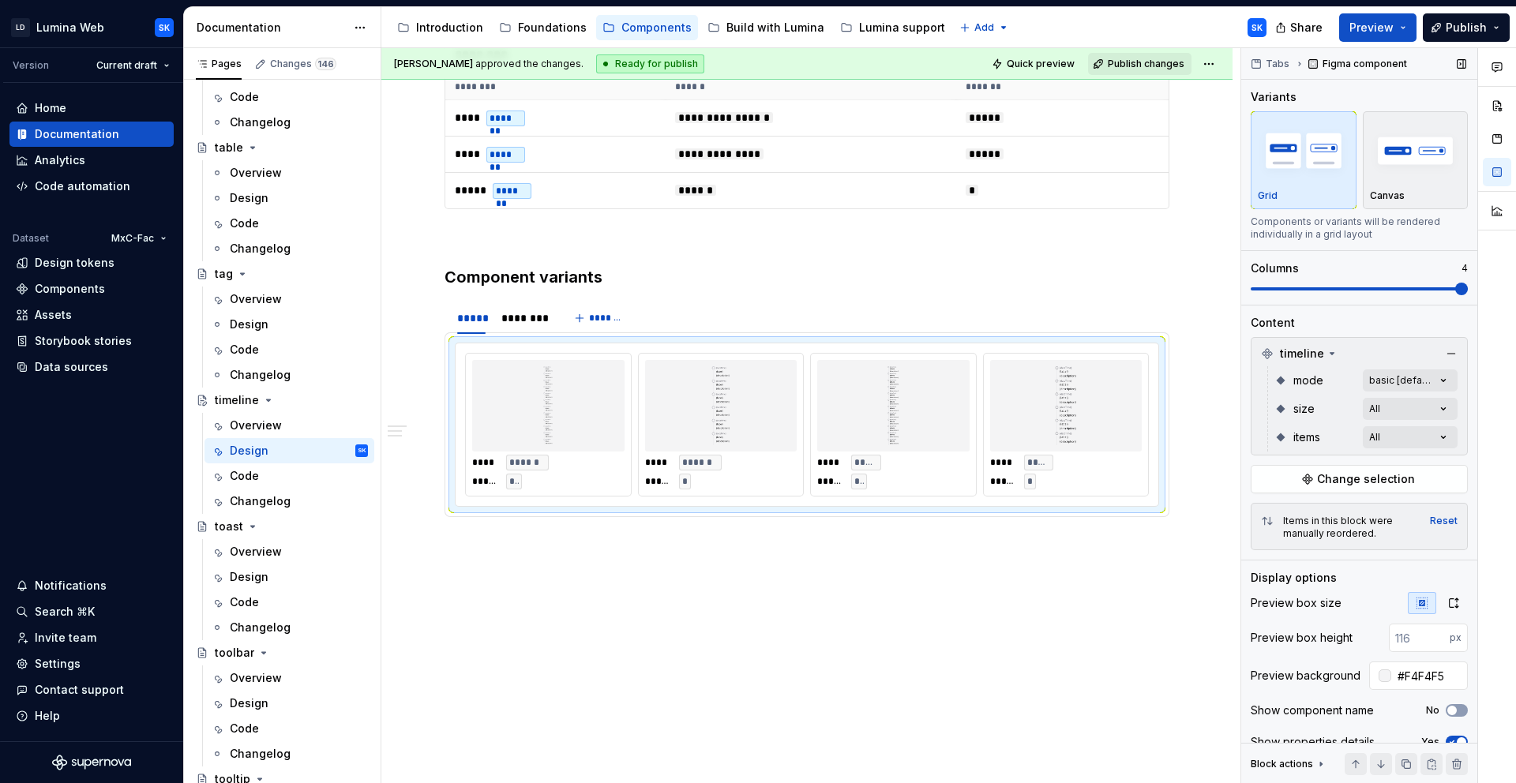
scroll to position [711, 0]
click at [1429, 640] on input "number" at bounding box center [1419, 638] width 61 height 28
type input "320"
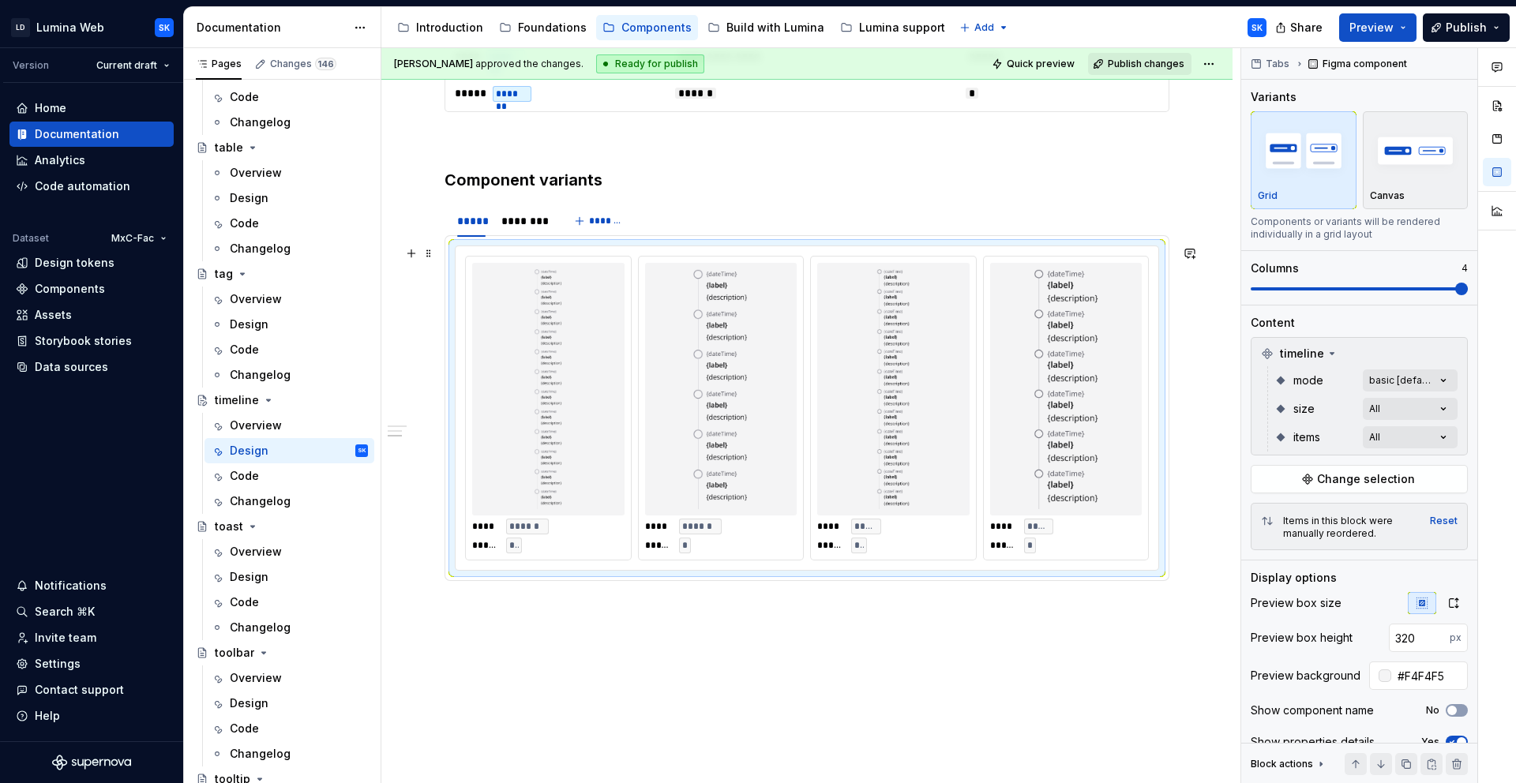
scroll to position [787, 0]
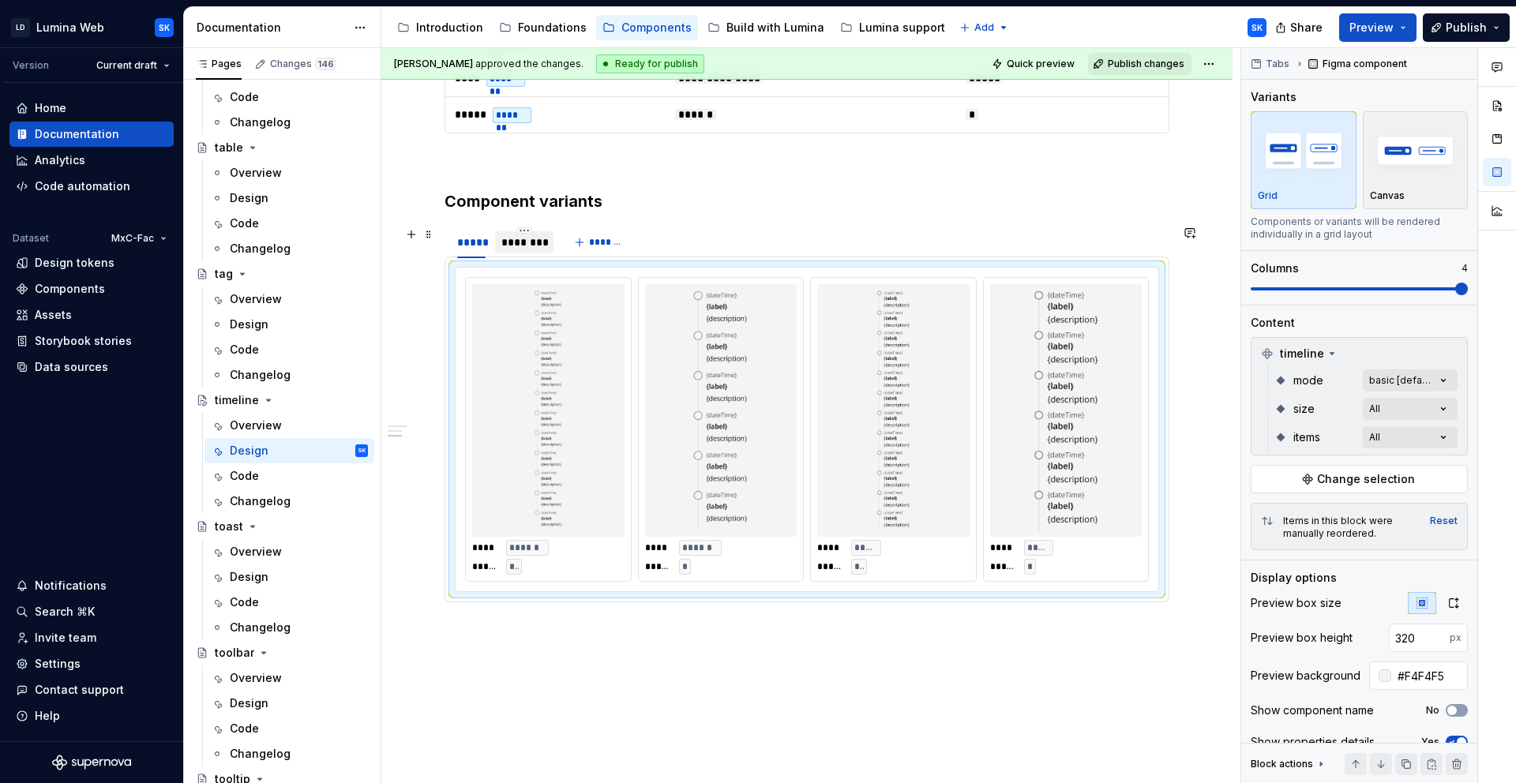
click at [524, 247] on div "********" at bounding box center [524, 243] width 46 height 16
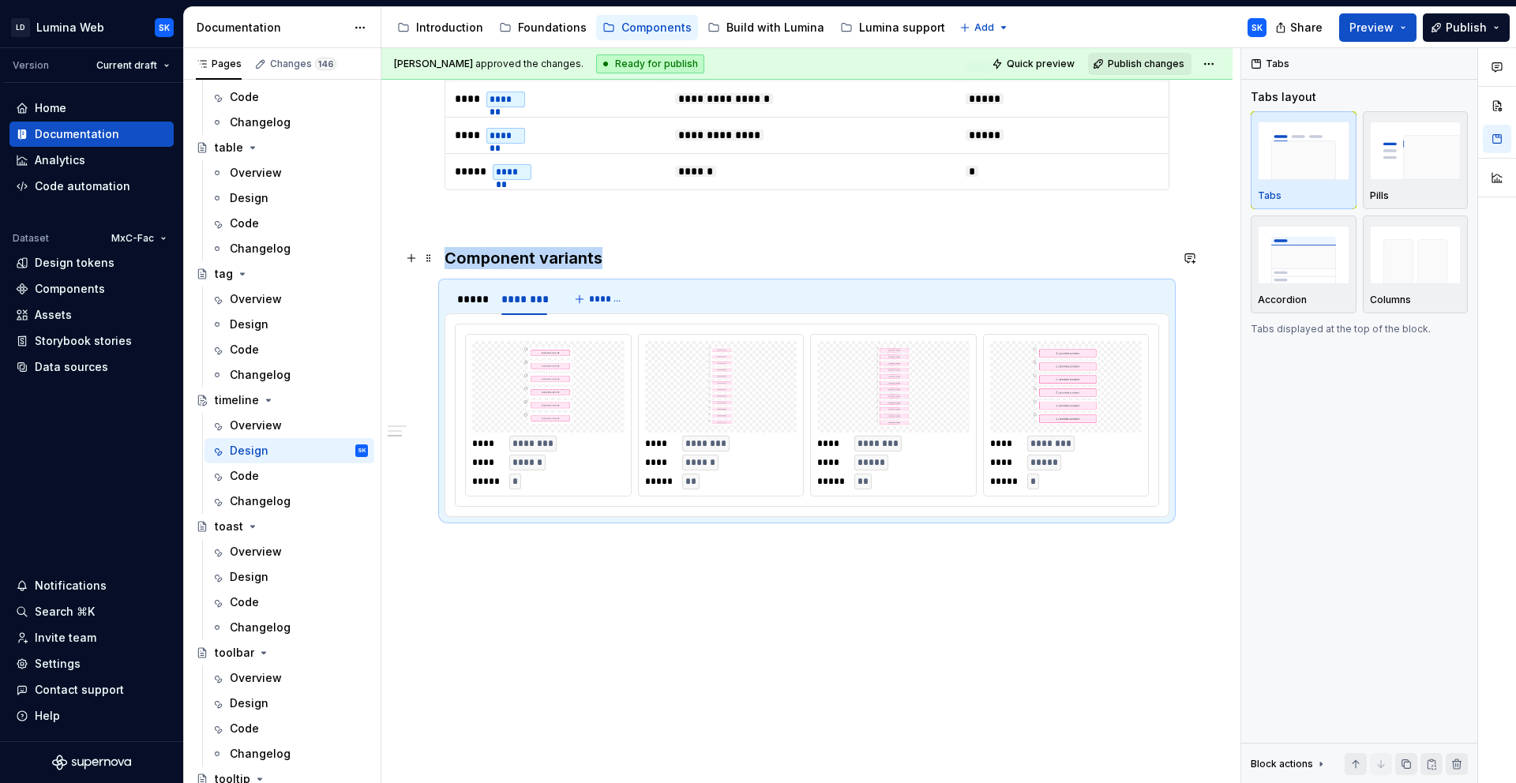
scroll to position [730, 0]
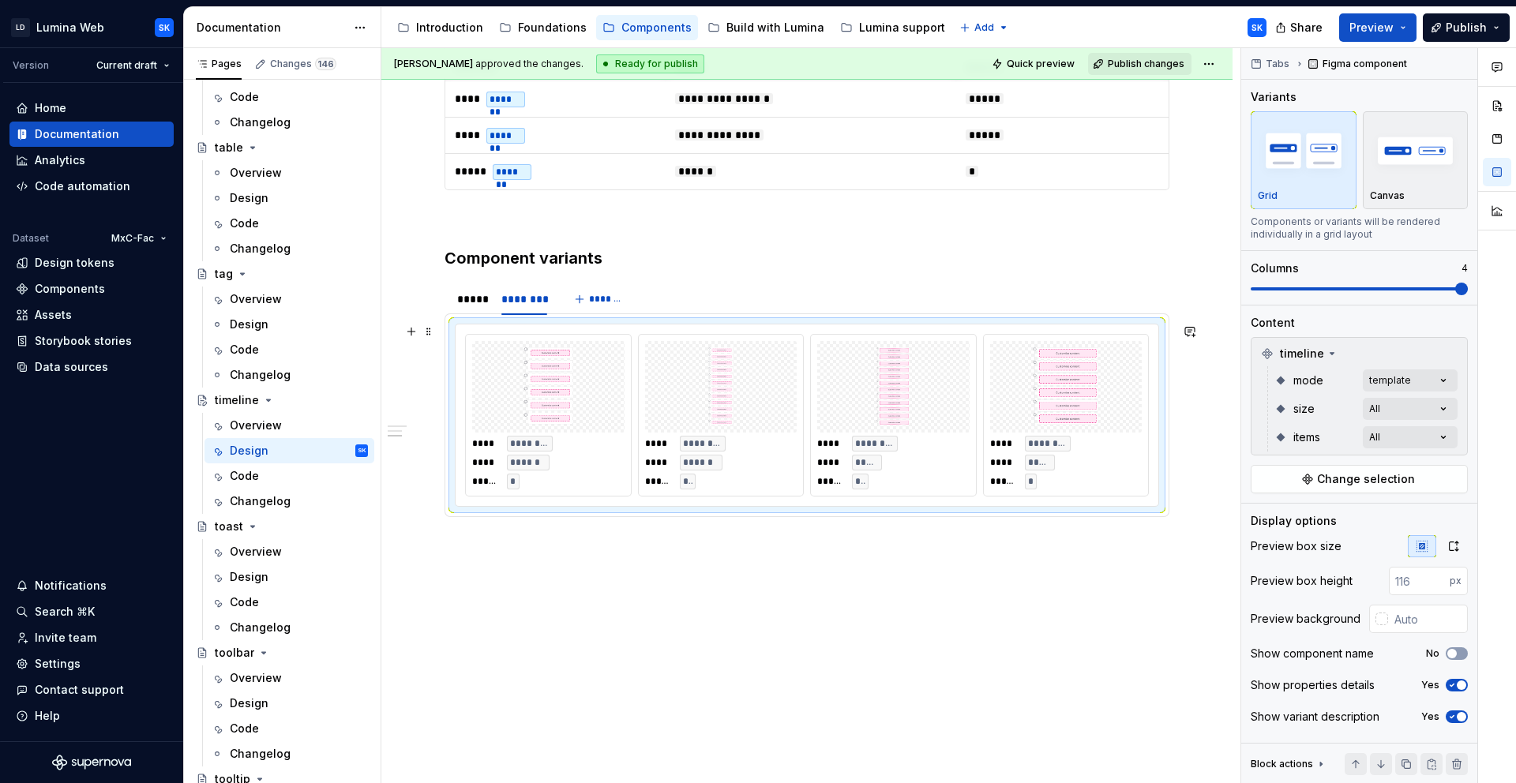
click at [630, 329] on div "**** ******** **** ****** ***** * **** ******** **** ****** ***** ** **** *****…" at bounding box center [807, 416] width 703 height 182
type textarea "*"
click at [1410, 576] on input "number" at bounding box center [1419, 581] width 61 height 28
type input "320"
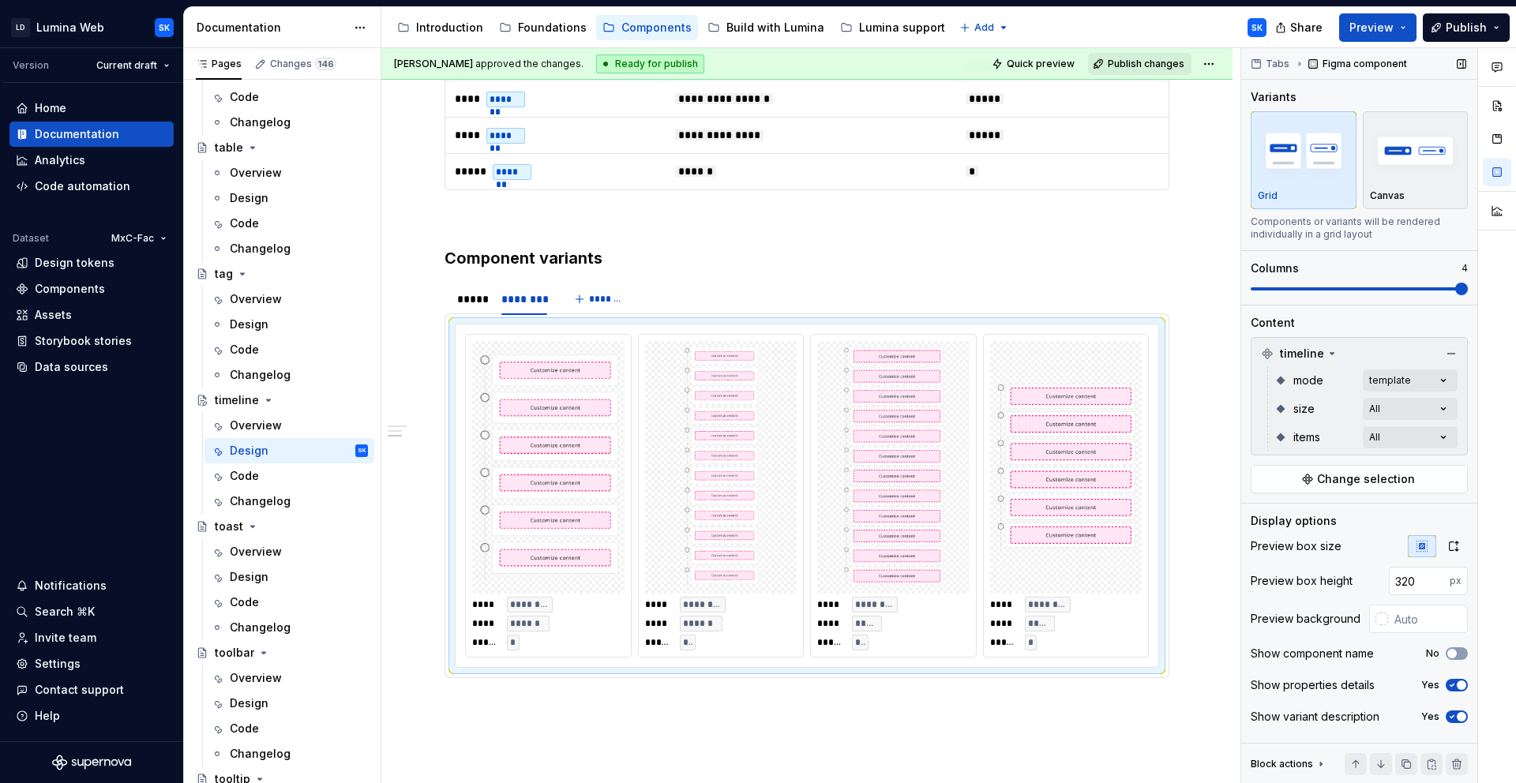
click at [1458, 715] on span "button" at bounding box center [1461, 716] width 9 height 9
click at [1421, 629] on input "text" at bounding box center [1428, 619] width 80 height 28
type input "#F4F4F5"
click at [480, 302] on div "*****" at bounding box center [471, 299] width 28 height 16
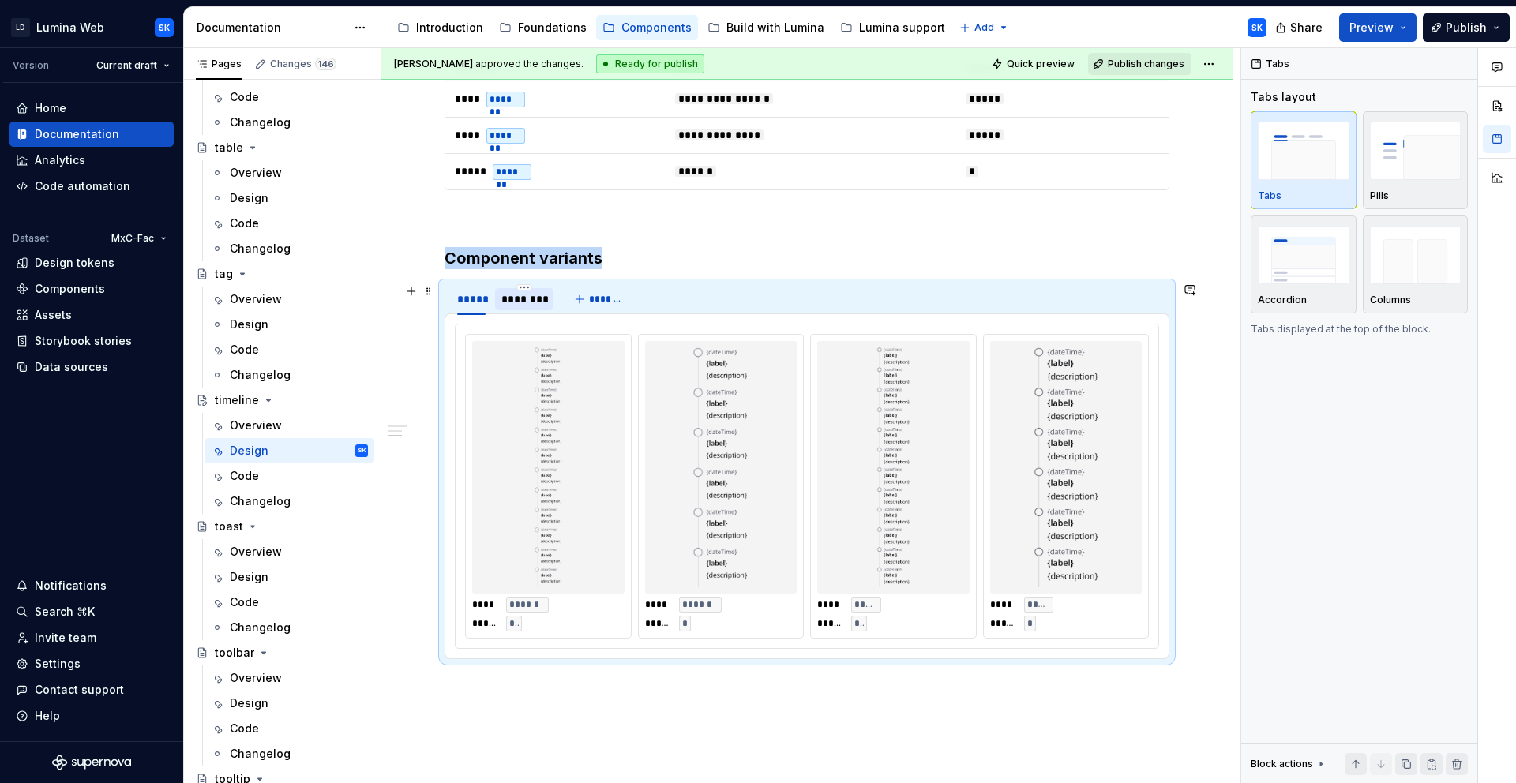
click at [531, 303] on div "********" at bounding box center [524, 299] width 46 height 16
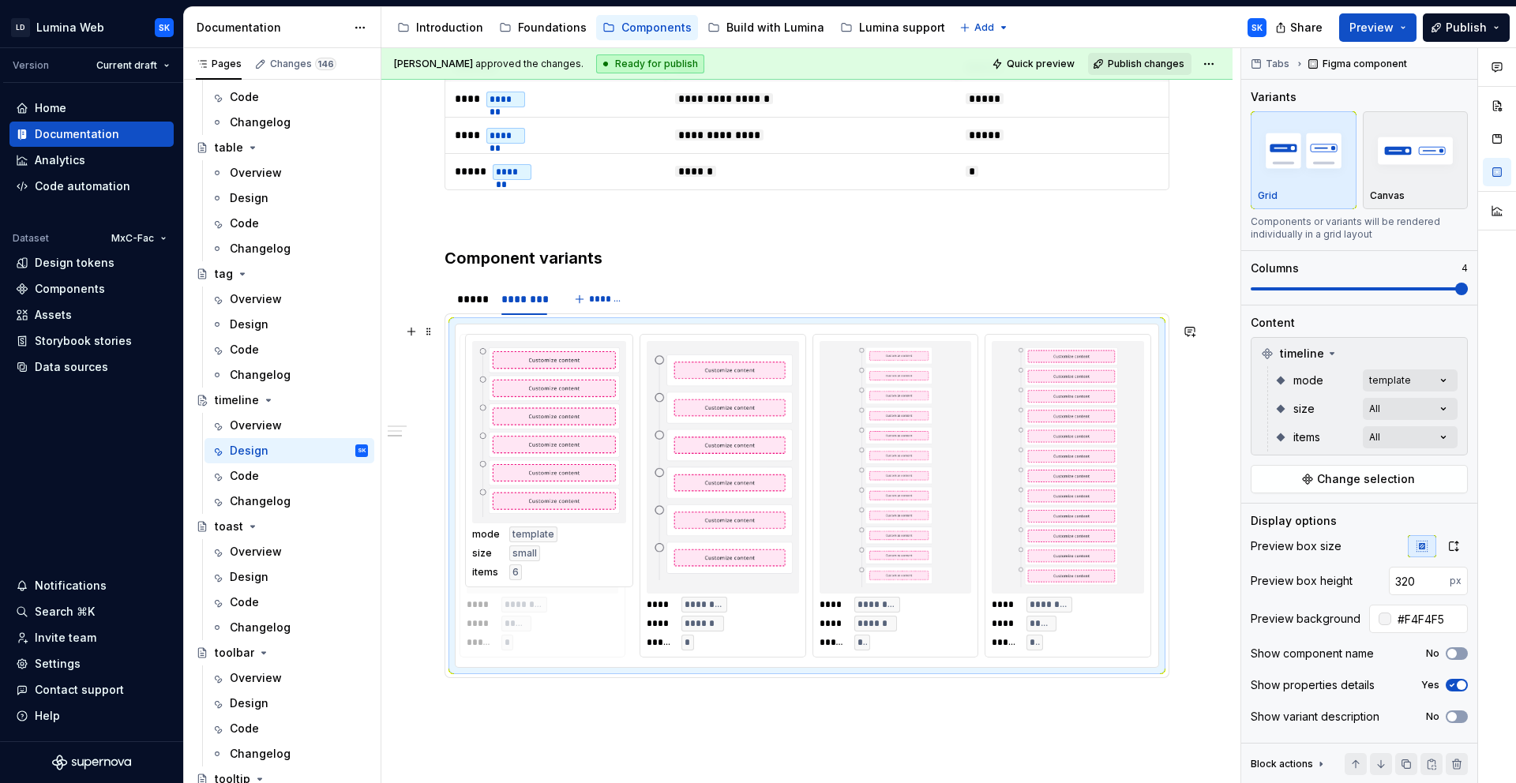
drag, startPoint x: 1089, startPoint y: 505, endPoint x: 593, endPoint y: 506, distance: 495.9
click at [593, 506] on body "LD Lumina Web SK Version Current draft Home Documentation Analytics Code automa…" at bounding box center [758, 391] width 1516 height 783
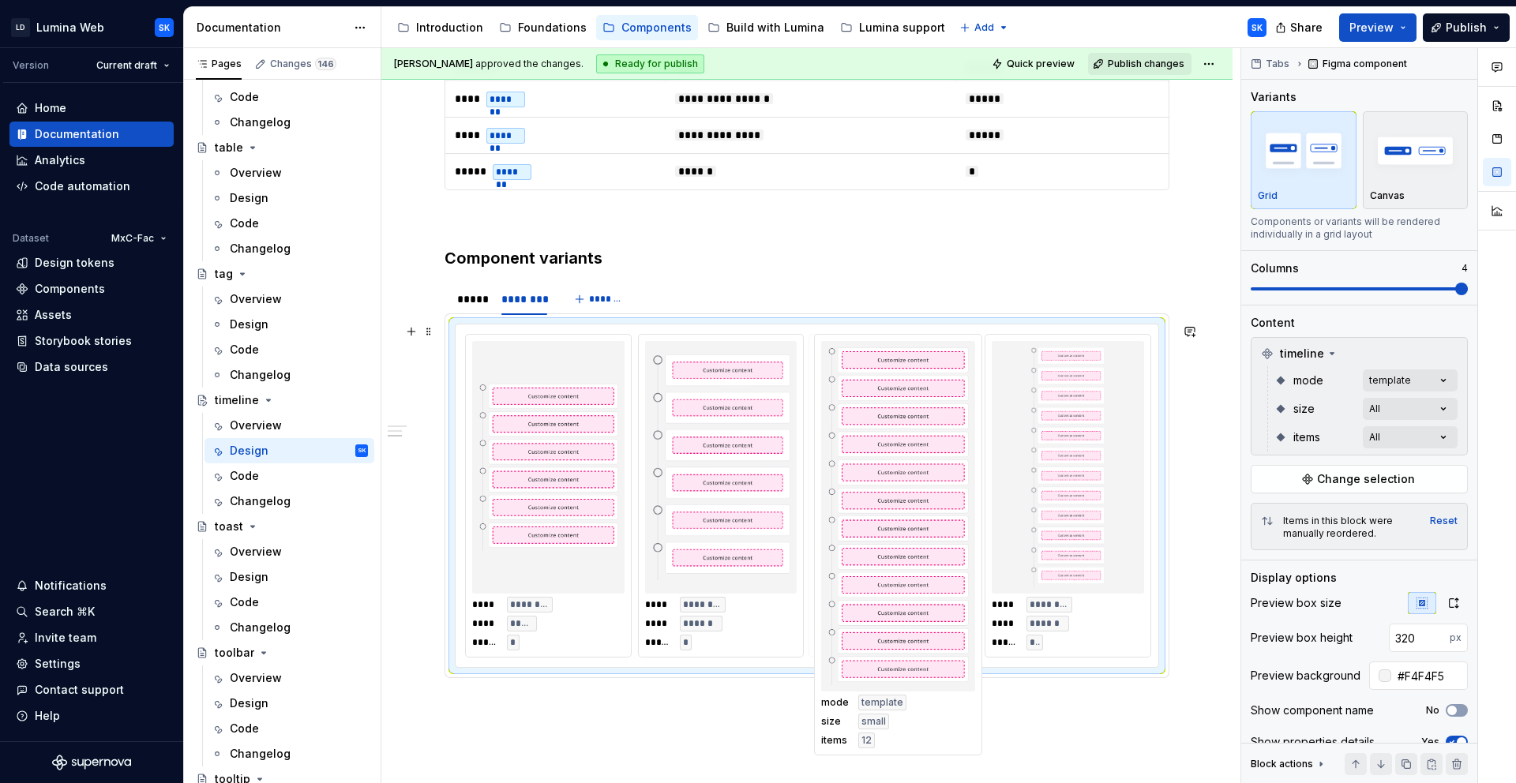
drag, startPoint x: 1079, startPoint y: 516, endPoint x: 912, endPoint y: 518, distance: 167.4
click at [912, 518] on body "LD Lumina Web SK Version Current draft Home Documentation Analytics Code automa…" at bounding box center [758, 391] width 1516 height 783
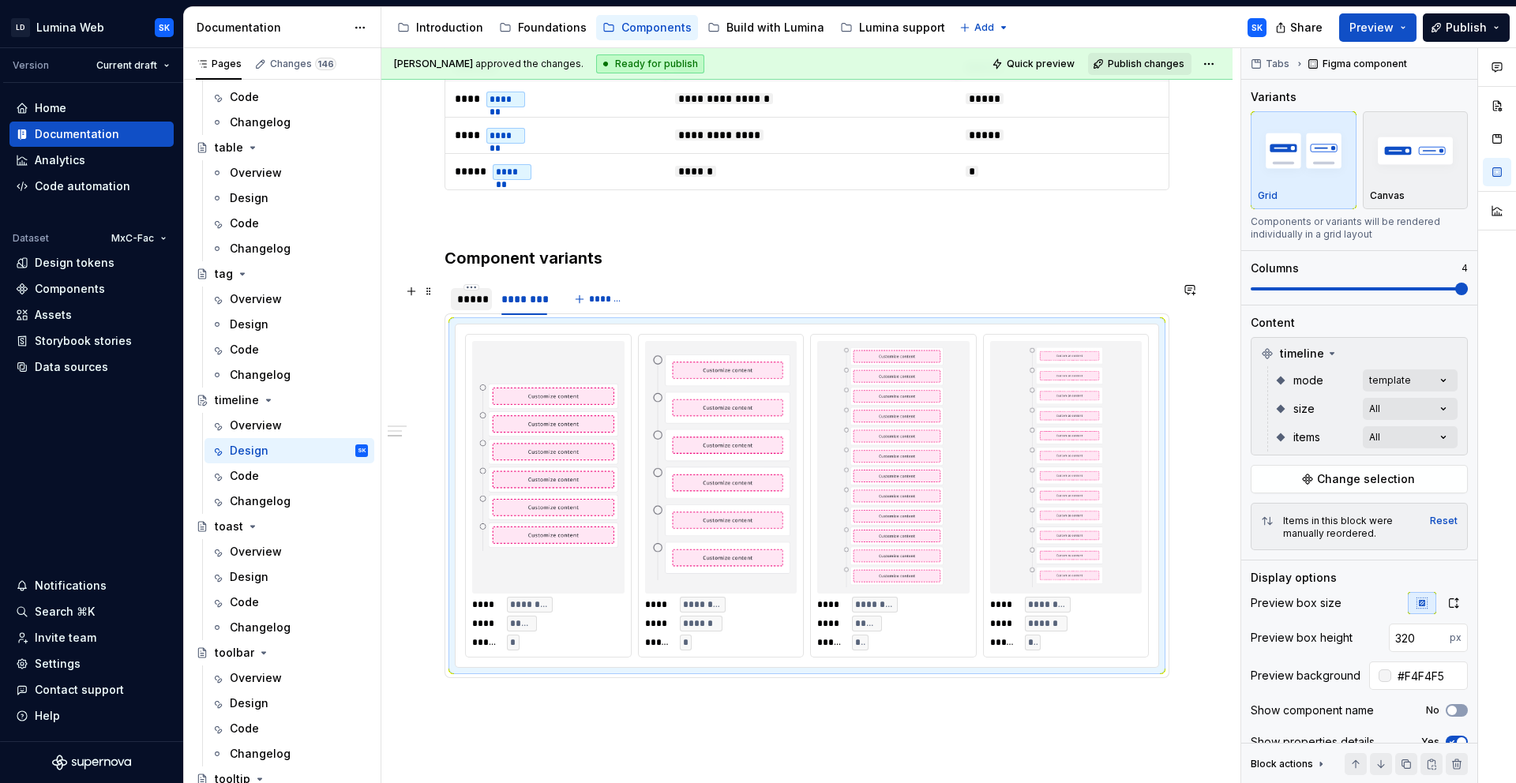
click at [470, 302] on div "*****" at bounding box center [471, 299] width 28 height 16
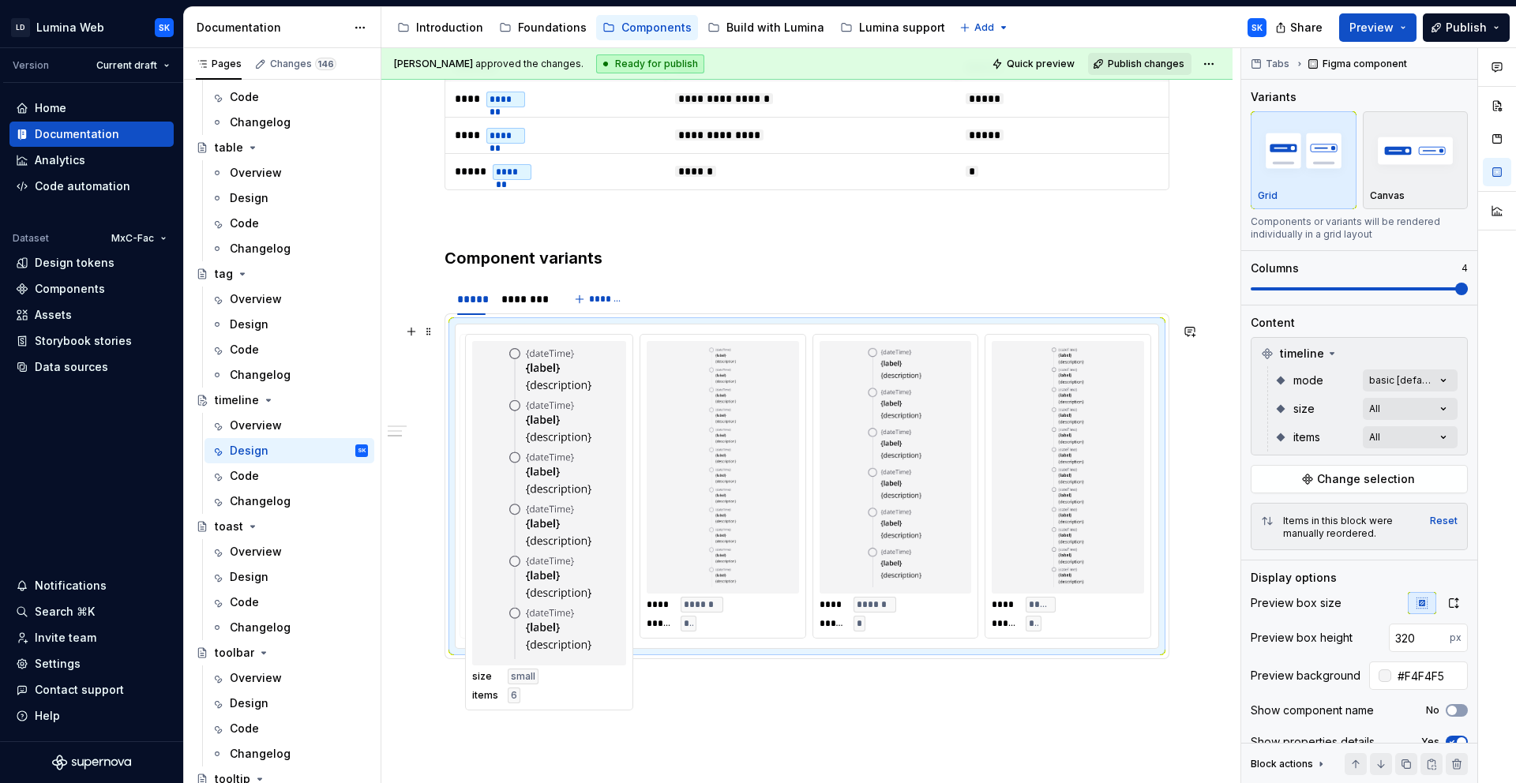
drag, startPoint x: 1066, startPoint y: 505, endPoint x: 546, endPoint y: 508, distance: 520.3
click at [546, 508] on body "LD Lumina Web SK Version Current draft Home Documentation Analytics Code automa…" at bounding box center [758, 391] width 1516 height 783
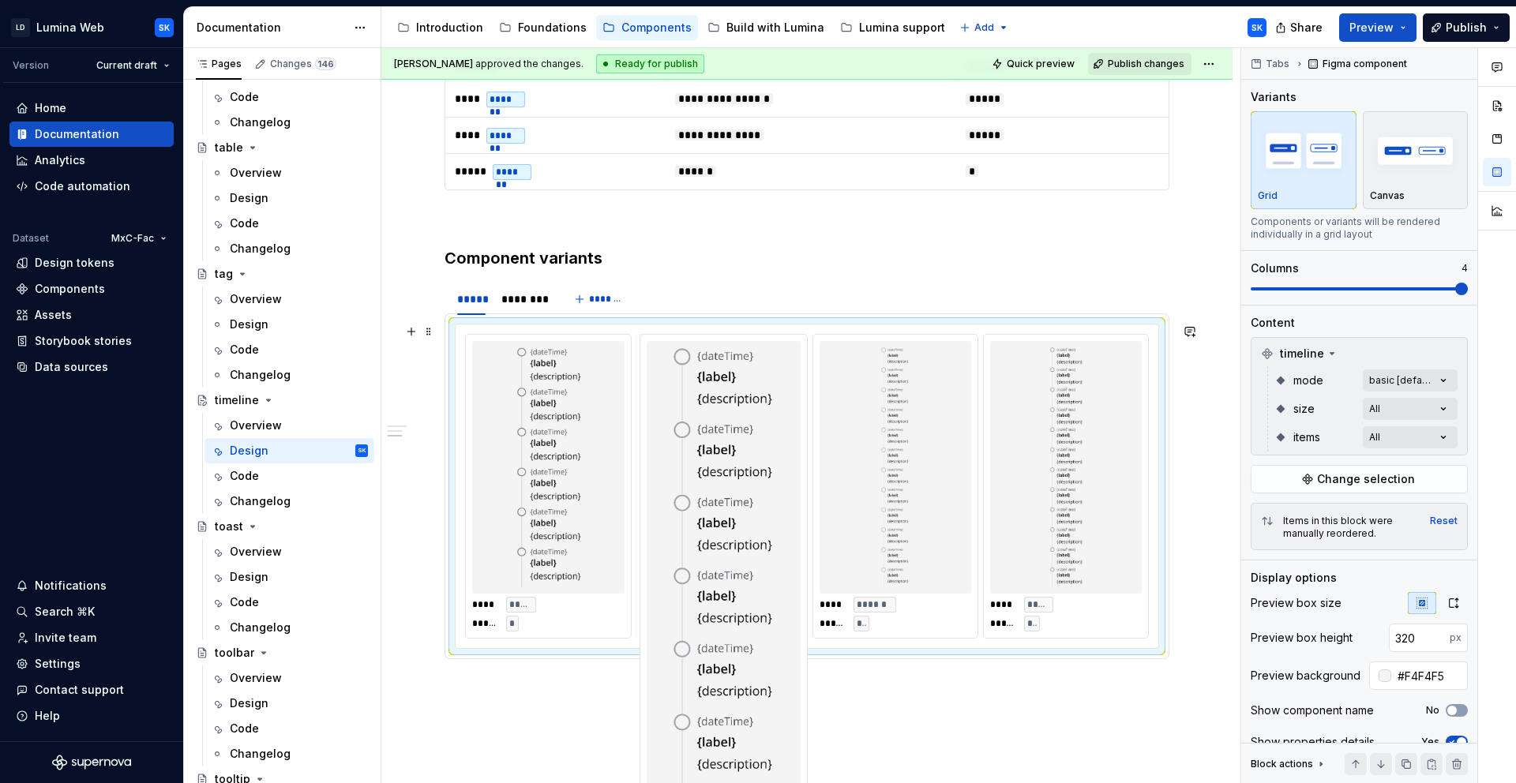
drag, startPoint x: 910, startPoint y: 493, endPoint x: 675, endPoint y: 494, distance: 234.5
click at [675, 494] on body "LD Lumina Web SK Version Current draft Home Documentation Analytics Code automa…" at bounding box center [758, 391] width 1516 height 783
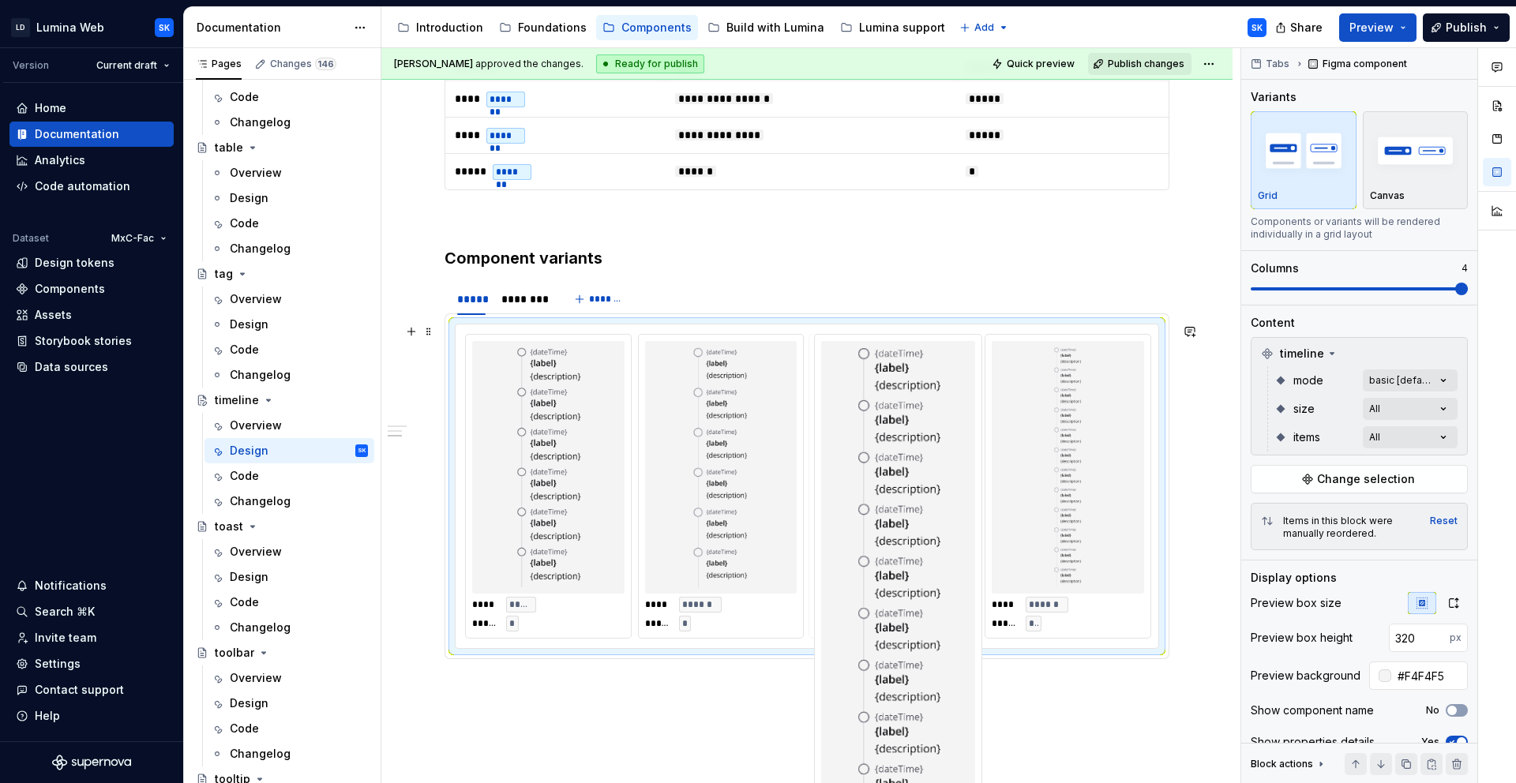
drag, startPoint x: 1060, startPoint y: 479, endPoint x: 899, endPoint y: 479, distance: 161.9
click at [899, 479] on body "LD Lumina Web SK Version Current draft Home Documentation Analytics Code automa…" at bounding box center [758, 391] width 1516 height 783
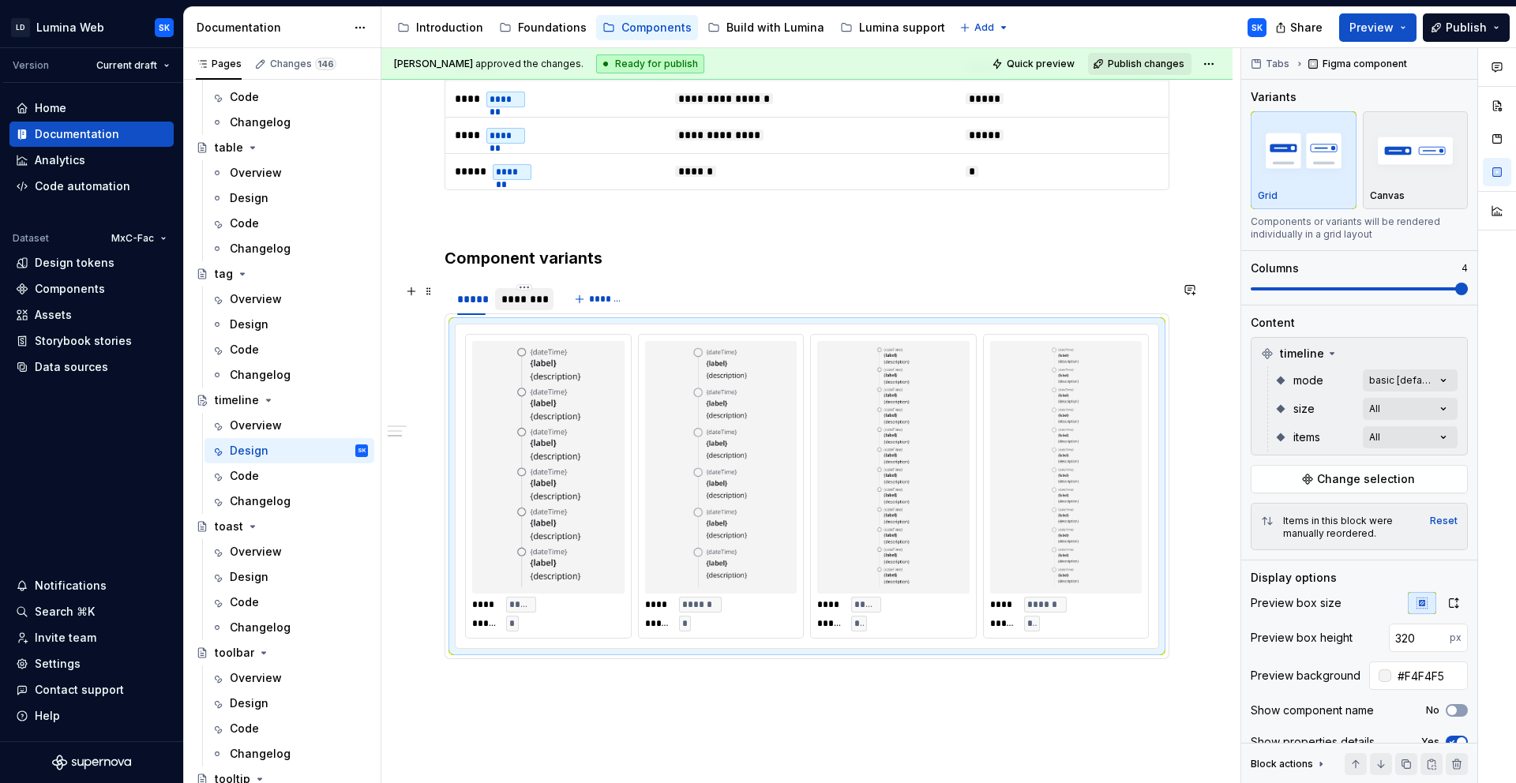
click at [527, 295] on div "********" at bounding box center [524, 299] width 46 height 16
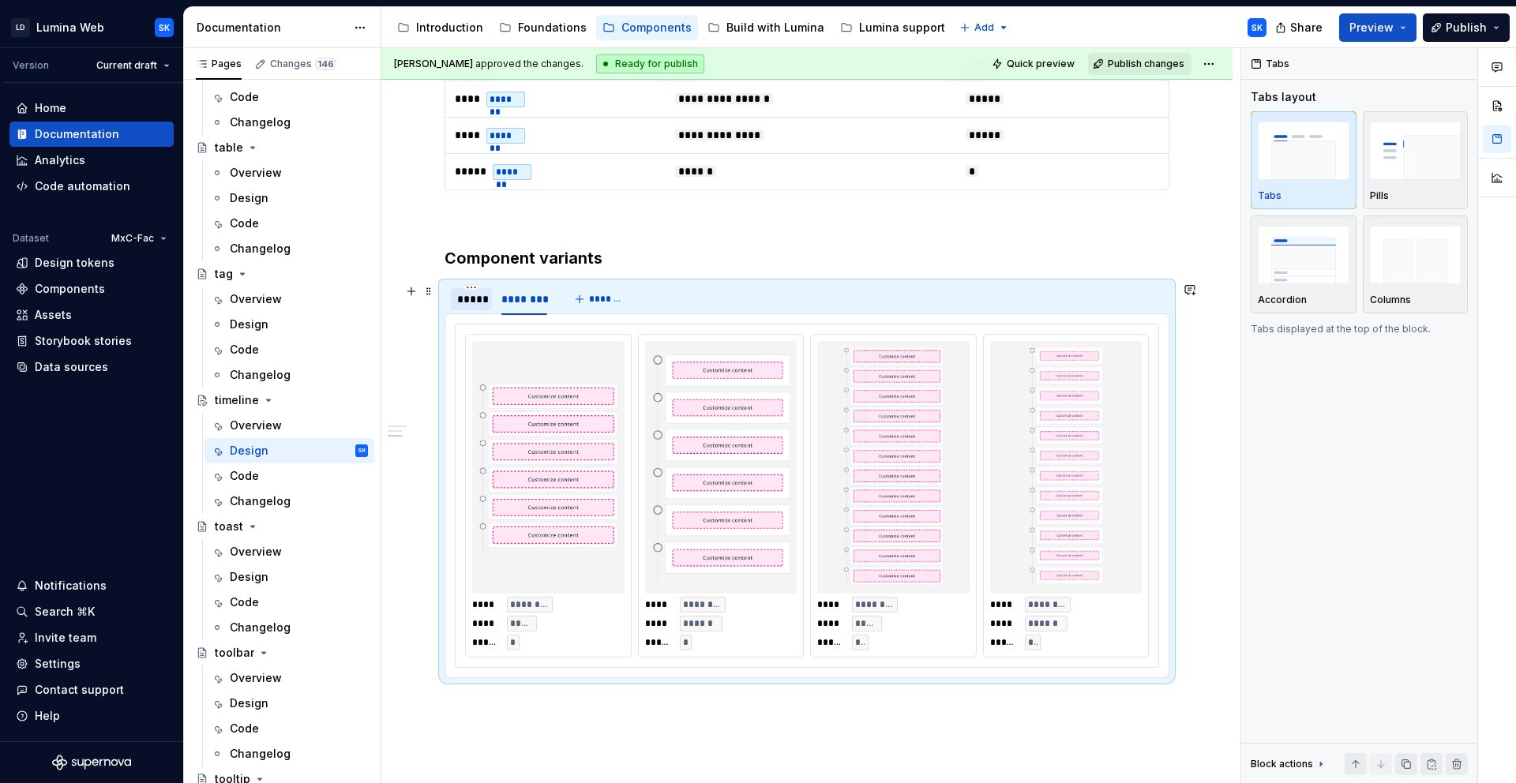
click at [467, 299] on div "*****" at bounding box center [471, 299] width 28 height 16
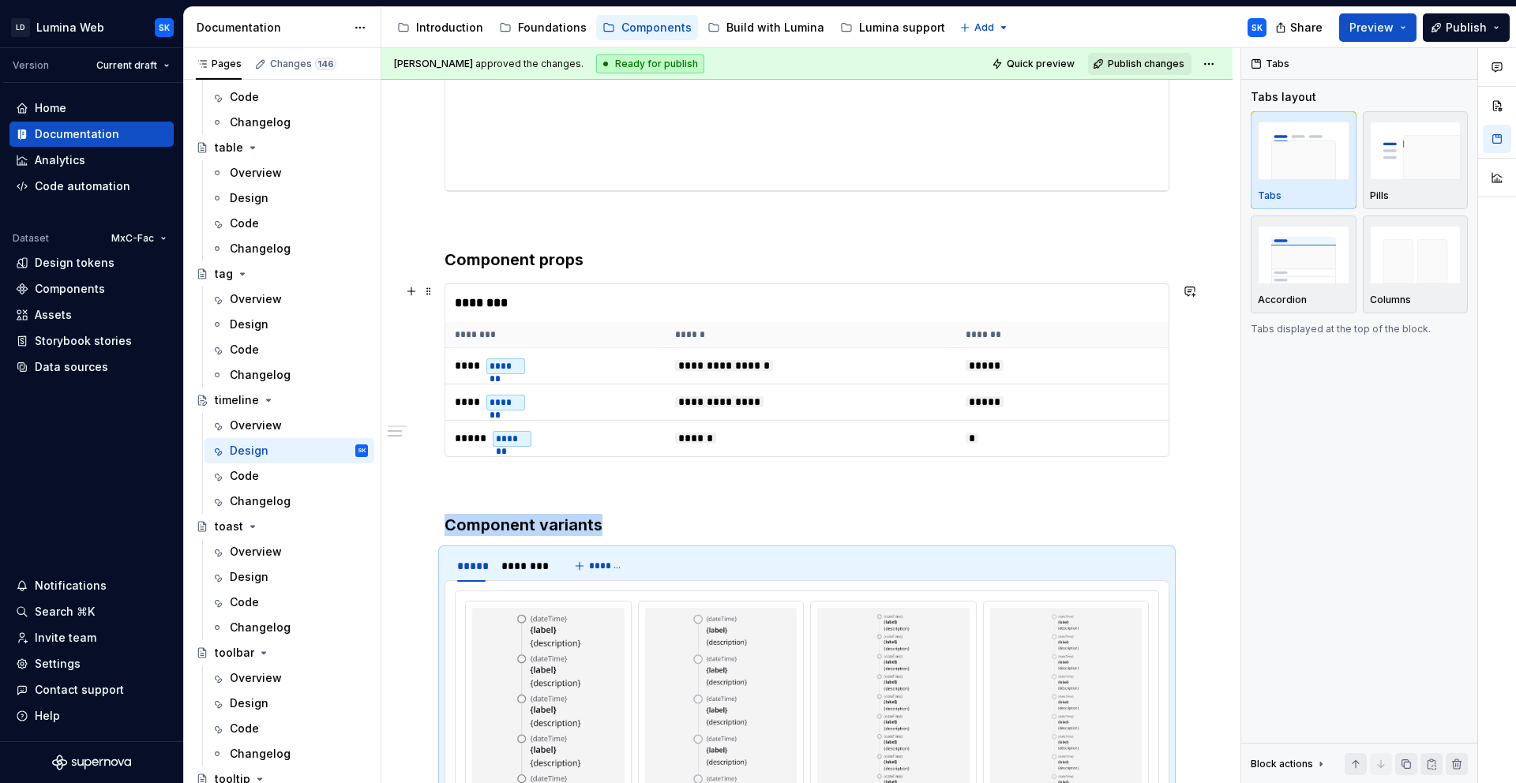
scroll to position [542, 0]
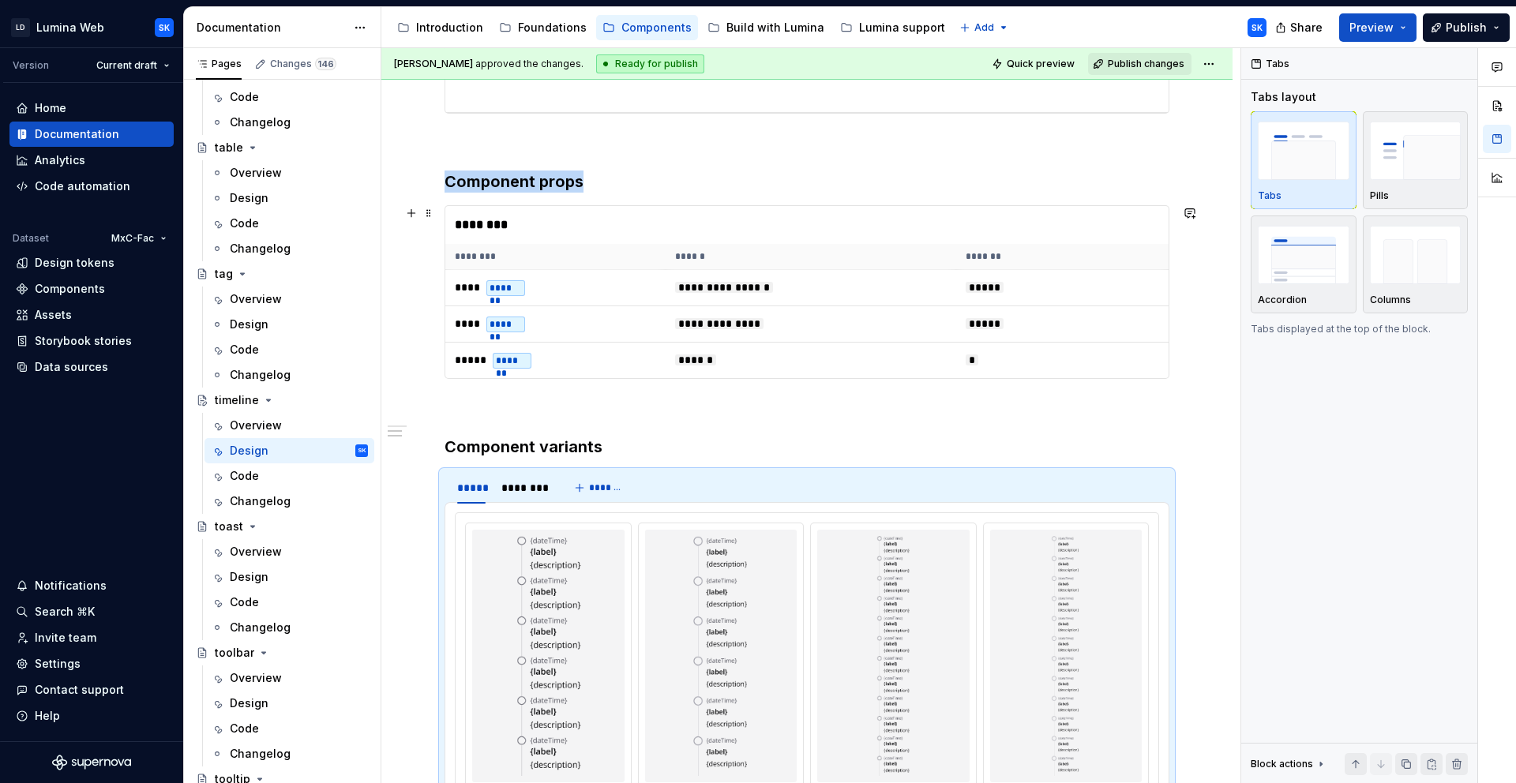
click at [561, 227] on div "********" at bounding box center [810, 225] width 731 height 38
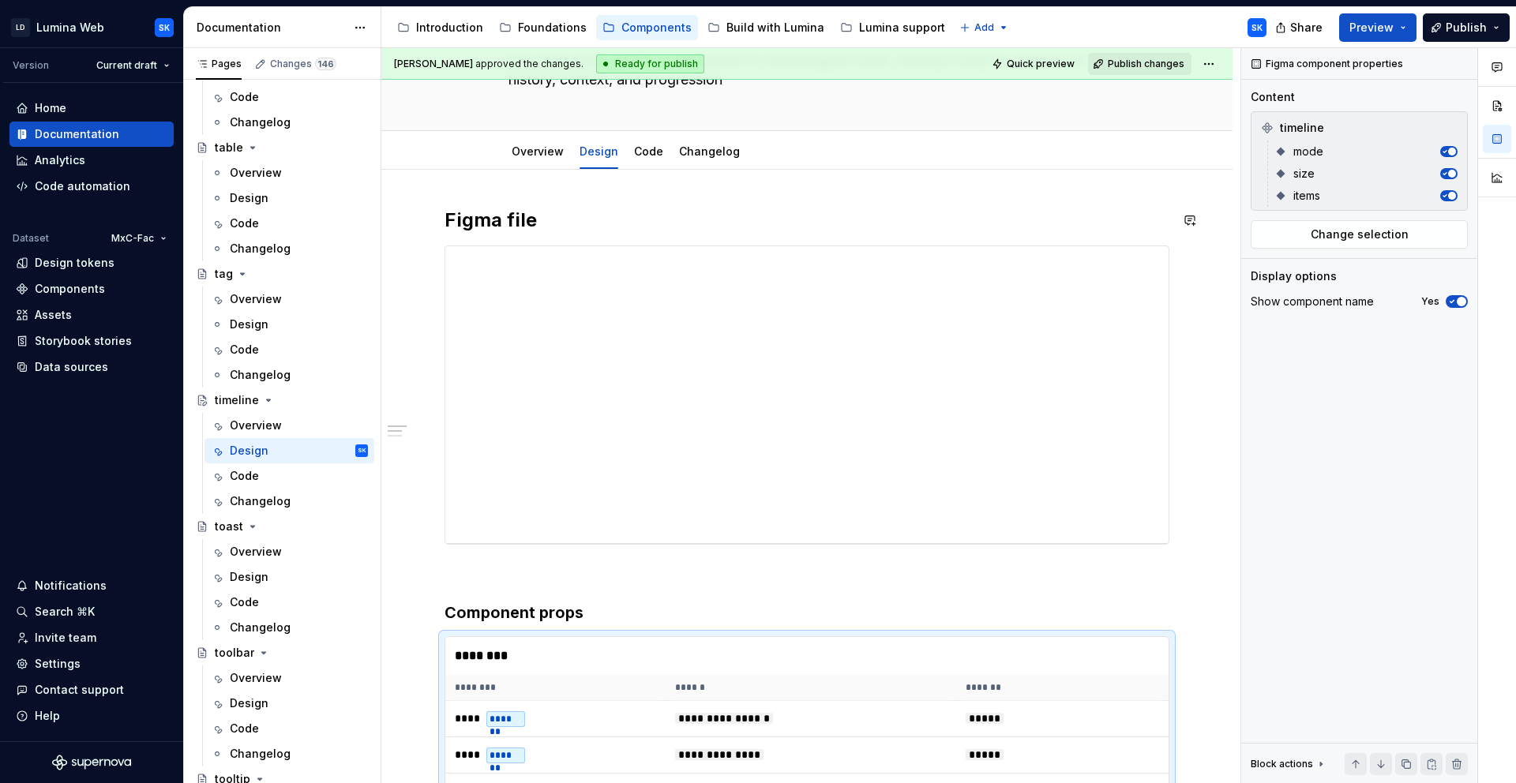
scroll to position [0, 0]
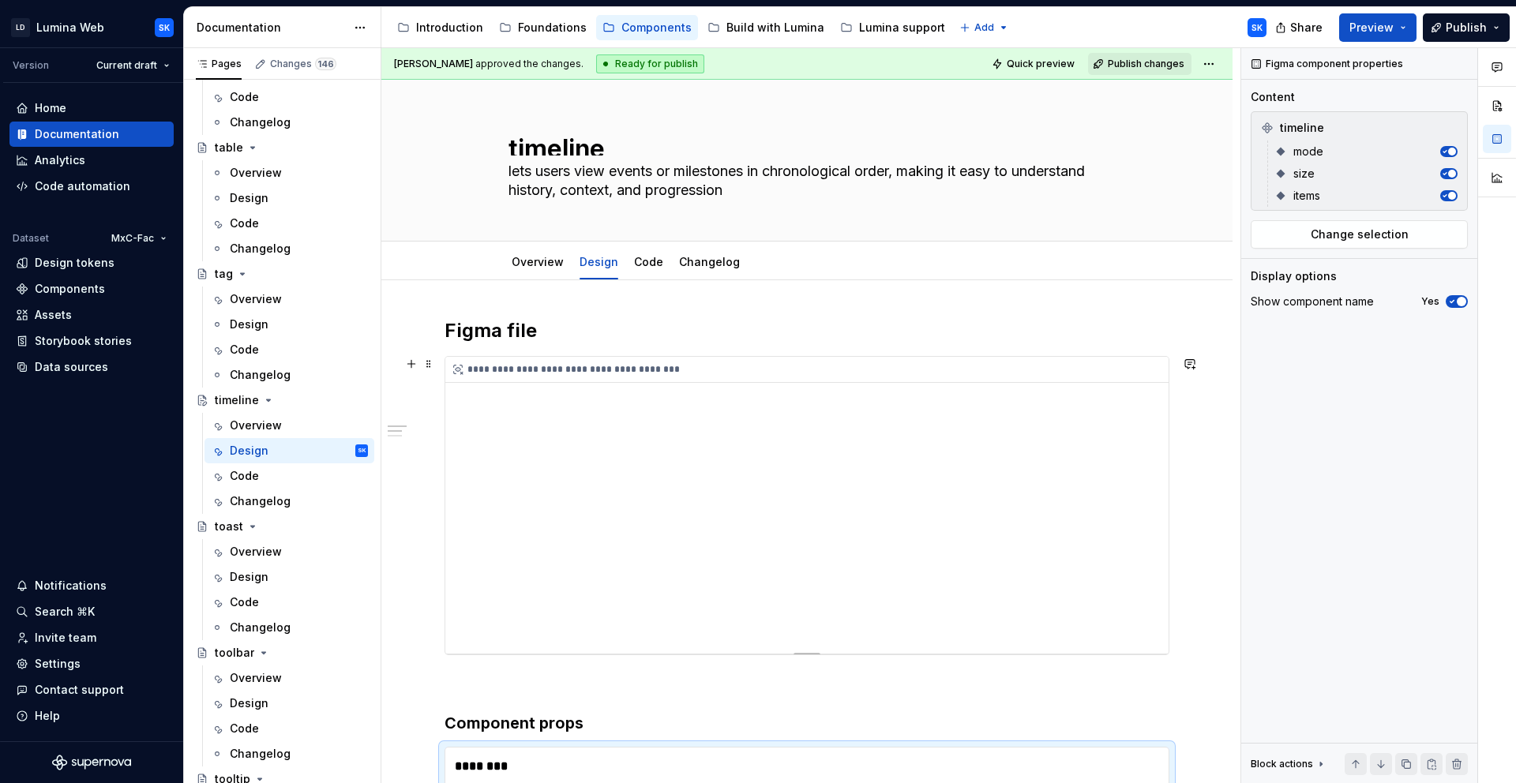
click at [600, 363] on div "**********" at bounding box center [810, 370] width 731 height 26
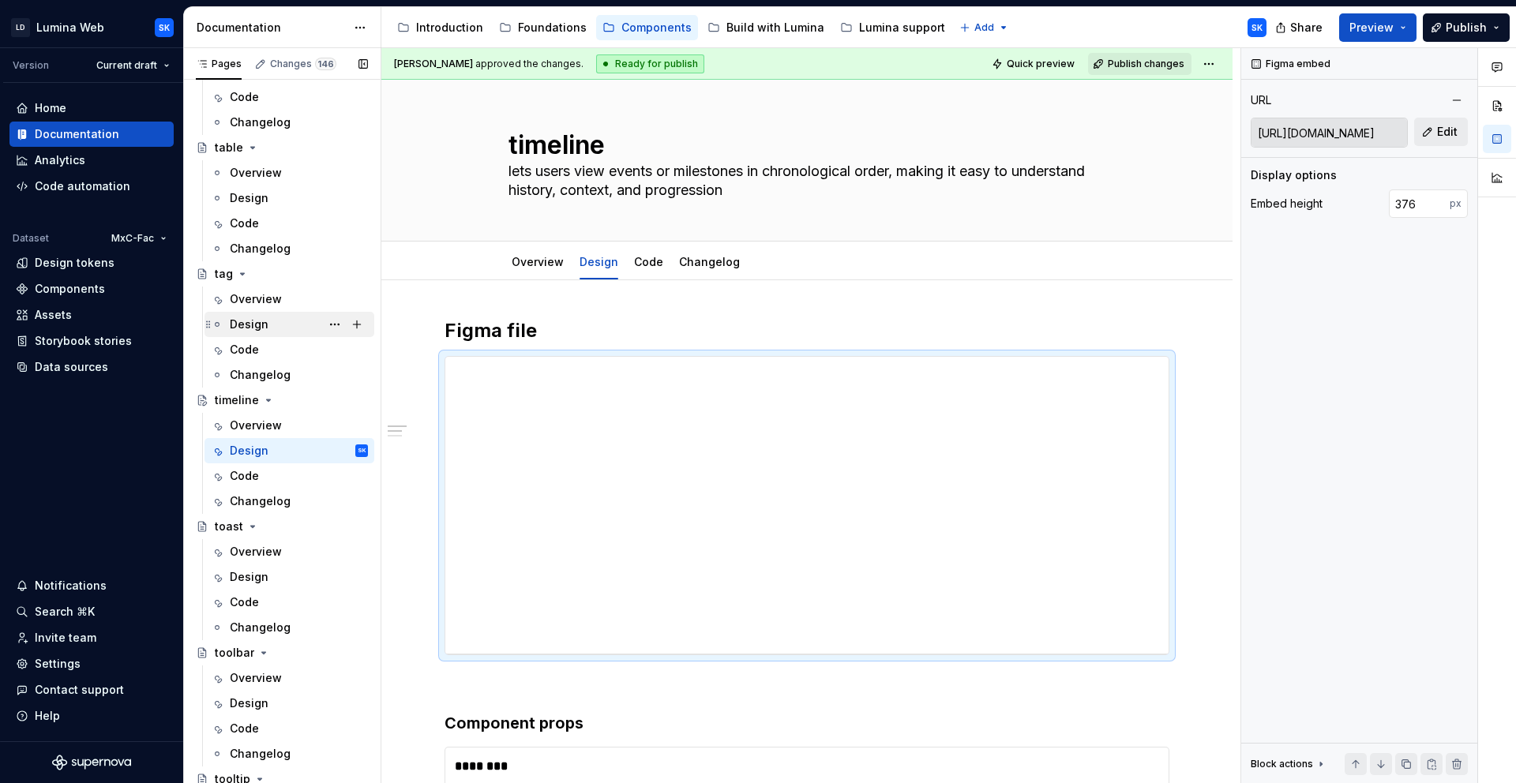
click at [263, 325] on div "Design" at bounding box center [249, 325] width 39 height 16
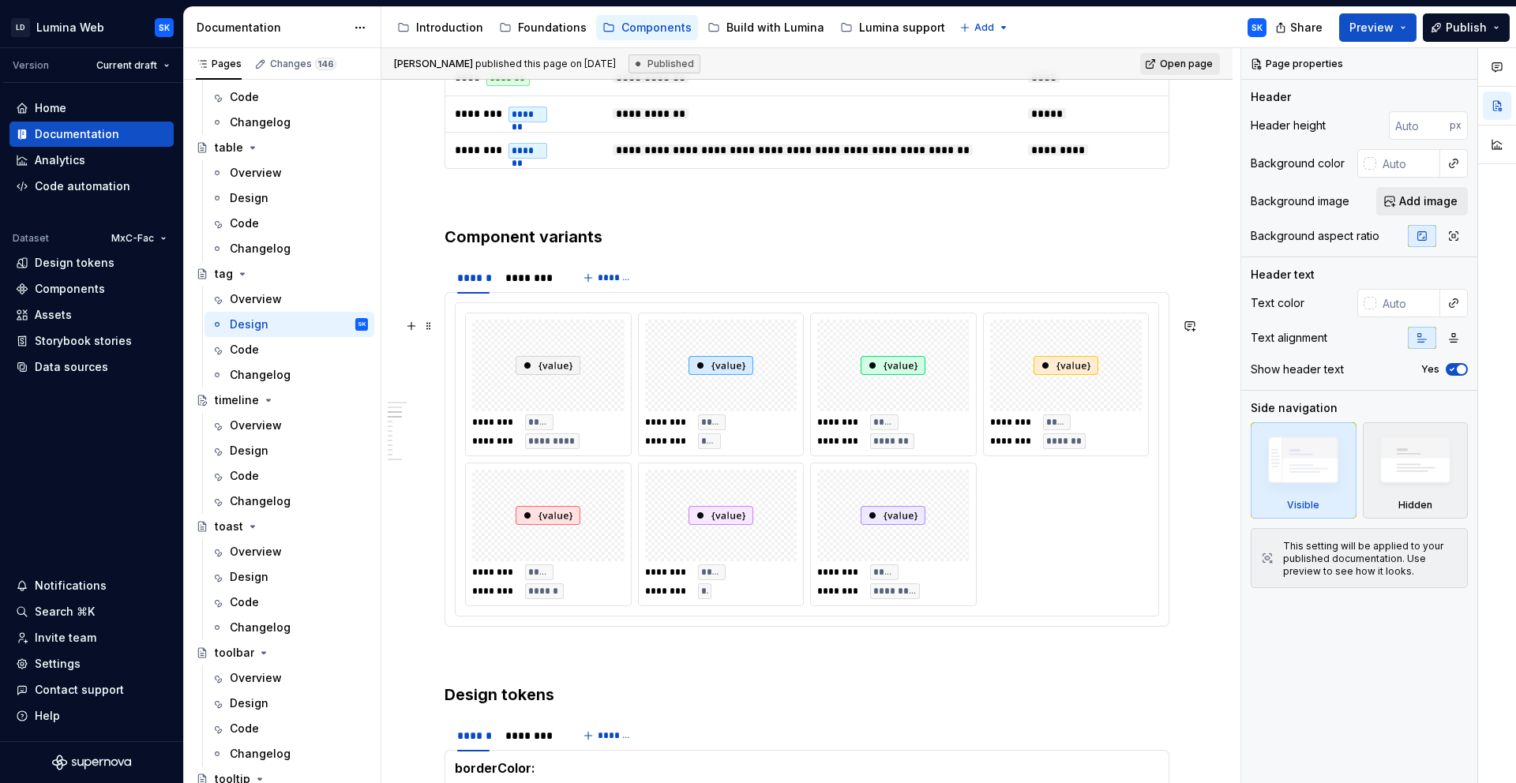
scroll to position [817, 0]
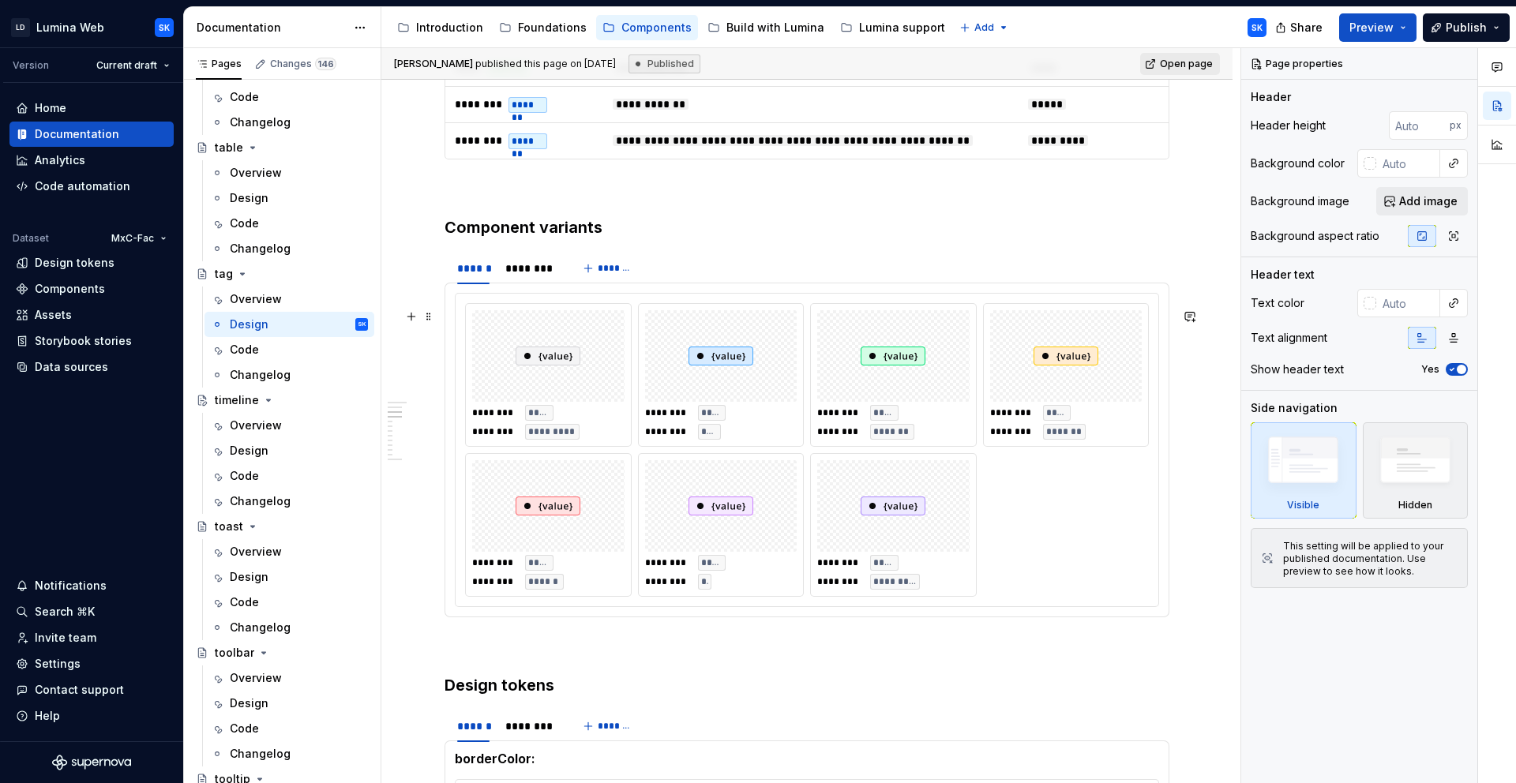
click at [636, 312] on div "******** ***** ******** ********* ******** ***** ******** **** ******** ***** *…" at bounding box center [807, 450] width 703 height 313
type textarea "*"
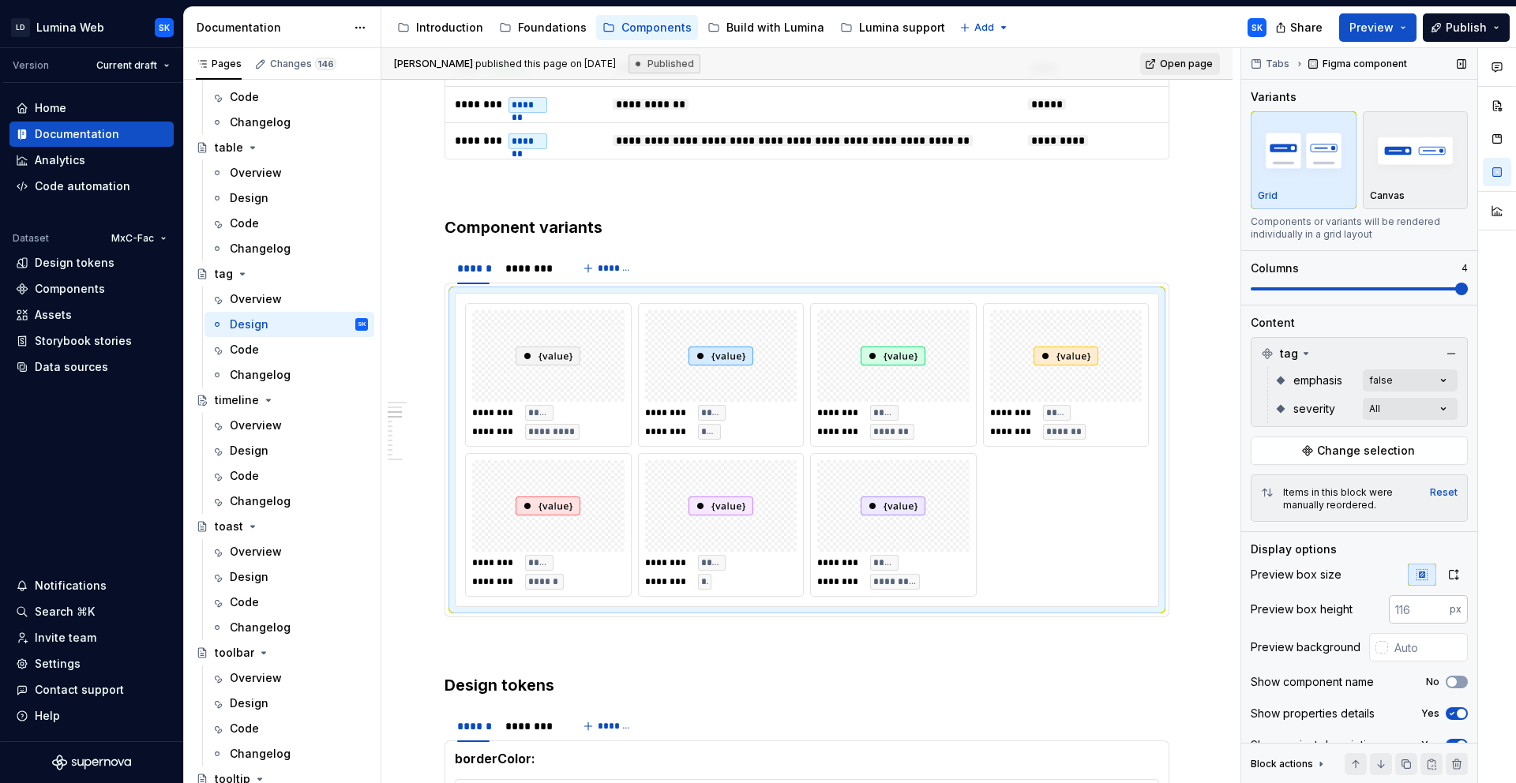
click at [1405, 614] on input "number" at bounding box center [1419, 609] width 61 height 28
click at [1407, 640] on input "text" at bounding box center [1428, 647] width 80 height 28
type input "#E4E4E7"
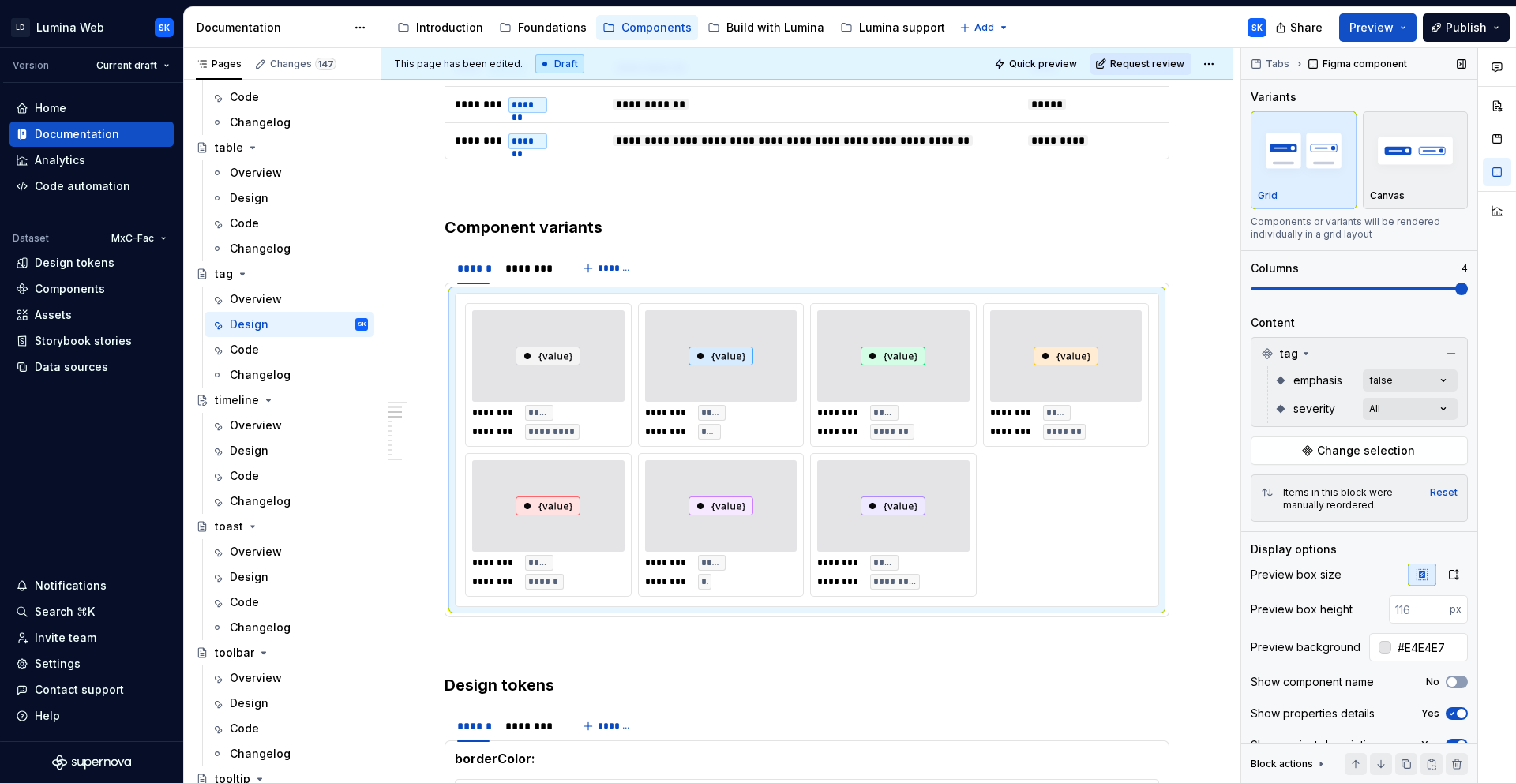
scroll to position [23, 0]
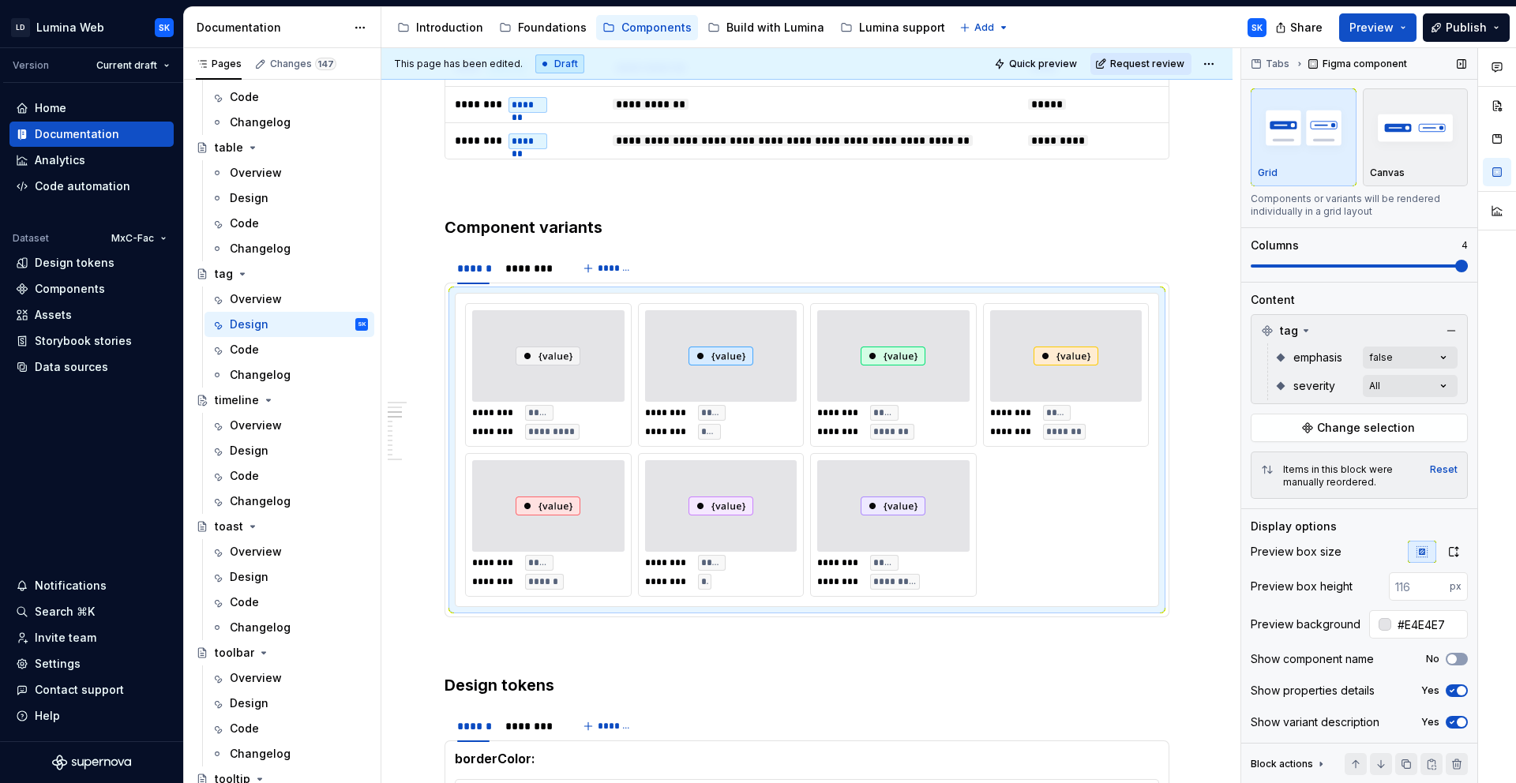
click at [1458, 724] on span "button" at bounding box center [1461, 722] width 9 height 9
click at [541, 276] on div "********" at bounding box center [530, 269] width 51 height 16
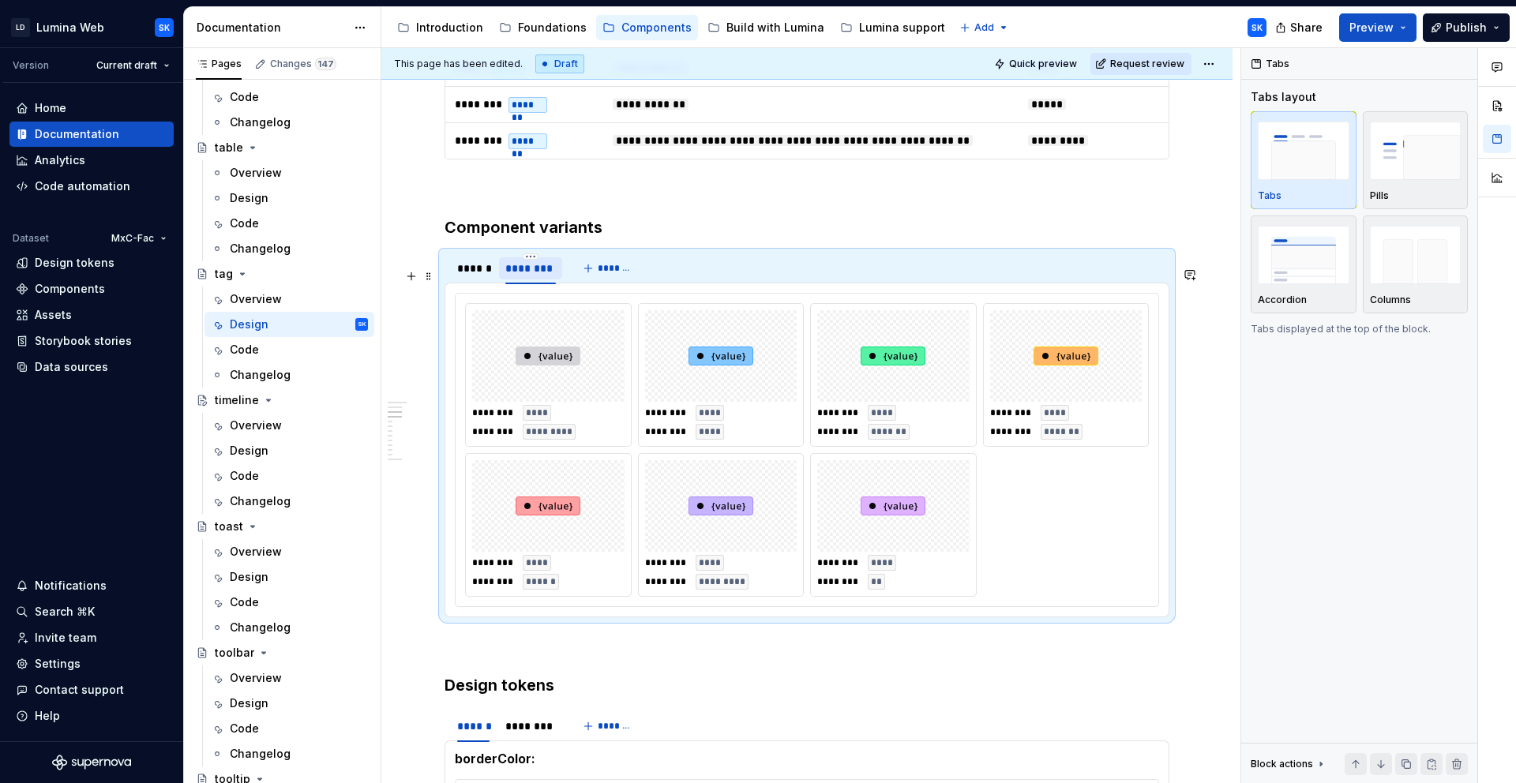
scroll to position [0, 0]
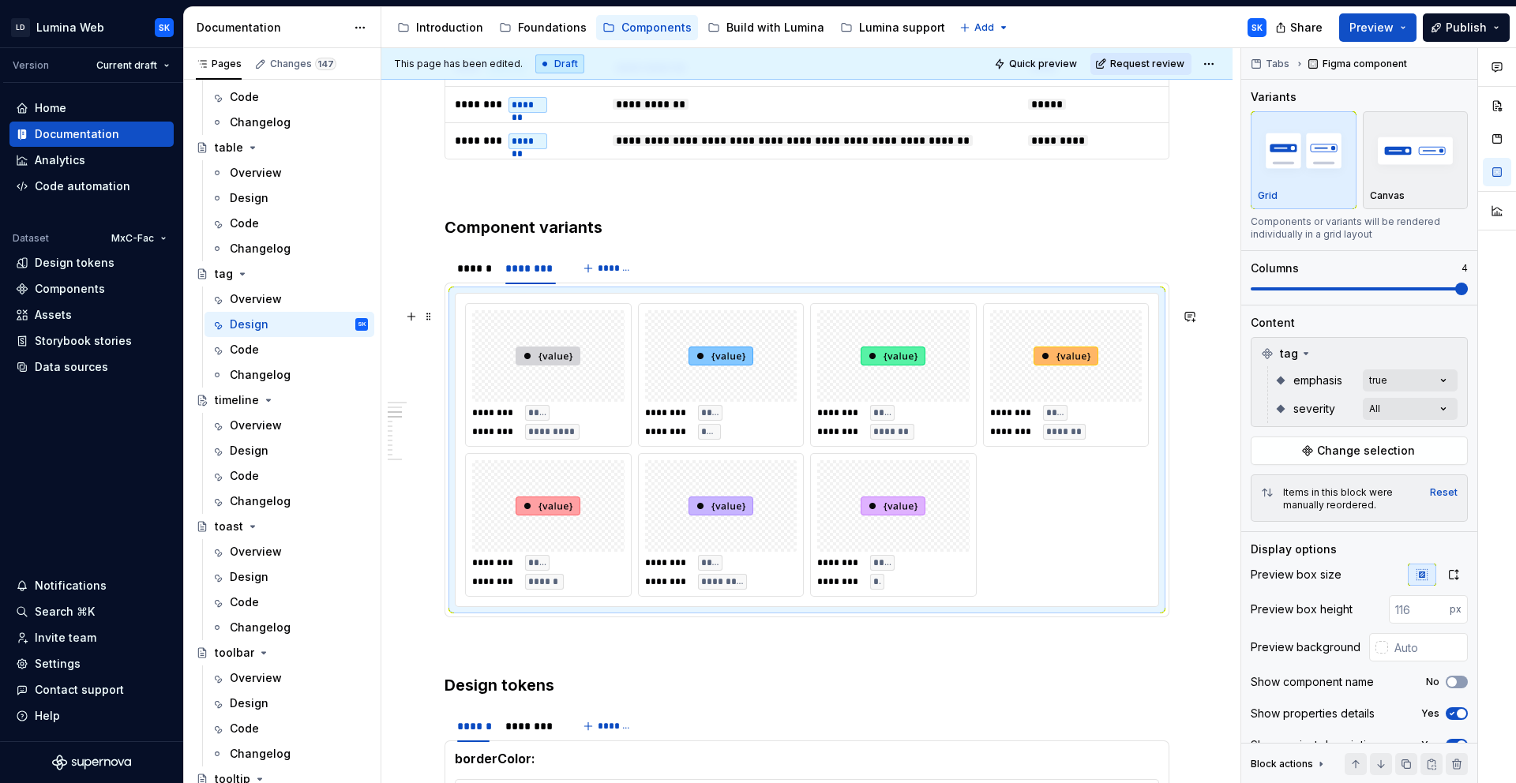
click at [799, 315] on div "******** **** ******** ********* ******** **** ******** **** ******** **** ****…" at bounding box center [807, 450] width 703 height 313
click at [1412, 650] on input "text" at bounding box center [1428, 647] width 80 height 28
type input "E"
type input "#F4F4F5"
click at [475, 276] on div "******" at bounding box center [473, 269] width 32 height 16
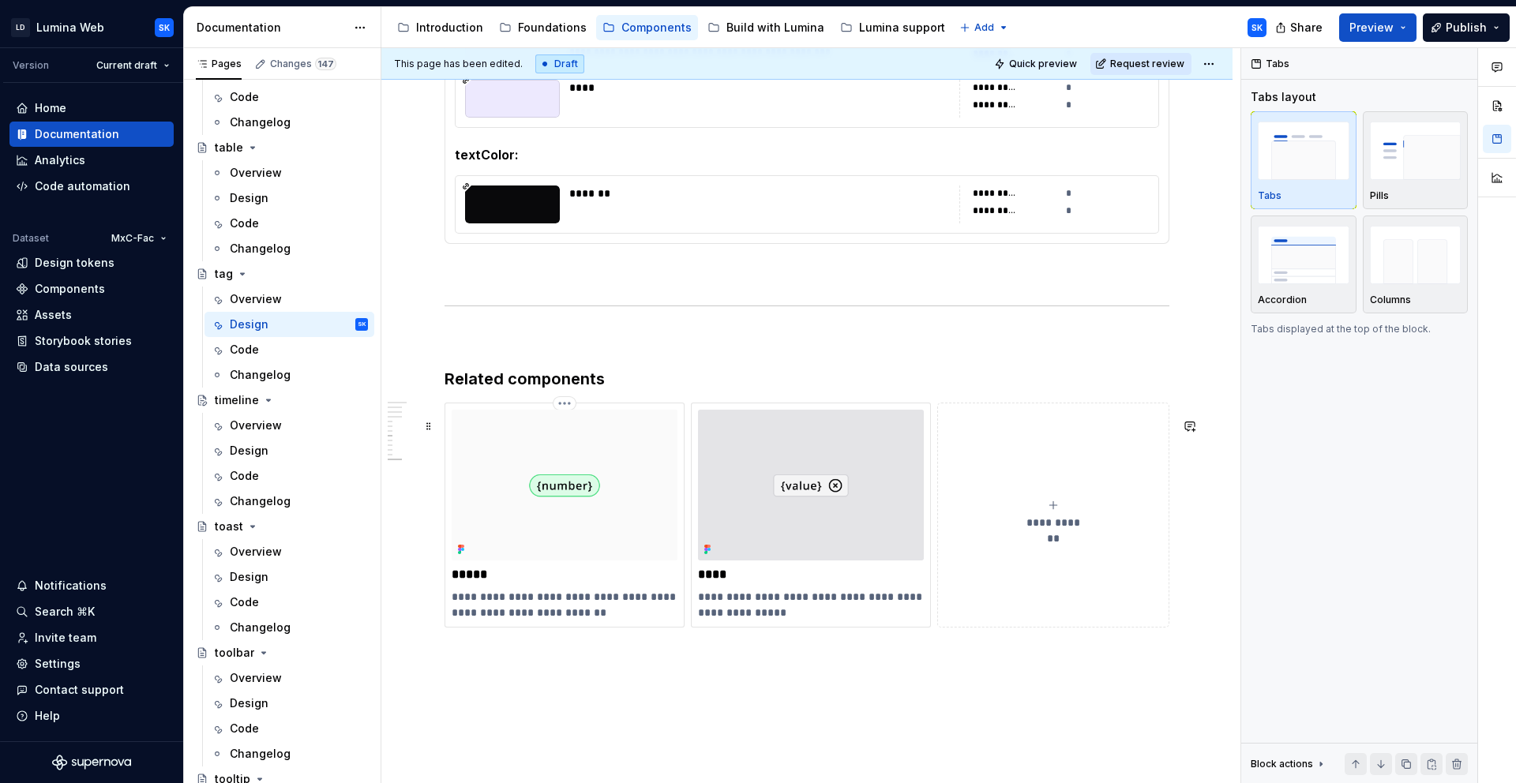
scroll to position [2467, 0]
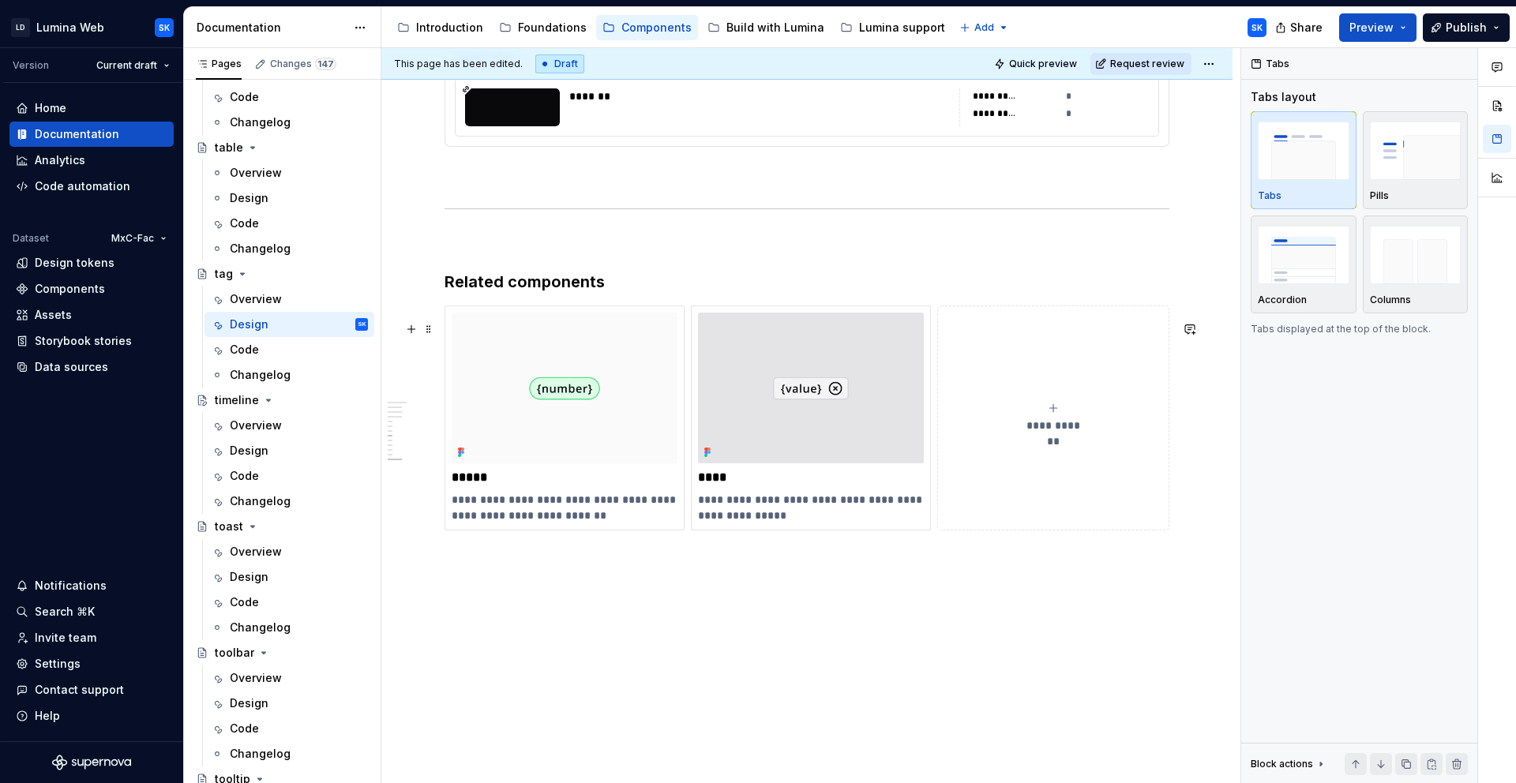
click at [936, 531] on div "**********" at bounding box center [807, 418] width 725 height 225
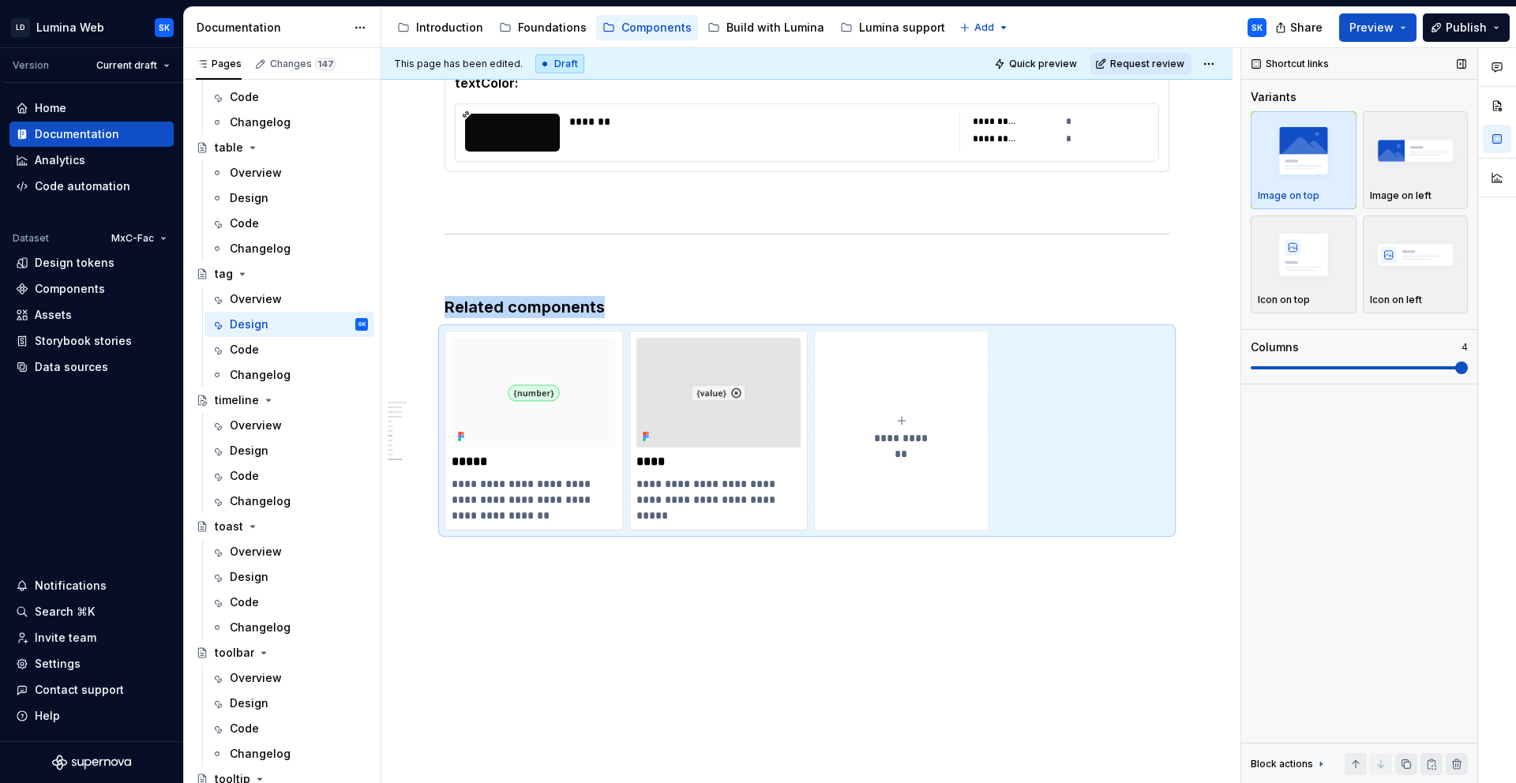
click at [1452, 369] on span at bounding box center [1359, 367] width 217 height 3
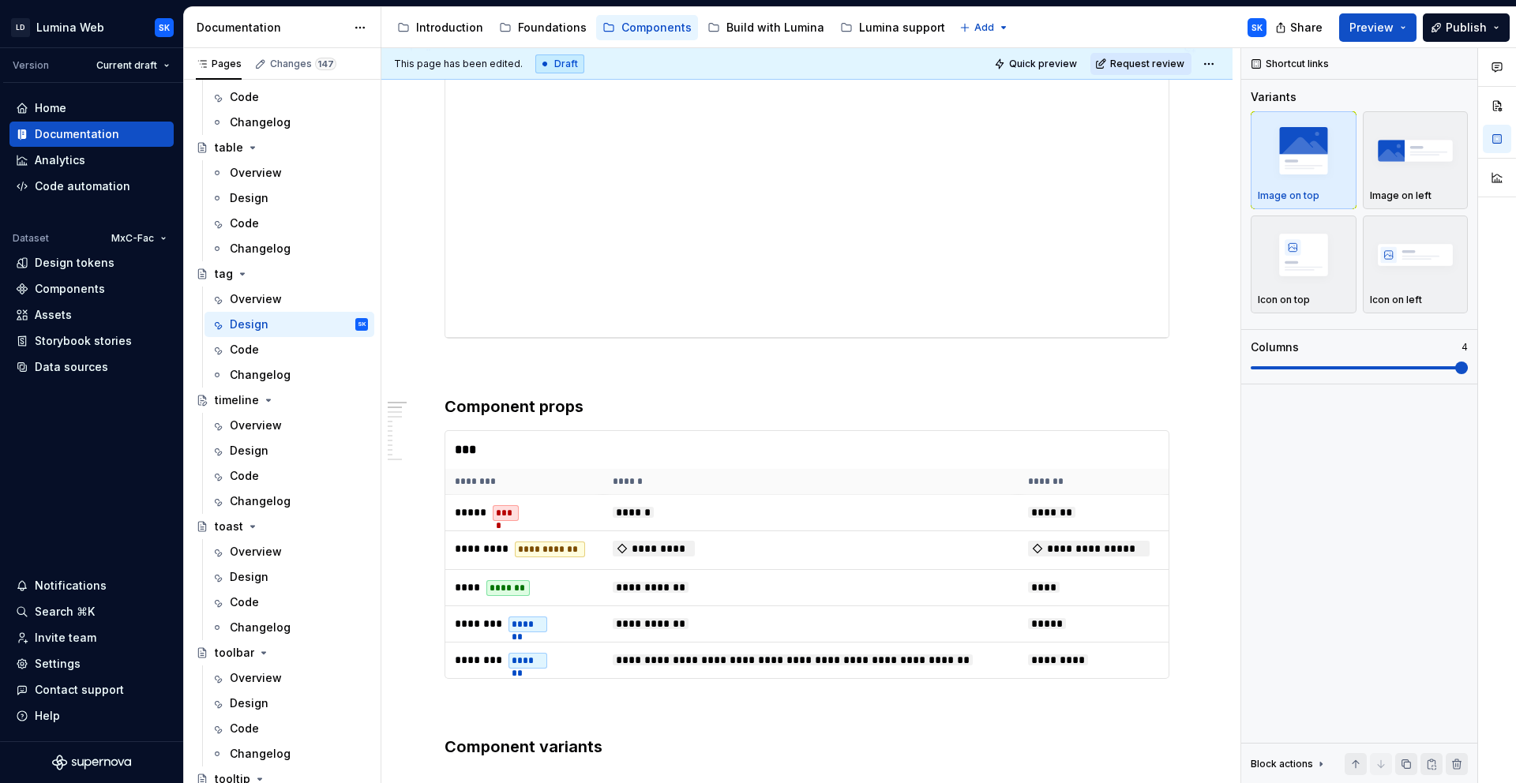
scroll to position [0, 0]
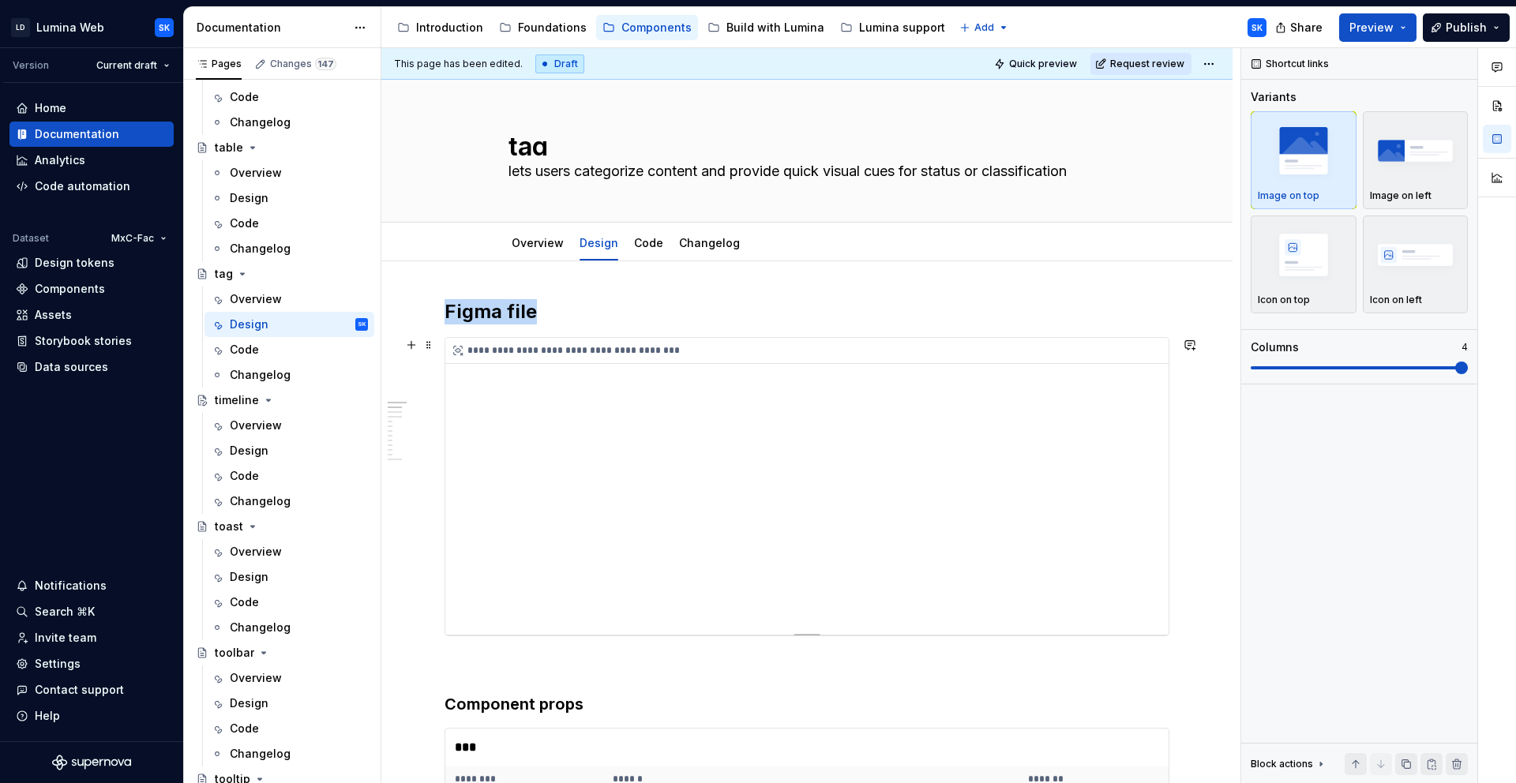
click at [677, 341] on div "**********" at bounding box center [810, 351] width 731 height 26
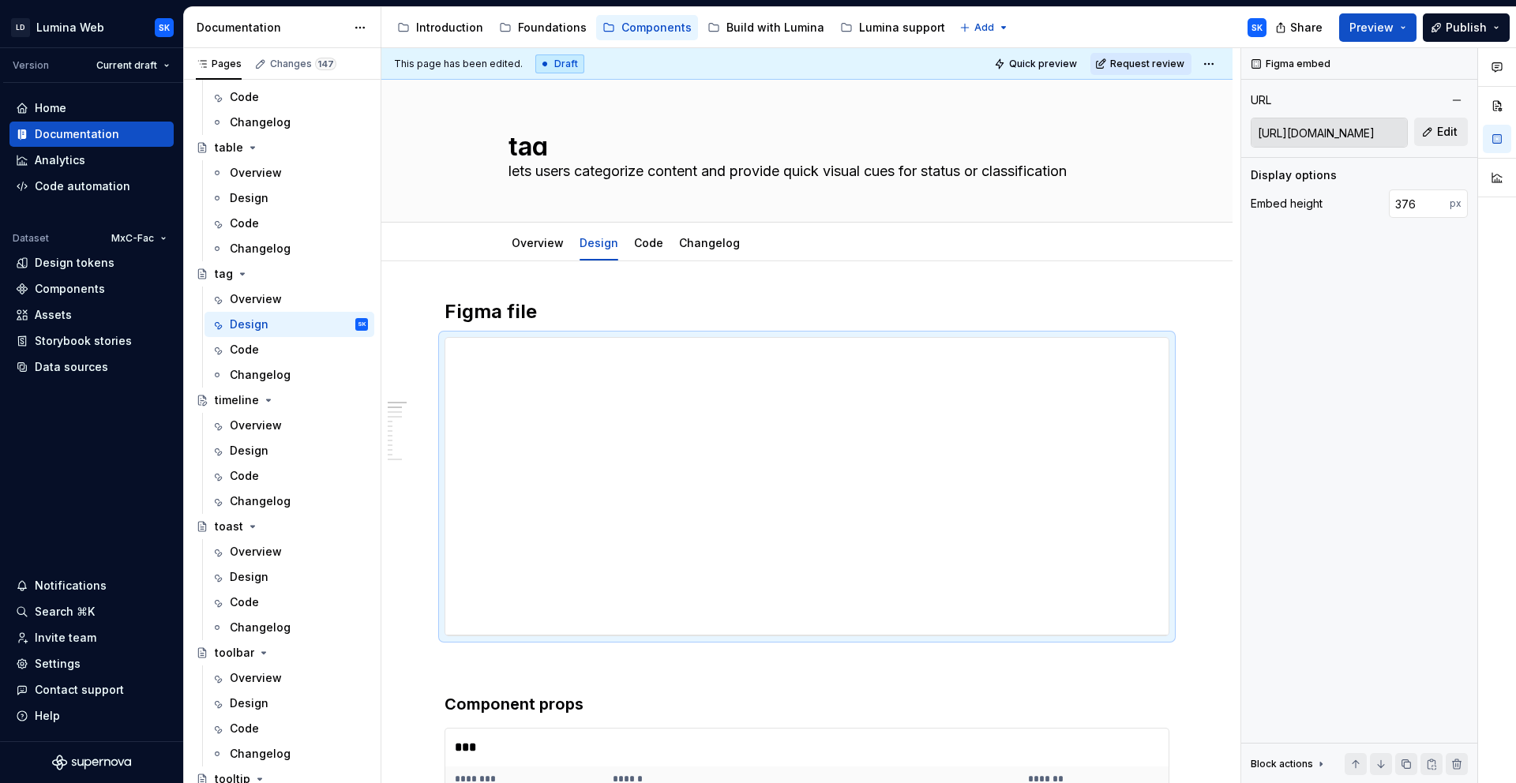
click at [1219, 59] on html "LD Lumina Web SK Version Current draft Home Documentation Analytics Code automa…" at bounding box center [758, 391] width 1516 height 783
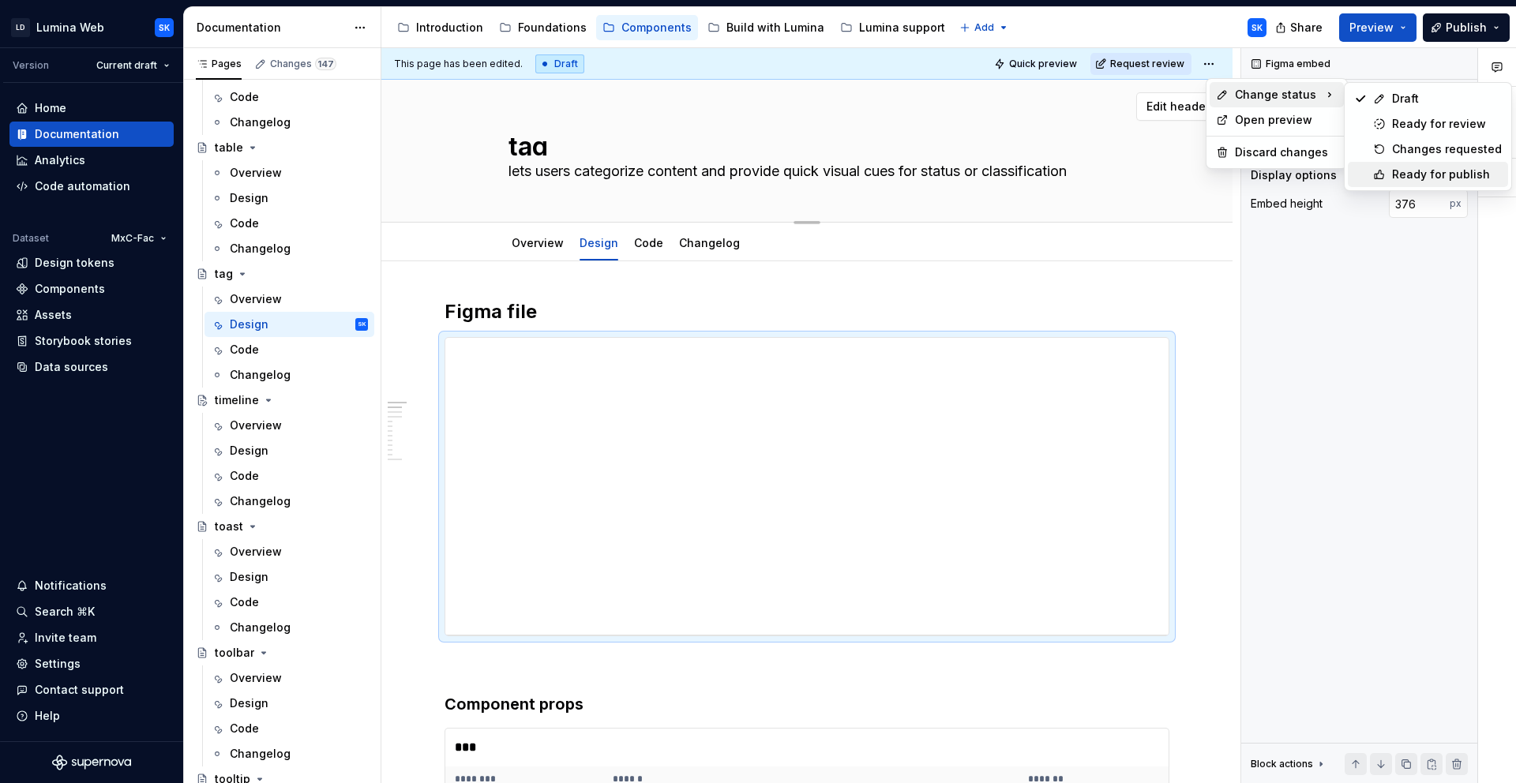
click at [1443, 173] on div "Ready for publish" at bounding box center [1447, 175] width 110 height 16
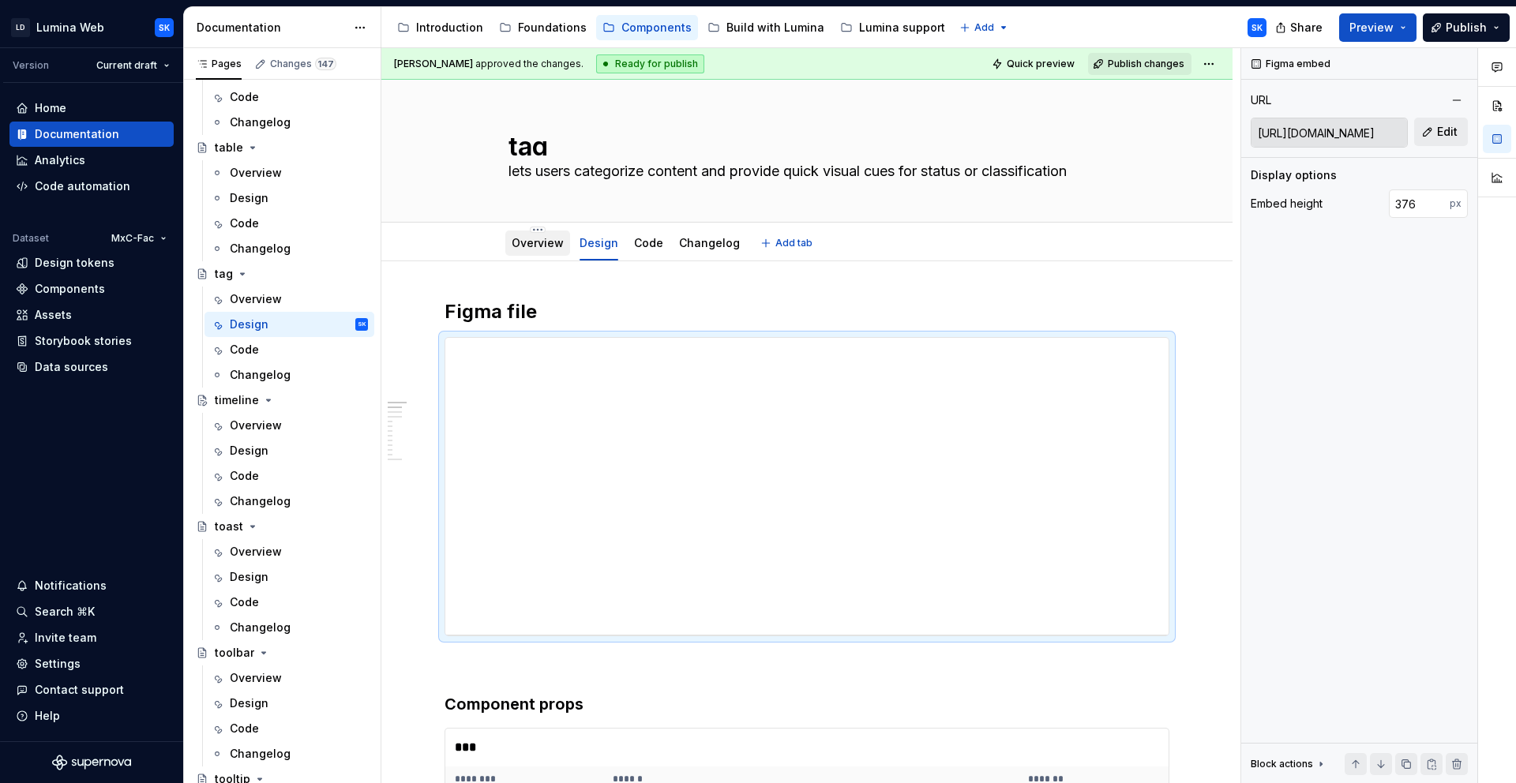
click at [539, 247] on link "Overview" at bounding box center [538, 242] width 52 height 13
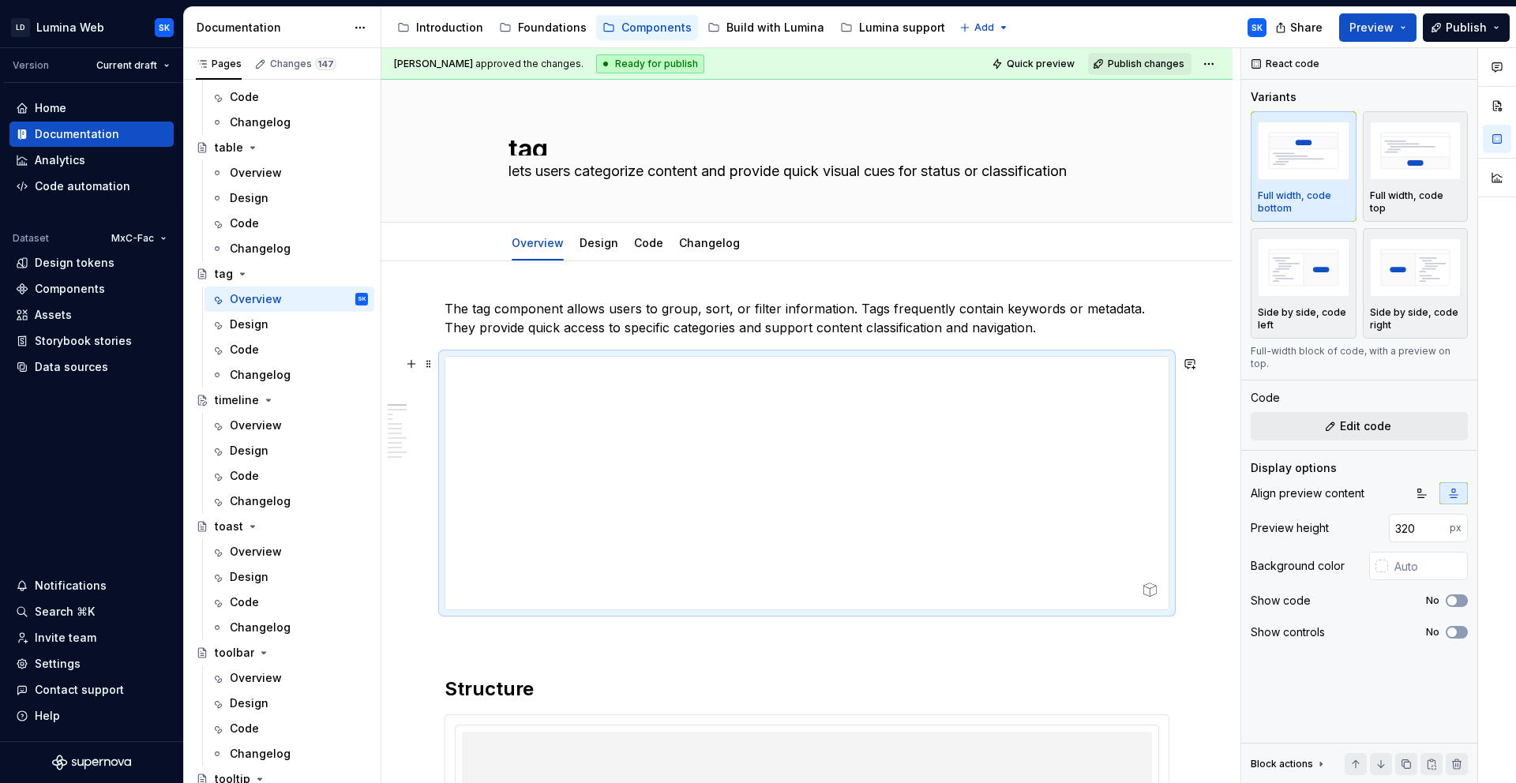
click at [692, 361] on div at bounding box center [806, 483] width 723 height 253
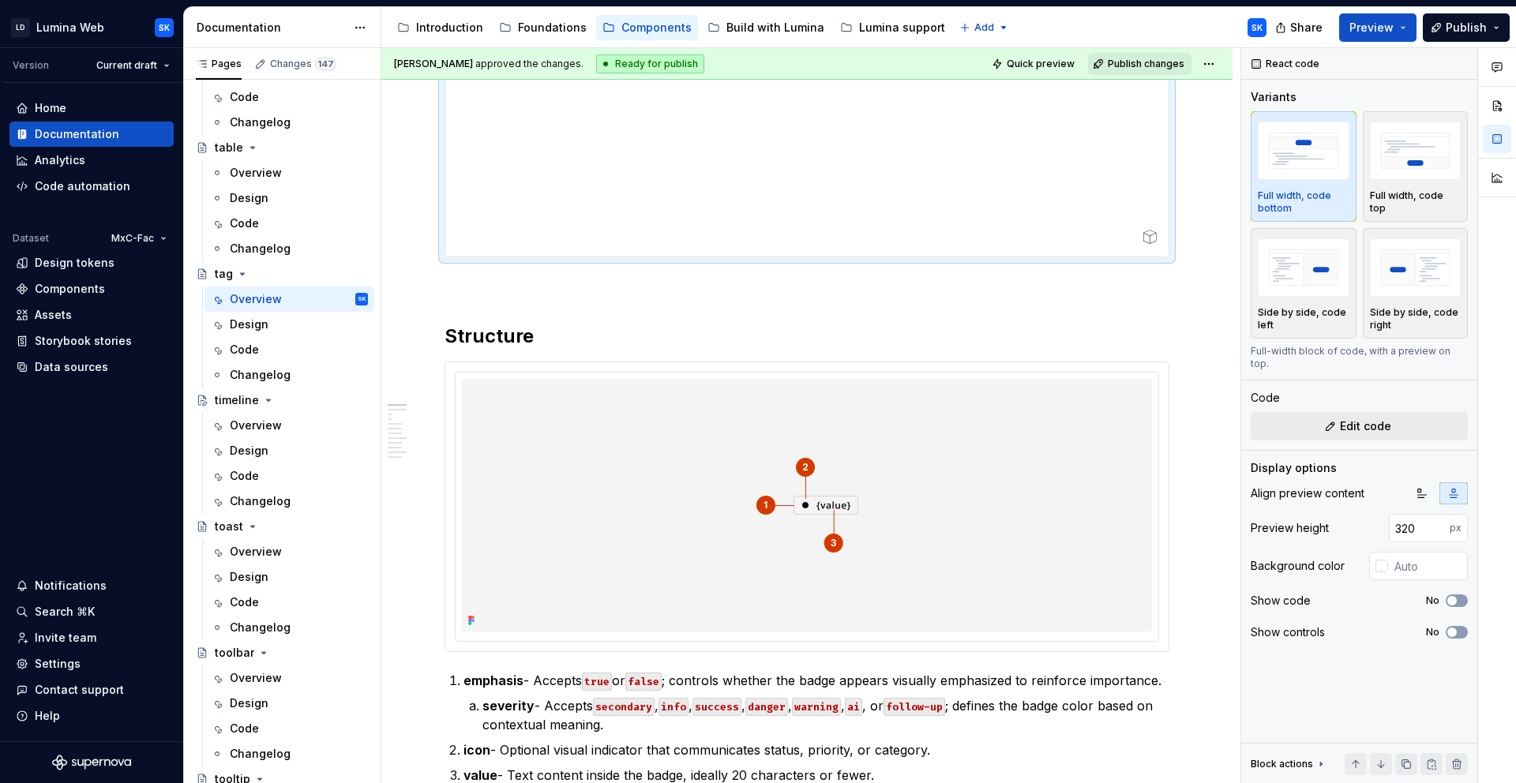
scroll to position [501, 0]
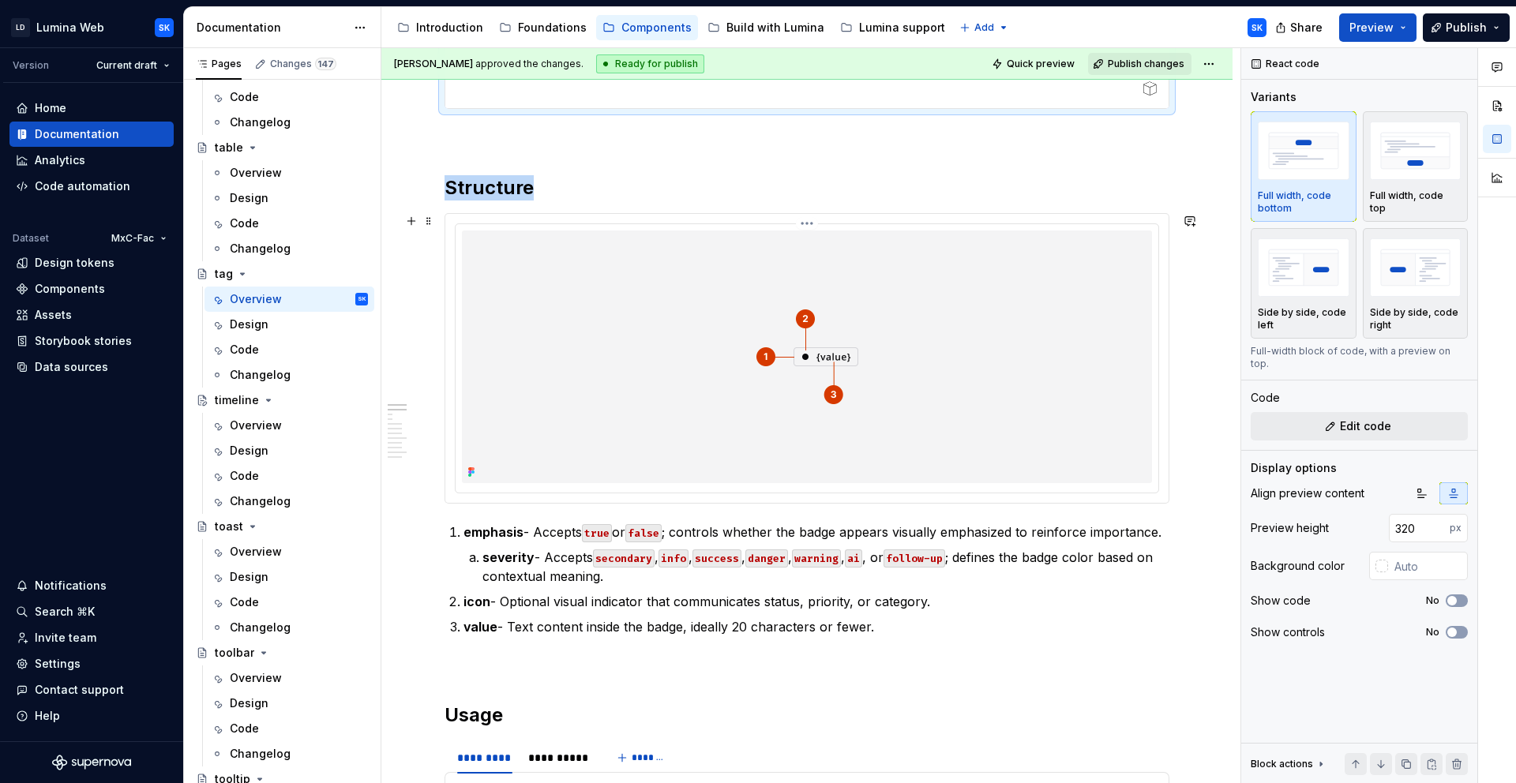
click at [681, 227] on div at bounding box center [807, 358] width 703 height 268
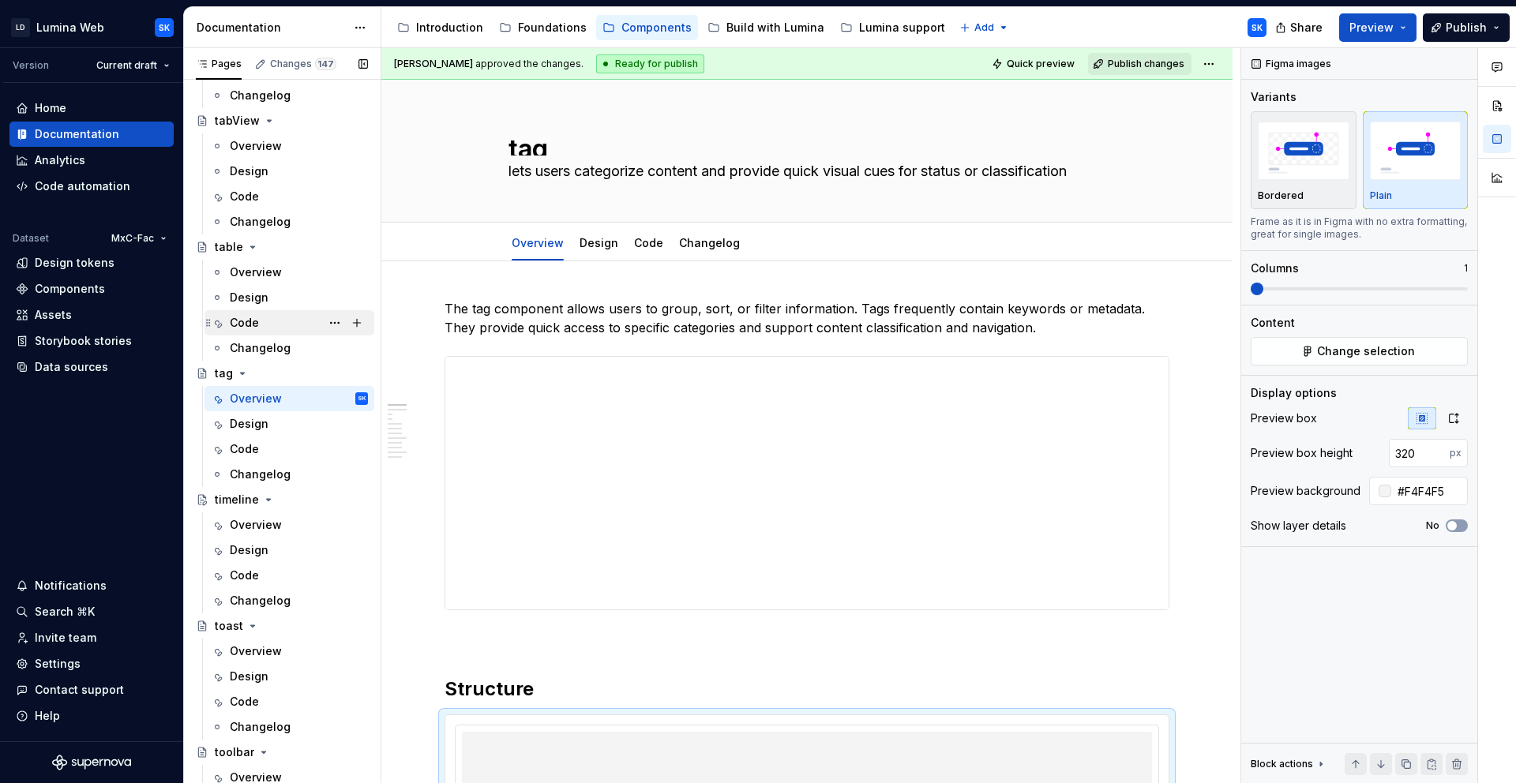
scroll to position [4374, 0]
click at [282, 450] on div "Code" at bounding box center [299, 452] width 138 height 22
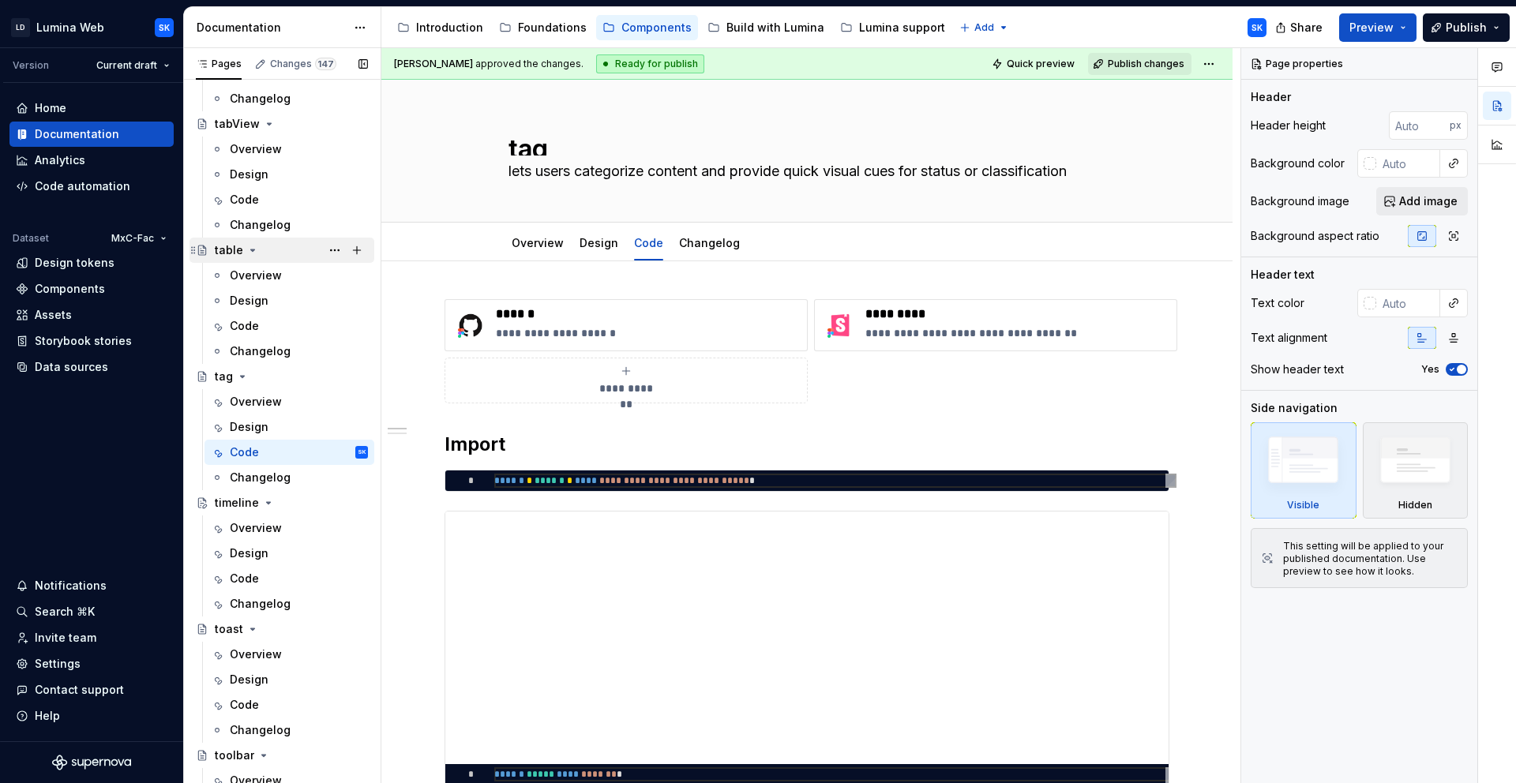
scroll to position [4333, 0]
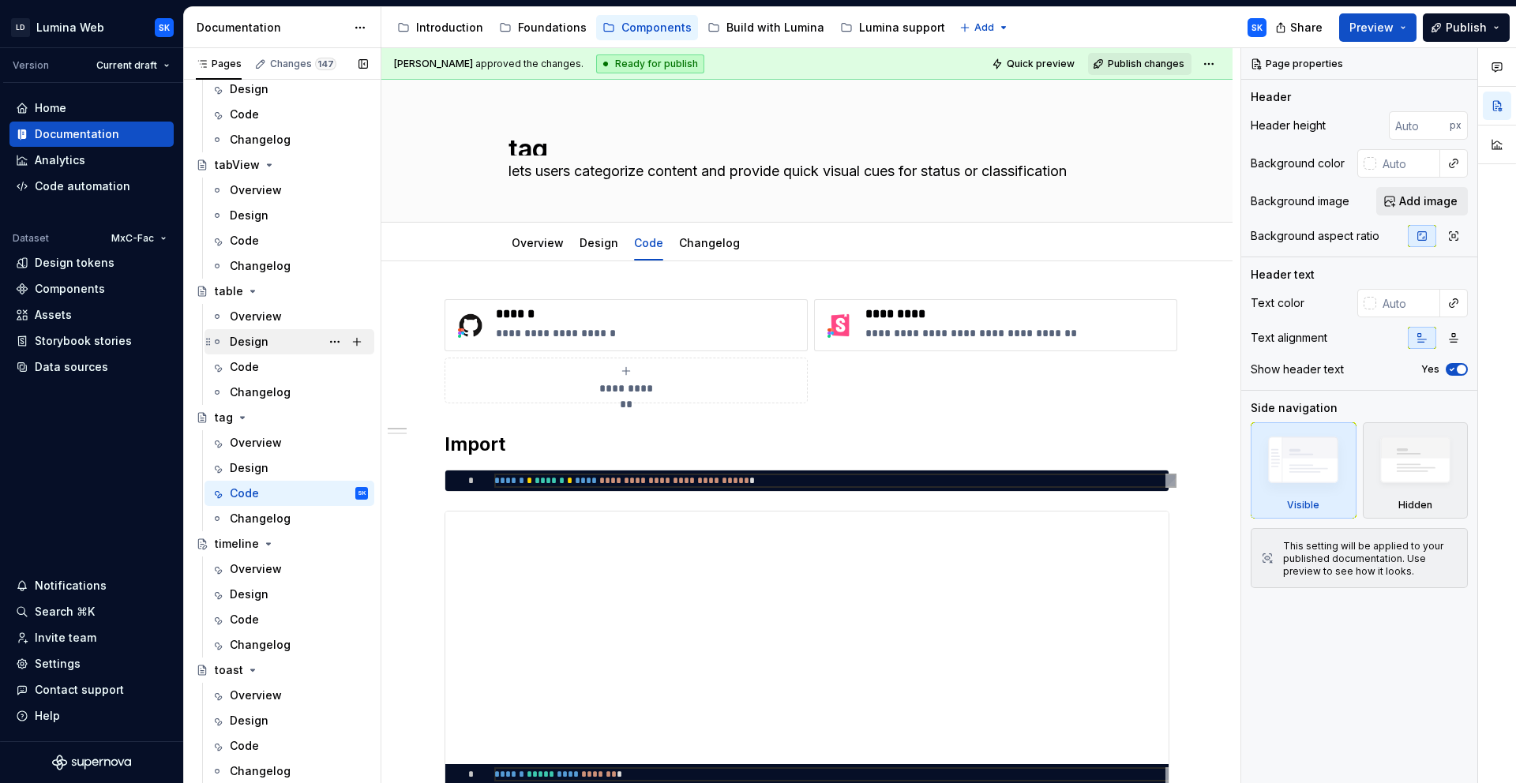
click at [274, 343] on div "Design" at bounding box center [299, 342] width 138 height 22
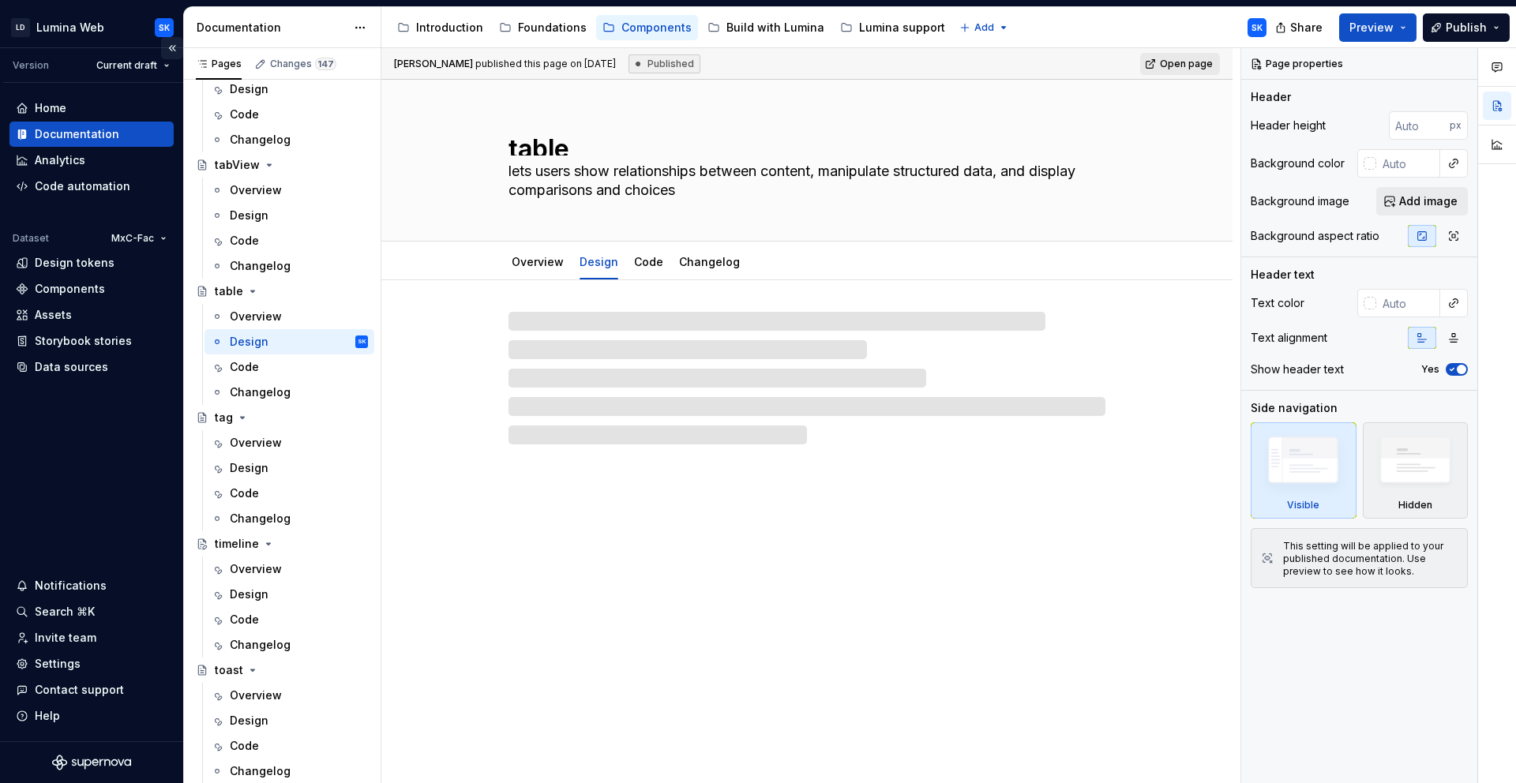
click at [175, 49] on button "Collapse sidebar" at bounding box center [172, 48] width 22 height 22
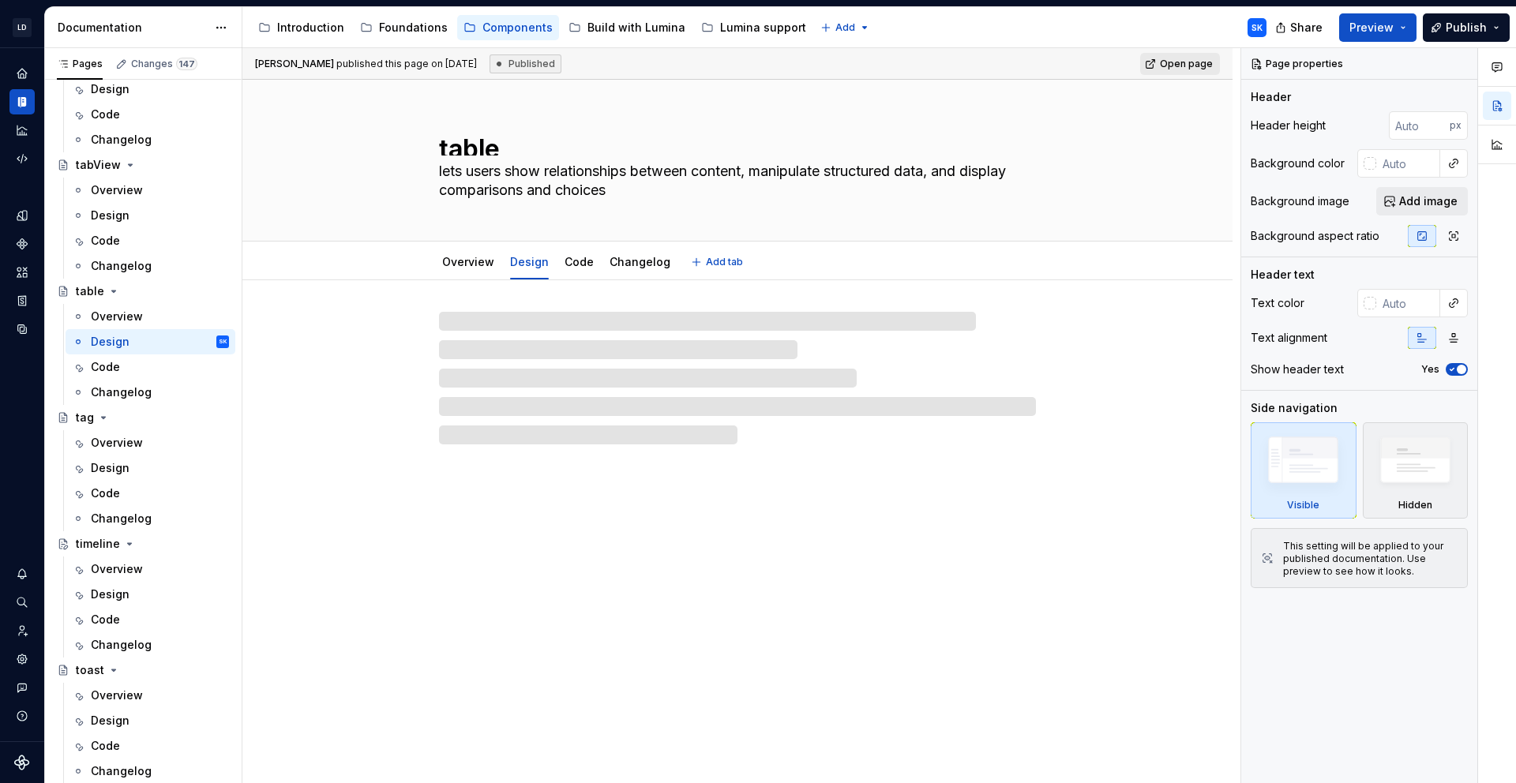
scroll to position [4333, 0]
type textarea "*"
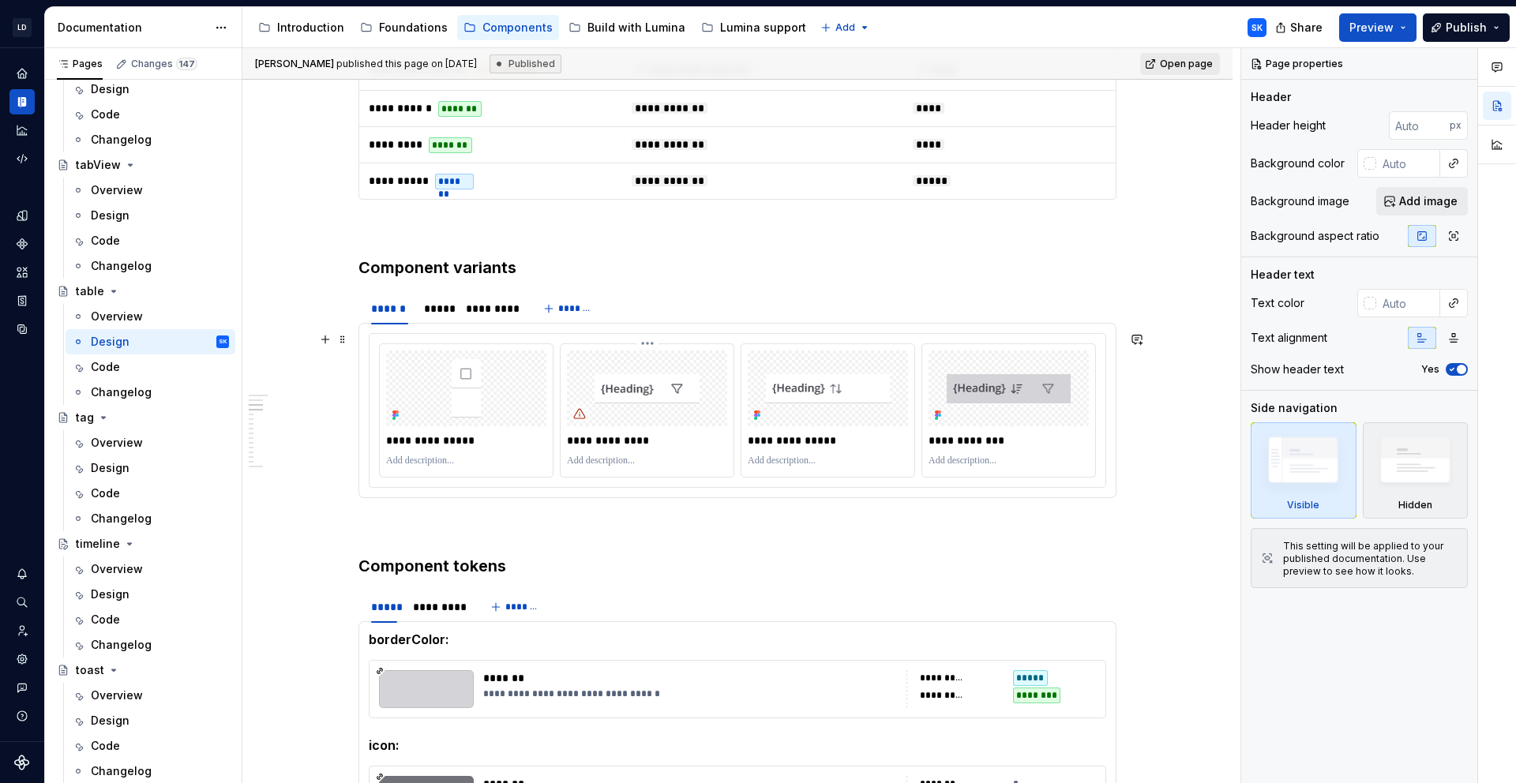
scroll to position [1155, 0]
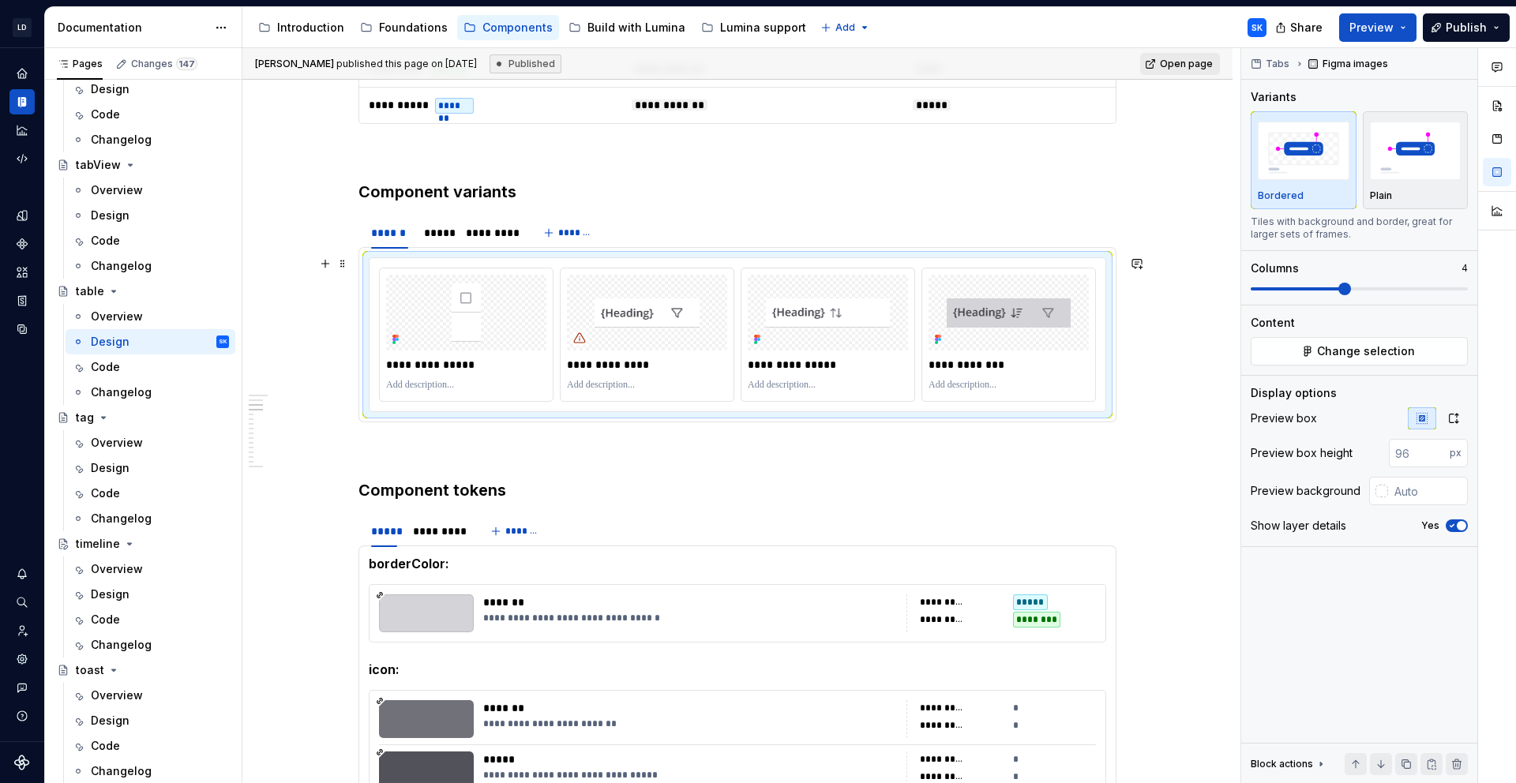
click at [639, 261] on div "**********" at bounding box center [738, 334] width 736 height 153
click at [1415, 486] on input "text" at bounding box center [1428, 491] width 80 height 28
type input "#F4F4F5"
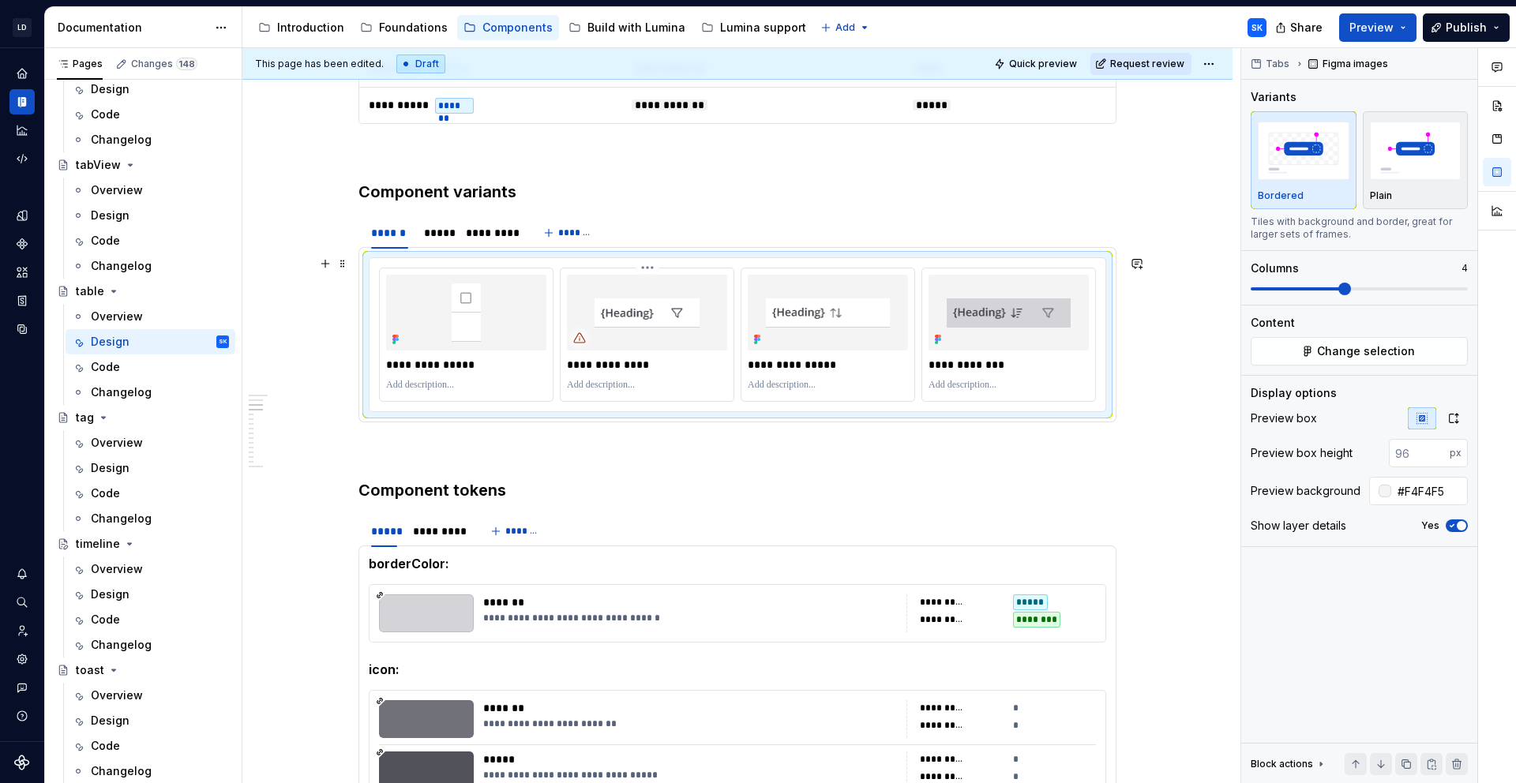
click at [652, 268] on html "LD Lumina Web SK Dataset MxC-Fac Documentation Accessibility guide for tree Pag…" at bounding box center [758, 391] width 1516 height 783
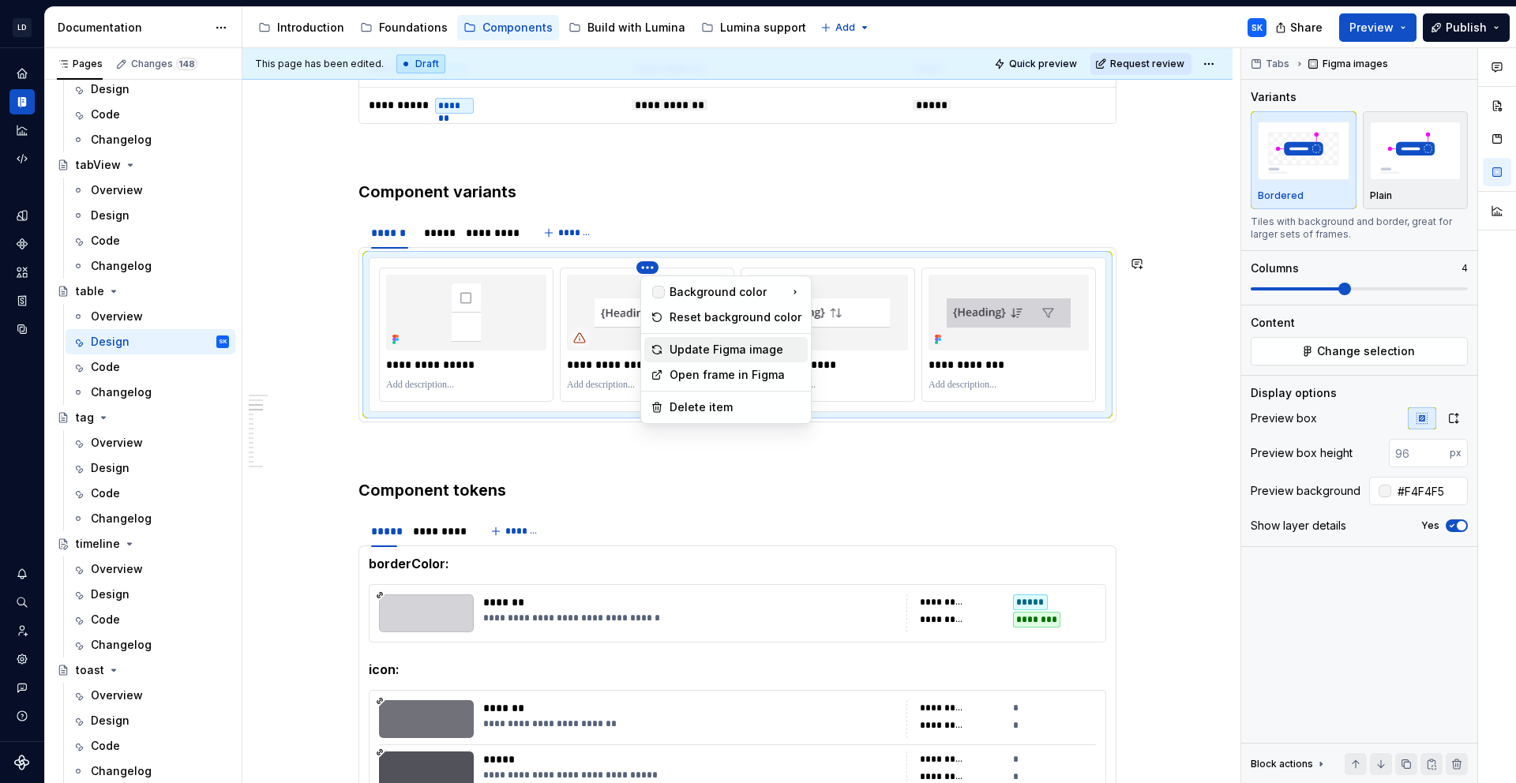
click at [745, 349] on div "Update Figma image" at bounding box center [736, 350] width 132 height 16
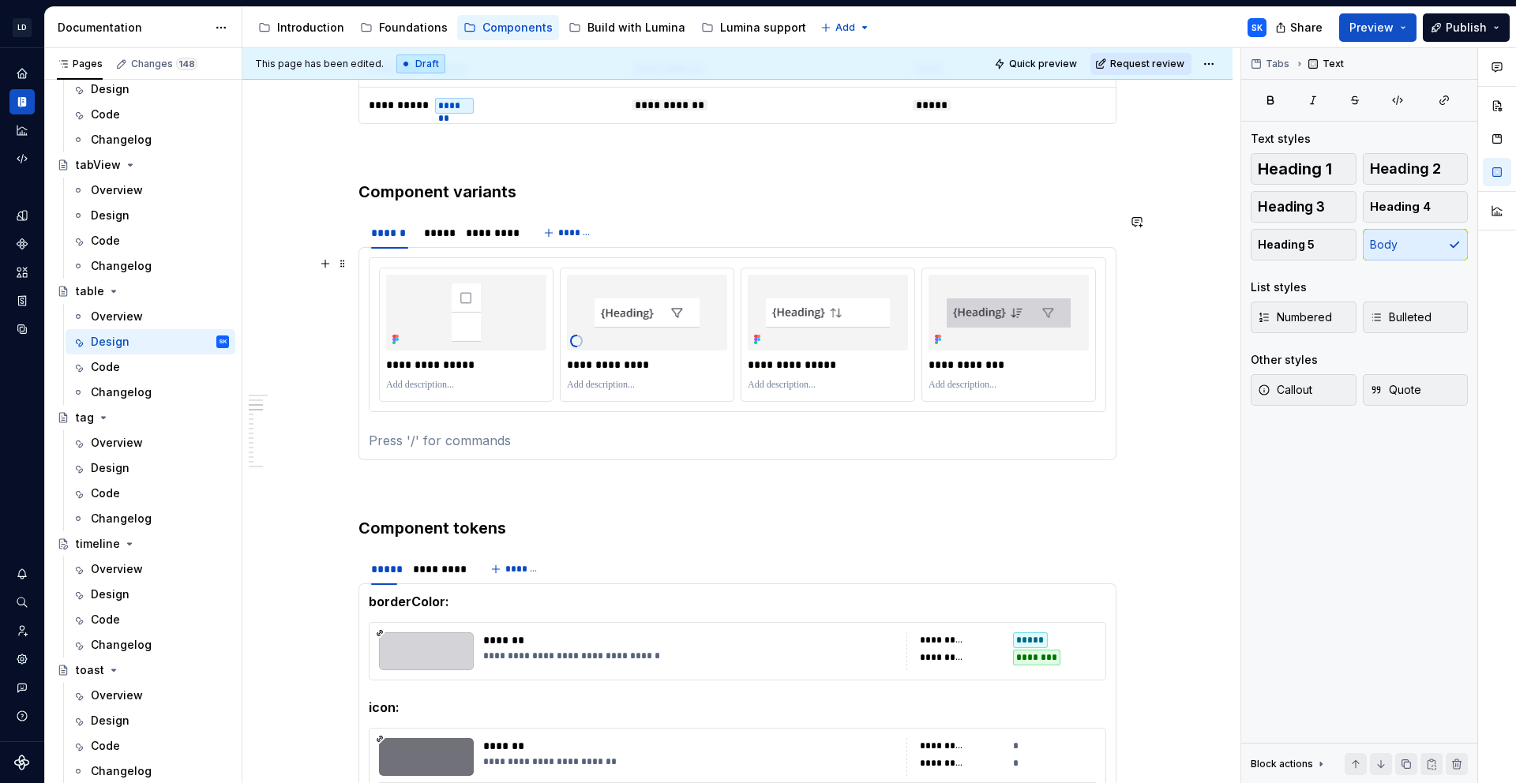
click at [526, 257] on div "**********" at bounding box center [737, 334] width 737 height 155
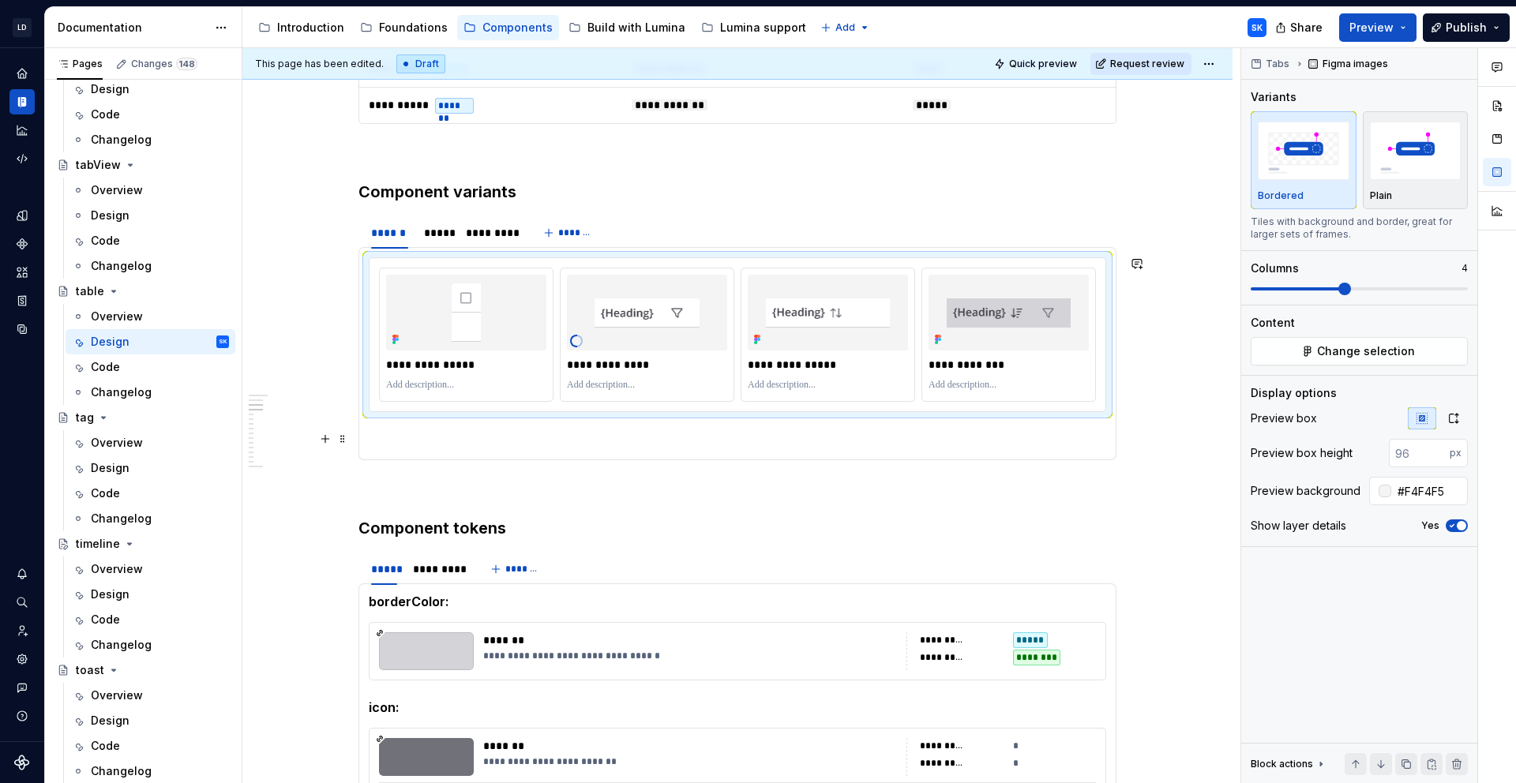
click at [462, 422] on section-item-column "**********" at bounding box center [737, 353] width 737 height 193
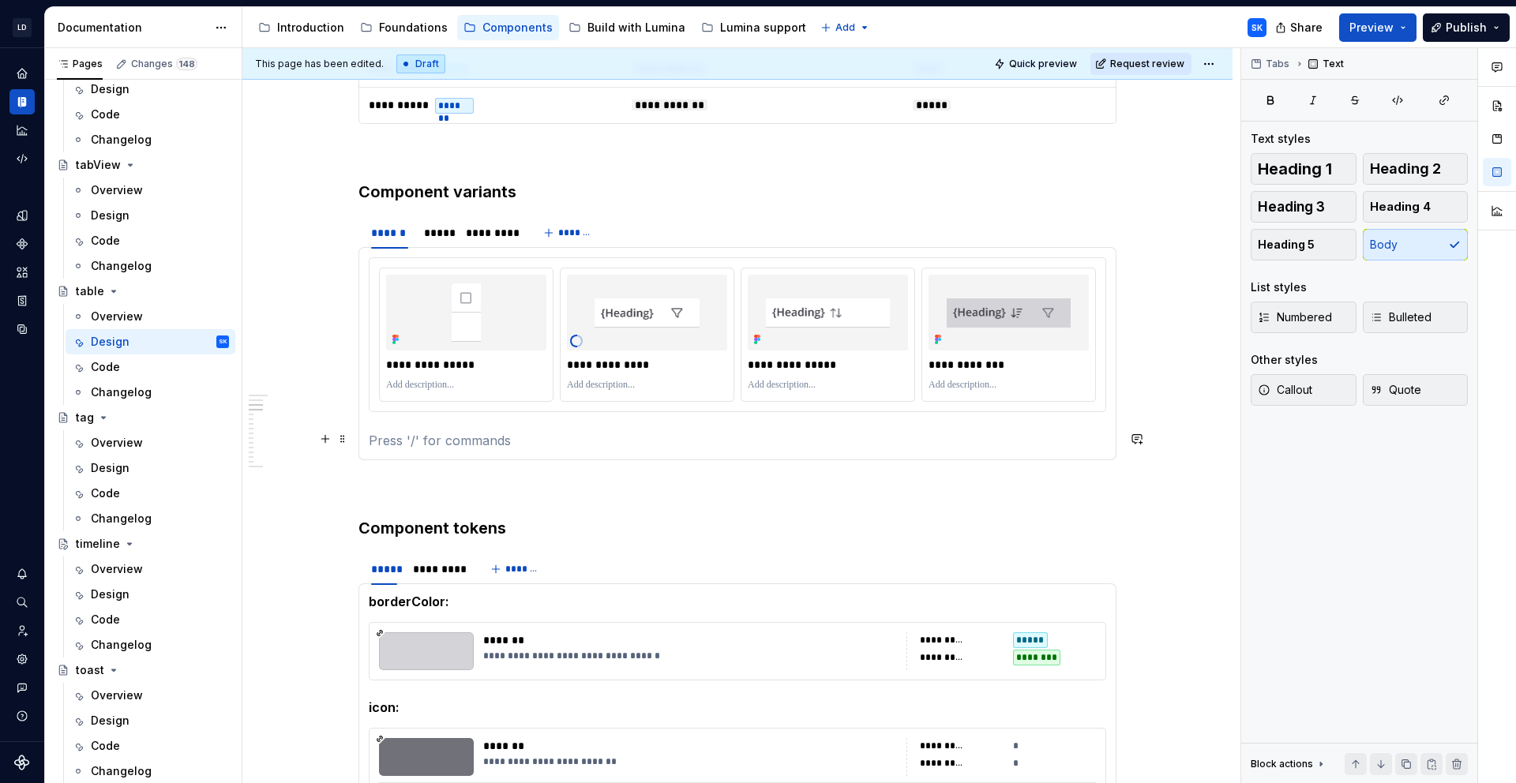
click at [456, 433] on p at bounding box center [737, 440] width 737 height 19
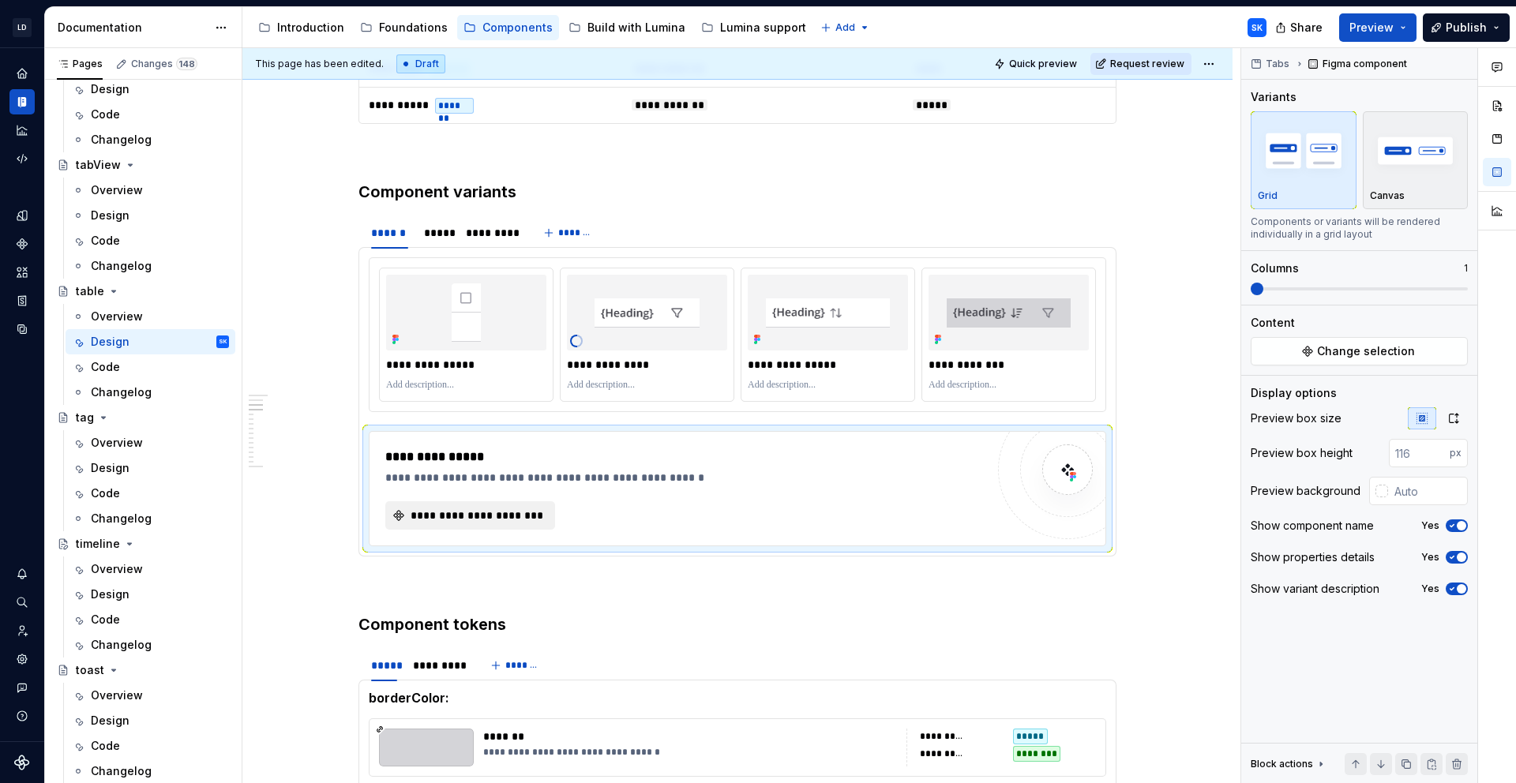
type textarea "*"
click at [473, 519] on span "**********" at bounding box center [476, 516] width 137 height 16
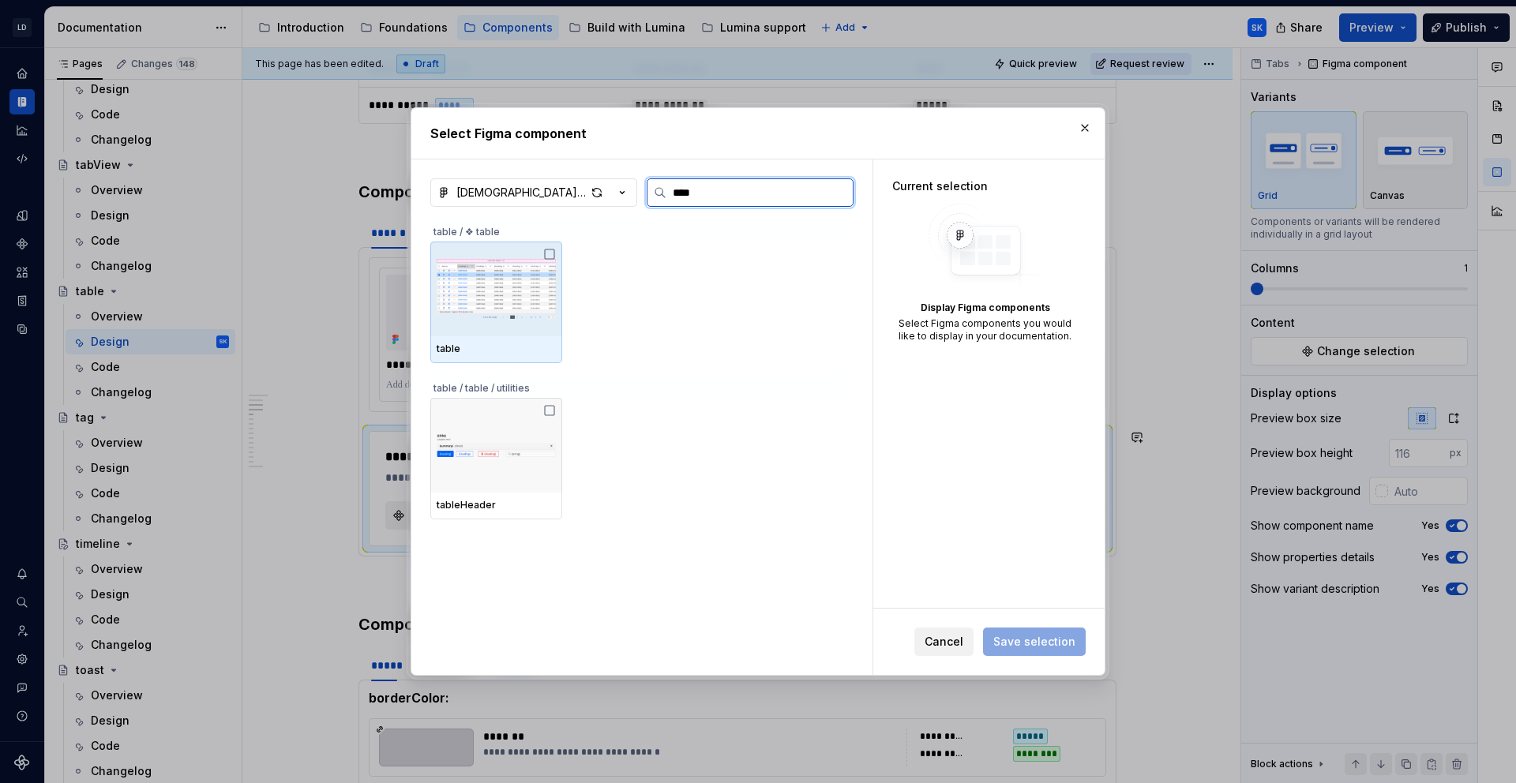
scroll to position [0, 0]
type input "*****"
type textarea "*"
type input "*"
type textarea "*"
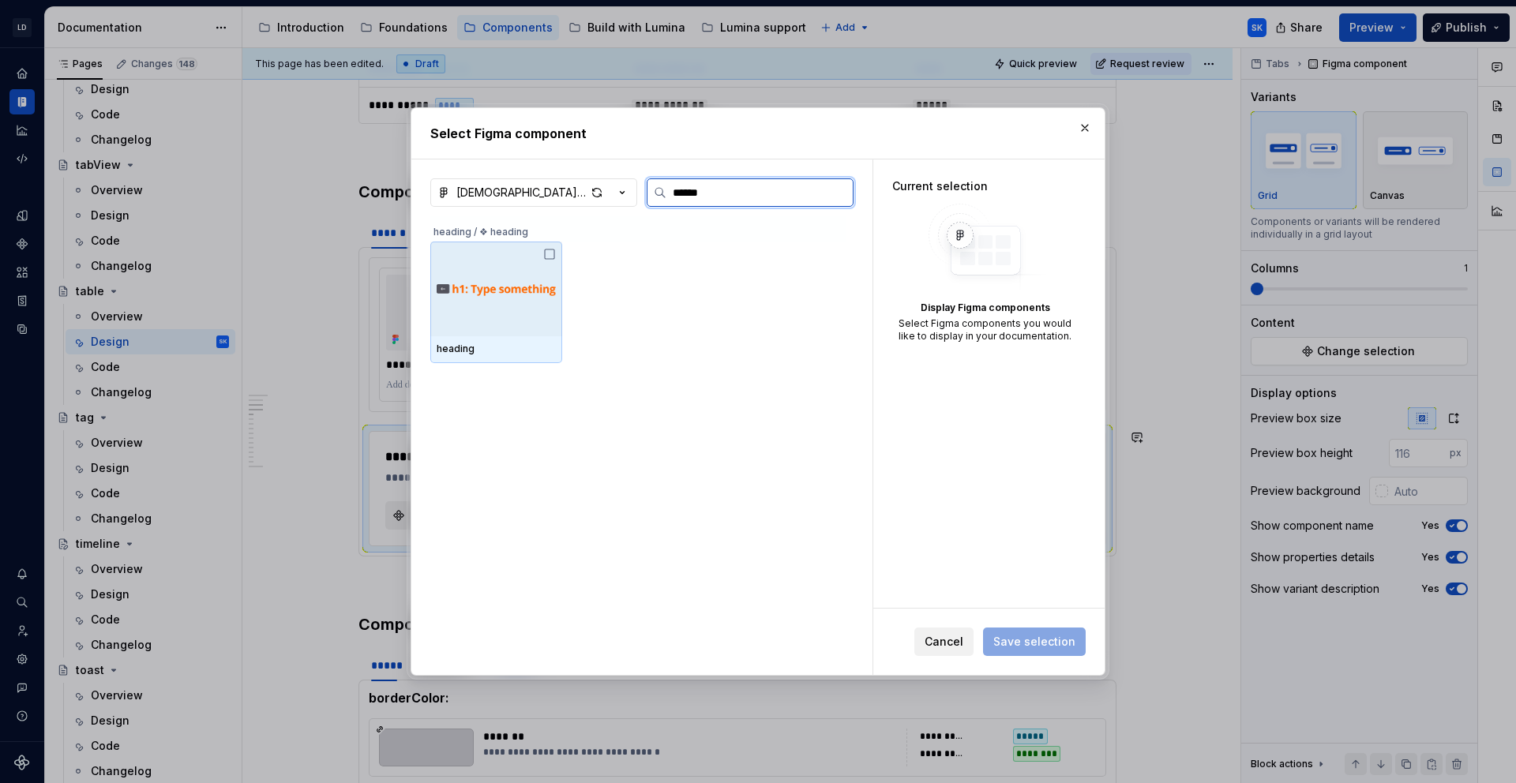
type input "*******"
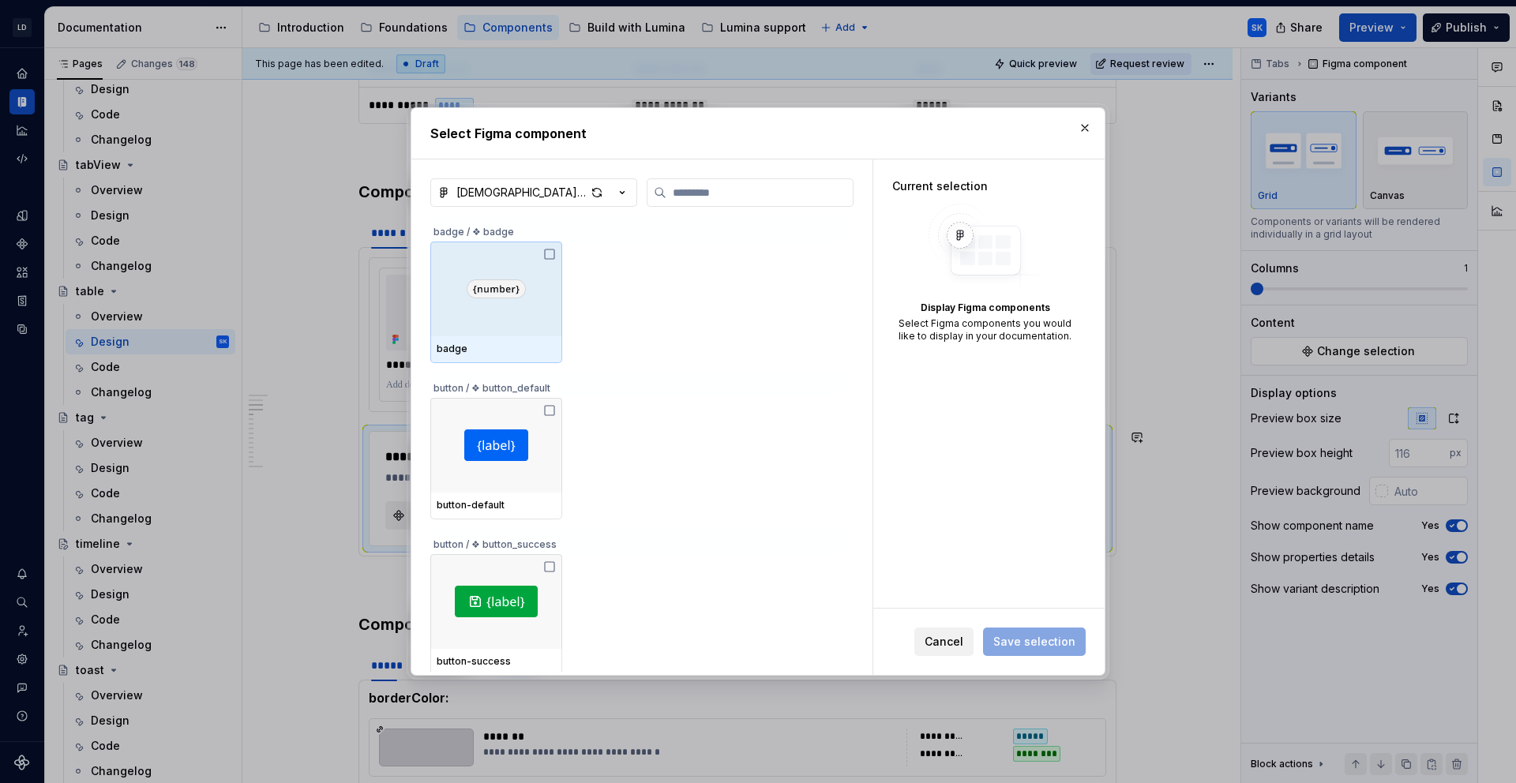
click at [948, 639] on div "**********" at bounding box center [737, 781] width 758 height 3237
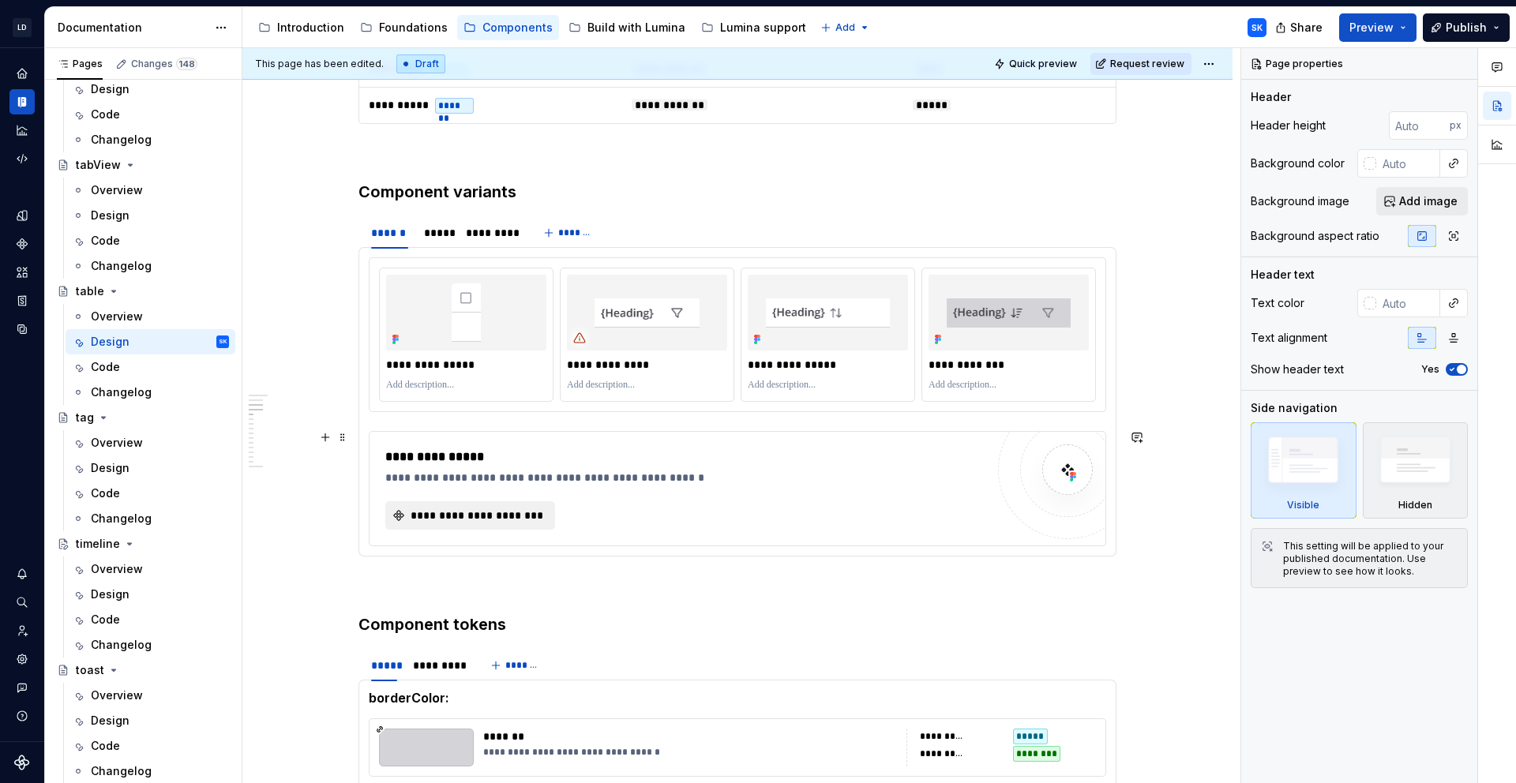
click at [558, 436] on div "**********" at bounding box center [738, 489] width 736 height 114
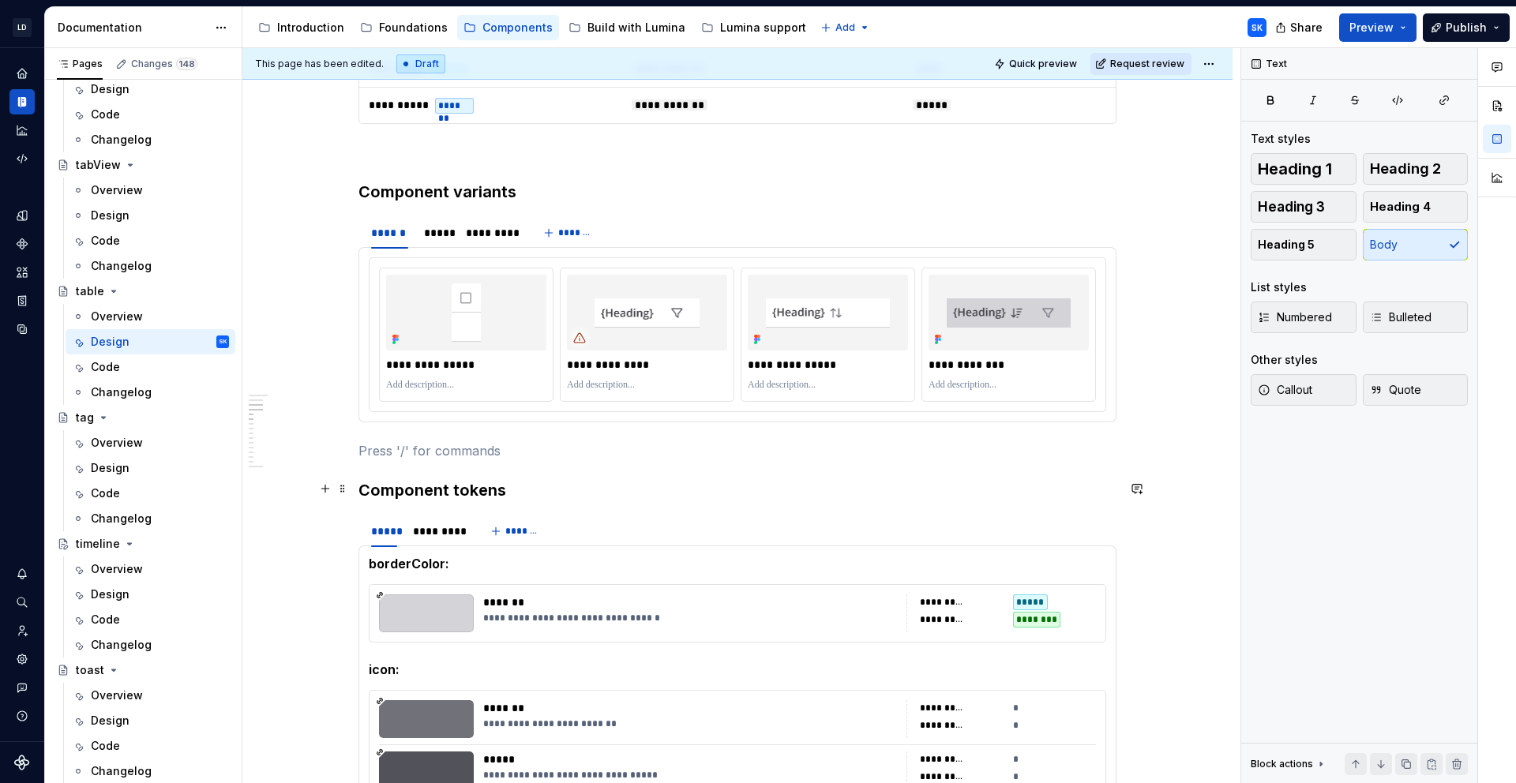
click at [514, 490] on h3 "Component tokens" at bounding box center [737, 490] width 758 height 22
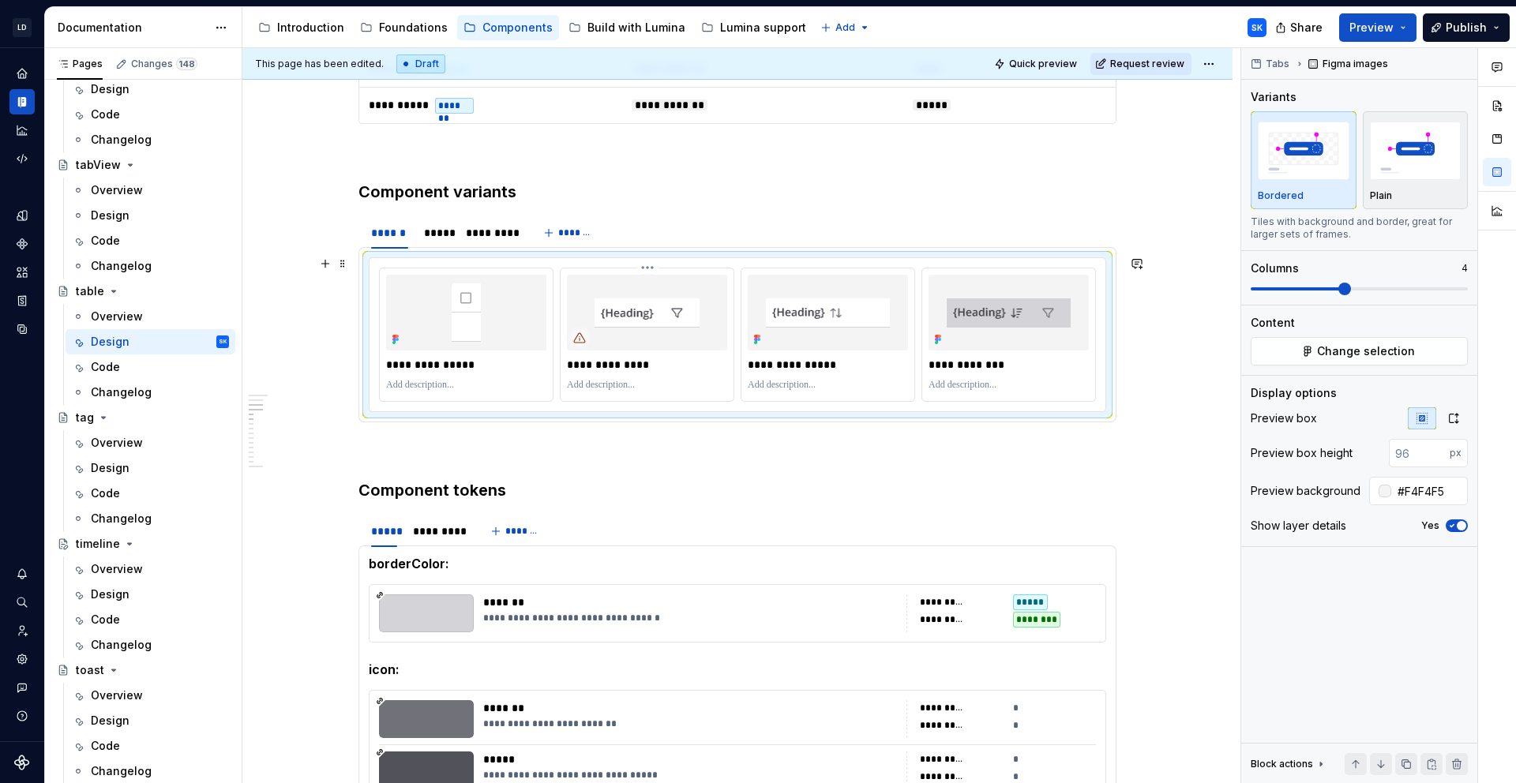
click at [689, 271] on div "**********" at bounding box center [647, 334] width 173 height 133
click at [739, 268] on div "**********" at bounding box center [737, 335] width 717 height 134
click at [725, 275] on div at bounding box center [647, 313] width 160 height 76
click at [1388, 340] on button "Change selection" at bounding box center [1359, 351] width 217 height 28
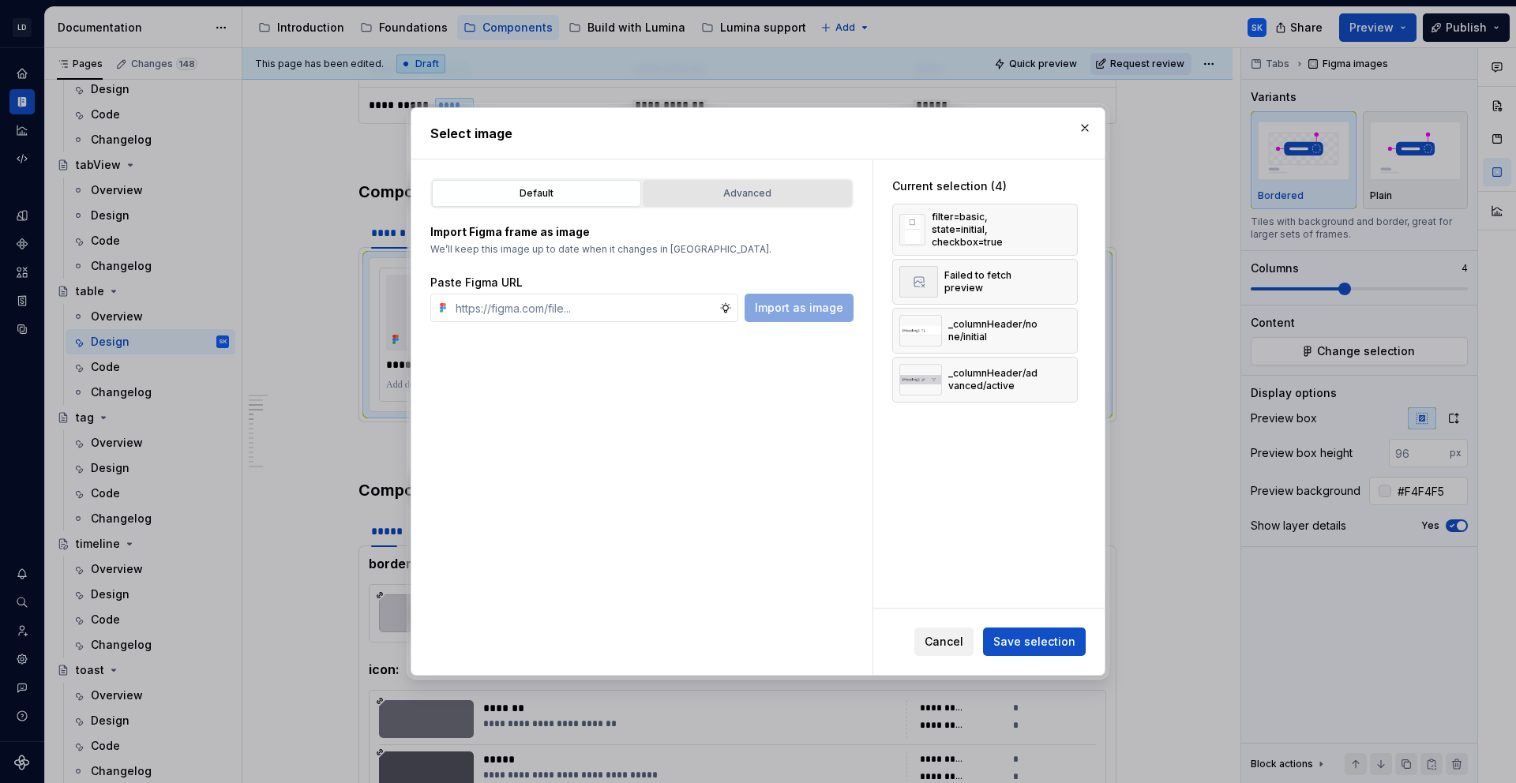
click at [747, 192] on div "Advanced" at bounding box center [747, 194] width 198 height 16
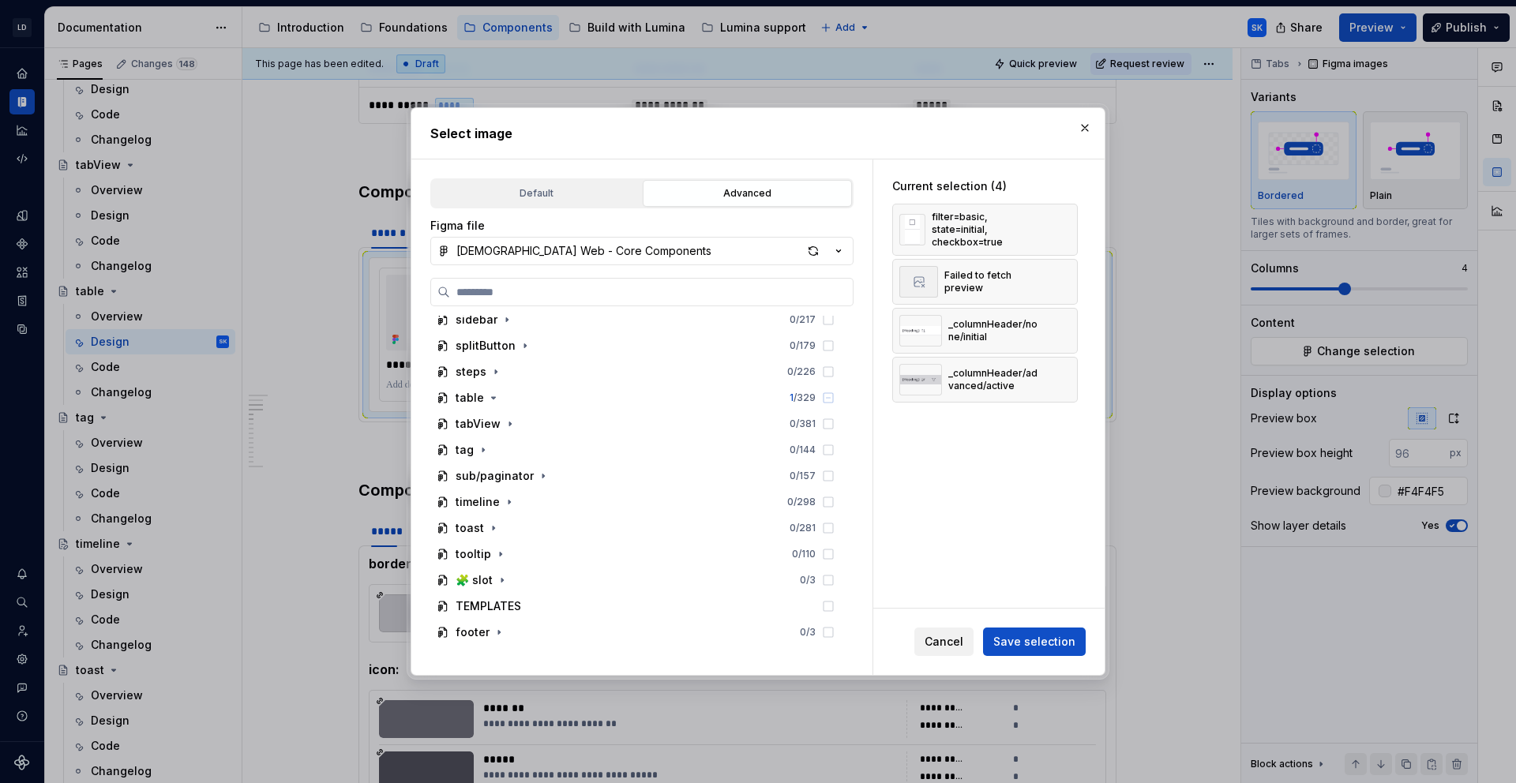
scroll to position [1062, 0]
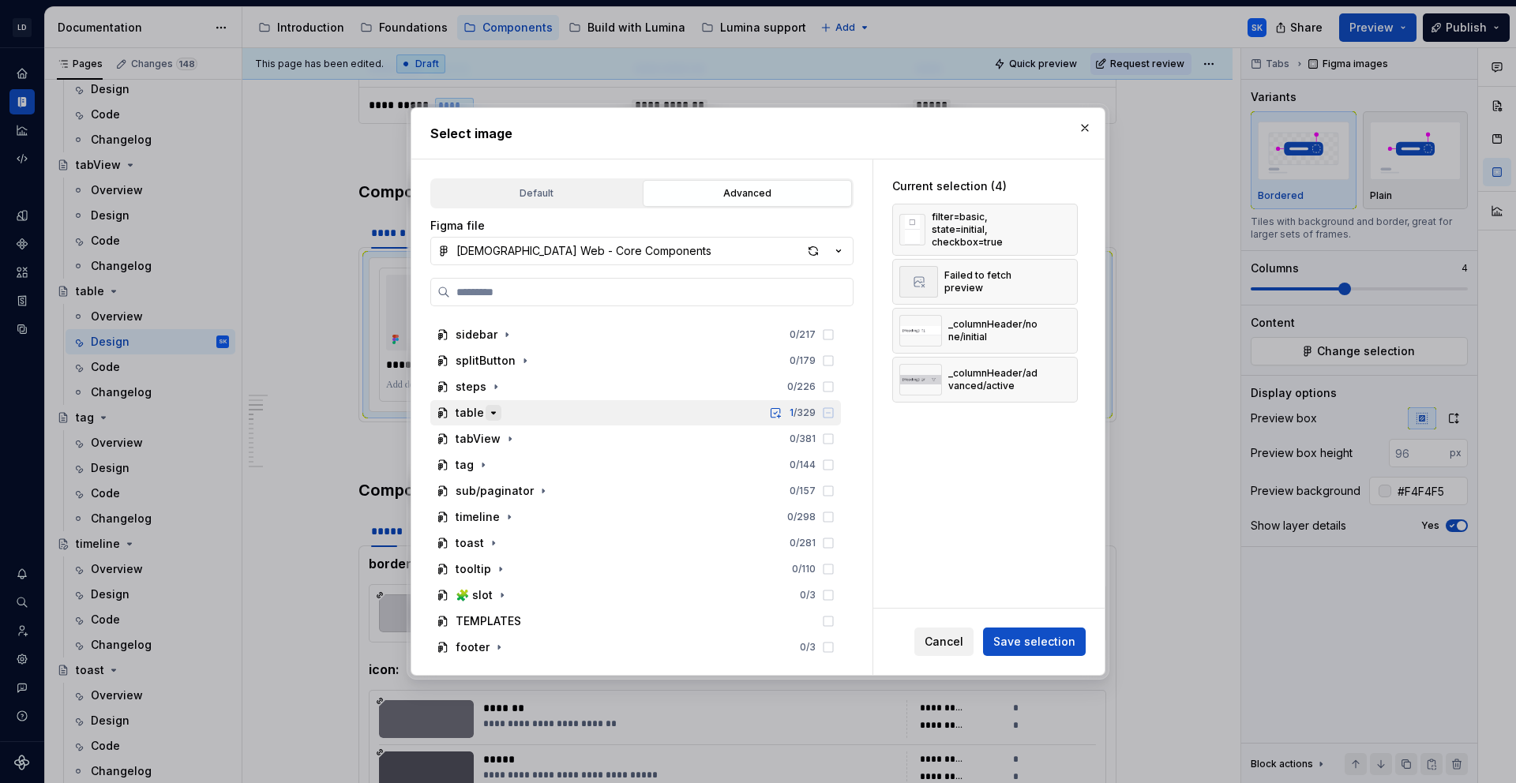
click at [493, 411] on icon "button" at bounding box center [493, 413] width 13 height 13
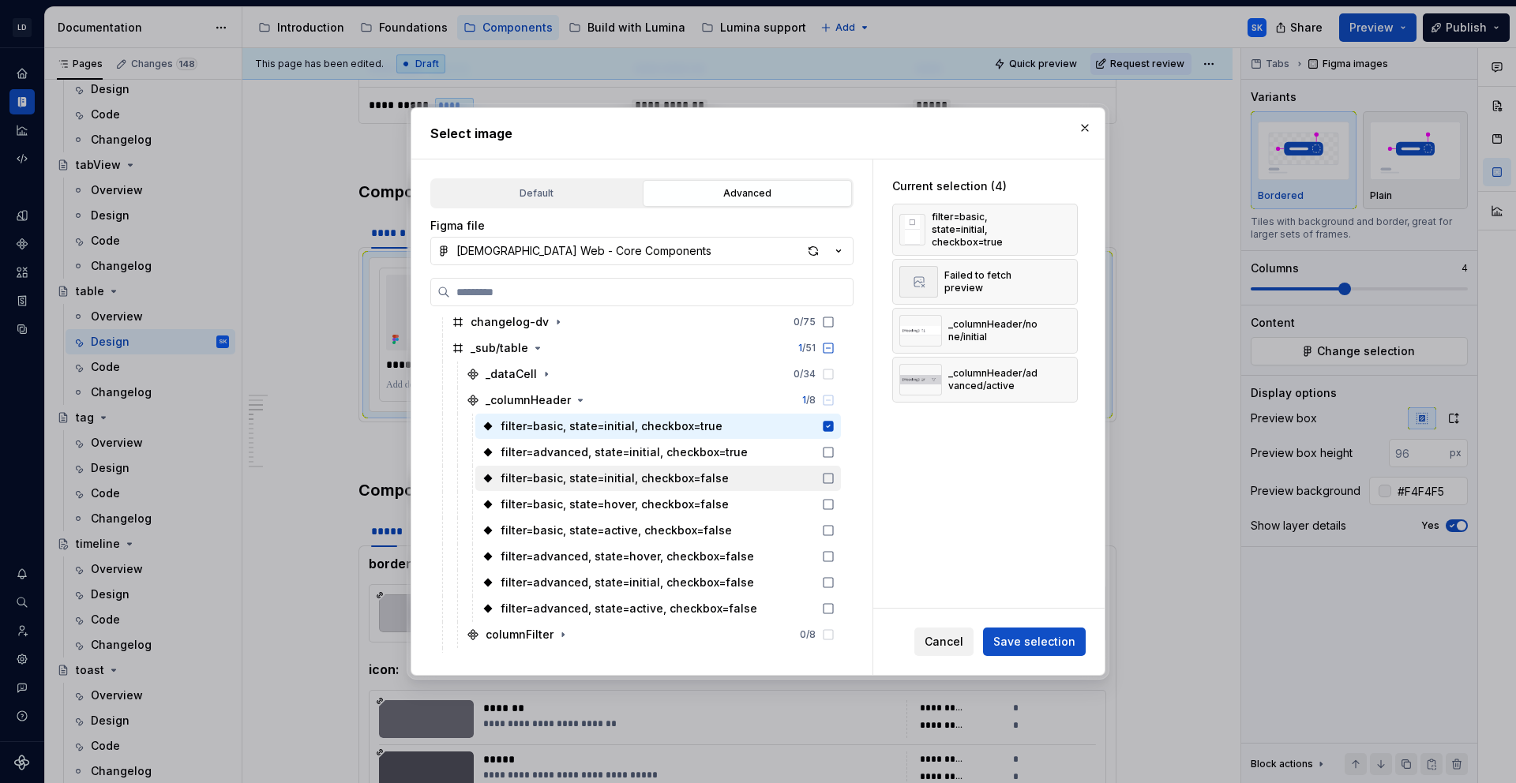
scroll to position [1165, 0]
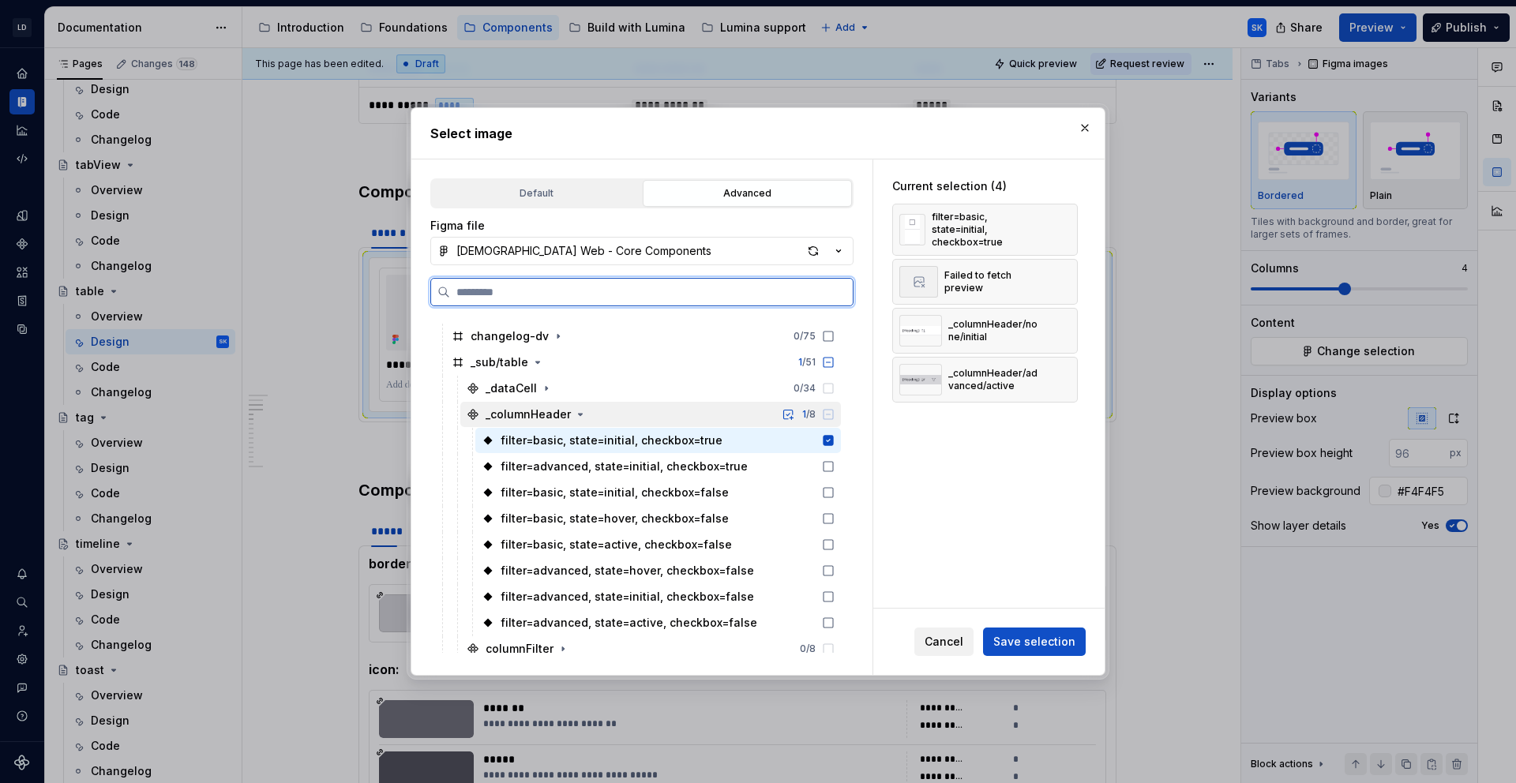
click at [835, 415] on icon at bounding box center [828, 414] width 13 height 13
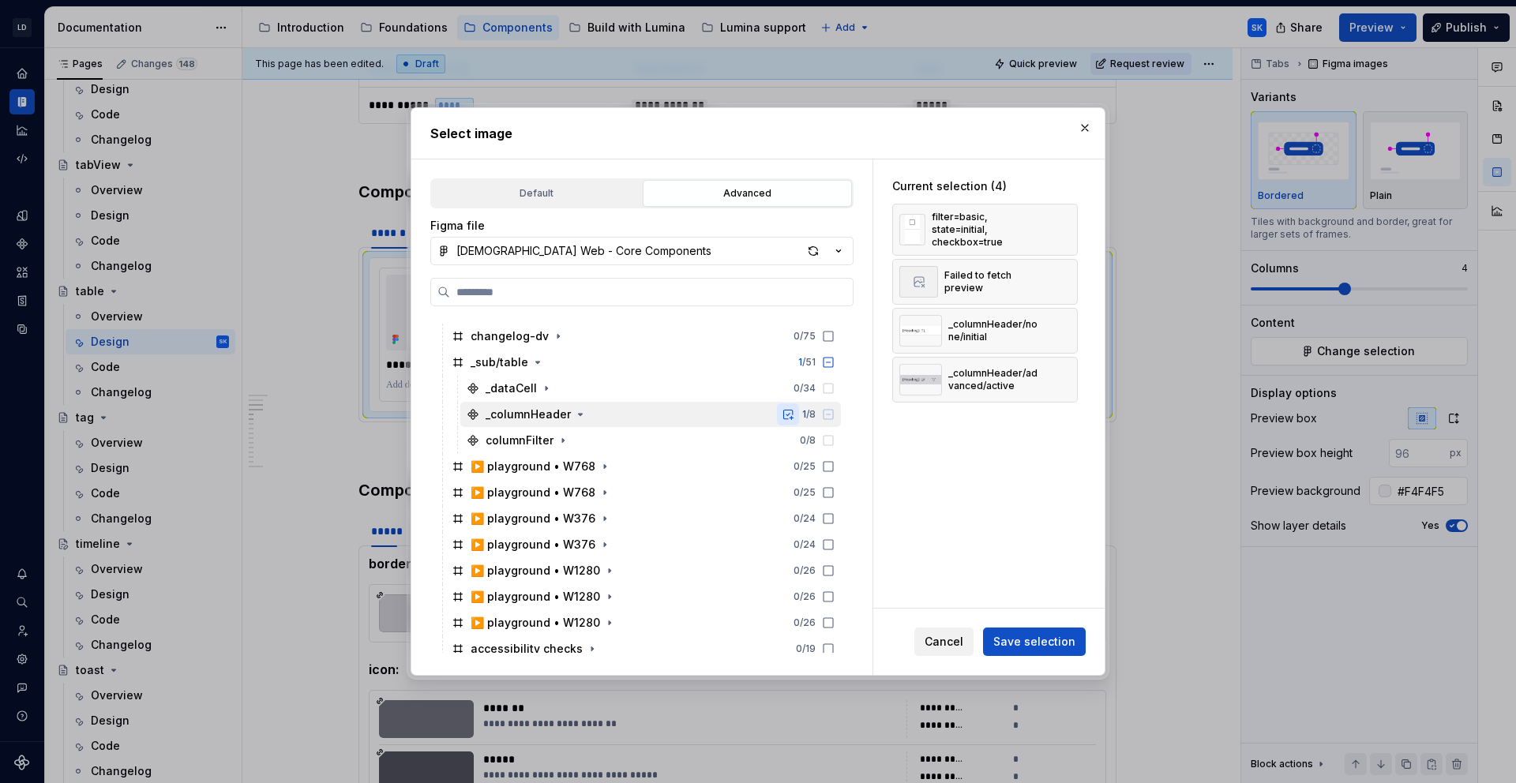
click at [799, 413] on button "button" at bounding box center [788, 414] width 22 height 22
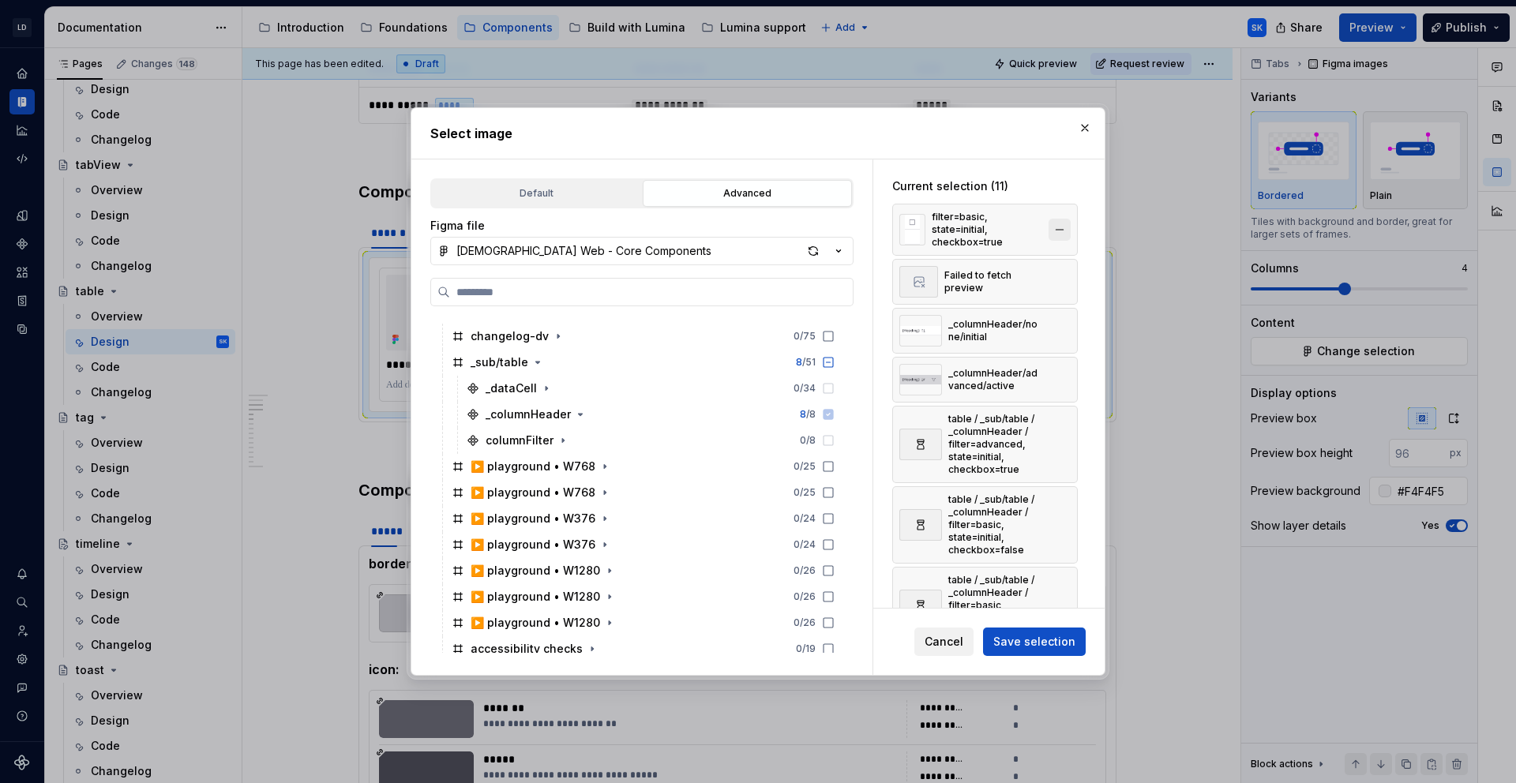
click at [1070, 226] on button "button" at bounding box center [1060, 230] width 22 height 22
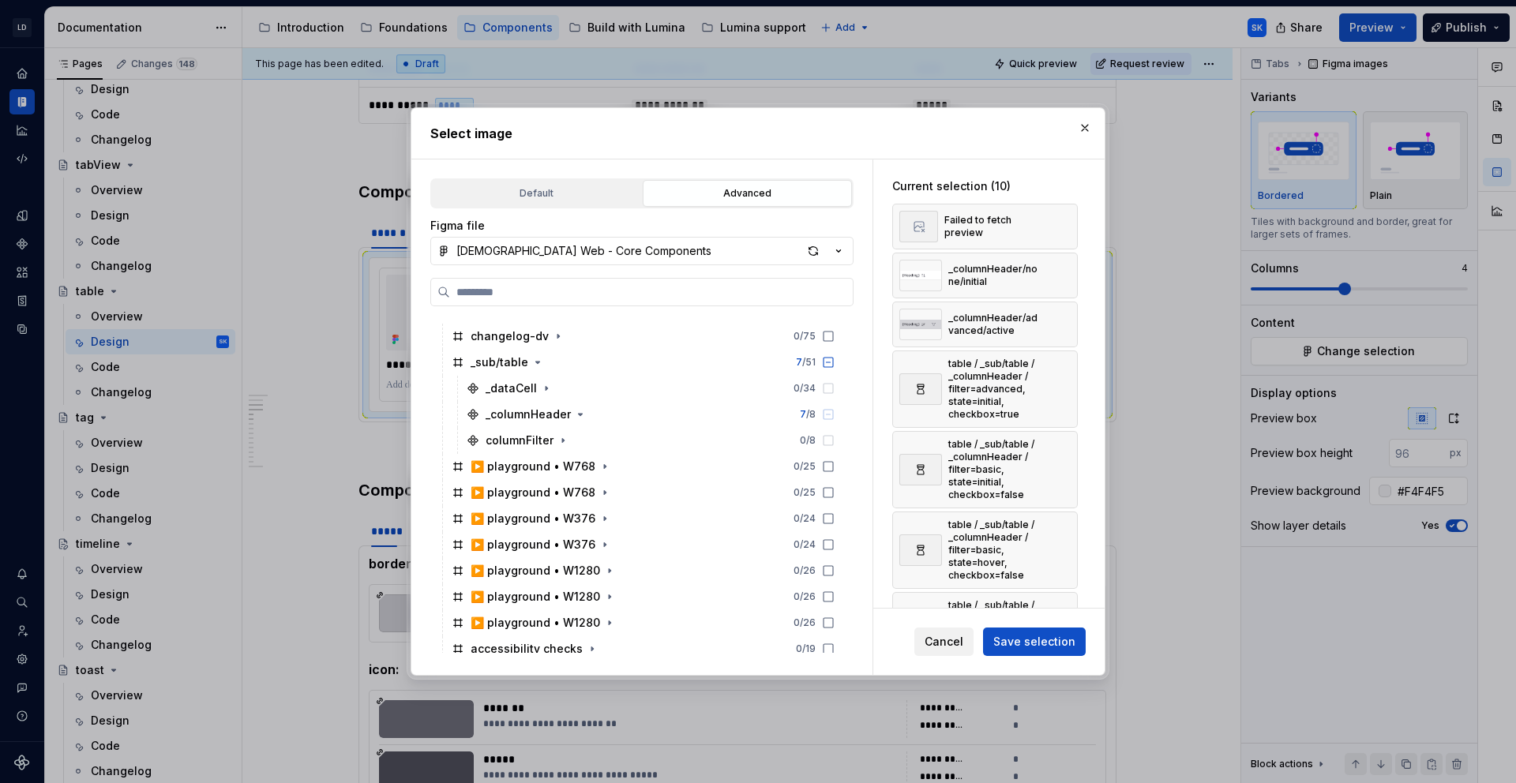
click at [1070, 226] on button "button" at bounding box center [1060, 227] width 22 height 22
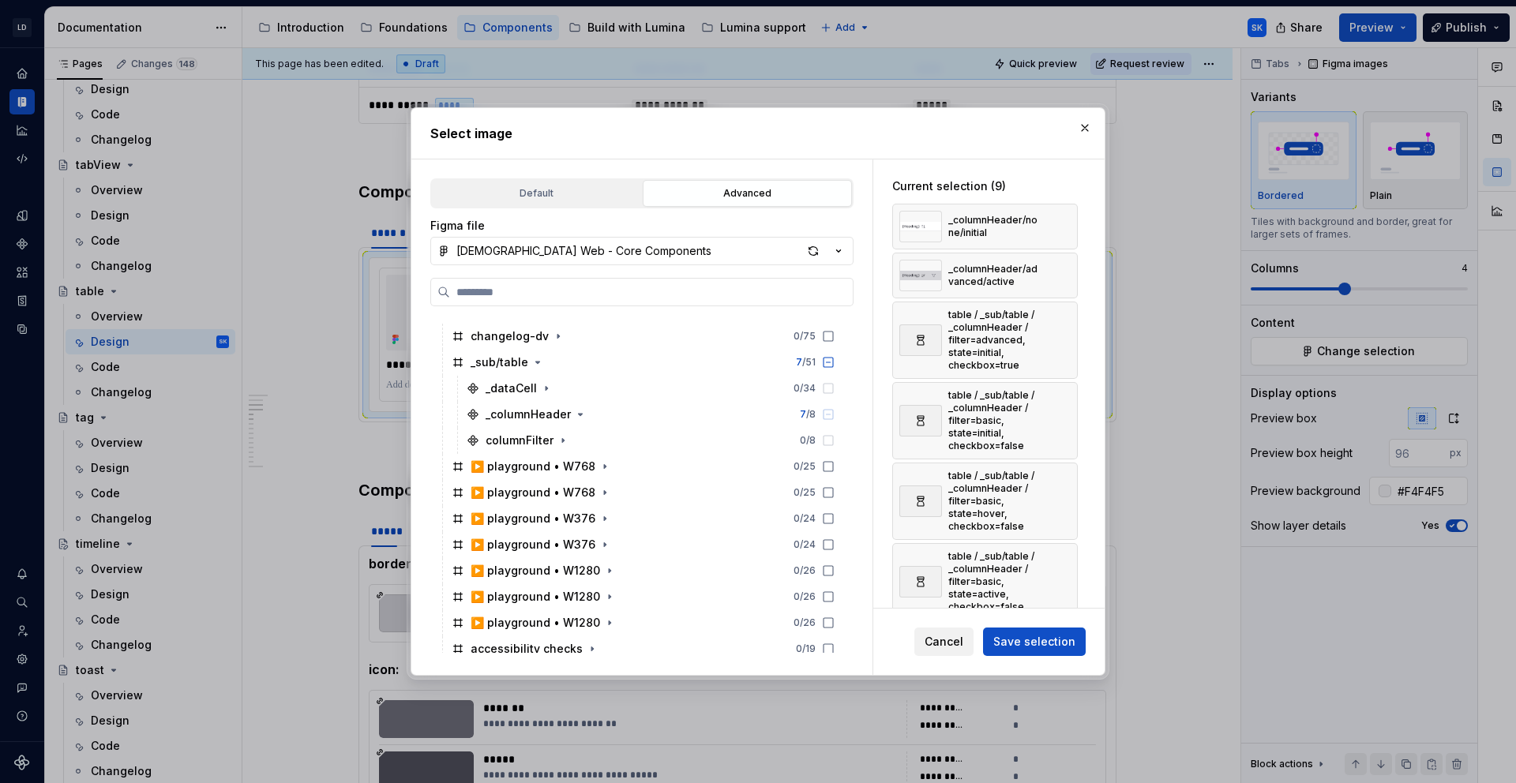
click at [1070, 226] on button "button" at bounding box center [1060, 227] width 22 height 22
click at [1070, 265] on button "button" at bounding box center [1060, 276] width 22 height 22
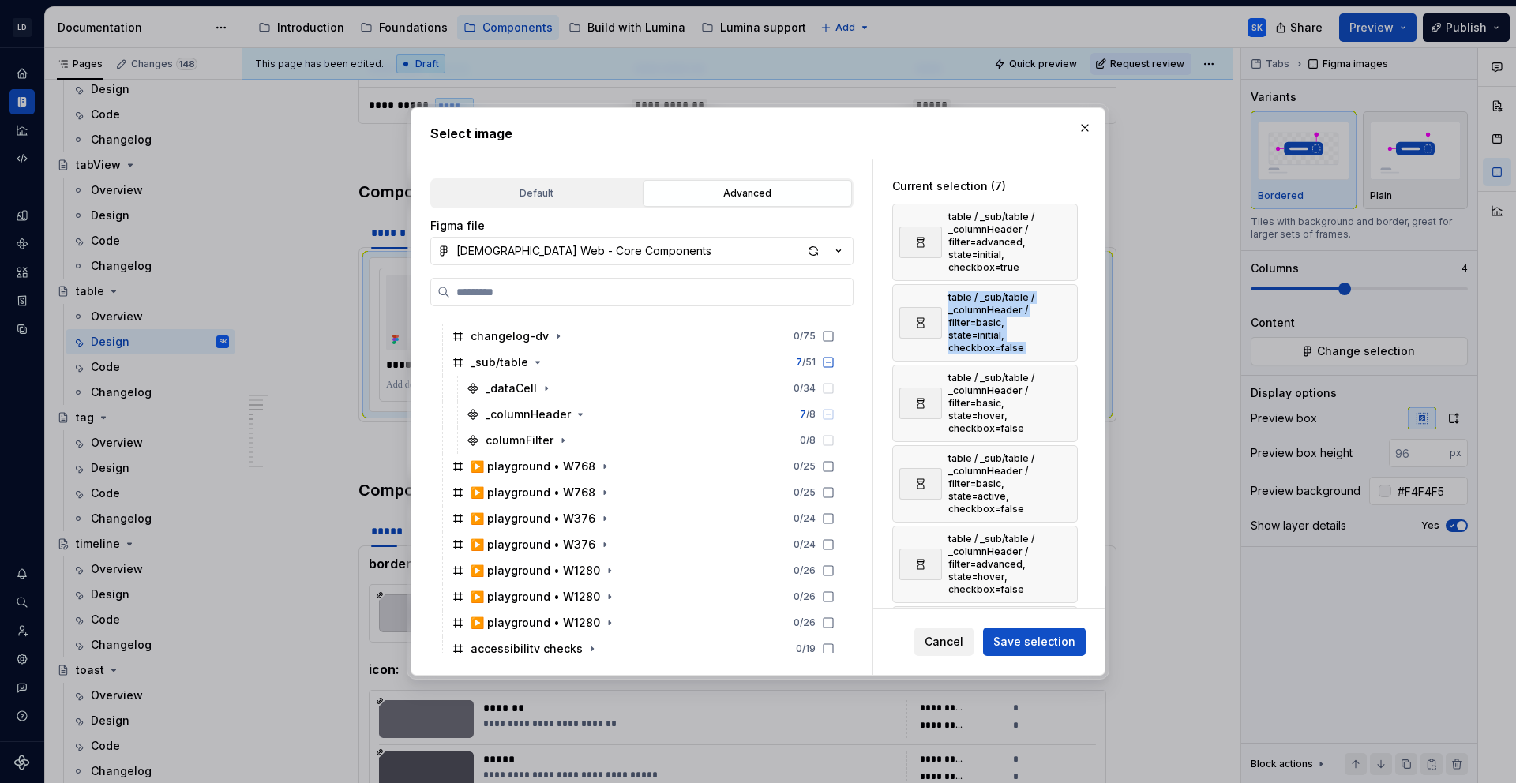
click at [1070, 226] on div "table / _sub/table / _columnHeader / filter=advanced, state=initial, checkbox=t…" at bounding box center [985, 242] width 186 height 77
click at [1069, 238] on button "button" at bounding box center [1060, 242] width 22 height 22
click at [1069, 244] on button "button" at bounding box center [1060, 242] width 22 height 22
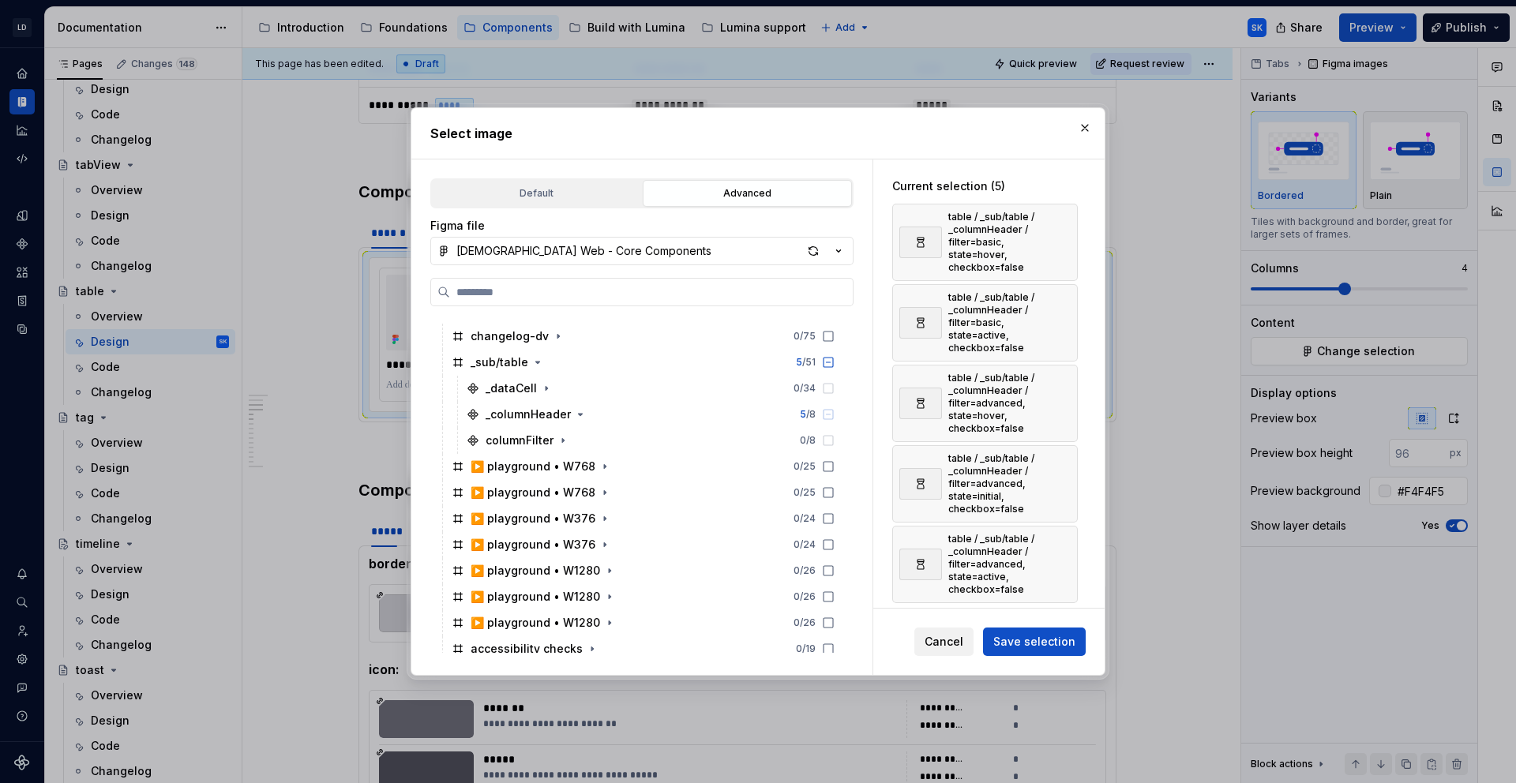
click at [1069, 244] on button "button" at bounding box center [1060, 242] width 22 height 22
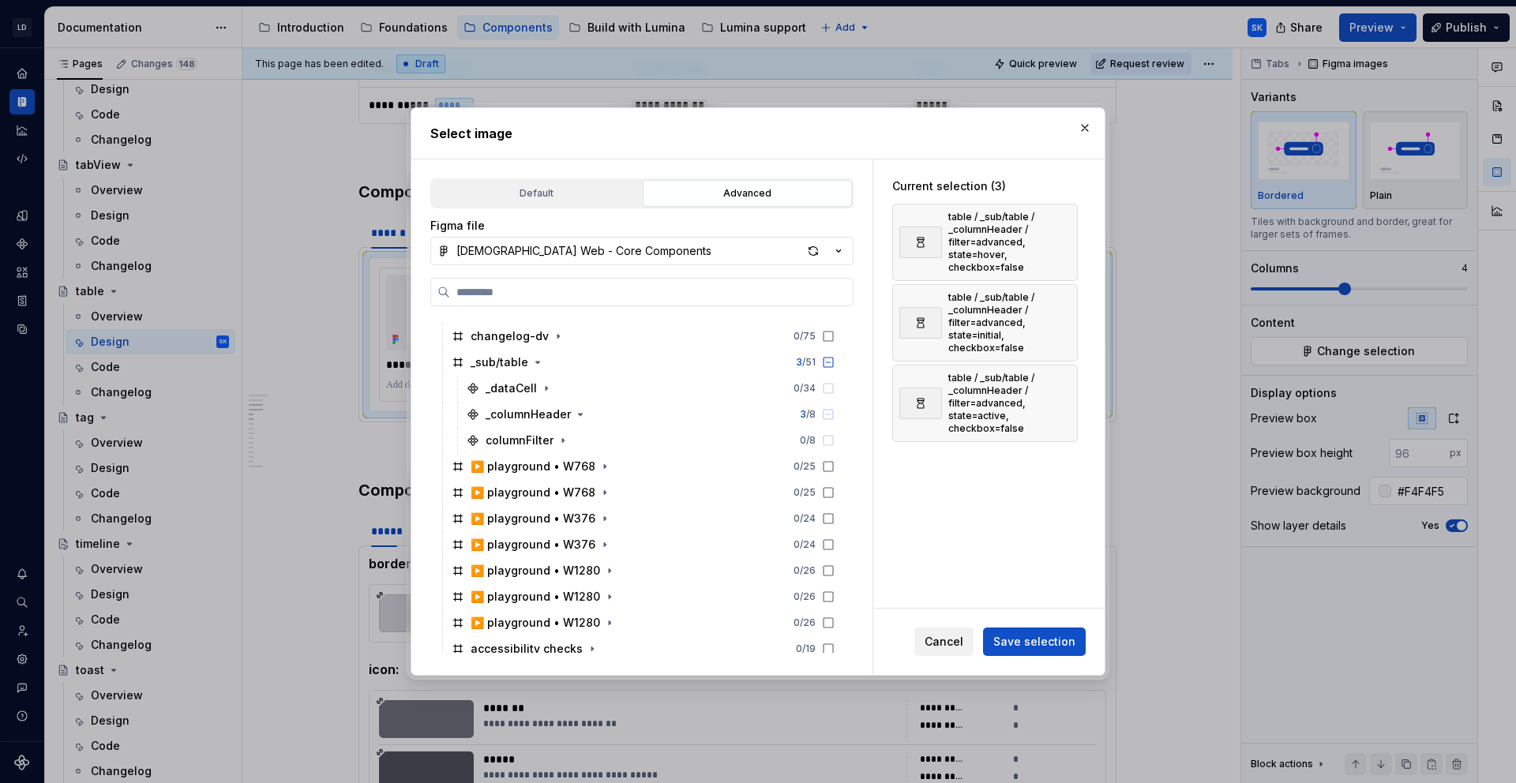
click at [1069, 244] on button "button" at bounding box center [1060, 242] width 22 height 22
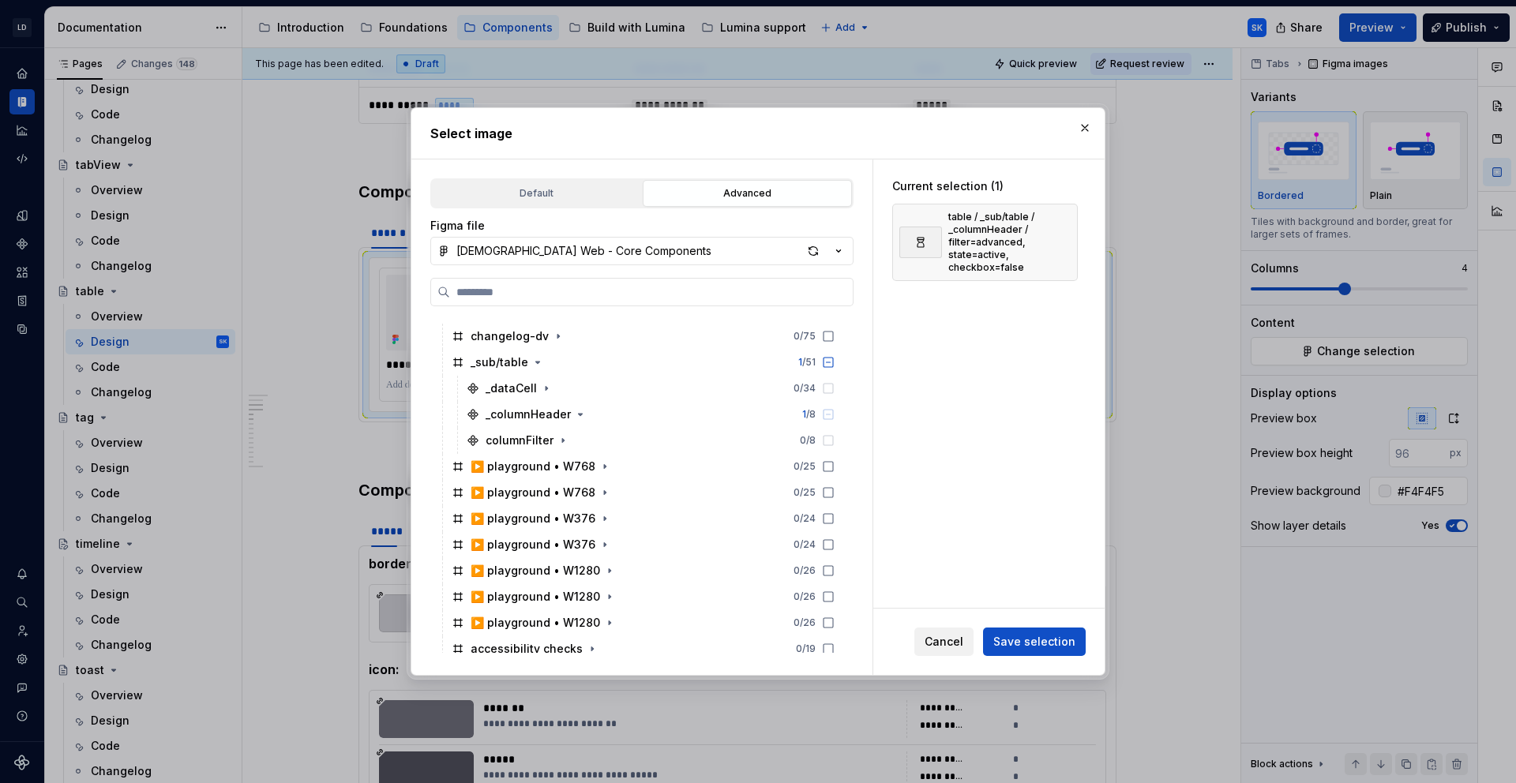
click at [1069, 244] on button "button" at bounding box center [1060, 242] width 22 height 22
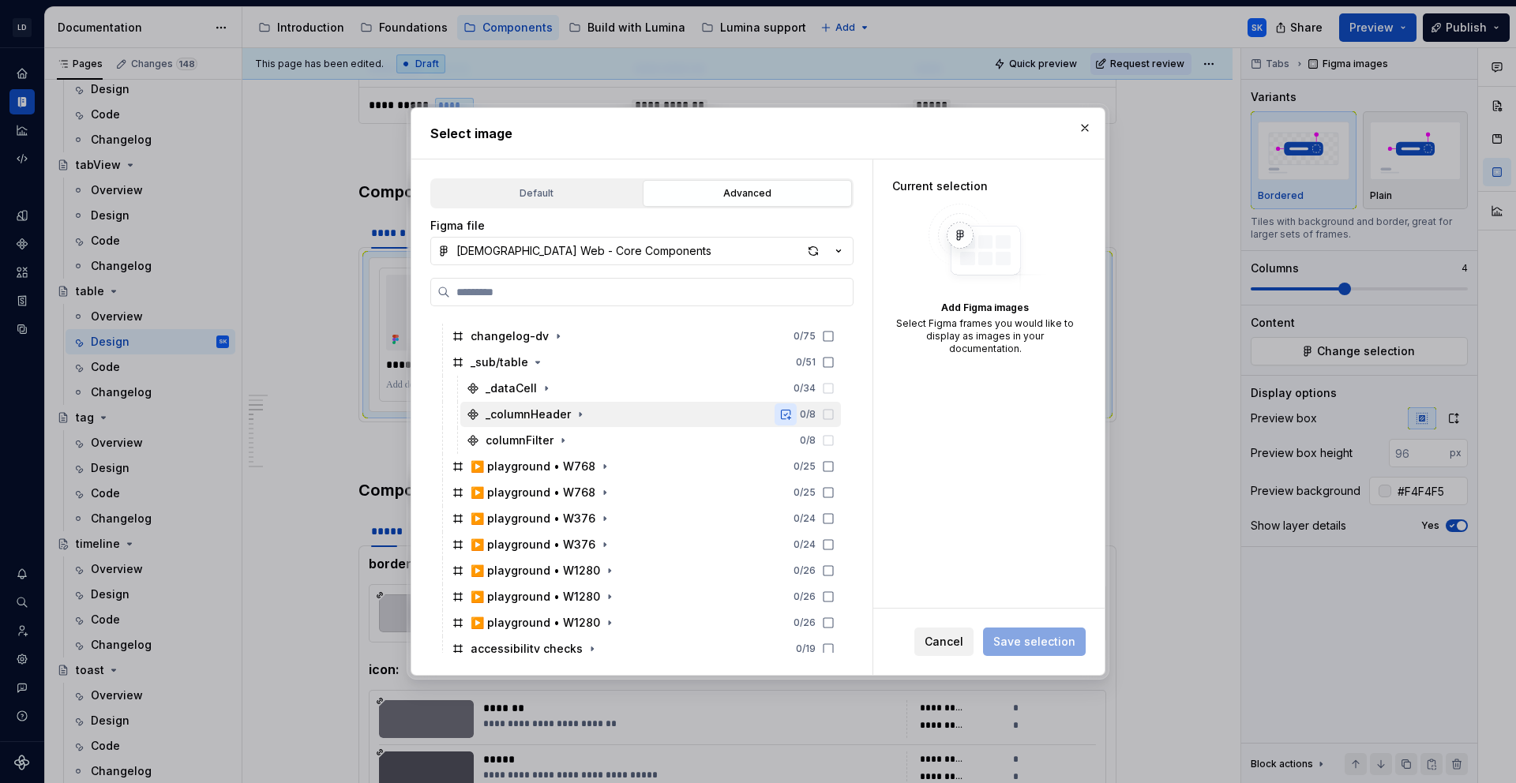
click at [797, 411] on button "button" at bounding box center [786, 414] width 22 height 22
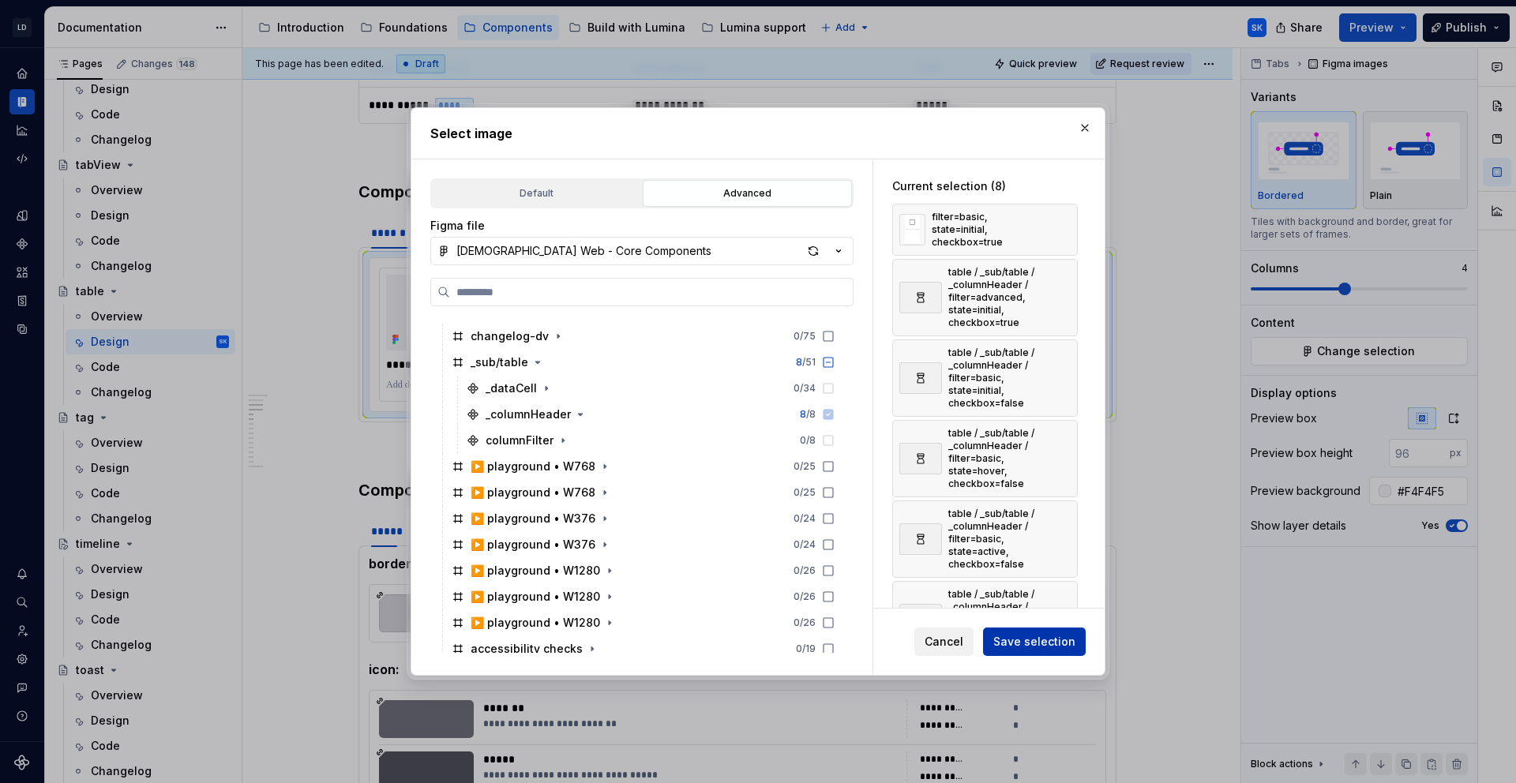
click at [1038, 642] on span "Save selection" at bounding box center [1034, 642] width 82 height 16
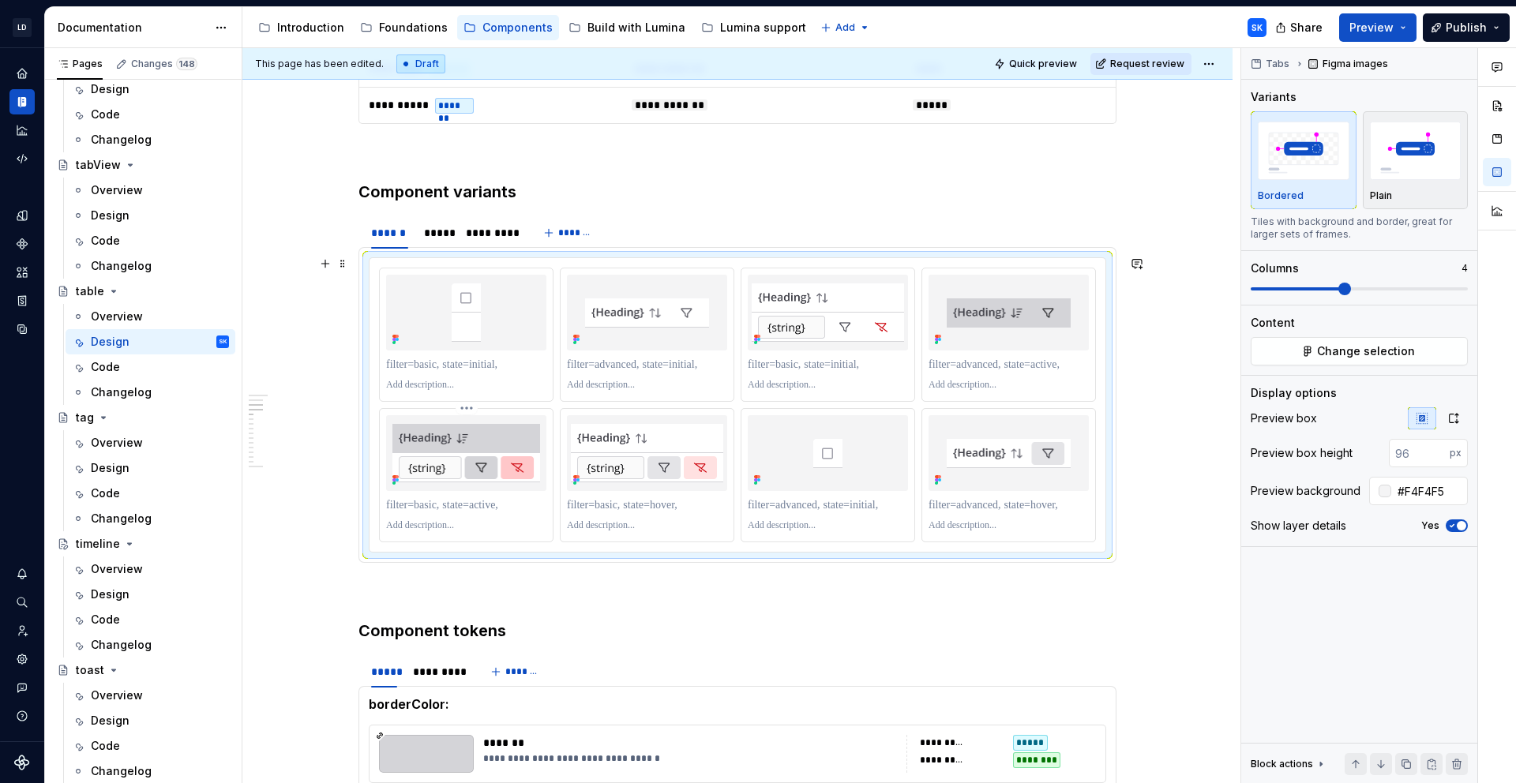
type textarea "*"
drag, startPoint x: 501, startPoint y: 421, endPoint x: 1057, endPoint y: 313, distance: 566.9
click at [1057, 313] on body "LD Lumina Web SK Dataset MxC-Fac Documentation Accessibility guide for tree Pag…" at bounding box center [758, 391] width 1516 height 783
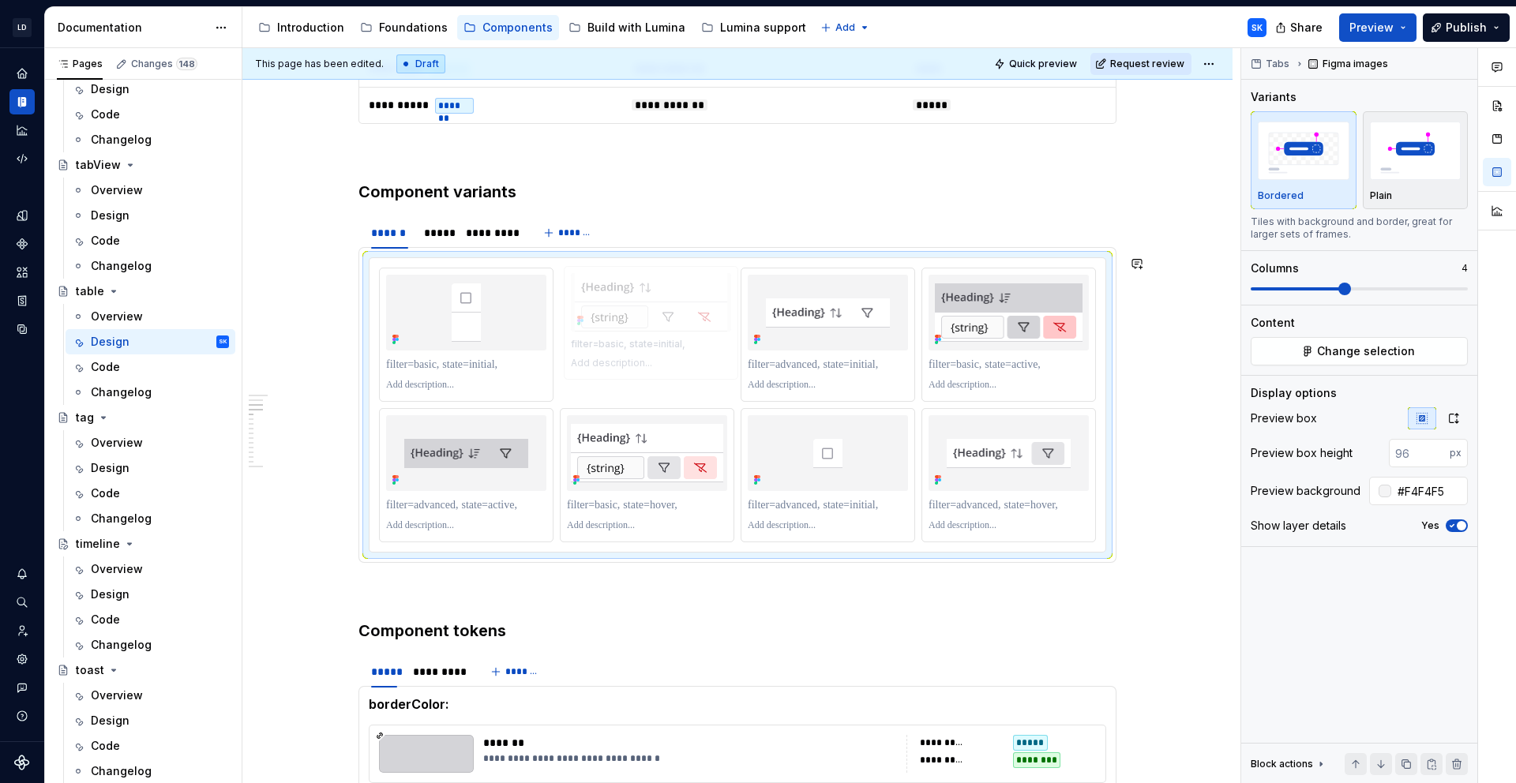
drag, startPoint x: 797, startPoint y: 295, endPoint x: 648, endPoint y: 296, distance: 149.2
click at [648, 296] on body "LD Lumina Web SK Dataset MxC-Fac Documentation Accessibility guide for tree Pag…" at bounding box center [758, 391] width 1516 height 783
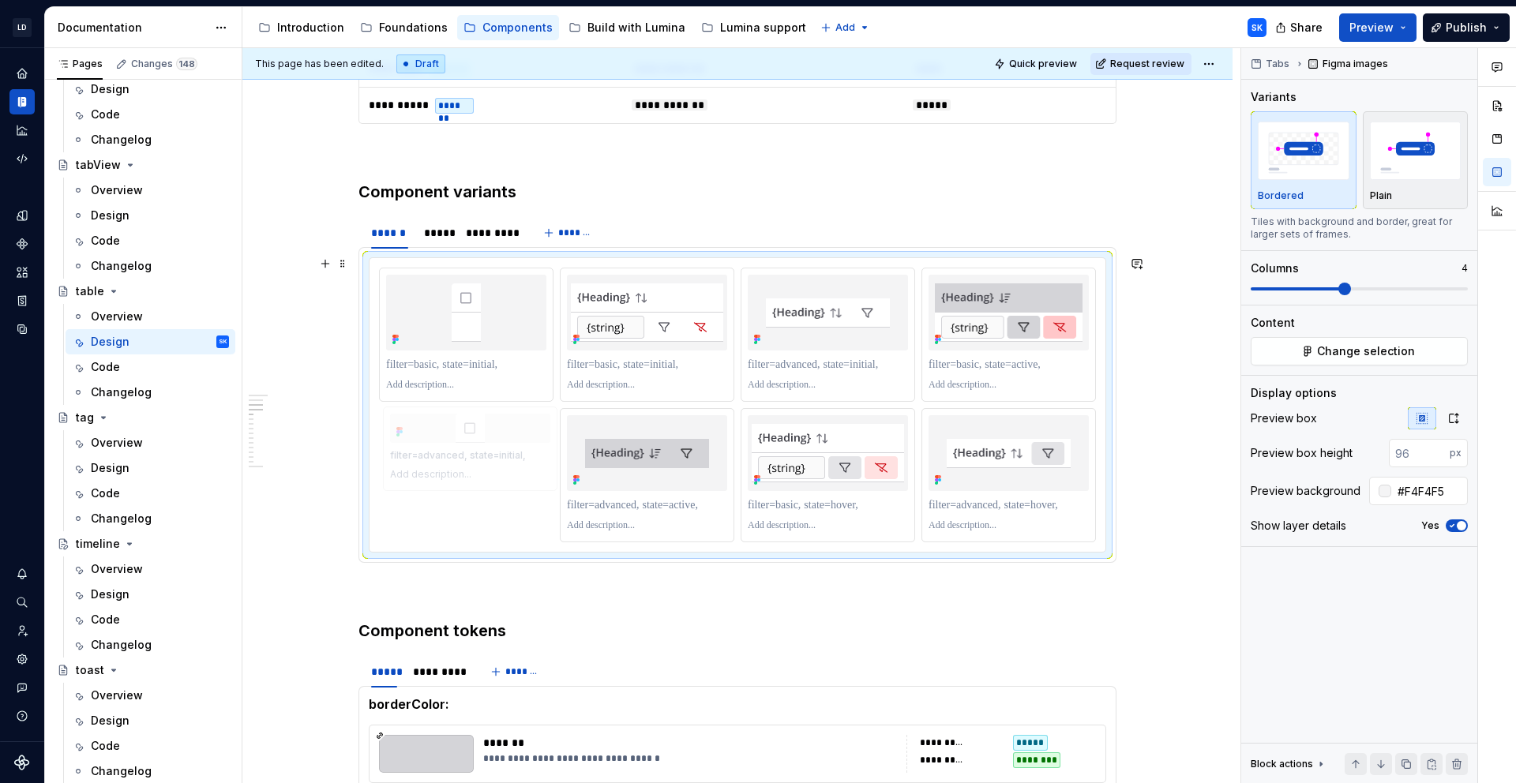
drag, startPoint x: 809, startPoint y: 415, endPoint x: 489, endPoint y: 425, distance: 319.9
click at [489, 425] on body "LD Lumina Web SK Dataset MxC-Fac Documentation Accessibility guide for tree Pag…" at bounding box center [758, 391] width 1516 height 783
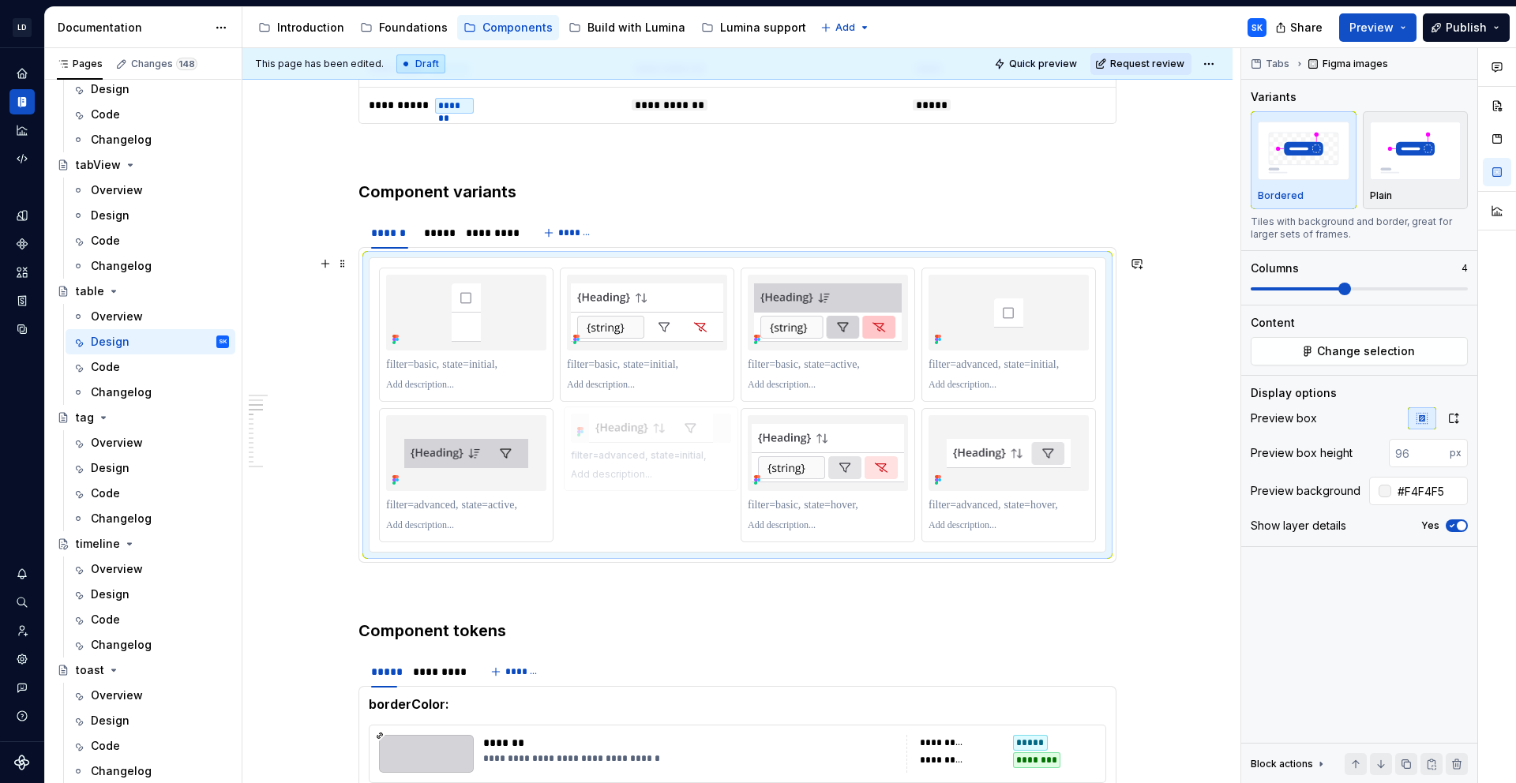
drag, startPoint x: 835, startPoint y: 290, endPoint x: 656, endPoint y: 448, distance: 238.9
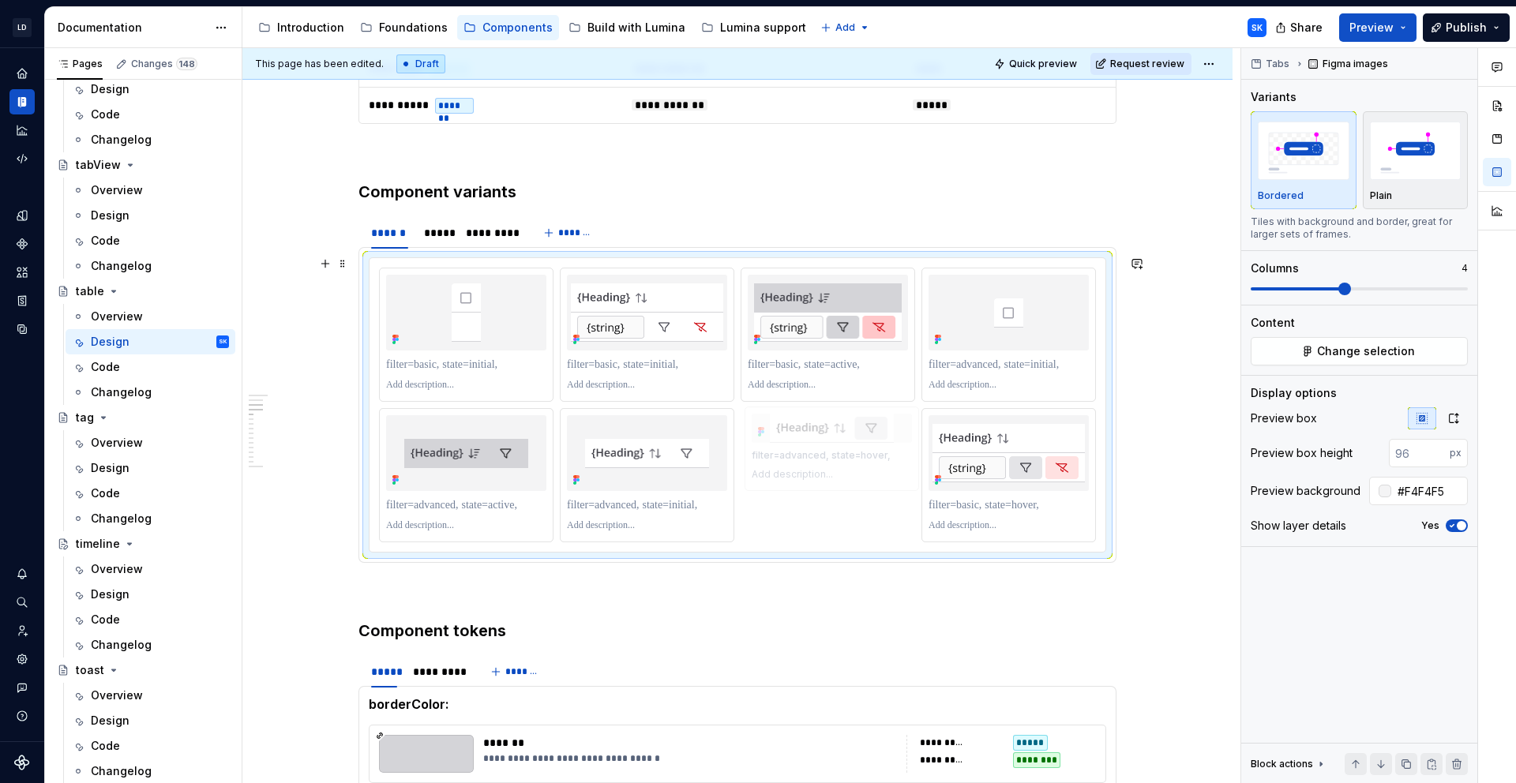
drag, startPoint x: 987, startPoint y: 422, endPoint x: 805, endPoint y: 428, distance: 181.7
click at [805, 428] on body "LD Lumina Web SK Dataset MxC-Fac Documentation Accessibility guide for tree Pag…" at bounding box center [758, 391] width 1516 height 783
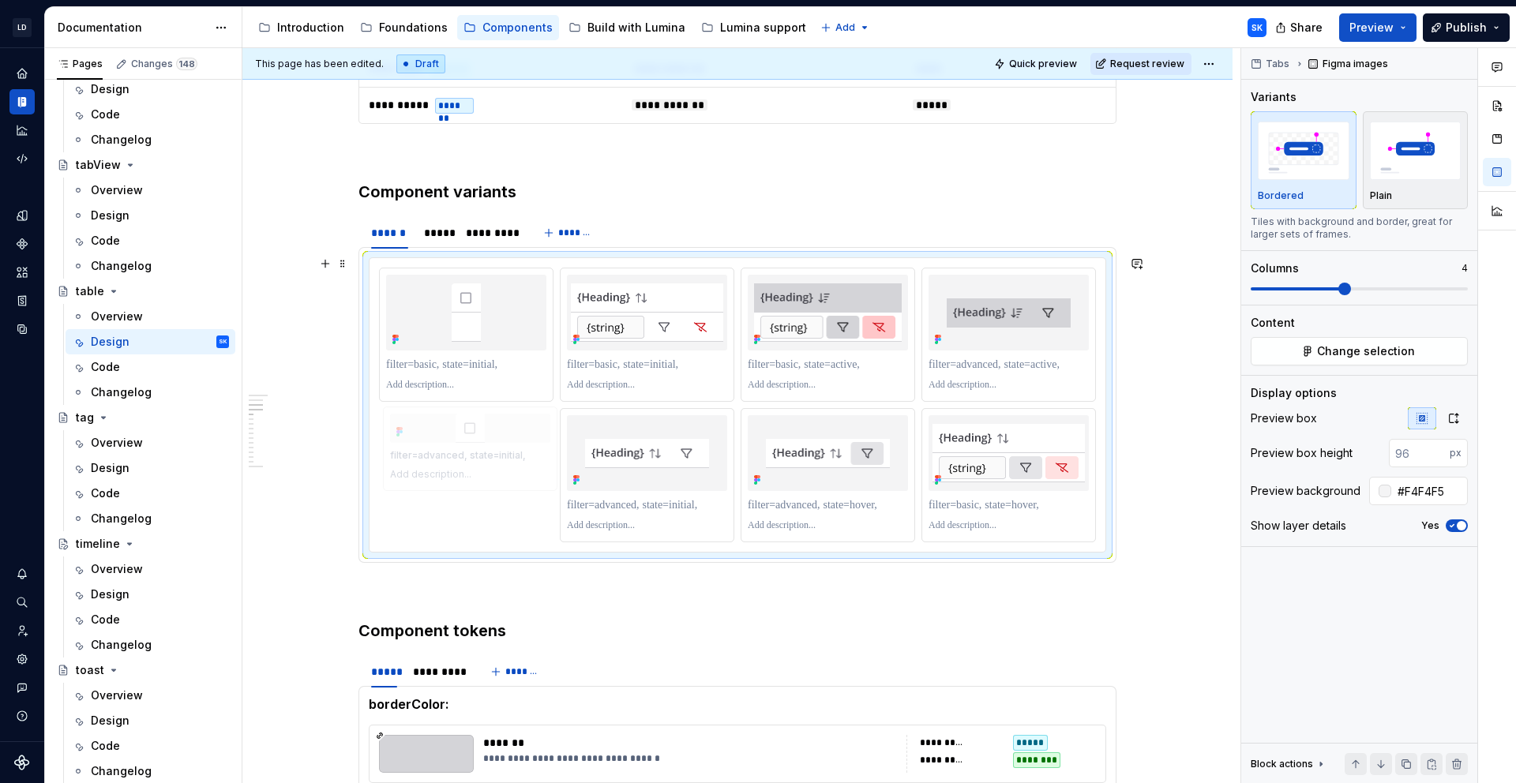
drag, startPoint x: 1020, startPoint y: 327, endPoint x: 503, endPoint y: 475, distance: 537.9
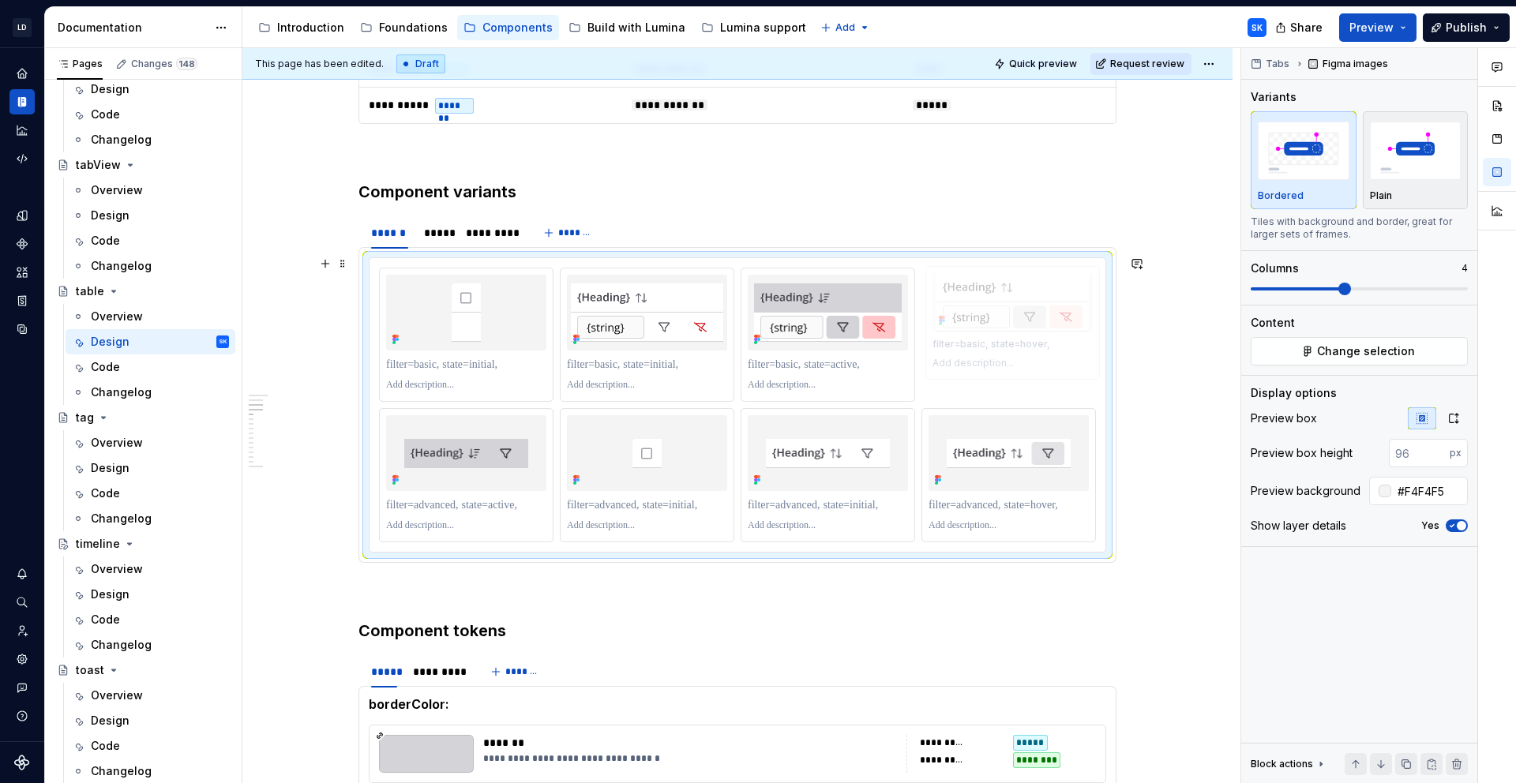
drag, startPoint x: 1047, startPoint y: 435, endPoint x: 1042, endPoint y: 287, distance: 148.5
click at [1042, 287] on body "LD Lumina Web SK Dataset MxC-Fac Documentation Accessibility guide for tree Pag…" at bounding box center [758, 391] width 1516 height 783
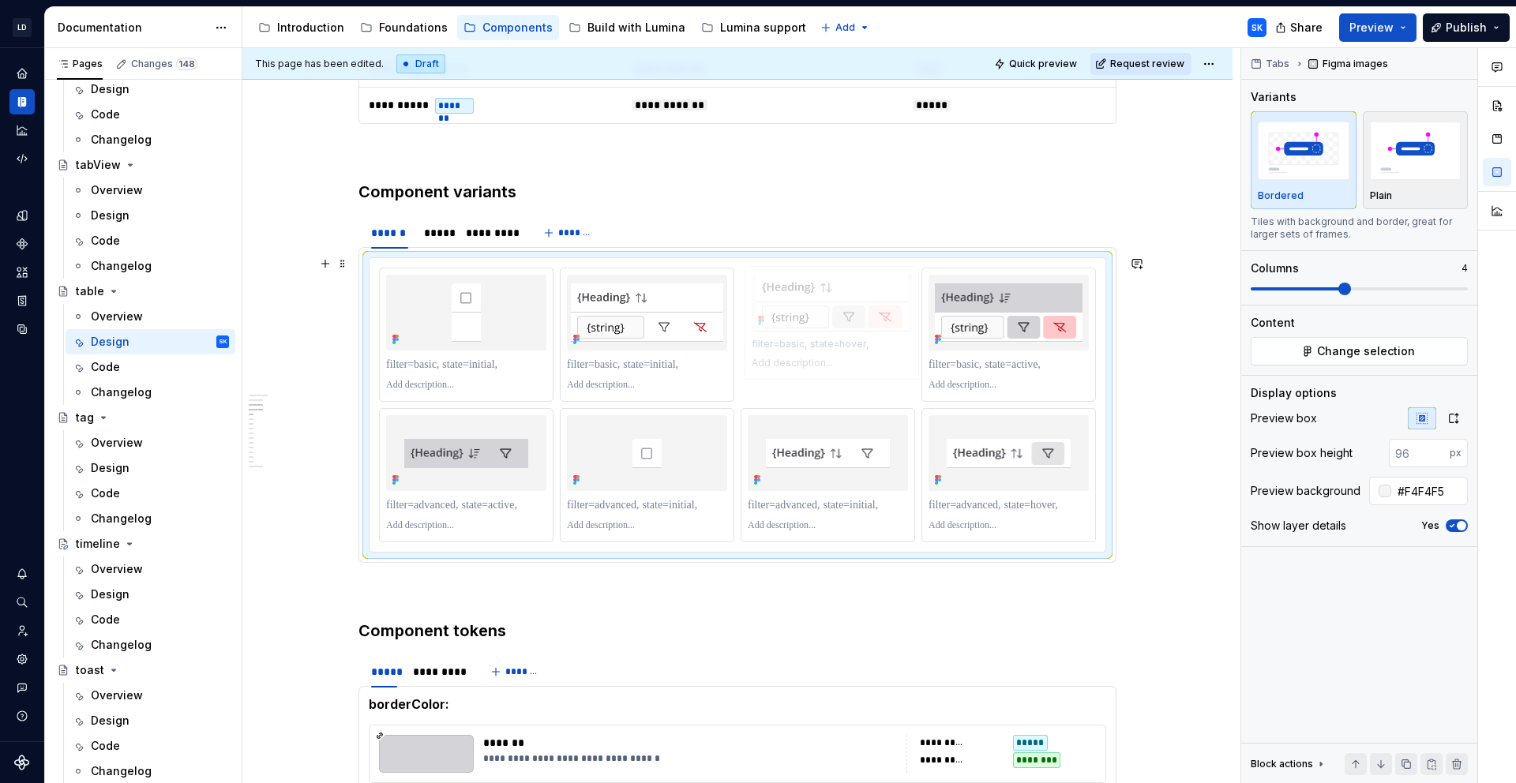
drag, startPoint x: 1037, startPoint y: 300, endPoint x: 856, endPoint y: 304, distance: 180.9
click at [856, 304] on body "LD Lumina Web SK Dataset MxC-Fac Documentation Accessibility guide for tree Pag…" at bounding box center [758, 391] width 1516 height 783
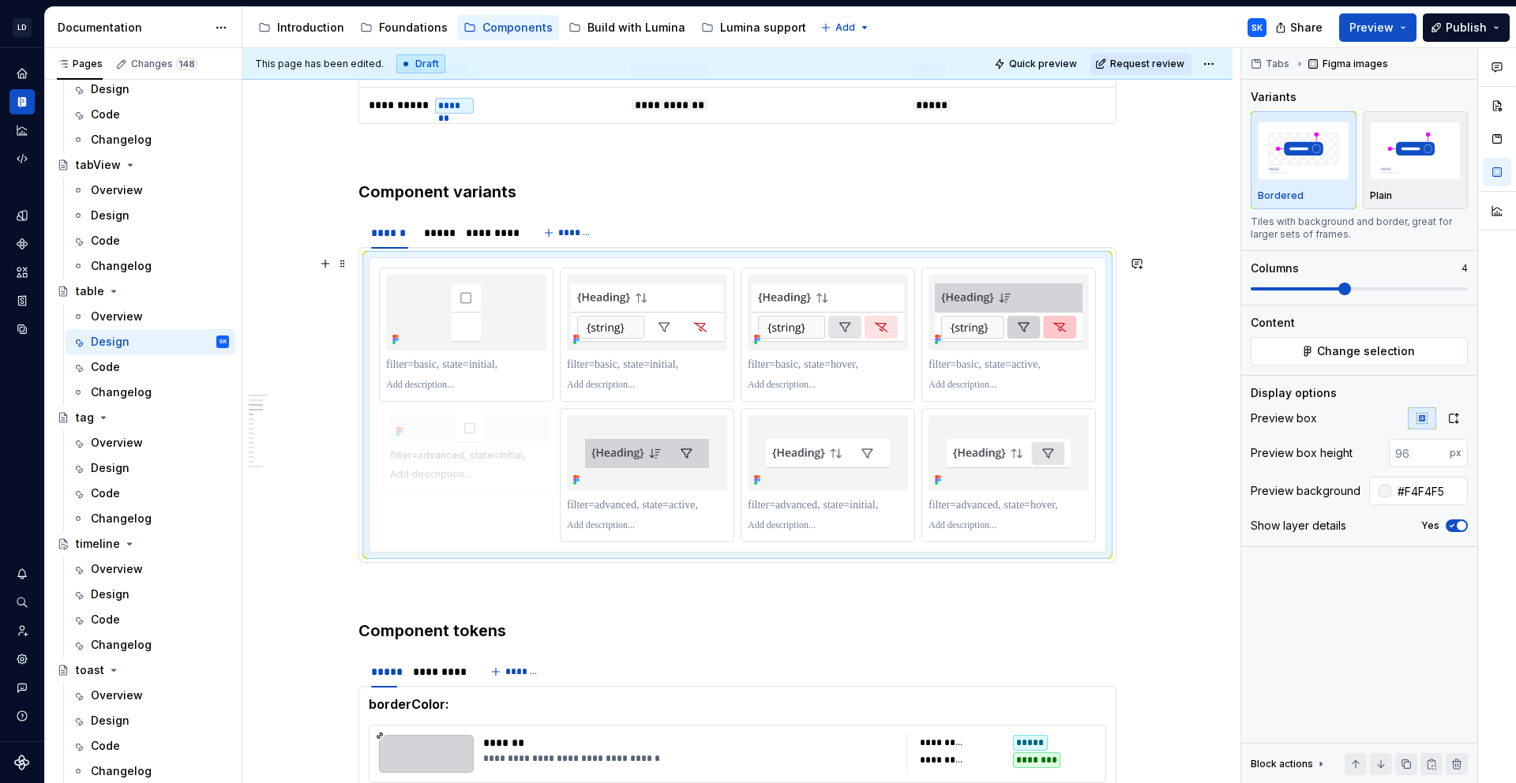
drag, startPoint x: 655, startPoint y: 428, endPoint x: 490, endPoint y: 435, distance: 165.2
click at [490, 435] on body "LD Lumina Web SK Dataset MxC-Fac Documentation Accessibility guide for tree Pag…" at bounding box center [758, 391] width 1516 height 783
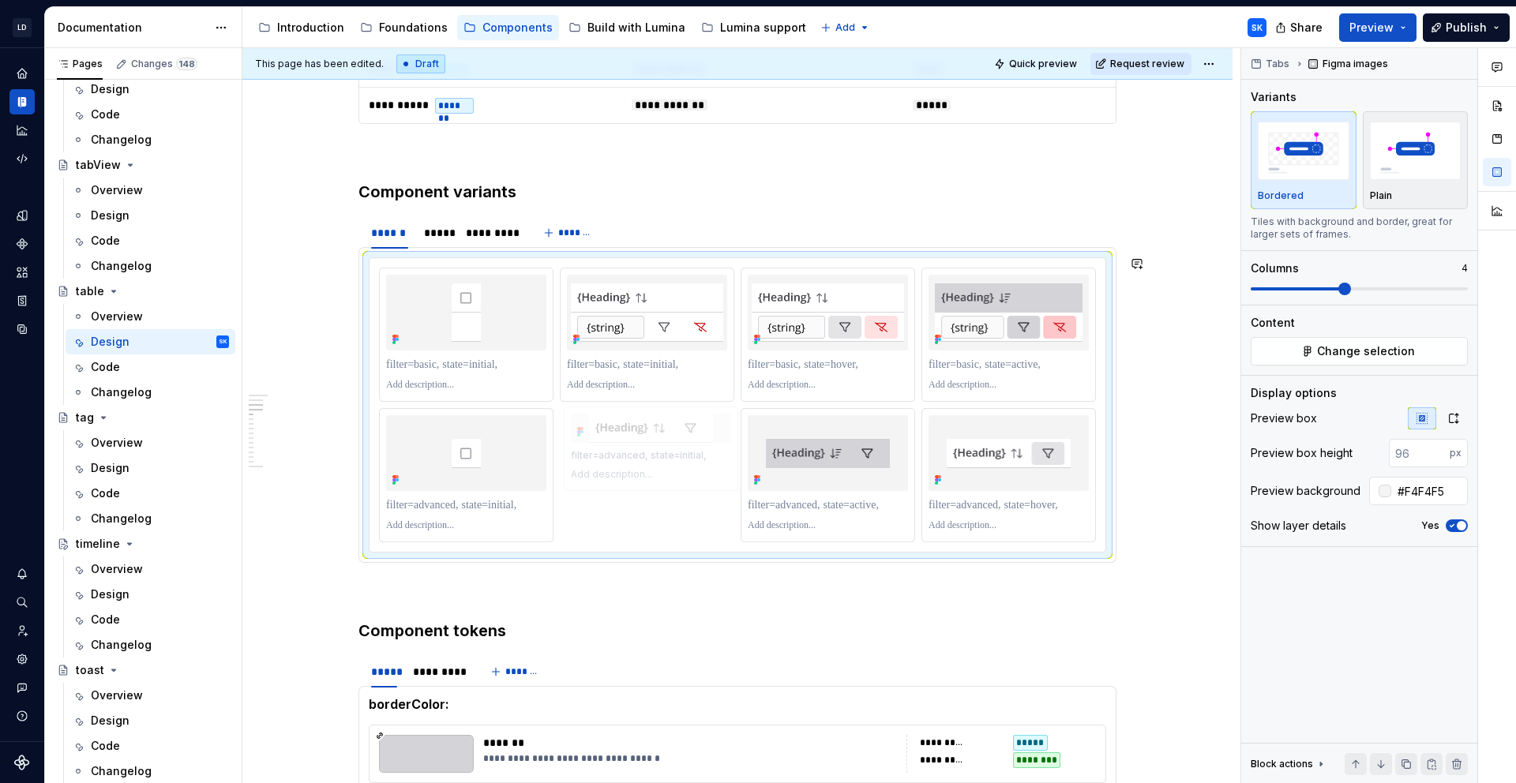
drag, startPoint x: 846, startPoint y: 425, endPoint x: 687, endPoint y: 425, distance: 158.7
click at [687, 425] on body "LD Lumina Web SK Dataset MxC-Fac Documentation Accessibility guide for tree Pag…" at bounding box center [758, 391] width 1516 height 783
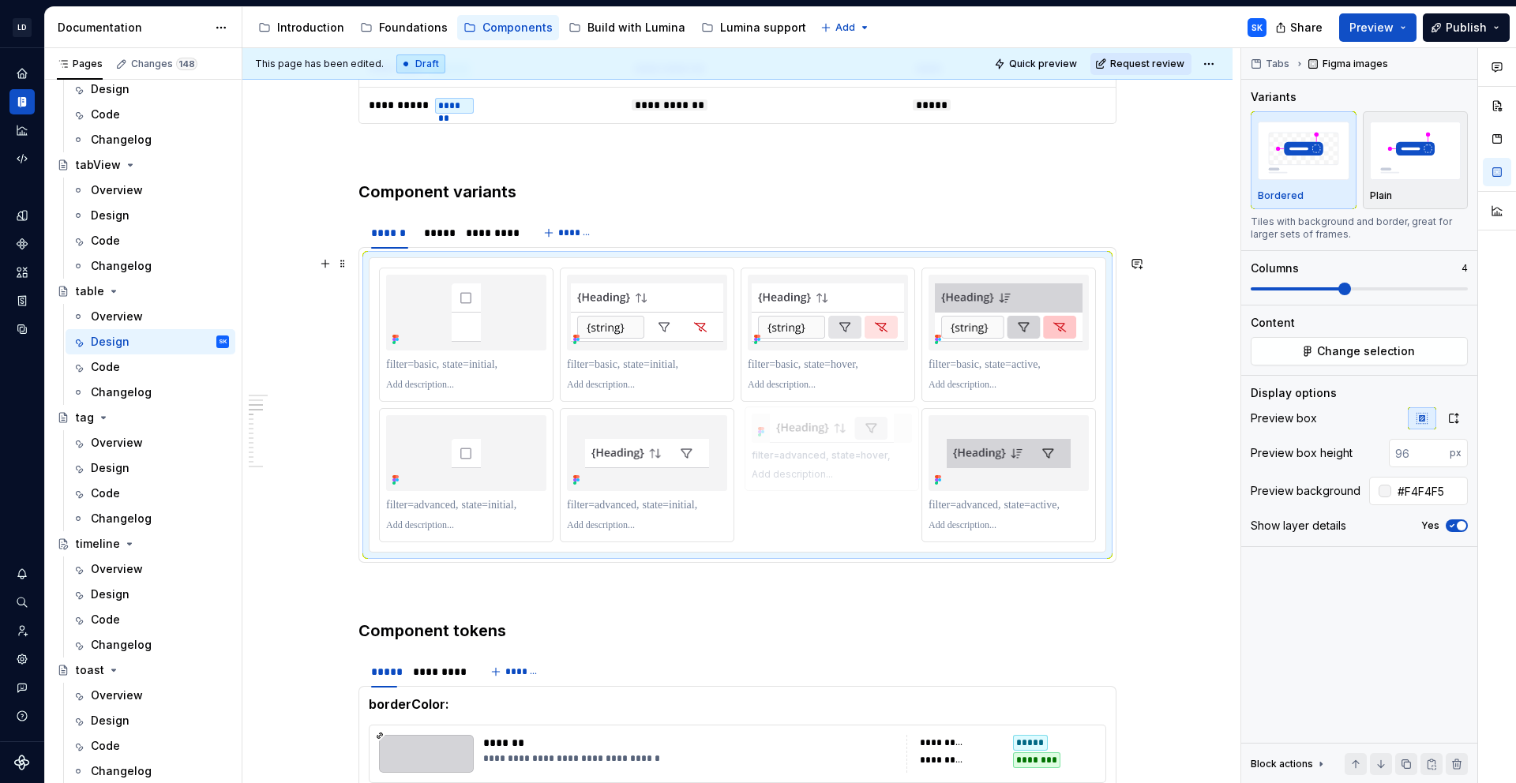
drag, startPoint x: 1052, startPoint y: 435, endPoint x: 877, endPoint y: 436, distance: 174.5
click at [877, 436] on body "LD Lumina Web SK Dataset MxC-Fac Documentation Accessibility guide for tree Pag…" at bounding box center [758, 391] width 1516 height 783
click at [437, 235] on div "*****" at bounding box center [437, 233] width 26 height 16
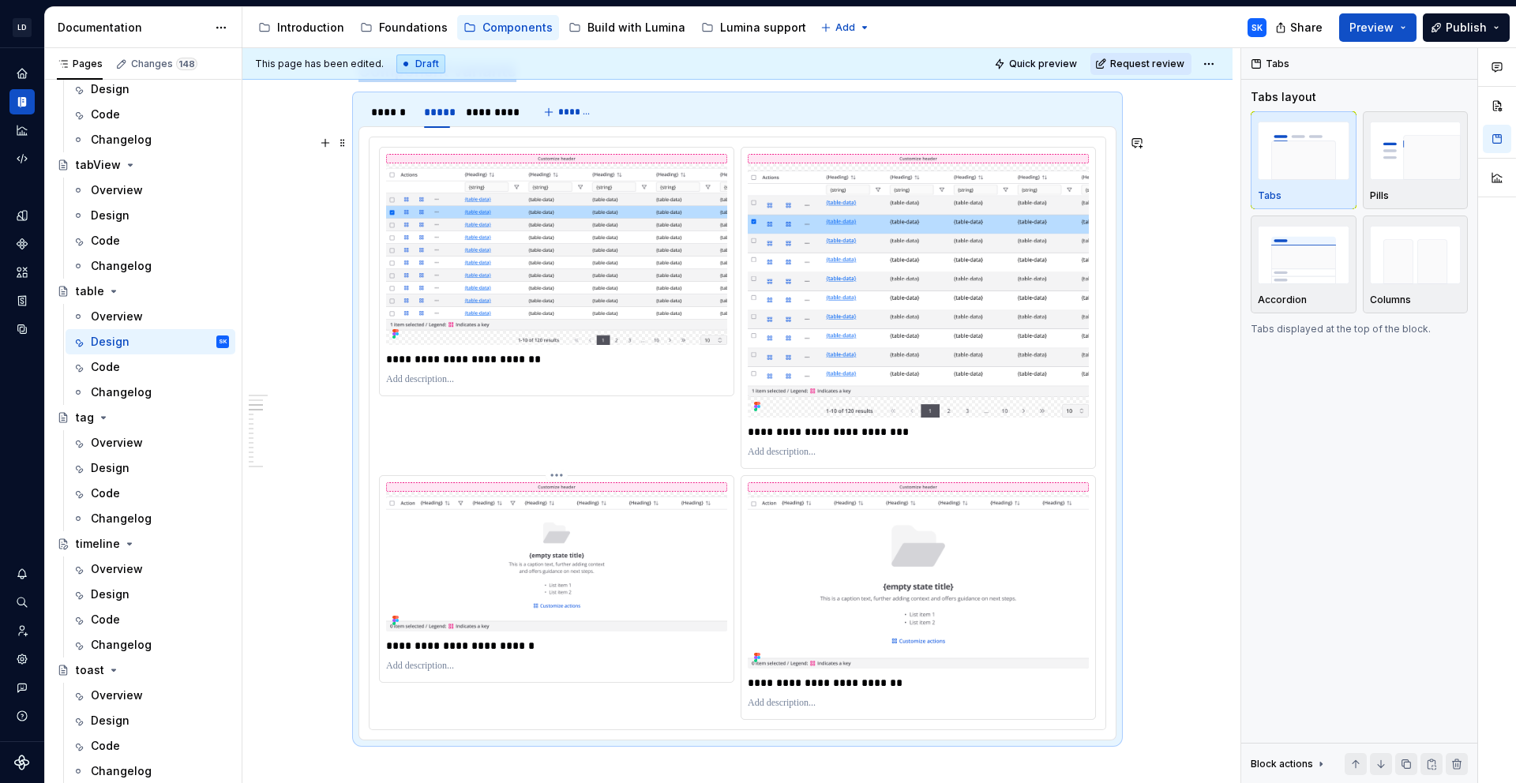
scroll to position [1278, 0]
click at [618, 136] on div "**********" at bounding box center [738, 432] width 736 height 592
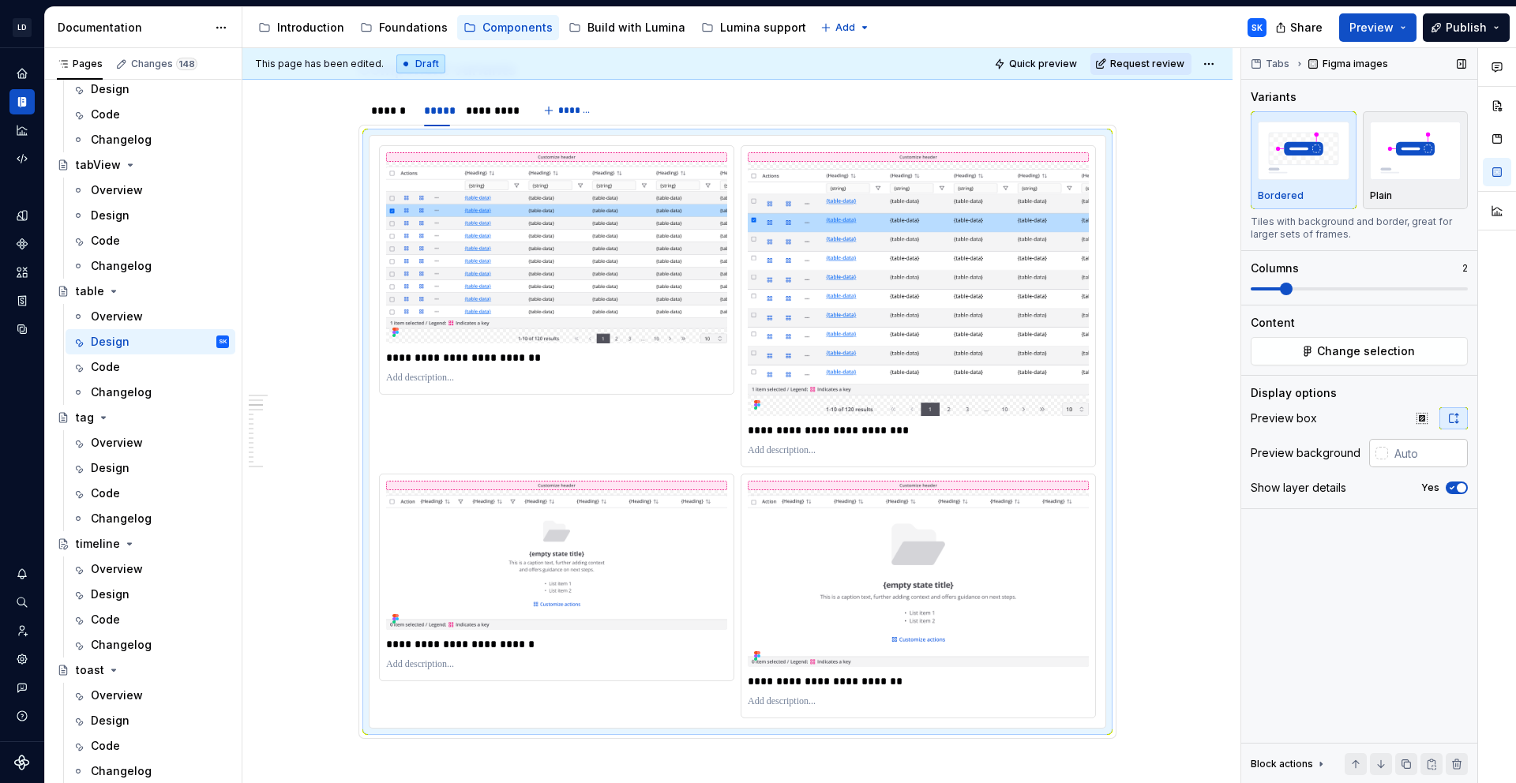
click at [1411, 460] on input "text" at bounding box center [1428, 453] width 80 height 28
click at [1432, 458] on input "#F4F4F5" at bounding box center [1429, 453] width 77 height 28
type input "#FFFFFF"
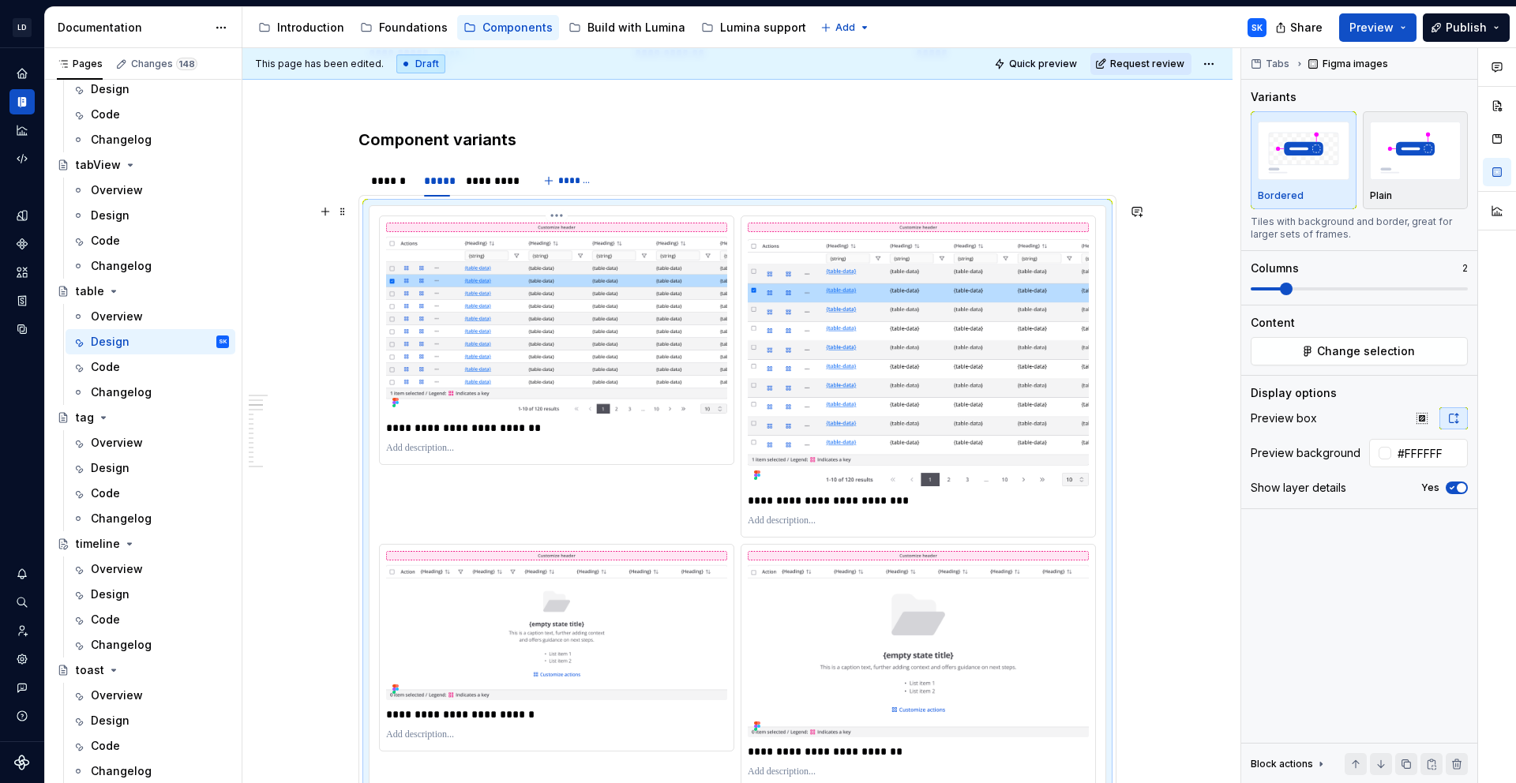
scroll to position [1207, 0]
click at [487, 176] on div "*********" at bounding box center [491, 182] width 51 height 16
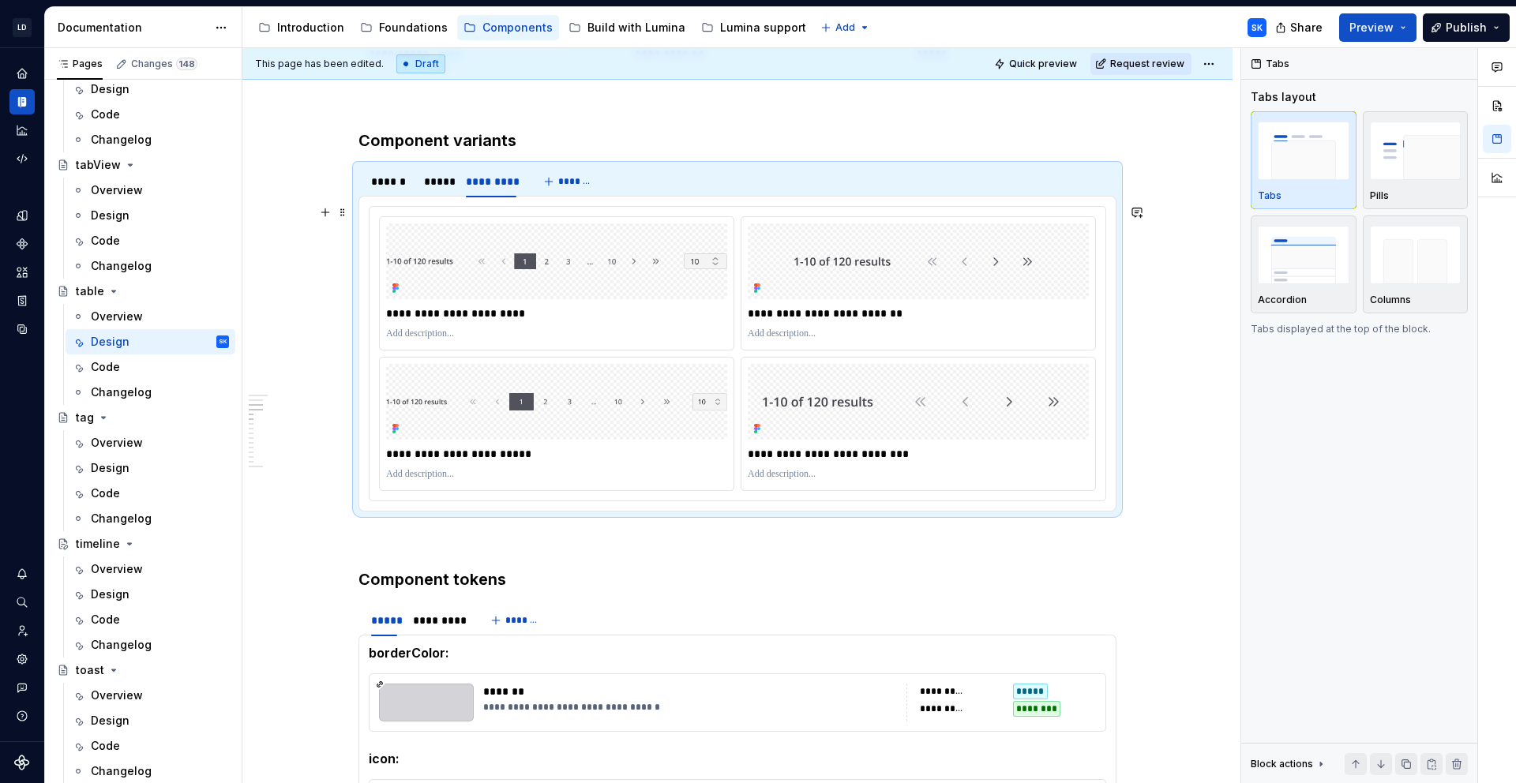
click at [738, 211] on div "**********" at bounding box center [738, 354] width 736 height 294
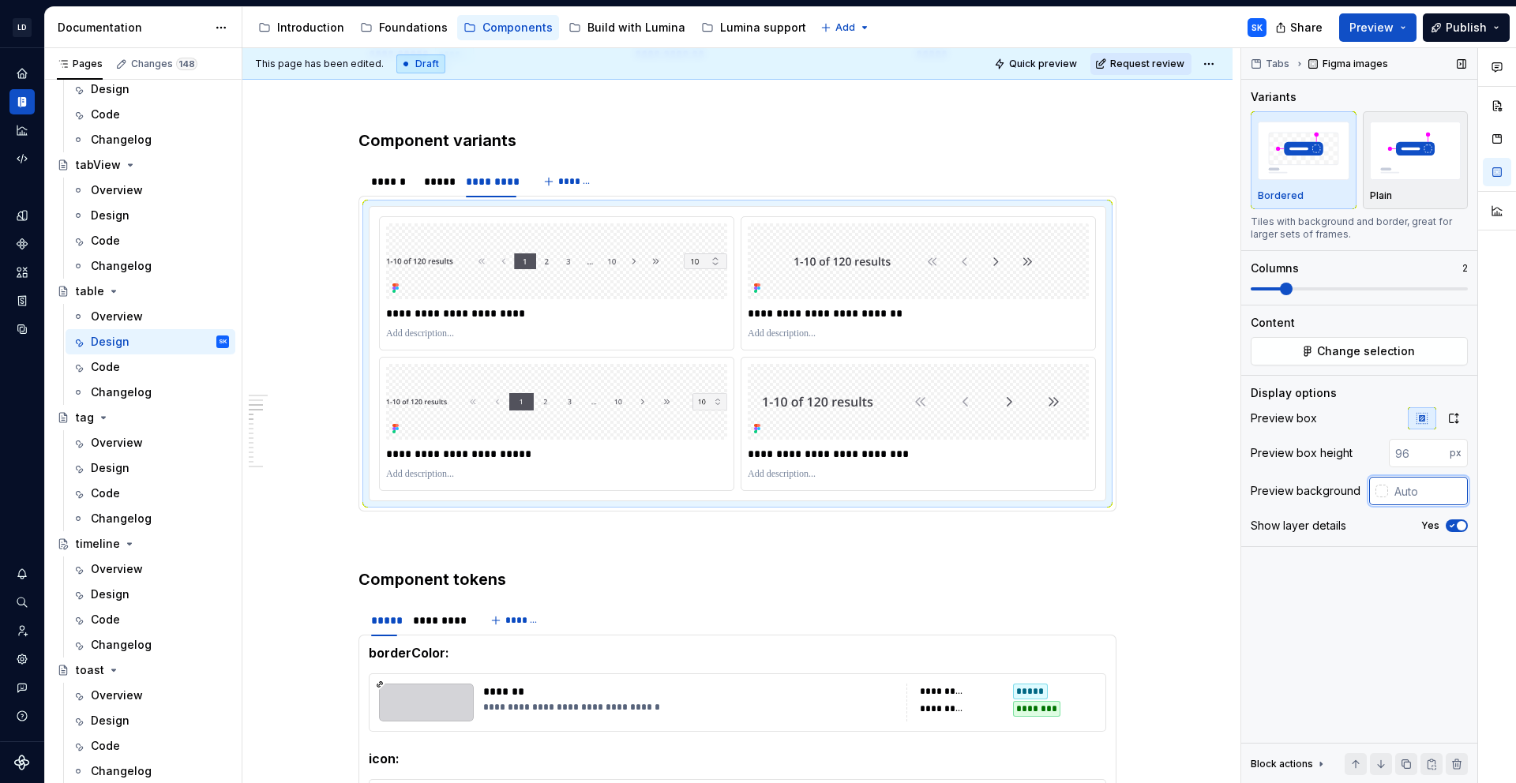
click at [1418, 497] on input "text" at bounding box center [1428, 491] width 80 height 28
click at [1445, 487] on input "#F4F4F5" at bounding box center [1429, 491] width 77 height 28
type input "#E4E4E7"
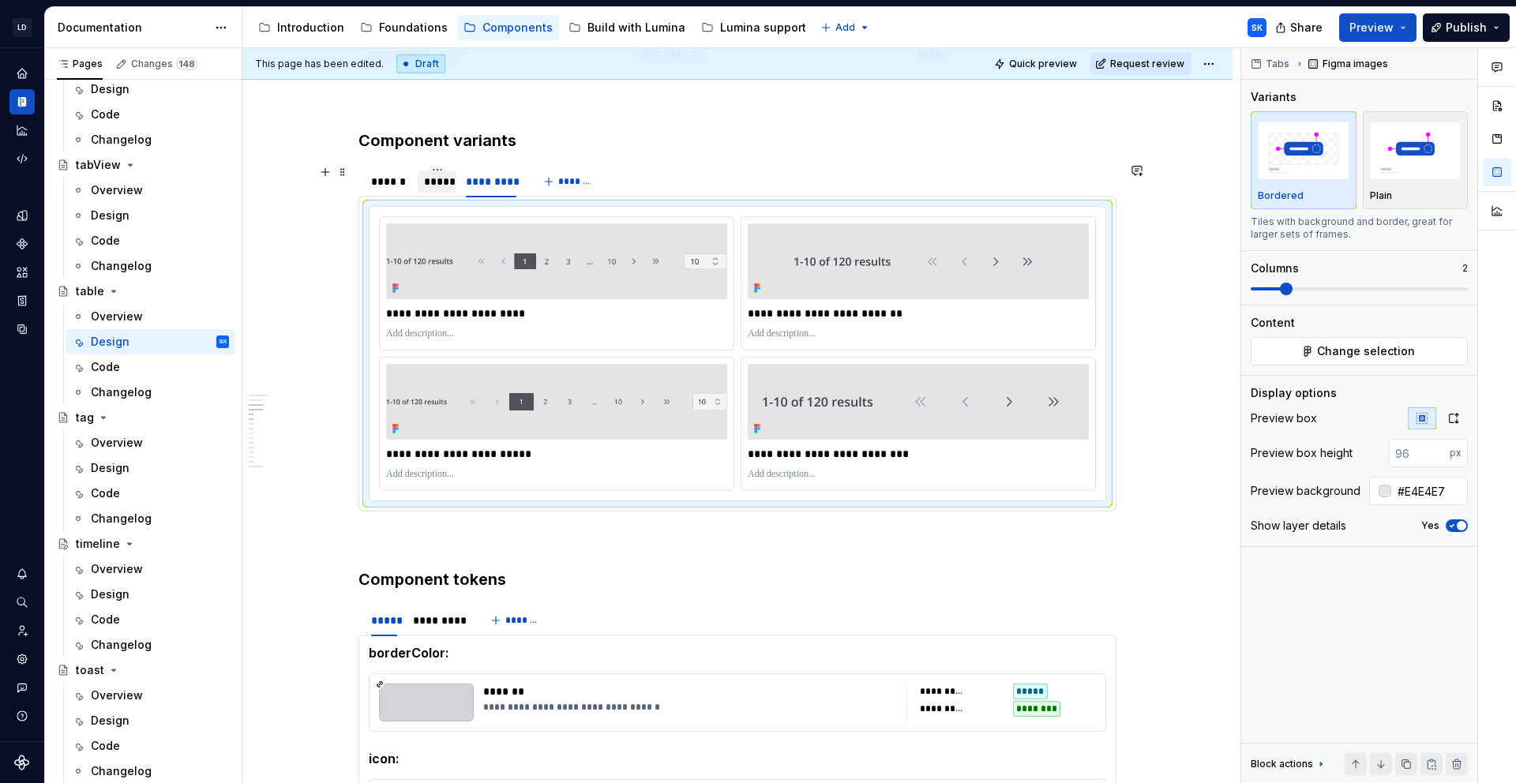
click at [450, 181] on div "*****" at bounding box center [437, 182] width 26 height 16
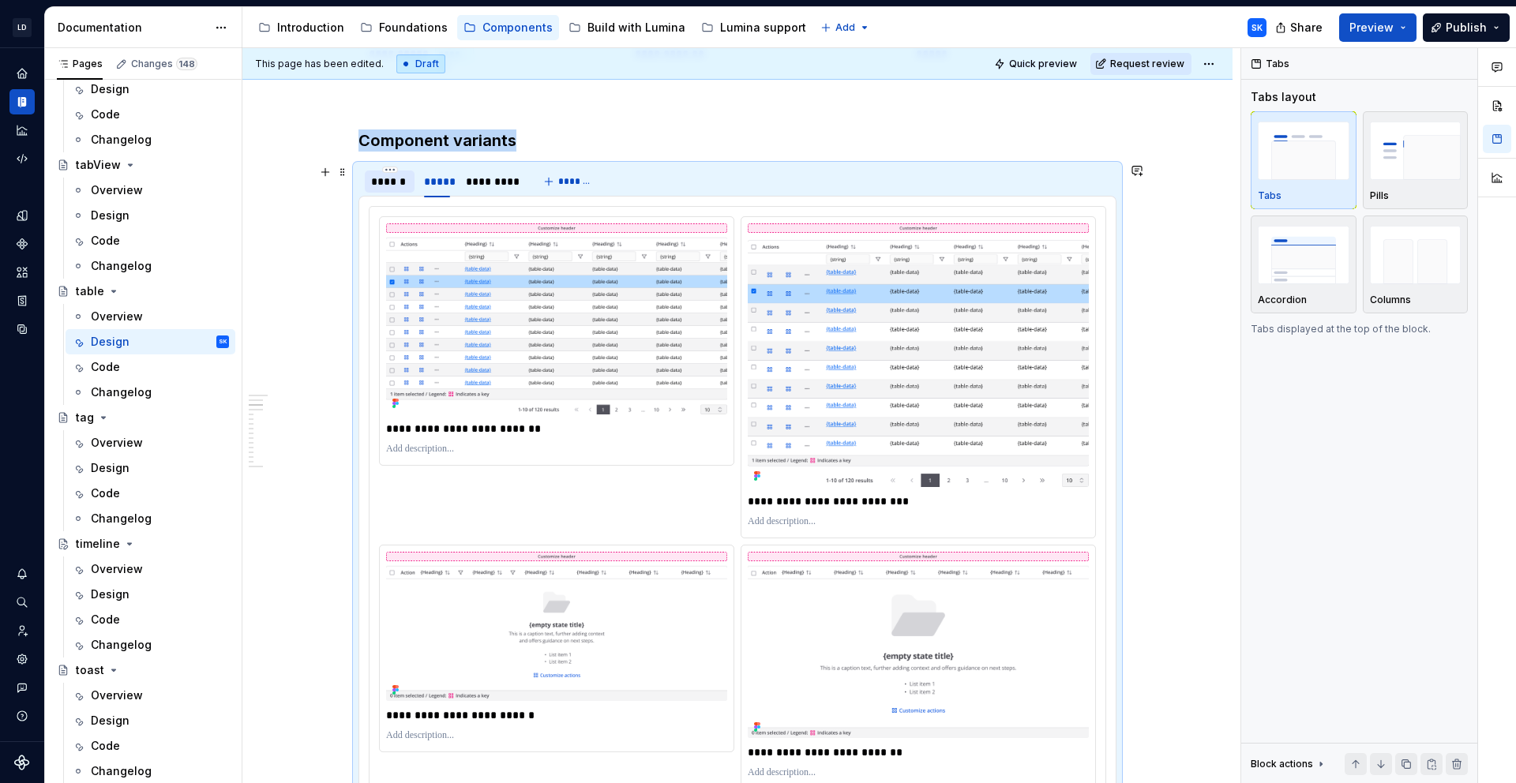
click at [392, 181] on div "******" at bounding box center [389, 182] width 37 height 16
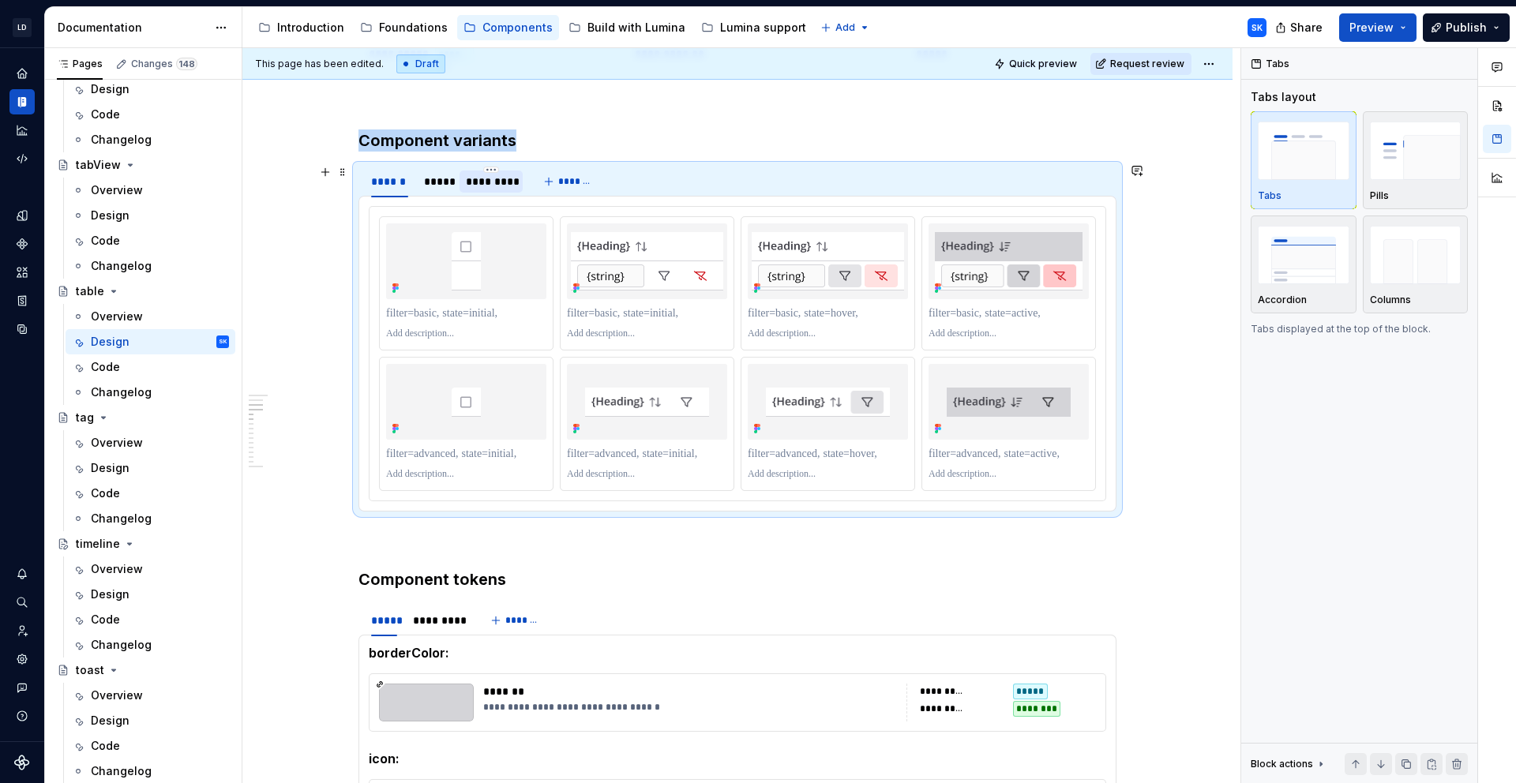
click at [485, 191] on div "*********" at bounding box center [491, 181] width 63 height 25
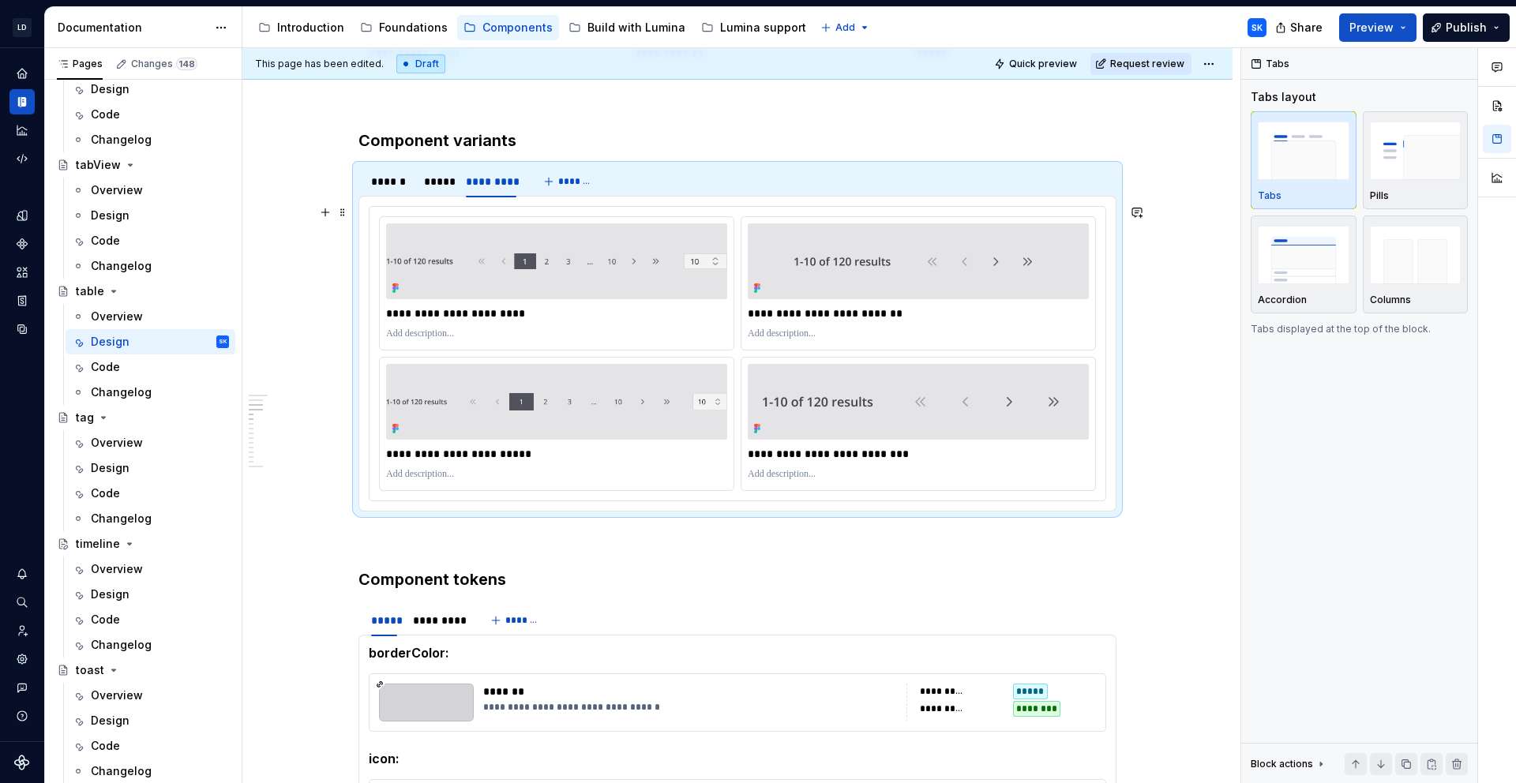
click at [747, 209] on div "**********" at bounding box center [738, 354] width 736 height 294
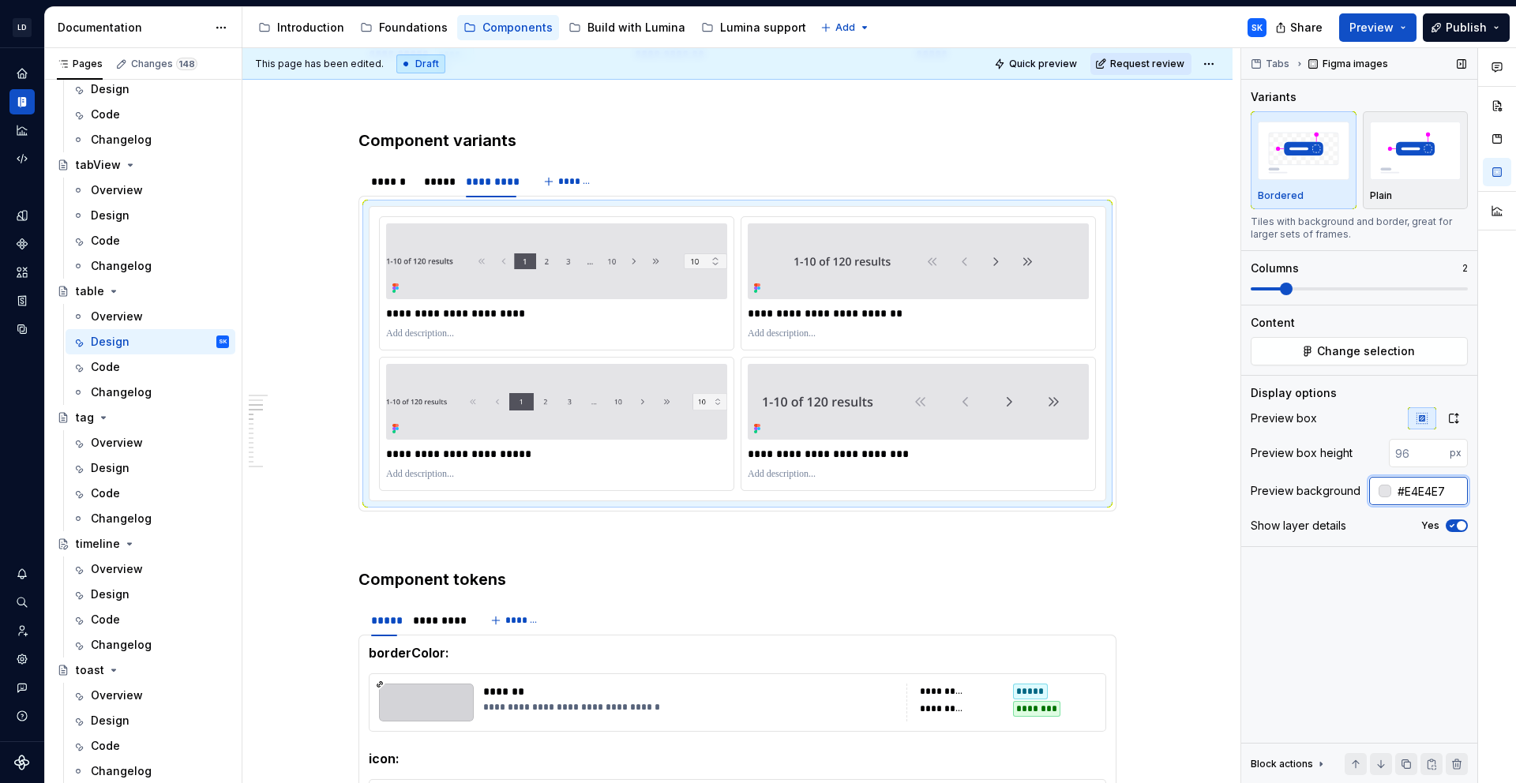
click at [1413, 489] on input "#E4E4E7" at bounding box center [1429, 491] width 77 height 28
click at [1447, 495] on input "#E4E4E7" at bounding box center [1429, 491] width 77 height 28
drag, startPoint x: 1453, startPoint y: 490, endPoint x: 1373, endPoint y: 490, distance: 79.7
click at [1373, 490] on div "#E4E4E7" at bounding box center [1418, 491] width 99 height 28
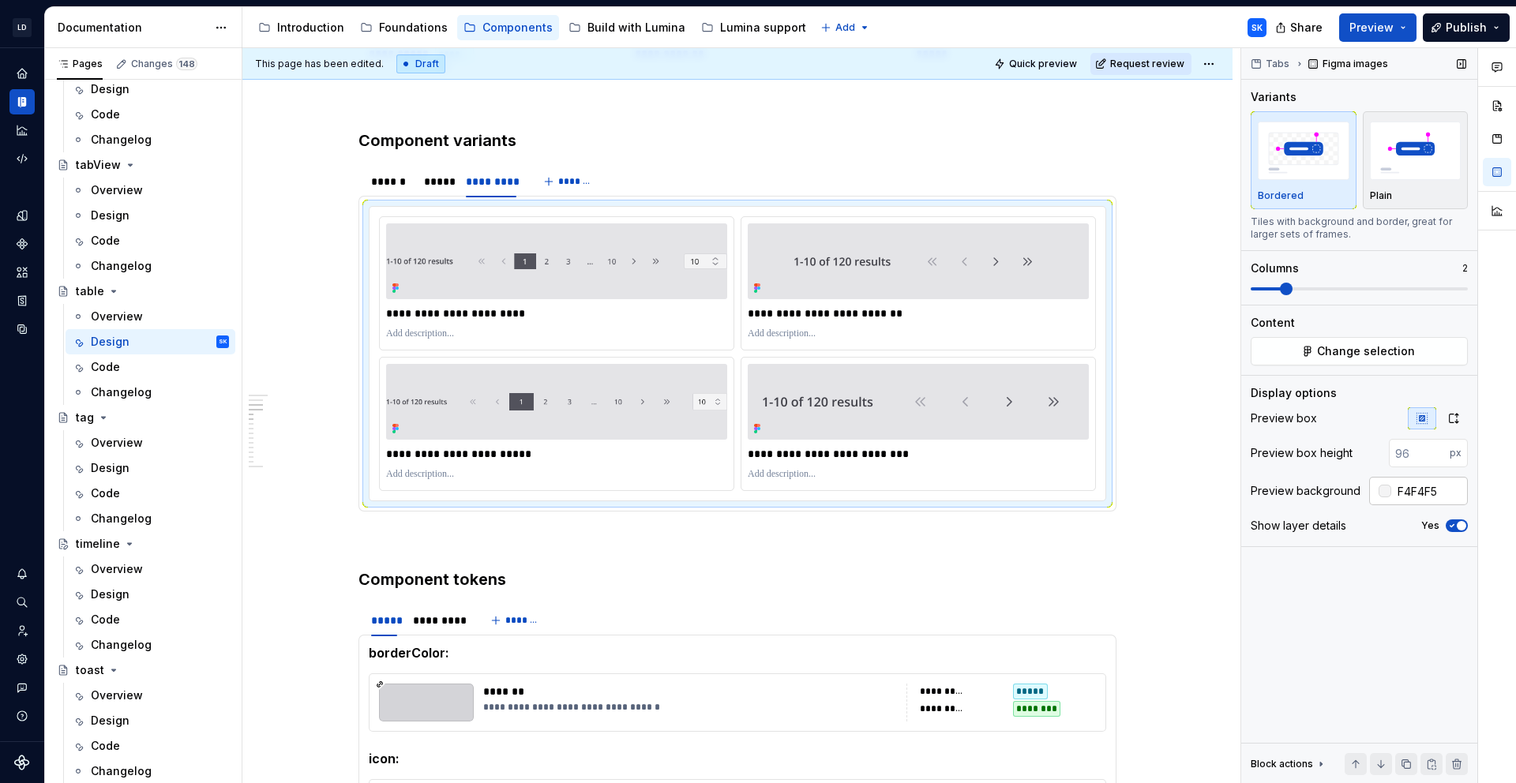
type input "#F4F4F5"
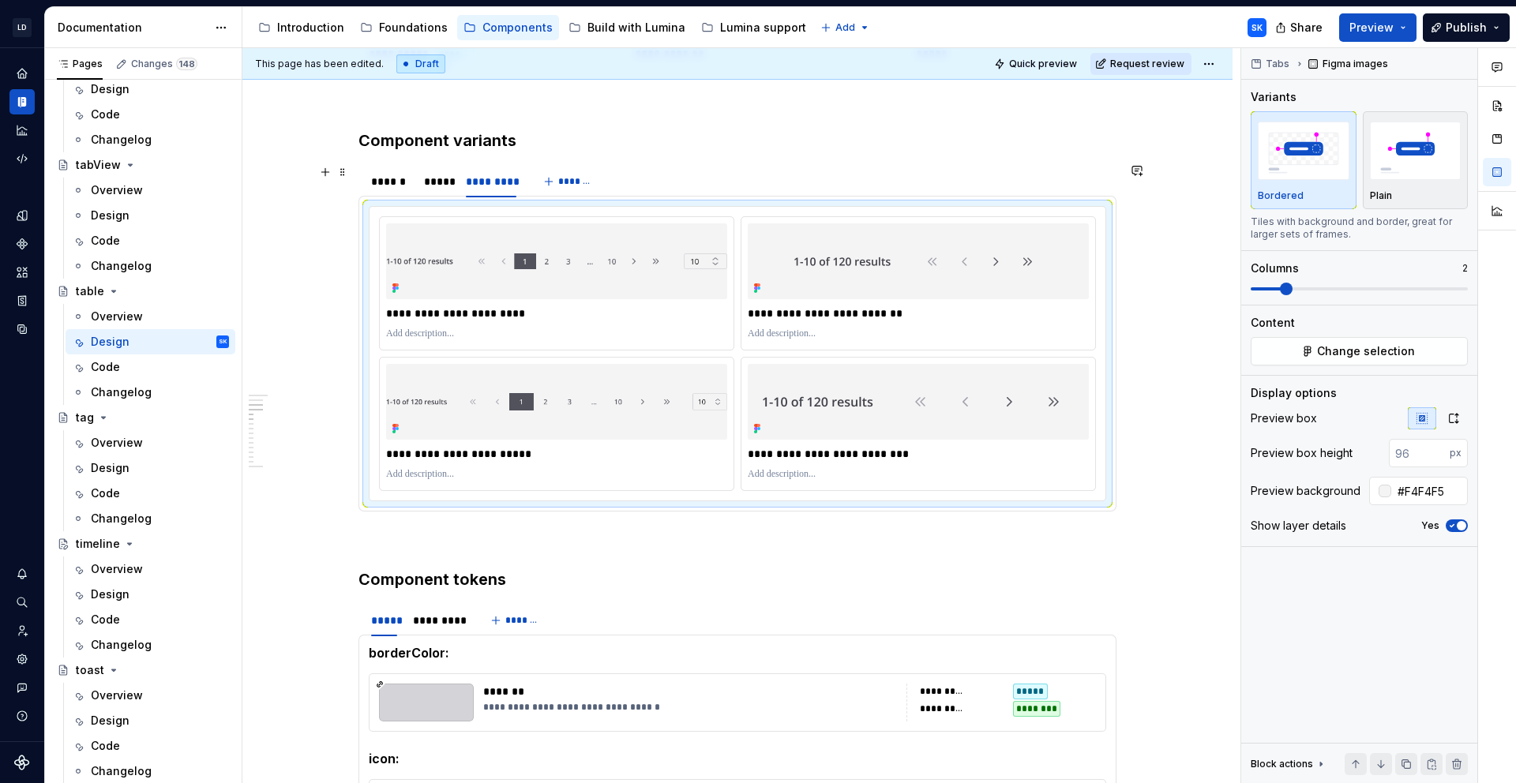
click at [403, 177] on div "******" at bounding box center [389, 182] width 37 height 16
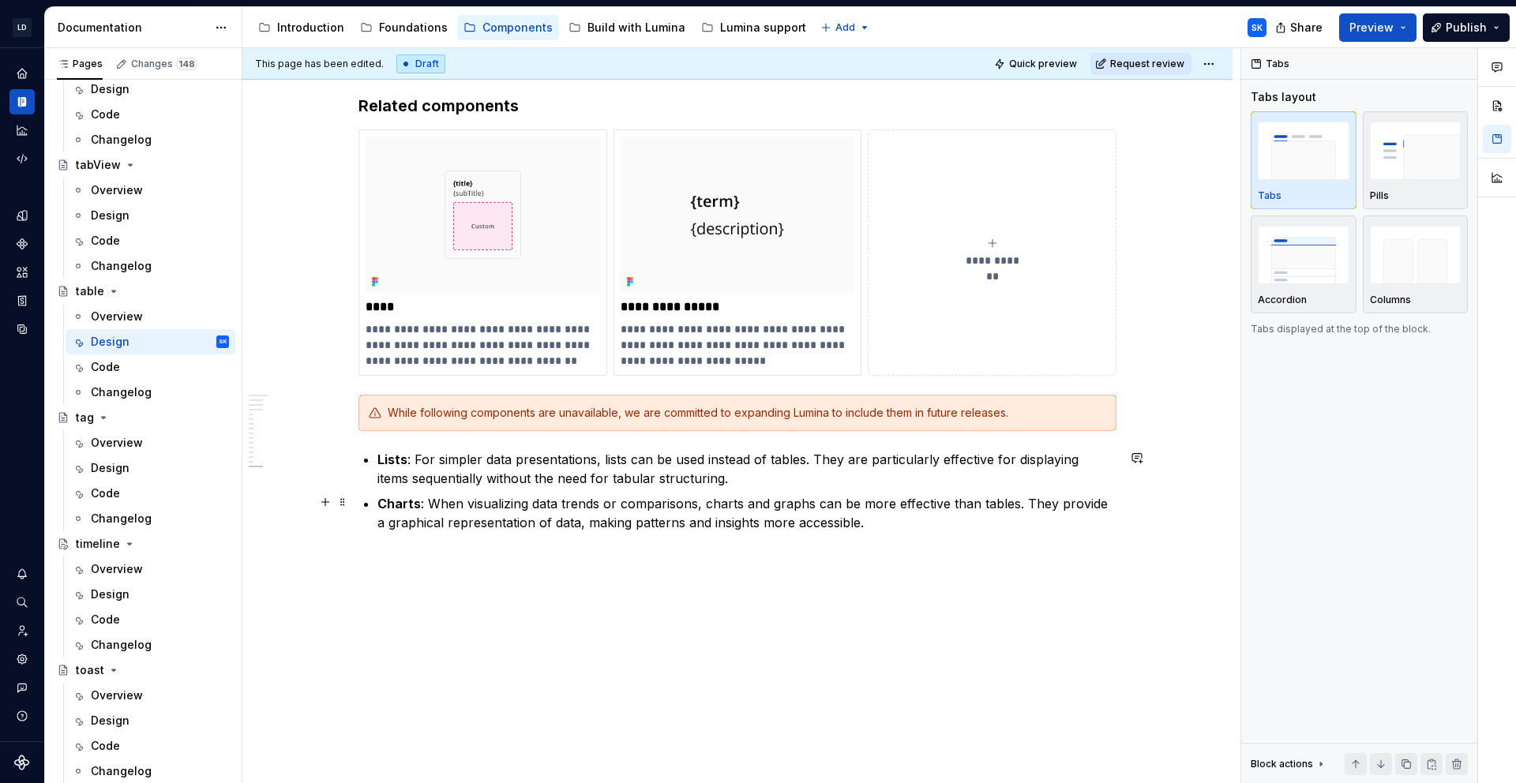
scroll to position [2787, 0]
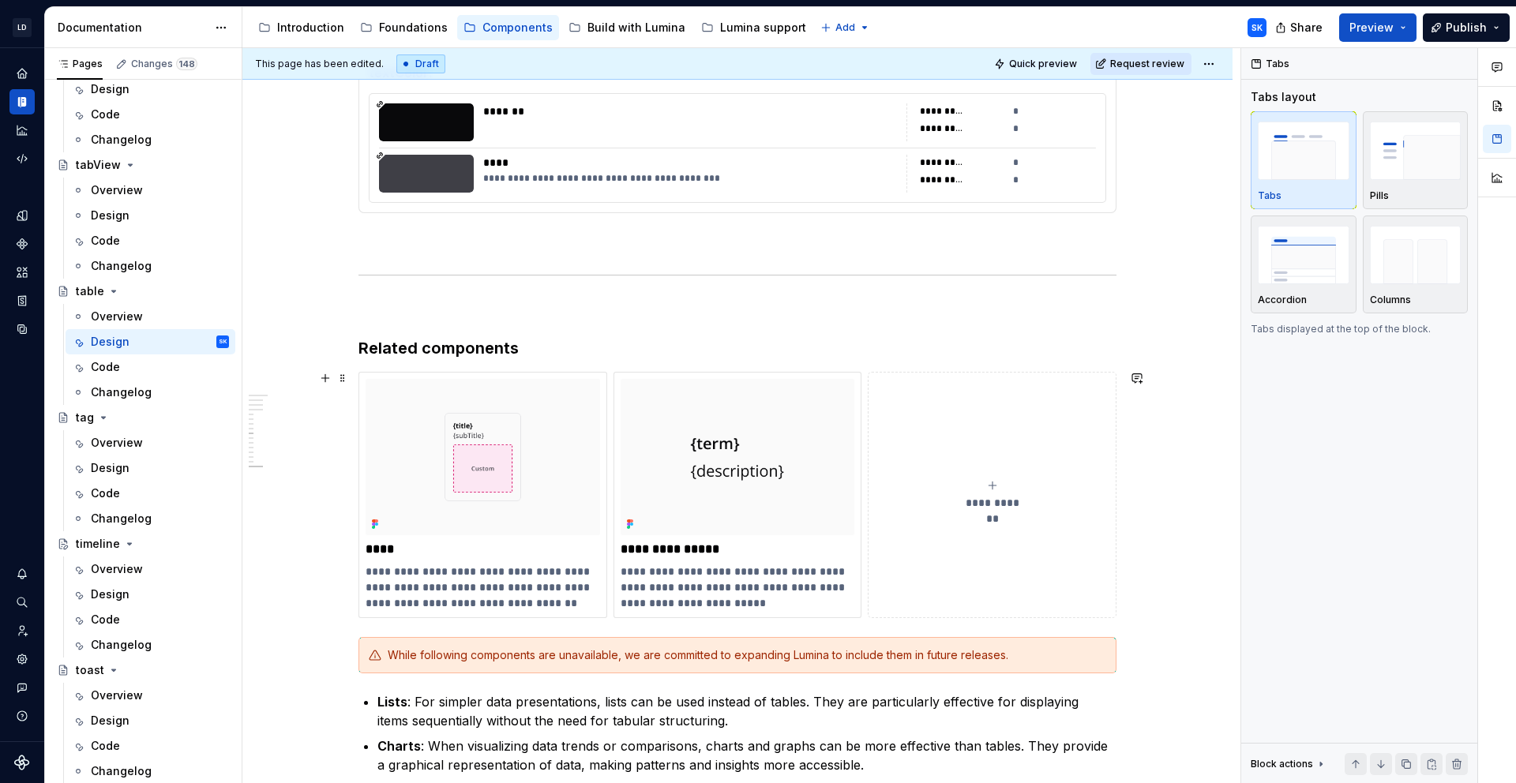
click at [869, 614] on div "**********" at bounding box center [737, 495] width 758 height 246
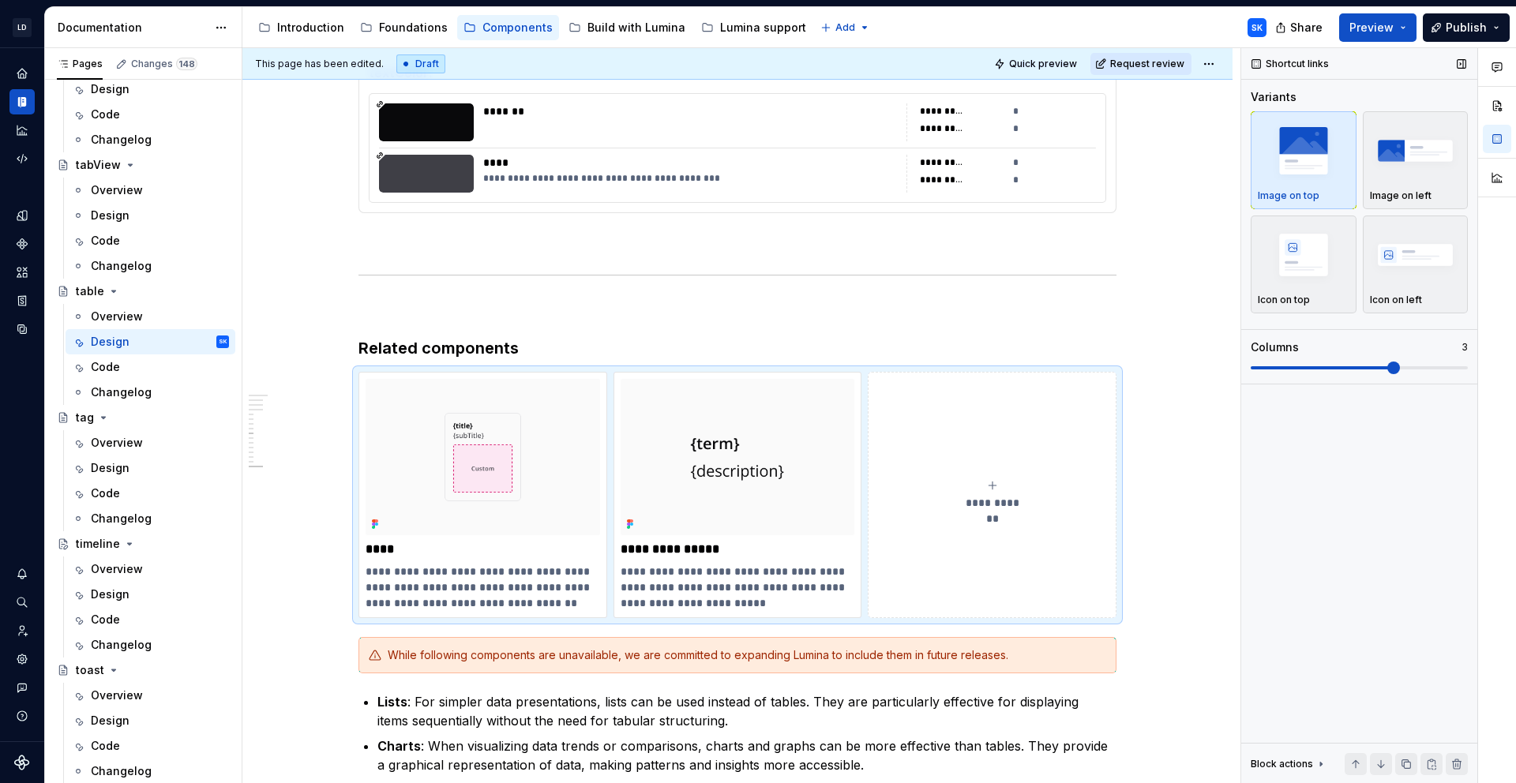
click at [1462, 375] on div "Variants Image on top Image on left Icon on top Icon on left Columns 3" at bounding box center [1359, 236] width 217 height 295
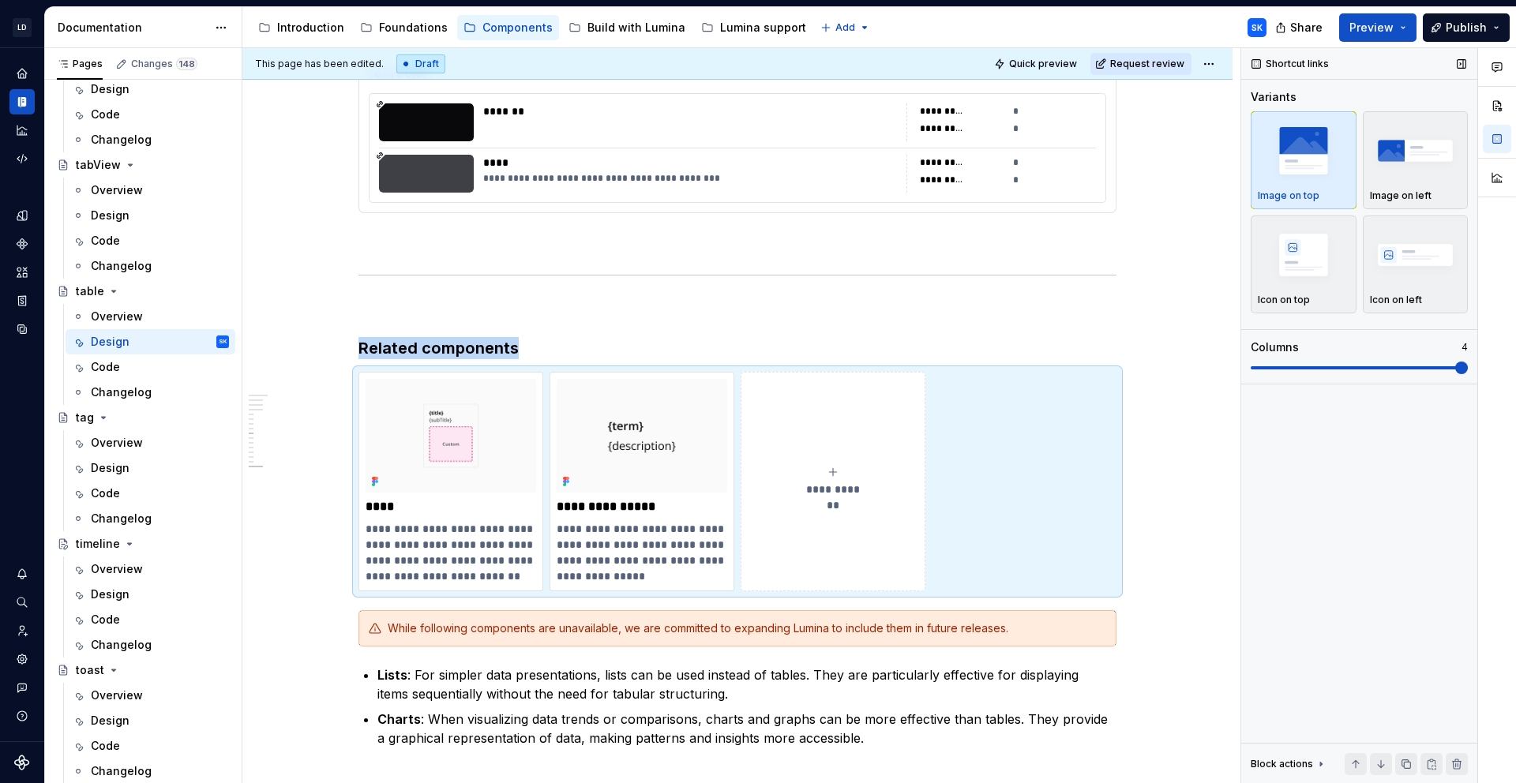
click at [1461, 370] on span at bounding box center [1359, 368] width 217 height 13
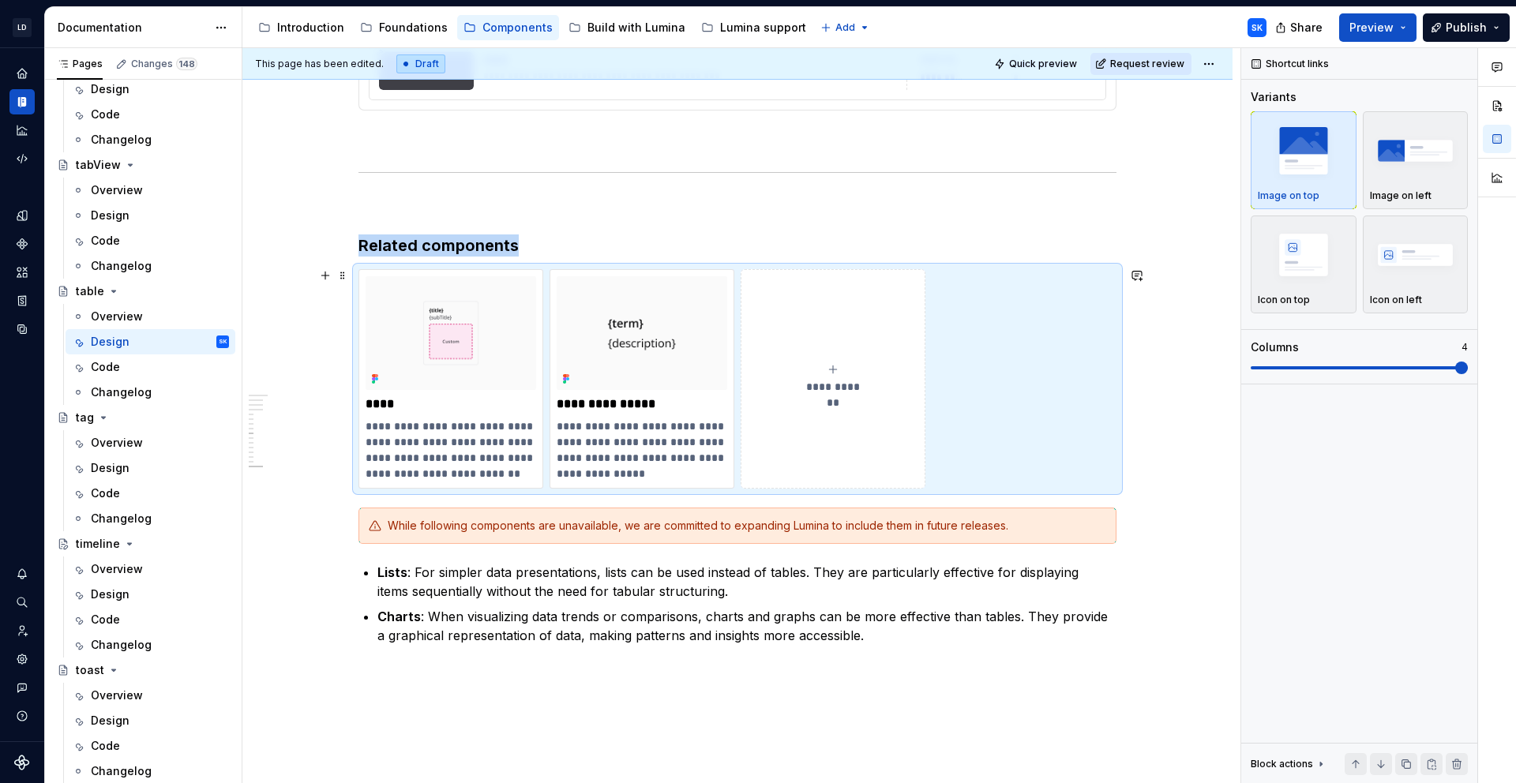
scroll to position [2941, 0]
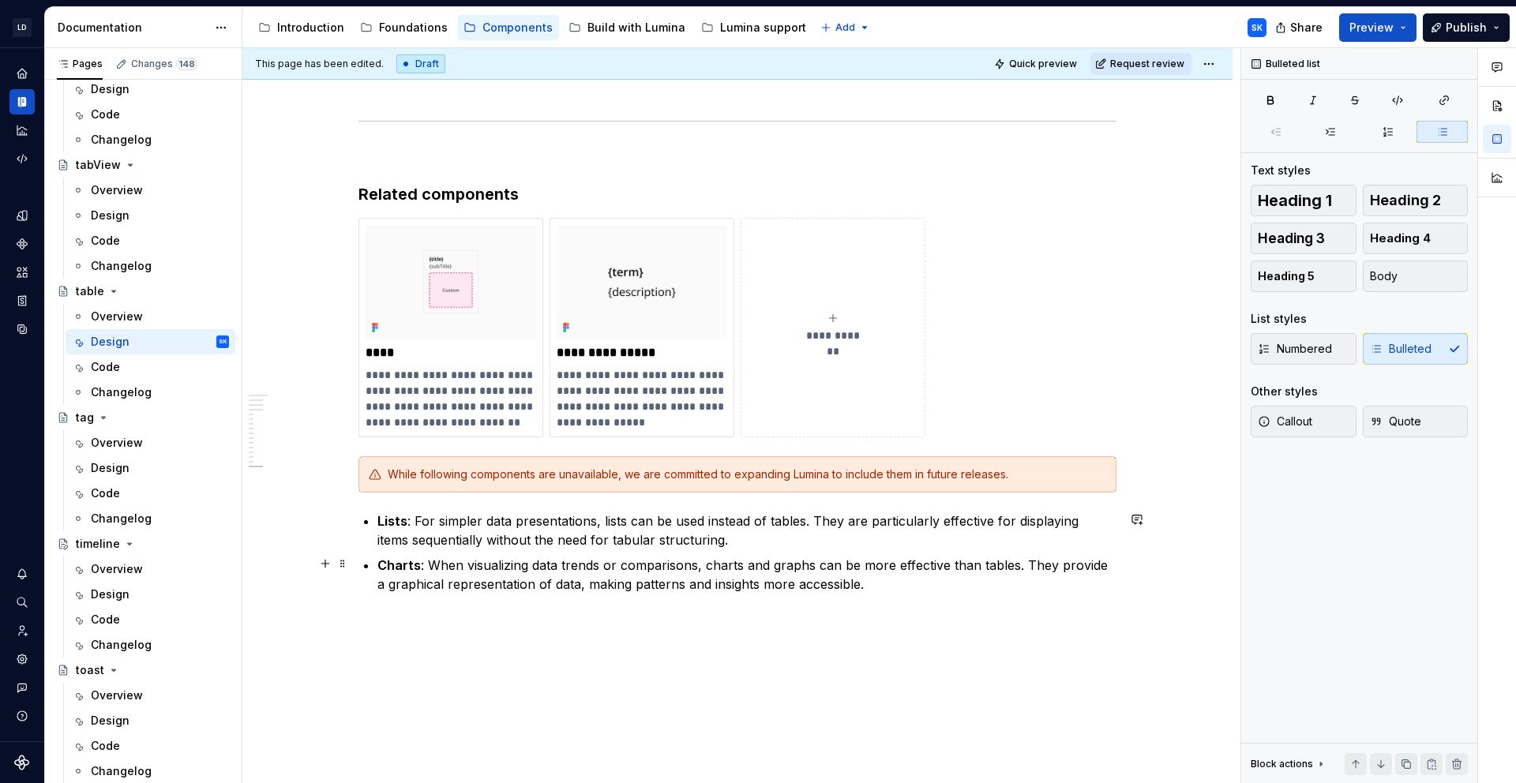
click at [869, 587] on p "Charts : When visualizing data trends or comparisons, charts and graphs can be …" at bounding box center [746, 575] width 739 height 38
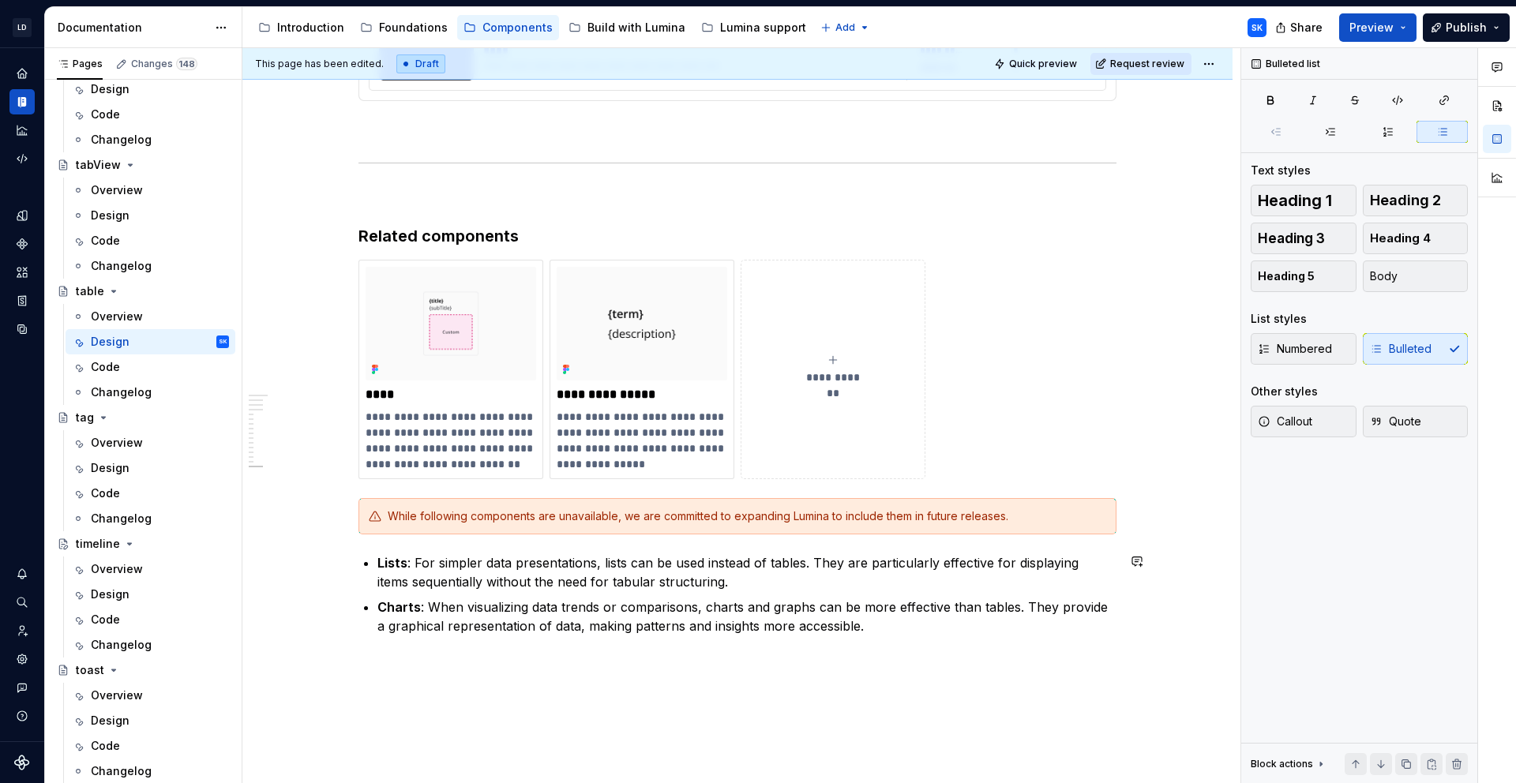
scroll to position [2903, 0]
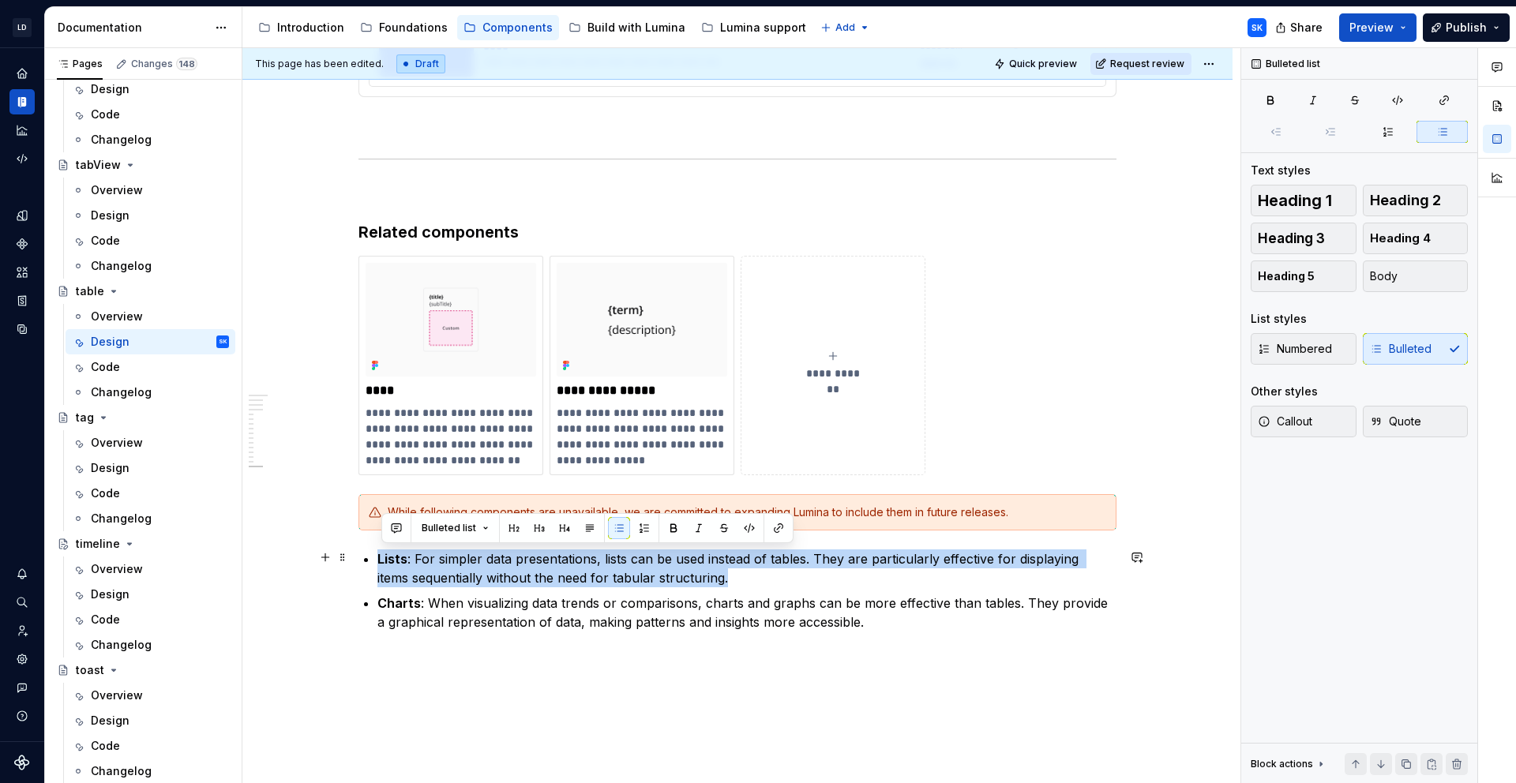
drag, startPoint x: 715, startPoint y: 581, endPoint x: 381, endPoint y: 557, distance: 334.8
click at [381, 557] on p "Lists : For simpler data presentations, lists can be used instead of tables. Th…" at bounding box center [746, 569] width 739 height 38
copy p "Lists : For simpler data presentations, lists can be used instead of tables. Th…"
click at [416, 554] on p "Lists : For simpler data presentations, lists can be used instead of tables. Th…" at bounding box center [746, 569] width 739 height 38
drag, startPoint x: 700, startPoint y: 574, endPoint x: 420, endPoint y: 558, distance: 280.8
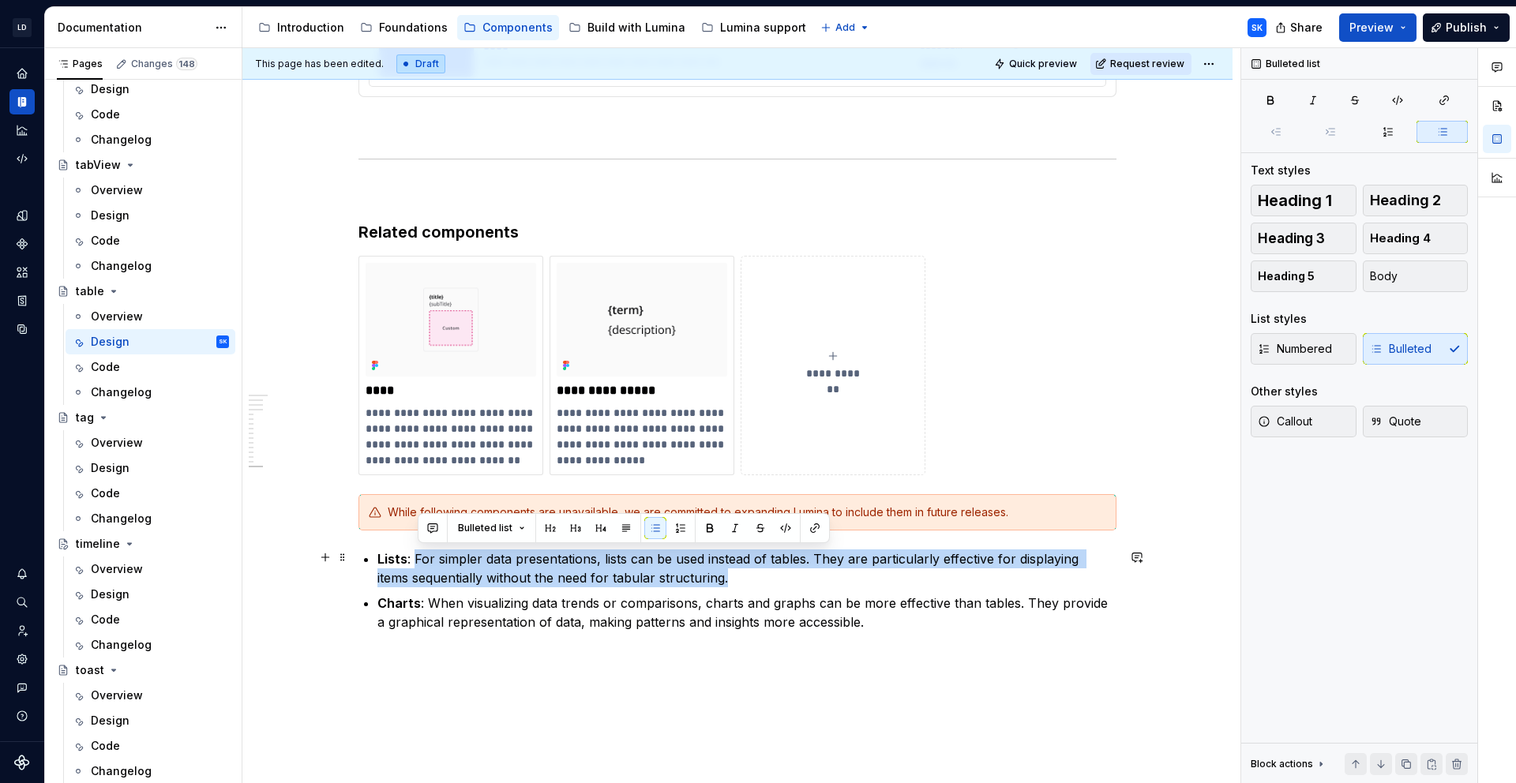
click at [420, 558] on p "Lists : For simpler data presentations, lists can be used instead of tables. Th…" at bounding box center [746, 569] width 739 height 38
copy p "For simpler data presentations, lists can be used instead of tables. They are p…"
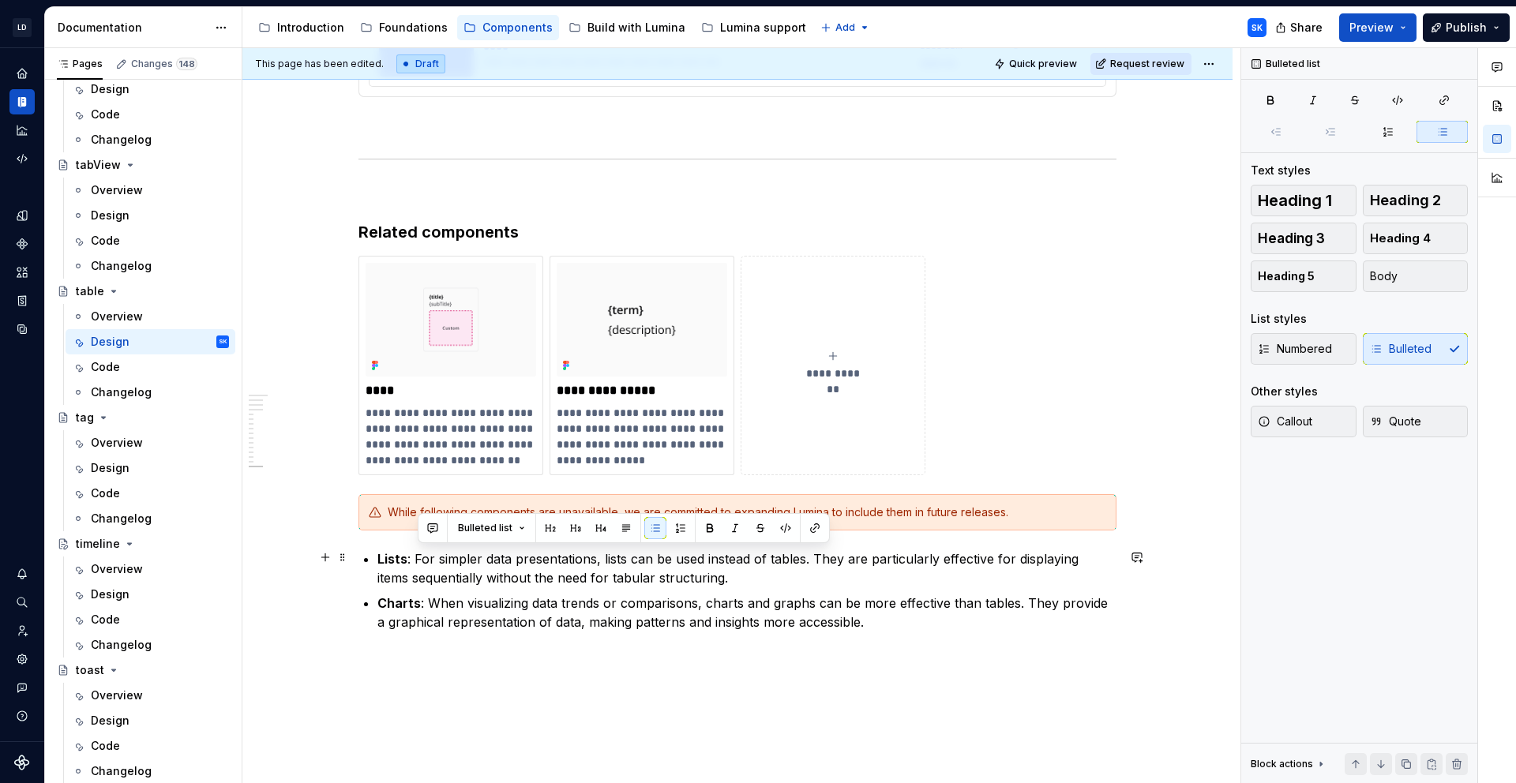
click at [479, 569] on p "Lists : For simpler data presentations, lists can be used instead of tables. Th…" at bounding box center [746, 569] width 739 height 38
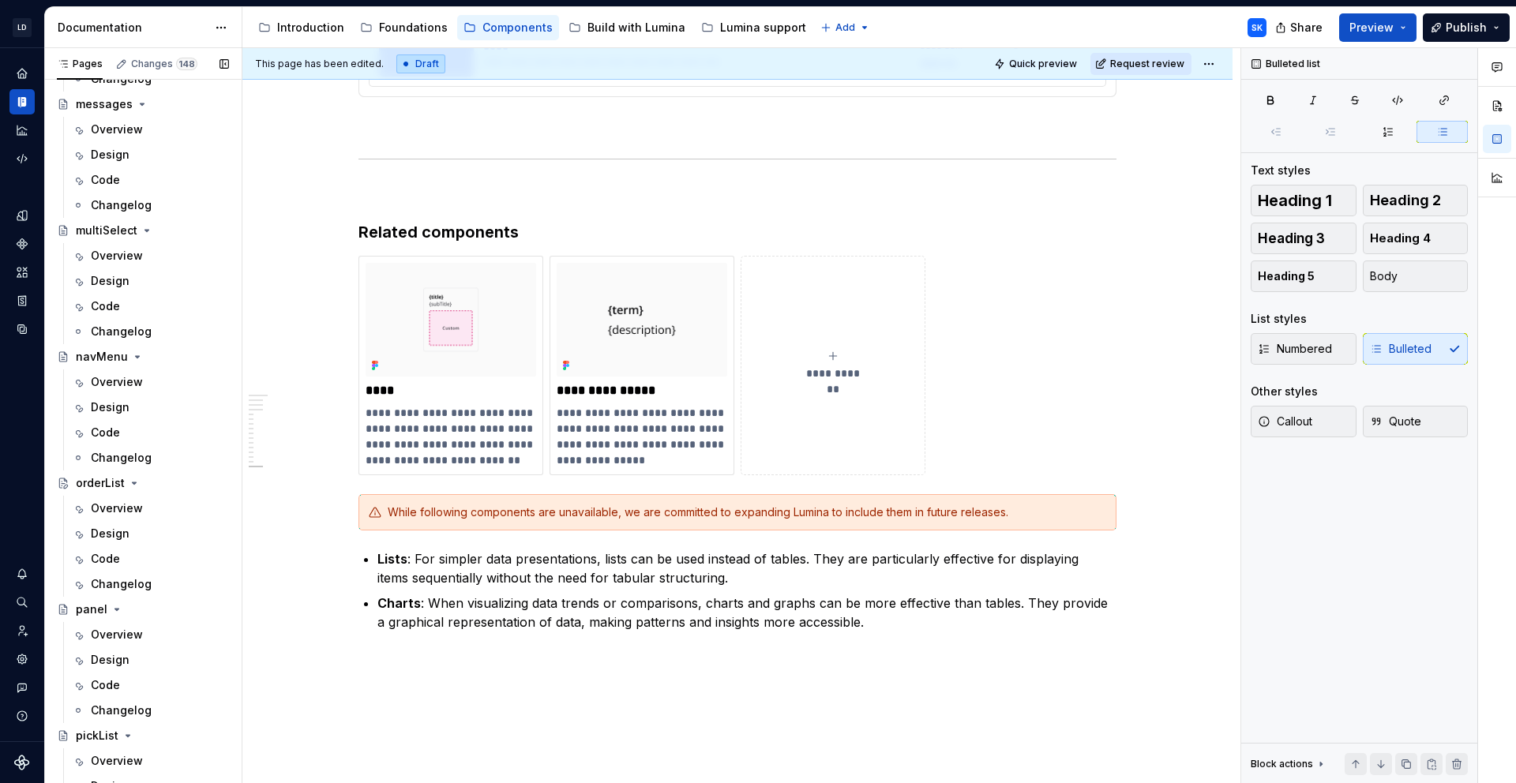
scroll to position [2869, 0]
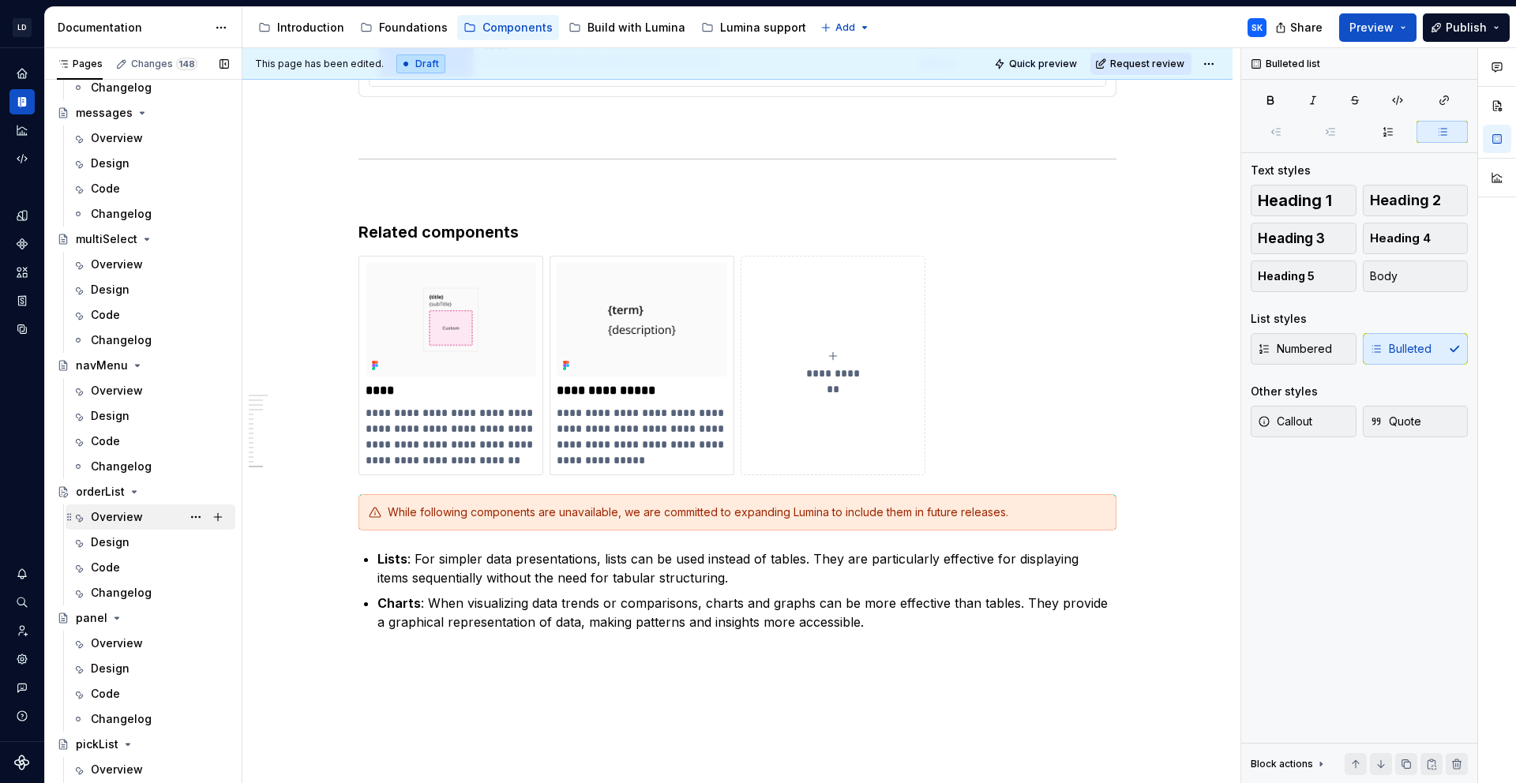
click at [148, 520] on div "Overview" at bounding box center [160, 517] width 138 height 22
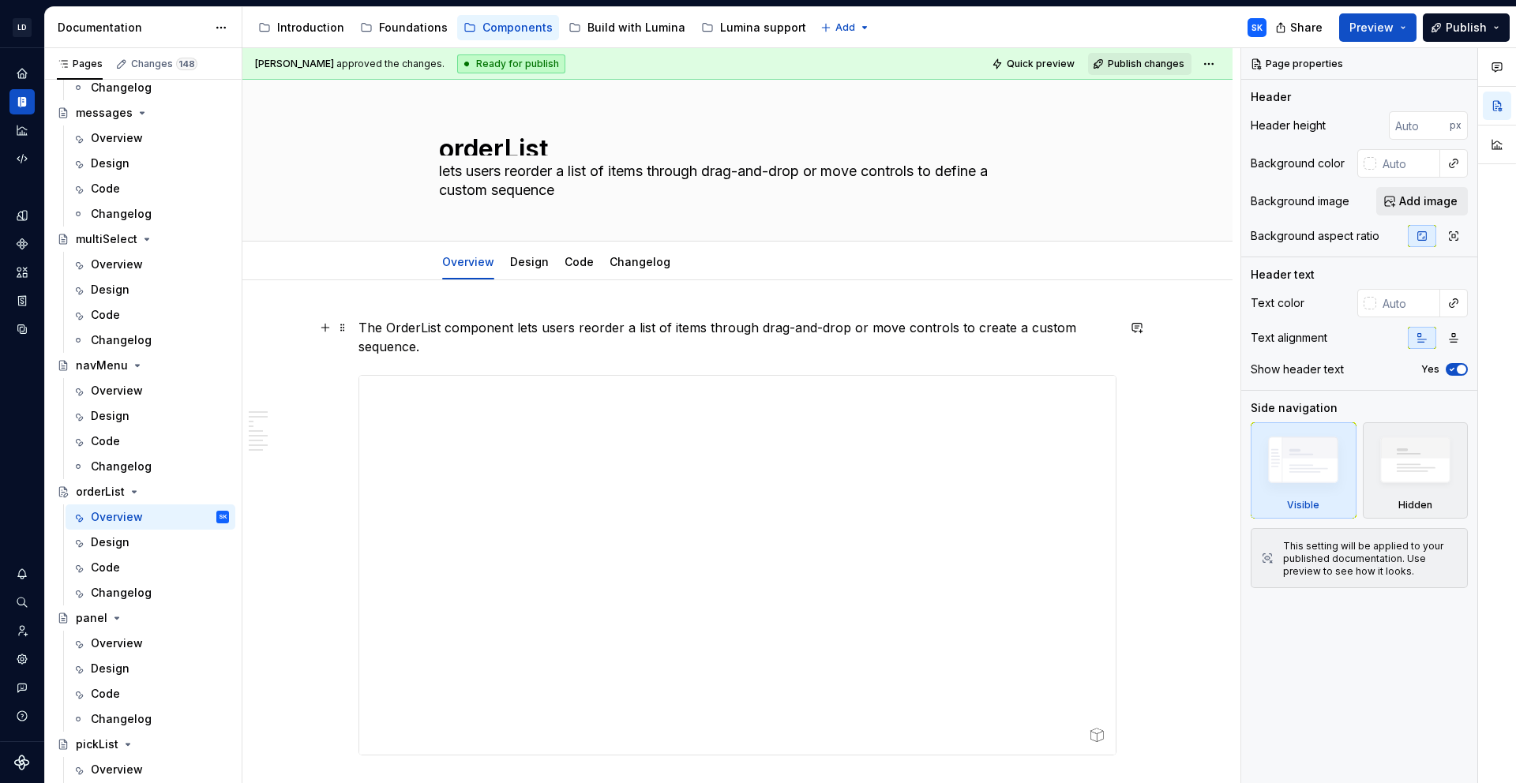
type textarea "*"
click at [448, 347] on p "The OrderList component lets users reorder a list of items through drag-and-dro…" at bounding box center [737, 337] width 758 height 38
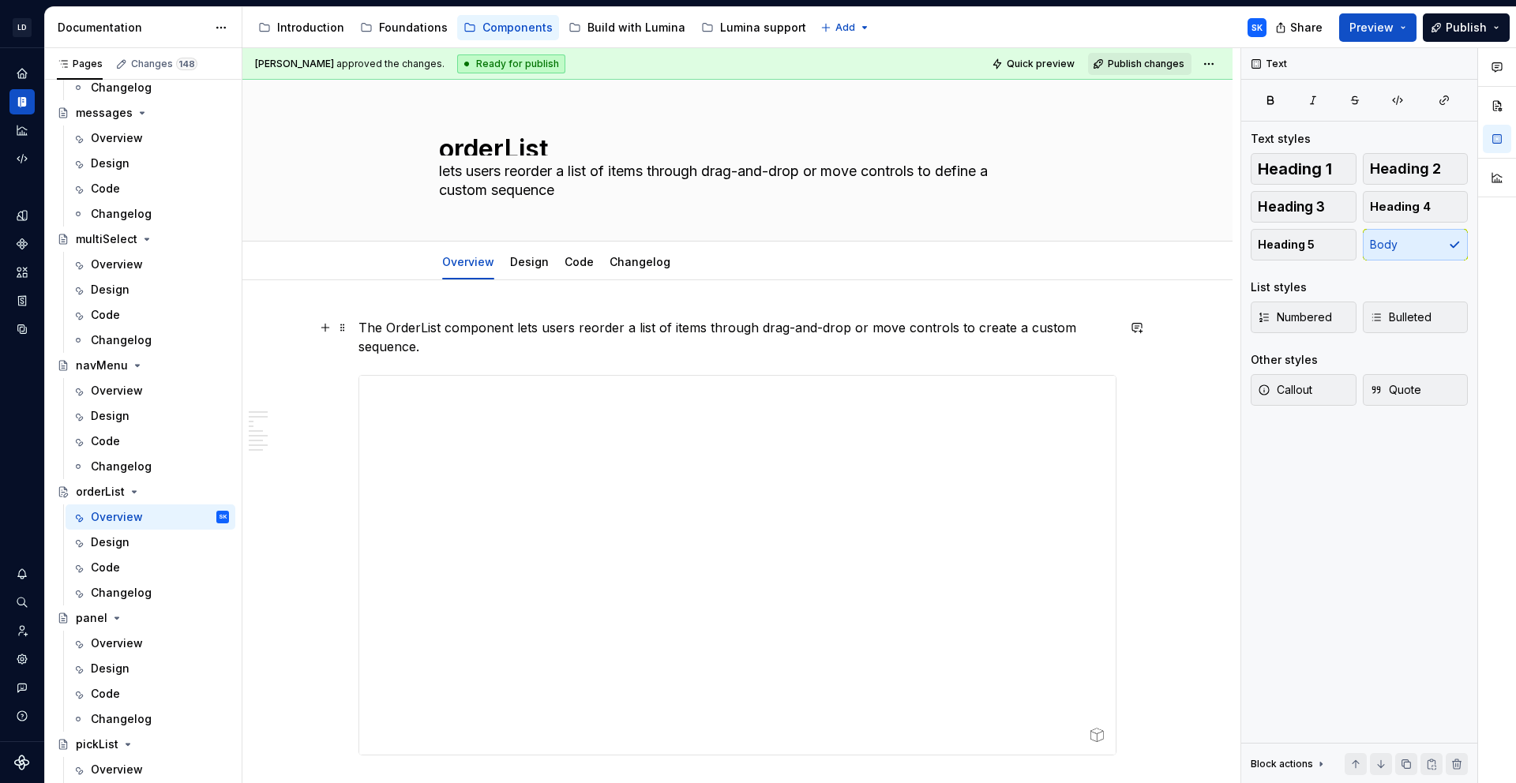
paste div
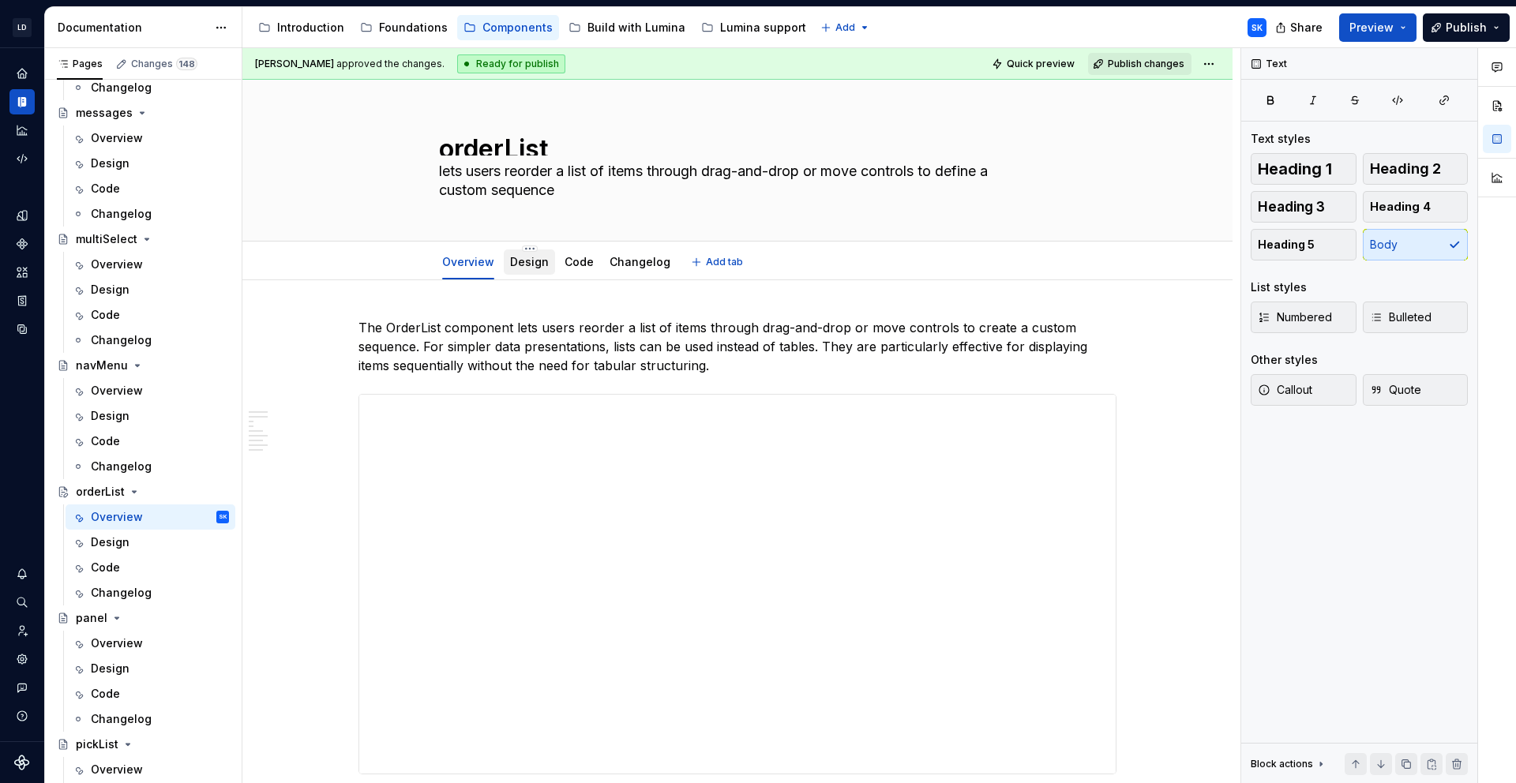
click at [521, 262] on link "Design" at bounding box center [529, 261] width 39 height 13
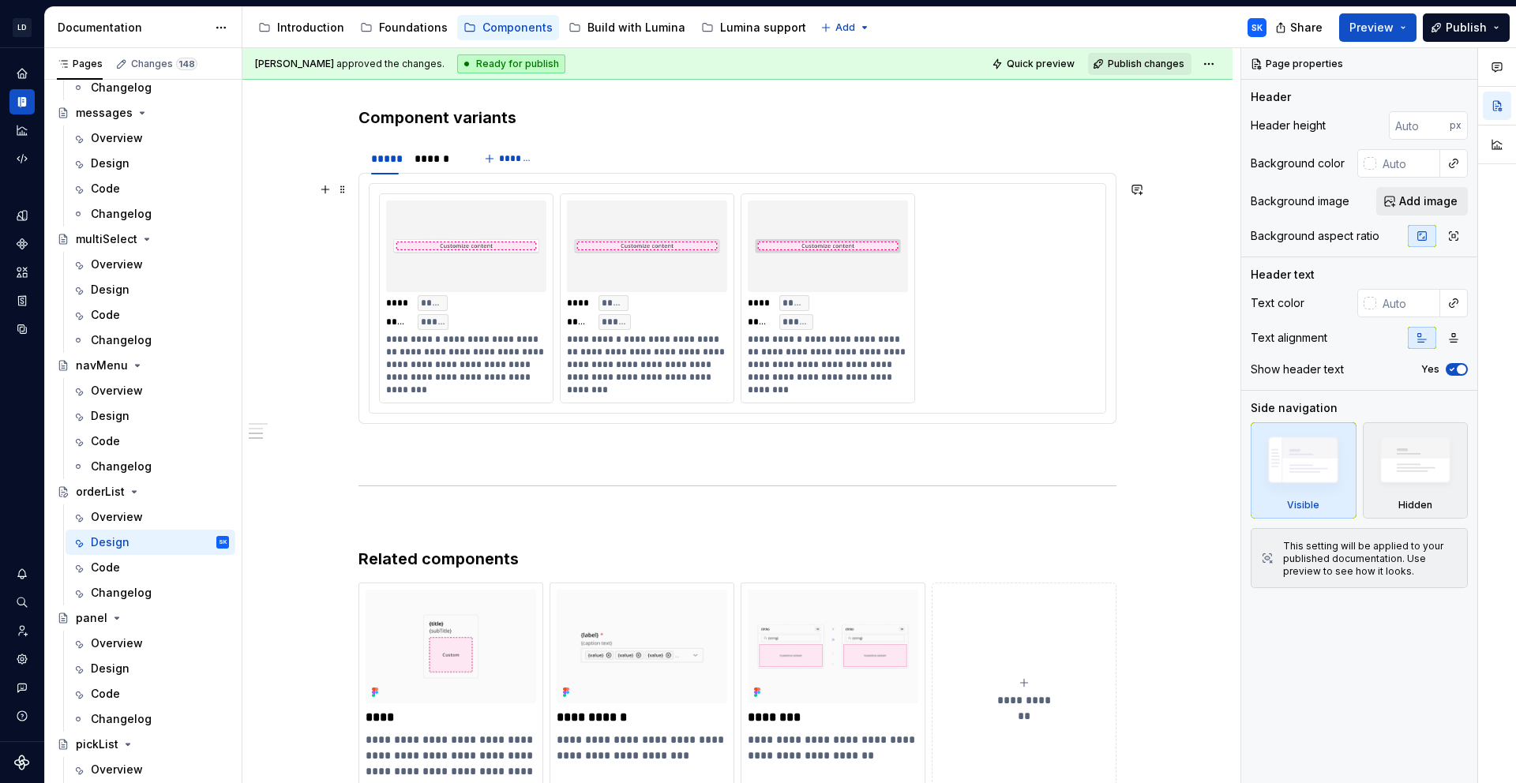
scroll to position [924, 0]
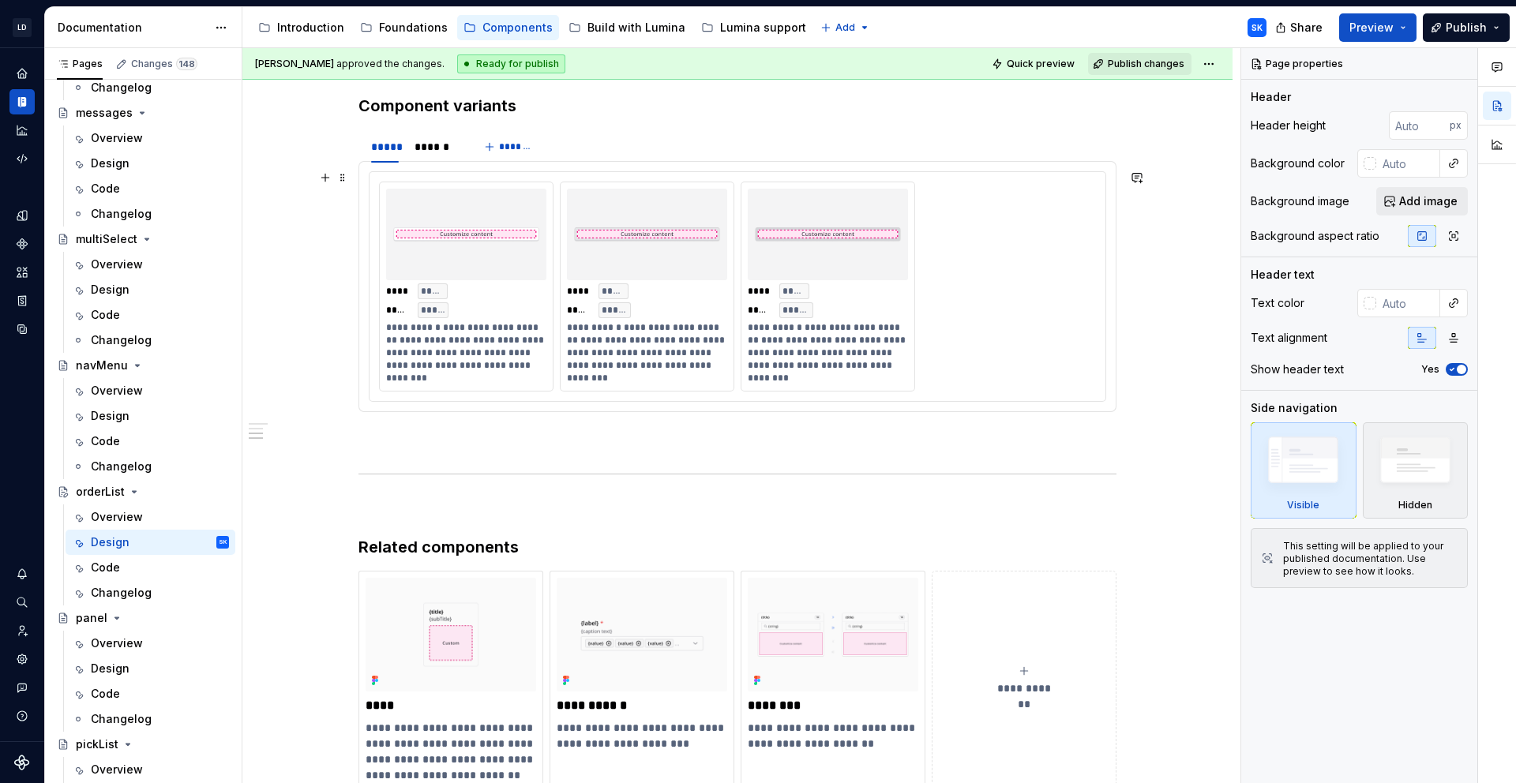
click at [943, 172] on div "**********" at bounding box center [738, 286] width 736 height 229
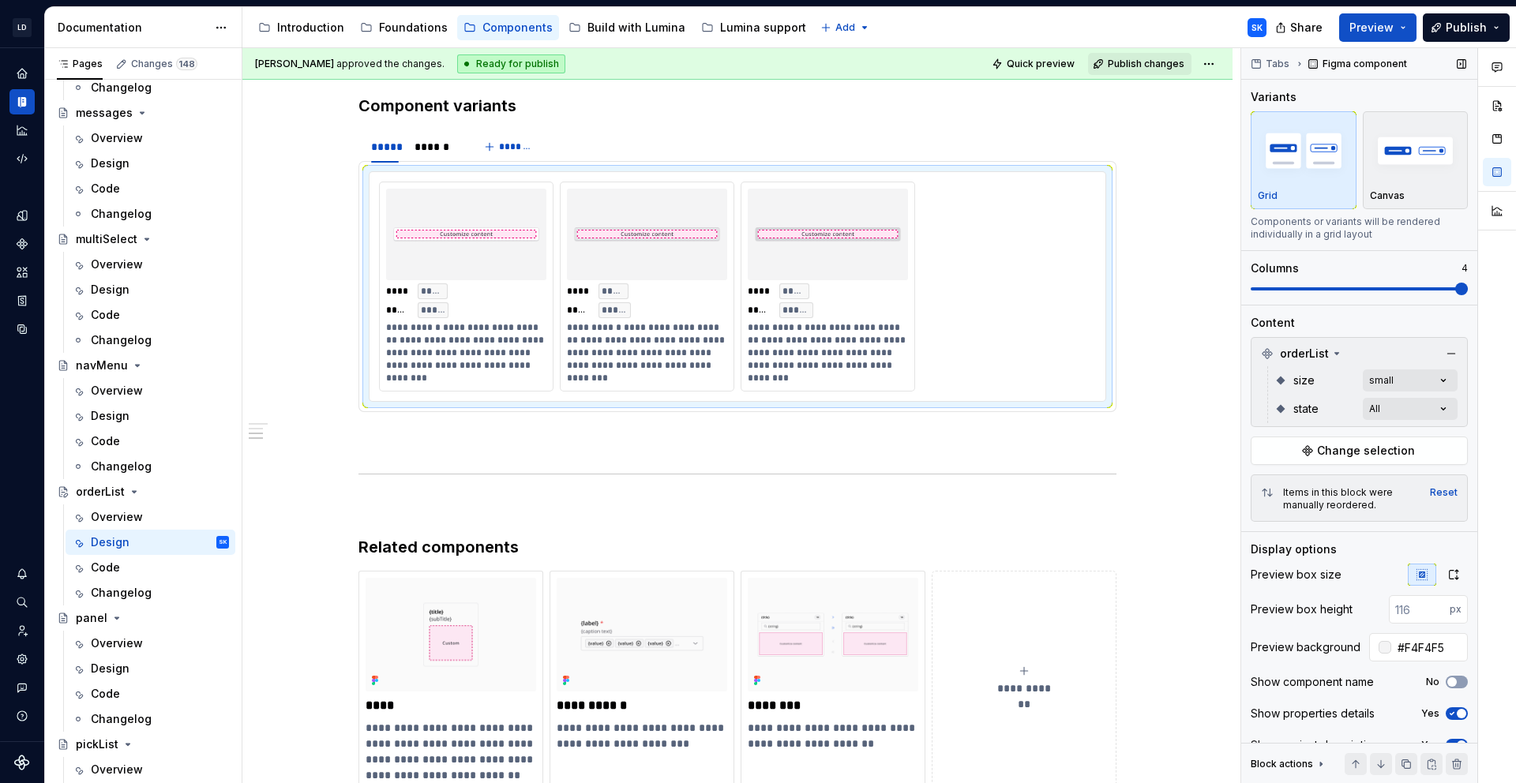
click at [1425, 288] on span at bounding box center [1359, 288] width 217 height 3
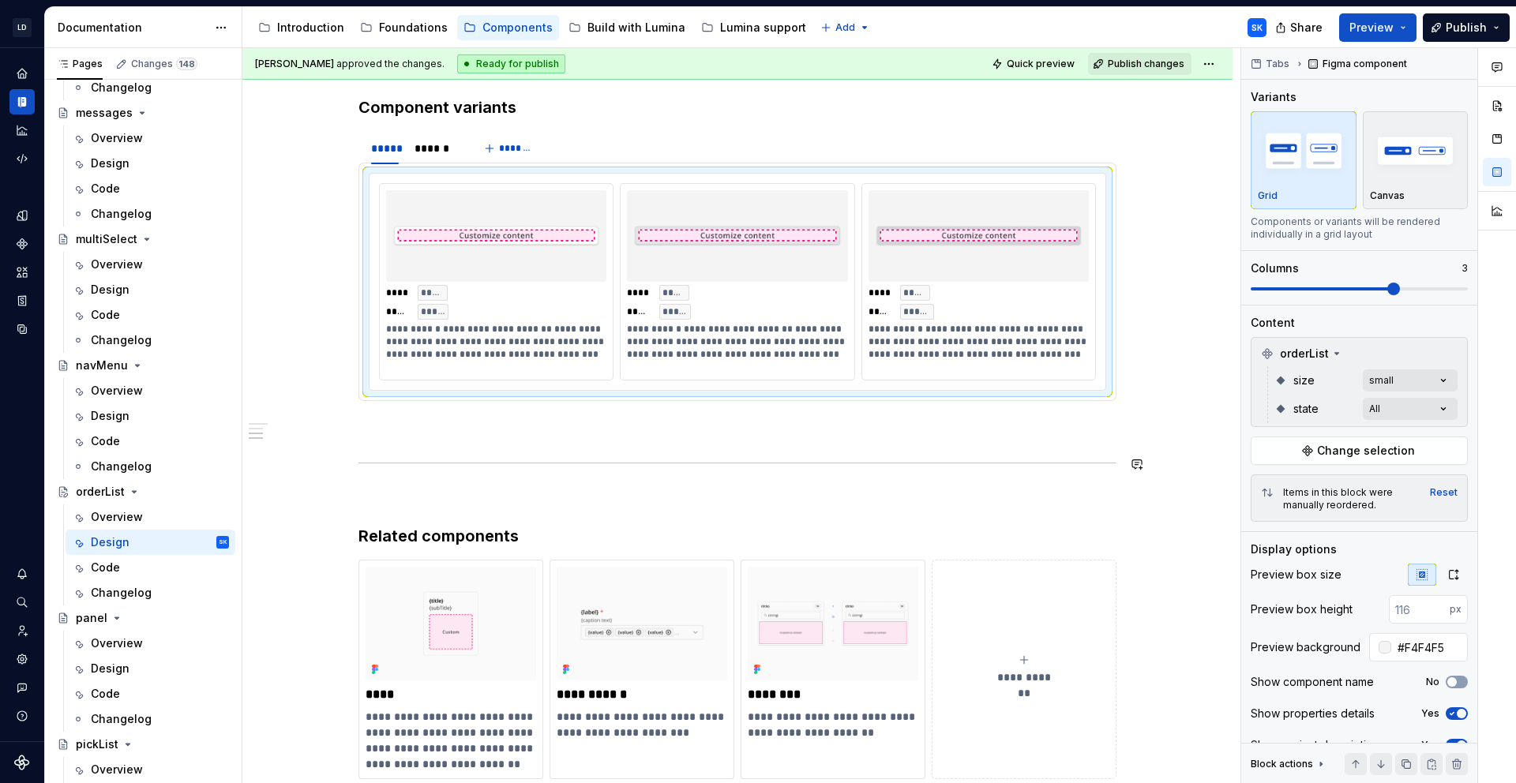
scroll to position [917, 0]
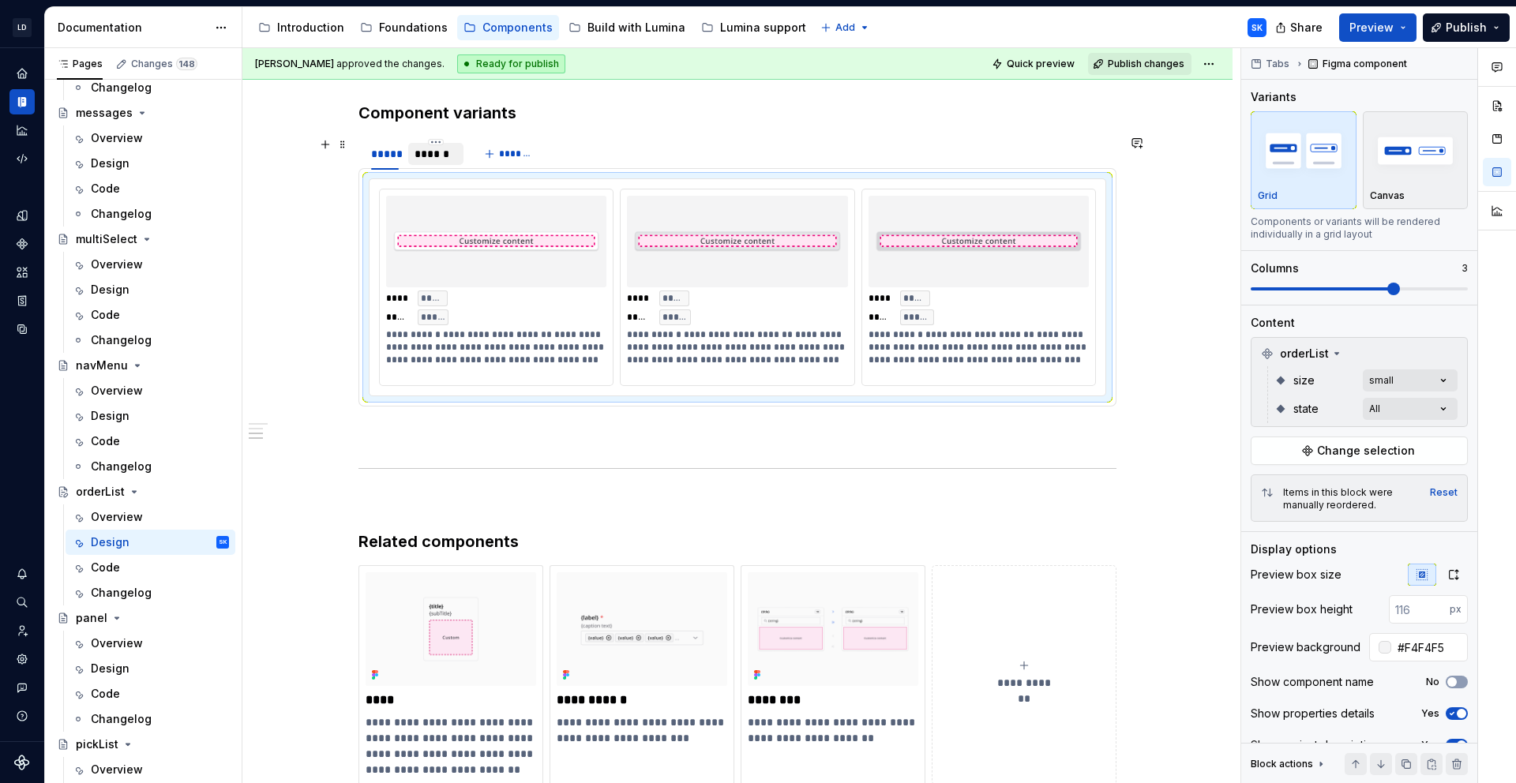
click at [435, 157] on div "******" at bounding box center [436, 154] width 43 height 16
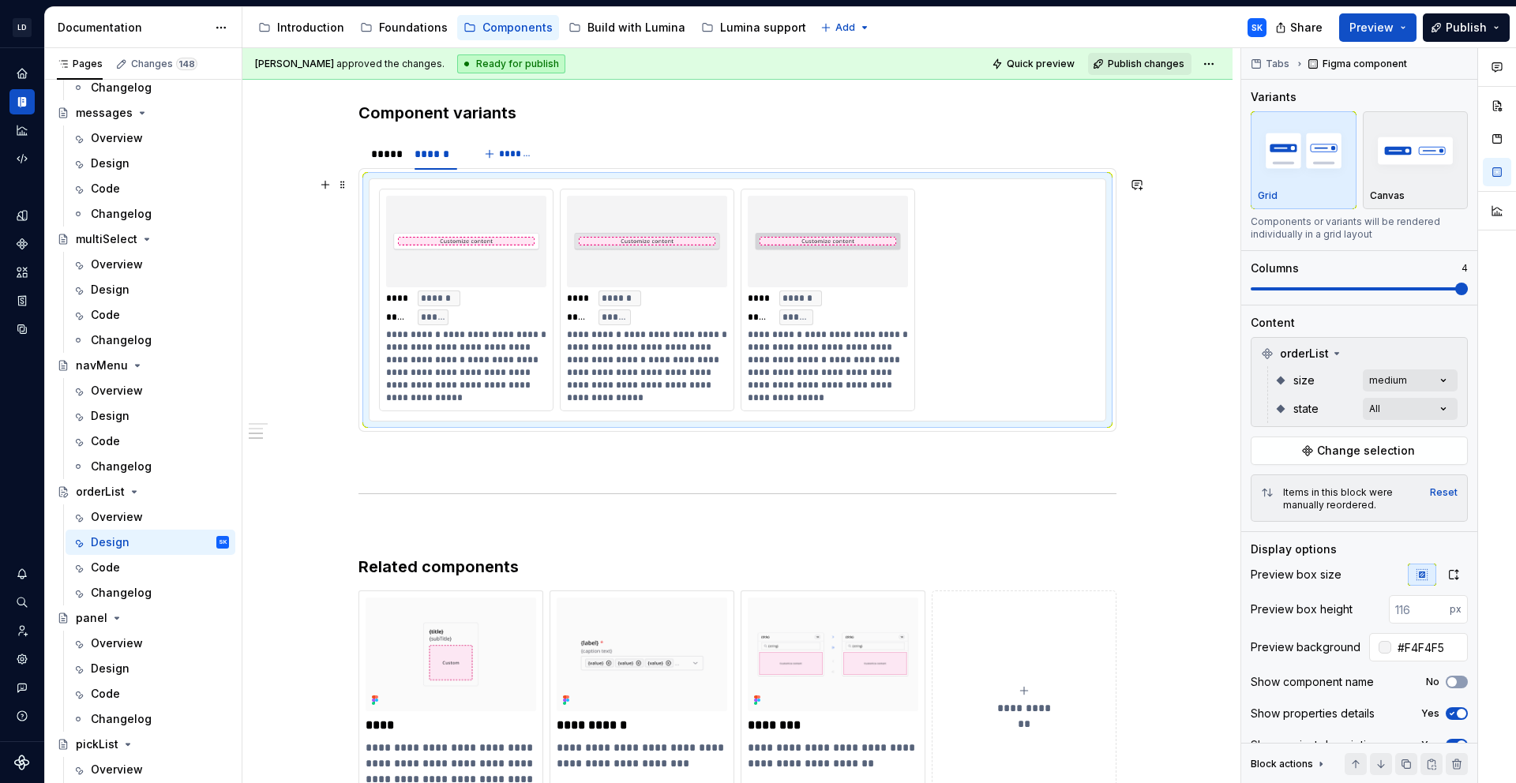
click at [966, 183] on div "**********" at bounding box center [738, 300] width 736 height 242
click at [1407, 284] on span at bounding box center [1359, 289] width 217 height 13
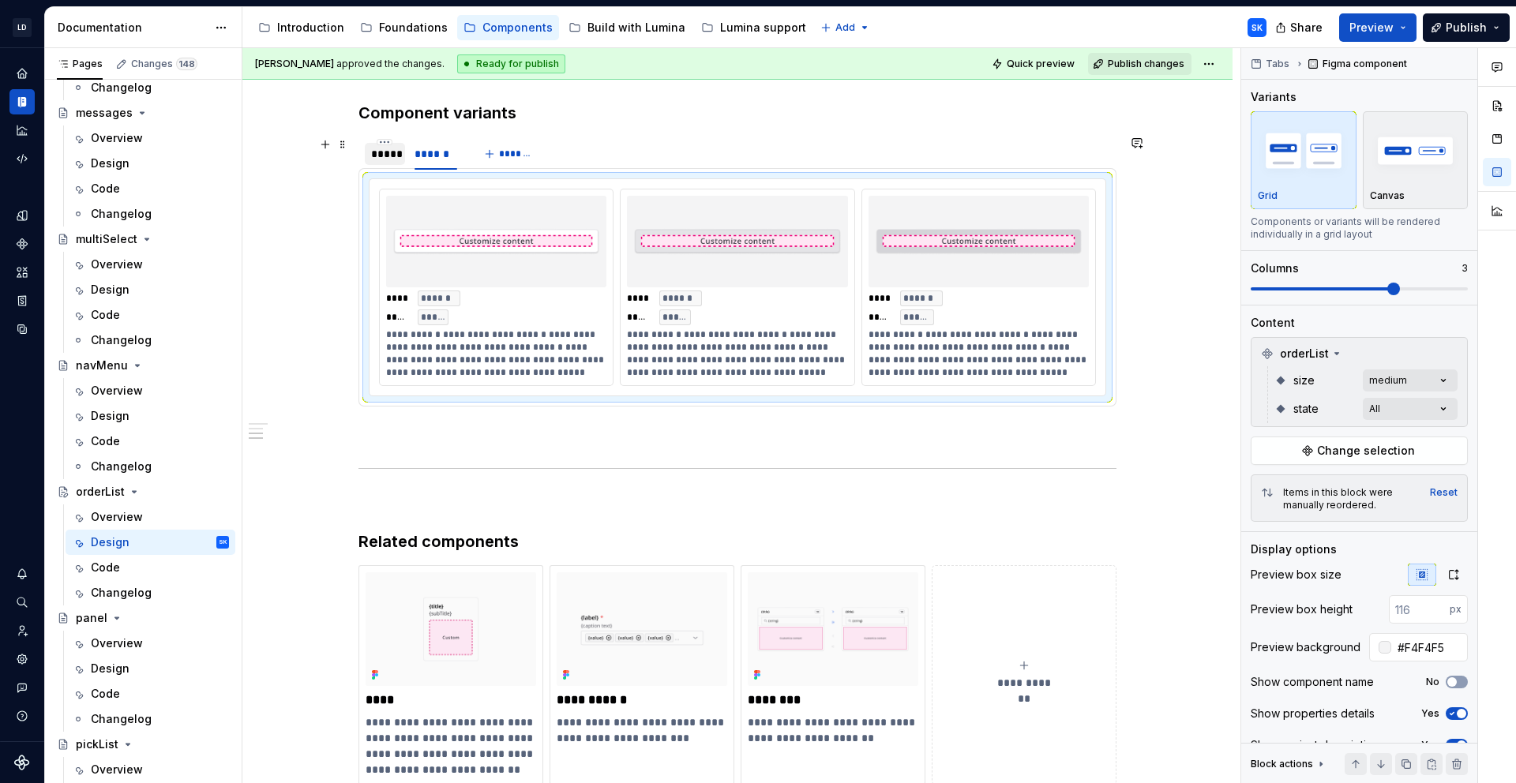
click at [395, 155] on div "*****" at bounding box center [385, 154] width 28 height 16
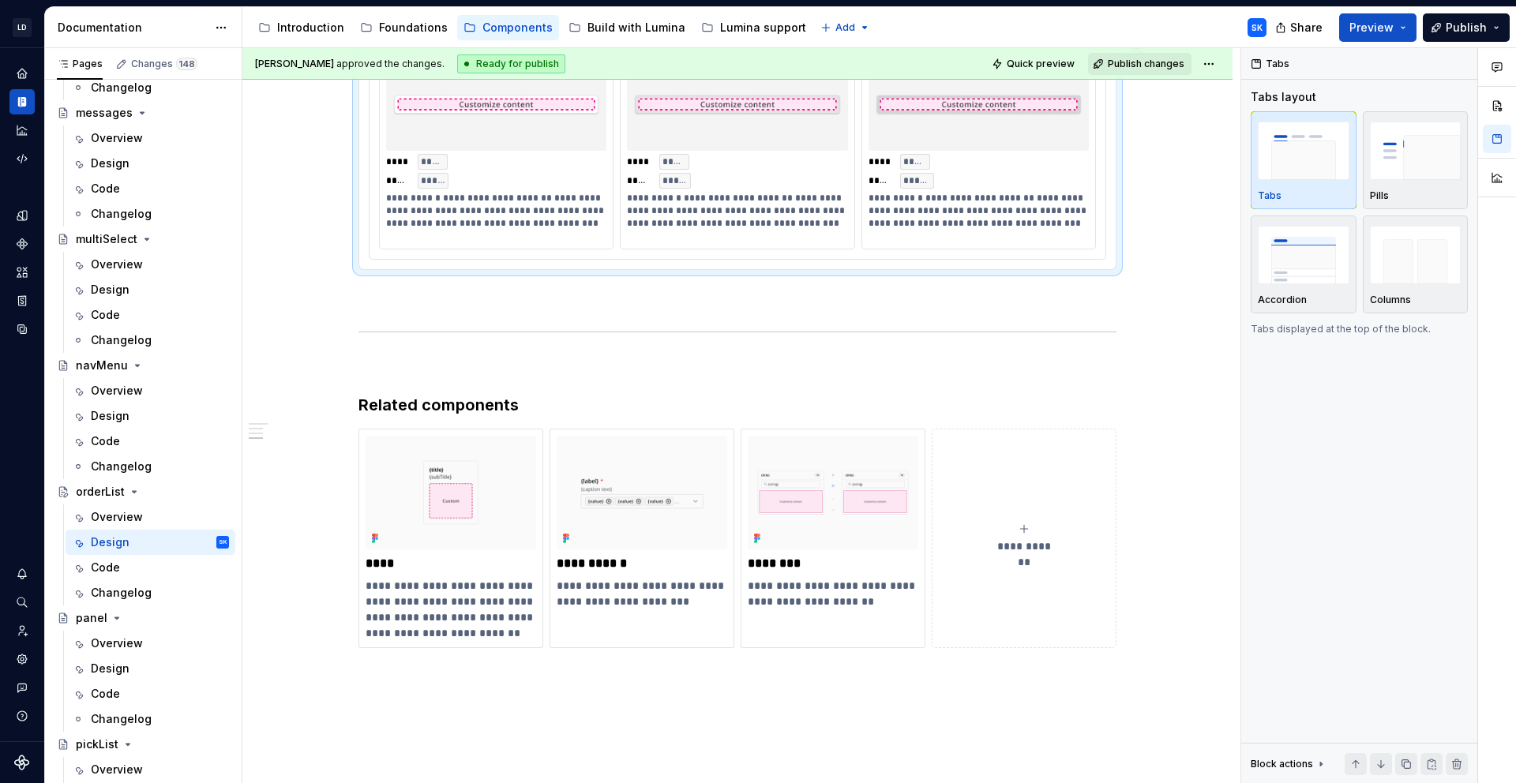
scroll to position [1056, 0]
type textarea "*"
